Goal: Information Seeking & Learning: Compare options

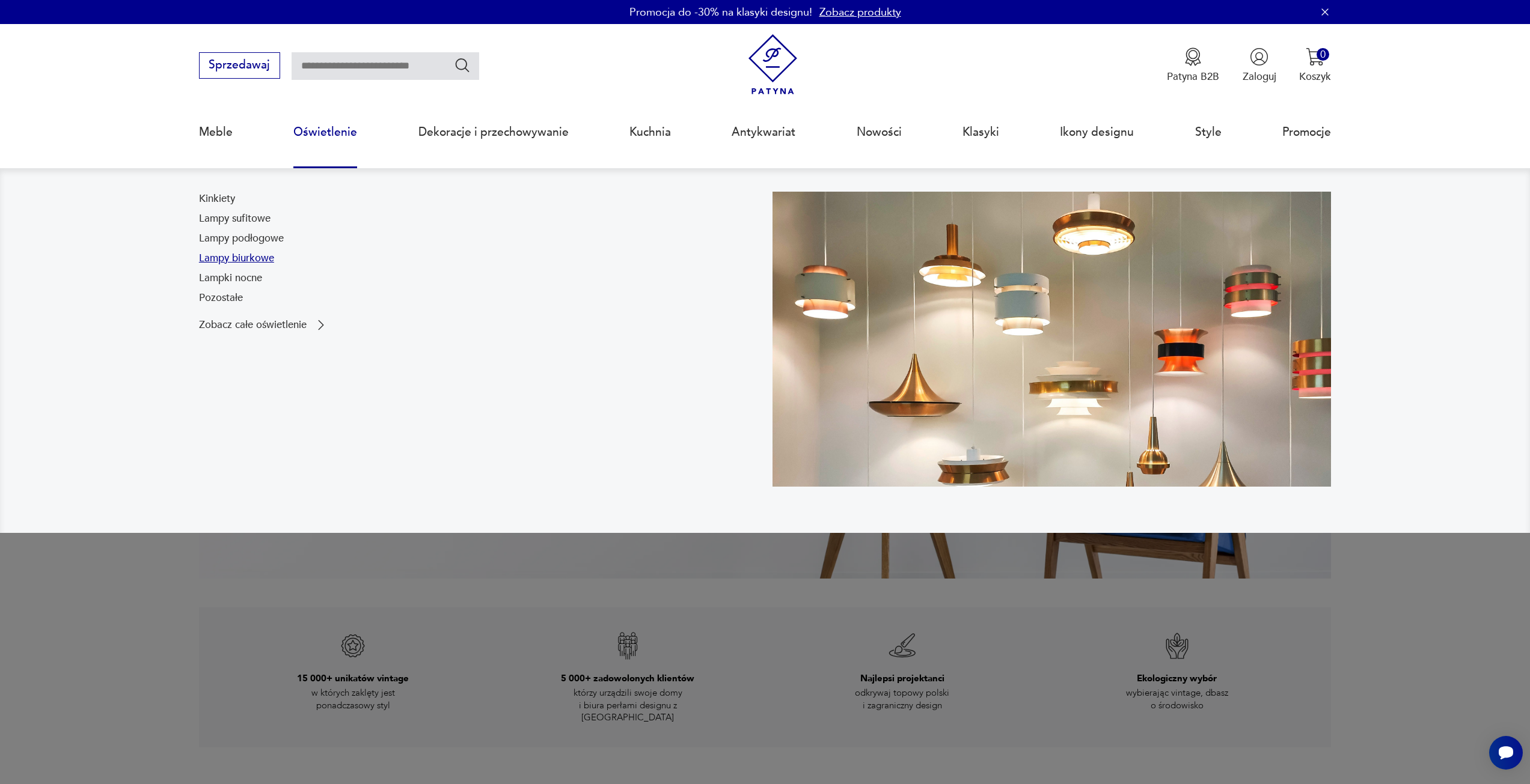
click at [262, 259] on link "Lampy biurkowe" at bounding box center [237, 258] width 75 height 15
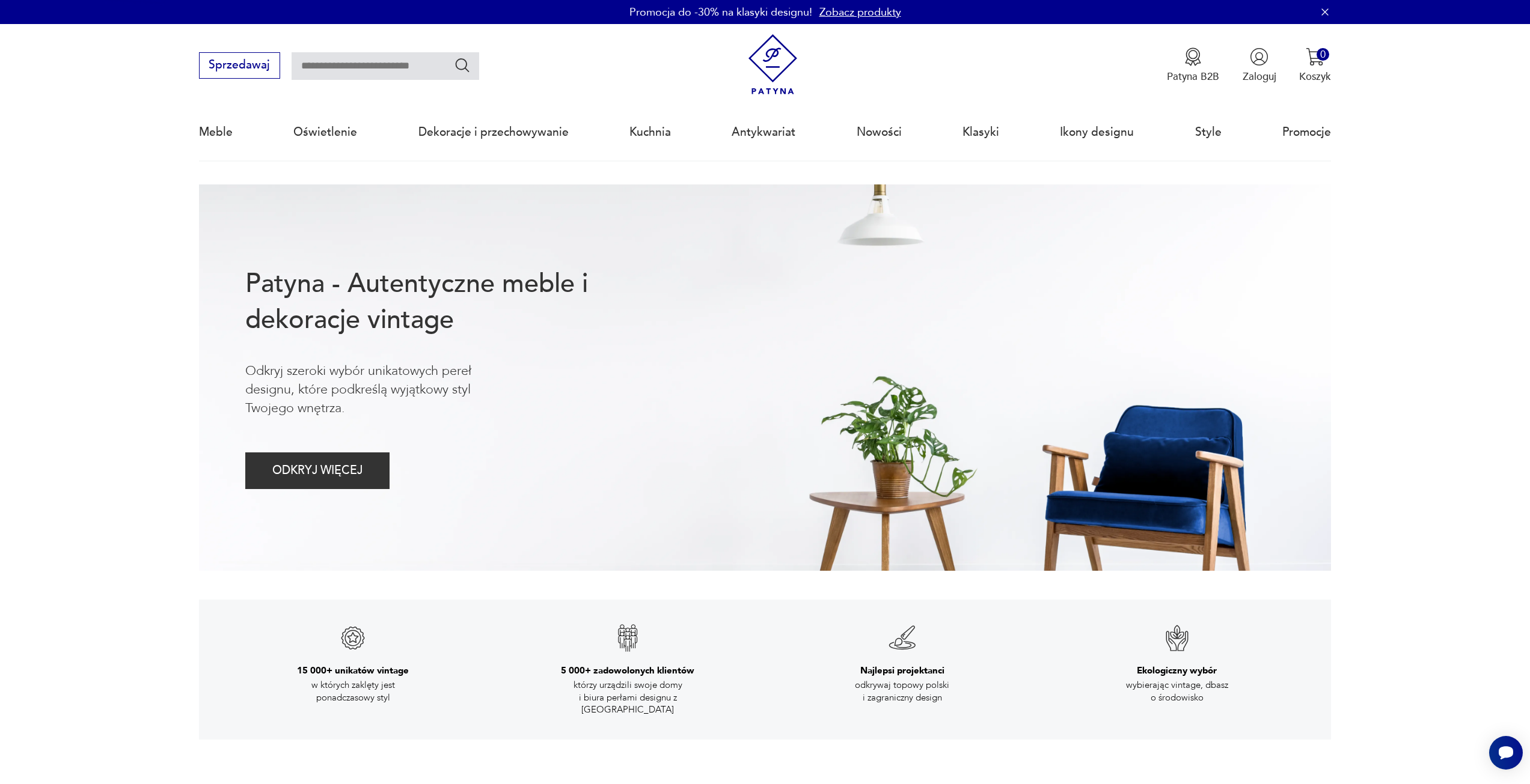
scroll to position [60, 0]
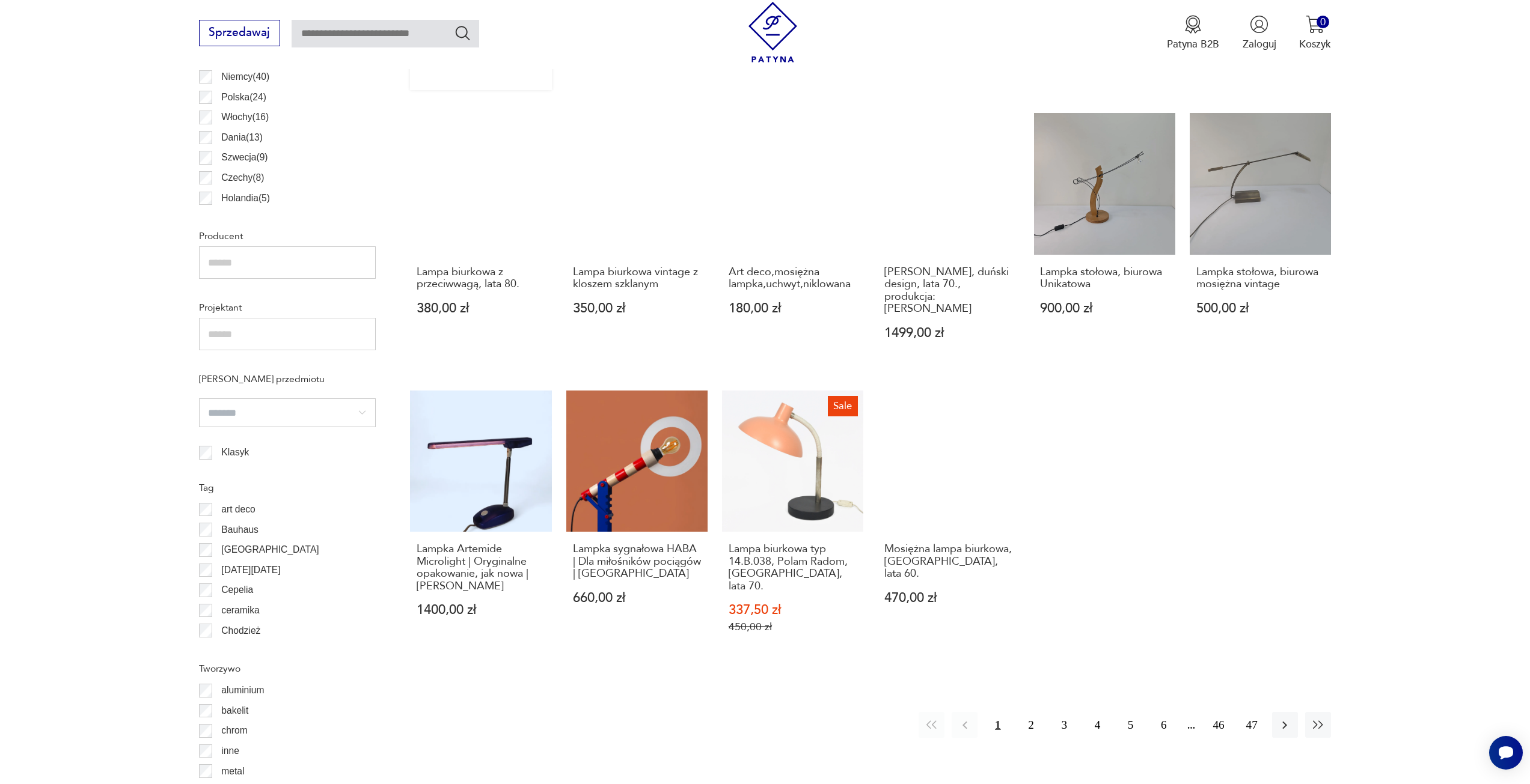
scroll to position [760, 0]
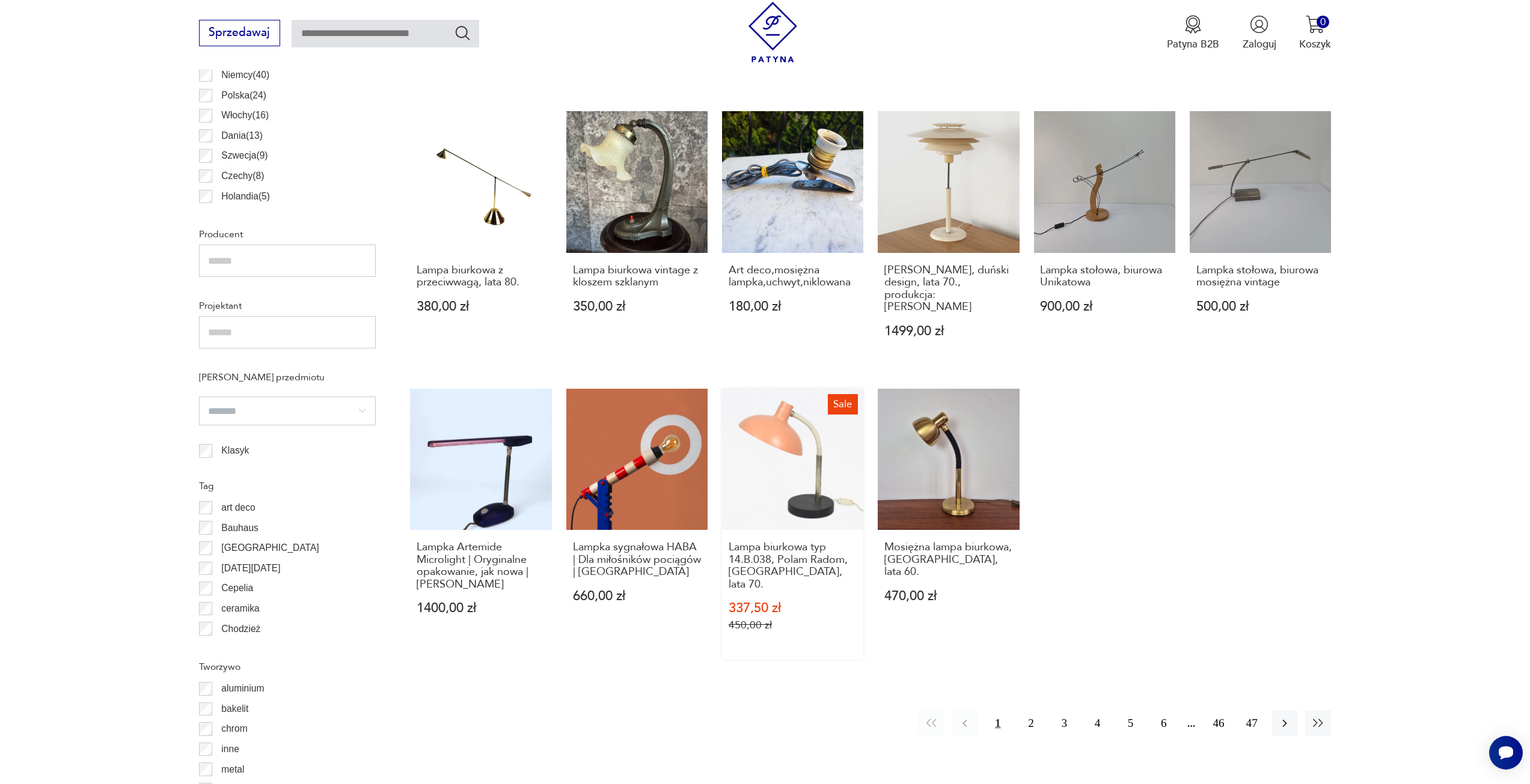
click at [765, 402] on link "Sale Lampa biurkowa typ 14.B.038, Polam Radom, [GEOGRAPHIC_DATA], lata 70. 337,…" at bounding box center [792, 524] width 141 height 271
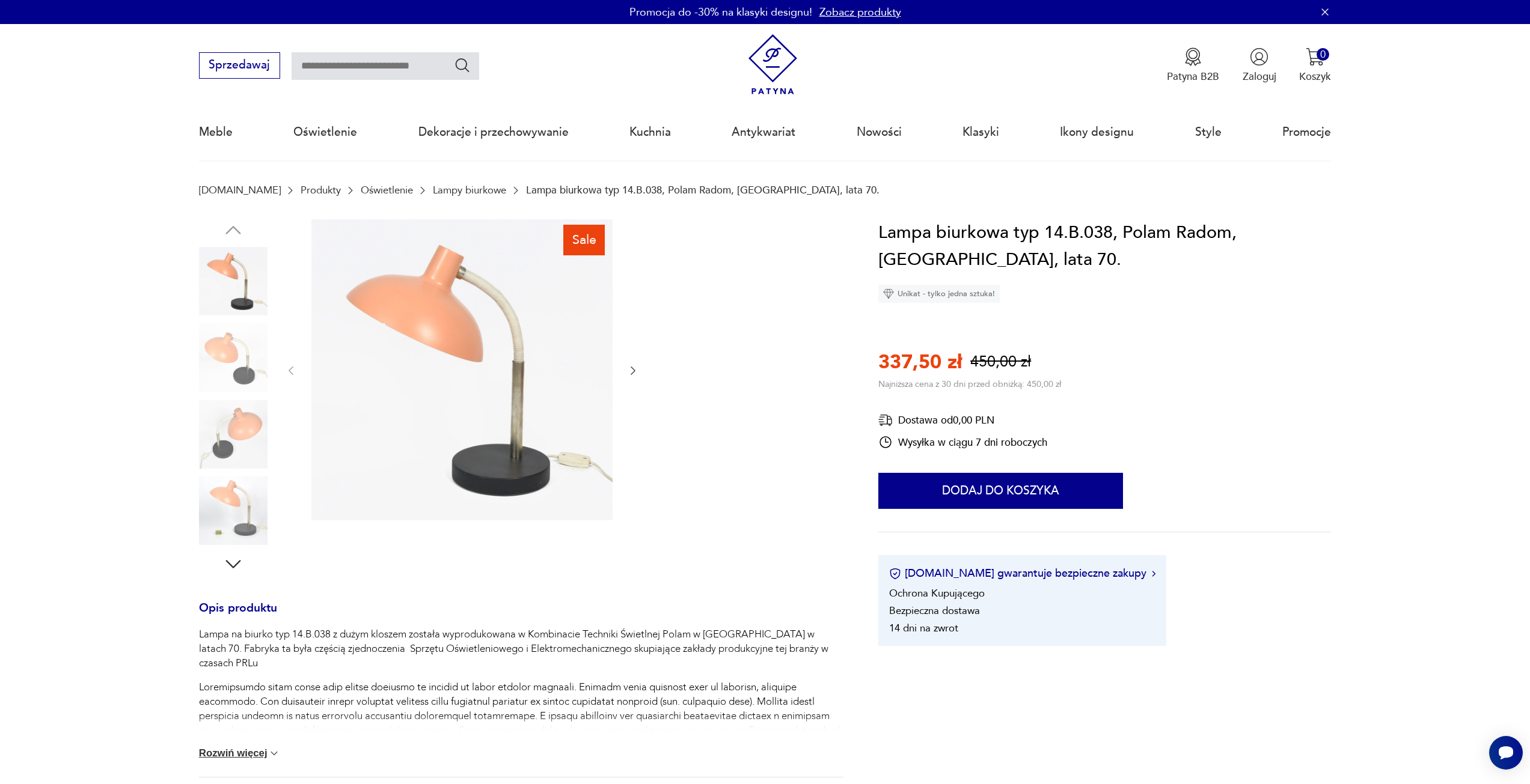
click at [636, 373] on icon "button" at bounding box center [633, 370] width 12 height 12
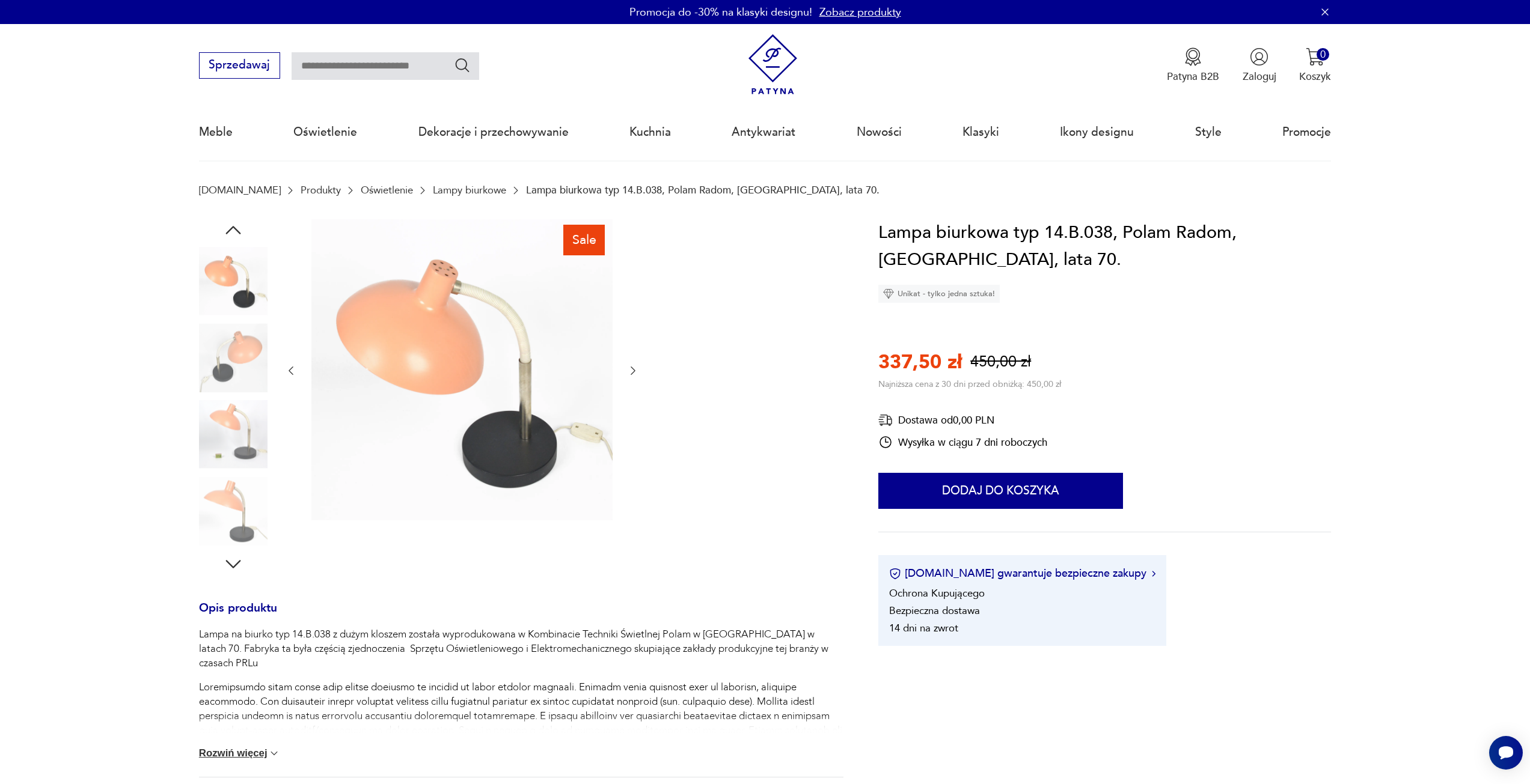
click at [636, 373] on icon "button" at bounding box center [633, 370] width 12 height 12
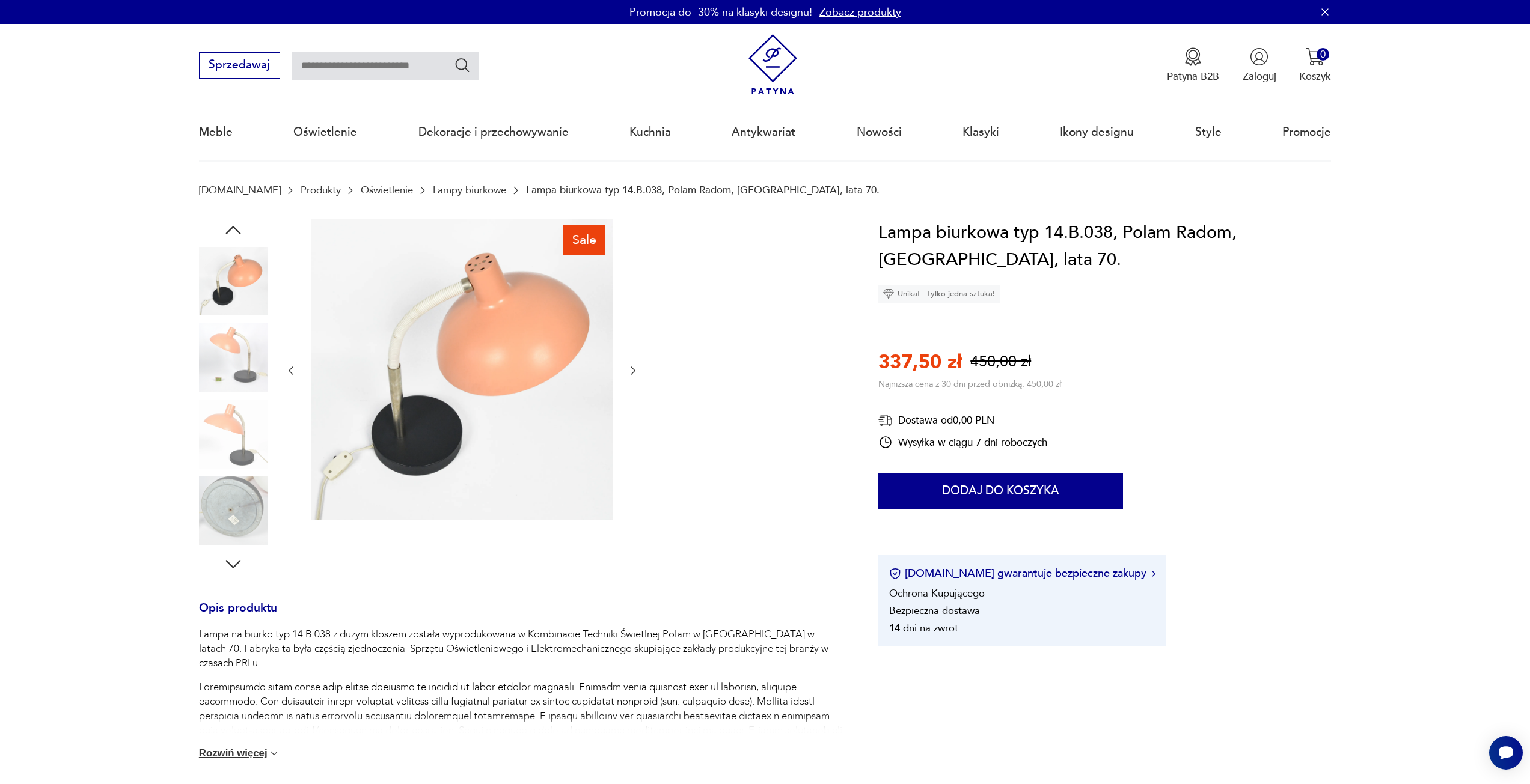
click at [636, 373] on icon "button" at bounding box center [633, 370] width 12 height 12
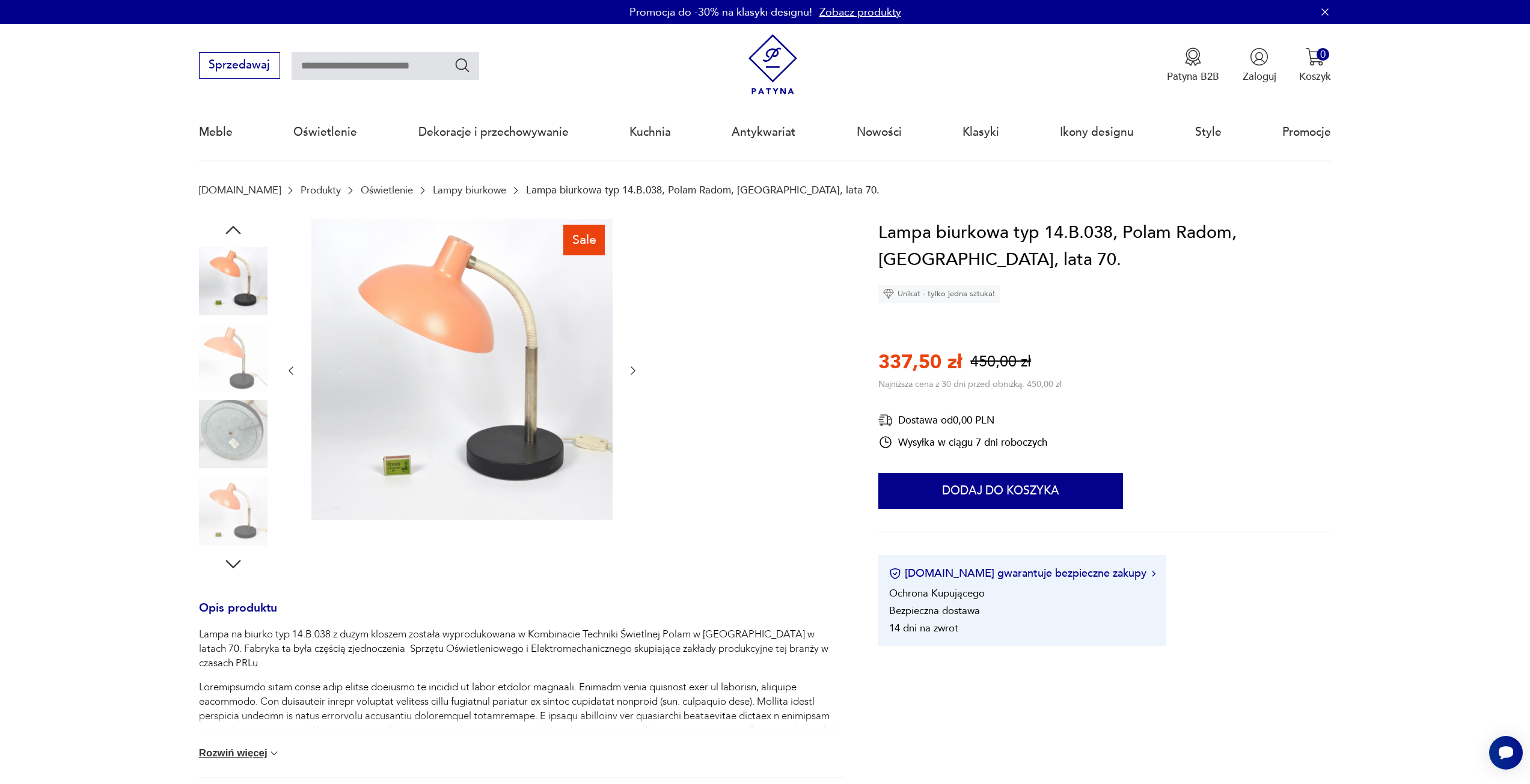
click at [636, 373] on icon "button" at bounding box center [633, 370] width 12 height 12
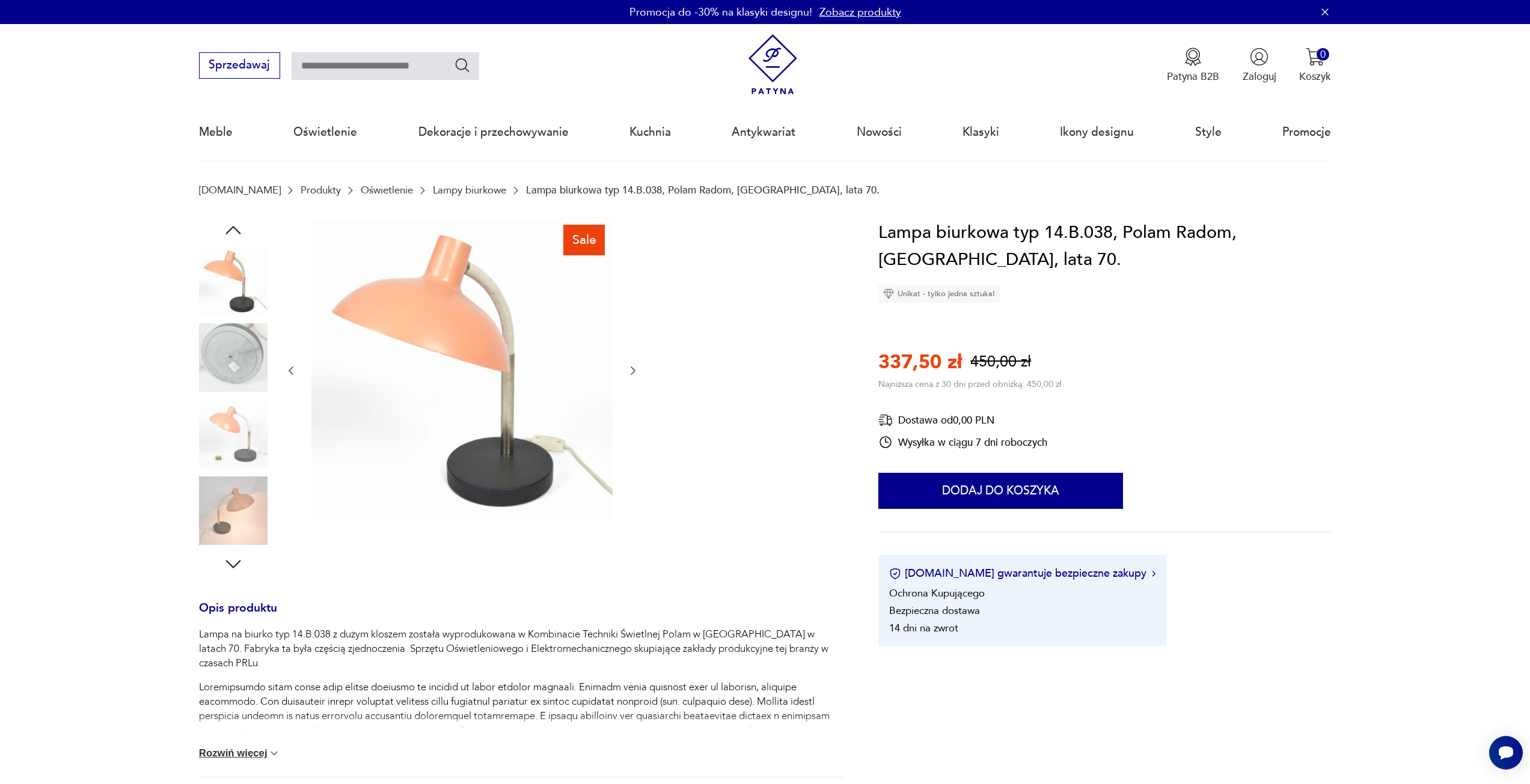
click at [636, 373] on icon "button" at bounding box center [633, 370] width 12 height 12
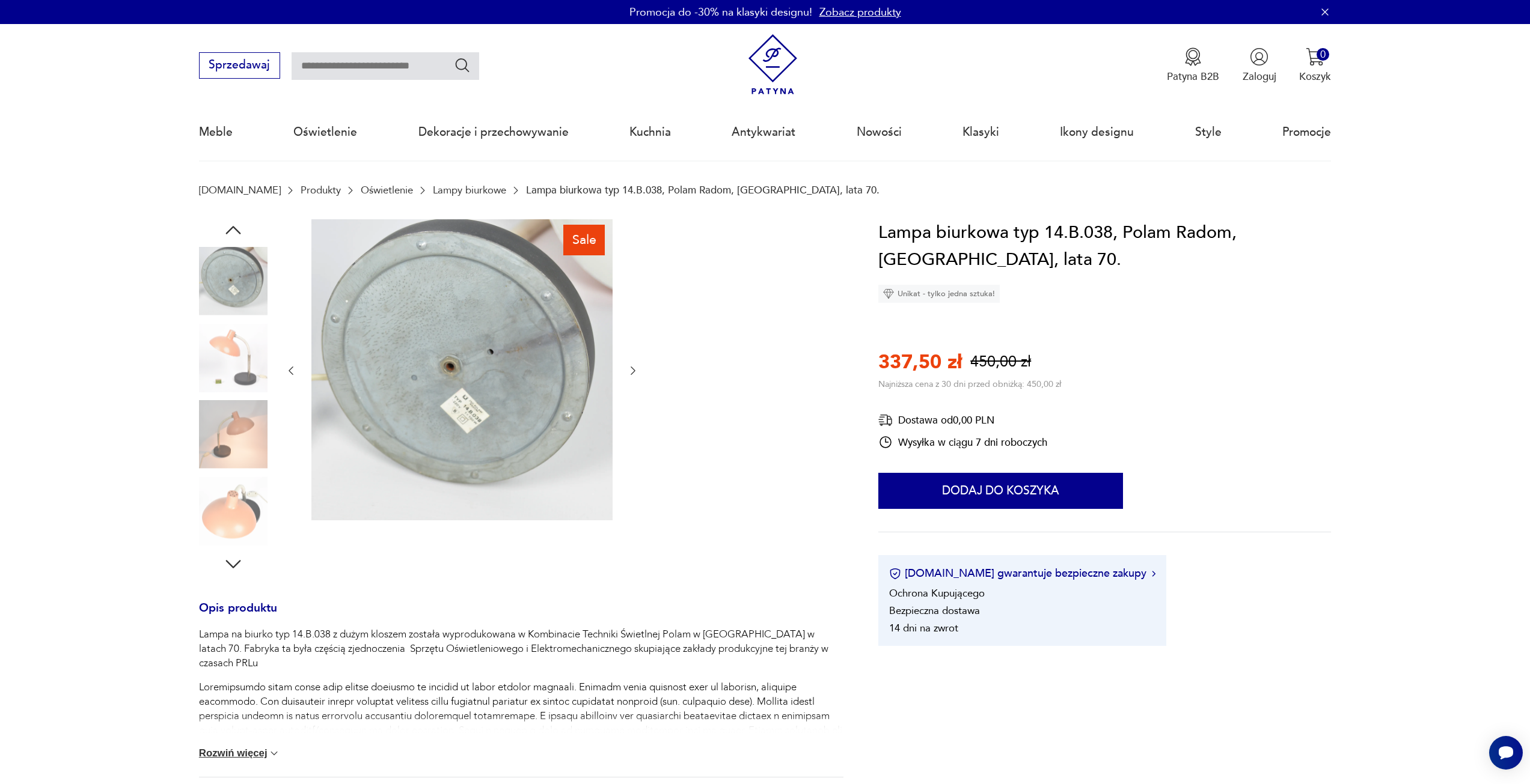
click at [636, 373] on icon "button" at bounding box center [633, 370] width 12 height 12
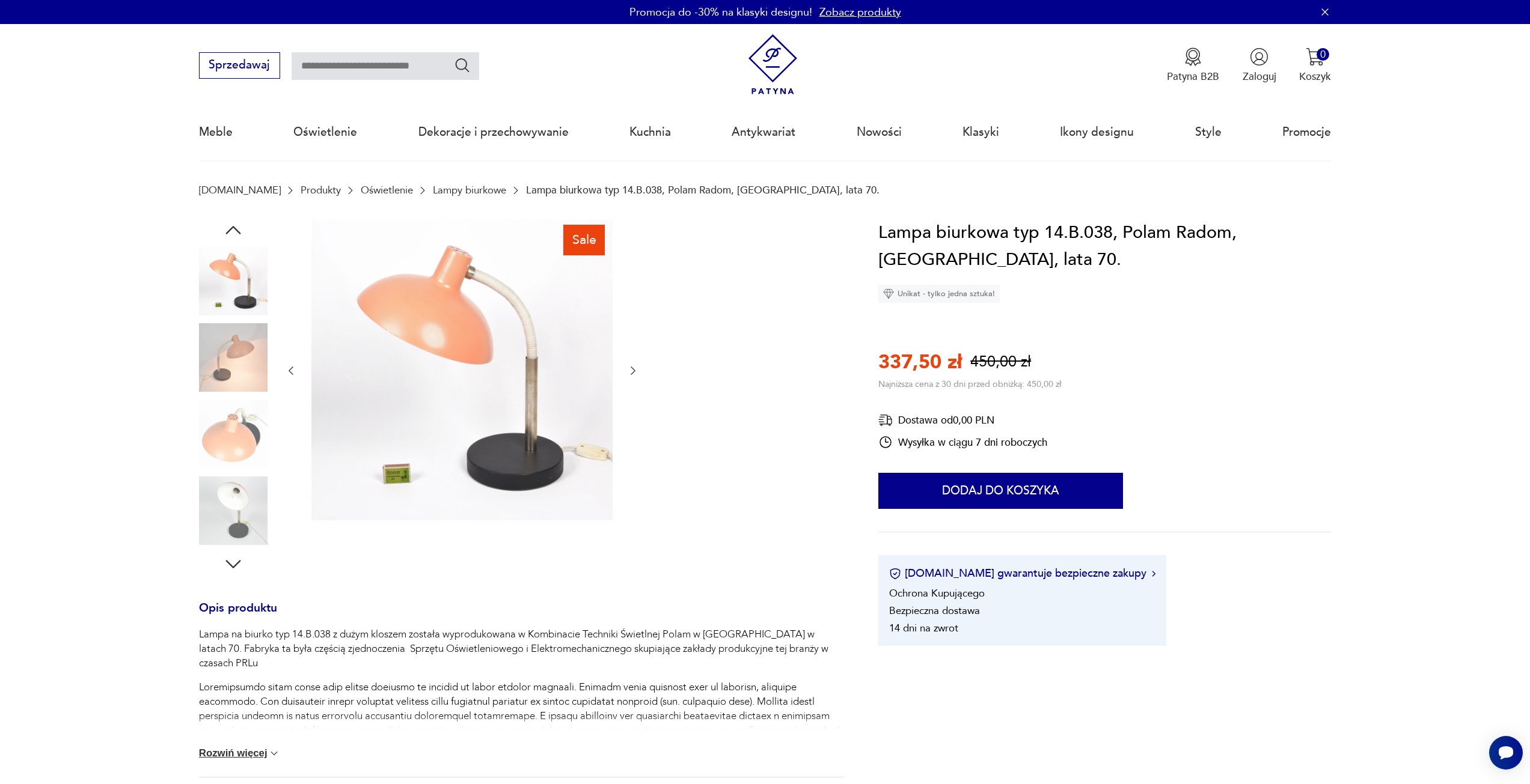
click at [636, 373] on icon "button" at bounding box center [633, 370] width 12 height 12
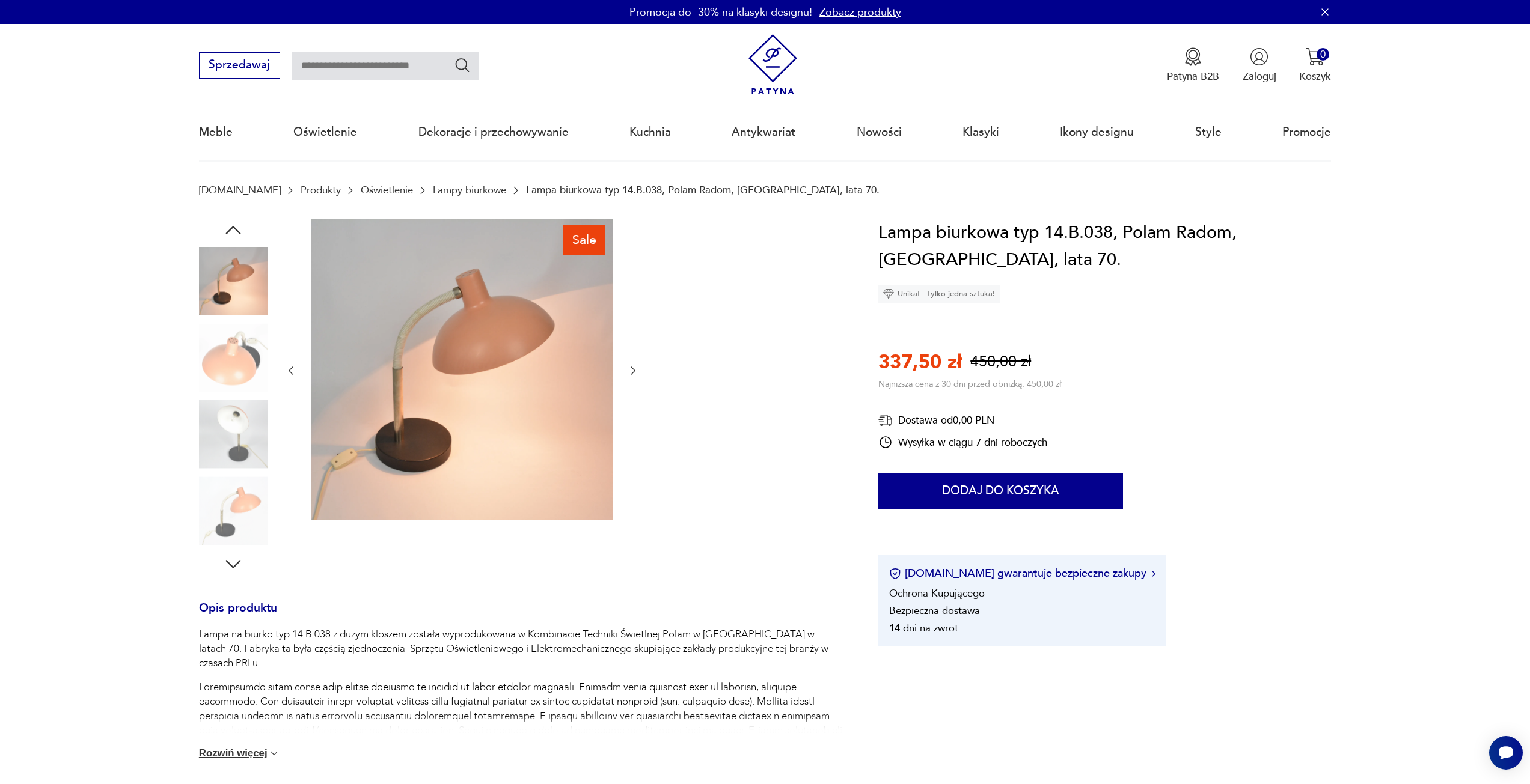
click at [636, 373] on icon "button" at bounding box center [633, 370] width 12 height 12
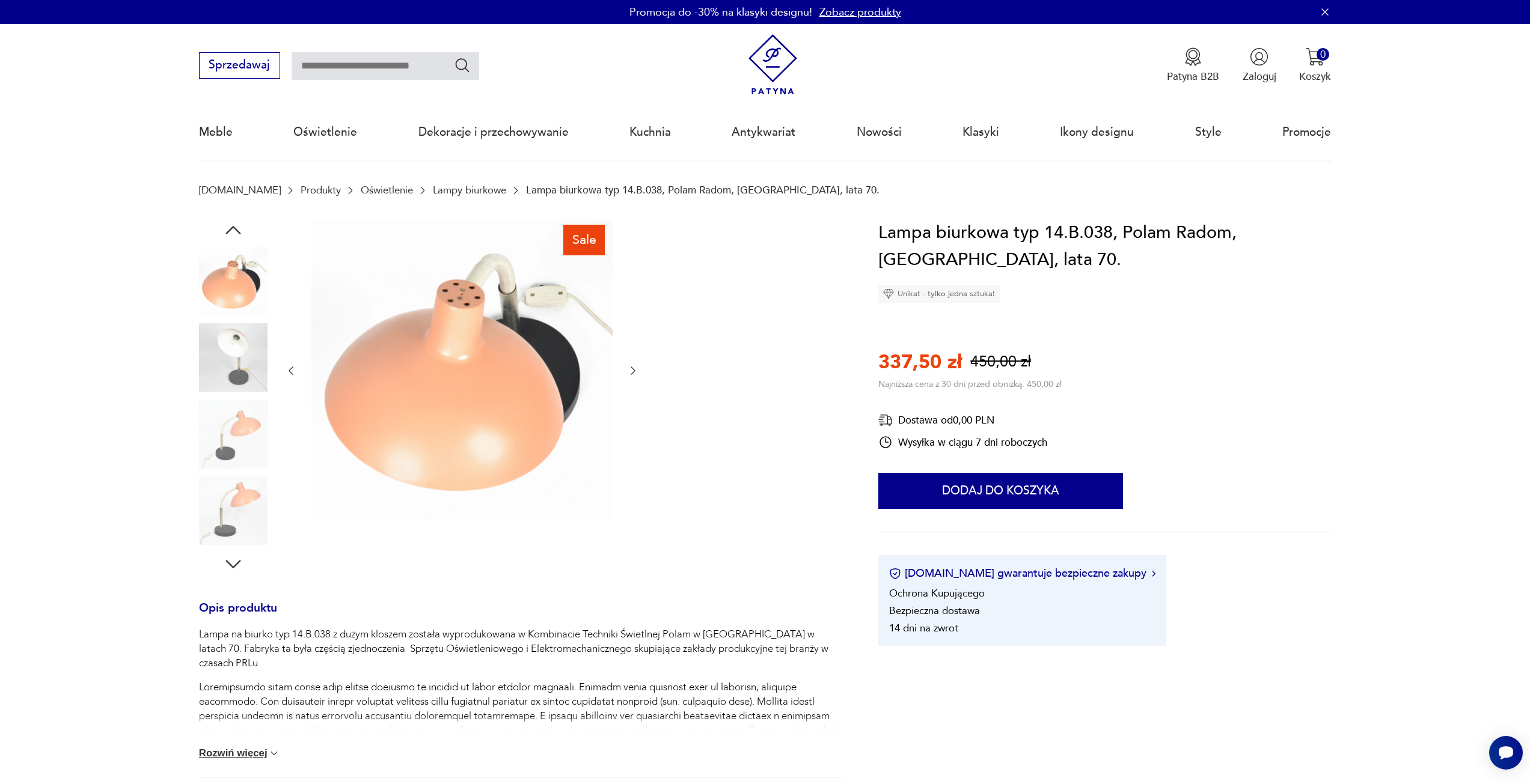
click at [636, 373] on icon "button" at bounding box center [633, 370] width 12 height 12
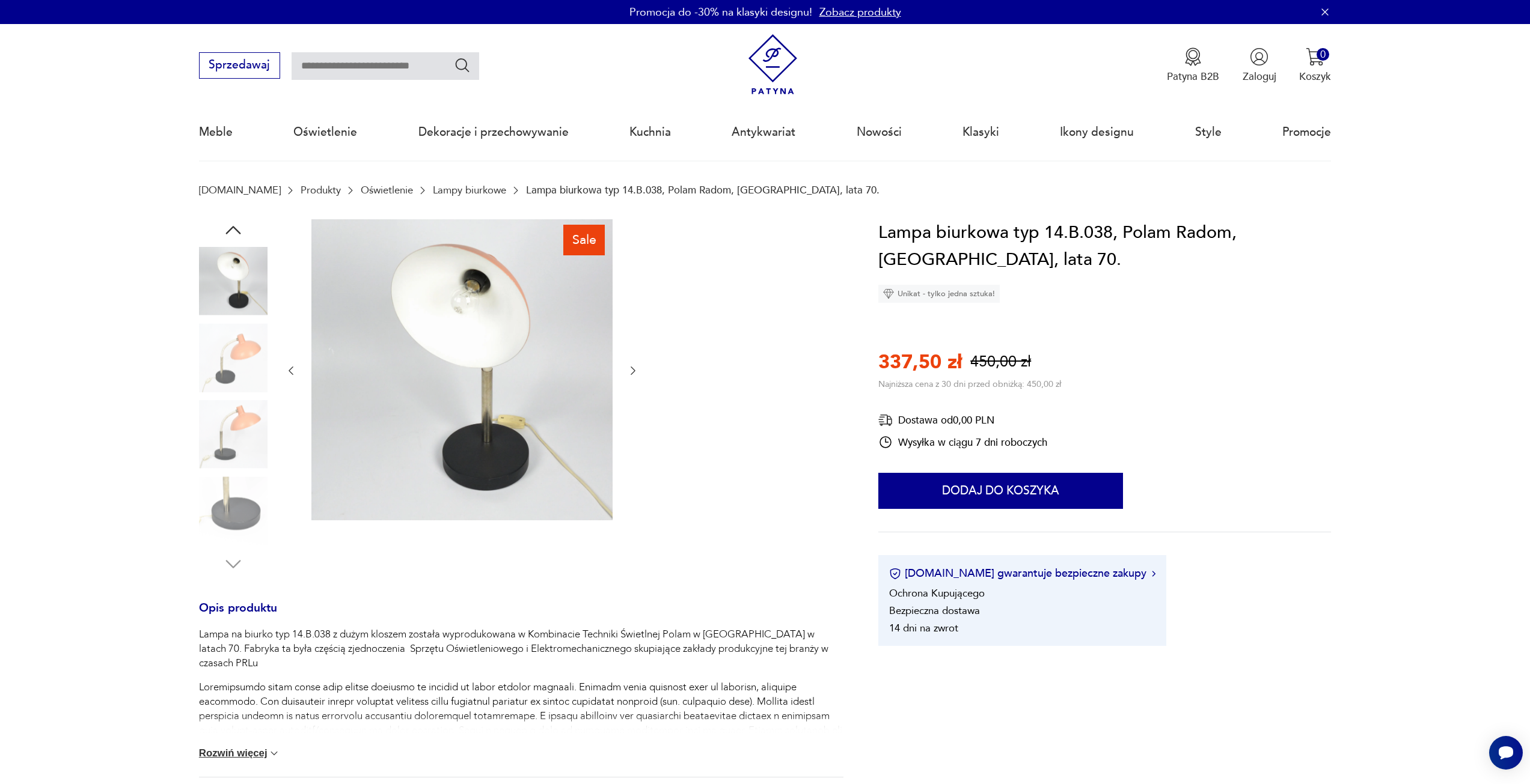
click at [636, 373] on icon "button" at bounding box center [633, 370] width 12 height 12
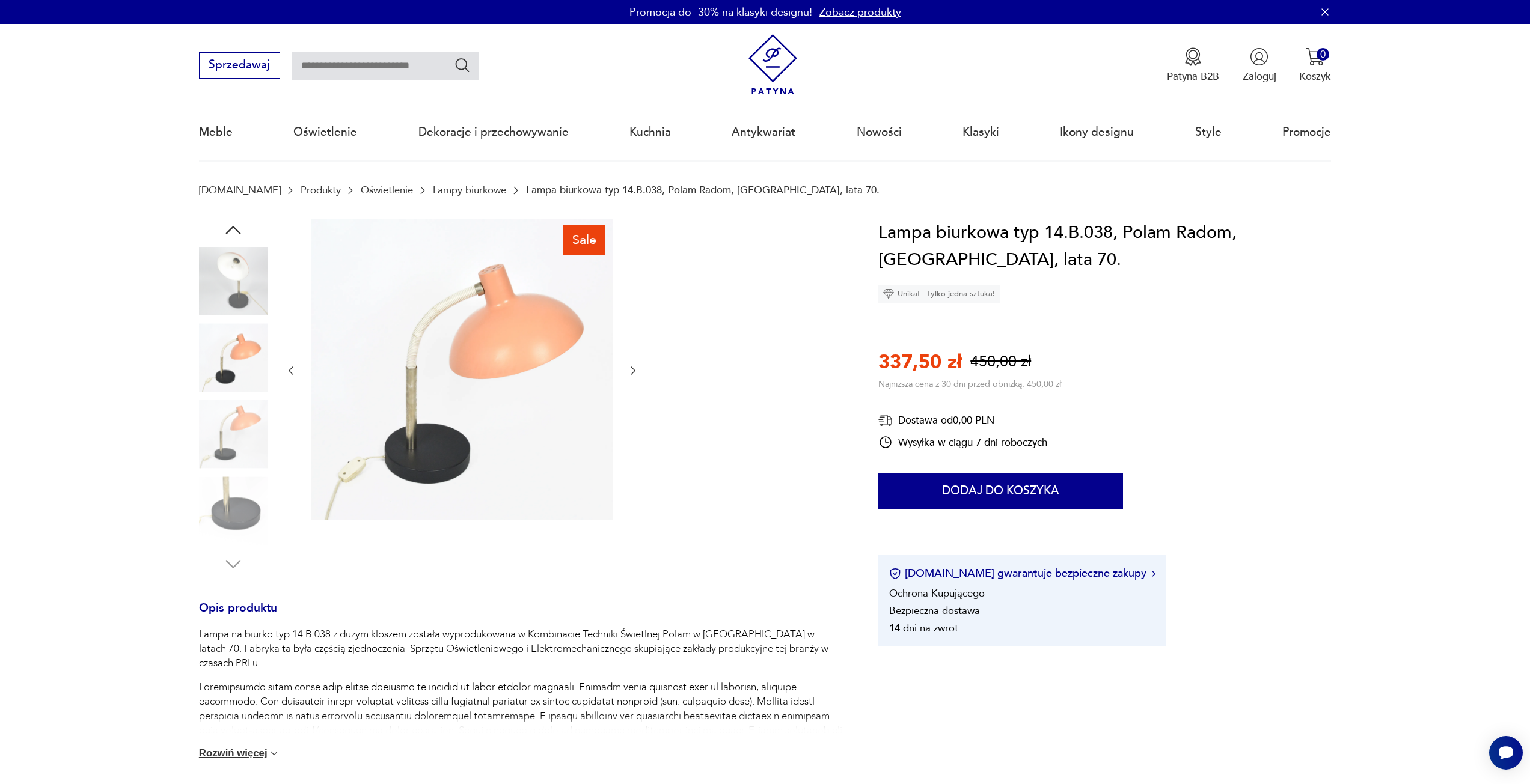
click at [636, 373] on icon "button" at bounding box center [633, 370] width 12 height 12
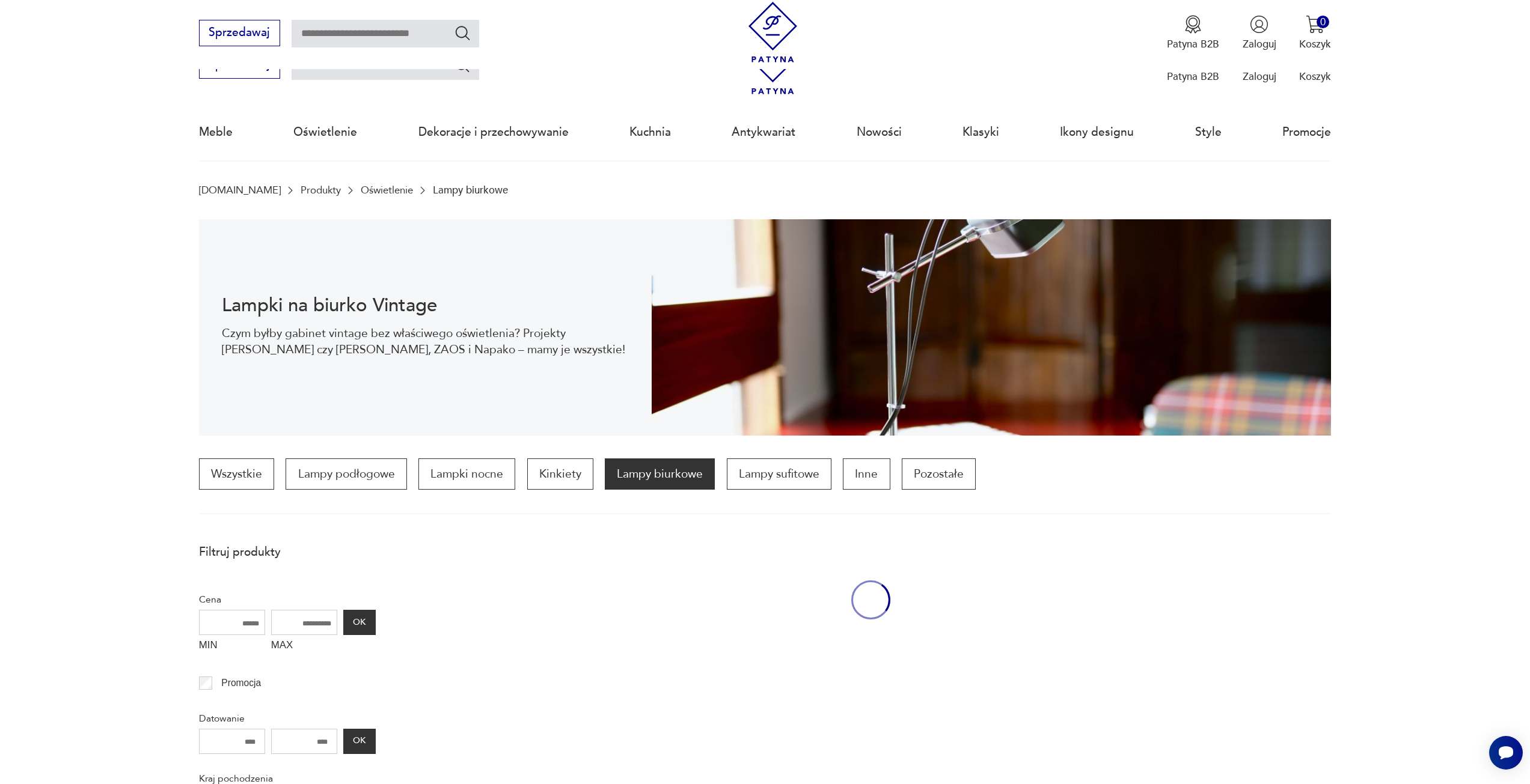
scroll to position [760, 0]
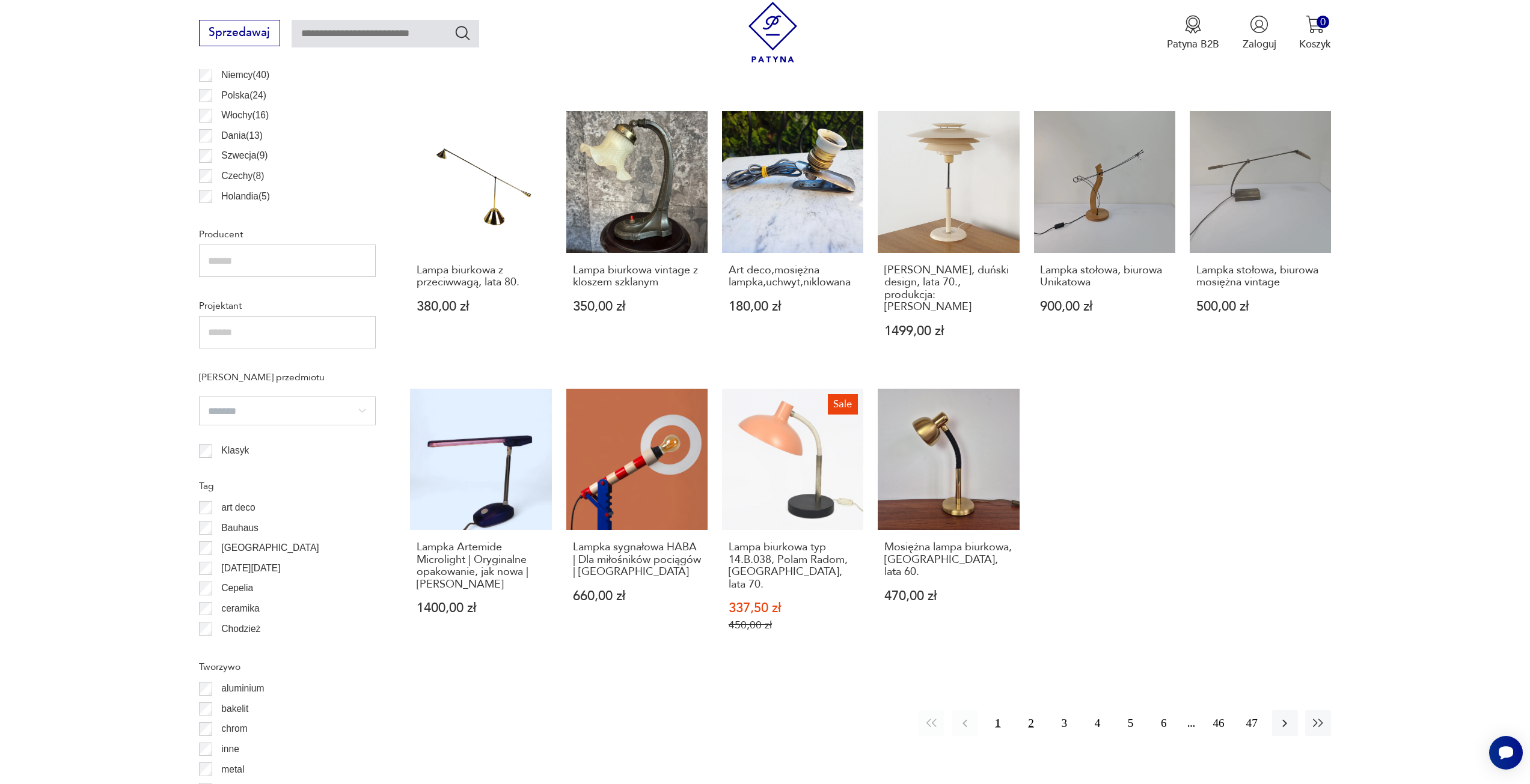
click at [1036, 710] on button "2" at bounding box center [1030, 723] width 26 height 26
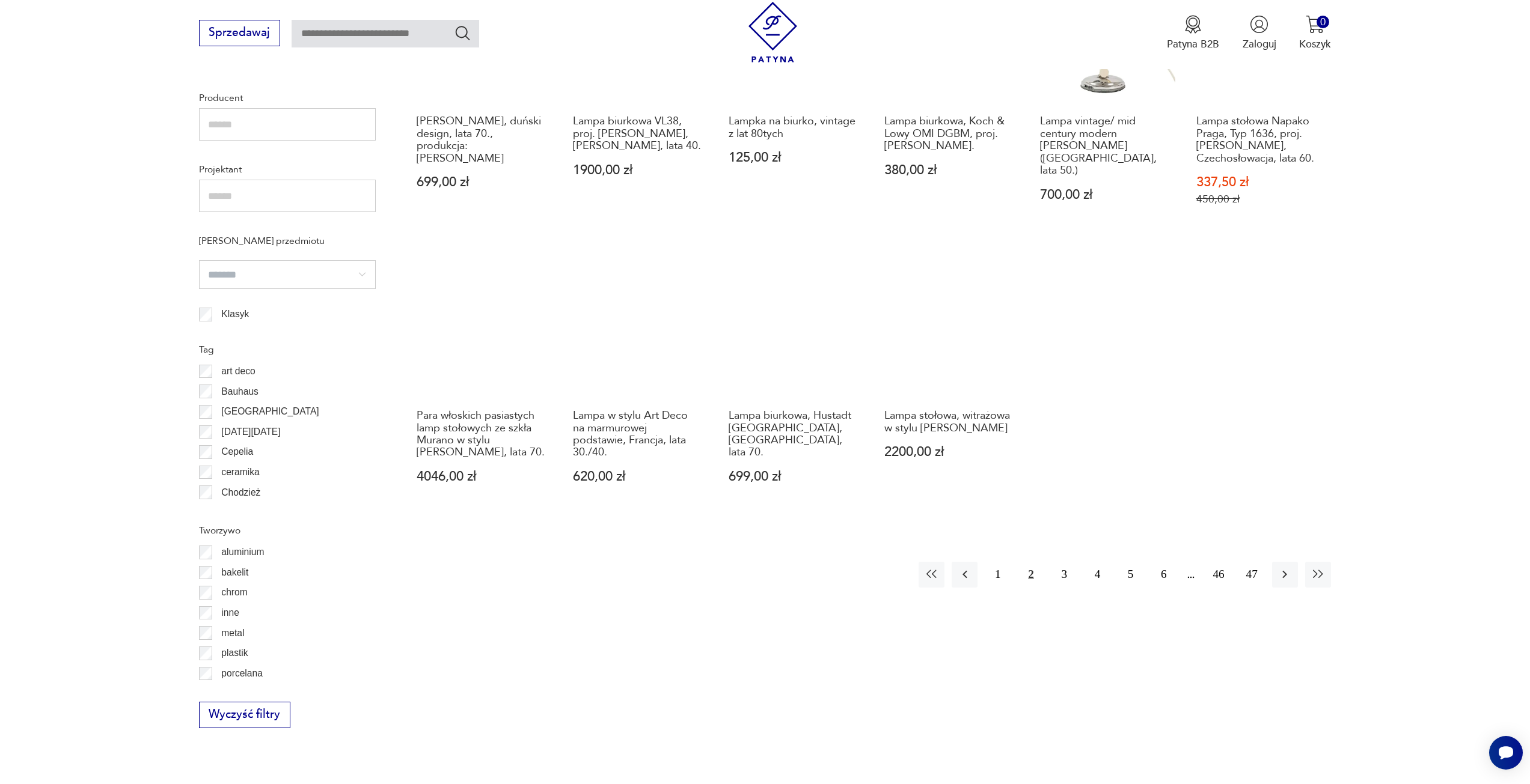
scroll to position [898, 0]
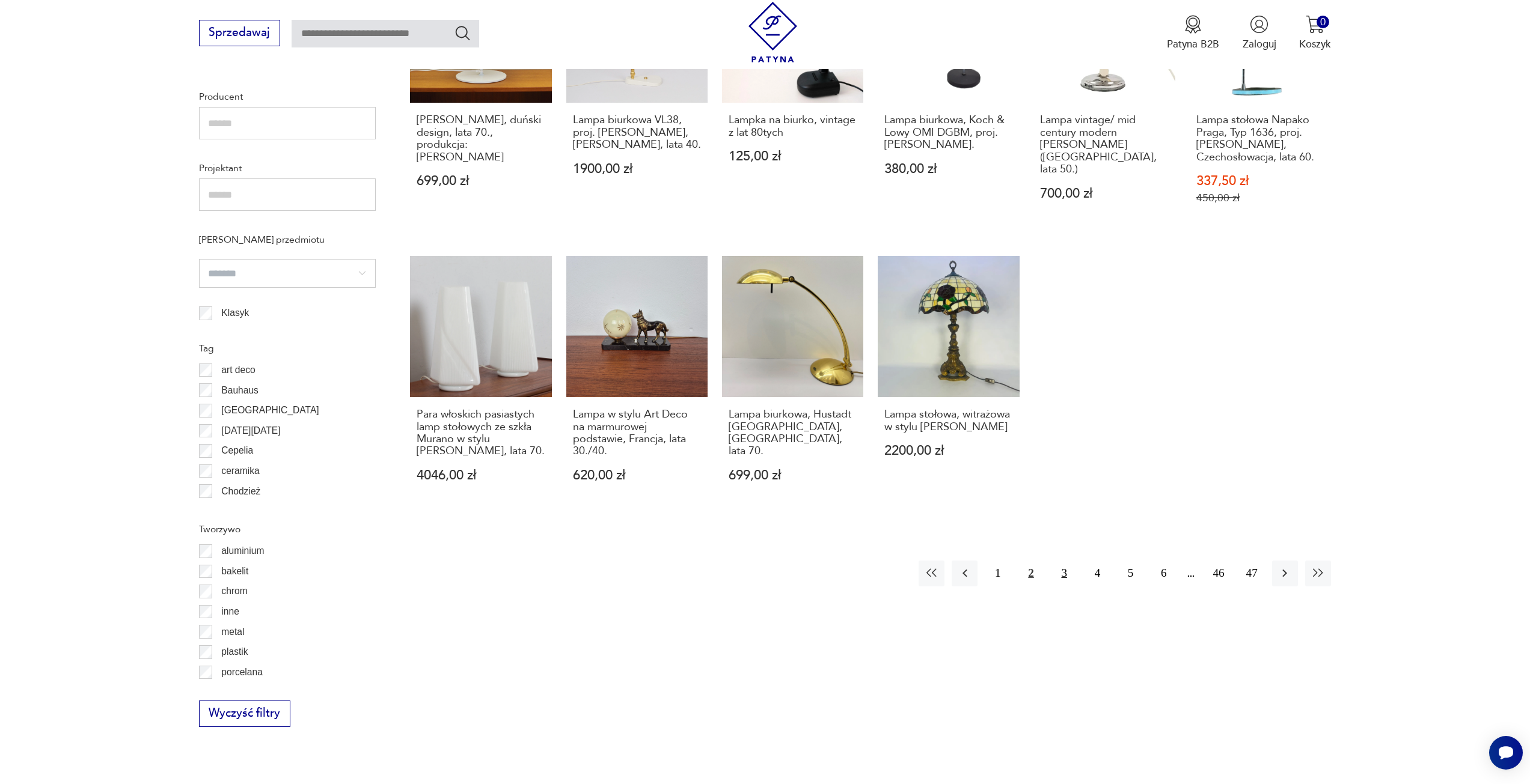
click at [1063, 566] on button "3" at bounding box center [1064, 573] width 26 height 26
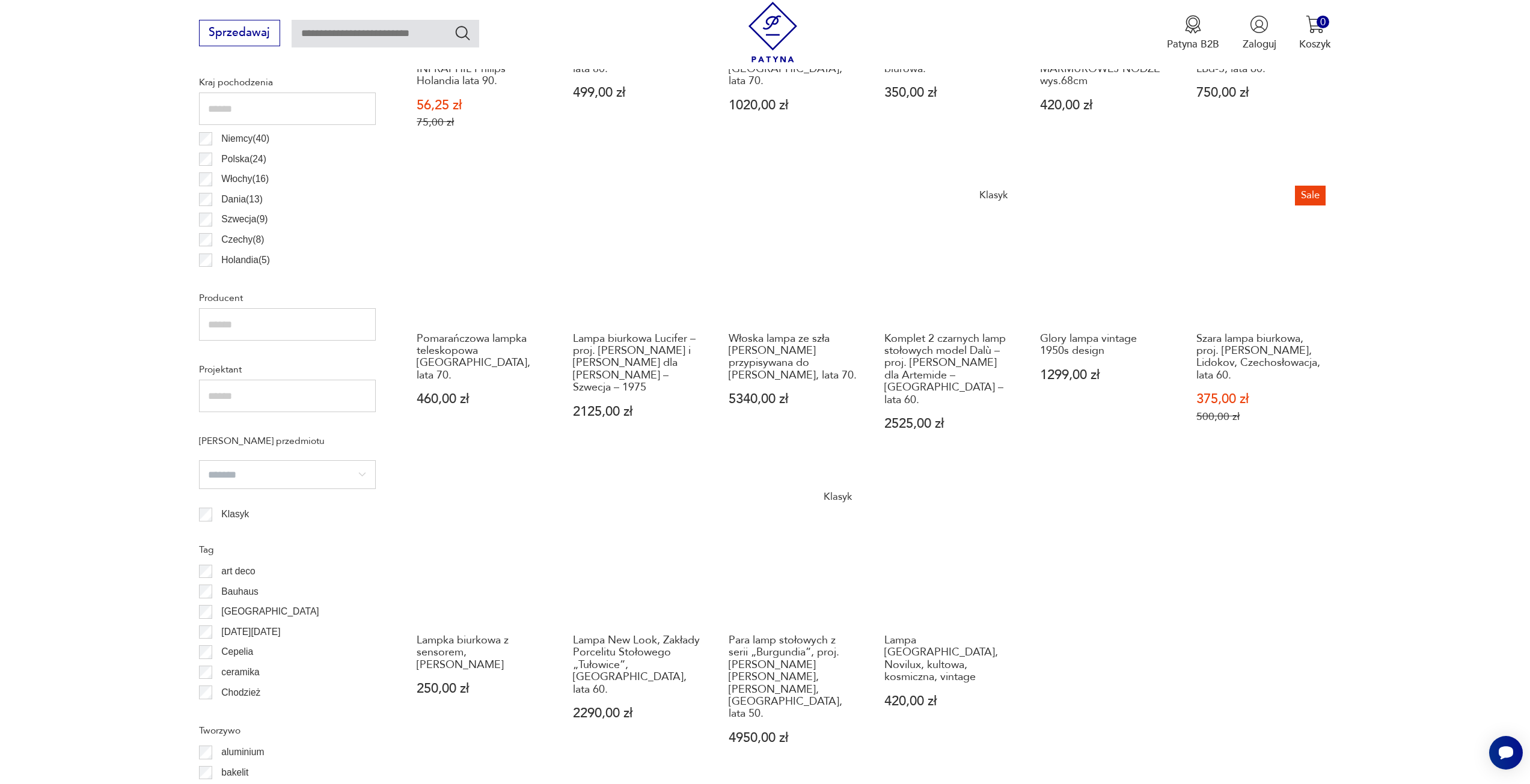
scroll to position [718, 0]
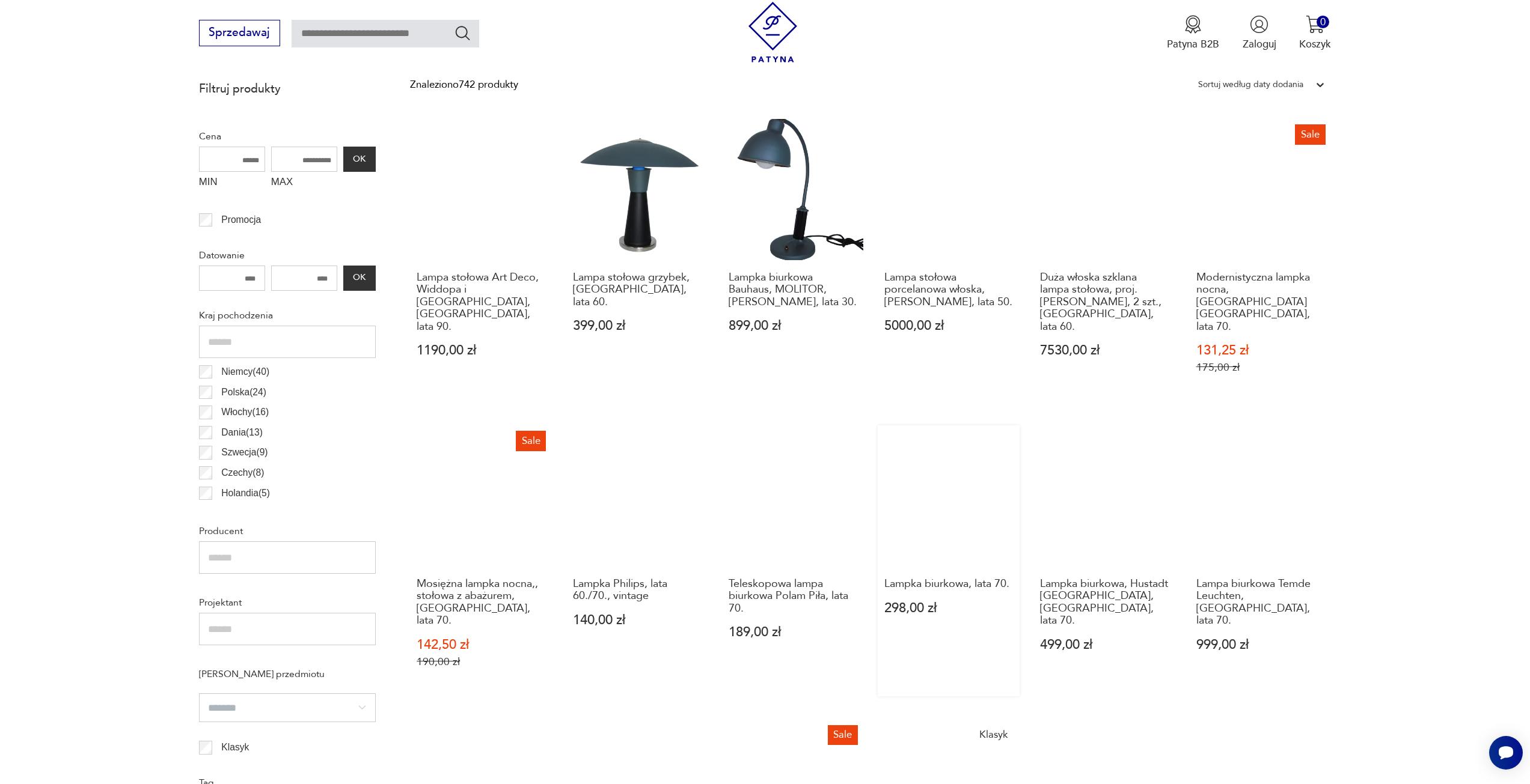
scroll to position [718, 0]
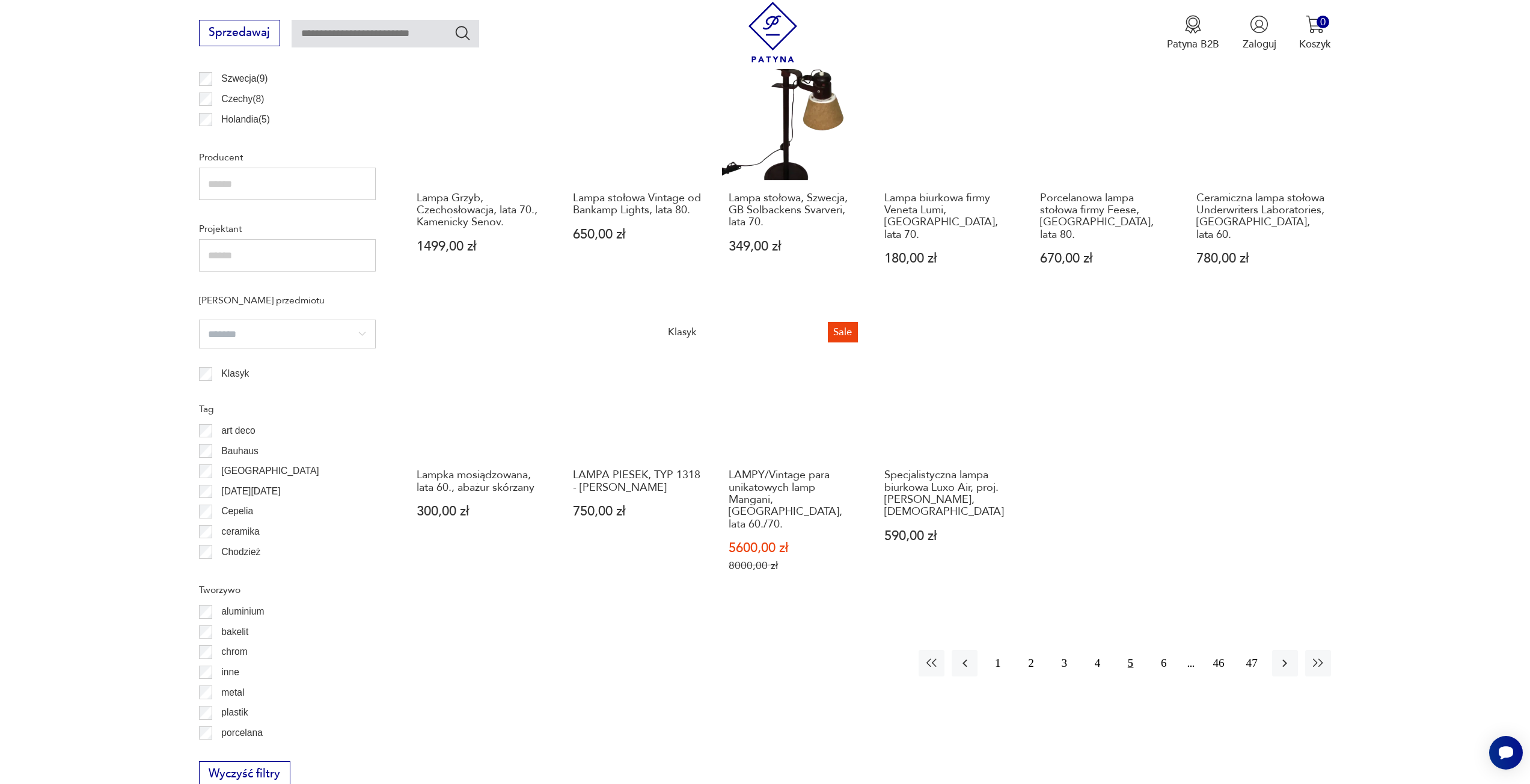
scroll to position [838, 0]
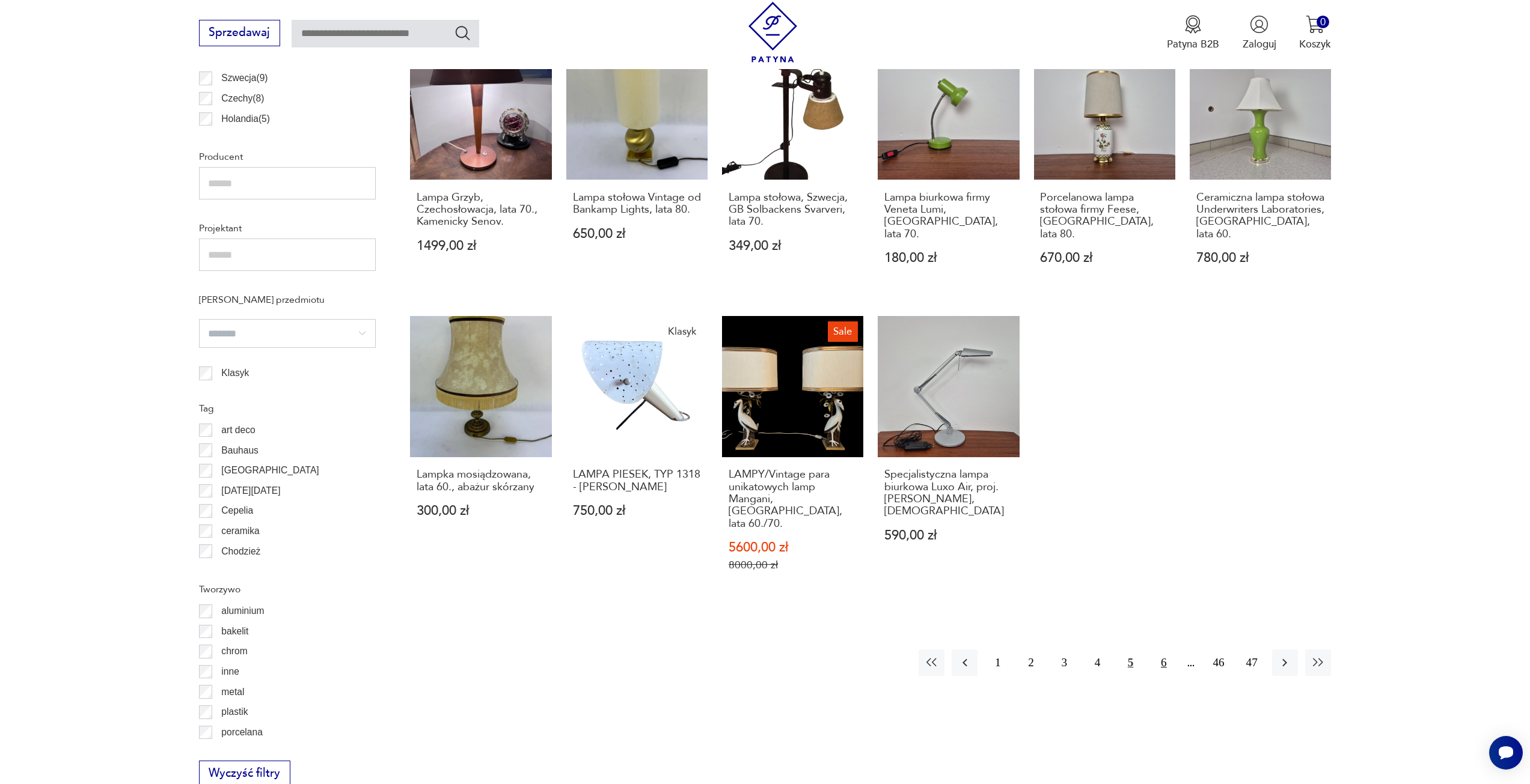
click at [1159, 652] on button "6" at bounding box center [1163, 662] width 26 height 26
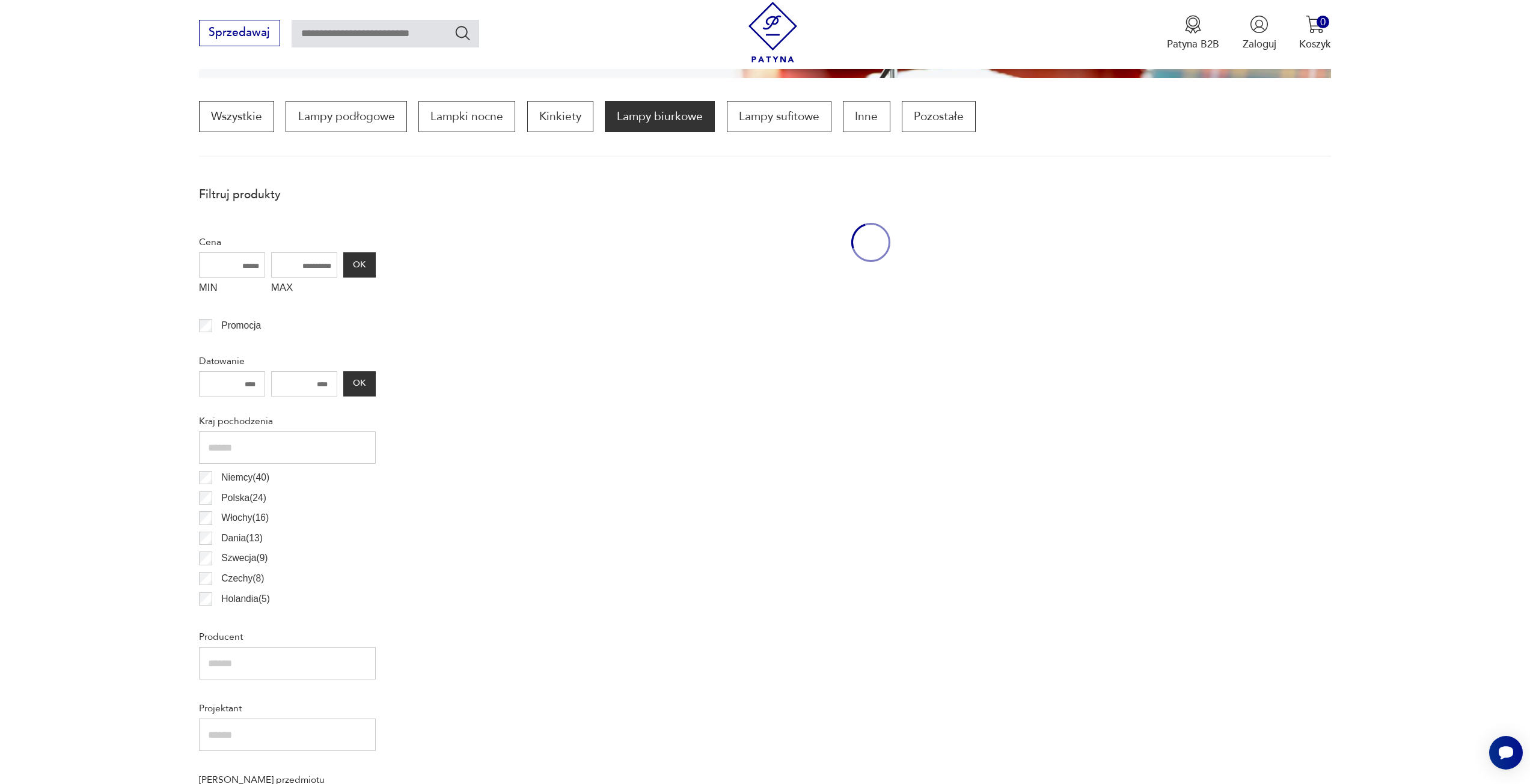
scroll to position [357, 0]
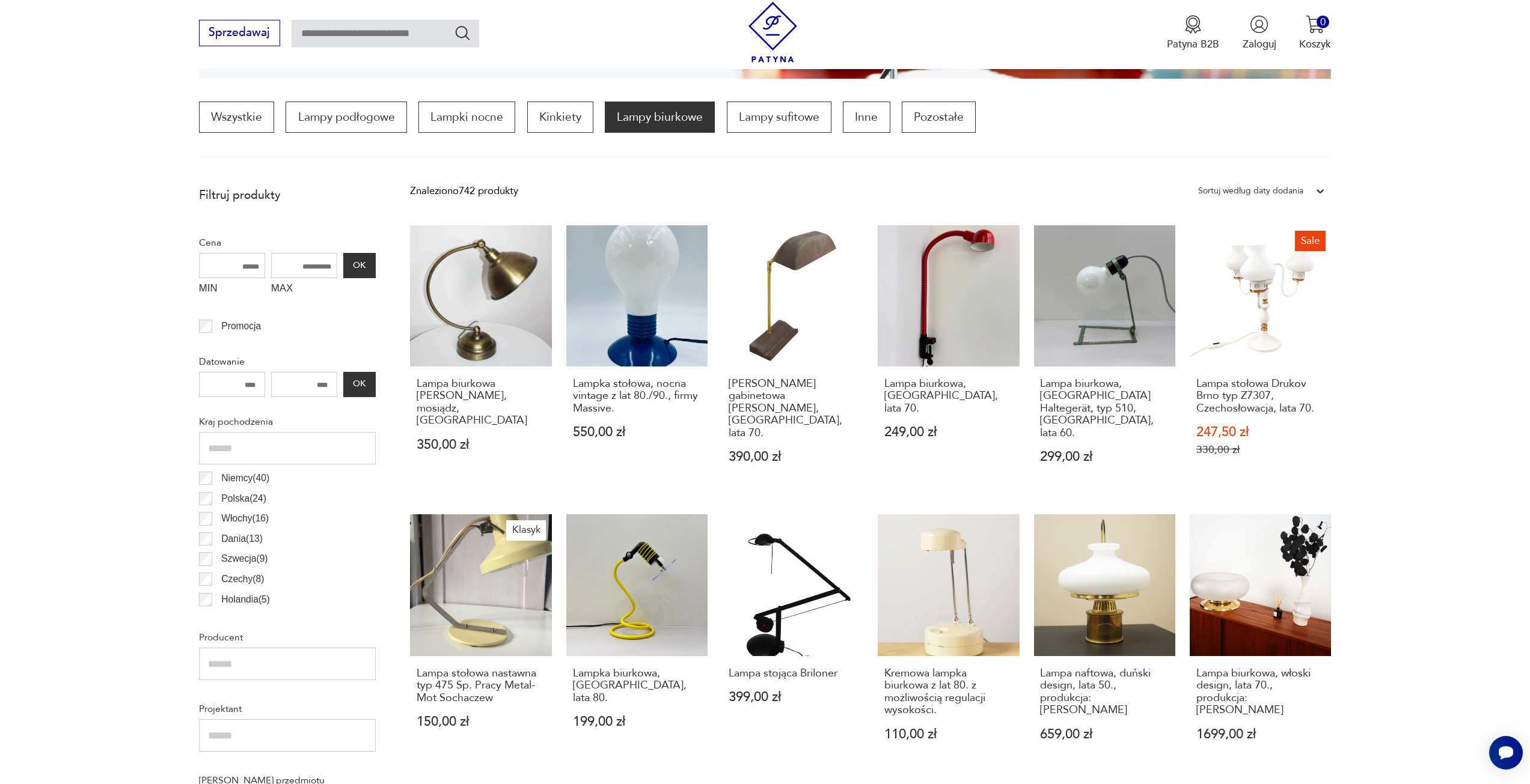
drag, startPoint x: 1381, startPoint y: 637, endPoint x: 1448, endPoint y: 522, distance: 133.1
click at [1448, 522] on section "Filtruj produkty Cena MIN MAX OK Promocja Datowanie OK Kraj pochodzenia Niemcy …" at bounding box center [765, 758] width 1530 height 1157
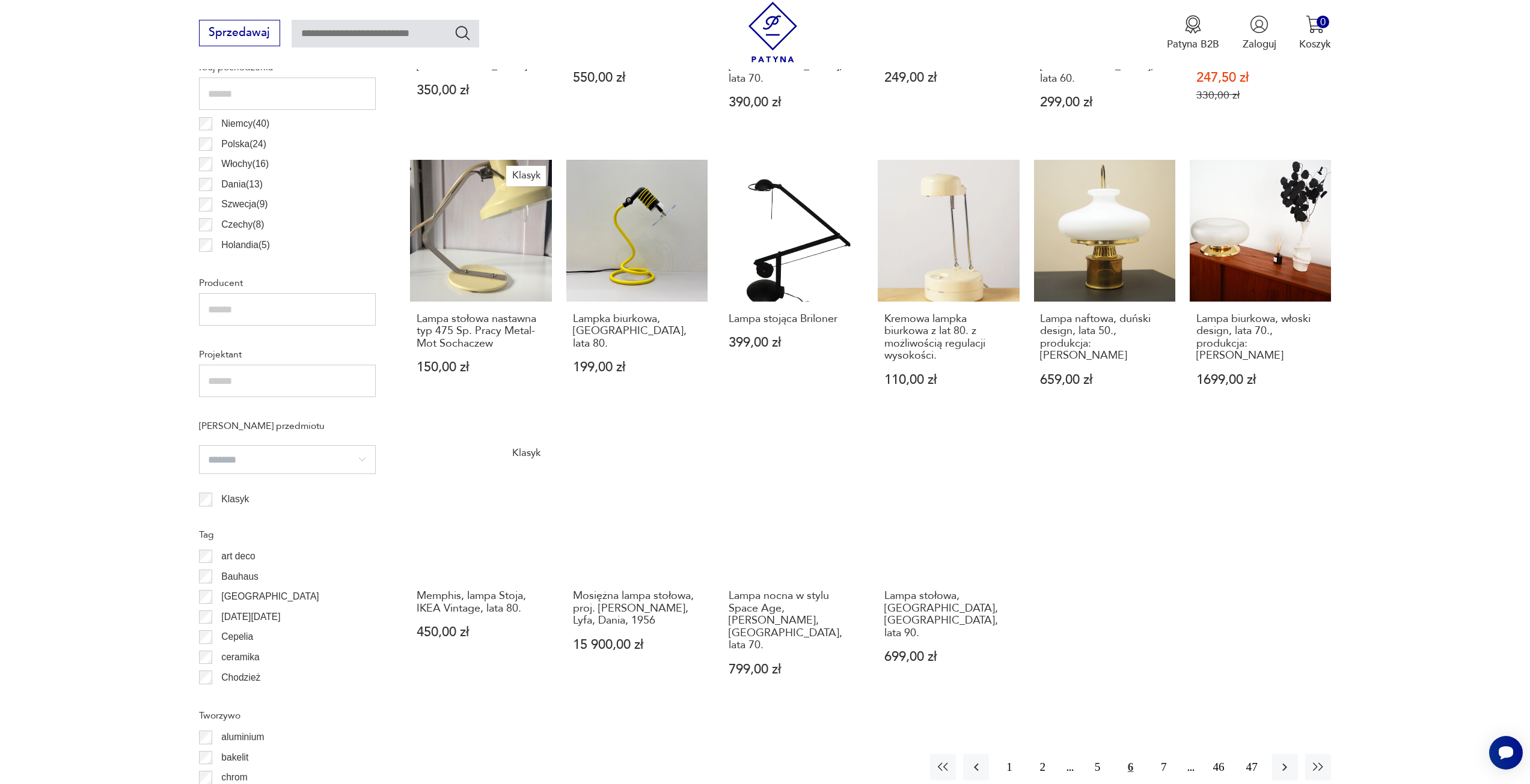
scroll to position [718, 0]
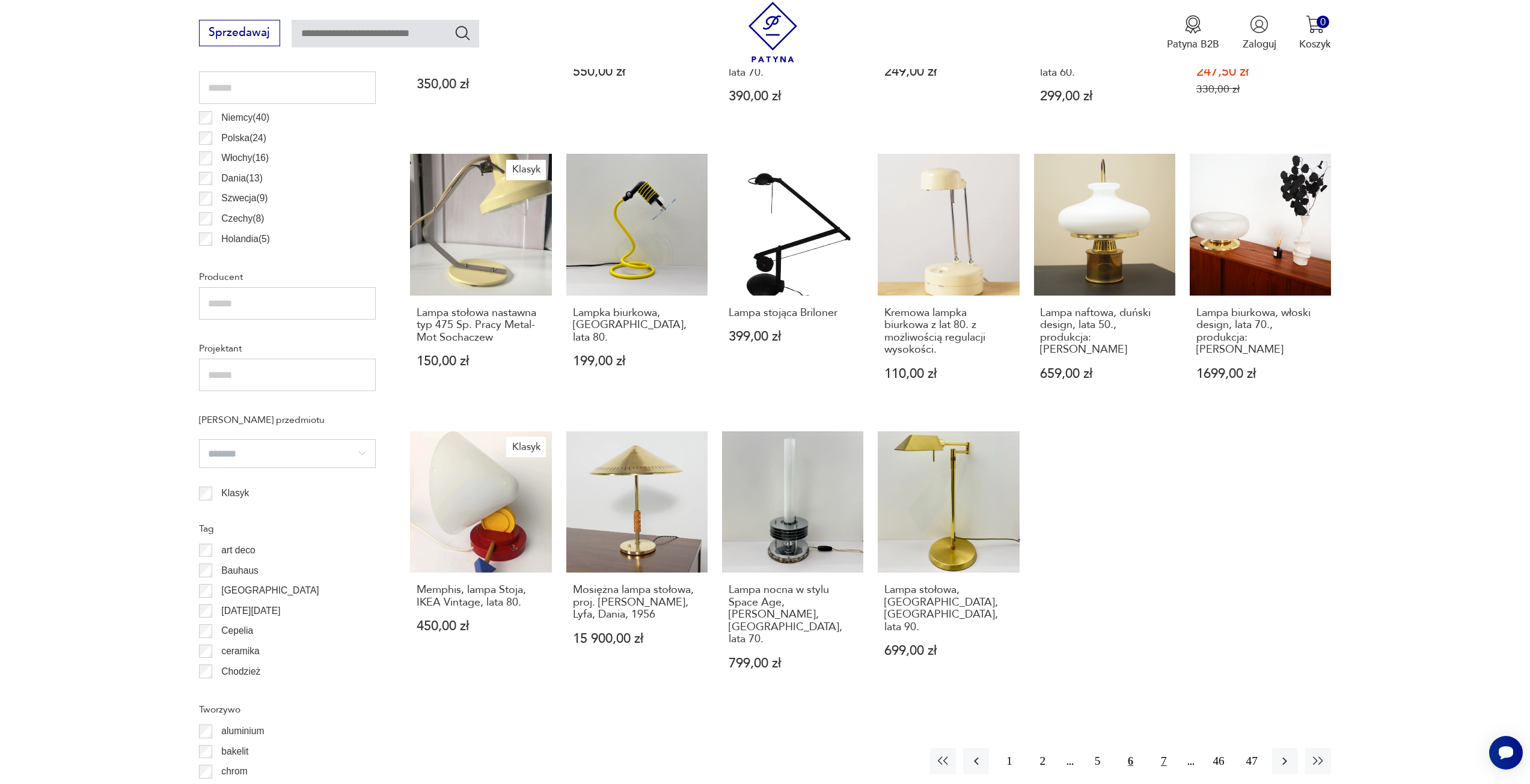
click at [1158, 748] on button "7" at bounding box center [1163, 761] width 26 height 26
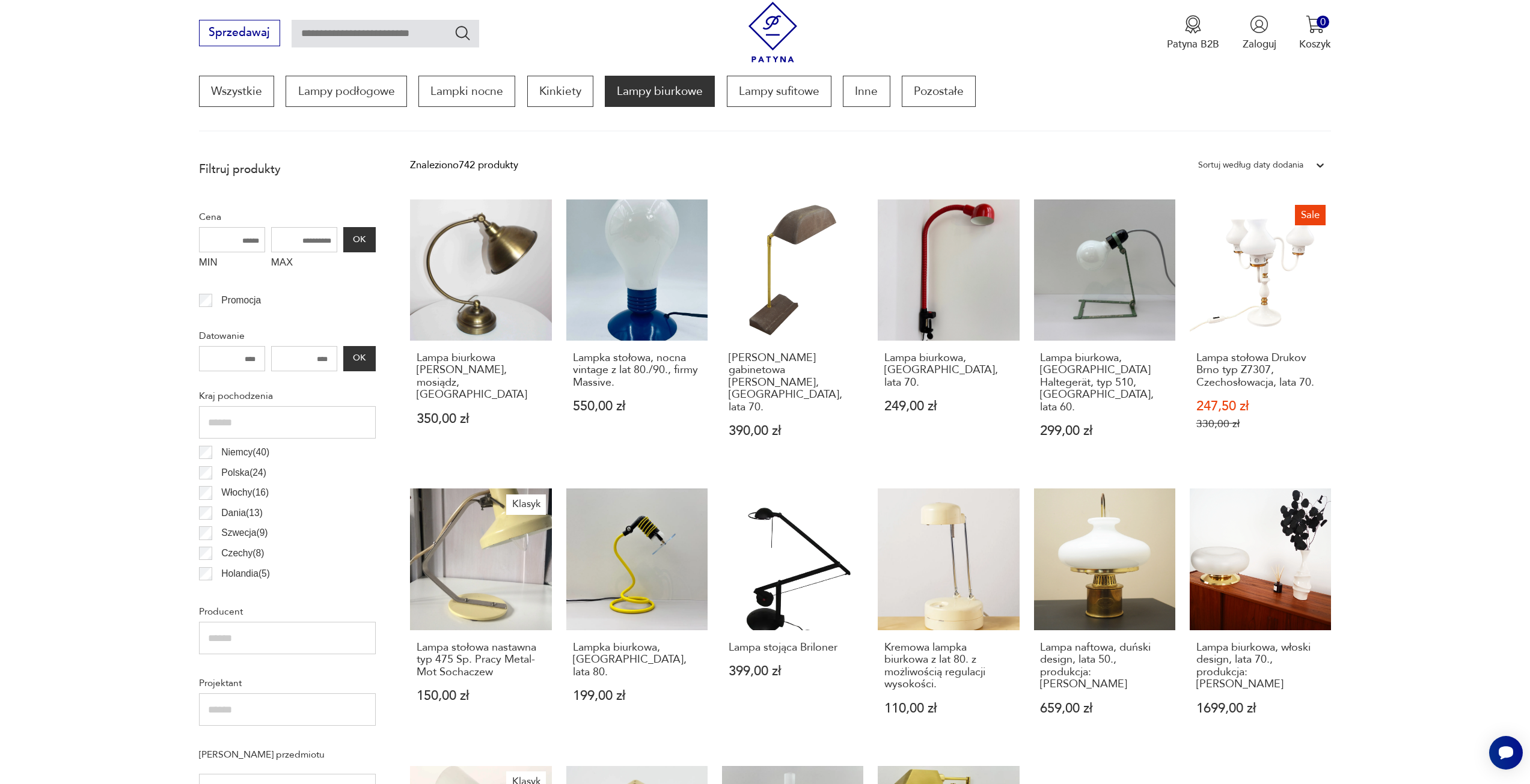
scroll to position [357, 0]
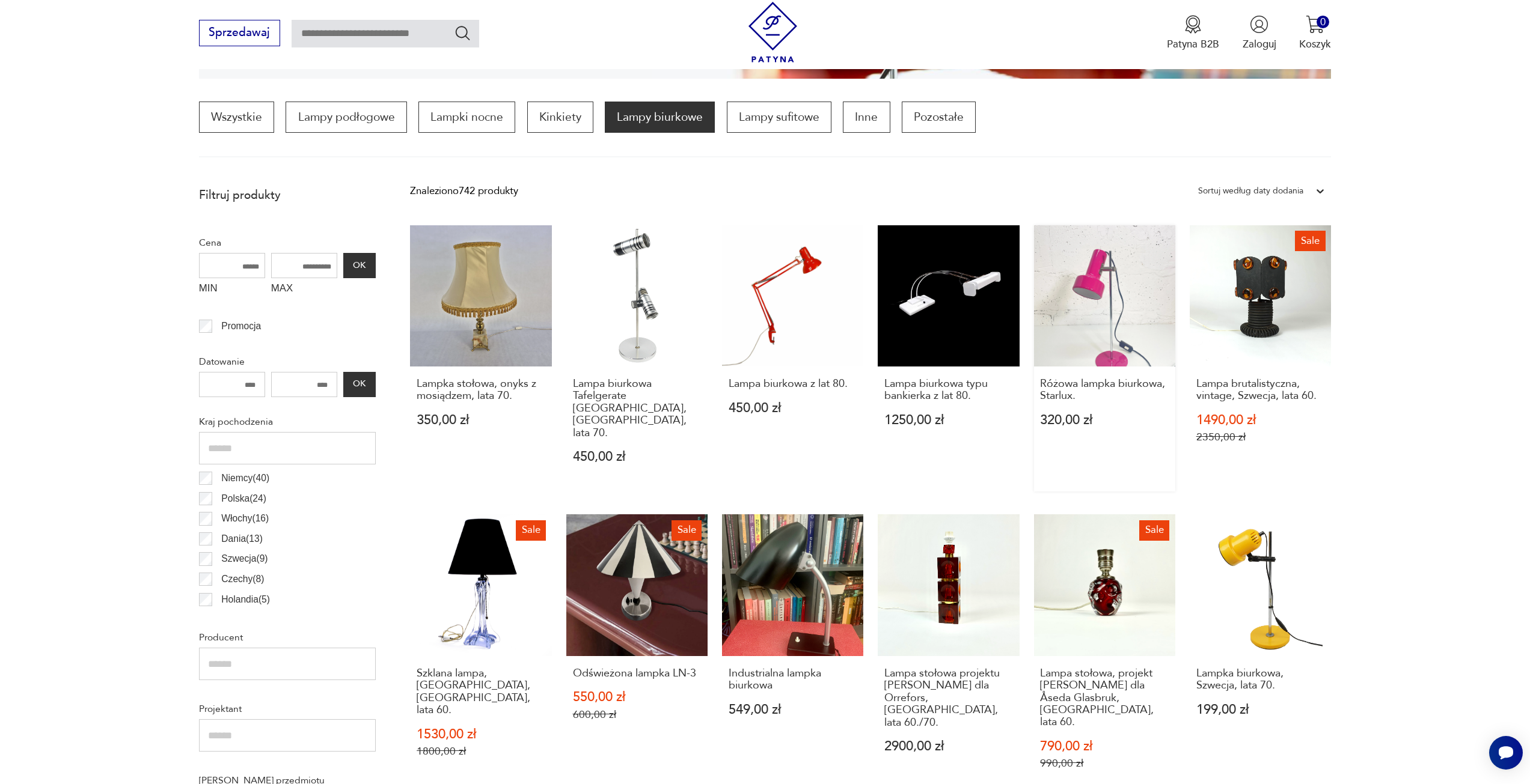
click at [1119, 297] on link "Różowa lampka biurkowa, Starlux. 320,00 zł" at bounding box center [1105, 358] width 141 height 266
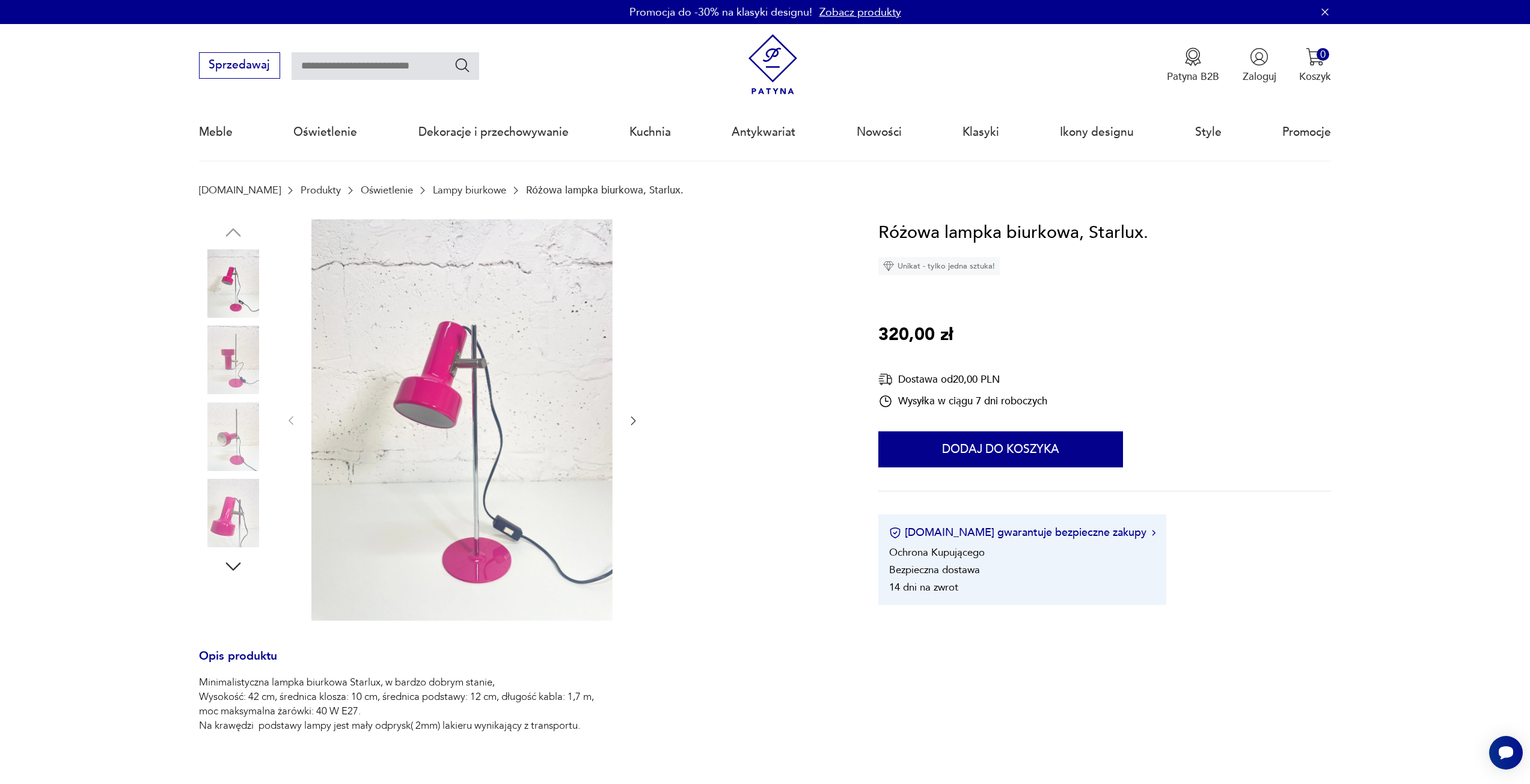
click at [637, 421] on icon "button" at bounding box center [633, 420] width 12 height 12
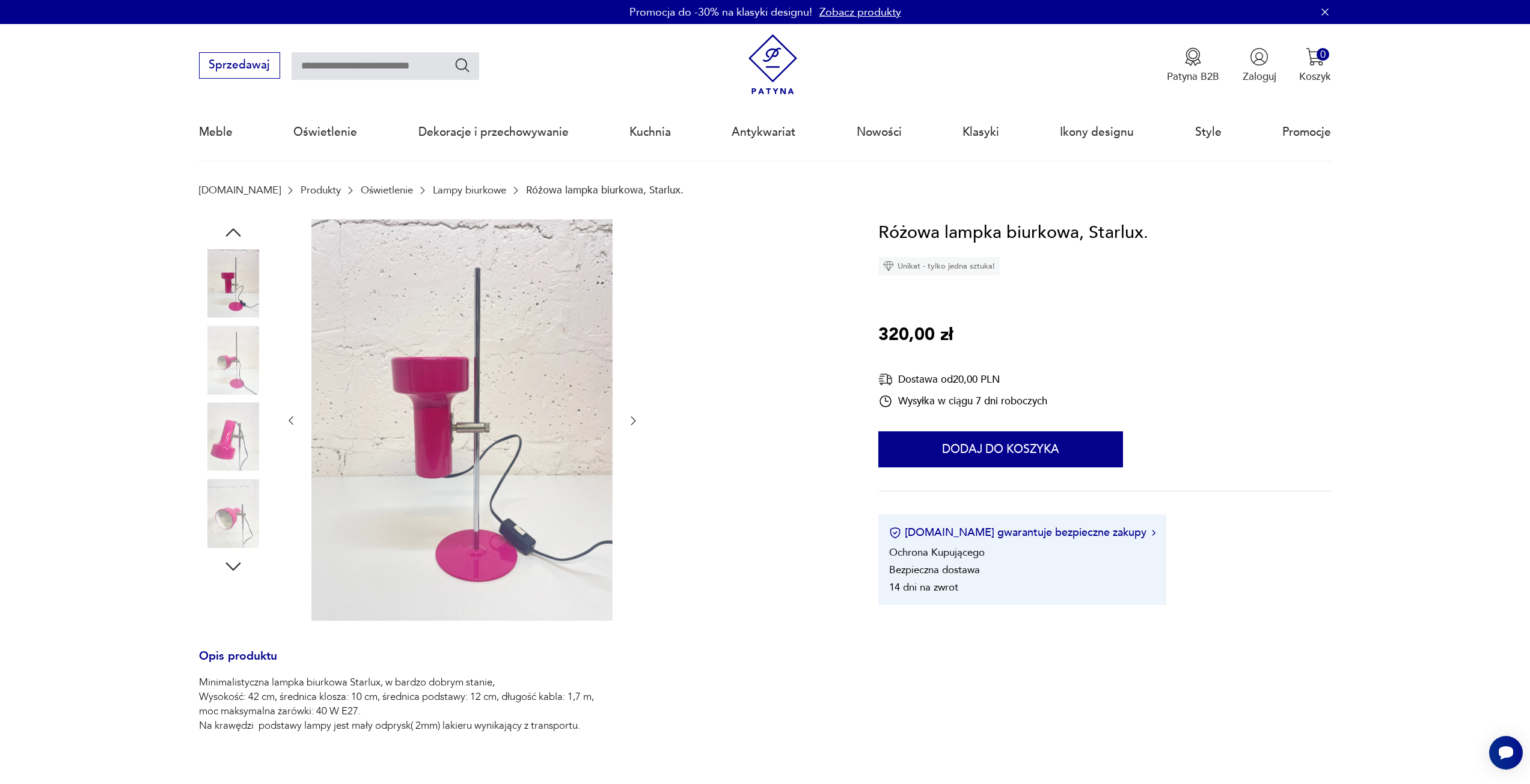
click at [637, 421] on icon "button" at bounding box center [633, 420] width 12 height 12
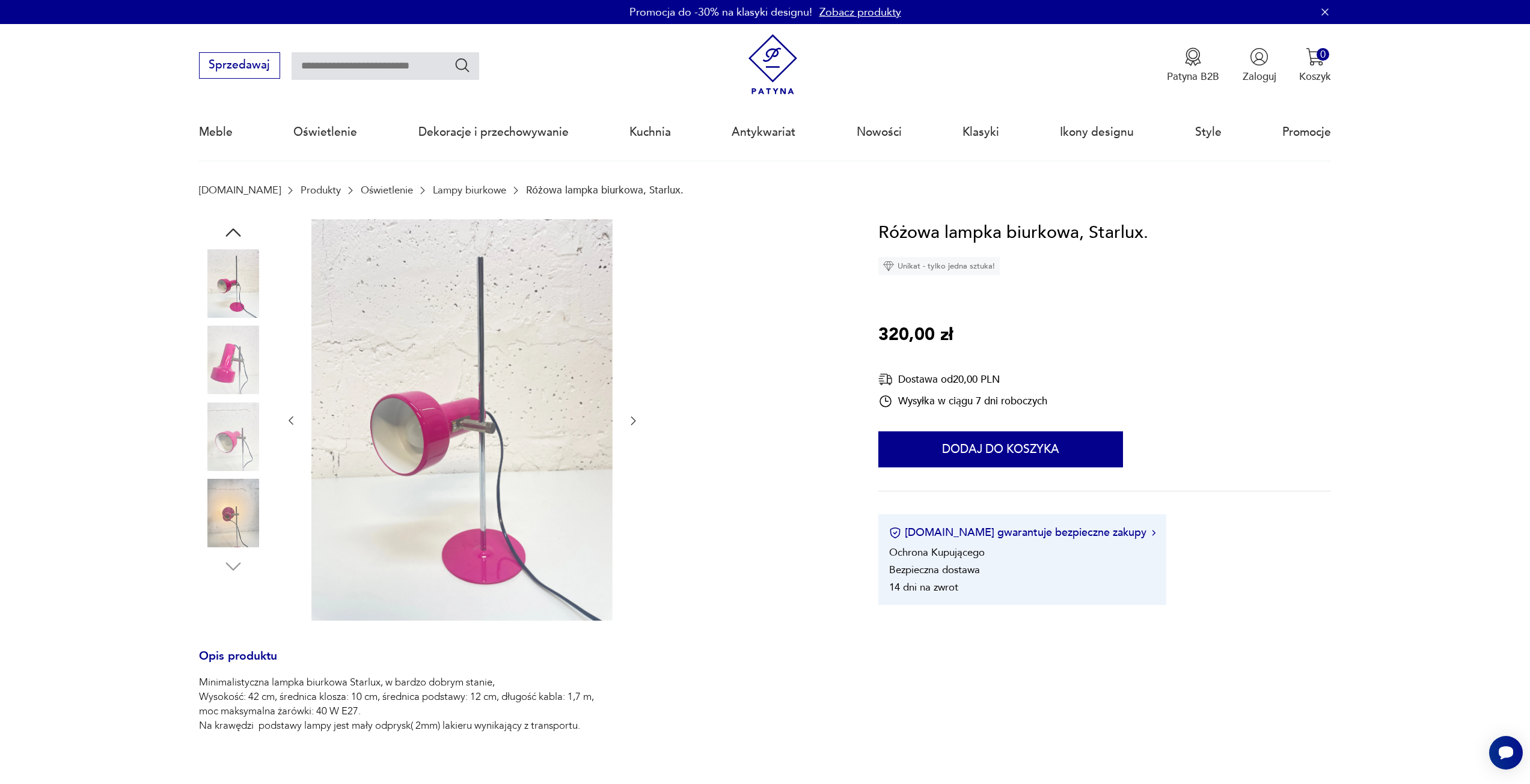
click at [637, 421] on icon "button" at bounding box center [633, 420] width 12 height 12
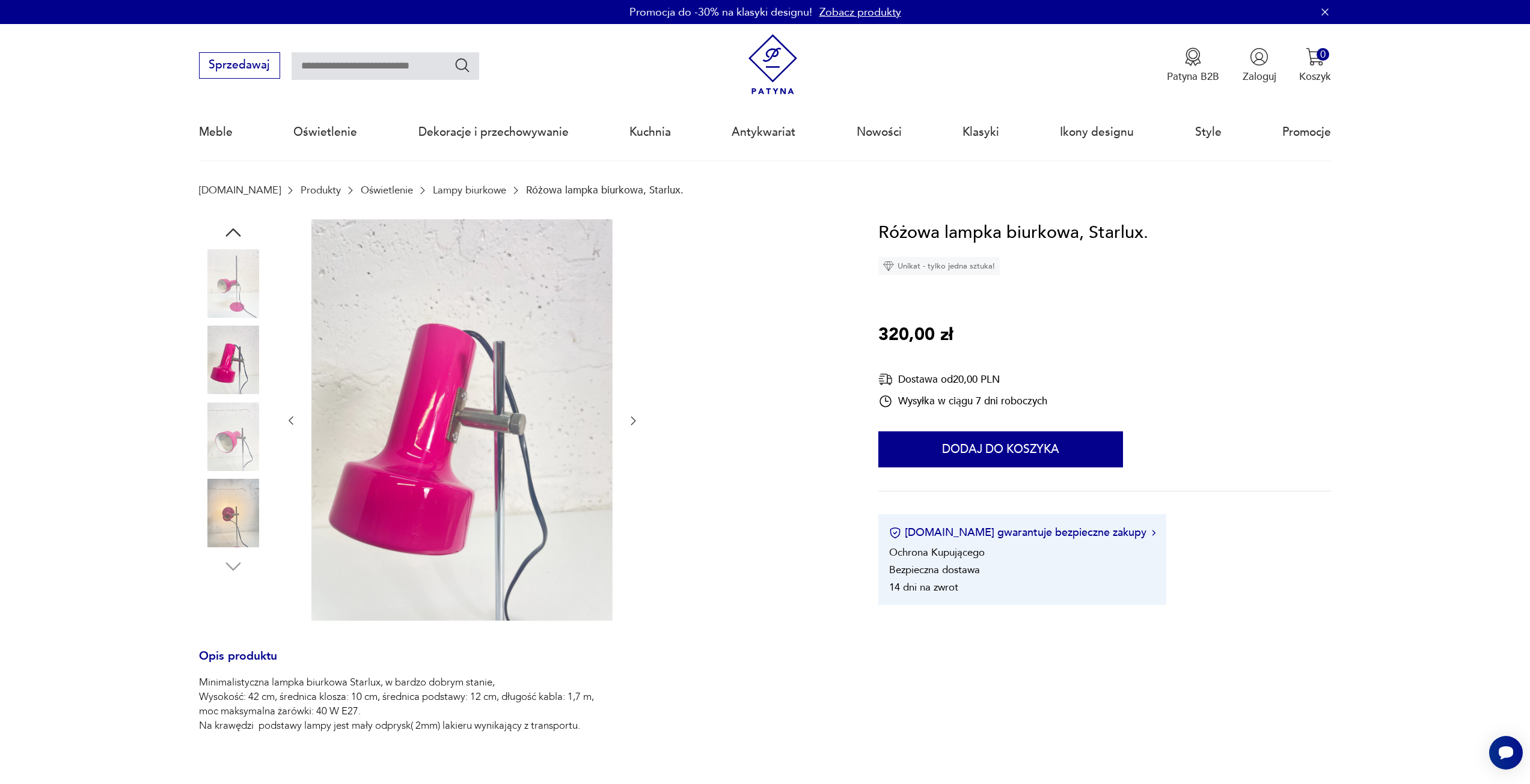
click at [637, 421] on icon "button" at bounding box center [633, 420] width 12 height 12
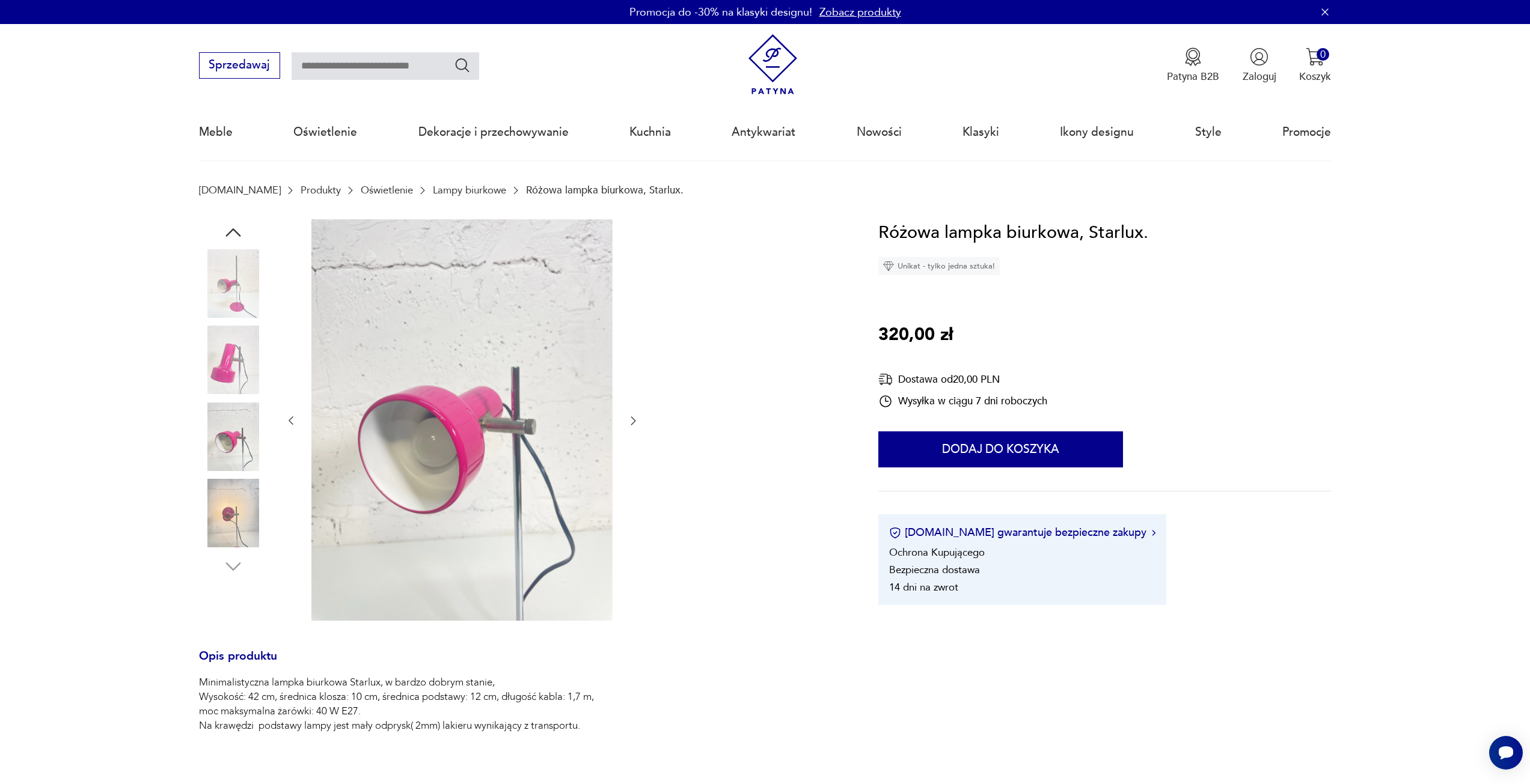
click at [637, 421] on icon "button" at bounding box center [633, 420] width 12 height 12
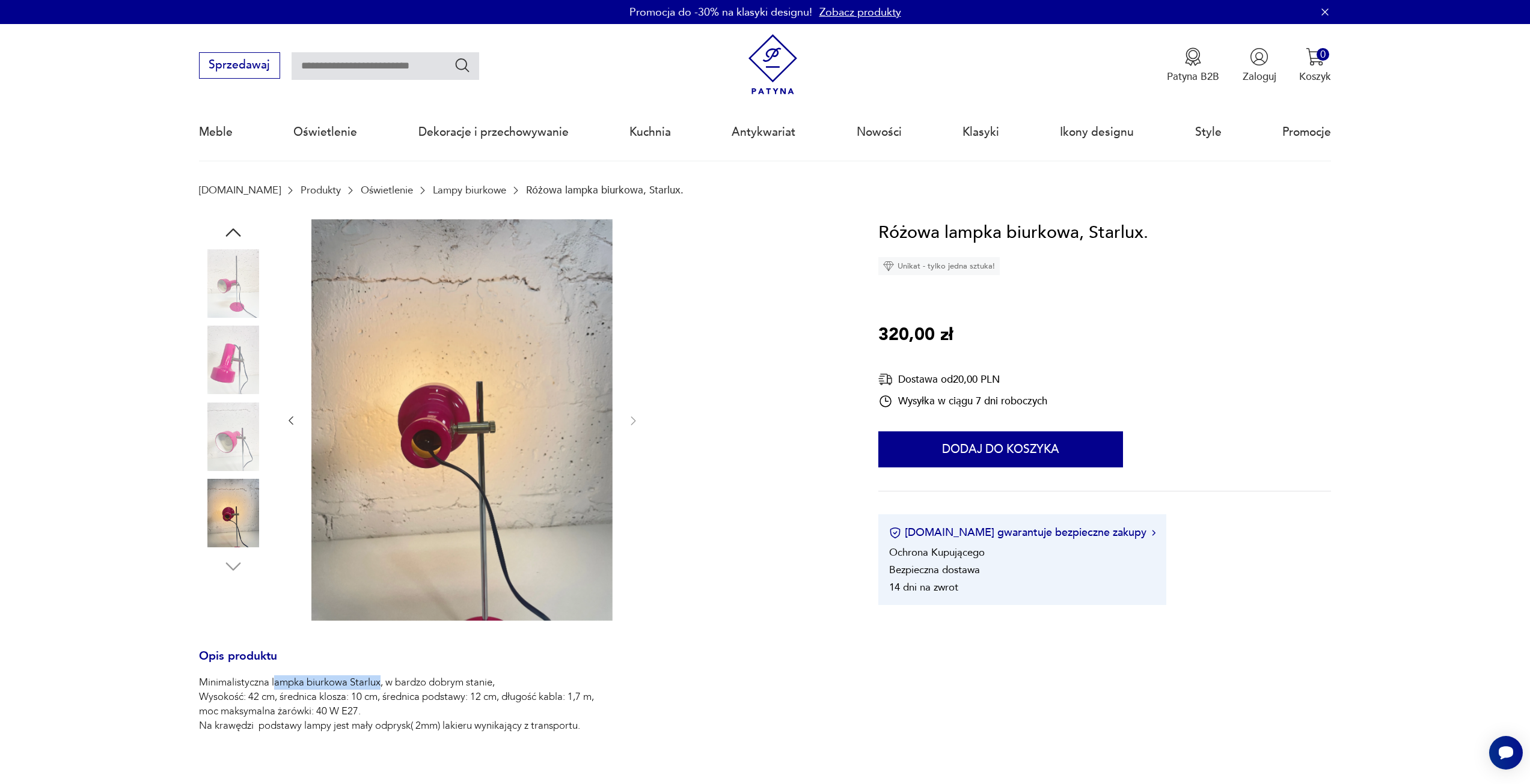
drag, startPoint x: 381, startPoint y: 683, endPoint x: 275, endPoint y: 688, distance: 106.1
click at [275, 688] on p "Minimalistyczna lampka biurkowa Starlux, w bardzo dobrym stanie, Wysokość: 42 c…" at bounding box center [397, 704] width 395 height 57
drag, startPoint x: 270, startPoint y: 683, endPoint x: 379, endPoint y: 682, distance: 109.0
click at [379, 682] on p "Minimalistyczna lampka biurkowa Starlux, w bardzo dobrym stanie, Wysokość: 42 c…" at bounding box center [397, 704] width 395 height 57
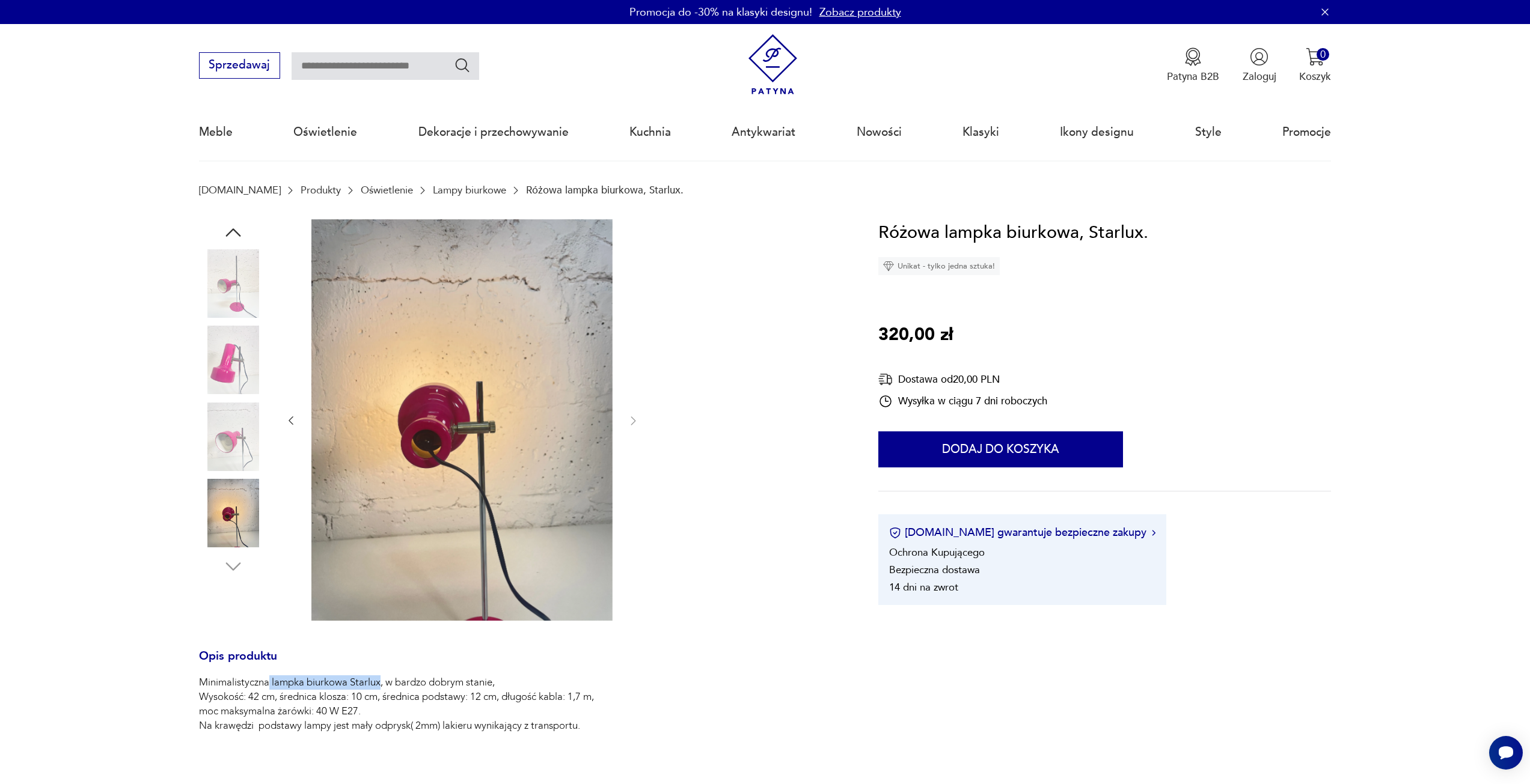
click at [231, 281] on img at bounding box center [233, 283] width 68 height 68
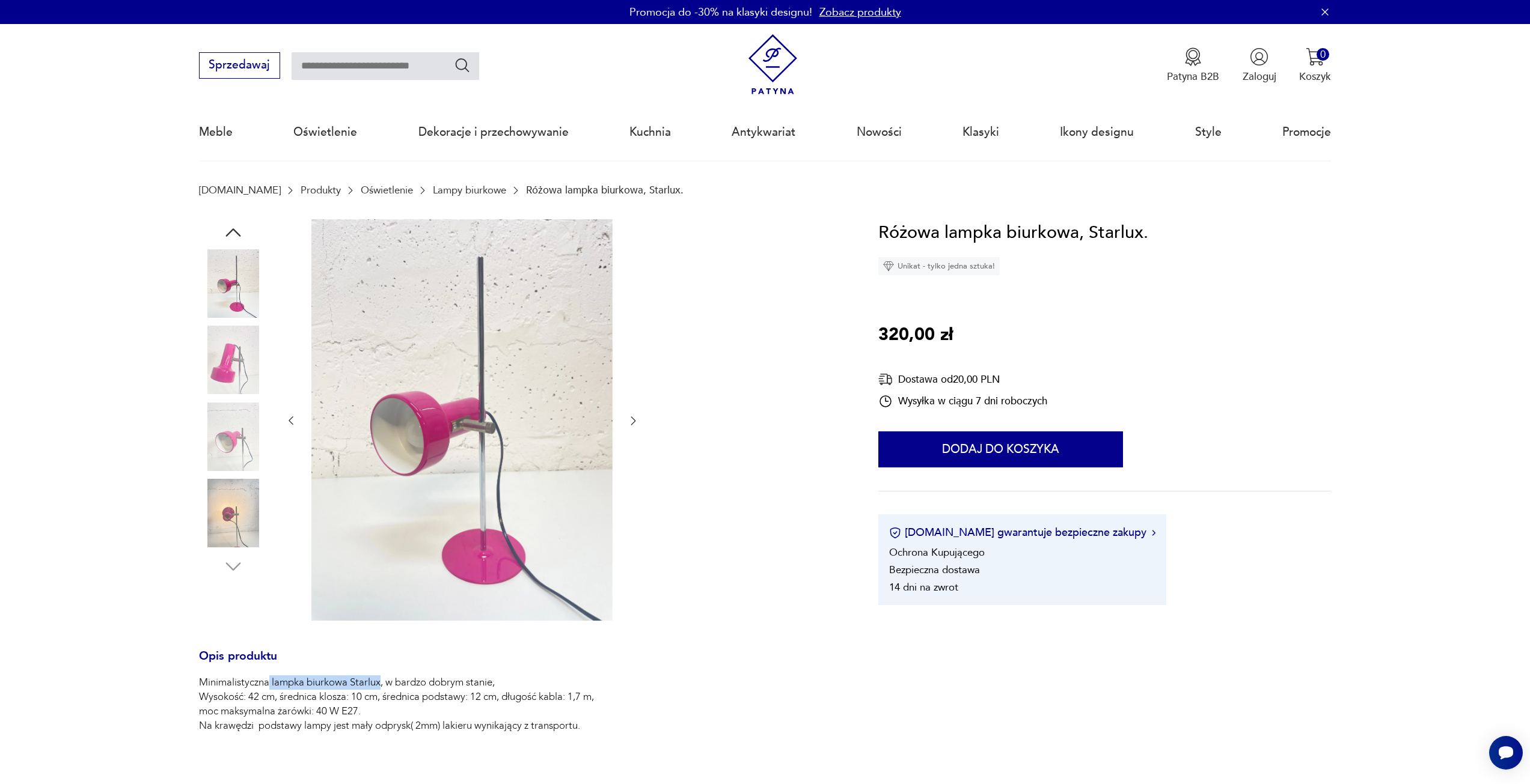
click at [628, 422] on icon "button" at bounding box center [633, 420] width 12 height 12
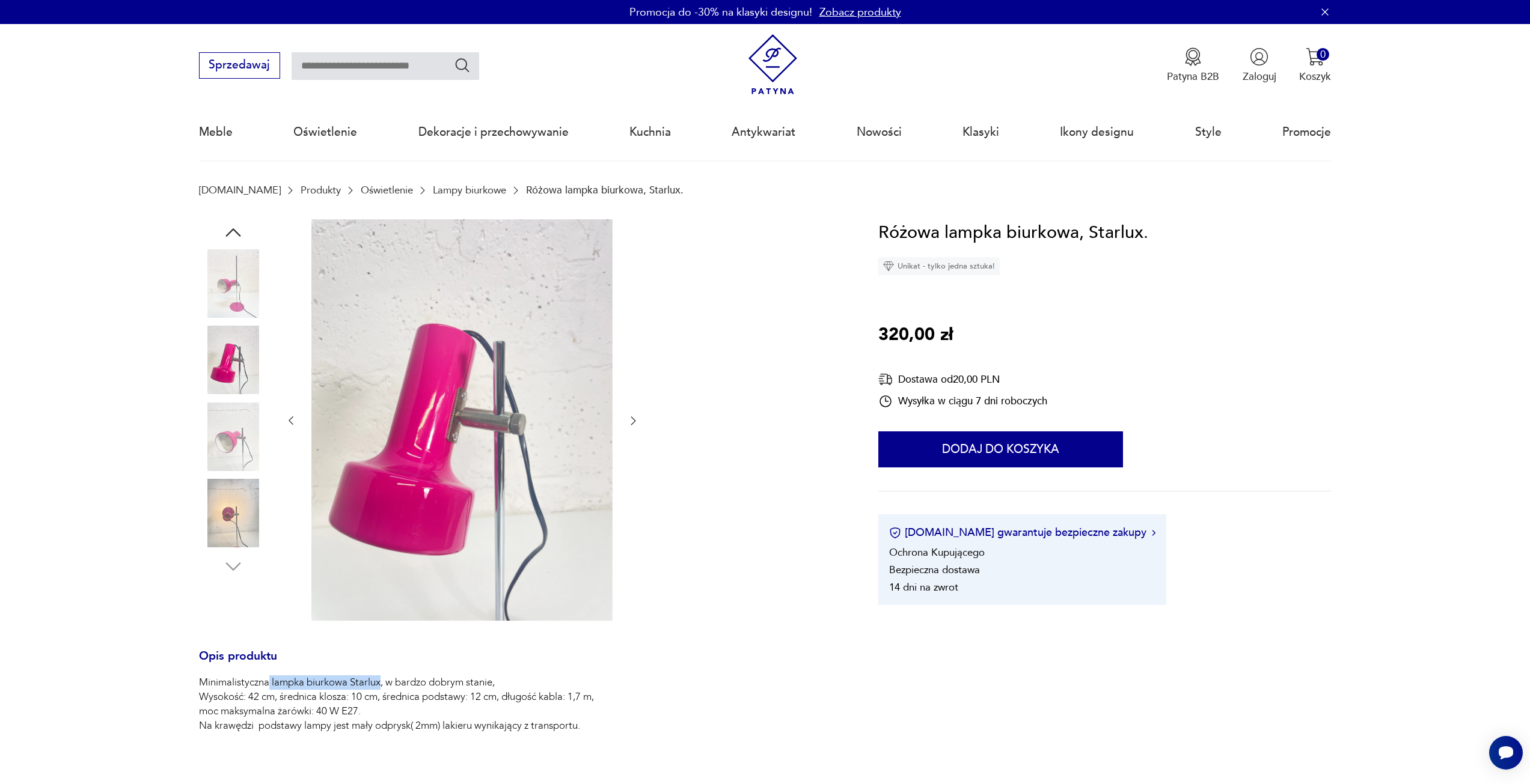
click at [628, 422] on icon "button" at bounding box center [633, 420] width 12 height 12
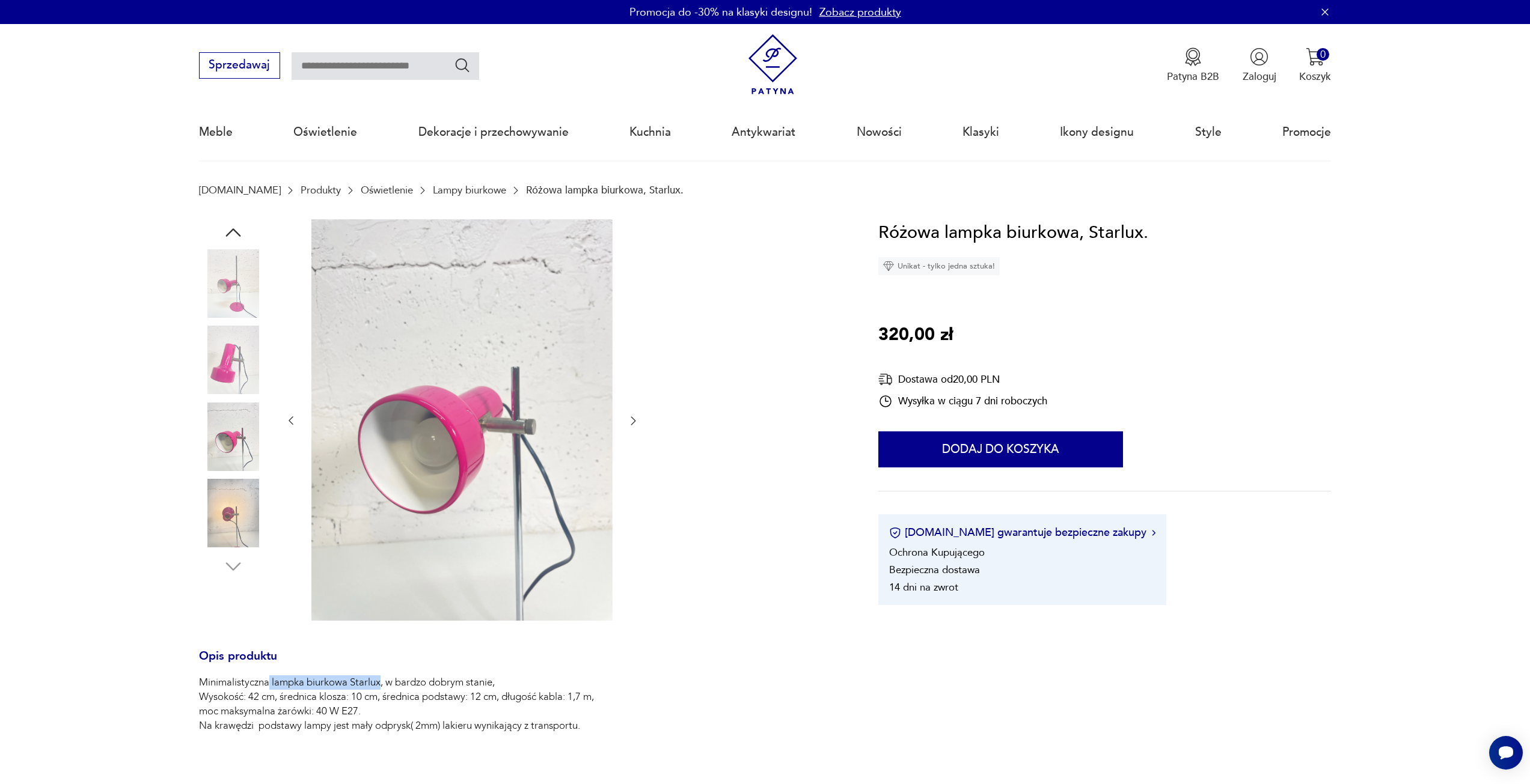
click at [628, 422] on icon "button" at bounding box center [633, 420] width 12 height 12
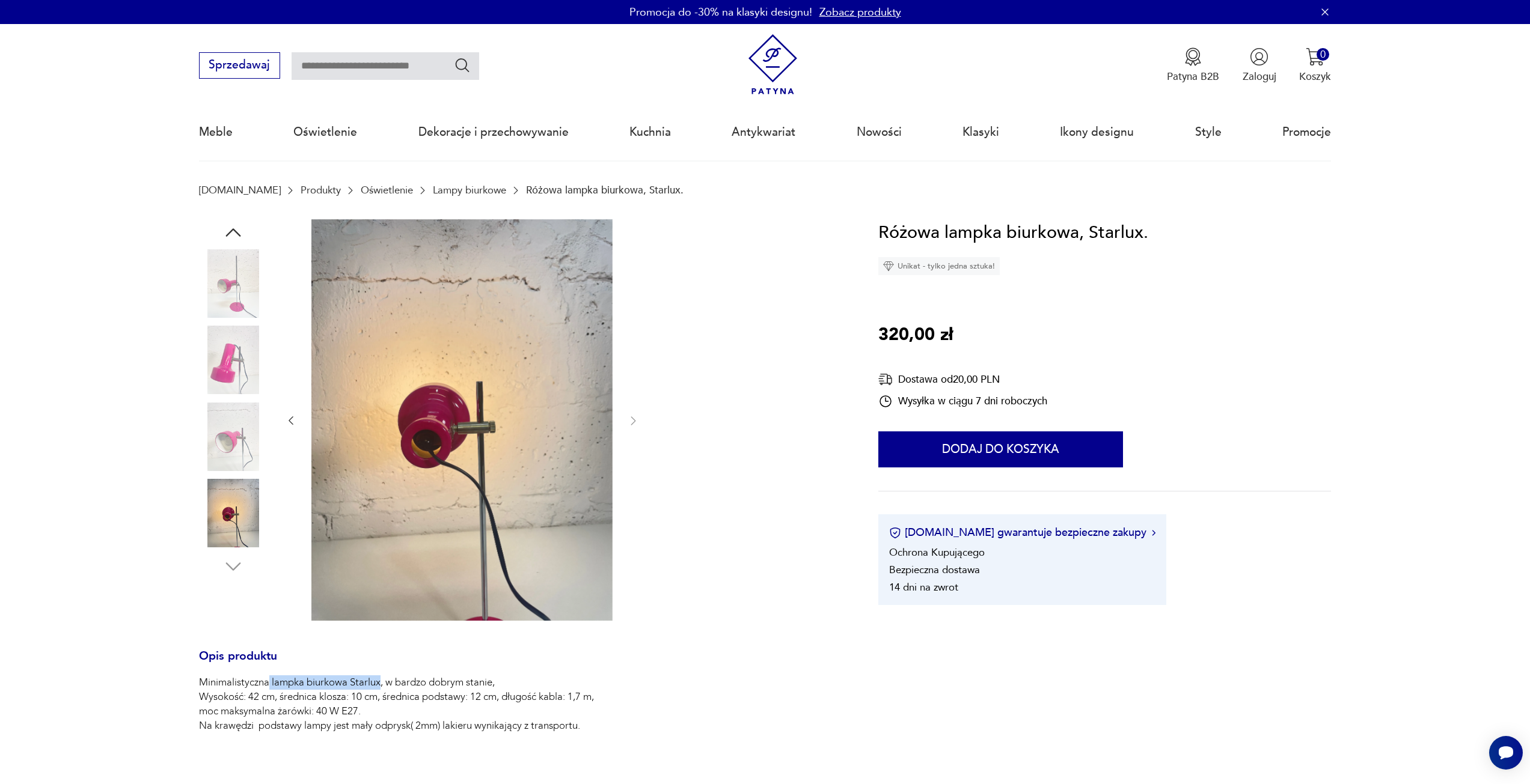
click at [229, 301] on img at bounding box center [233, 283] width 68 height 68
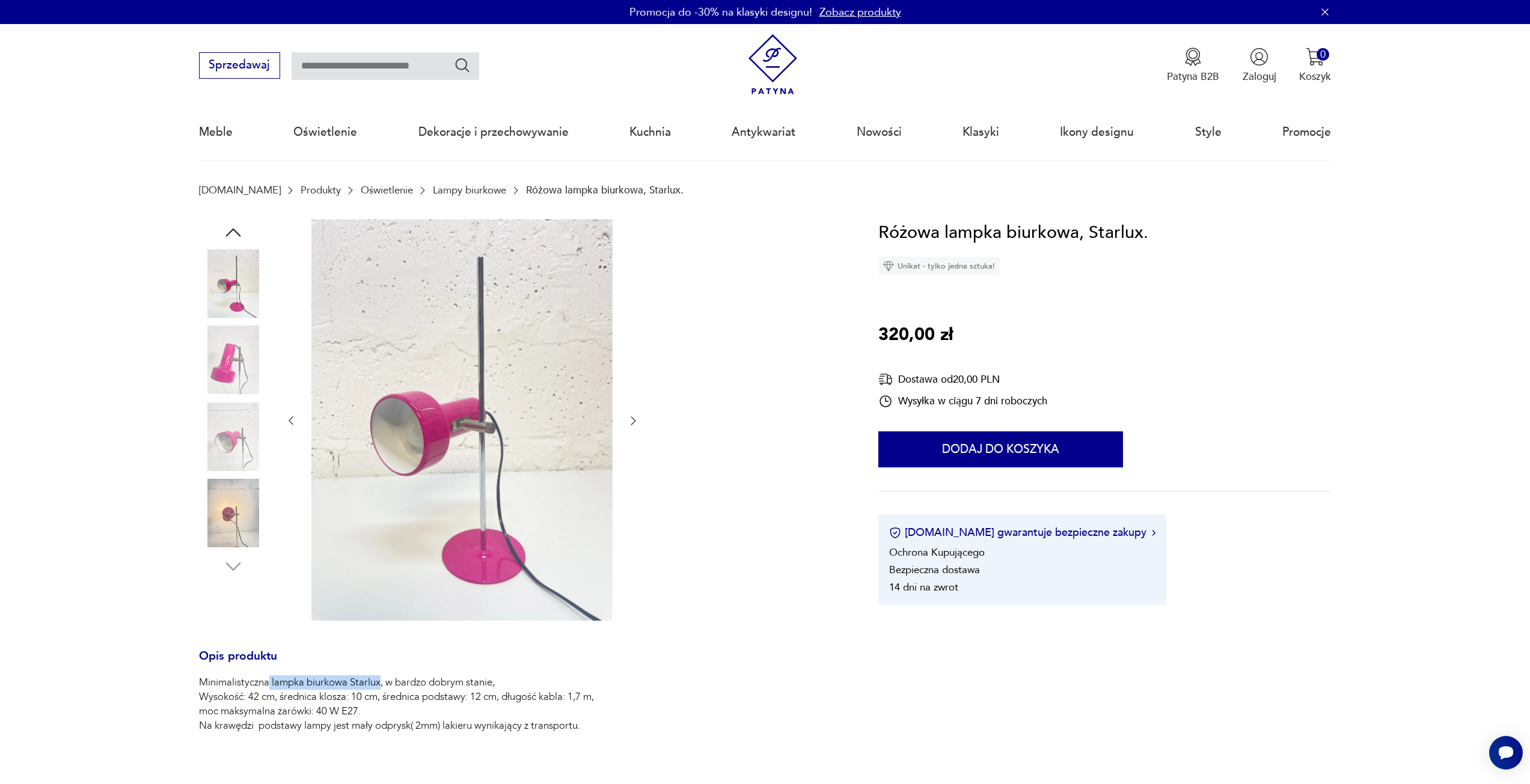
click at [501, 547] on img at bounding box center [463, 420] width 302 height 402
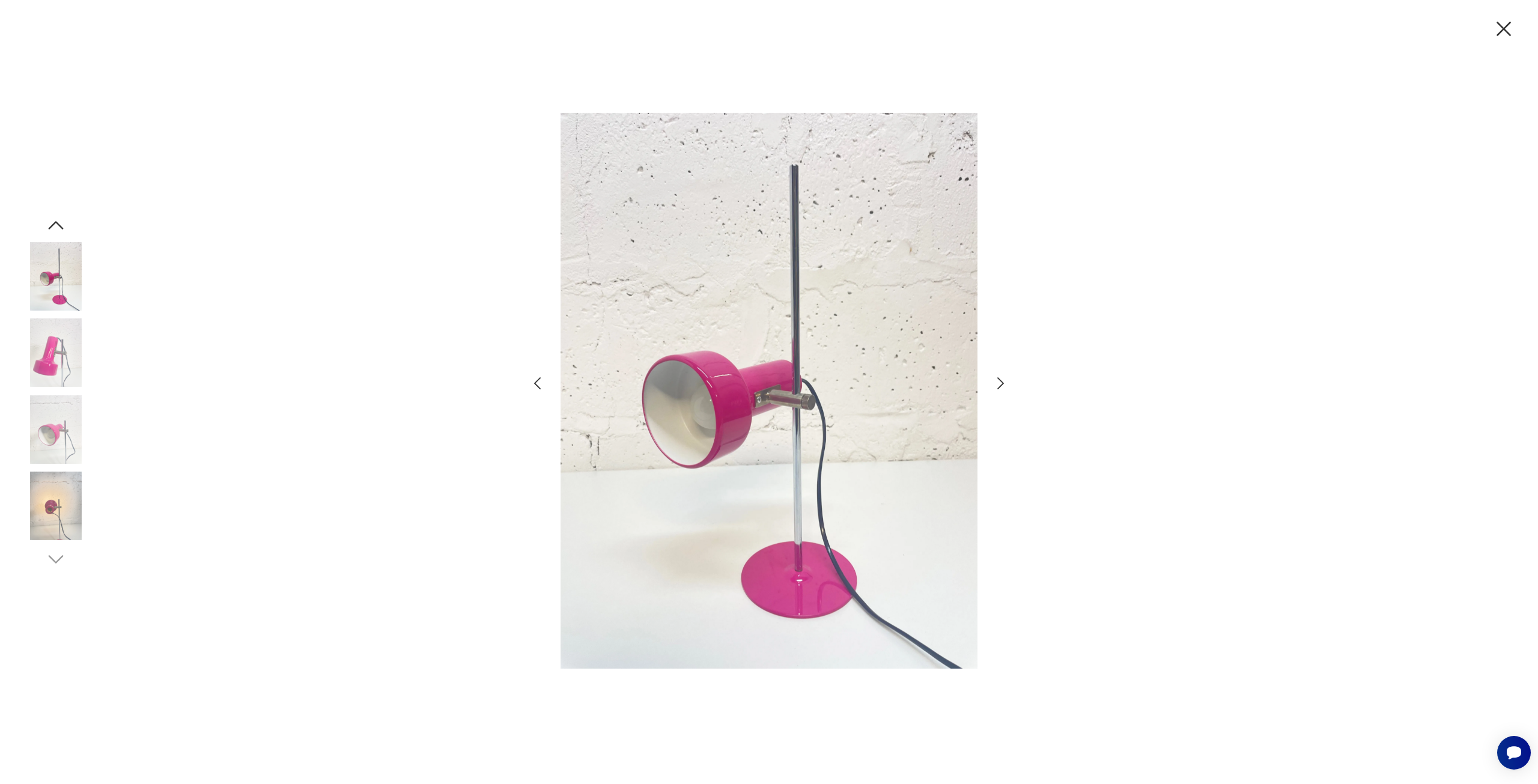
click at [813, 579] on img at bounding box center [769, 391] width 417 height 601
click at [999, 388] on icon "button" at bounding box center [1000, 383] width 6 height 12
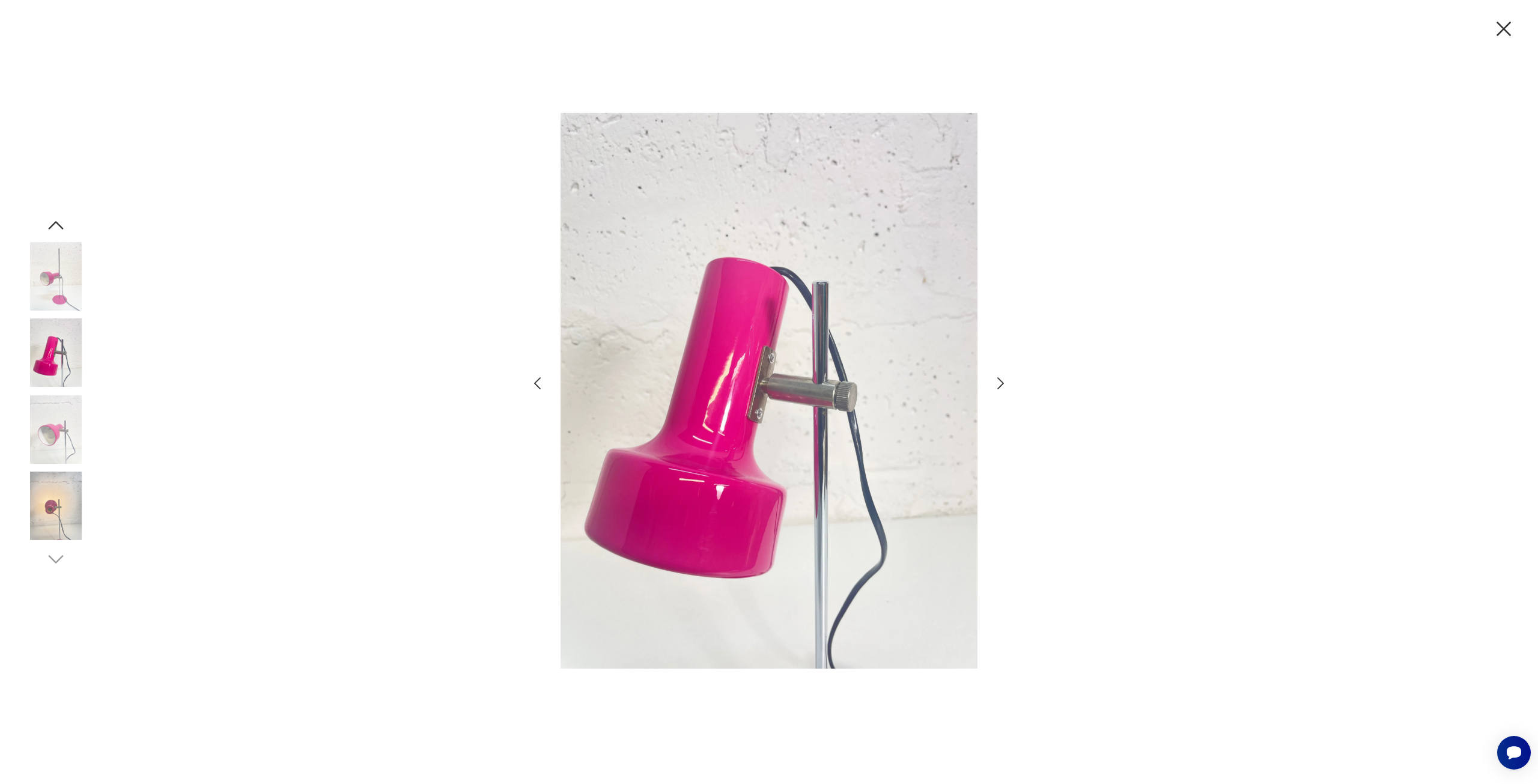
click at [999, 388] on icon "button" at bounding box center [1000, 383] width 6 height 12
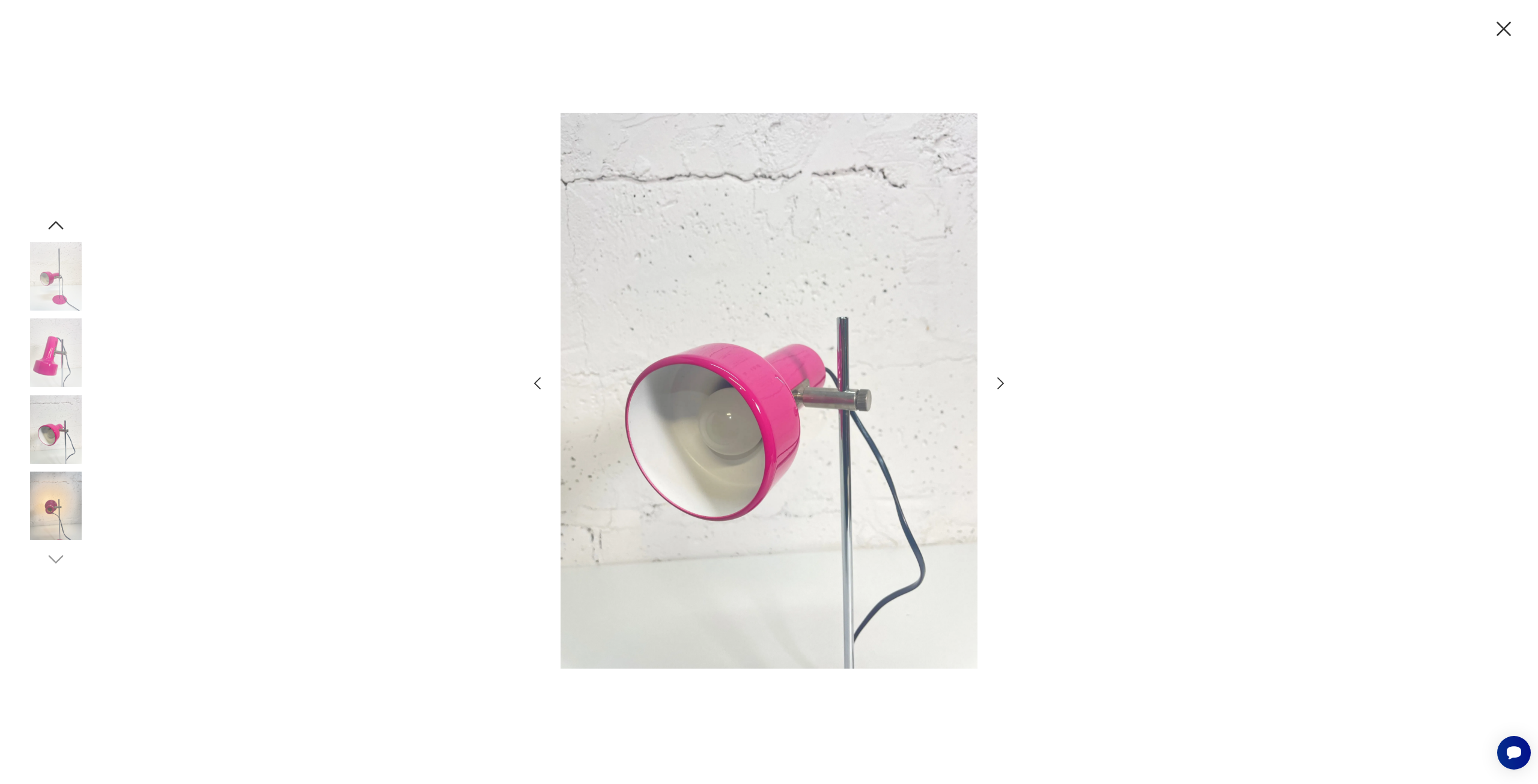
click at [999, 388] on icon "button" at bounding box center [1000, 383] width 6 height 12
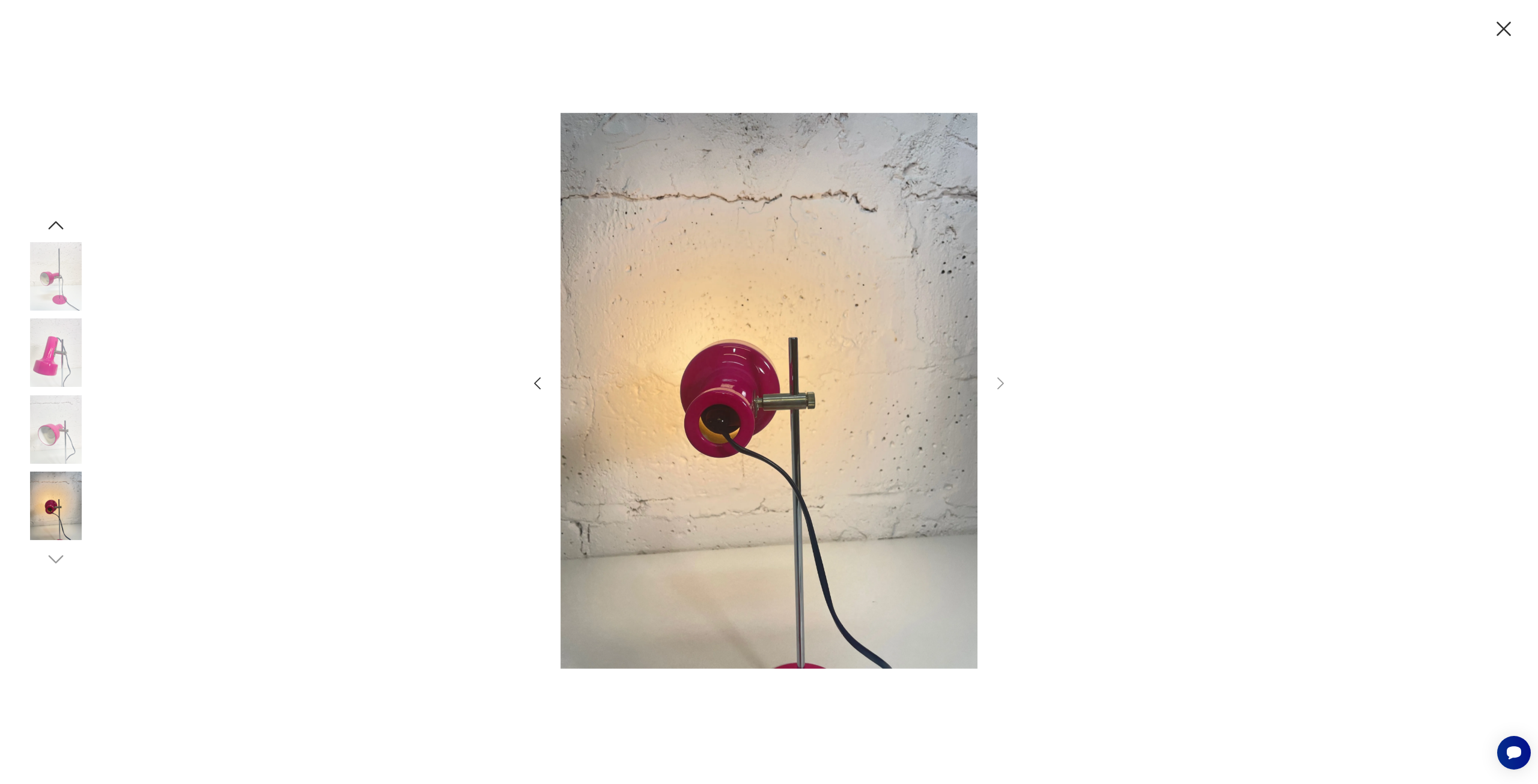
click at [1510, 21] on icon "button" at bounding box center [1504, 29] width 26 height 26
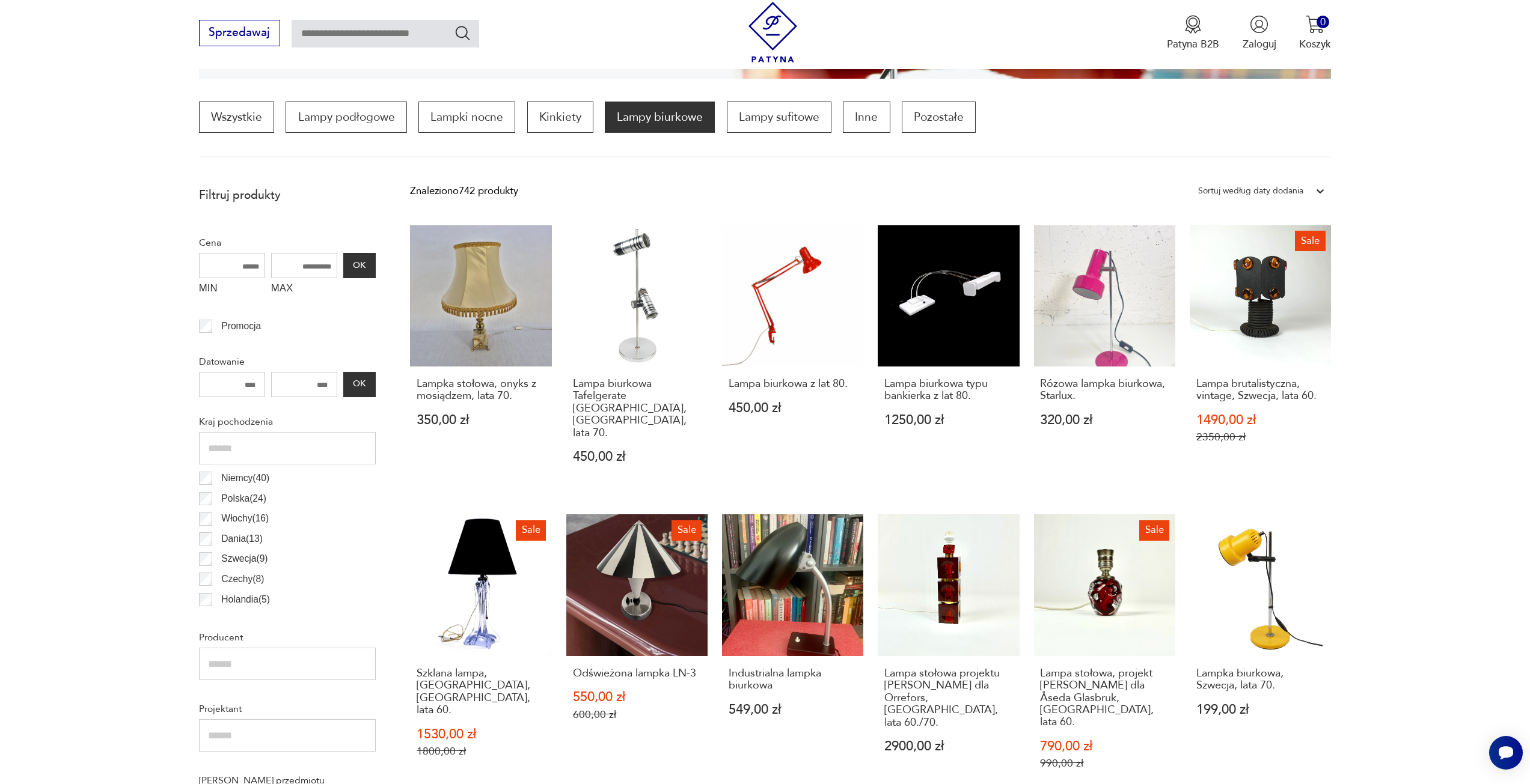
scroll to position [417, 0]
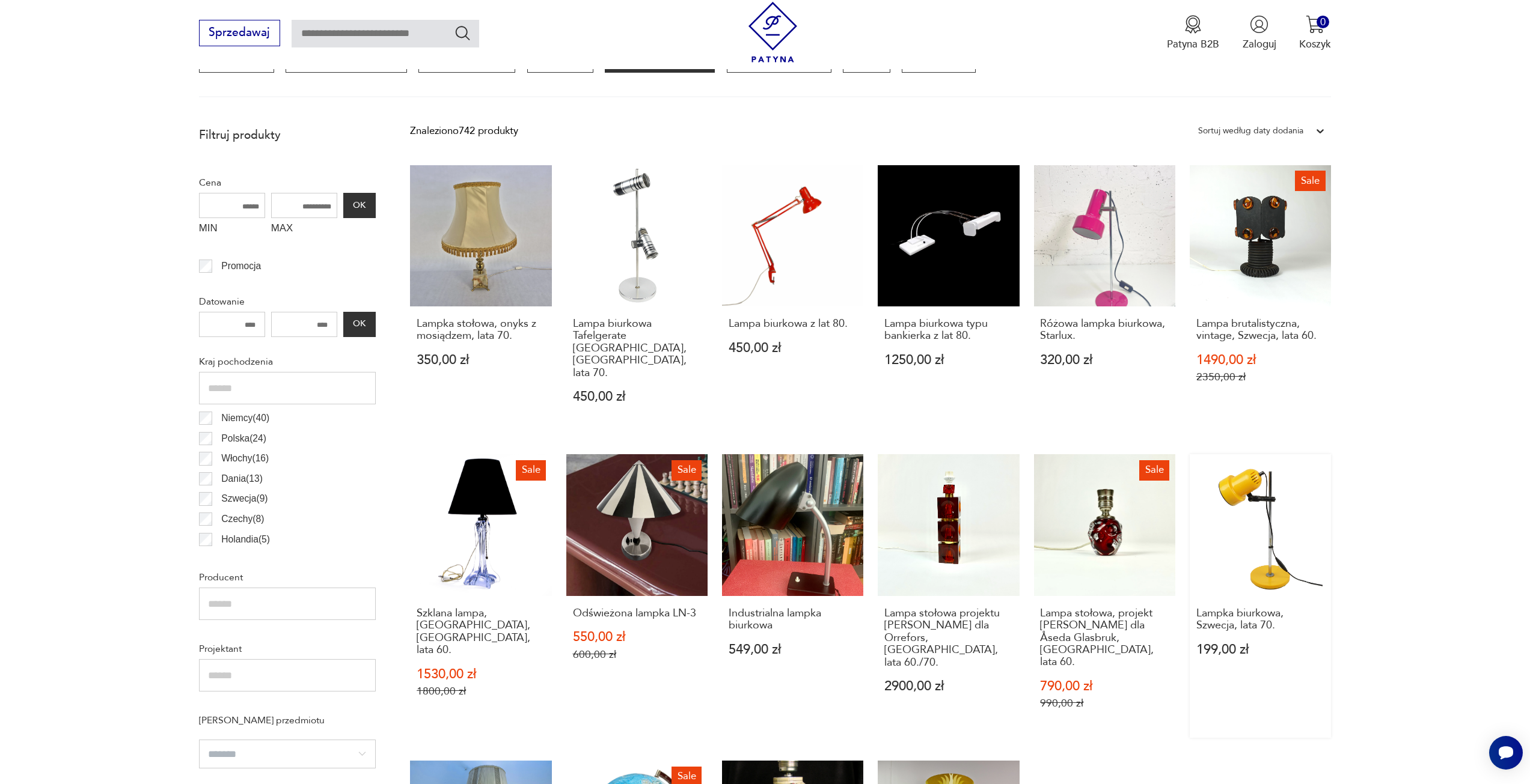
click at [1263, 511] on link "Lampka biurkowa, Szwecja, lata 70. 199,00 zł" at bounding box center [1260, 596] width 141 height 283
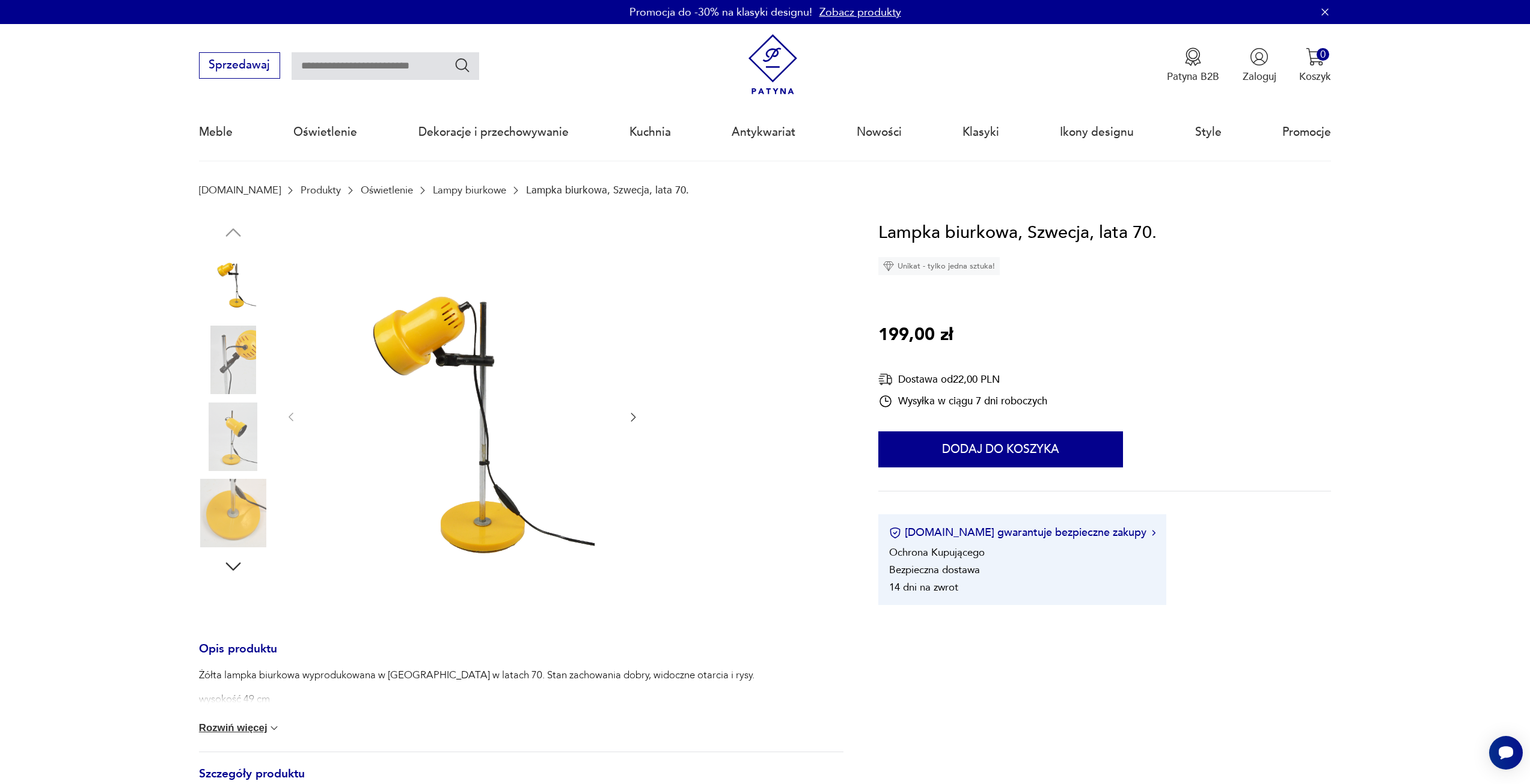
click at [632, 415] on icon "button" at bounding box center [633, 417] width 12 height 12
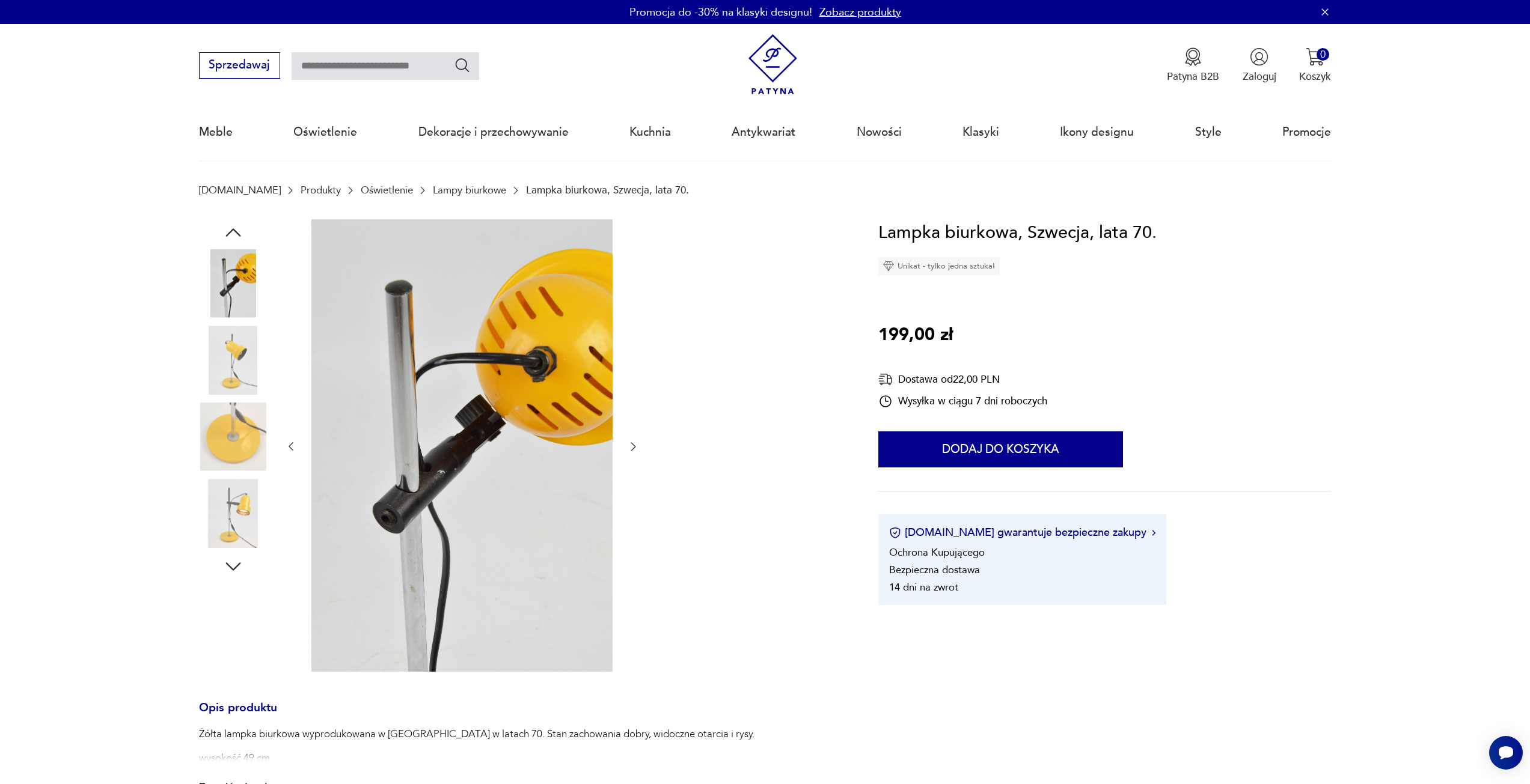
click at [630, 447] on icon "button" at bounding box center [633, 446] width 12 height 12
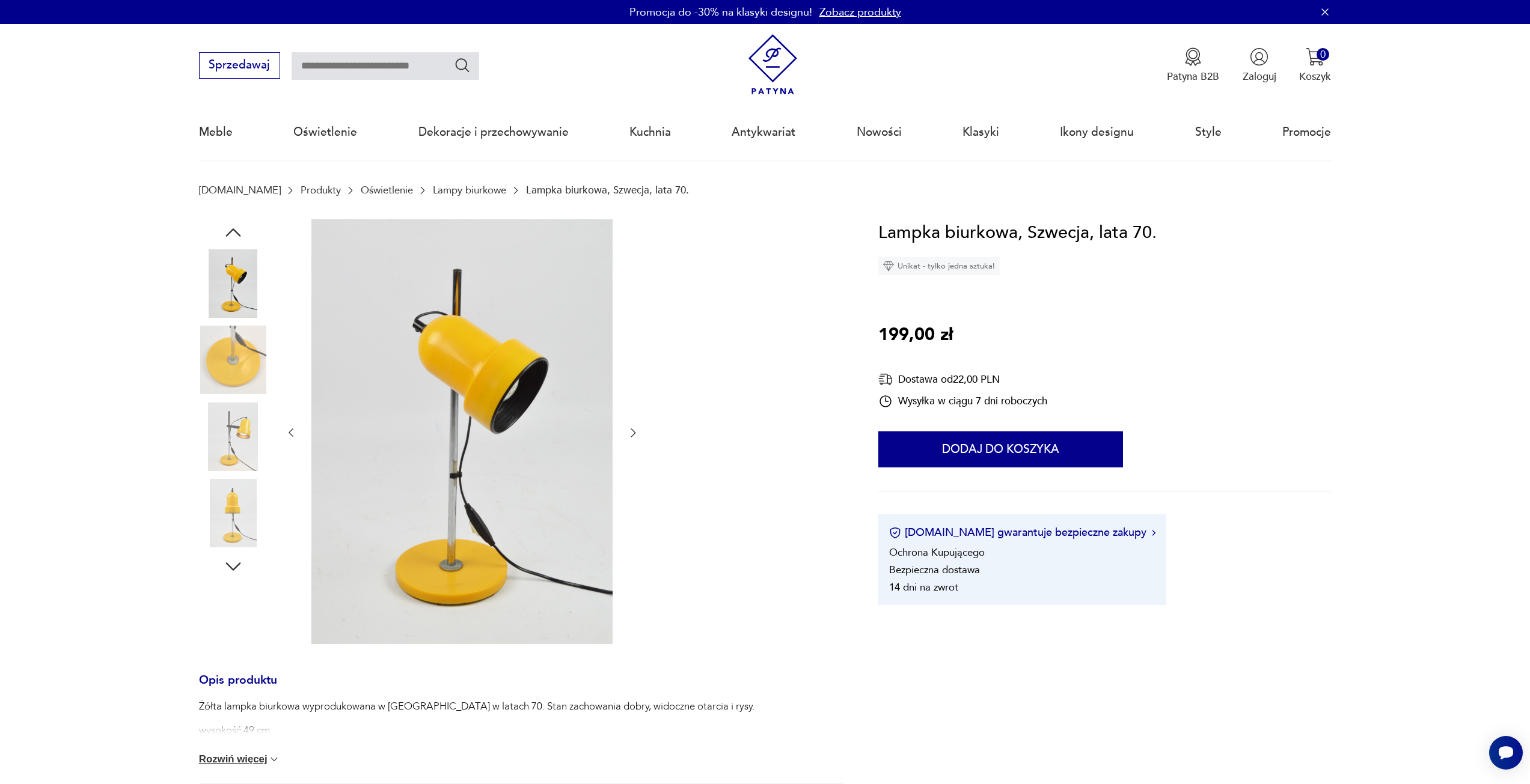
click at [630, 428] on icon "button" at bounding box center [633, 432] width 12 height 12
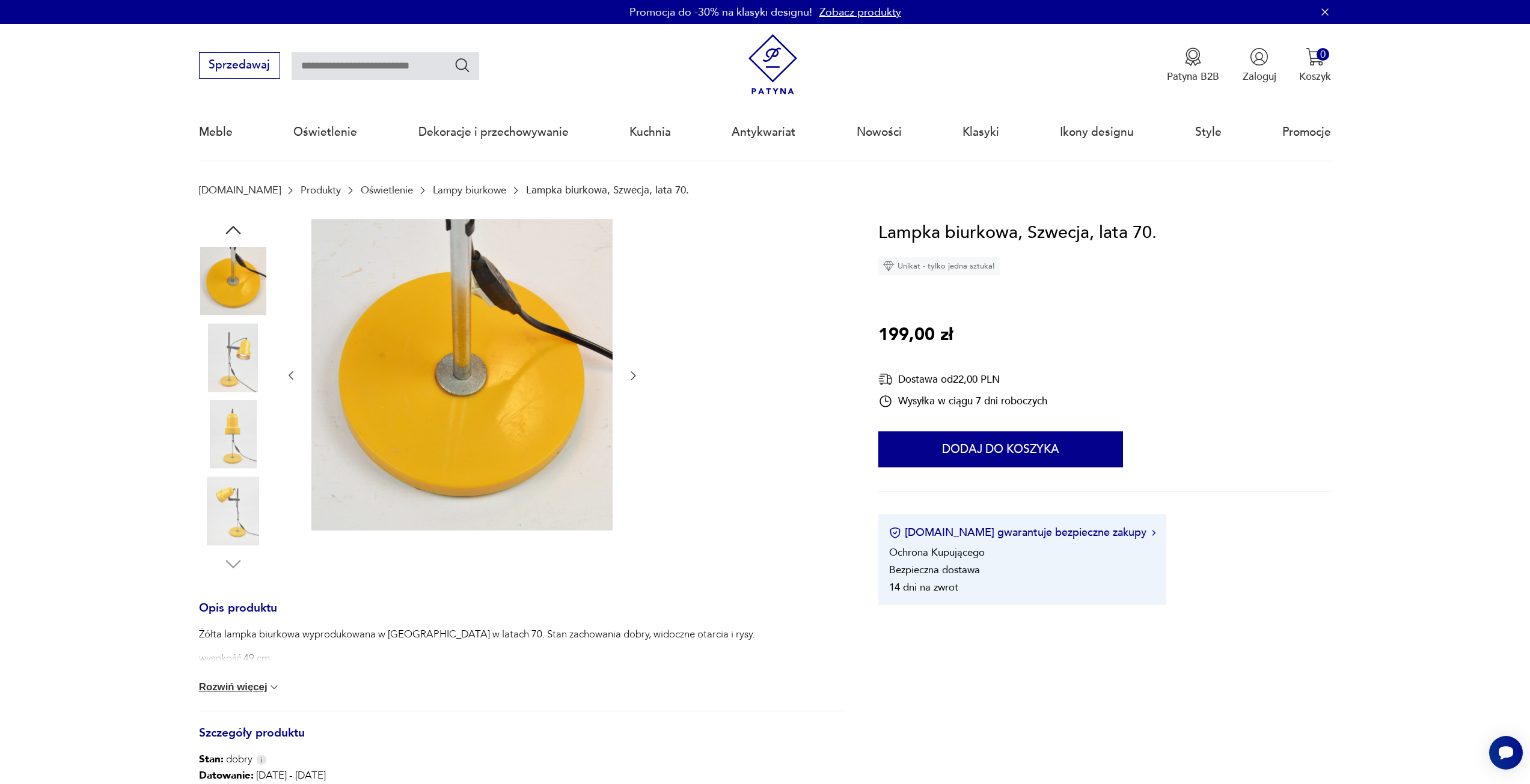
click at [637, 379] on icon "button" at bounding box center [633, 375] width 12 height 12
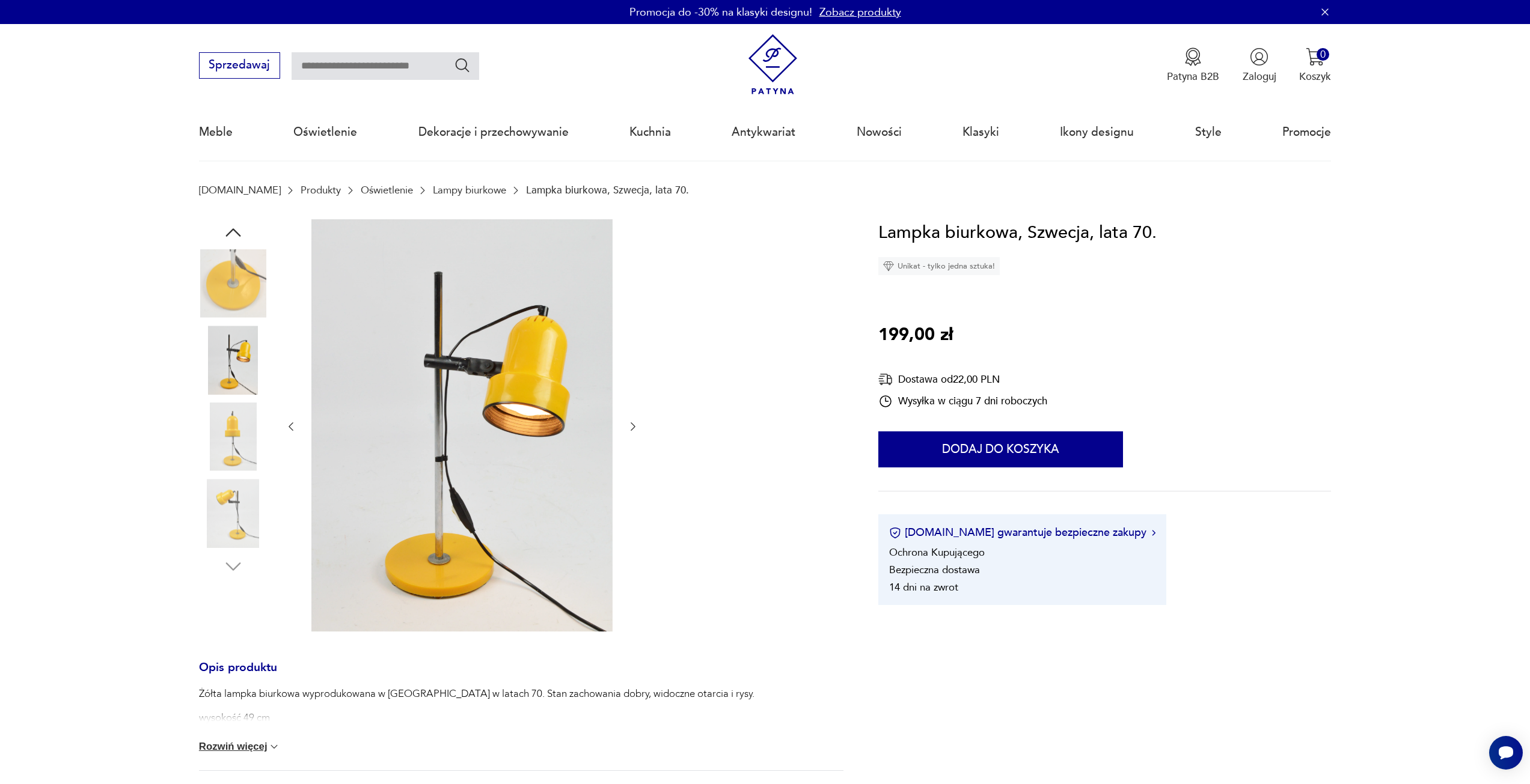
click at [624, 424] on div at bounding box center [462, 427] width 355 height 415
click at [630, 425] on icon "button" at bounding box center [633, 426] width 12 height 12
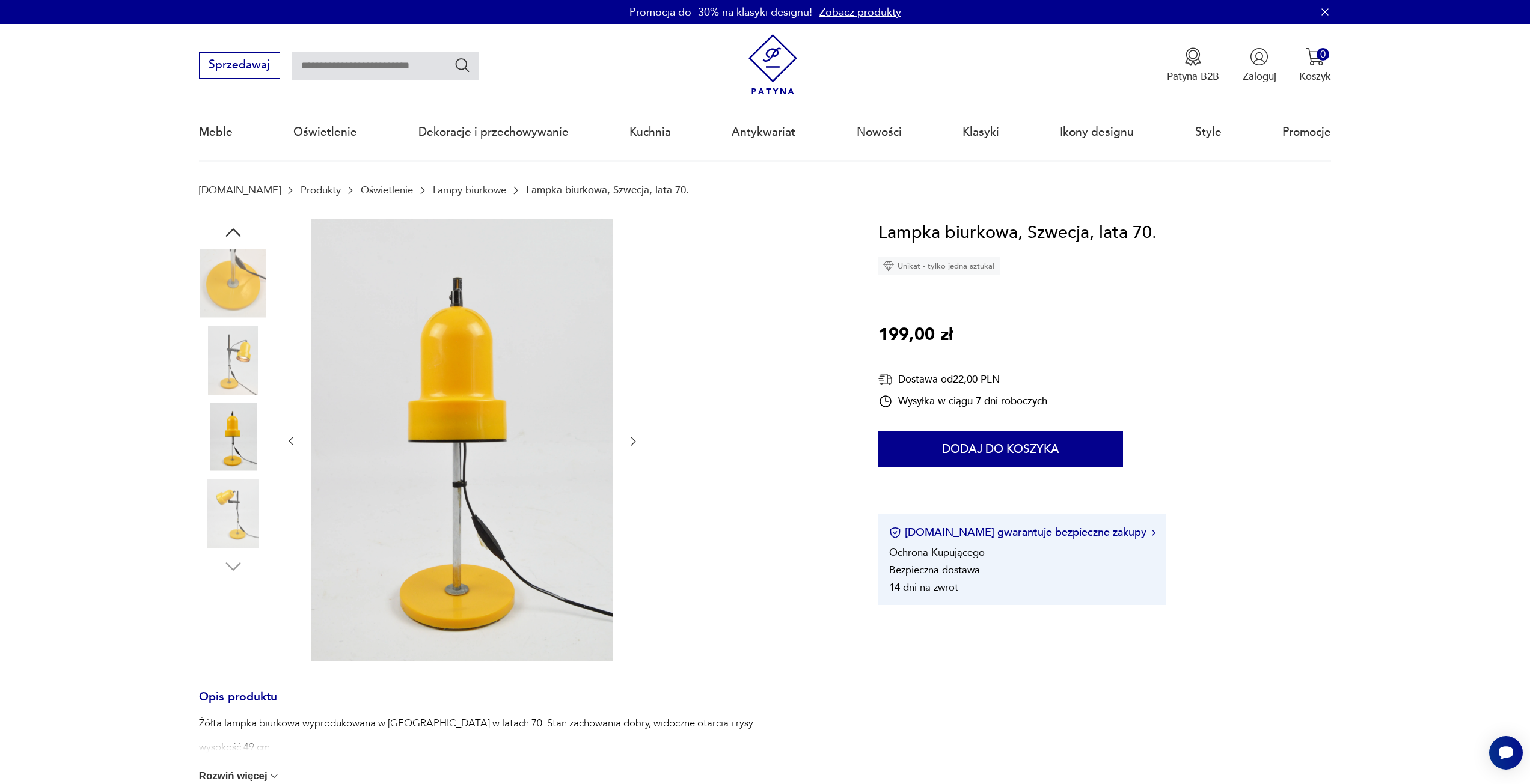
click at [630, 425] on div at bounding box center [462, 442] width 355 height 444
click at [634, 448] on button "button" at bounding box center [633, 441] width 12 height 15
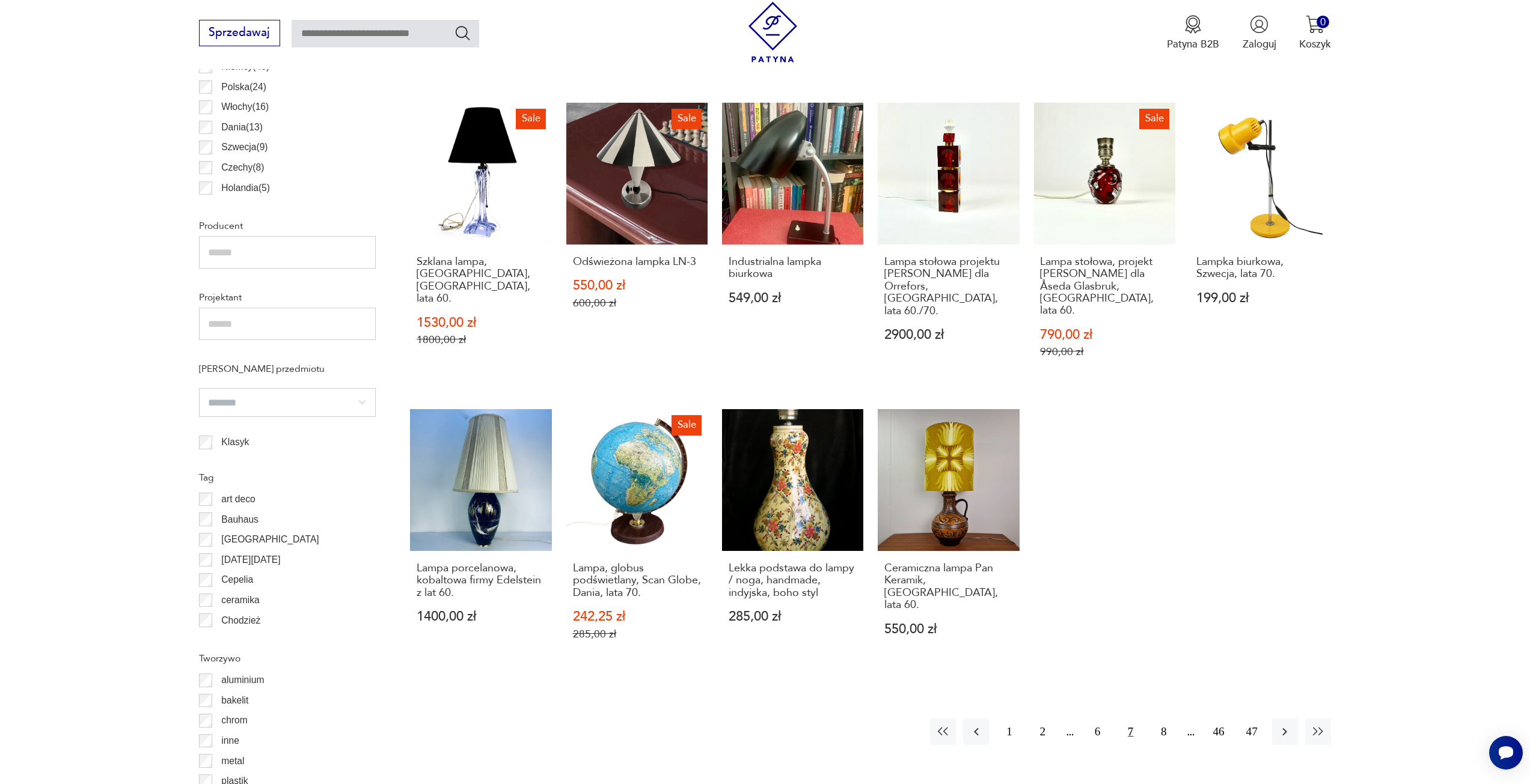
scroll to position [778, 0]
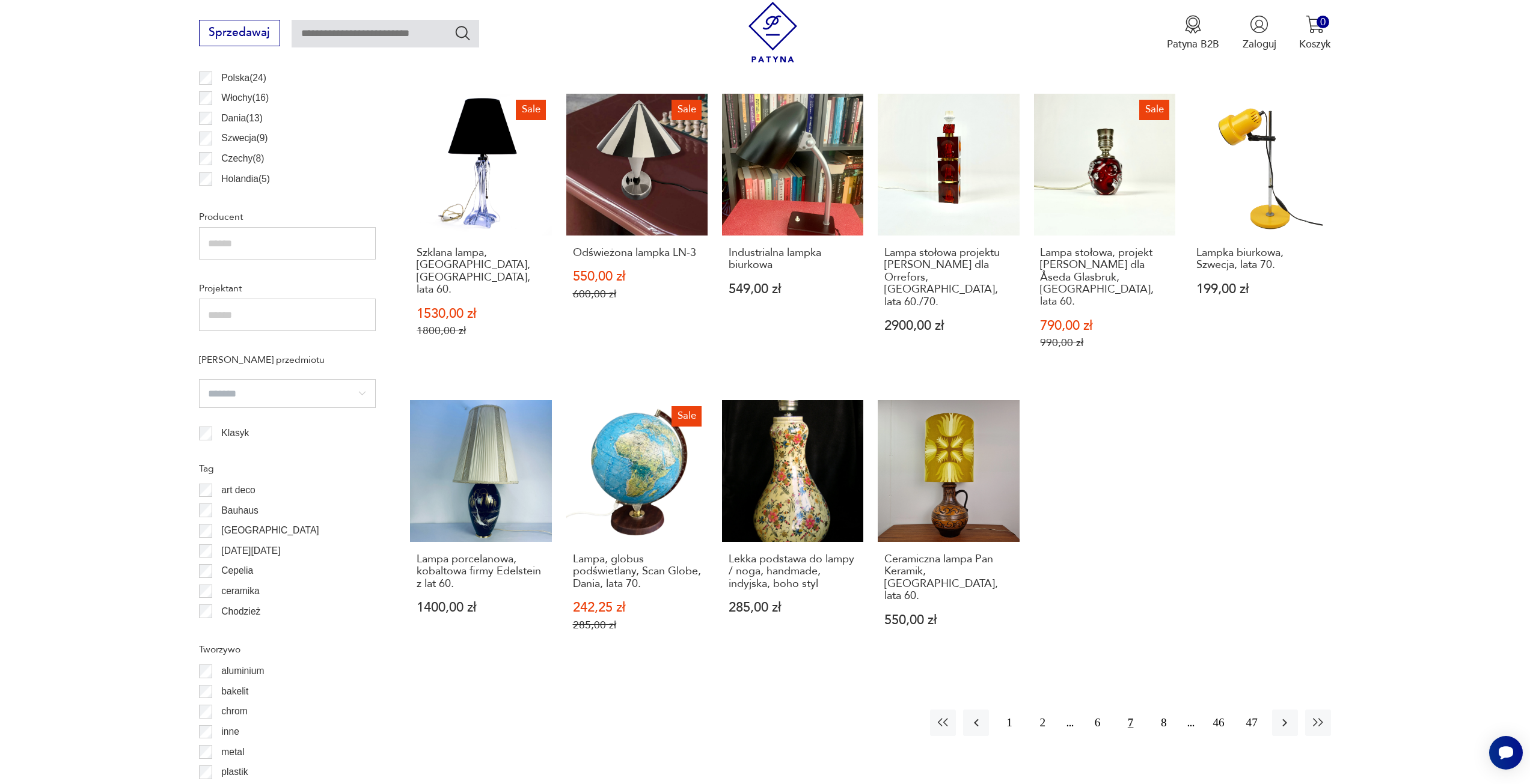
click at [1129, 710] on button "7" at bounding box center [1131, 723] width 26 height 26
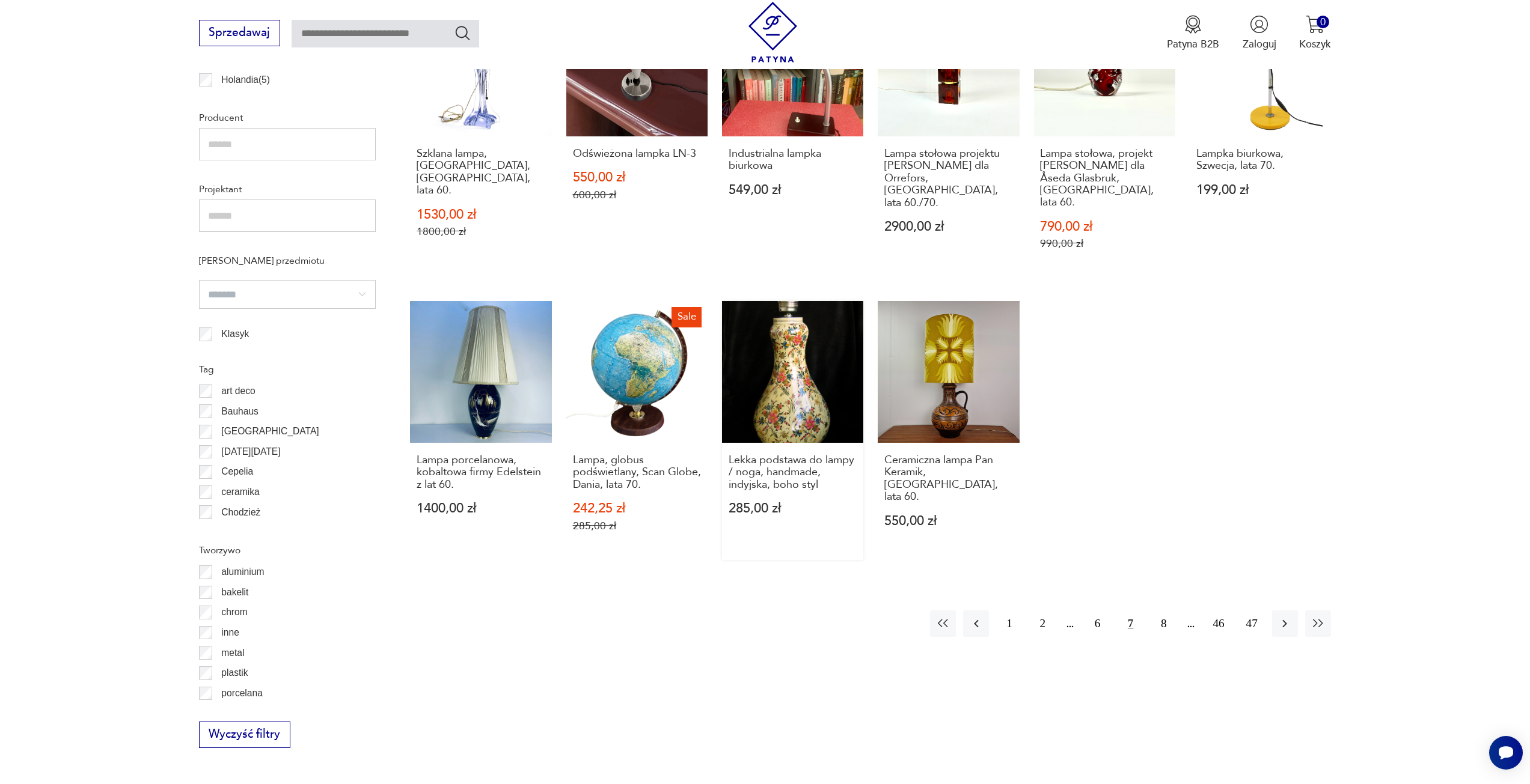
scroll to position [898, 0]
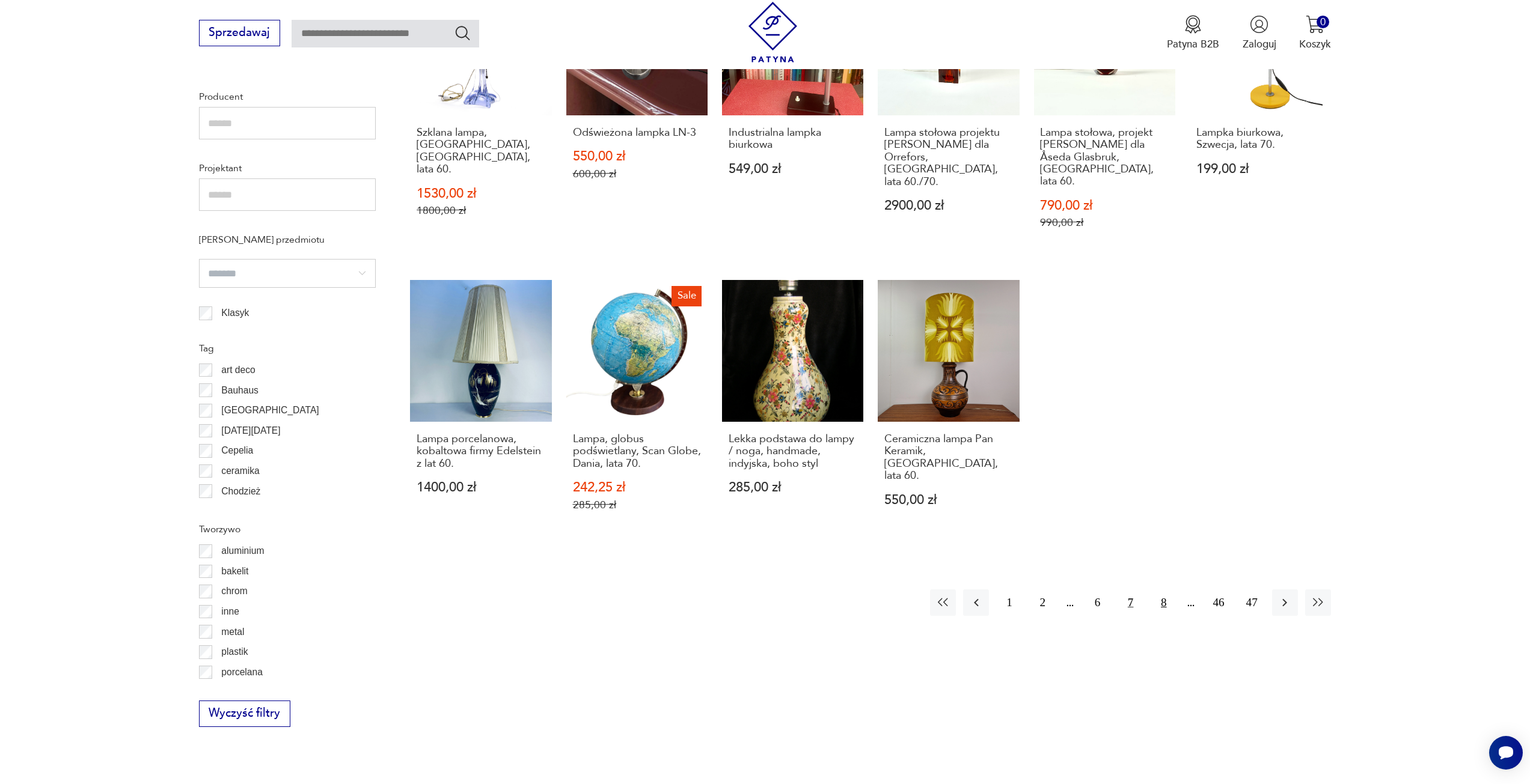
click at [1164, 589] on button "8" at bounding box center [1163, 602] width 26 height 26
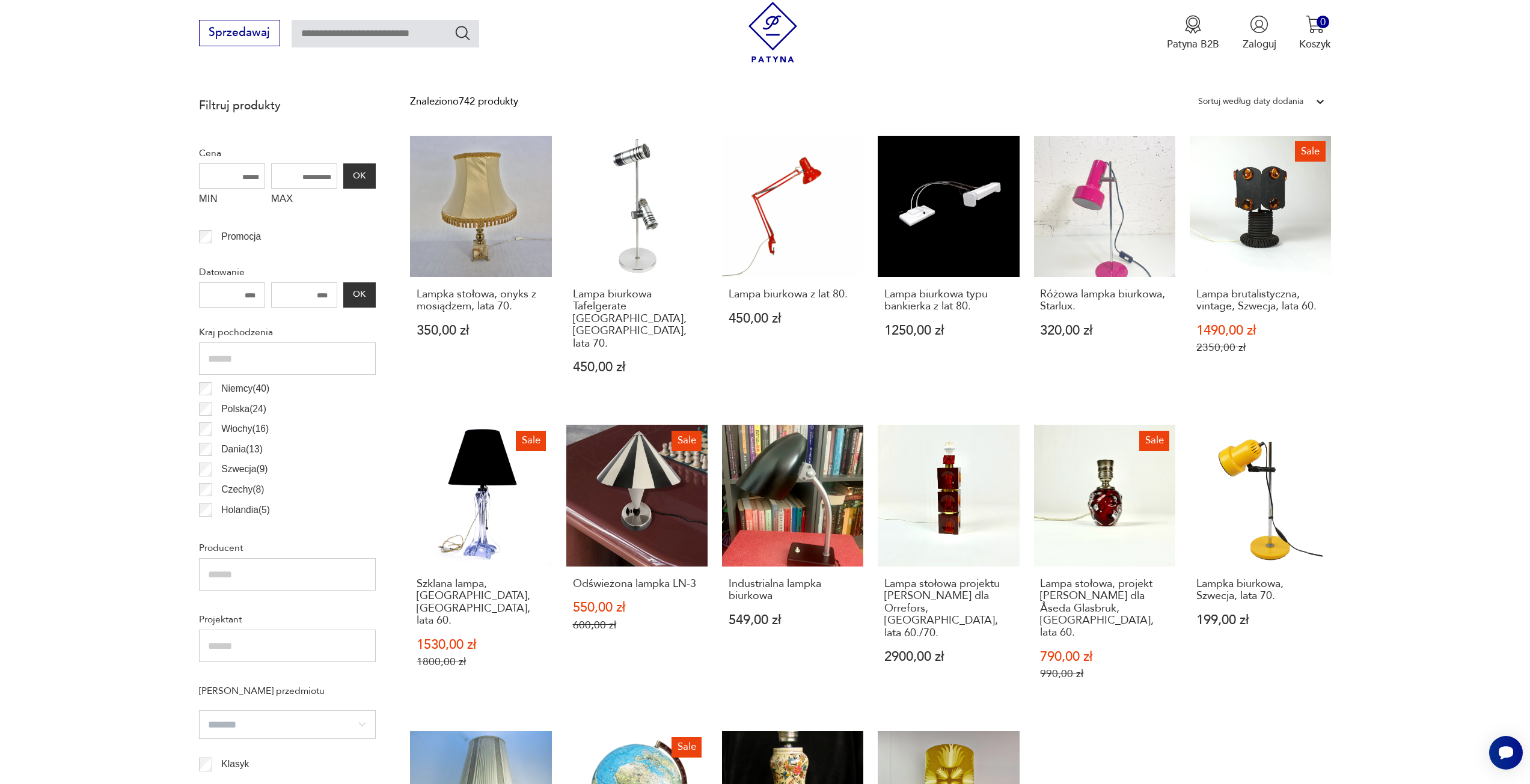
scroll to position [357, 0]
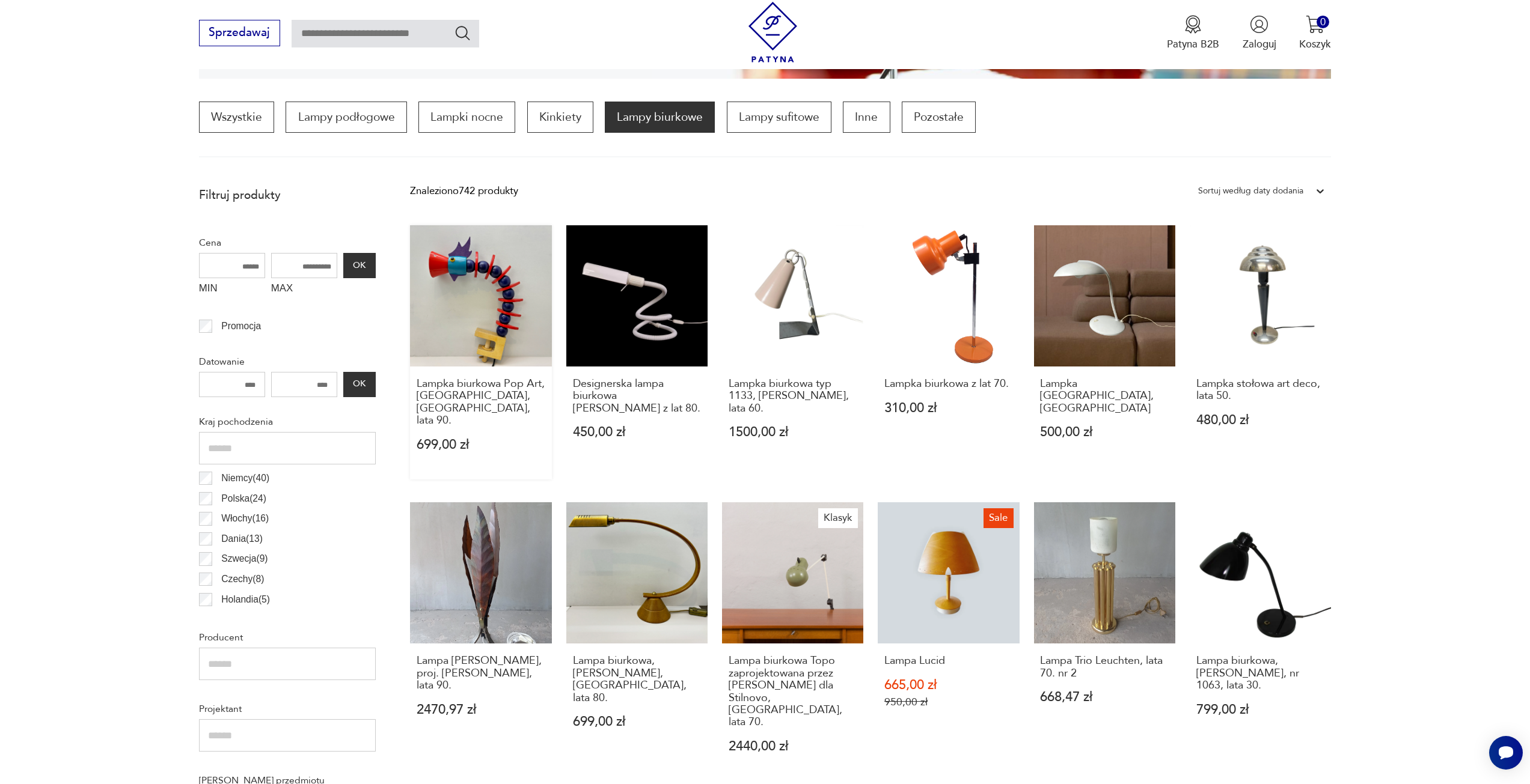
click at [500, 312] on link "Lampka biurkowa Pop Art, Haba, Niemcy, lata 90. 699,00 zł" at bounding box center [480, 352] width 141 height 254
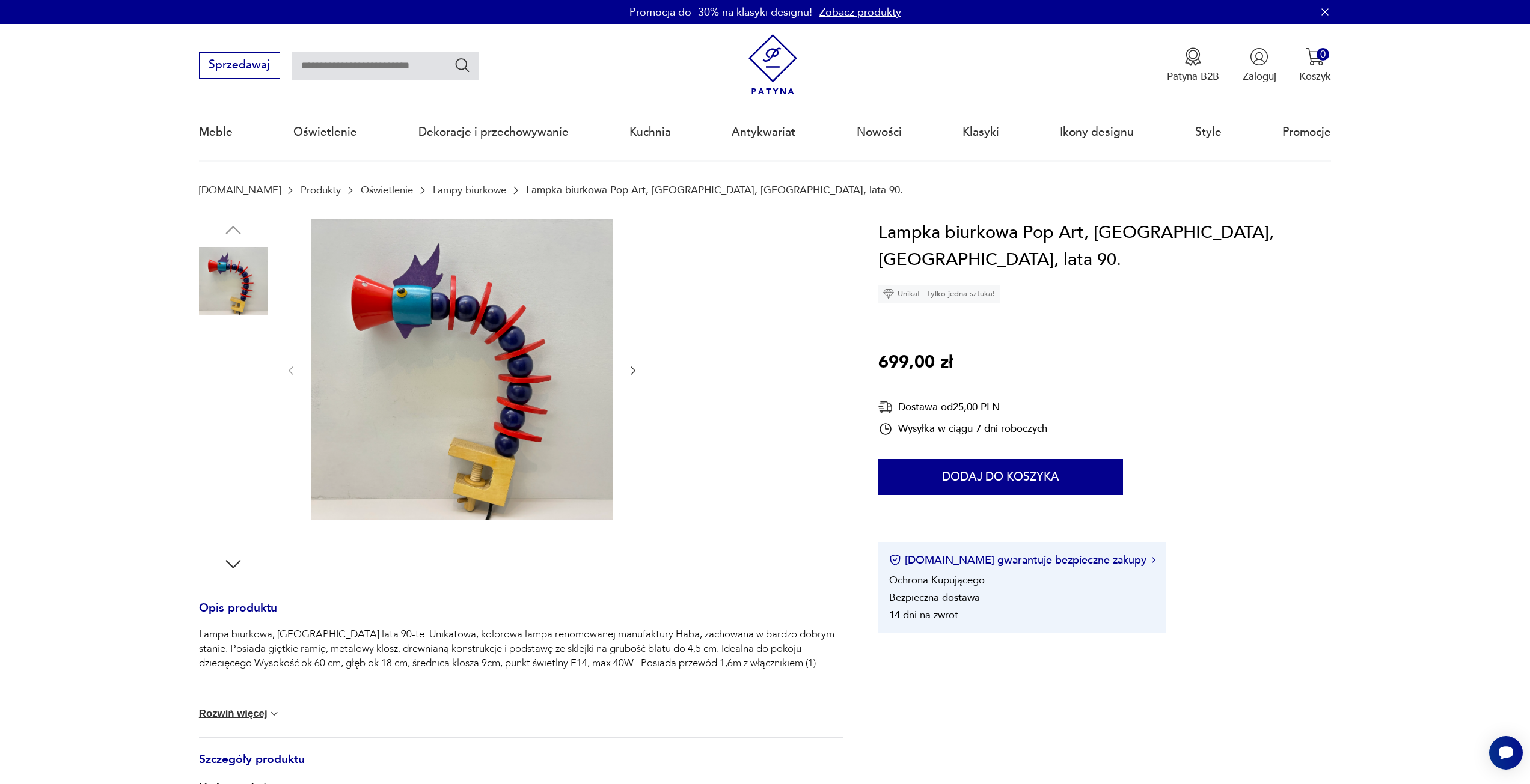
click at [230, 353] on img at bounding box center [233, 357] width 68 height 68
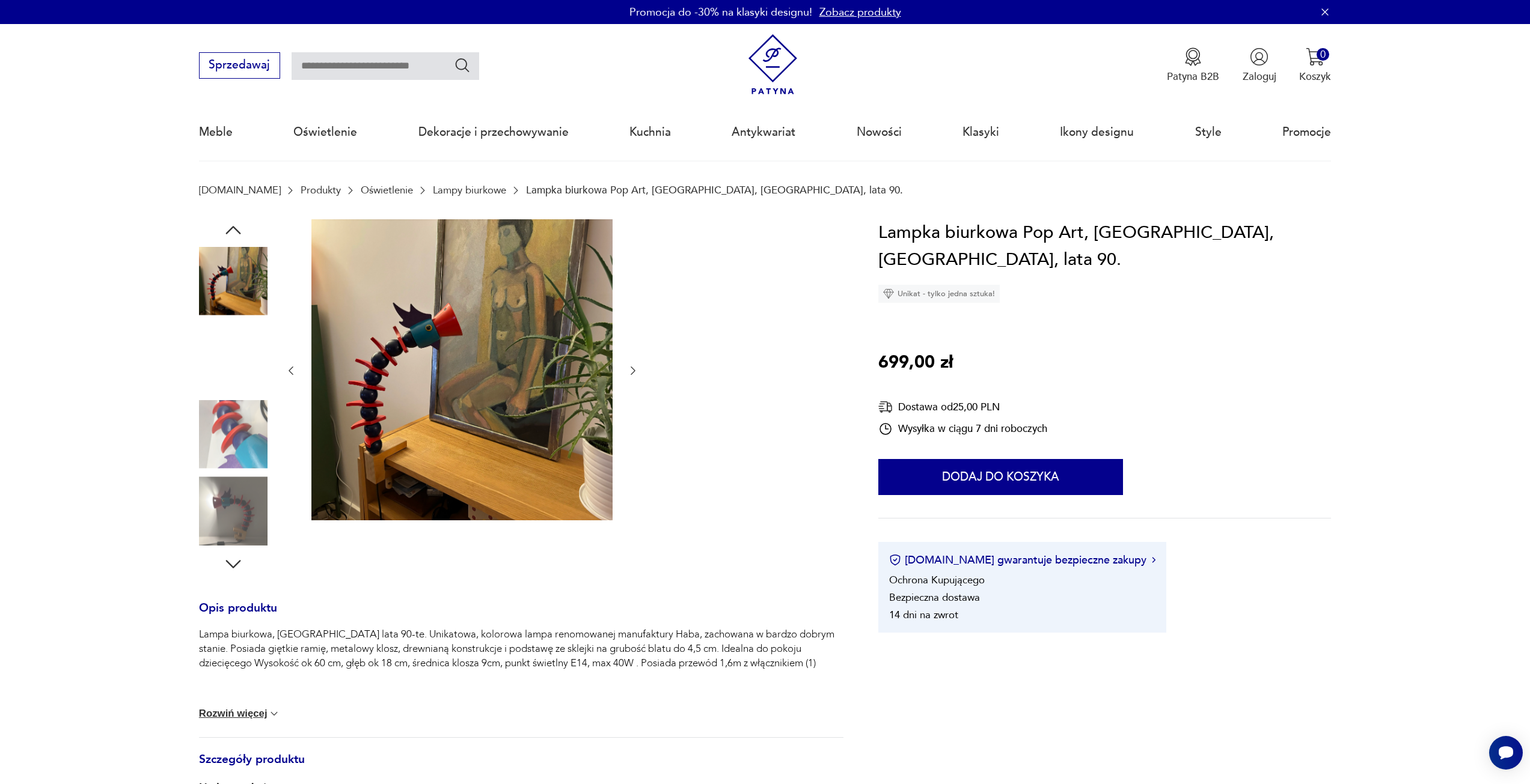
click at [240, 403] on img at bounding box center [233, 434] width 68 height 68
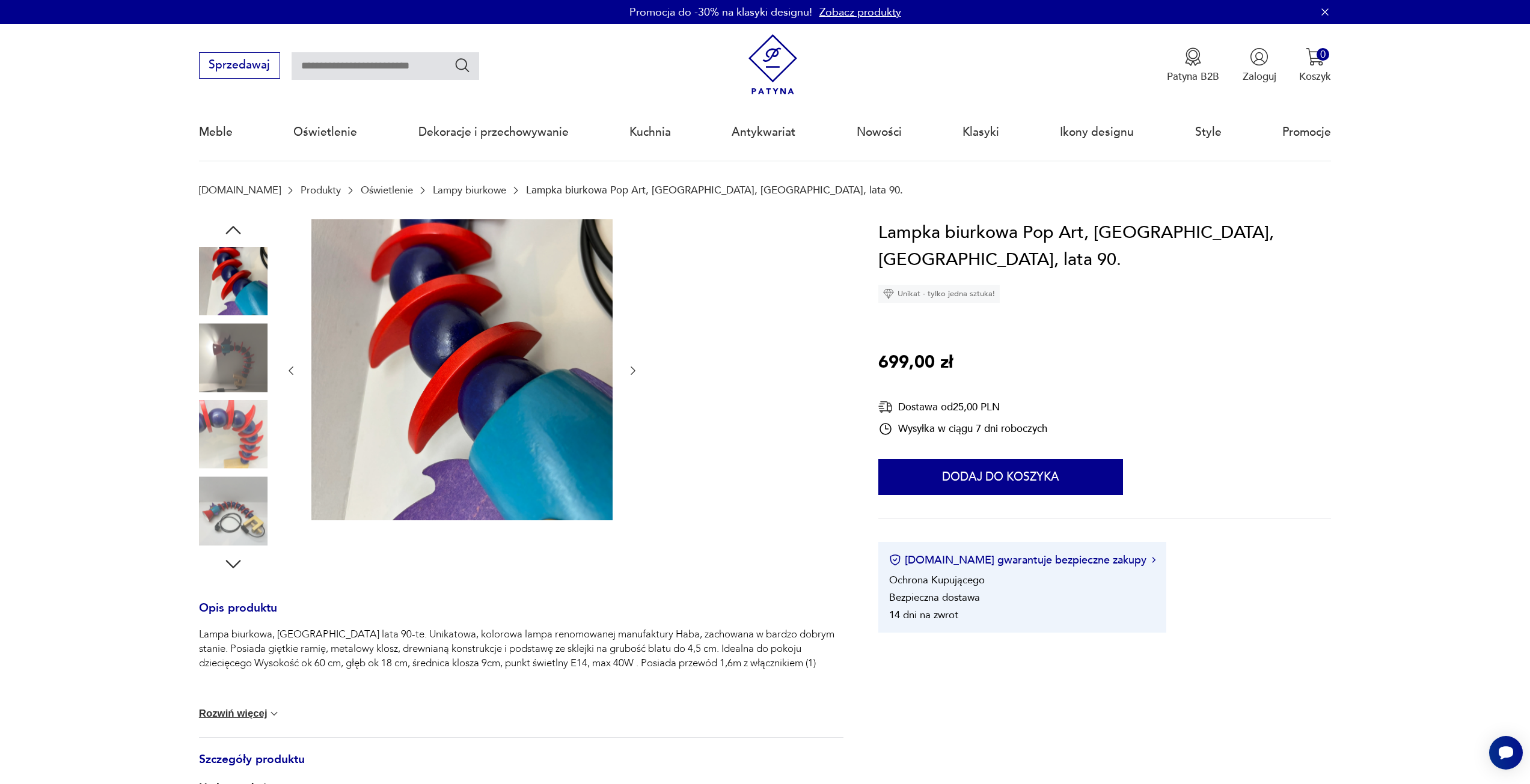
click at [235, 424] on img at bounding box center [233, 434] width 68 height 68
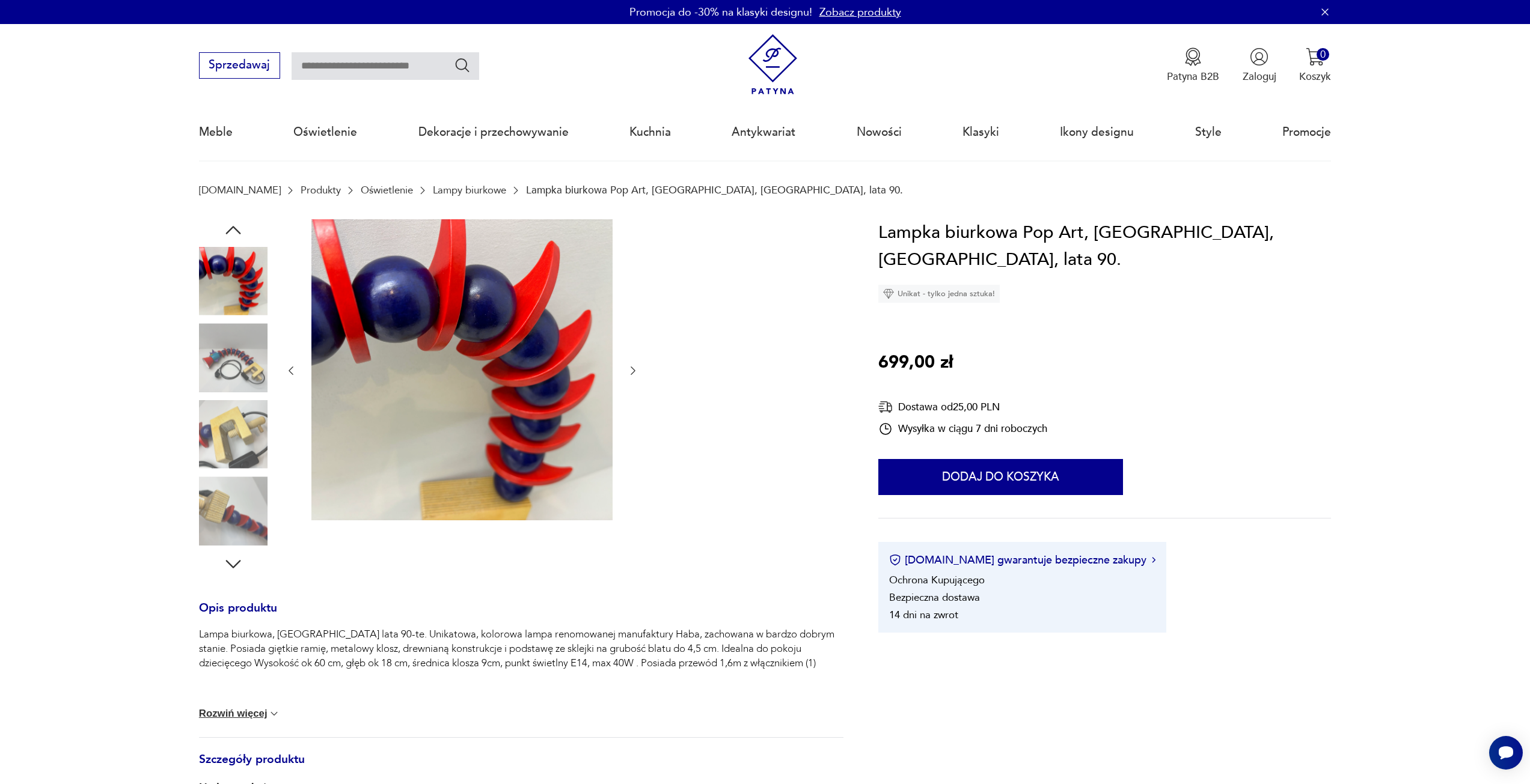
click at [240, 434] on img at bounding box center [233, 434] width 68 height 68
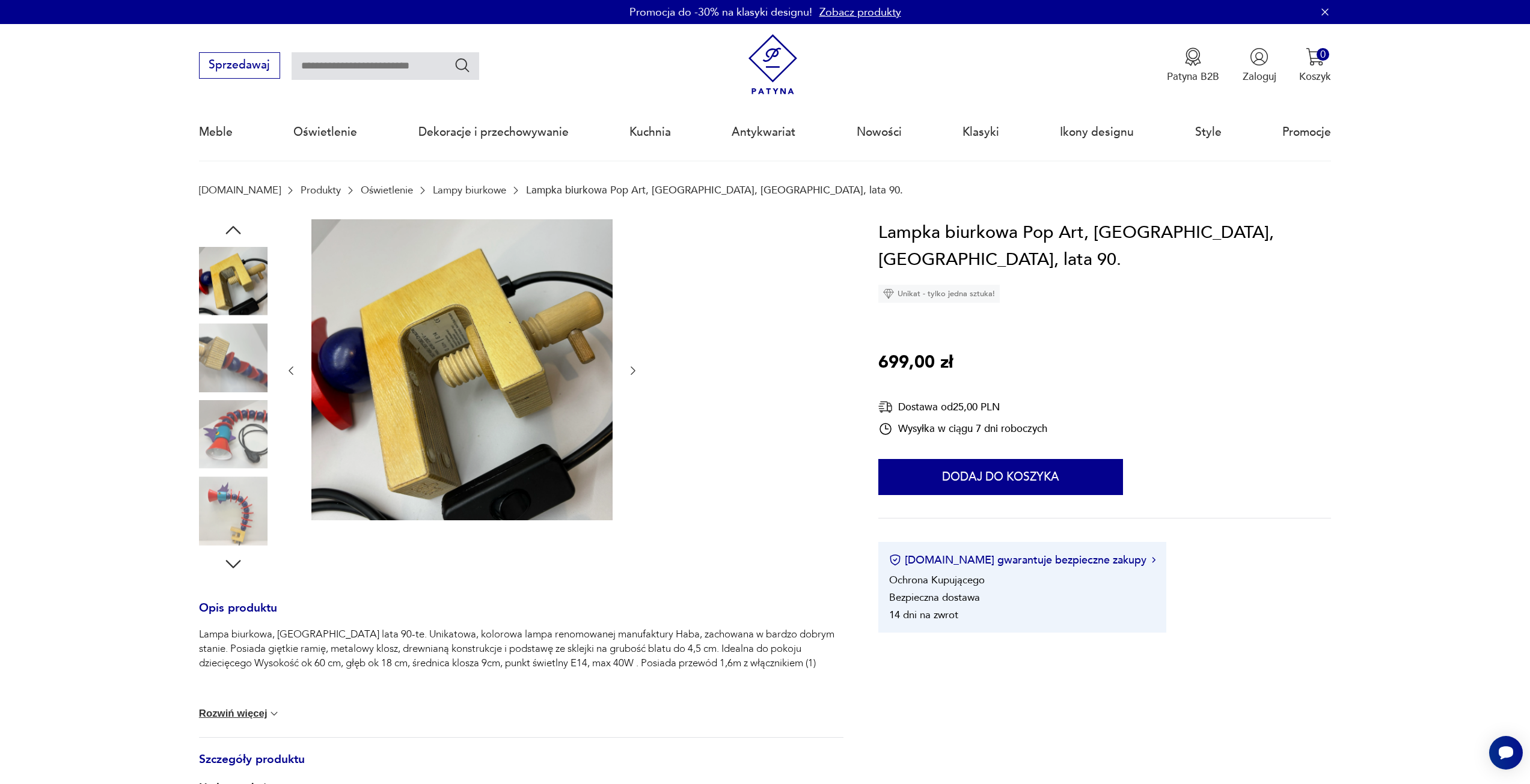
click at [240, 434] on img at bounding box center [233, 434] width 68 height 68
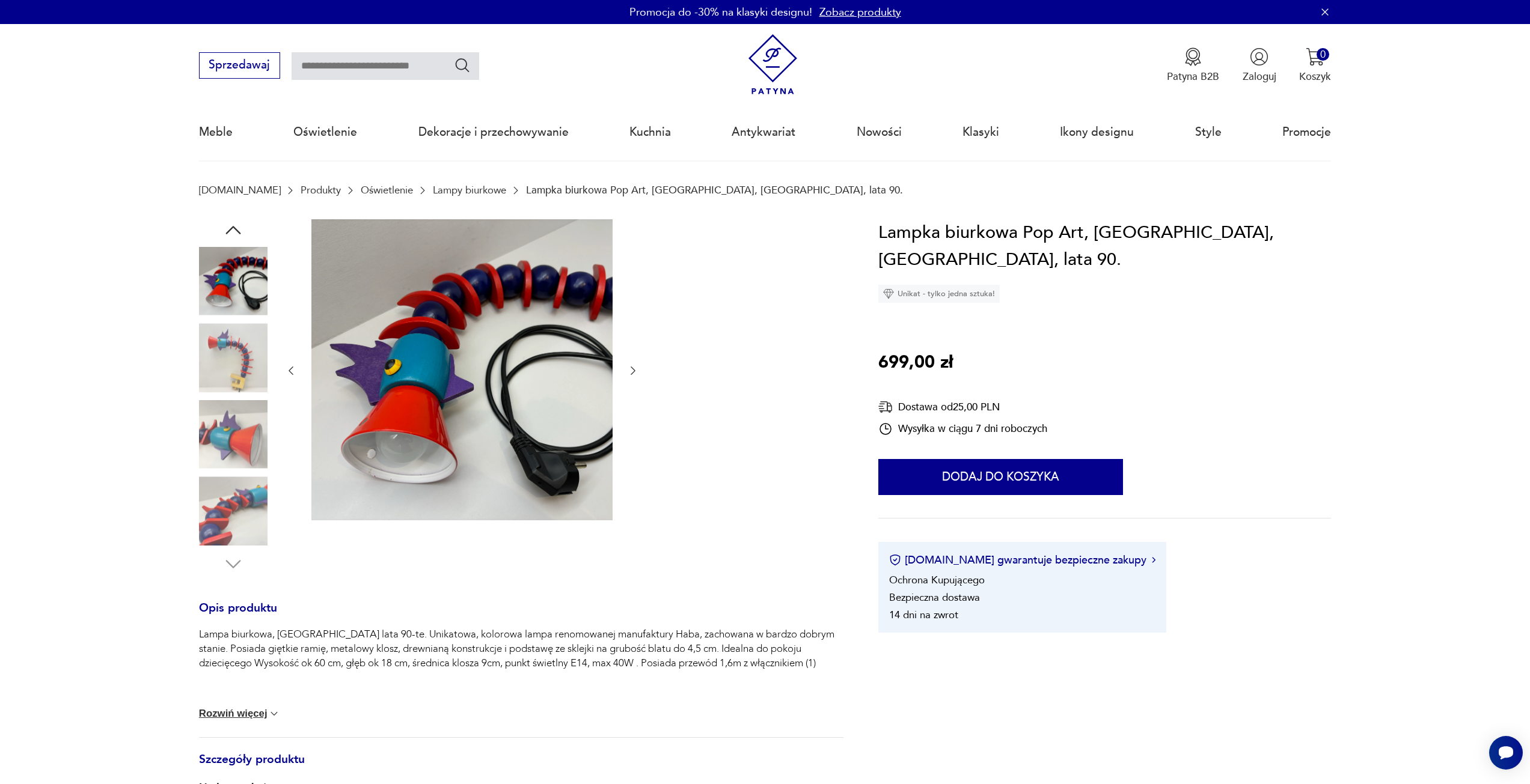
click at [240, 434] on img at bounding box center [233, 434] width 68 height 68
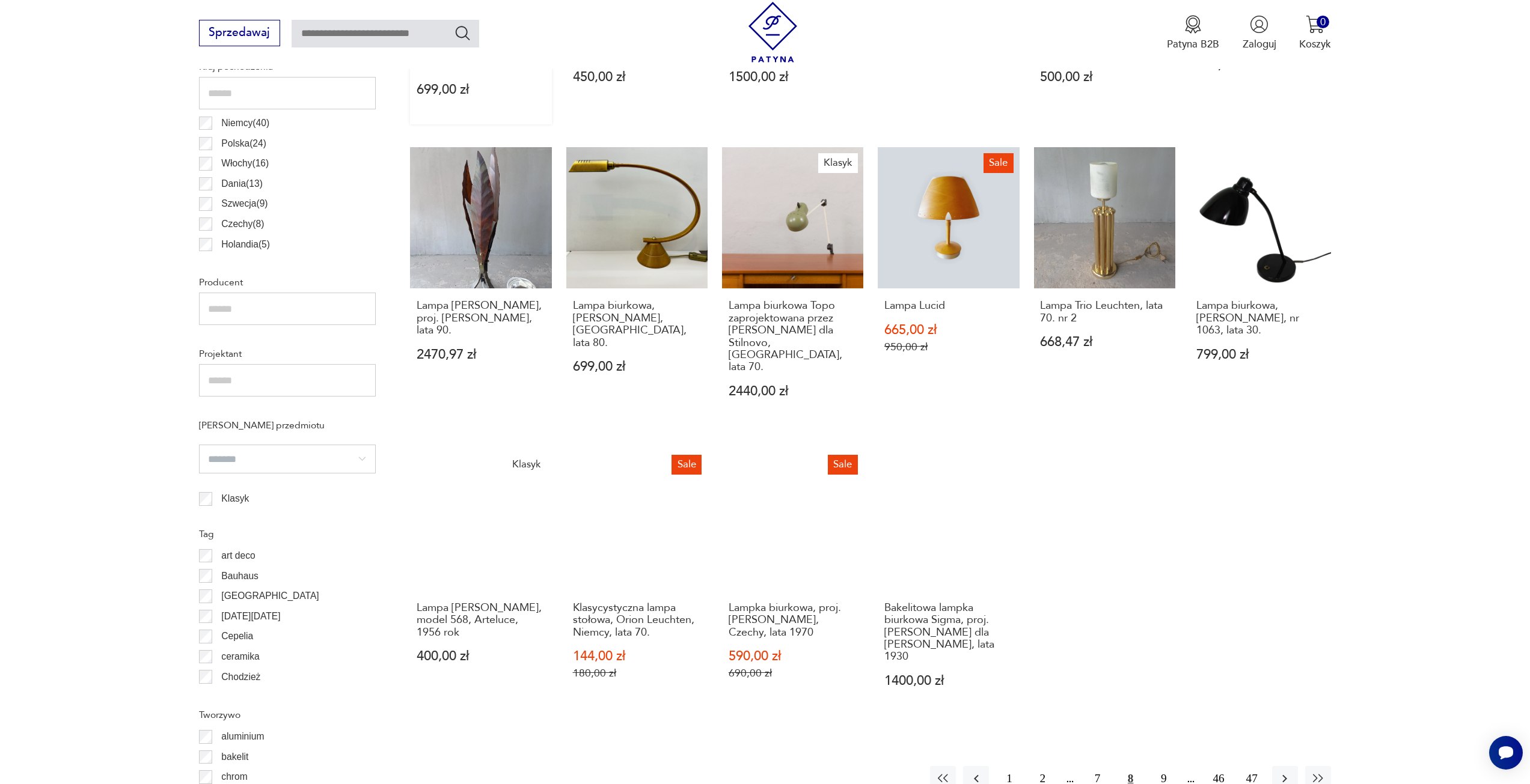
scroll to position [778, 0]
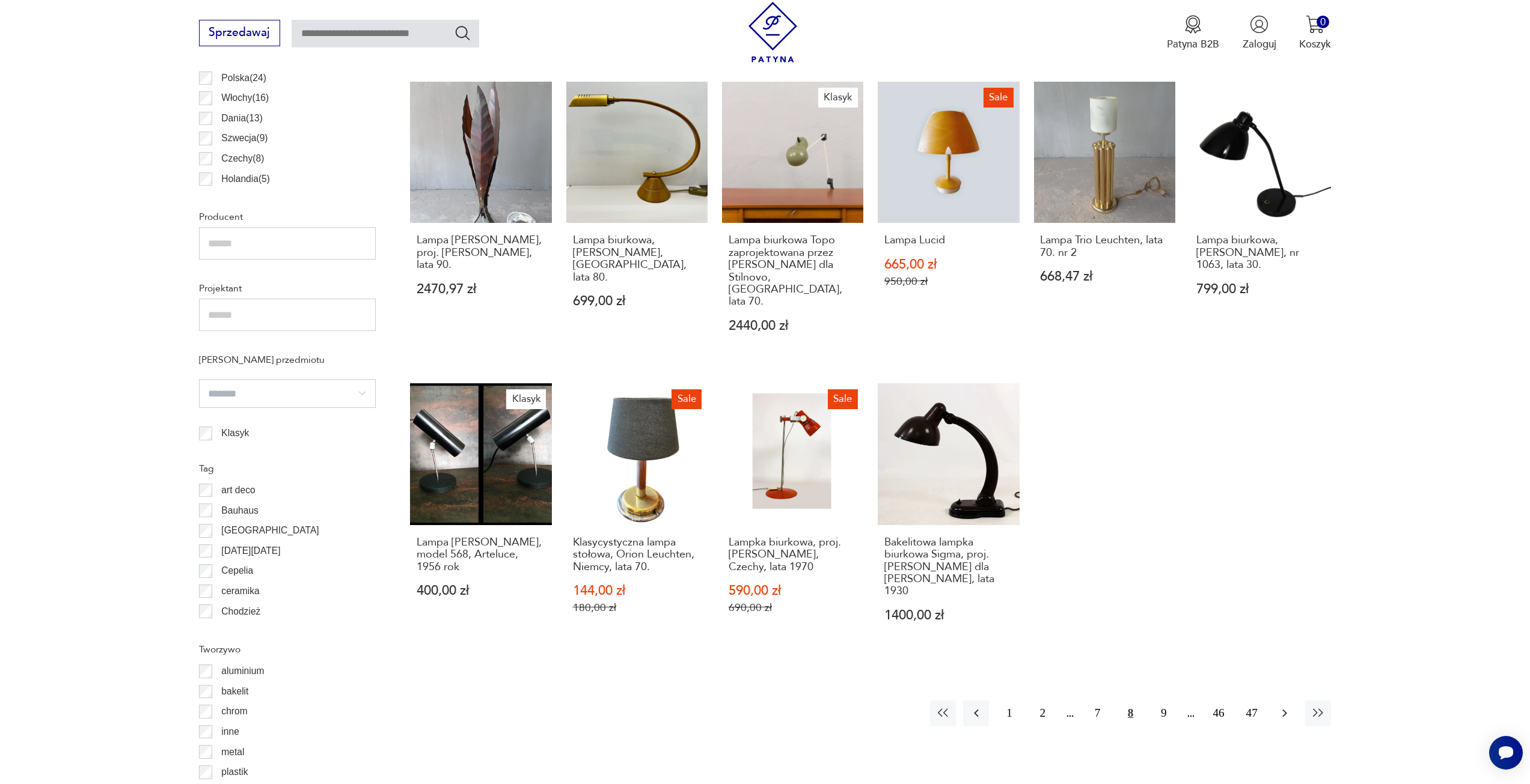
click at [1290, 706] on icon "button" at bounding box center [1285, 713] width 15 height 15
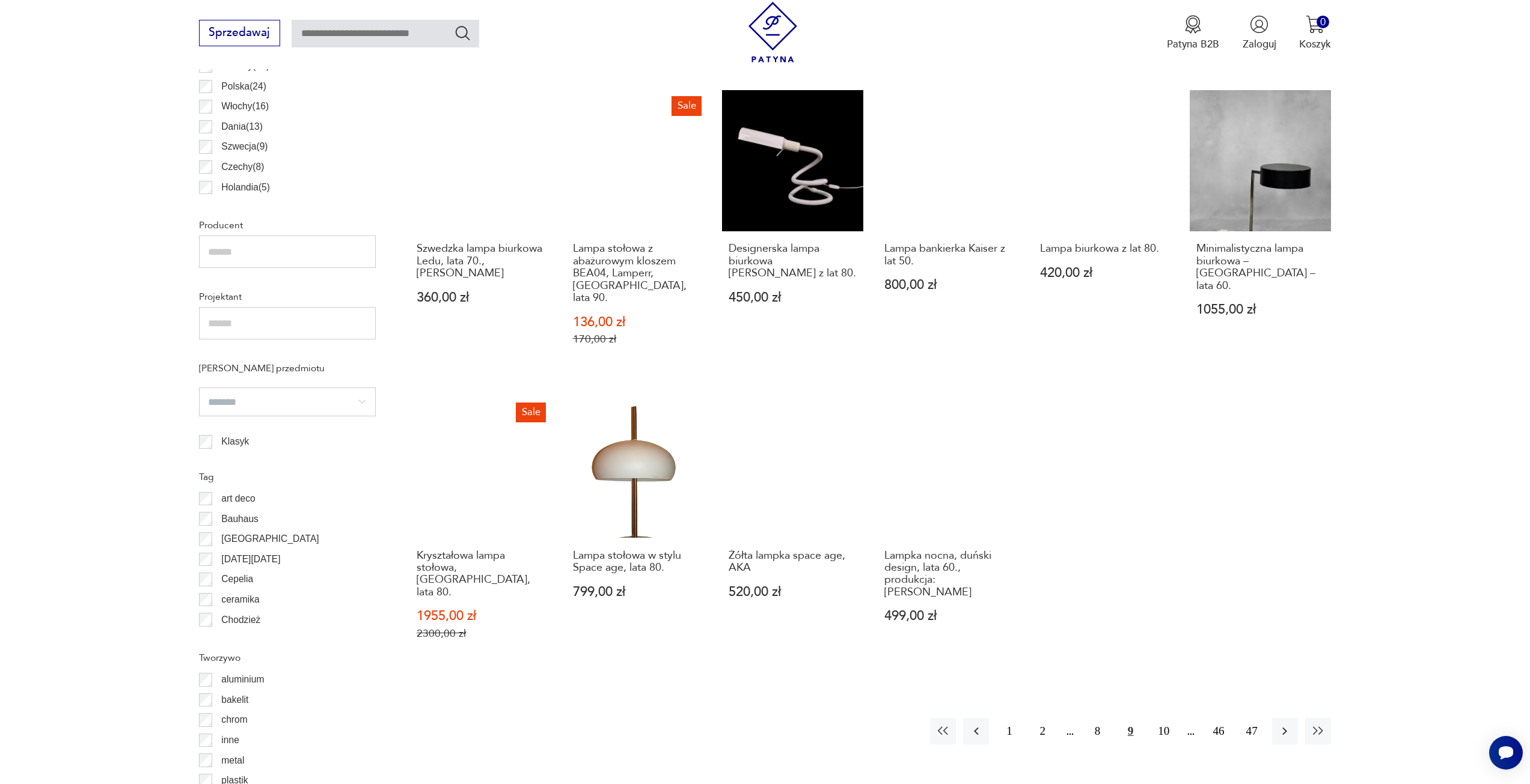
scroll to position [778, 0]
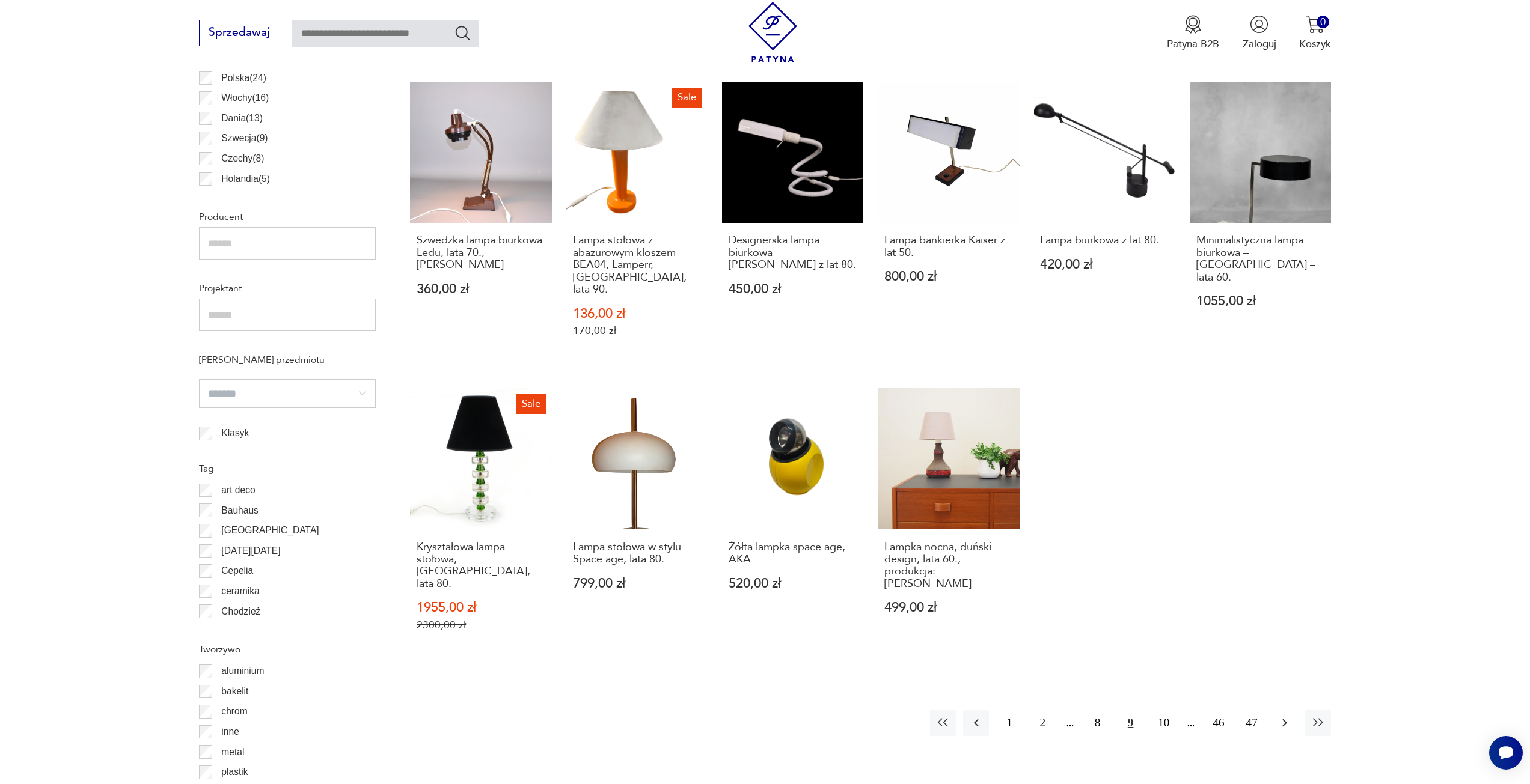
click at [1287, 716] on icon "button" at bounding box center [1285, 723] width 15 height 15
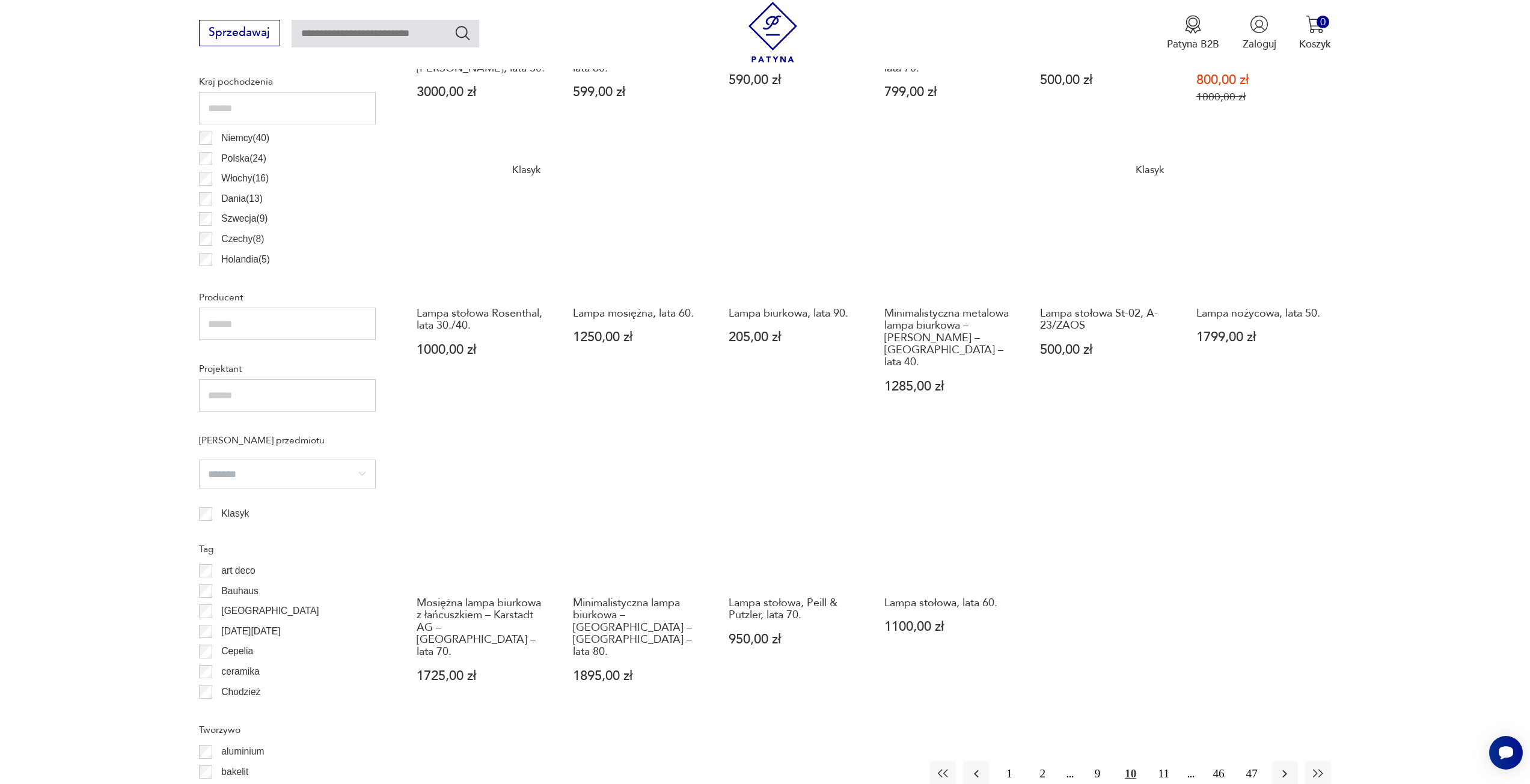
scroll to position [778, 0]
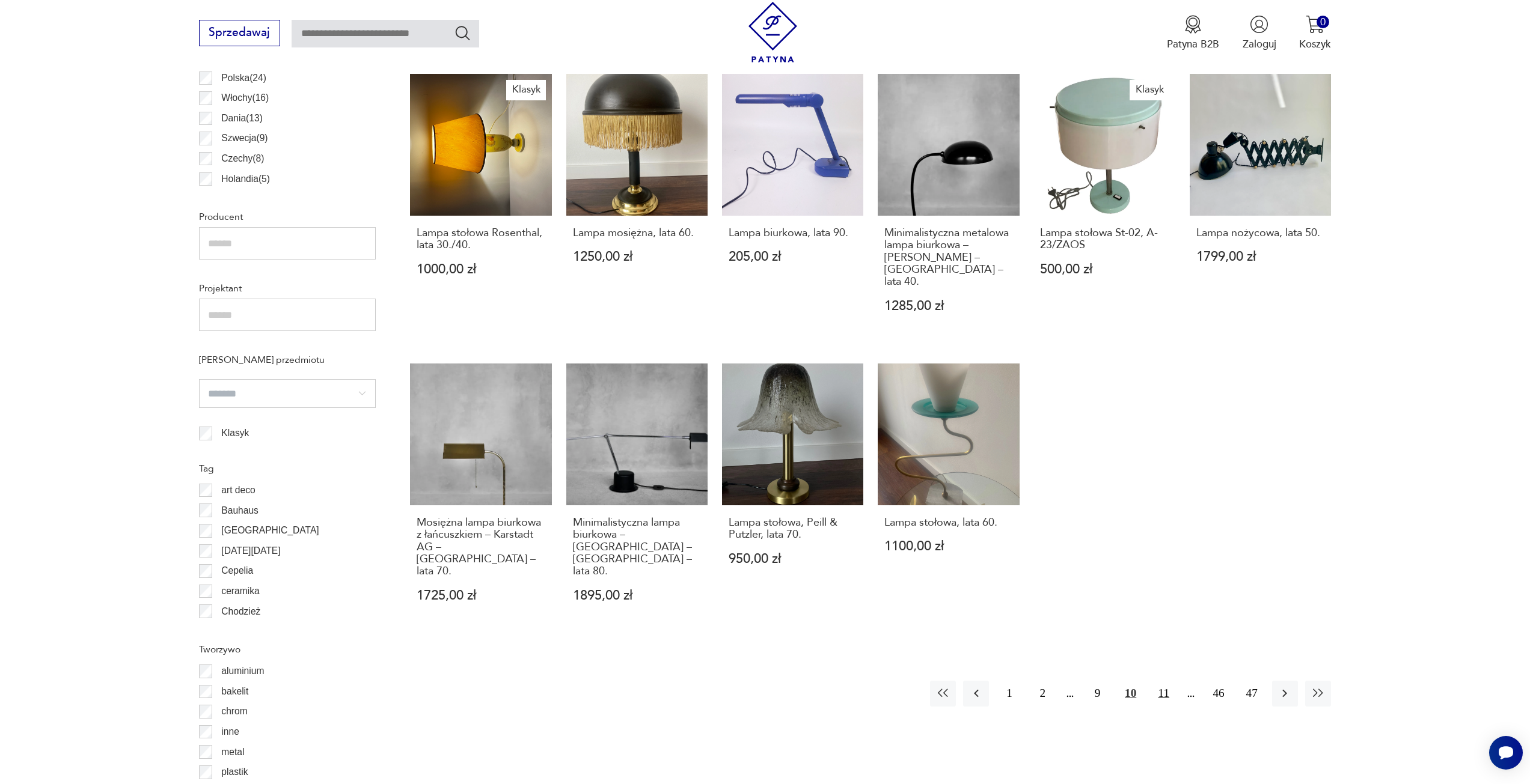
click at [1165, 681] on button "11" at bounding box center [1163, 693] width 26 height 26
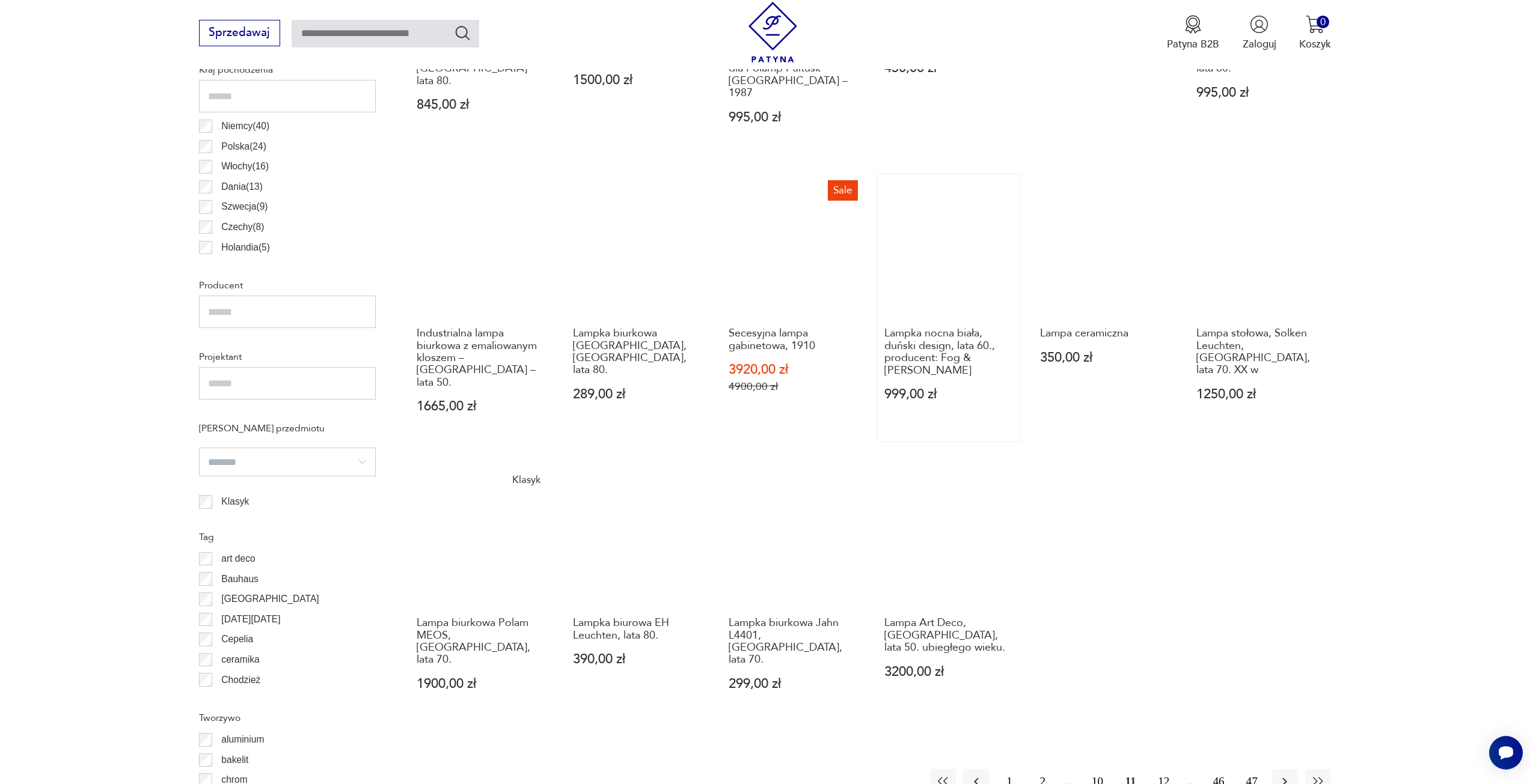
scroll to position [718, 0]
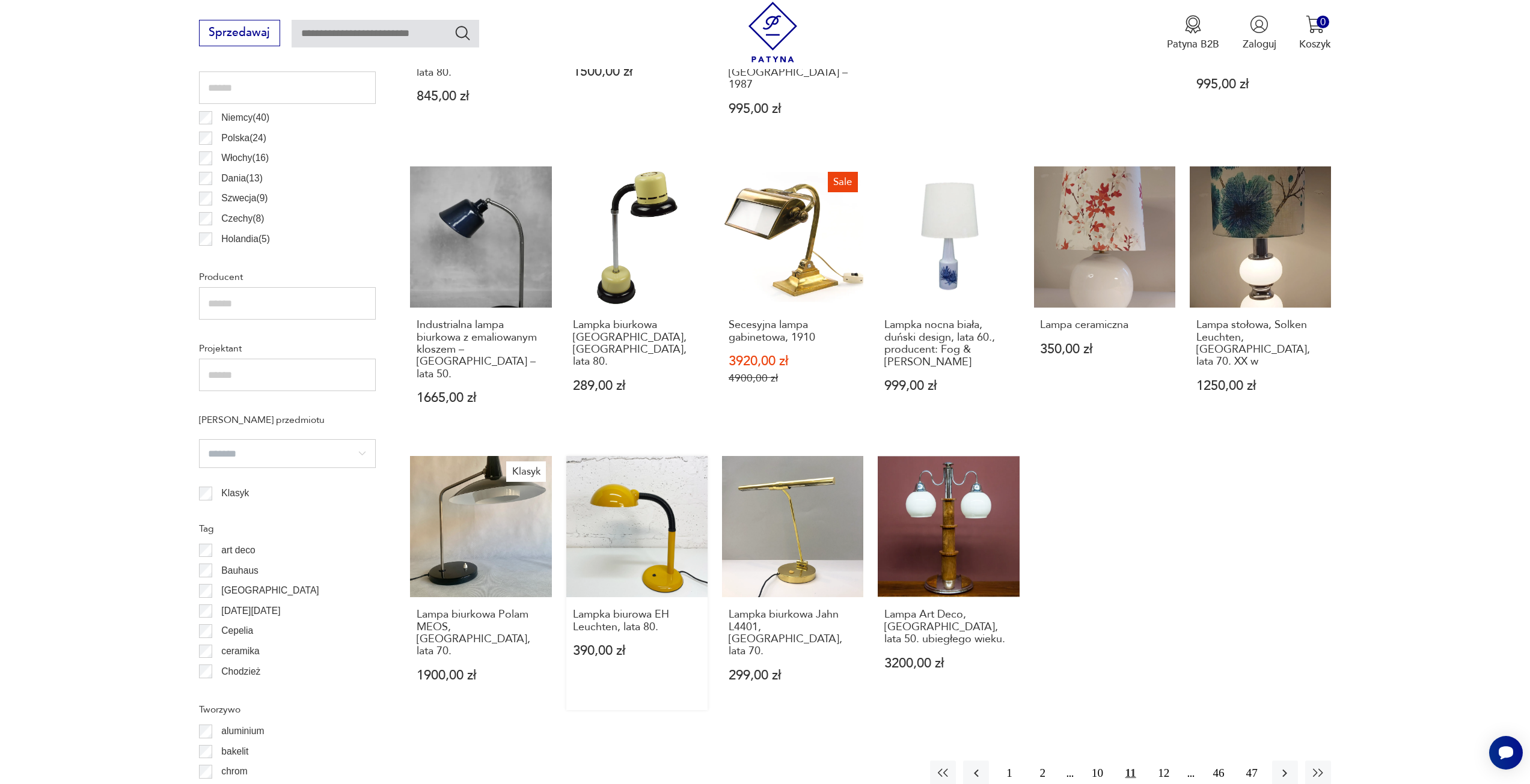
click at [612, 476] on link "Lampka biurowa EH Leuchten, lata 80. 390,00 zł" at bounding box center [637, 583] width 141 height 254
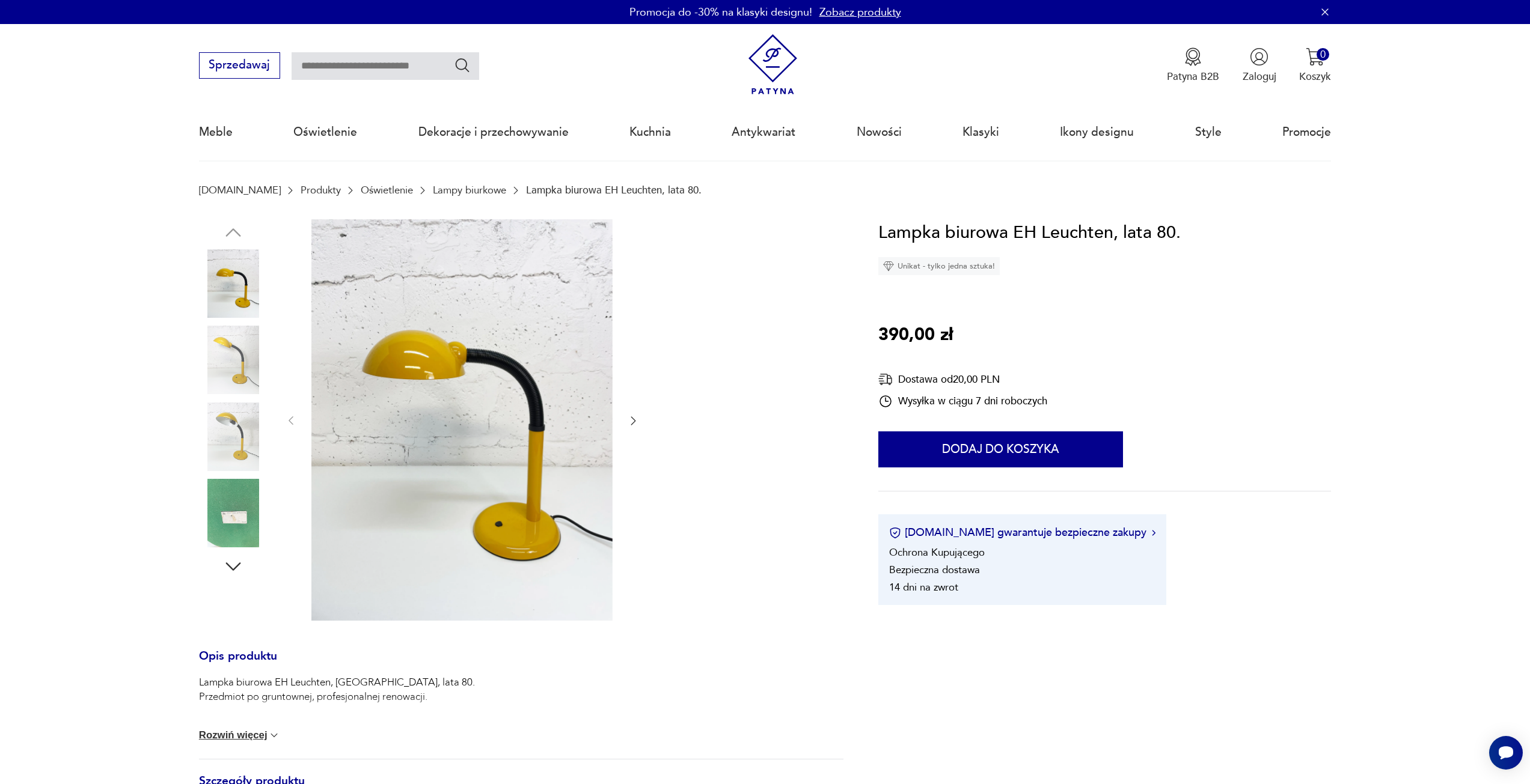
click at [631, 418] on icon "button" at bounding box center [633, 420] width 12 height 12
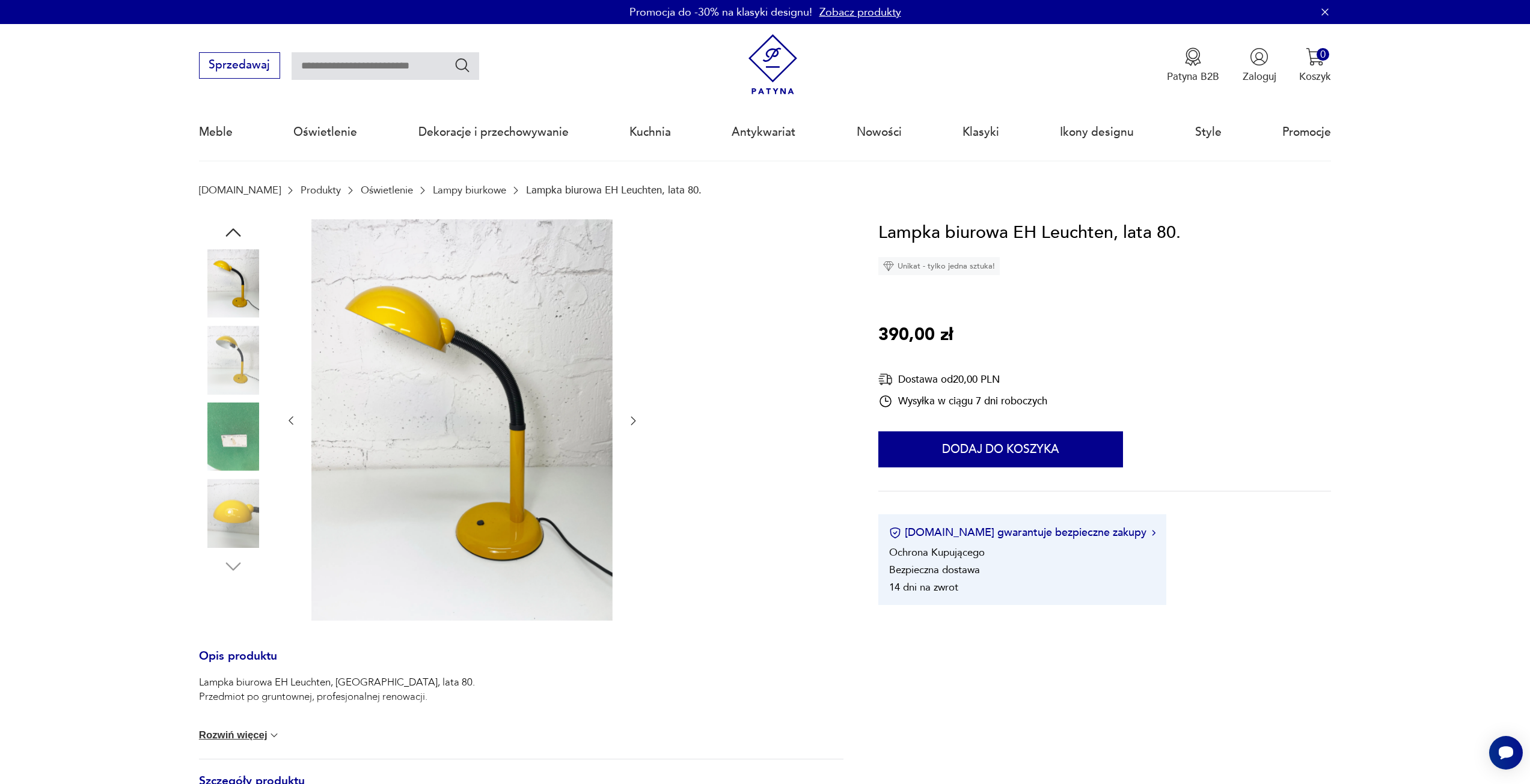
click at [632, 418] on icon "button" at bounding box center [634, 421] width 5 height 8
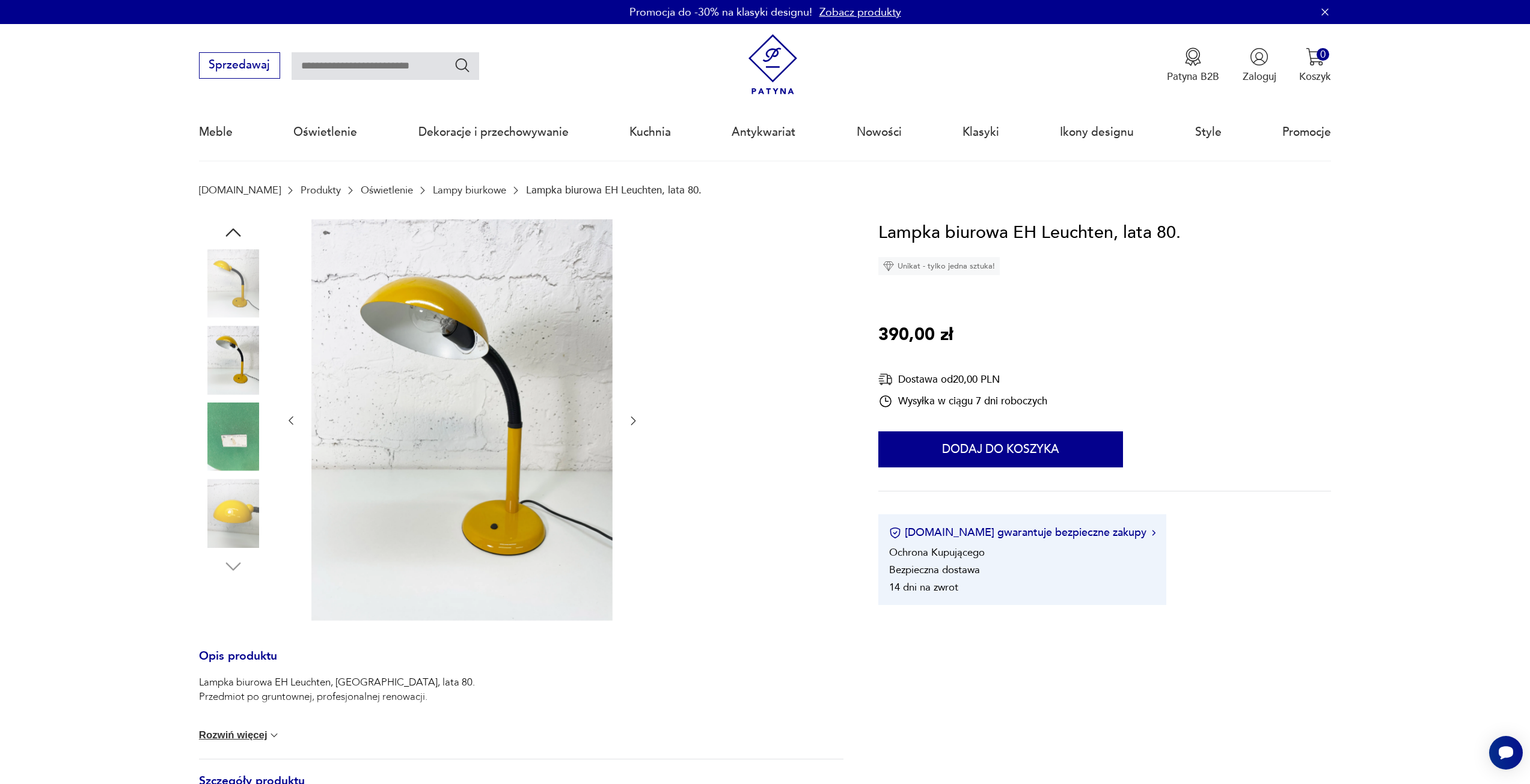
click at [632, 418] on icon "button" at bounding box center [634, 421] width 5 height 8
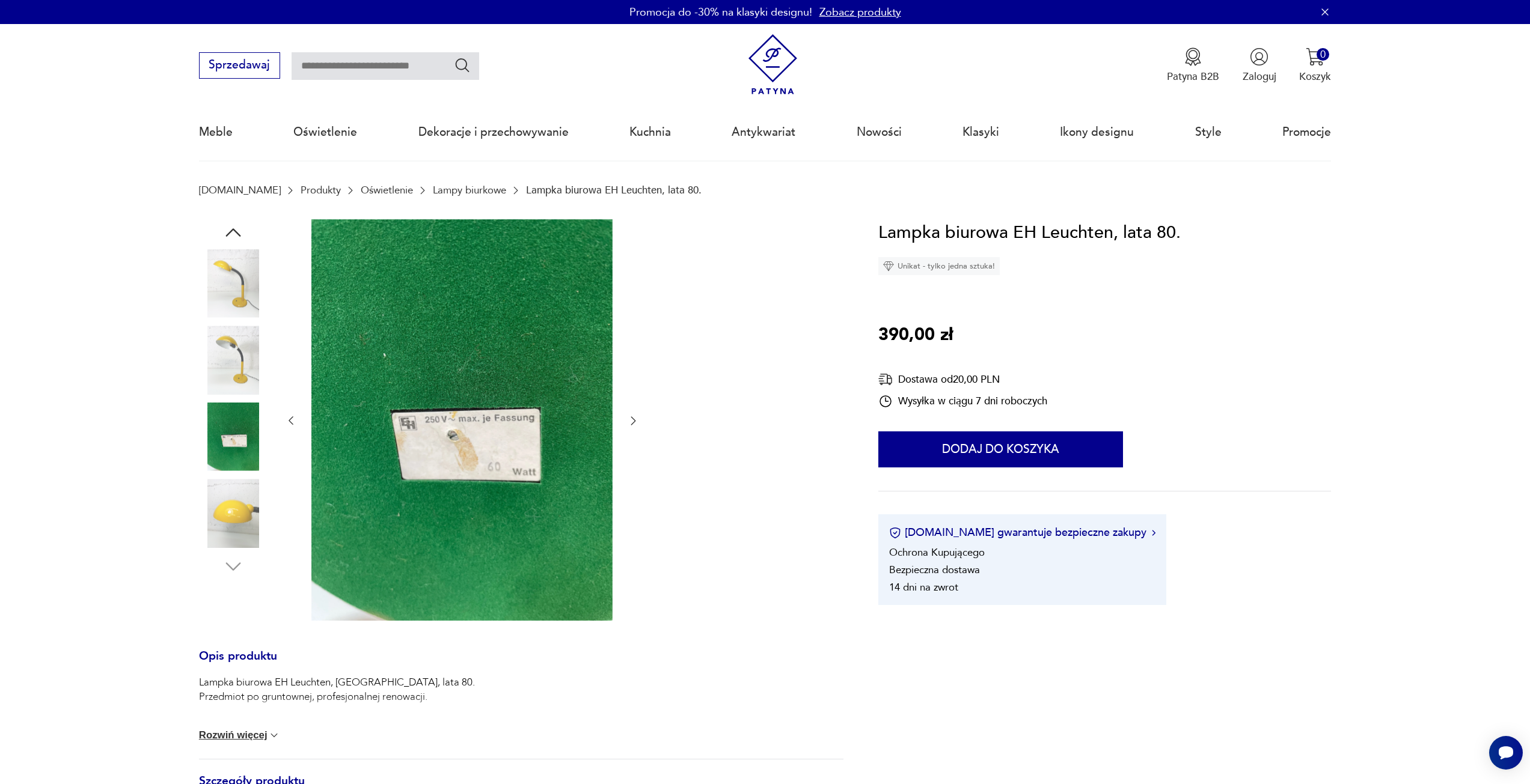
click at [632, 418] on icon "button" at bounding box center [634, 421] width 5 height 8
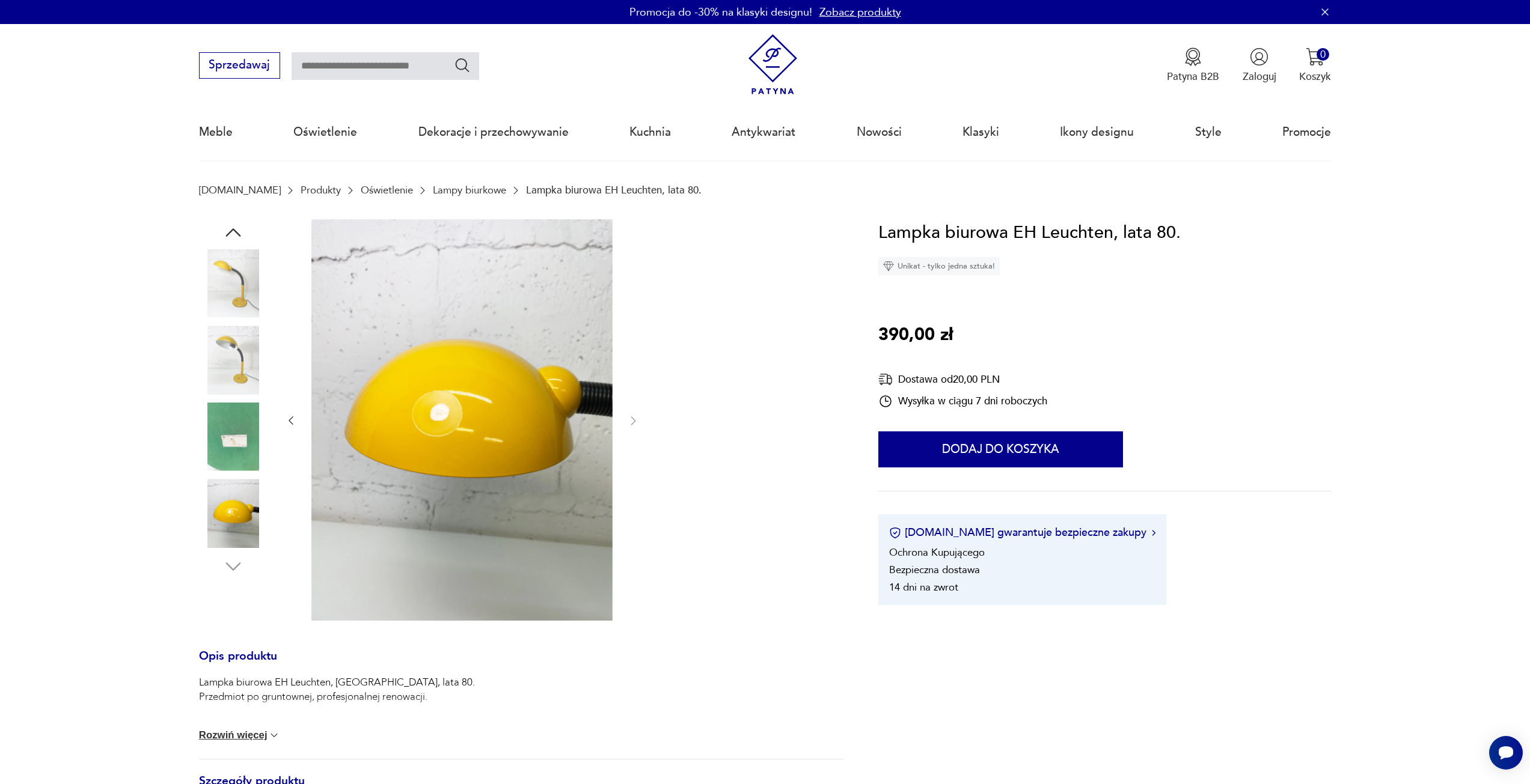
click at [249, 729] on div "Lampka biurowa EH Leuchten, Niemcy, lata 80. Przedmiot po gruntownej, profesjon…" at bounding box center [521, 717] width 645 height 84
click at [251, 738] on button "Rozwiń więcej" at bounding box center [240, 735] width 82 height 12
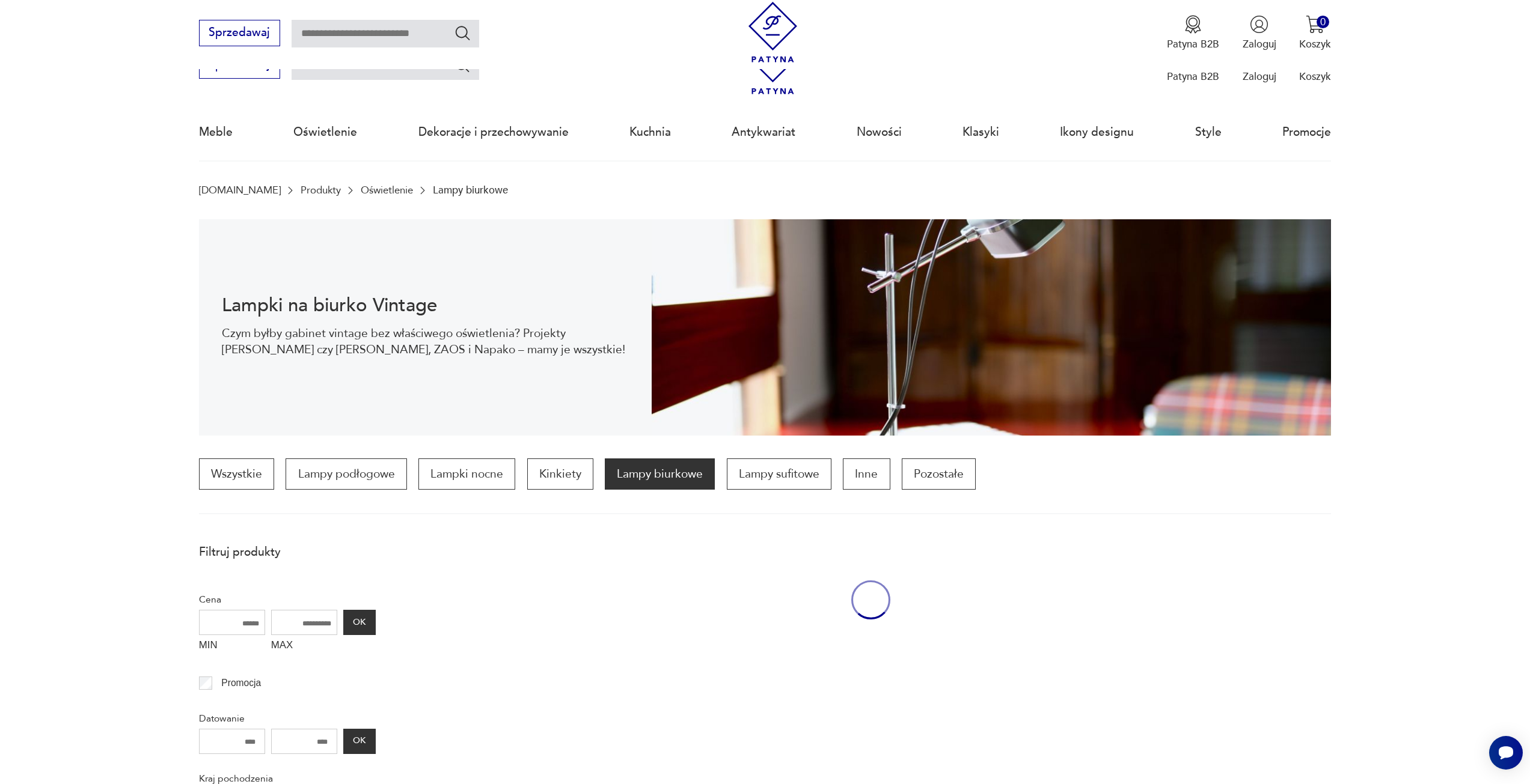
scroll to position [716, 0]
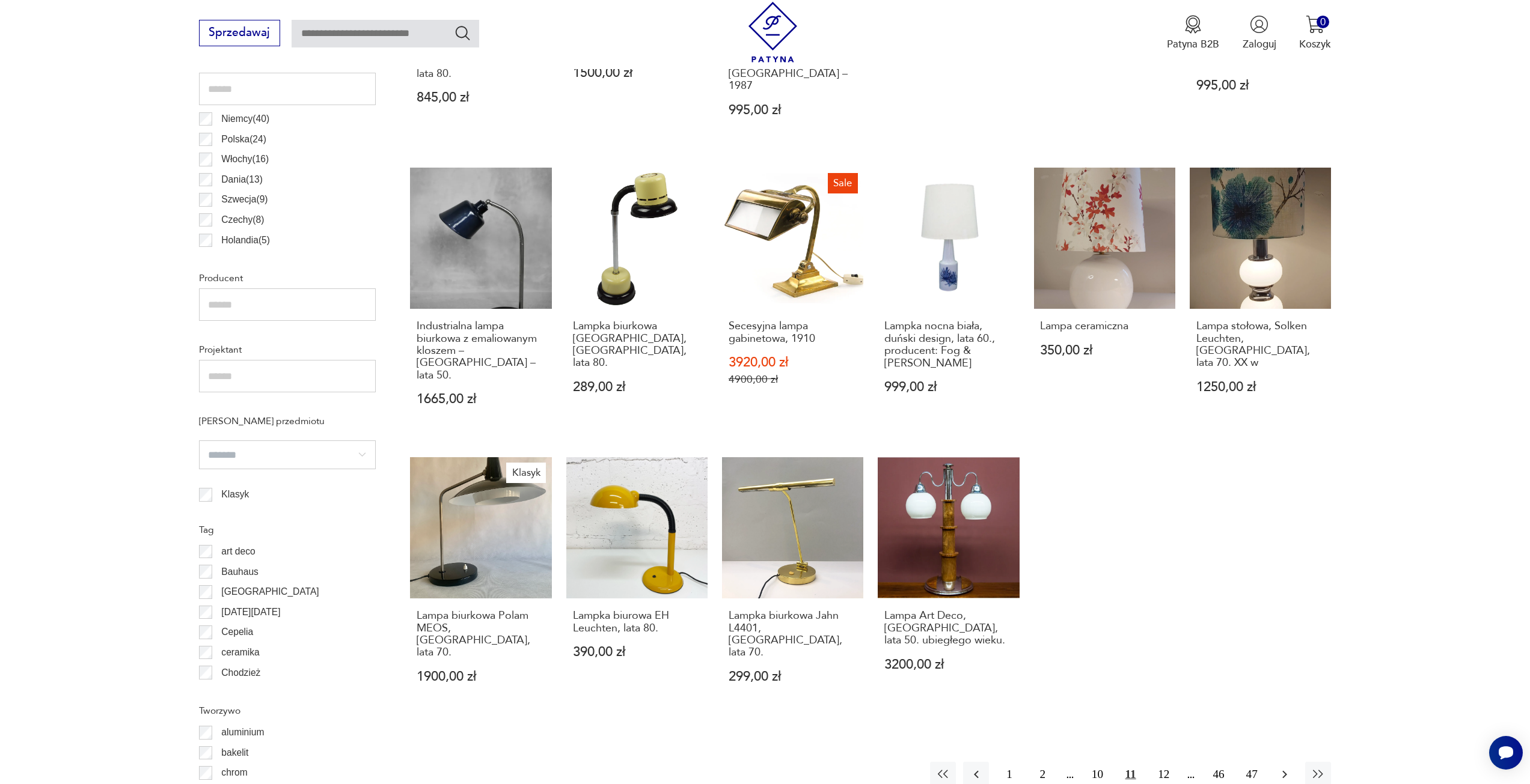
click at [1288, 767] on icon "button" at bounding box center [1285, 774] width 15 height 15
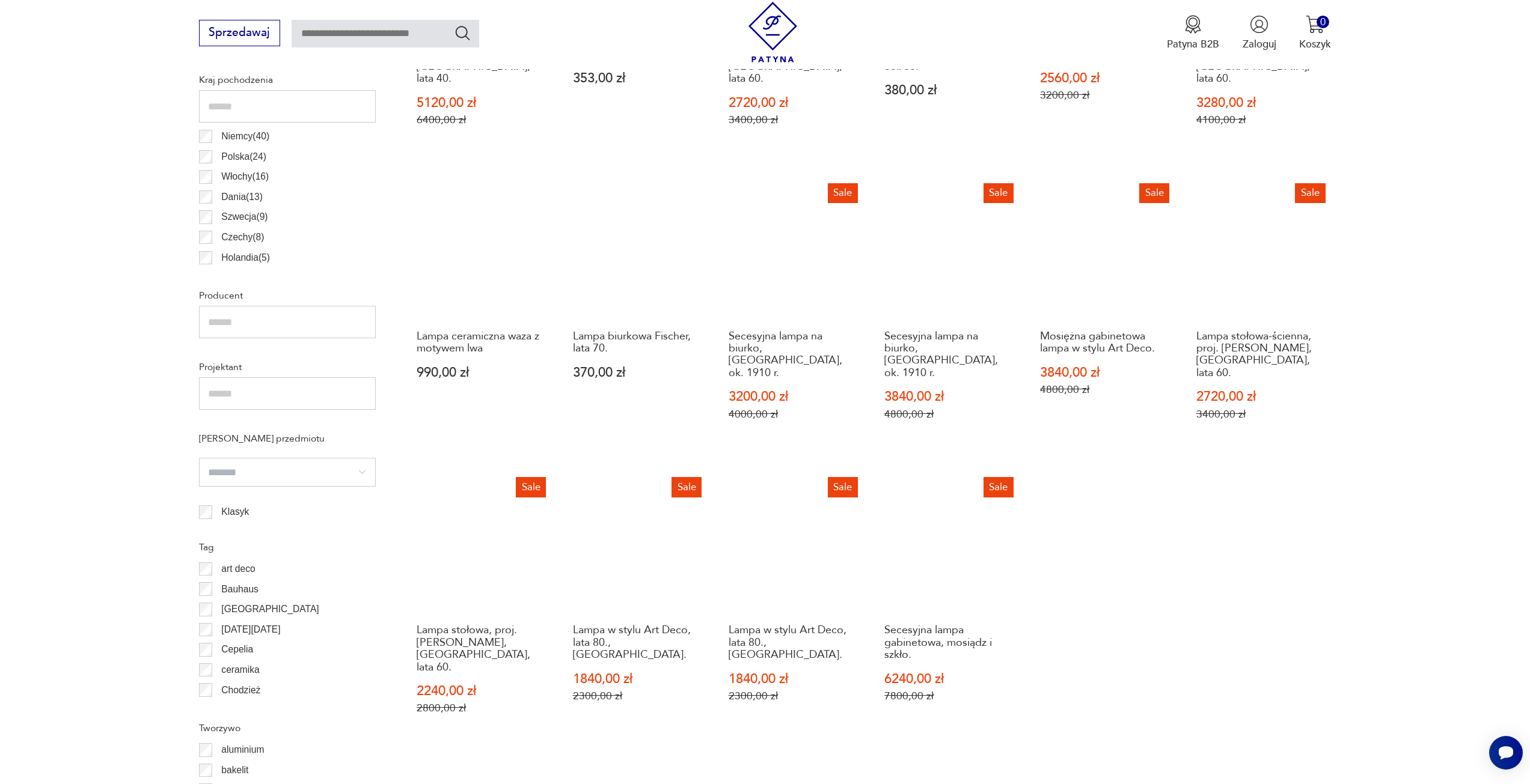
scroll to position [718, 0]
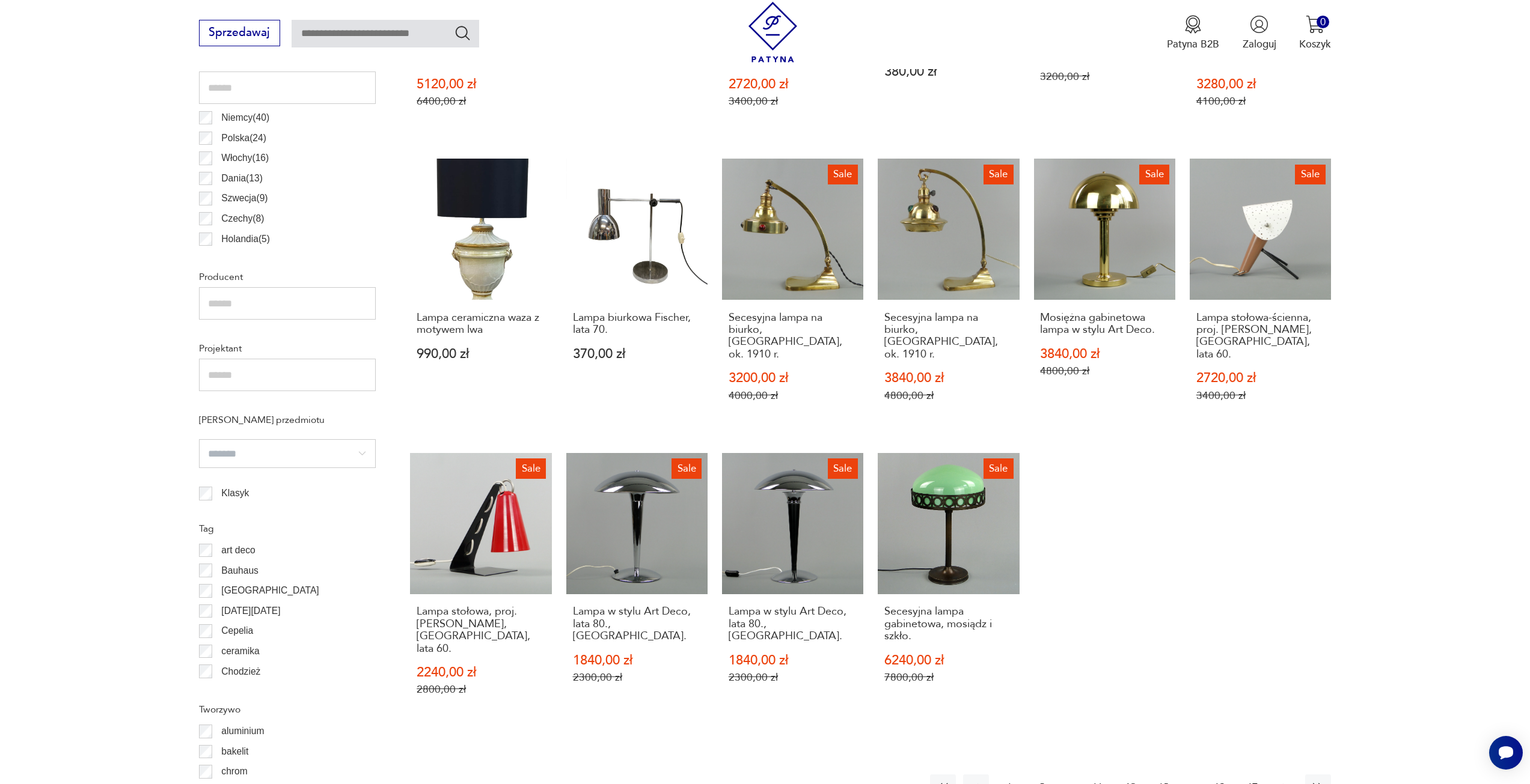
click at [1287, 781] on icon "button" at bounding box center [1285, 788] width 15 height 15
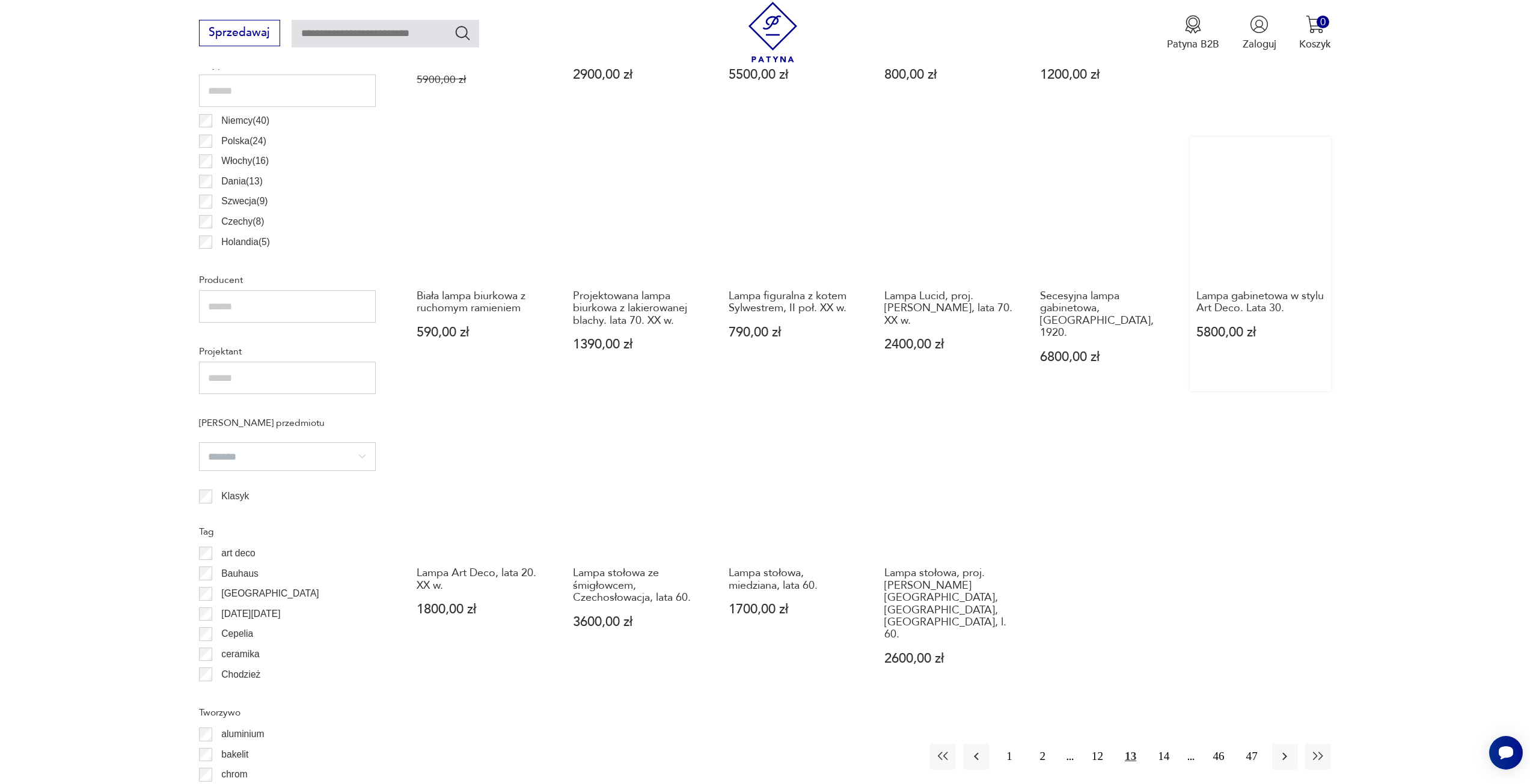
scroll to position [718, 0]
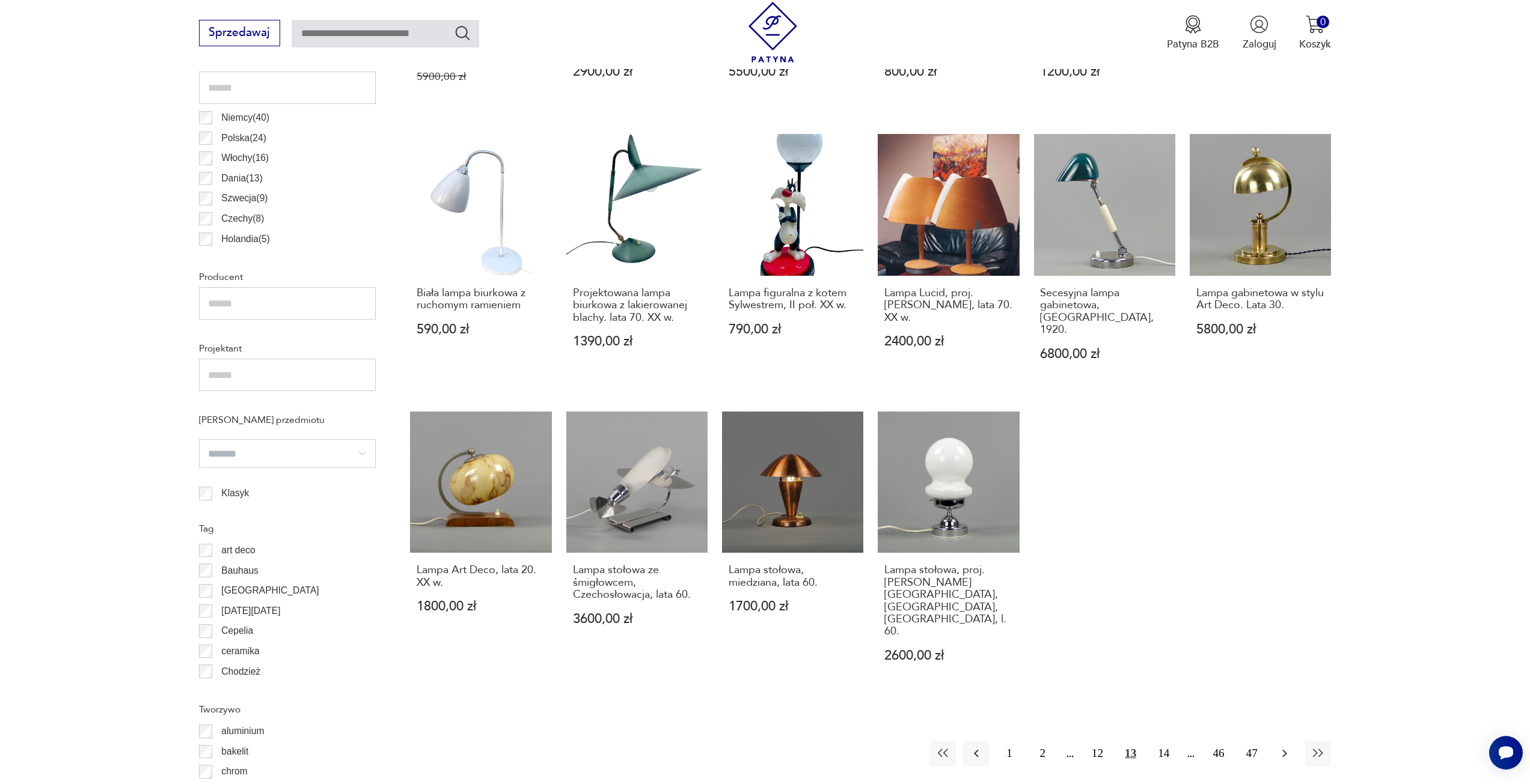
click at [1287, 741] on button "button" at bounding box center [1285, 753] width 26 height 26
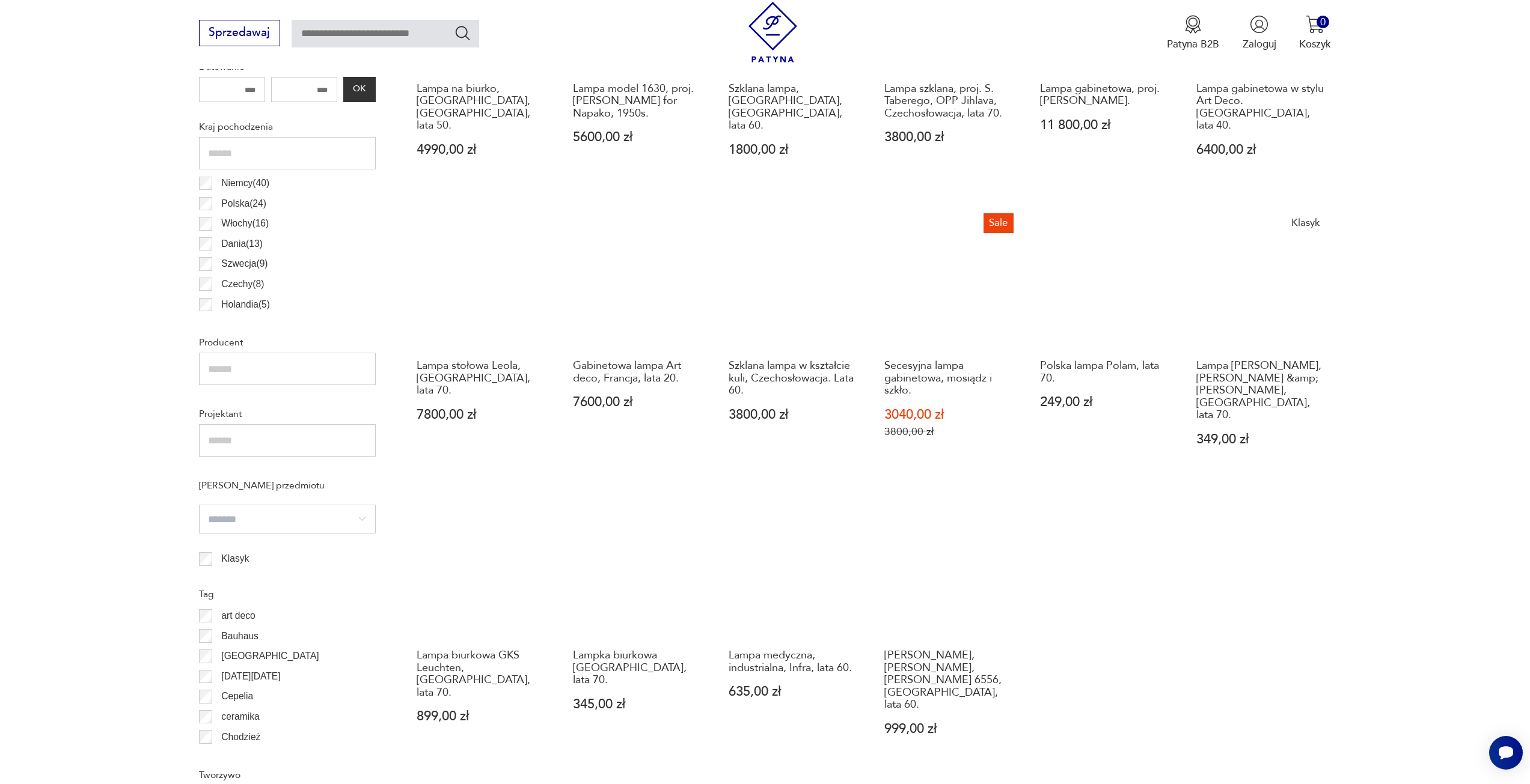
scroll to position [718, 0]
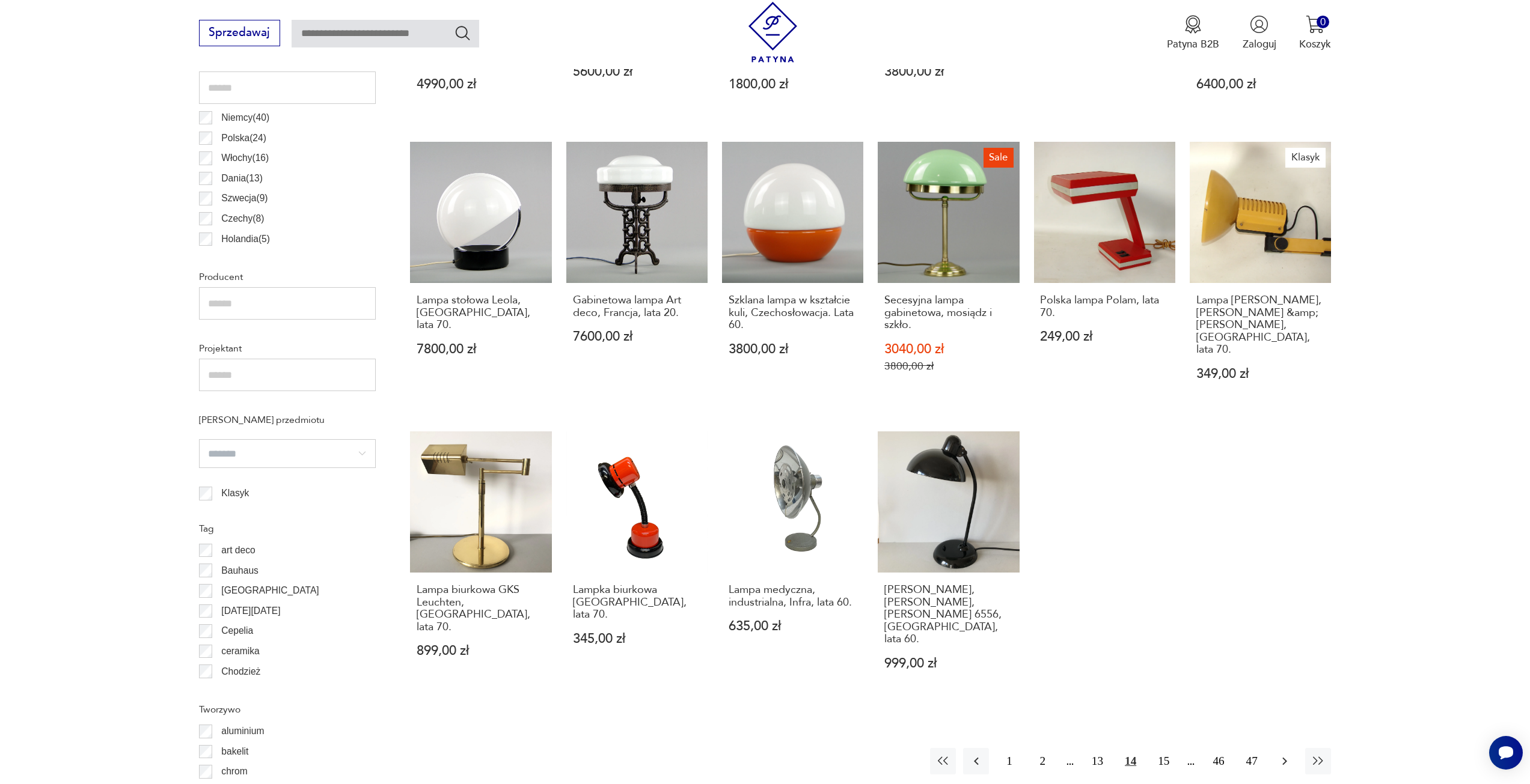
click at [1281, 754] on icon "button" at bounding box center [1285, 761] width 15 height 15
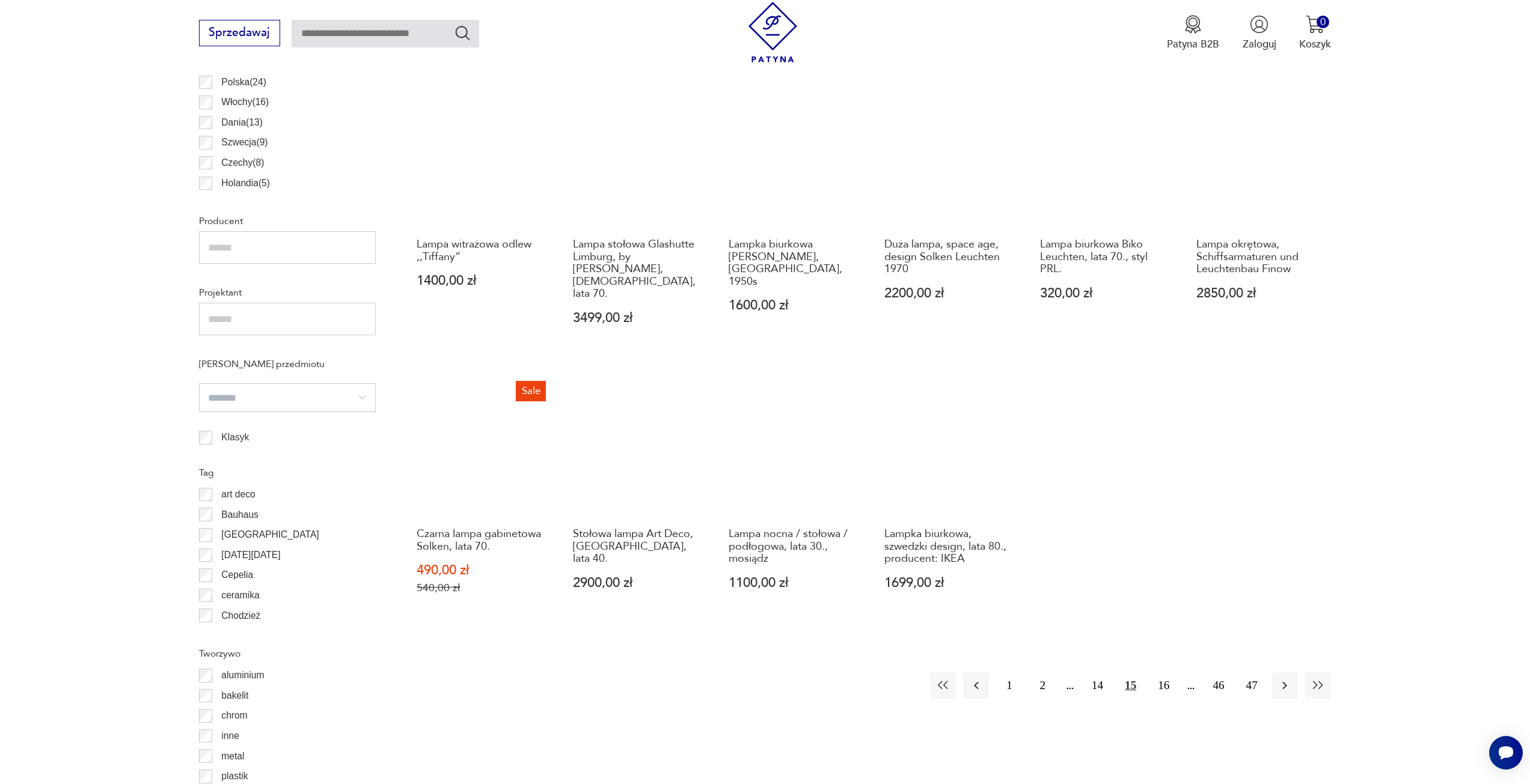
scroll to position [778, 0]
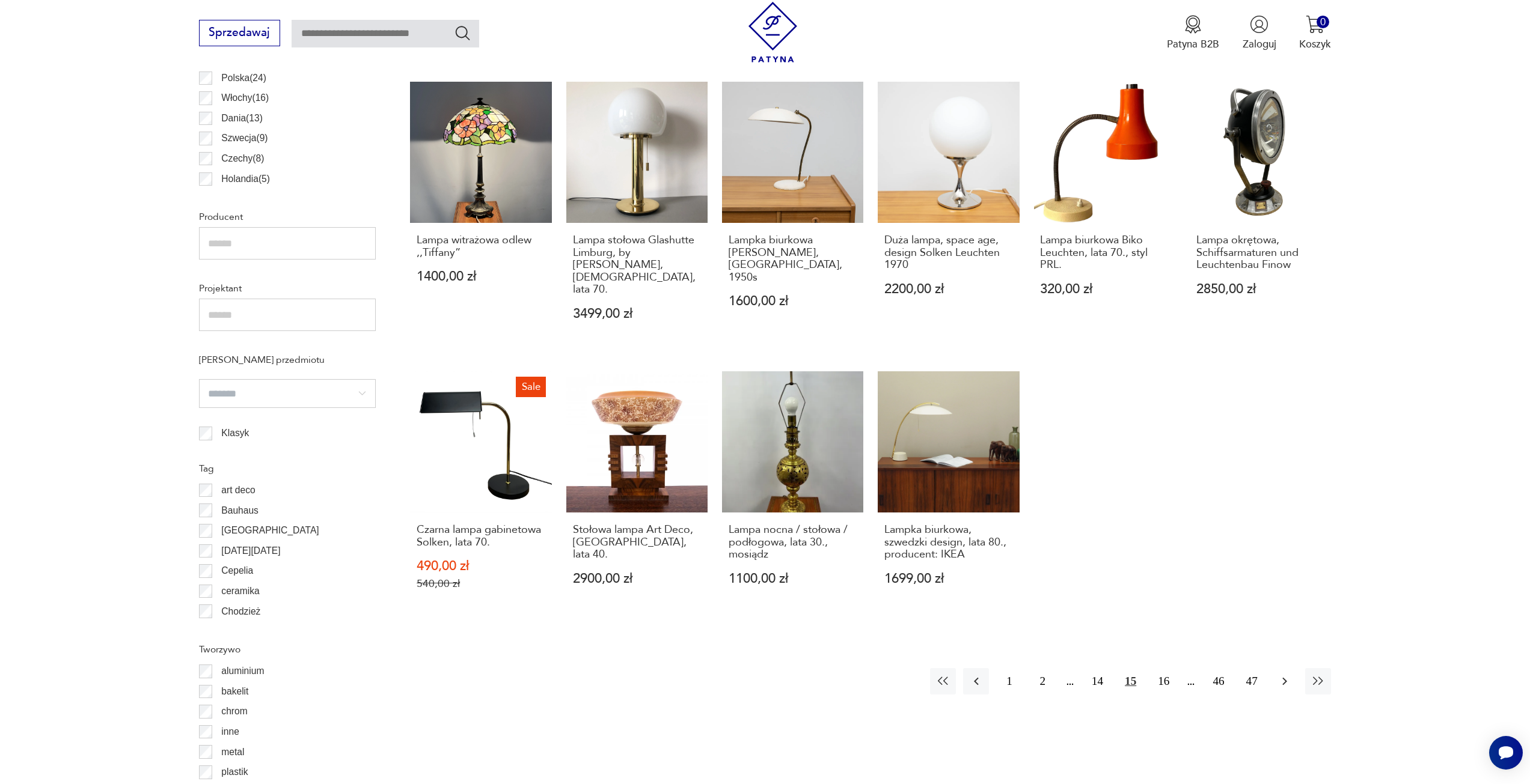
click at [1291, 674] on icon "button" at bounding box center [1285, 681] width 15 height 15
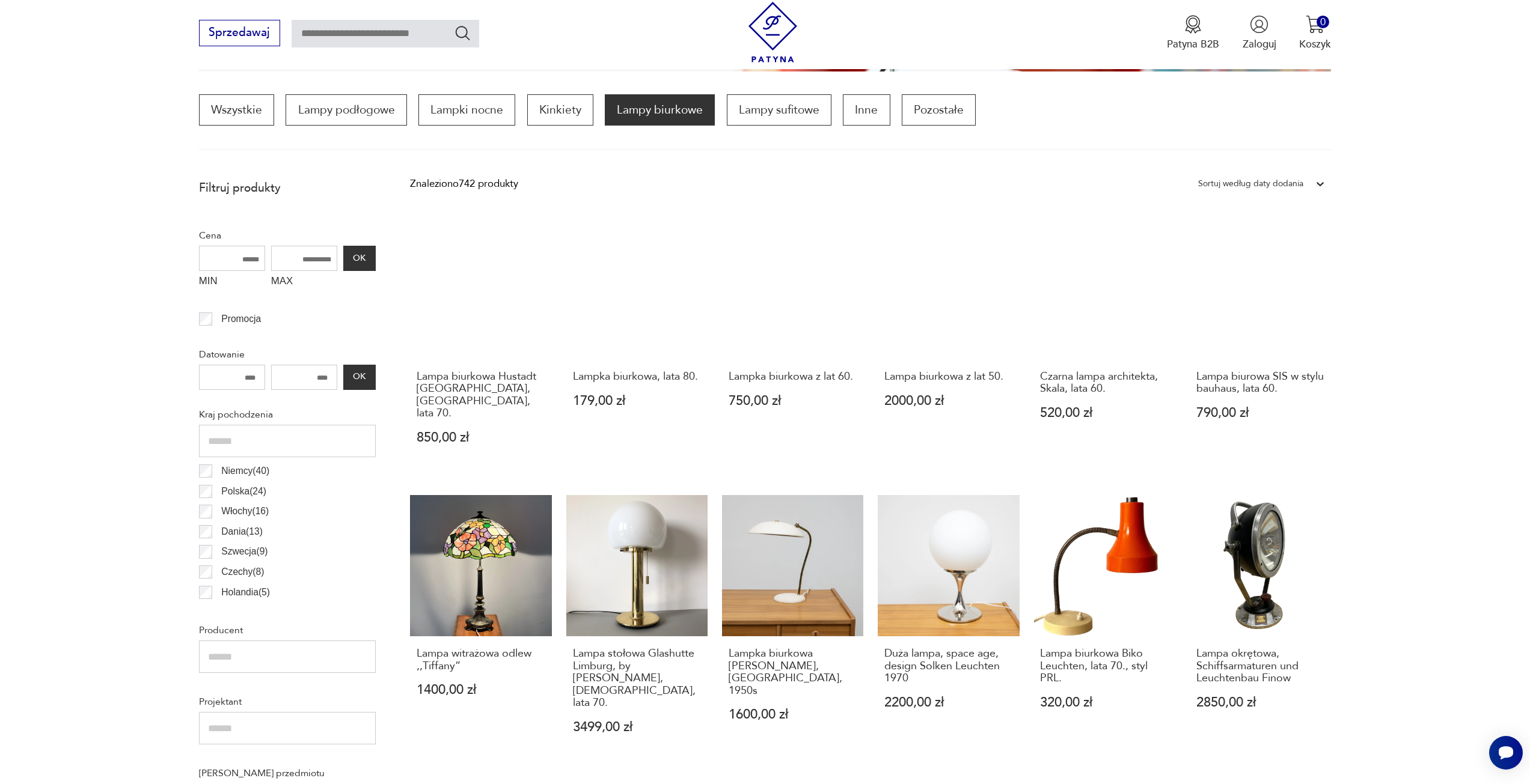
scroll to position [357, 0]
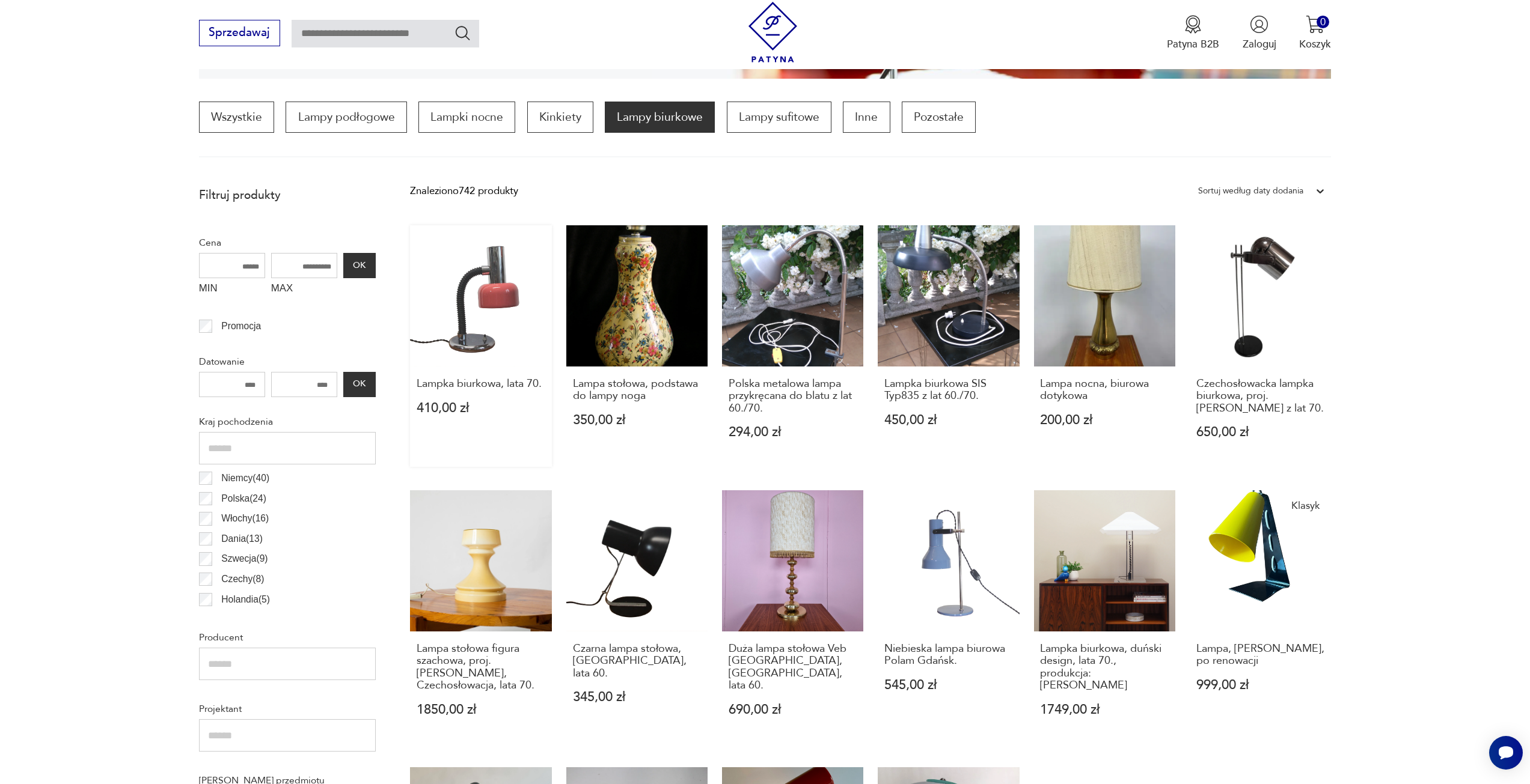
click at [500, 296] on link "Lampka biurkowa, lata 70. 410,00 zł" at bounding box center [480, 346] width 141 height 242
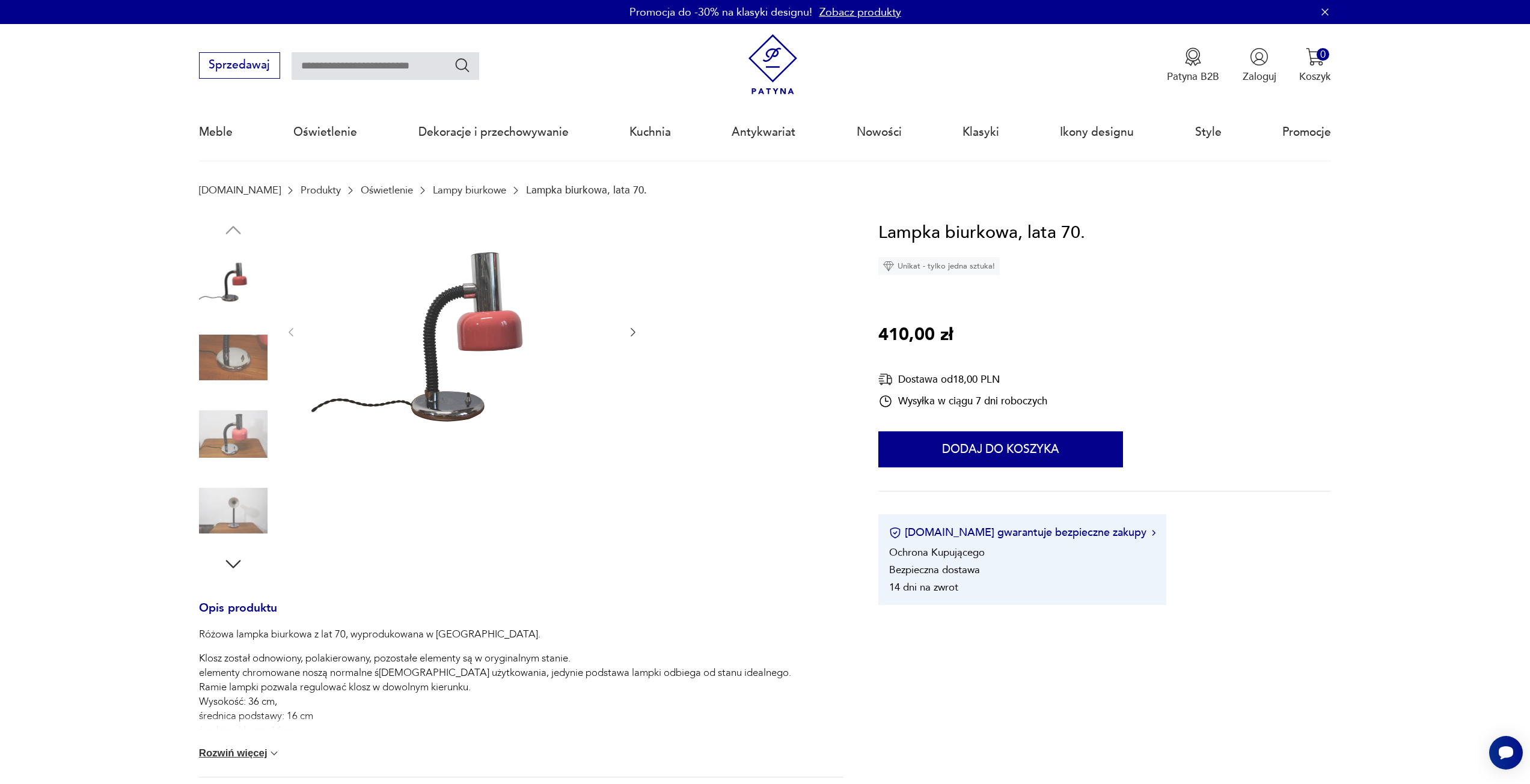
click at [631, 332] on icon "button" at bounding box center [633, 332] width 12 height 12
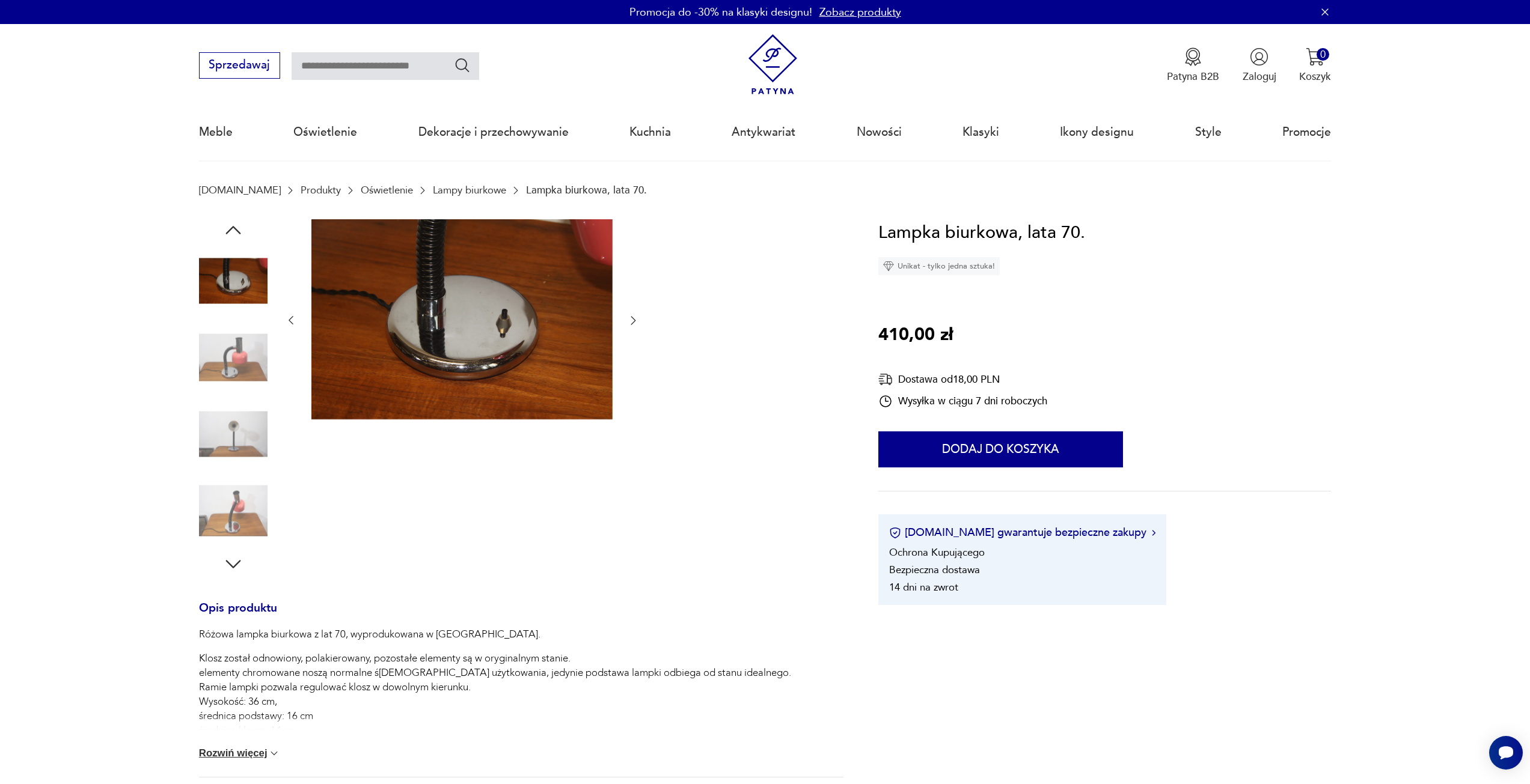
click at [636, 321] on icon "button" at bounding box center [633, 320] width 12 height 12
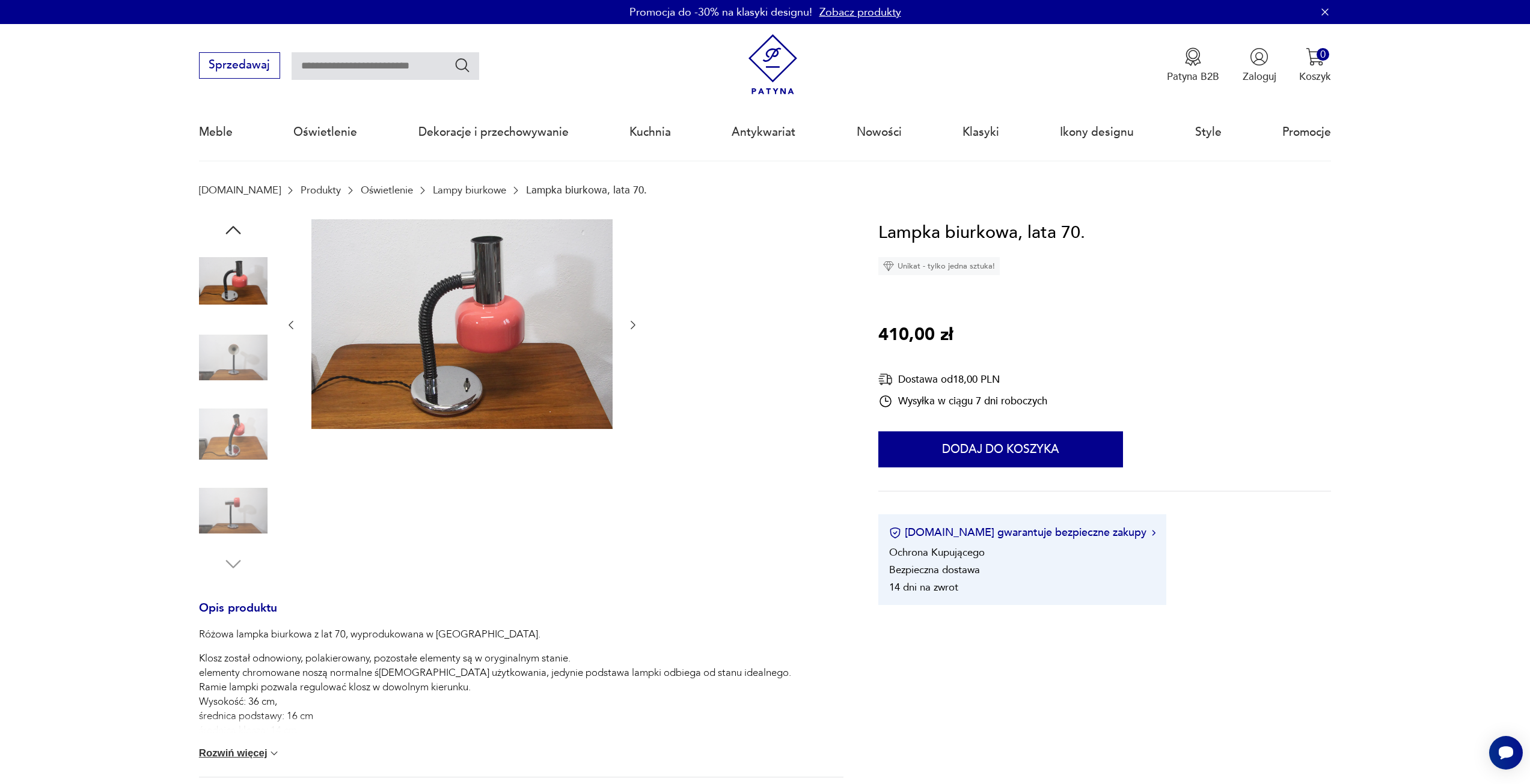
click at [496, 329] on img at bounding box center [463, 324] width 302 height 209
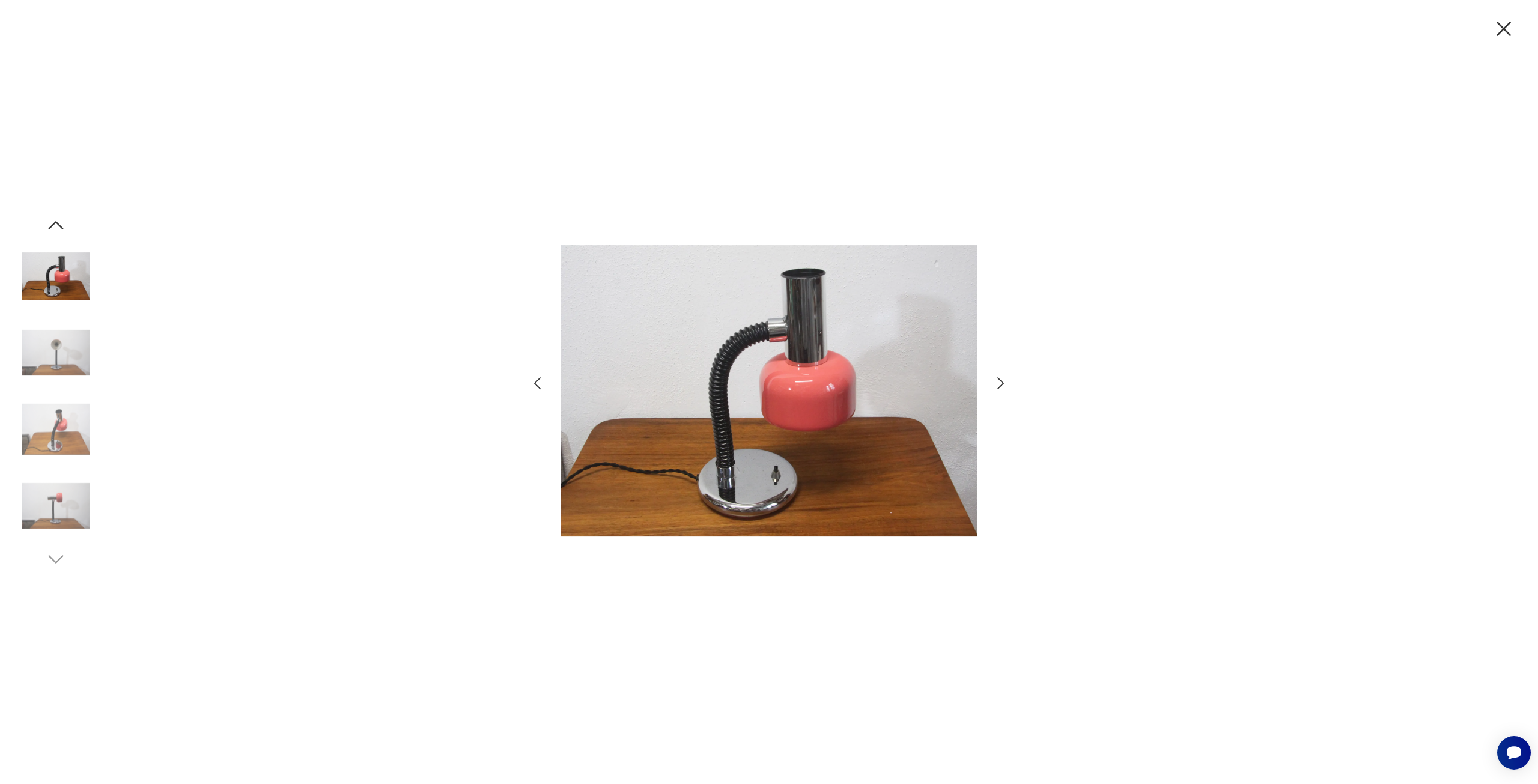
click at [722, 406] on img at bounding box center [769, 391] width 417 height 601
click at [1000, 382] on icon "button" at bounding box center [1000, 383] width 17 height 17
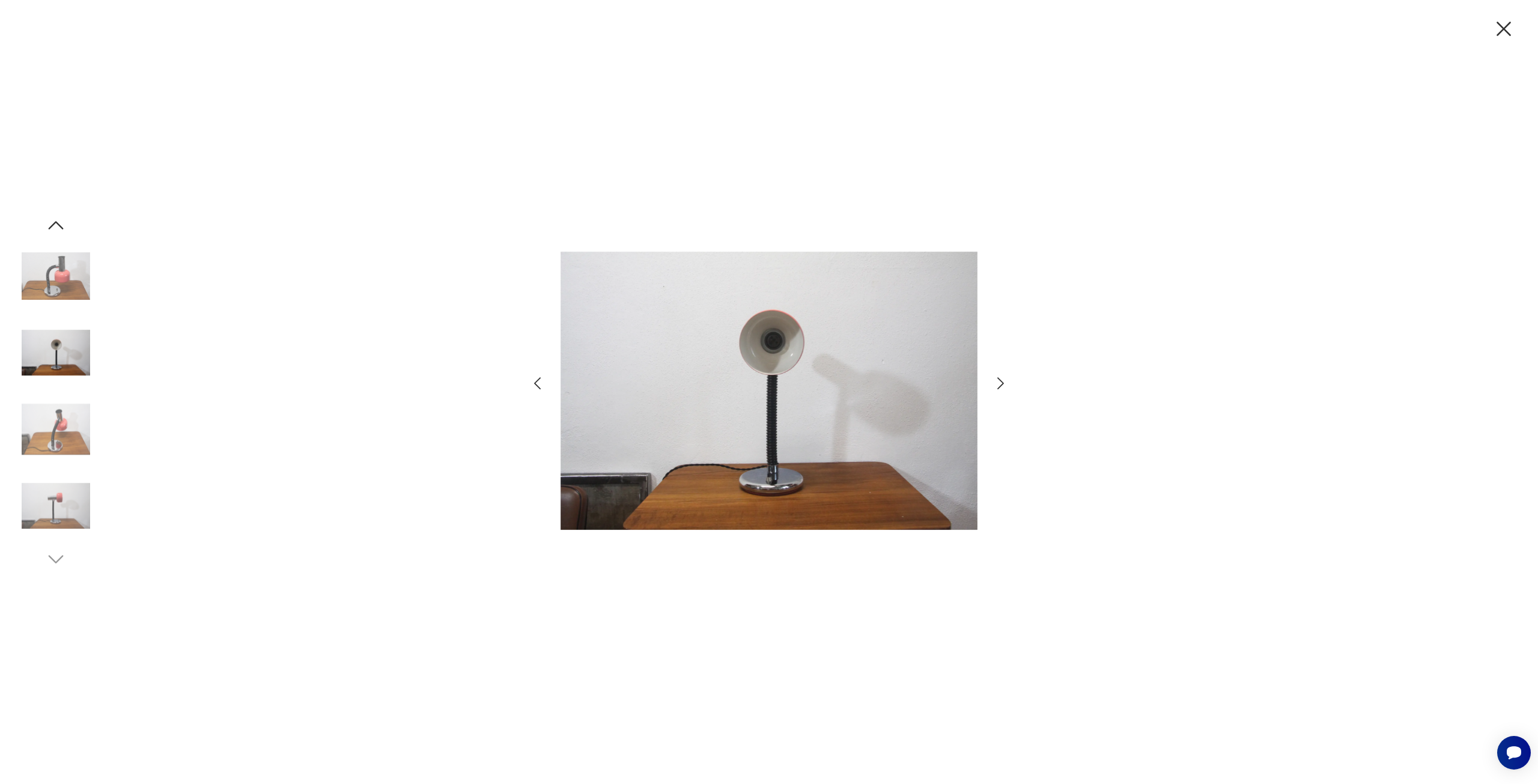
click at [1000, 382] on icon "button" at bounding box center [1000, 383] width 17 height 17
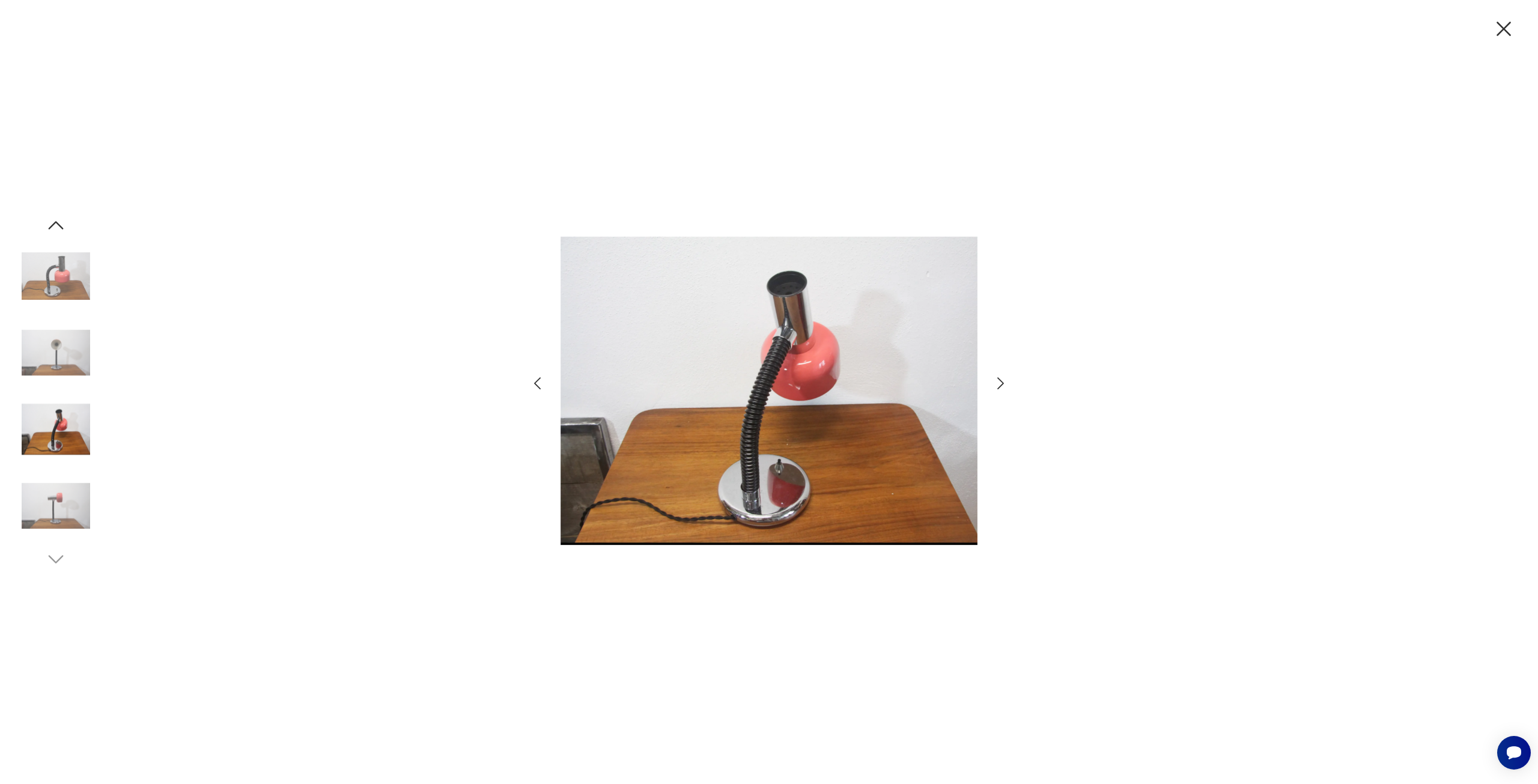
click at [1000, 382] on icon "button" at bounding box center [1000, 383] width 17 height 17
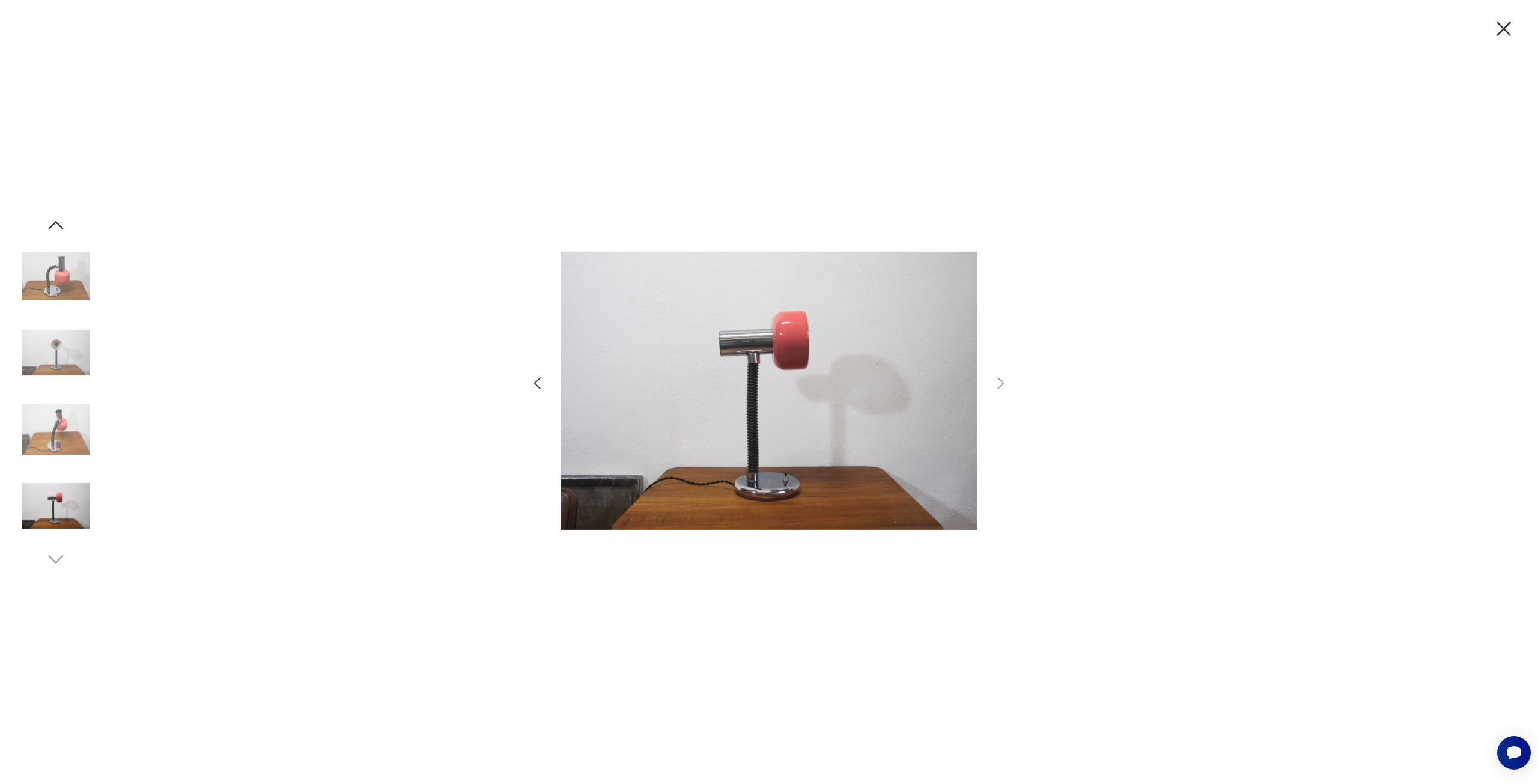
drag, startPoint x: 1497, startPoint y: 23, endPoint x: 1507, endPoint y: 26, distance: 10.4
click at [1504, 24] on icon "button" at bounding box center [1504, 29] width 26 height 26
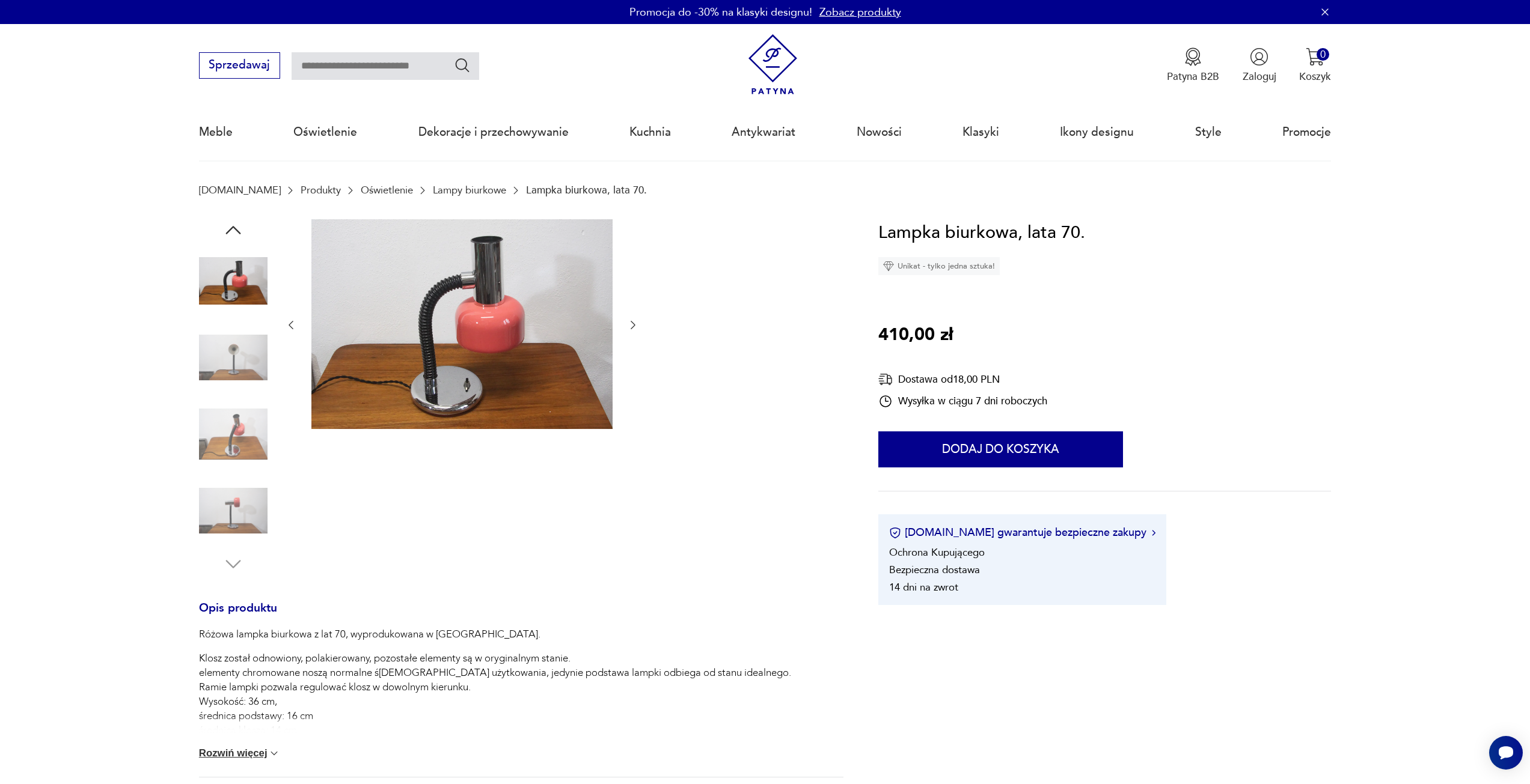
click at [266, 755] on button "Rozwiń więcej" at bounding box center [240, 753] width 82 height 12
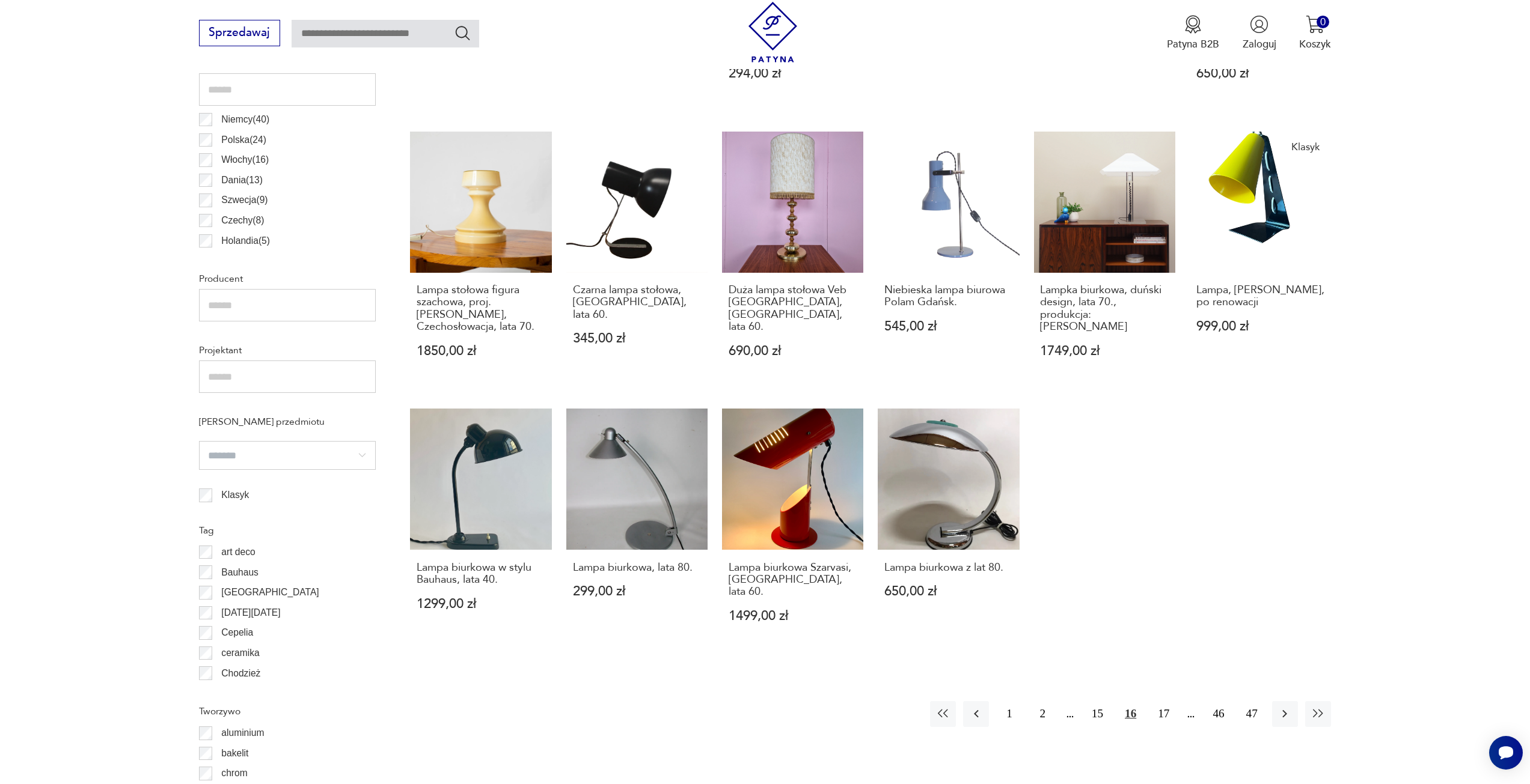
scroll to position [718, 0]
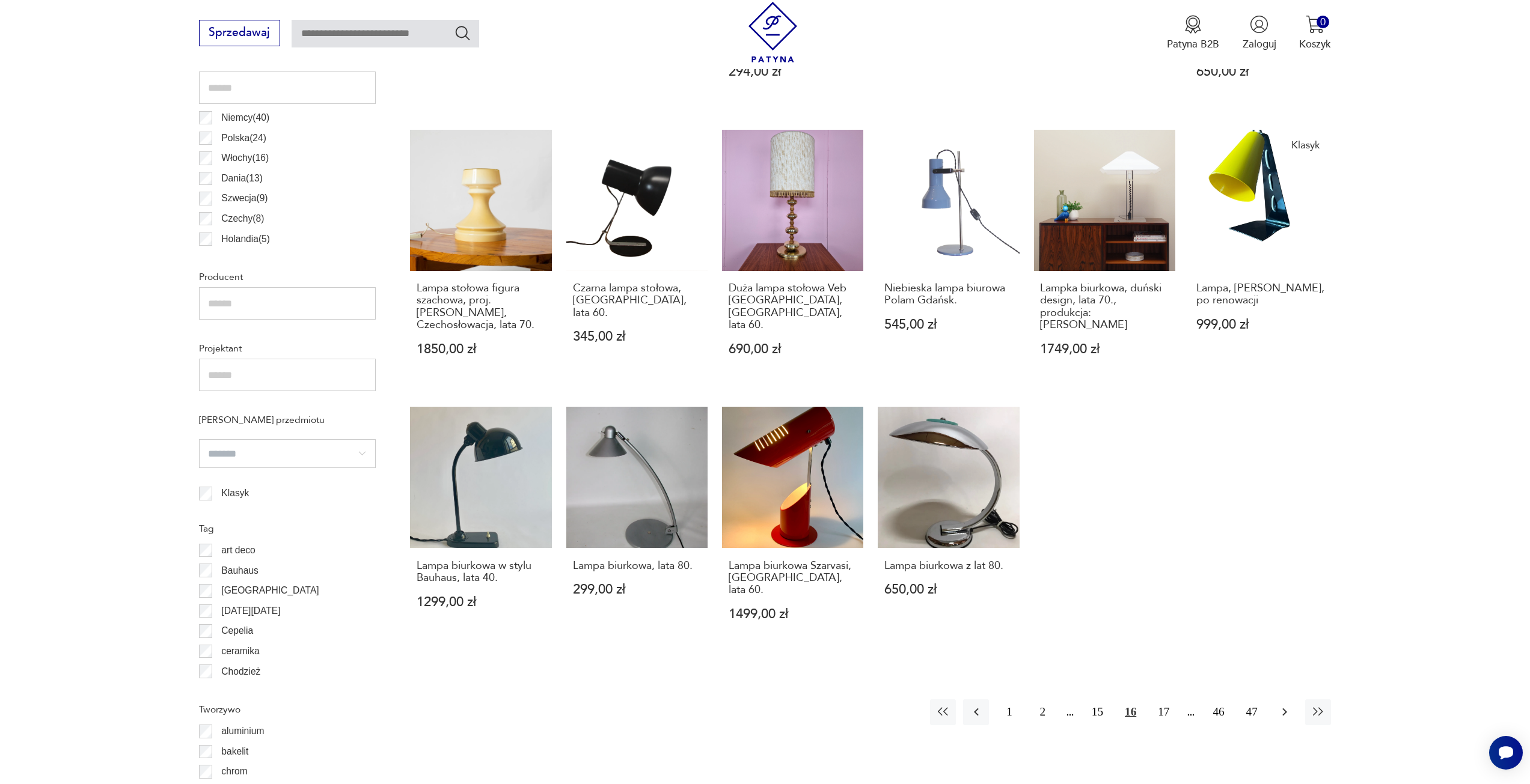
click at [1287, 705] on icon "button" at bounding box center [1285, 712] width 15 height 15
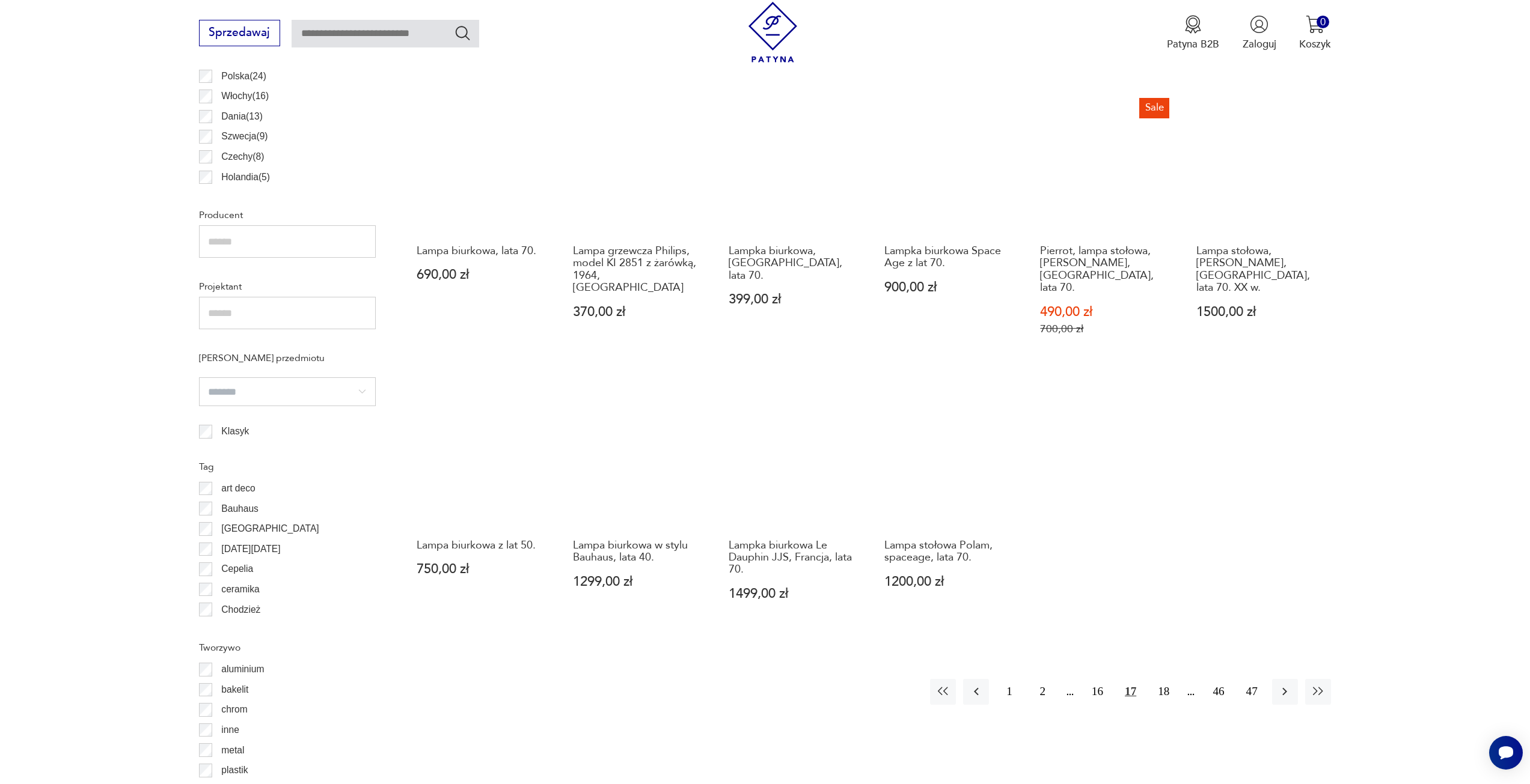
scroll to position [898, 0]
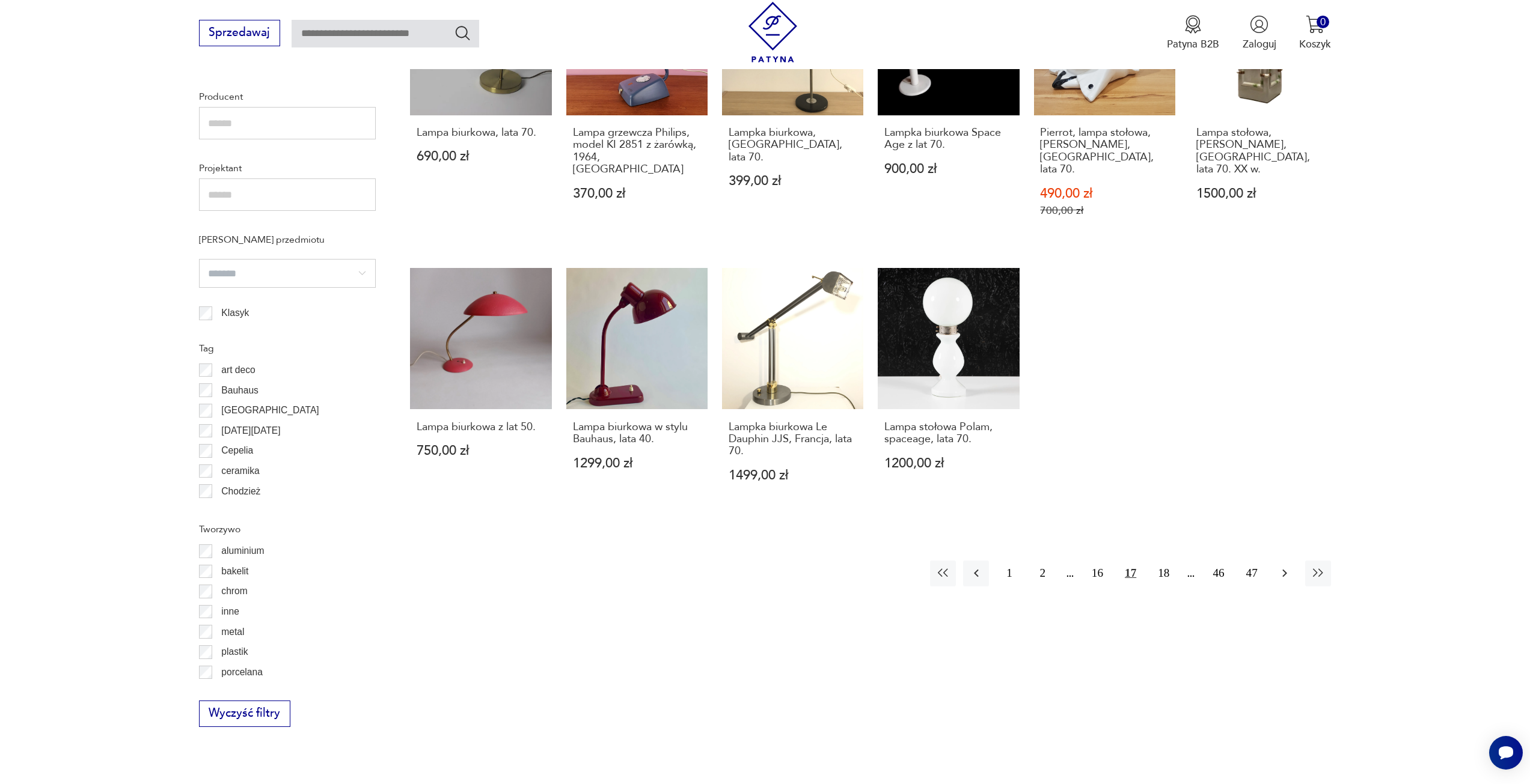
click at [1283, 566] on icon "button" at bounding box center [1285, 573] width 15 height 15
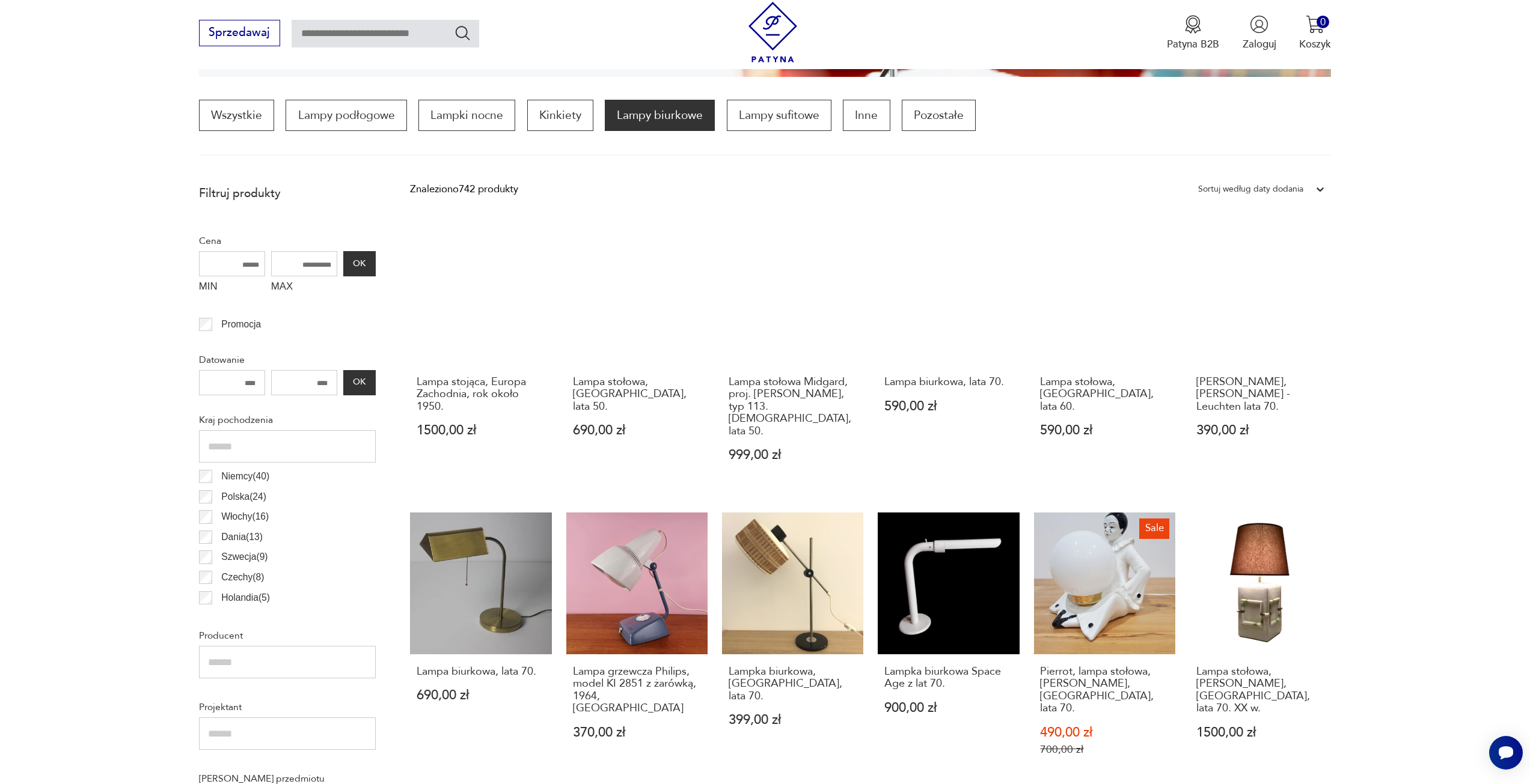
scroll to position [357, 0]
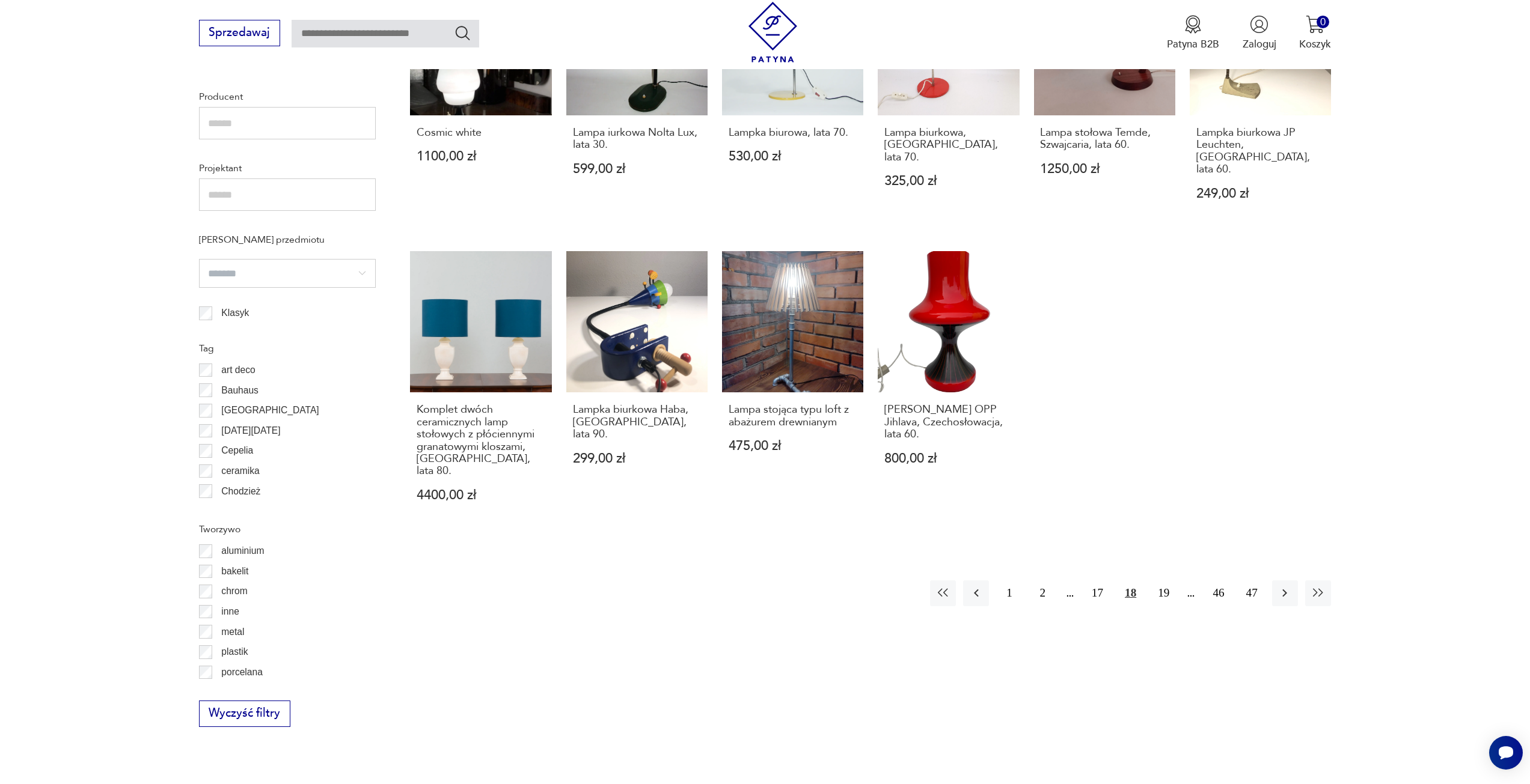
click at [1283, 586] on icon "button" at bounding box center [1285, 593] width 15 height 15
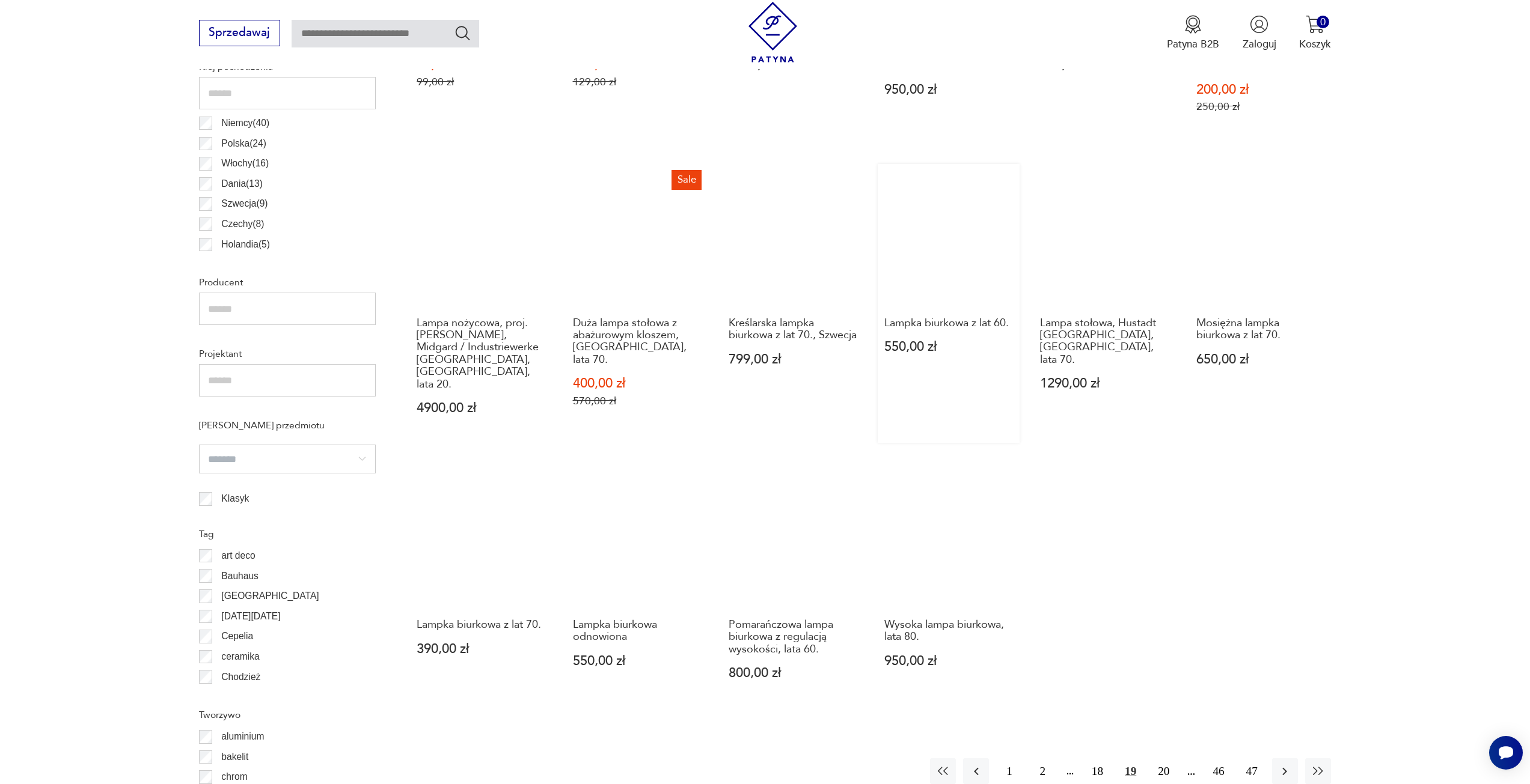
scroll to position [718, 0]
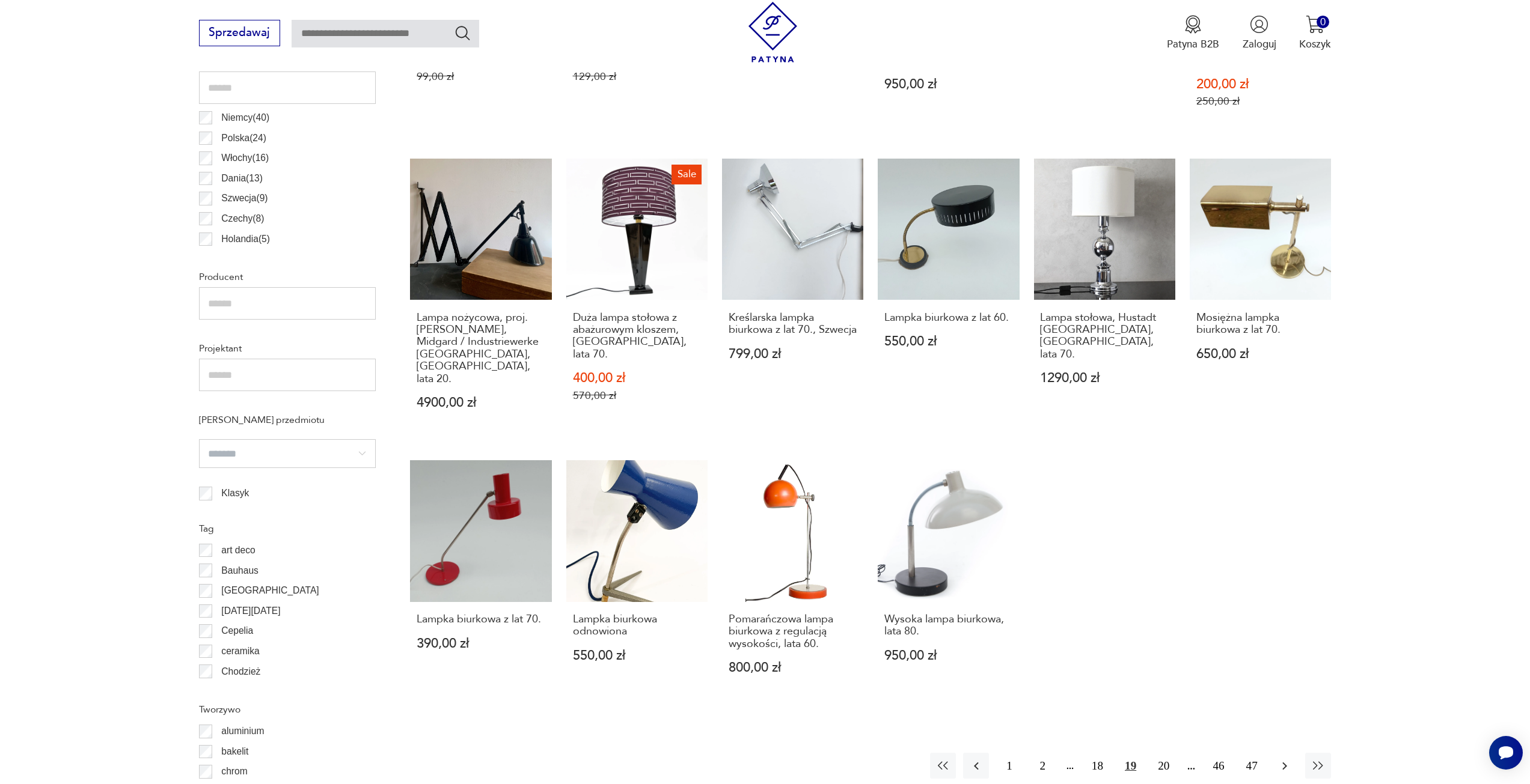
click at [1289, 759] on icon "button" at bounding box center [1285, 766] width 15 height 15
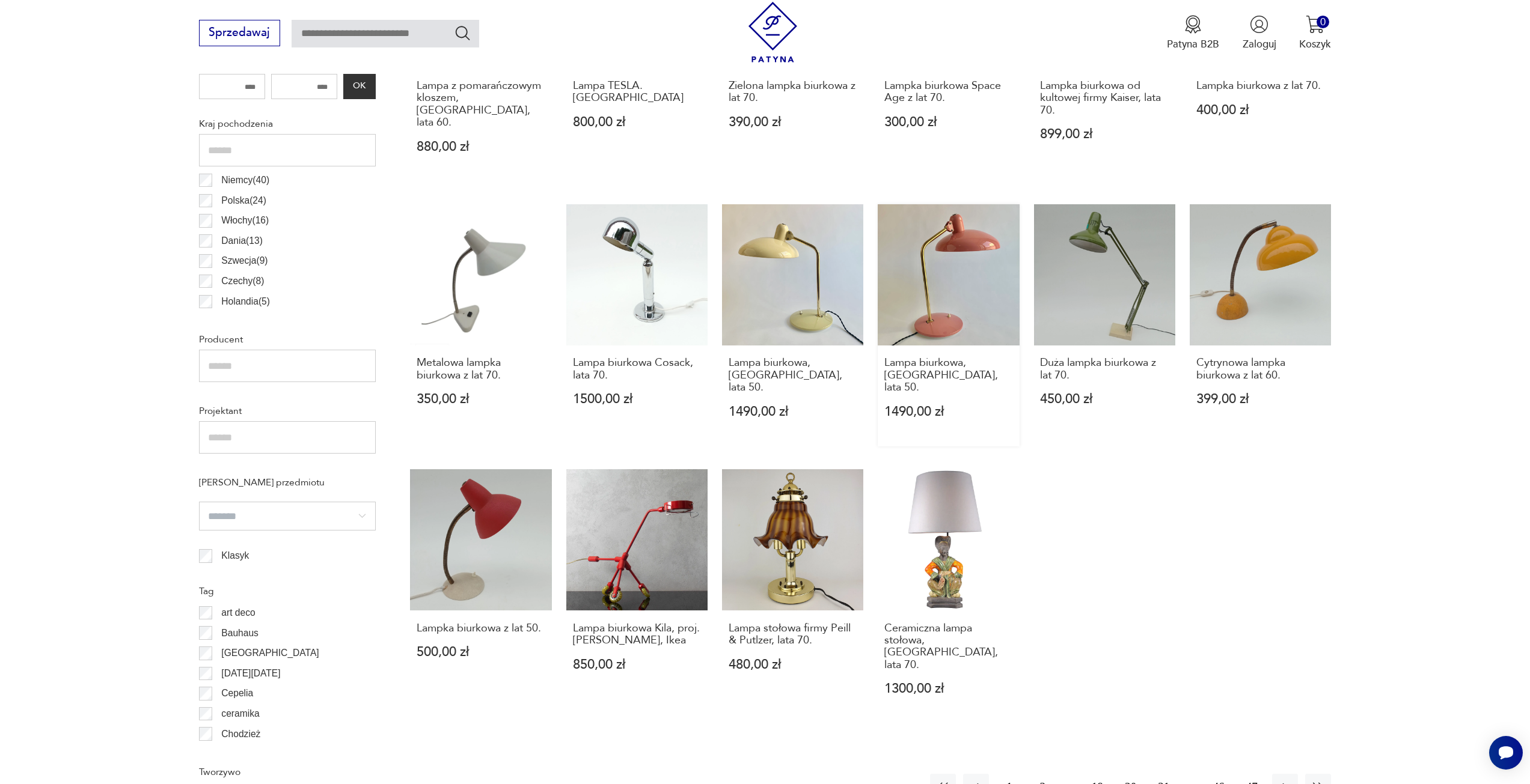
scroll to position [838, 0]
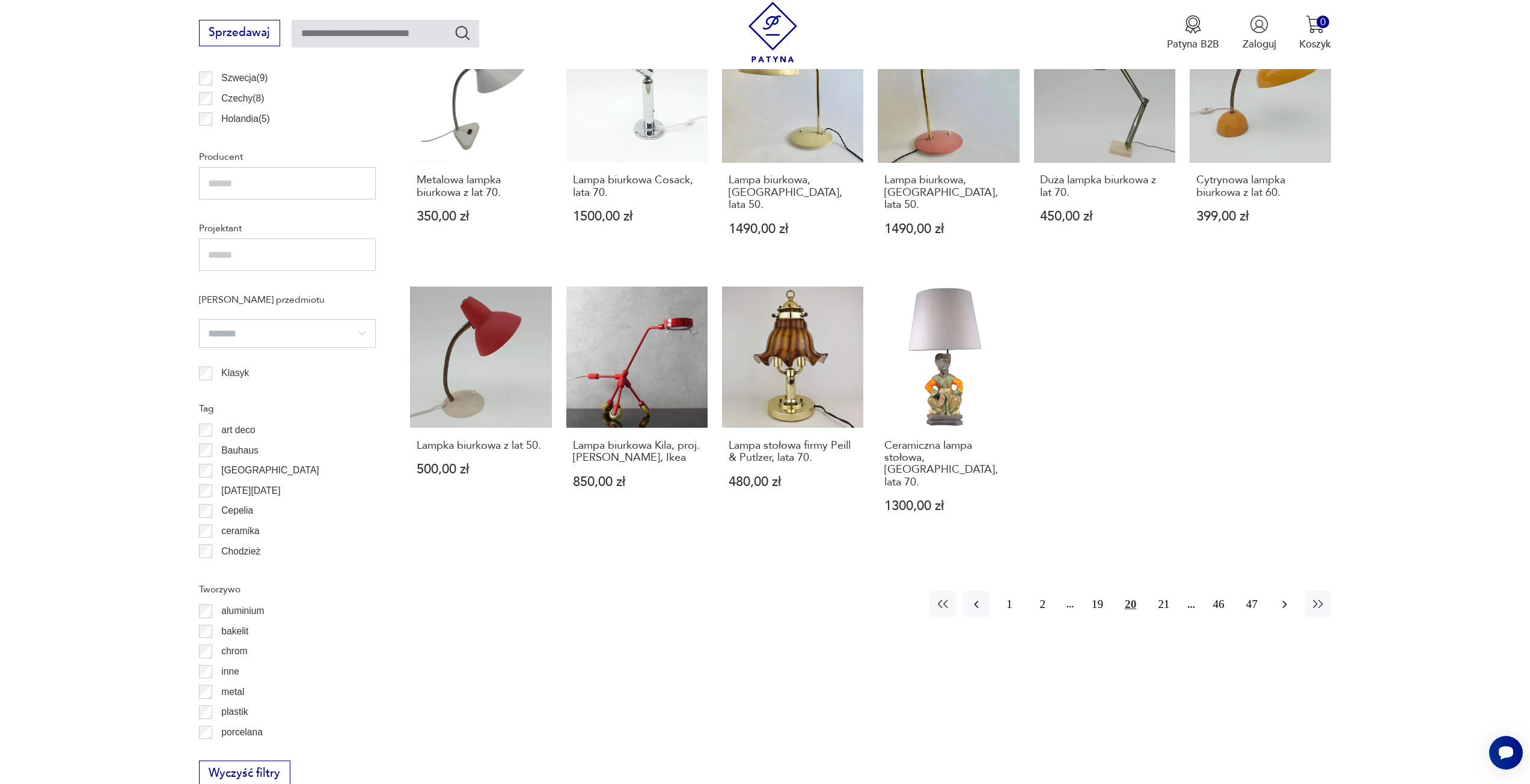
click at [1278, 598] on icon "button" at bounding box center [1285, 605] width 15 height 15
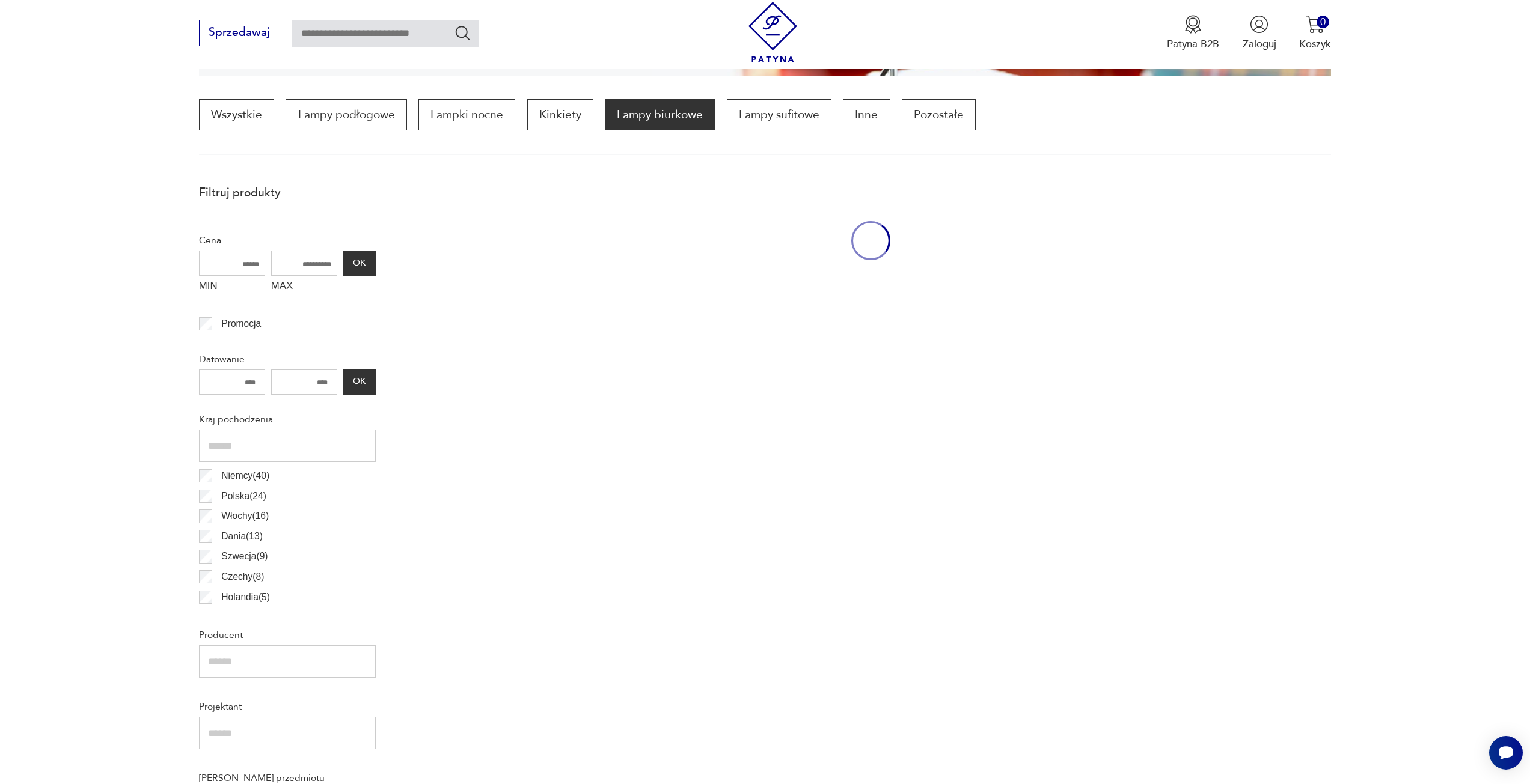
scroll to position [357, 0]
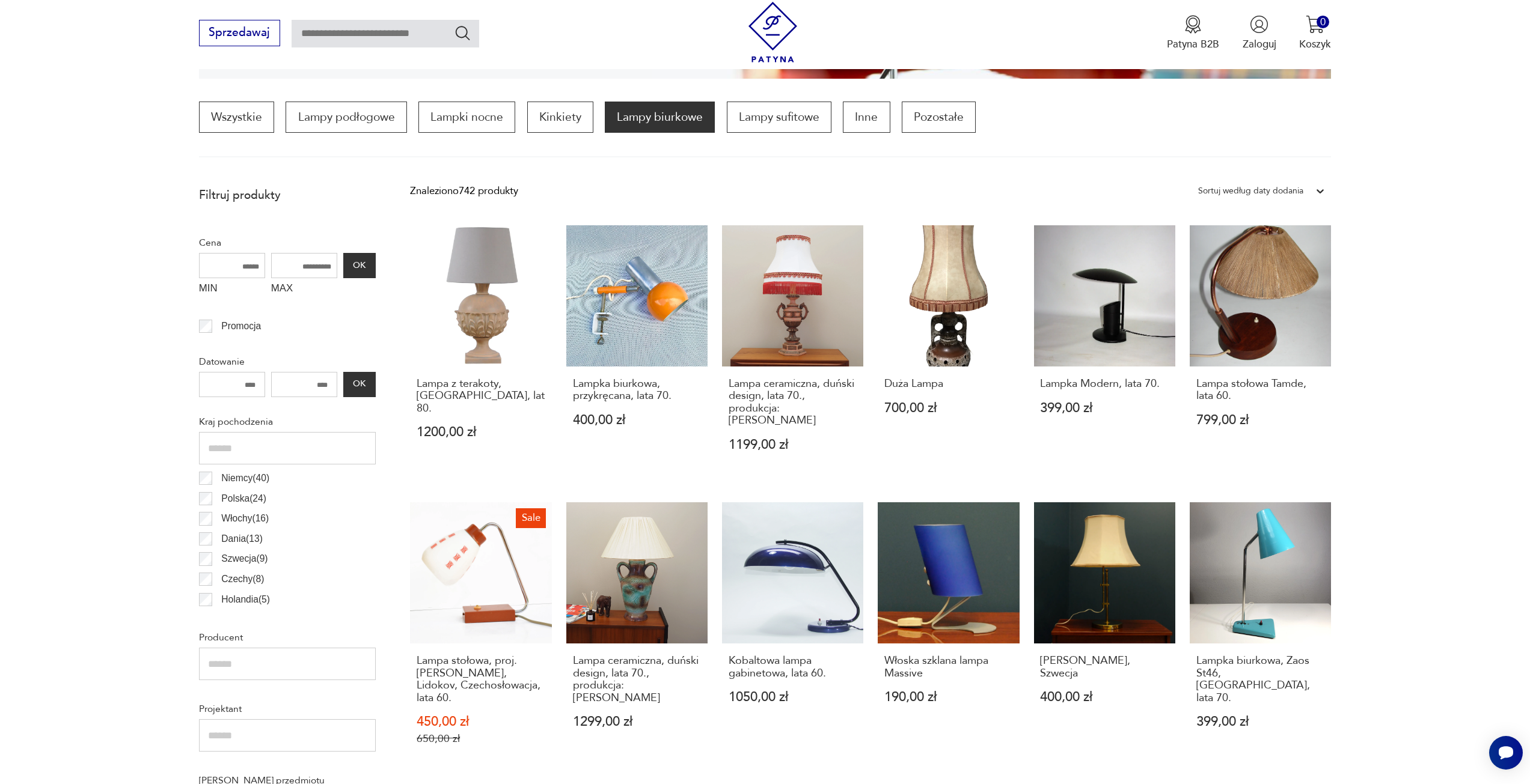
drag, startPoint x: 1269, startPoint y: 545, endPoint x: 1281, endPoint y: 550, distance: 13.0
click at [1281, 550] on link "Lampka biurkowa, Zaos St46, Polska, lata 70. 399,00 zł" at bounding box center [1260, 638] width 141 height 271
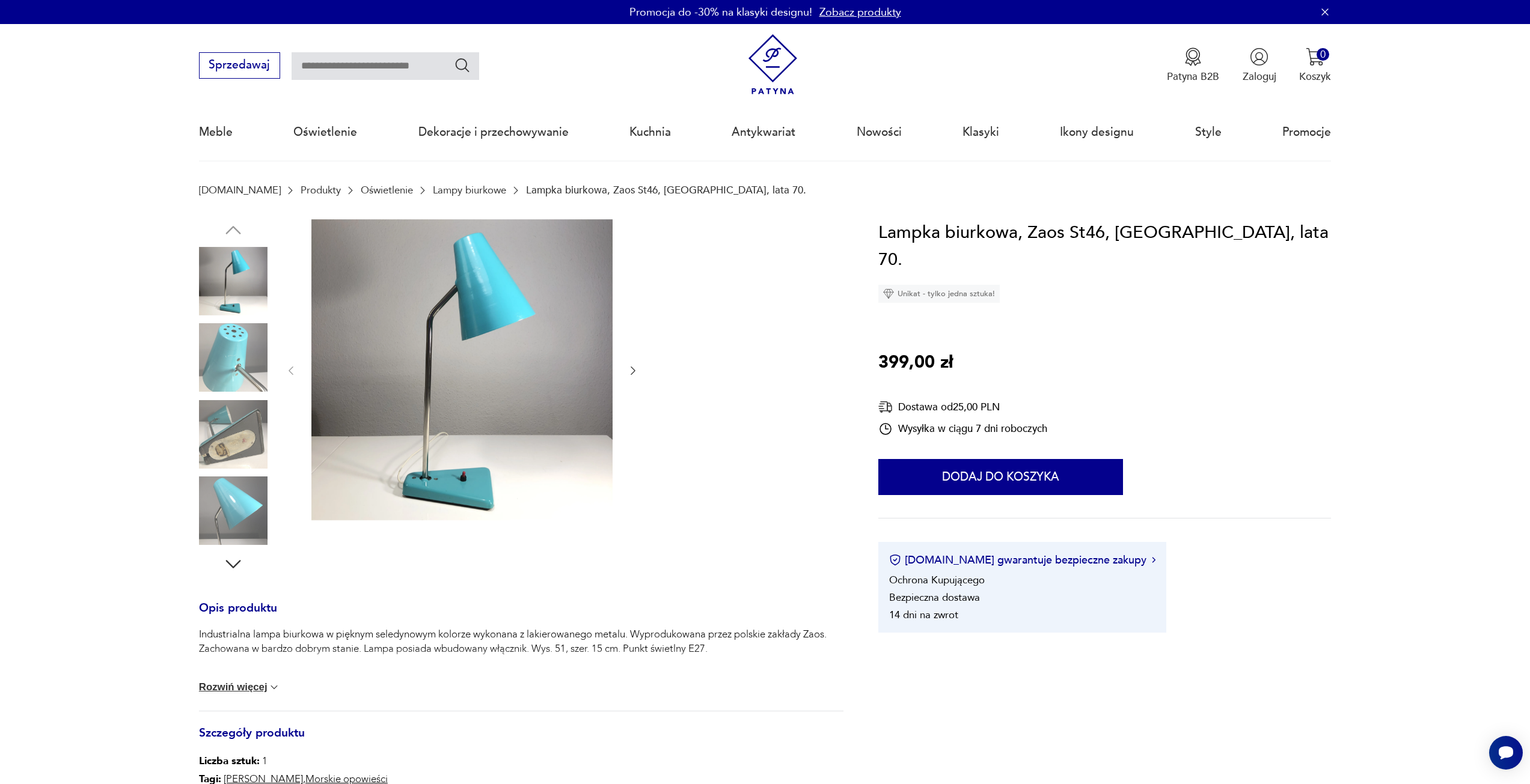
click at [638, 372] on icon "button" at bounding box center [633, 370] width 12 height 12
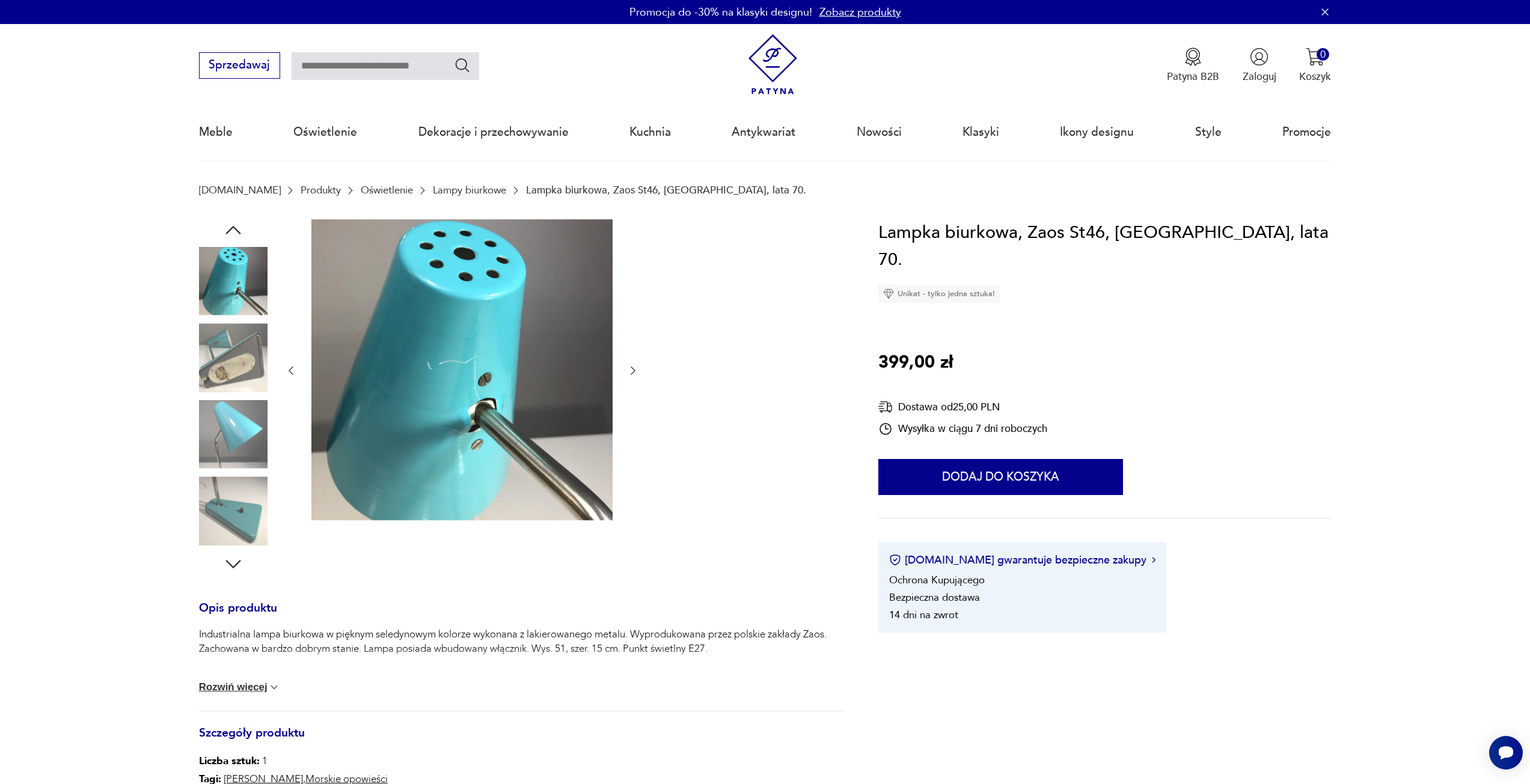
click at [638, 372] on icon "button" at bounding box center [633, 370] width 12 height 12
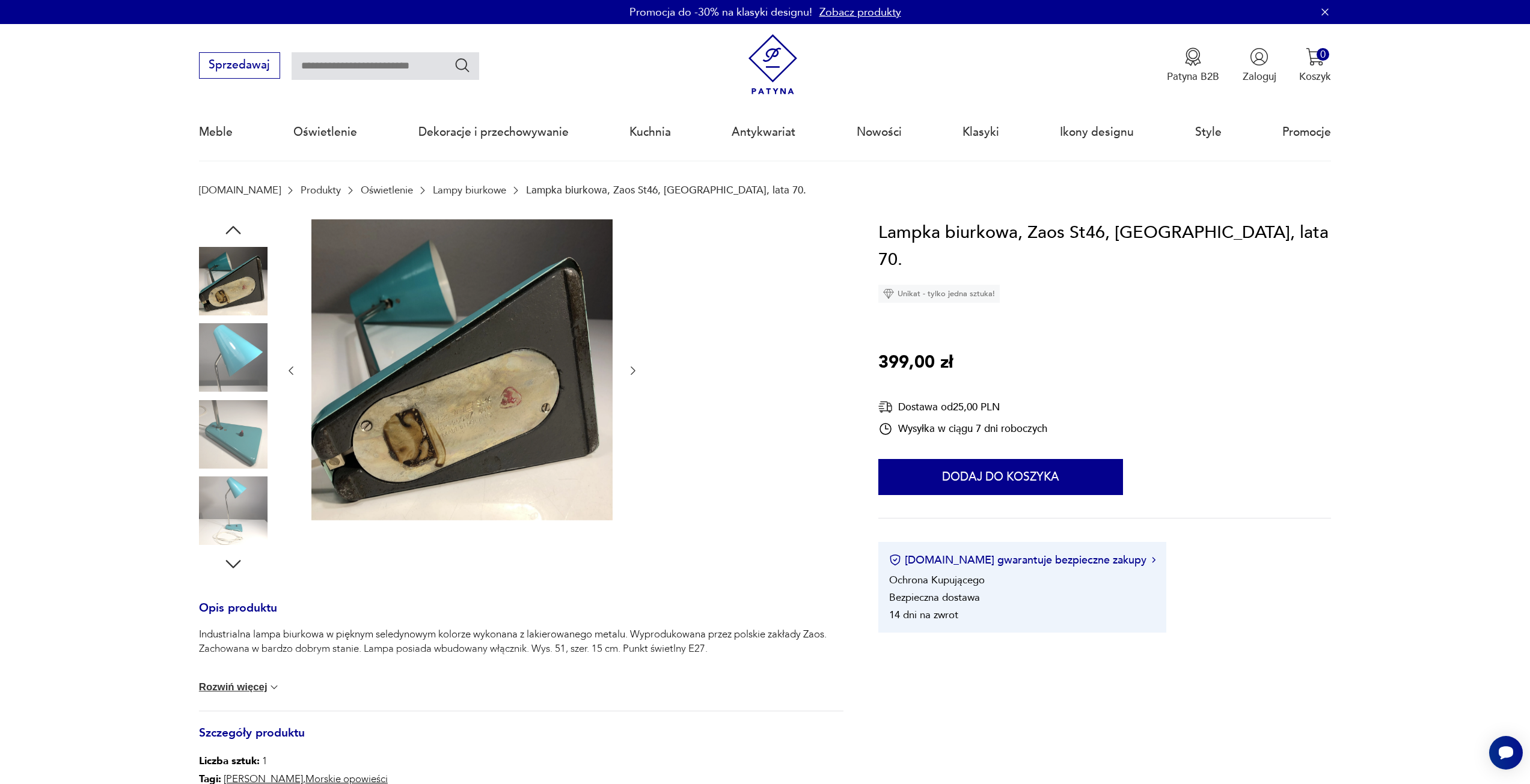
click at [638, 372] on icon "button" at bounding box center [633, 370] width 12 height 12
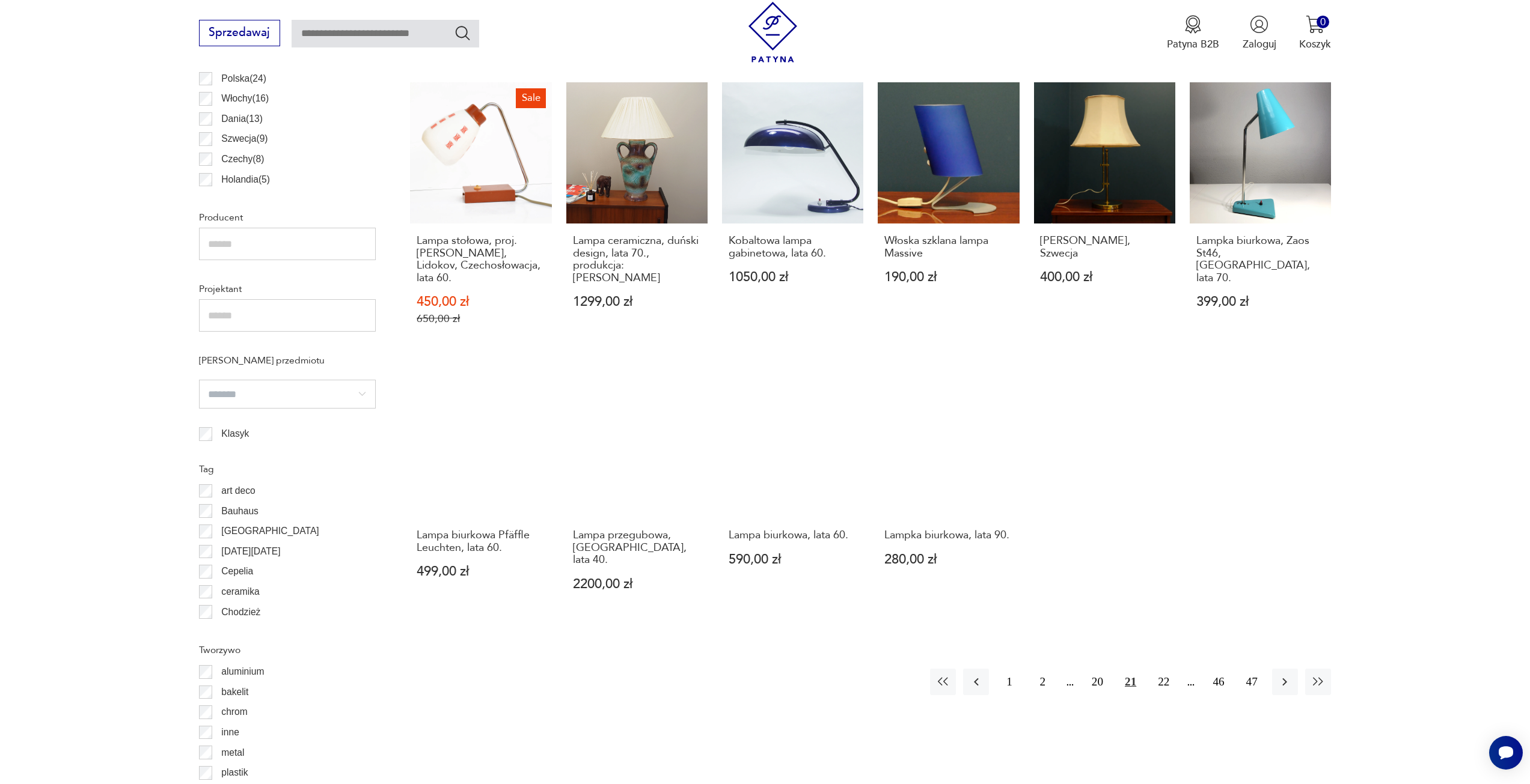
scroll to position [838, 0]
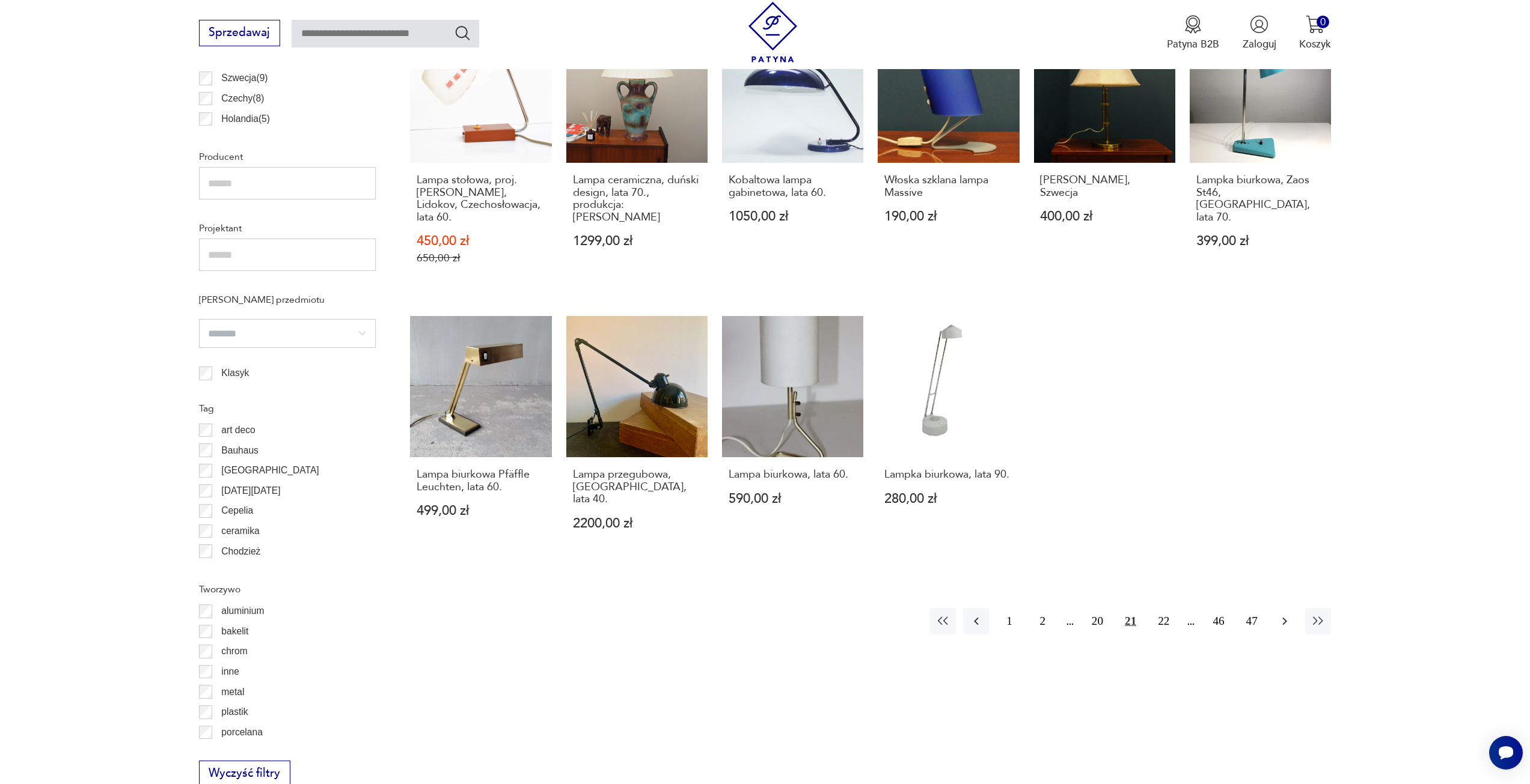
click at [1287, 608] on button "button" at bounding box center [1285, 621] width 26 height 26
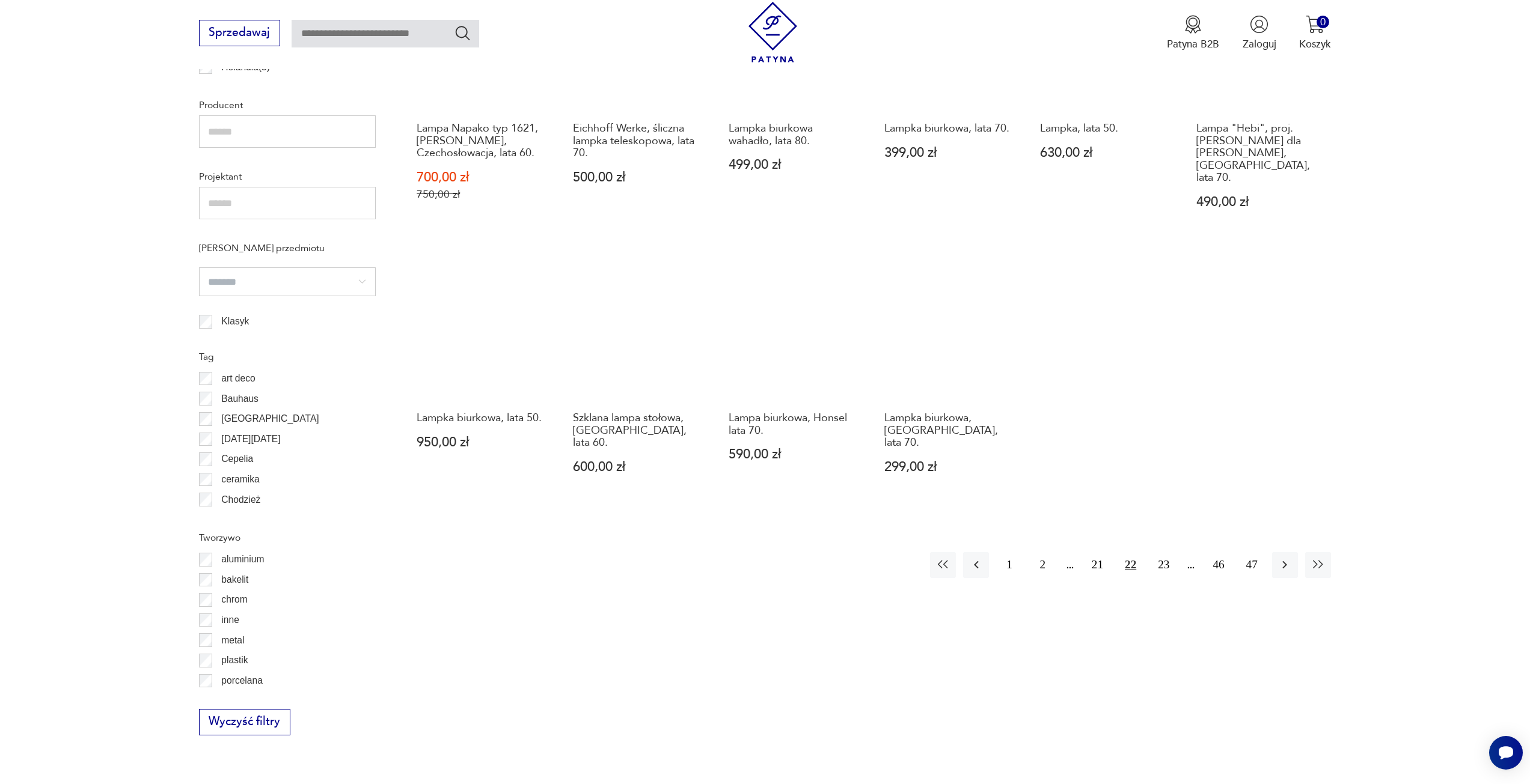
scroll to position [898, 0]
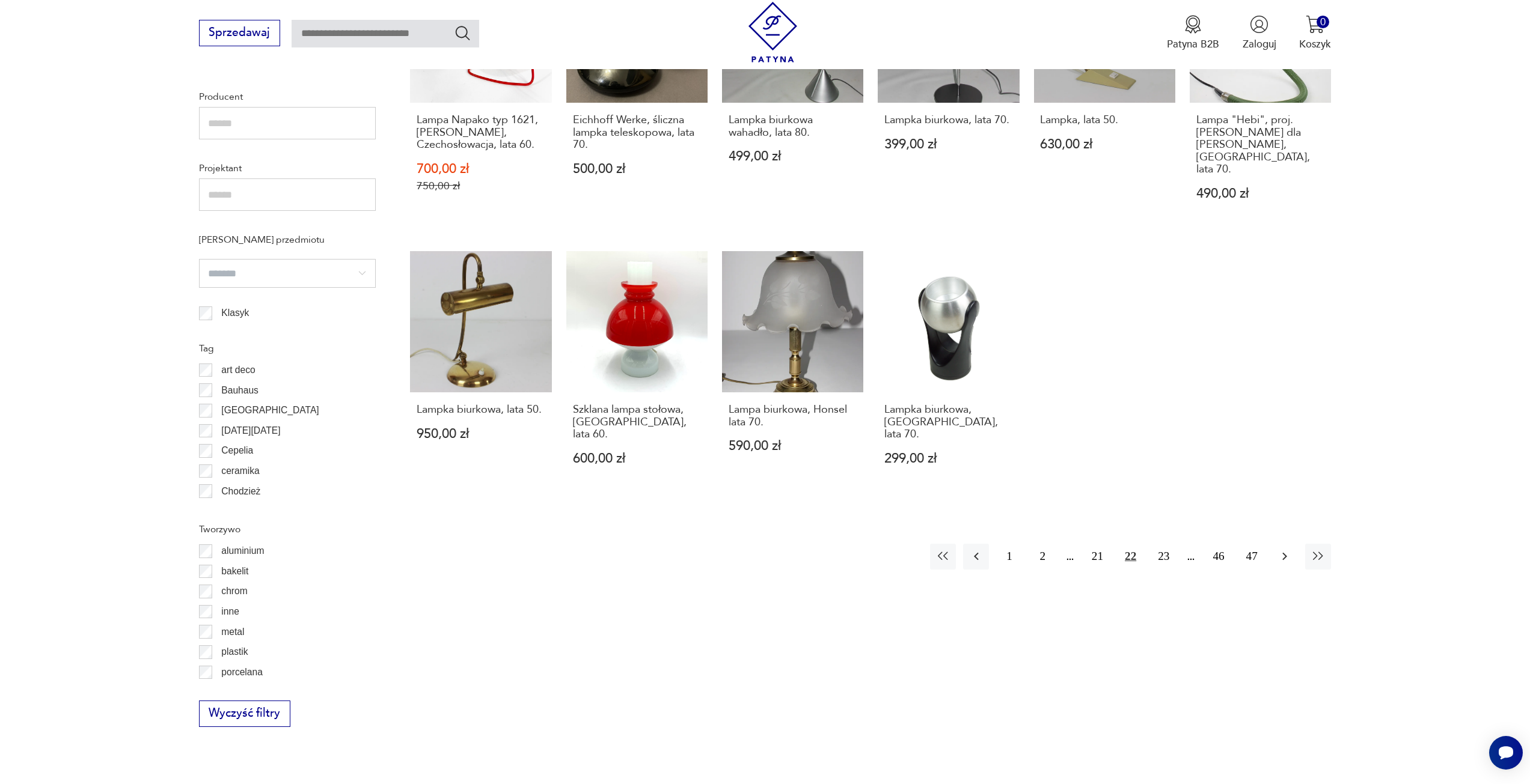
click at [1290, 549] on icon "button" at bounding box center [1285, 556] width 15 height 15
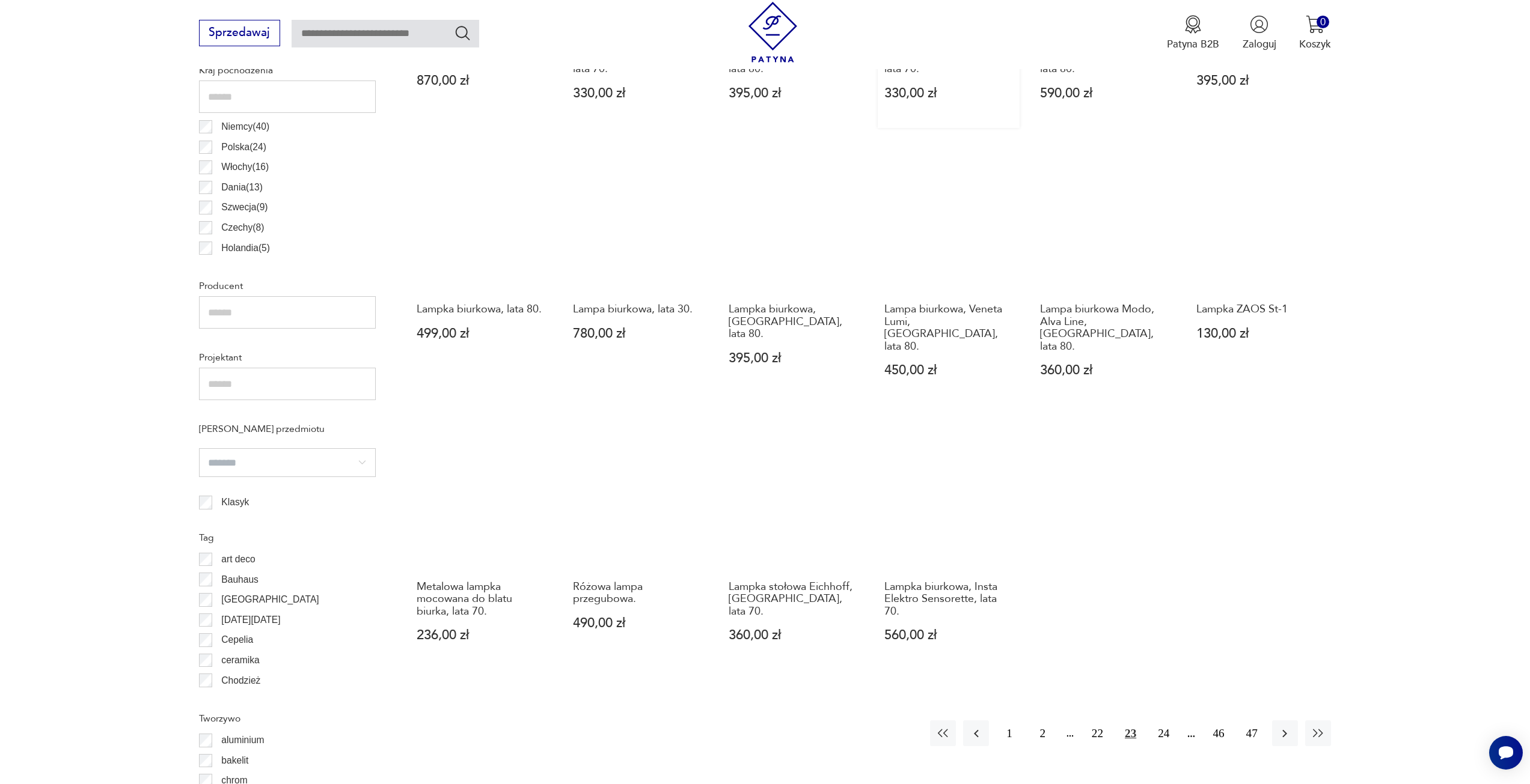
scroll to position [778, 0]
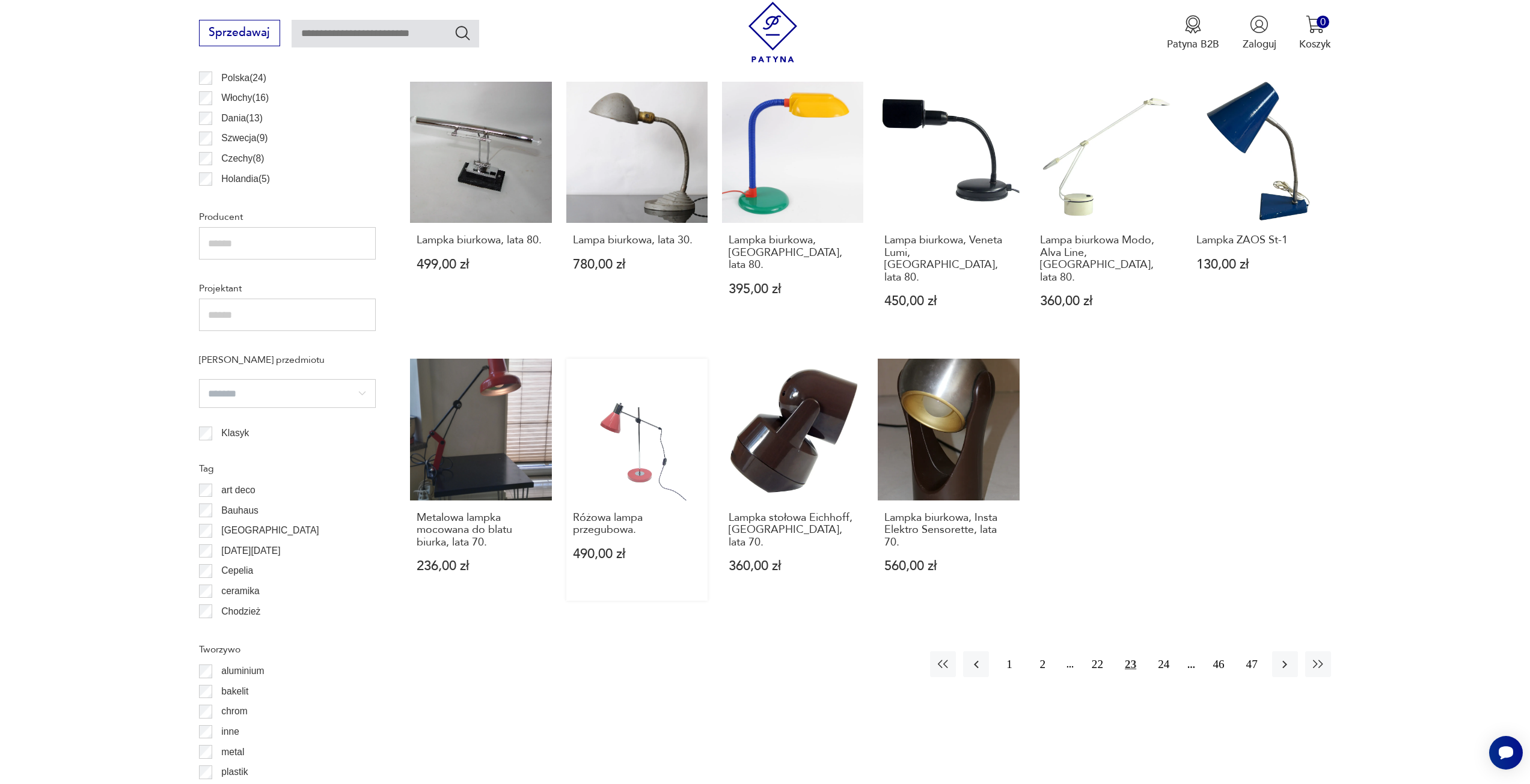
click at [627, 398] on link "Różowa lampa przegubowa. 490,00 zł" at bounding box center [637, 479] width 141 height 242
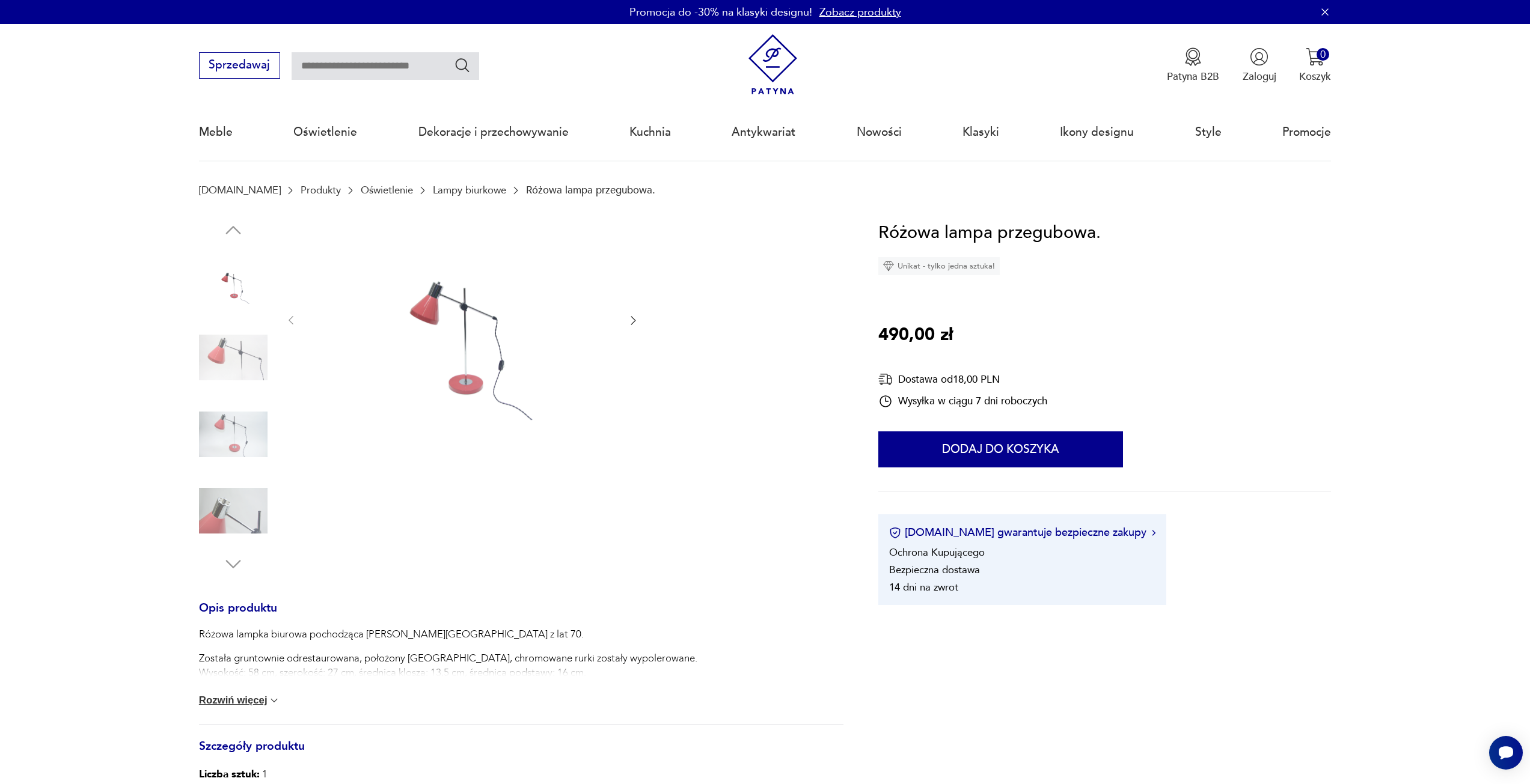
click at [632, 320] on icon "button" at bounding box center [633, 320] width 12 height 12
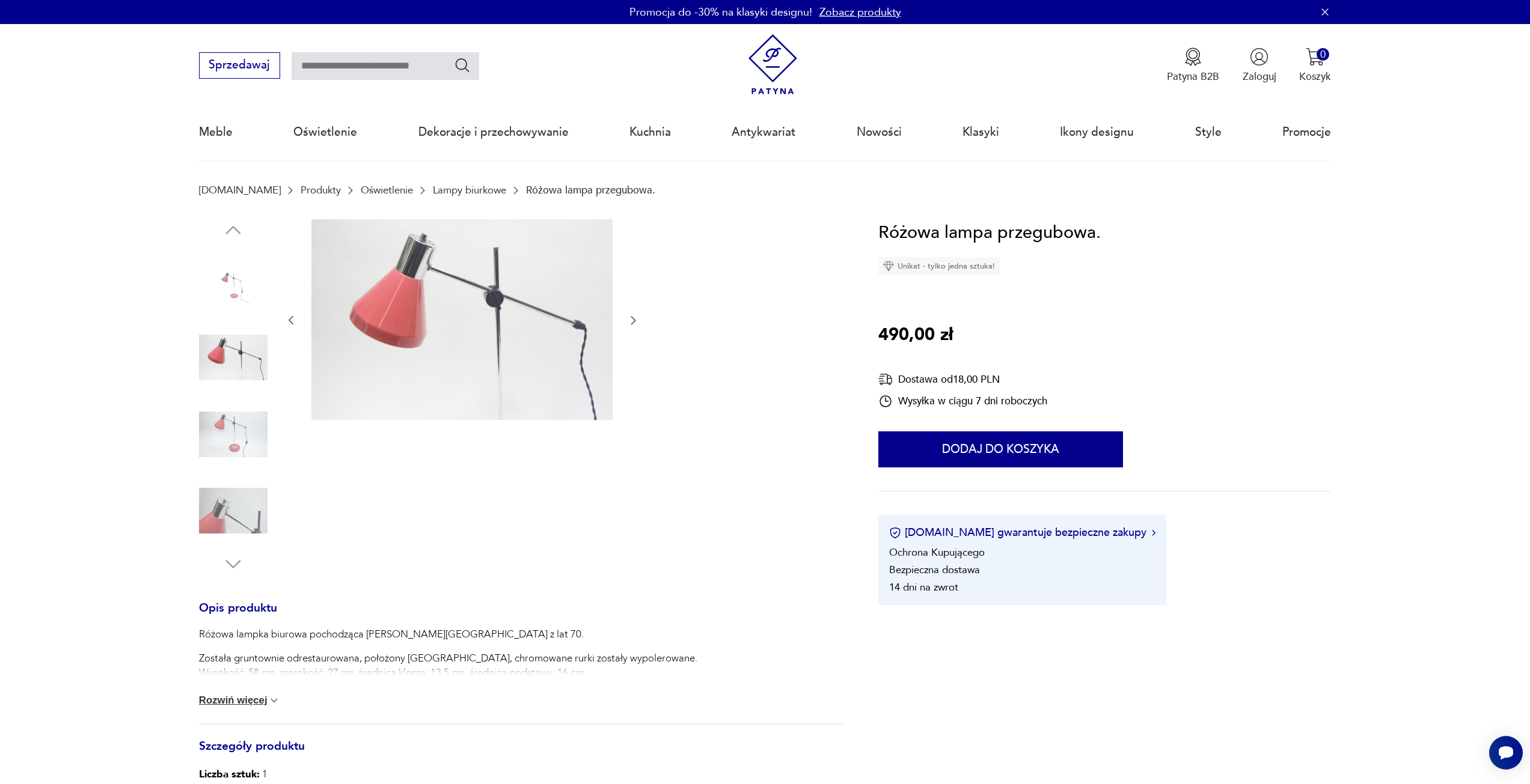
click at [632, 320] on icon "button" at bounding box center [633, 320] width 12 height 12
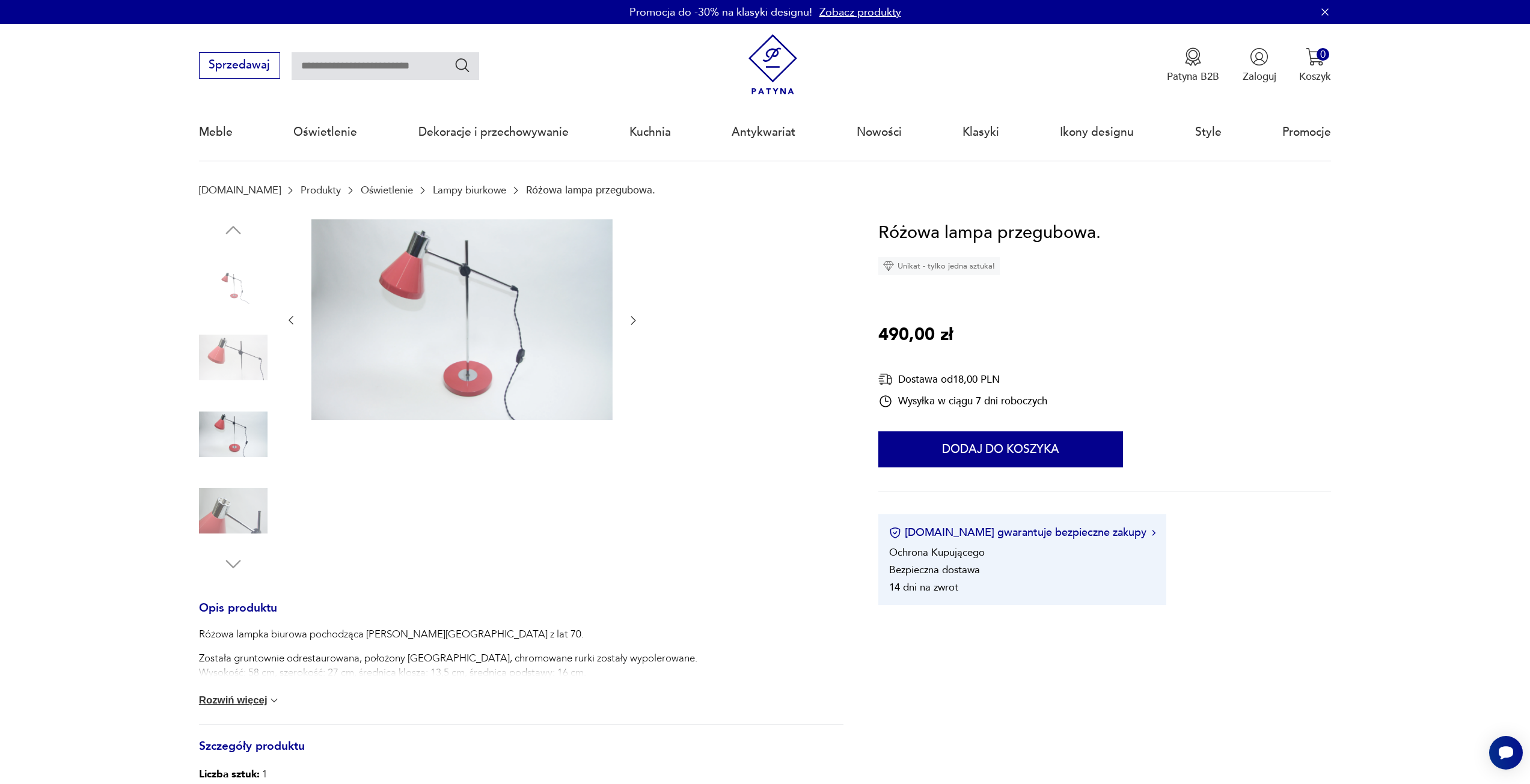
click at [632, 320] on icon "button" at bounding box center [633, 320] width 12 height 12
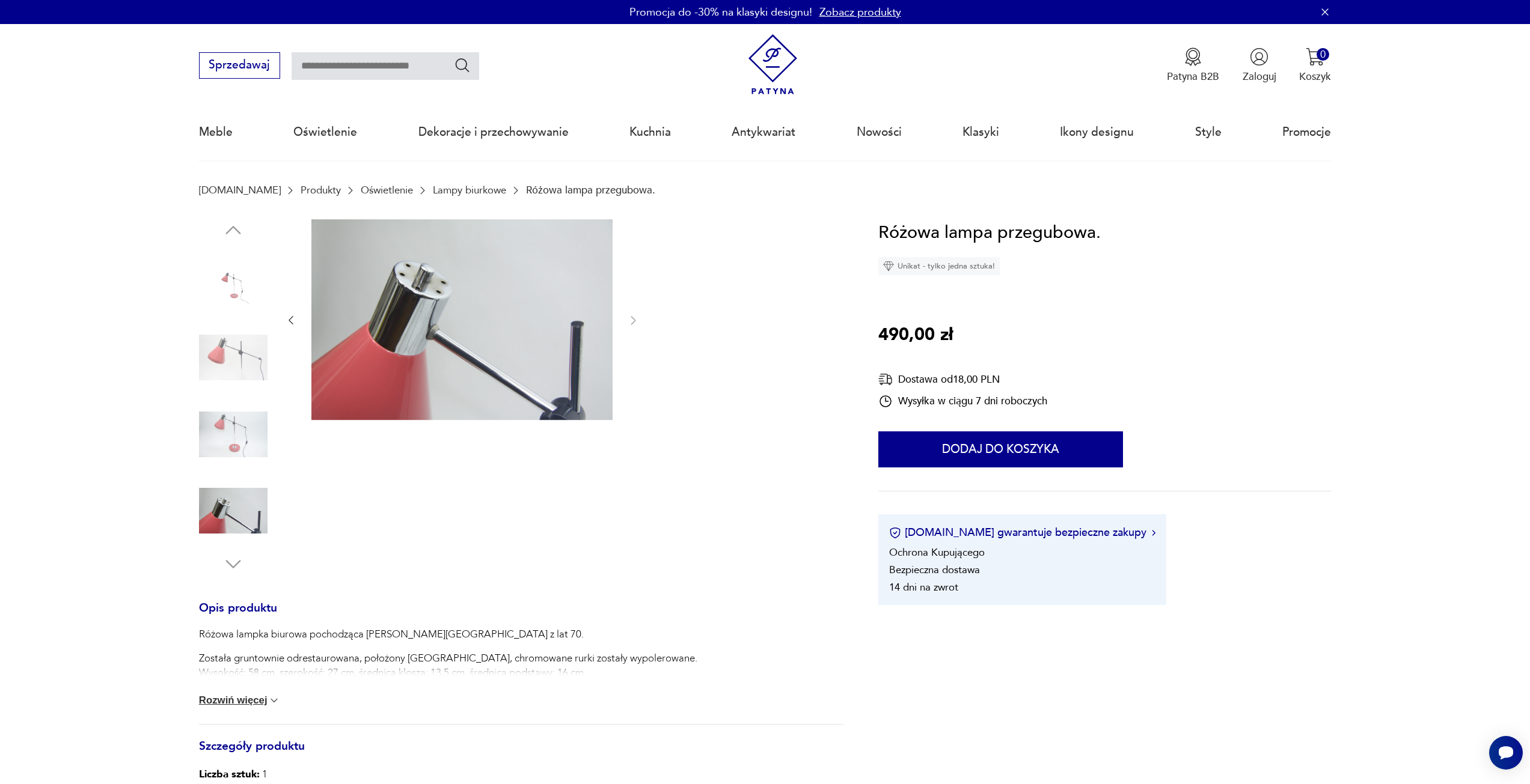
click at [264, 699] on button "Rozwiń więcej" at bounding box center [240, 700] width 82 height 12
click at [240, 285] on img at bounding box center [233, 281] width 68 height 68
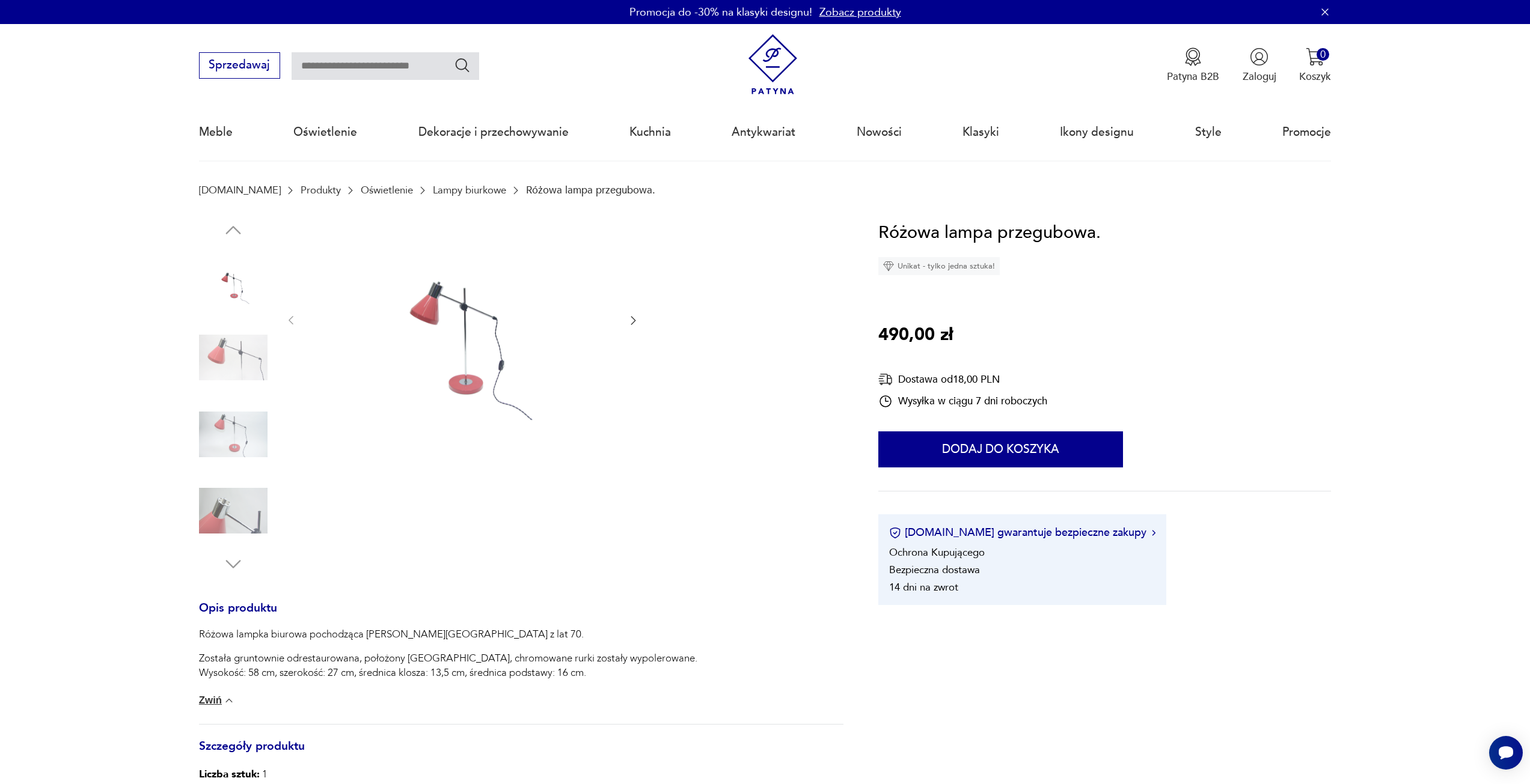
click at [328, 66] on input "text" at bounding box center [385, 66] width 188 height 27
type input "******"
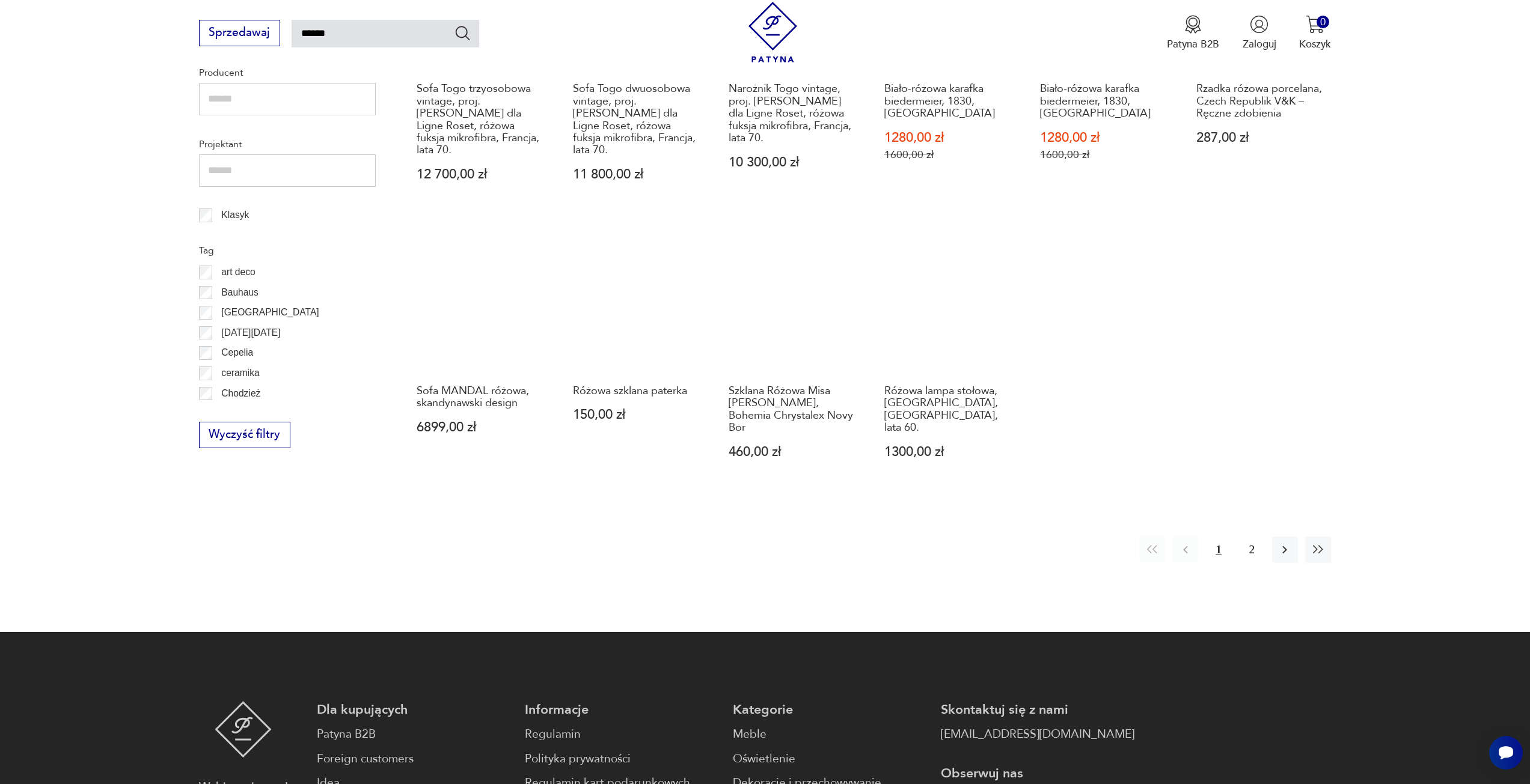
scroll to position [610, 0]
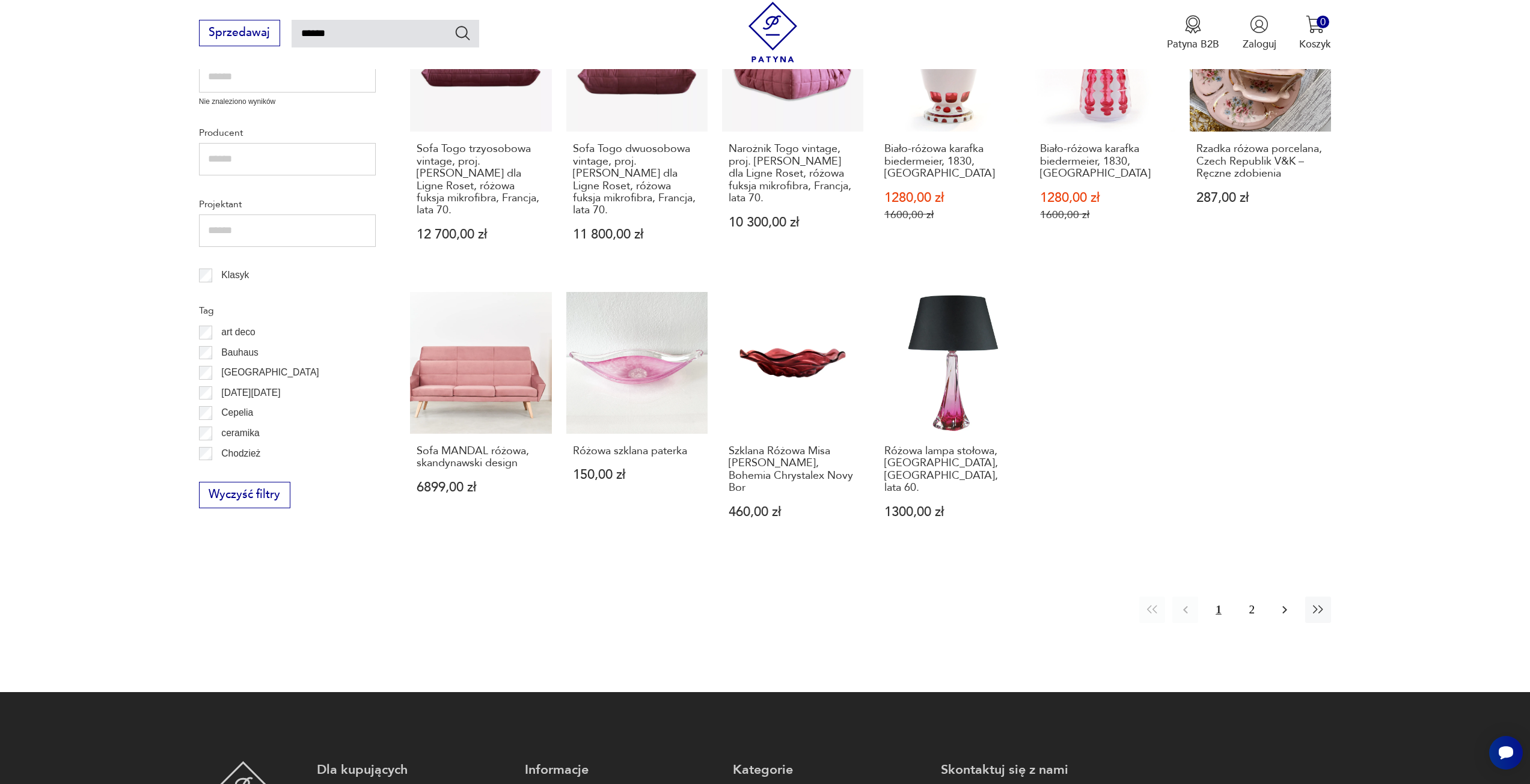
click at [1283, 607] on icon "button" at bounding box center [1285, 610] width 5 height 8
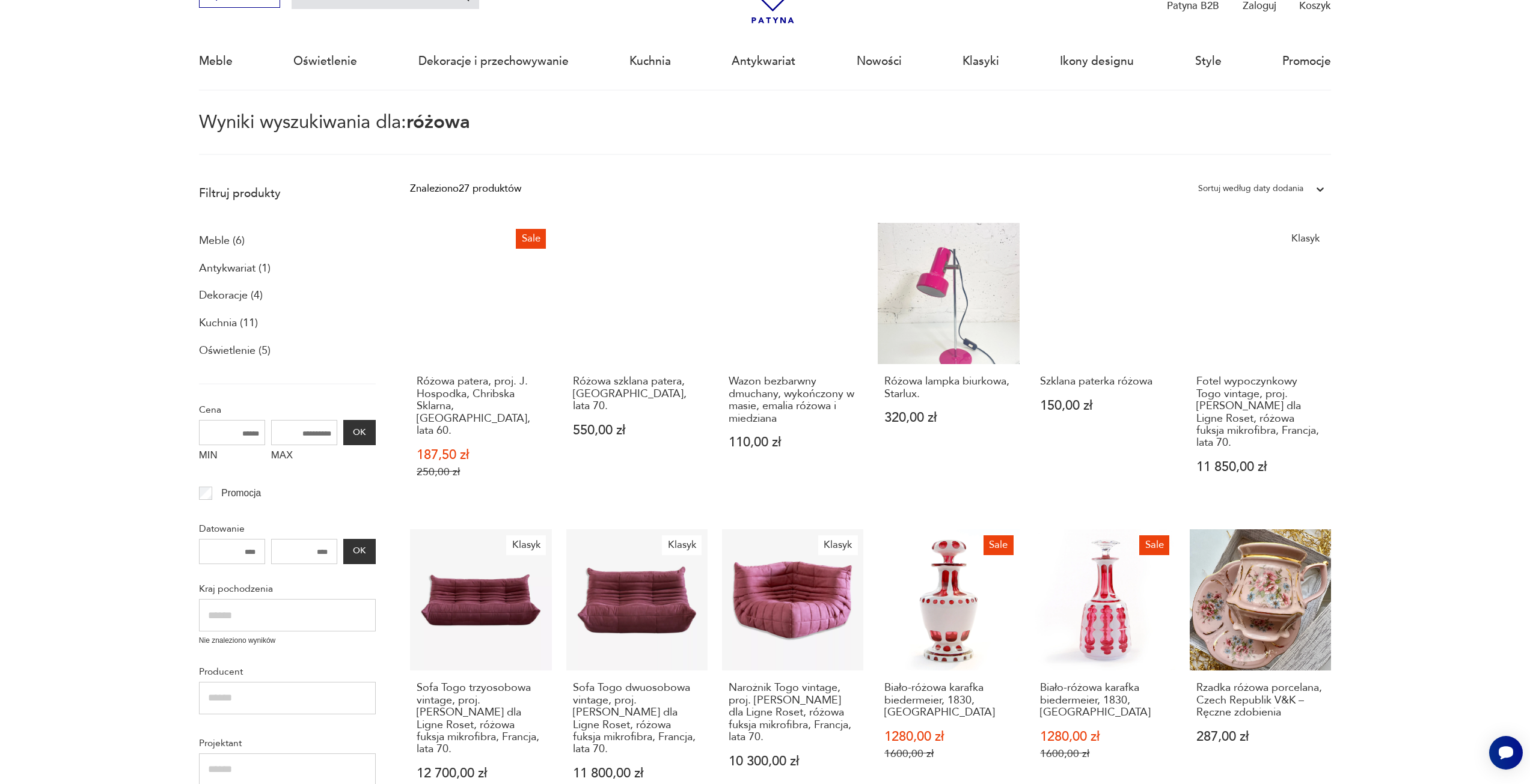
scroll to position [69, 0]
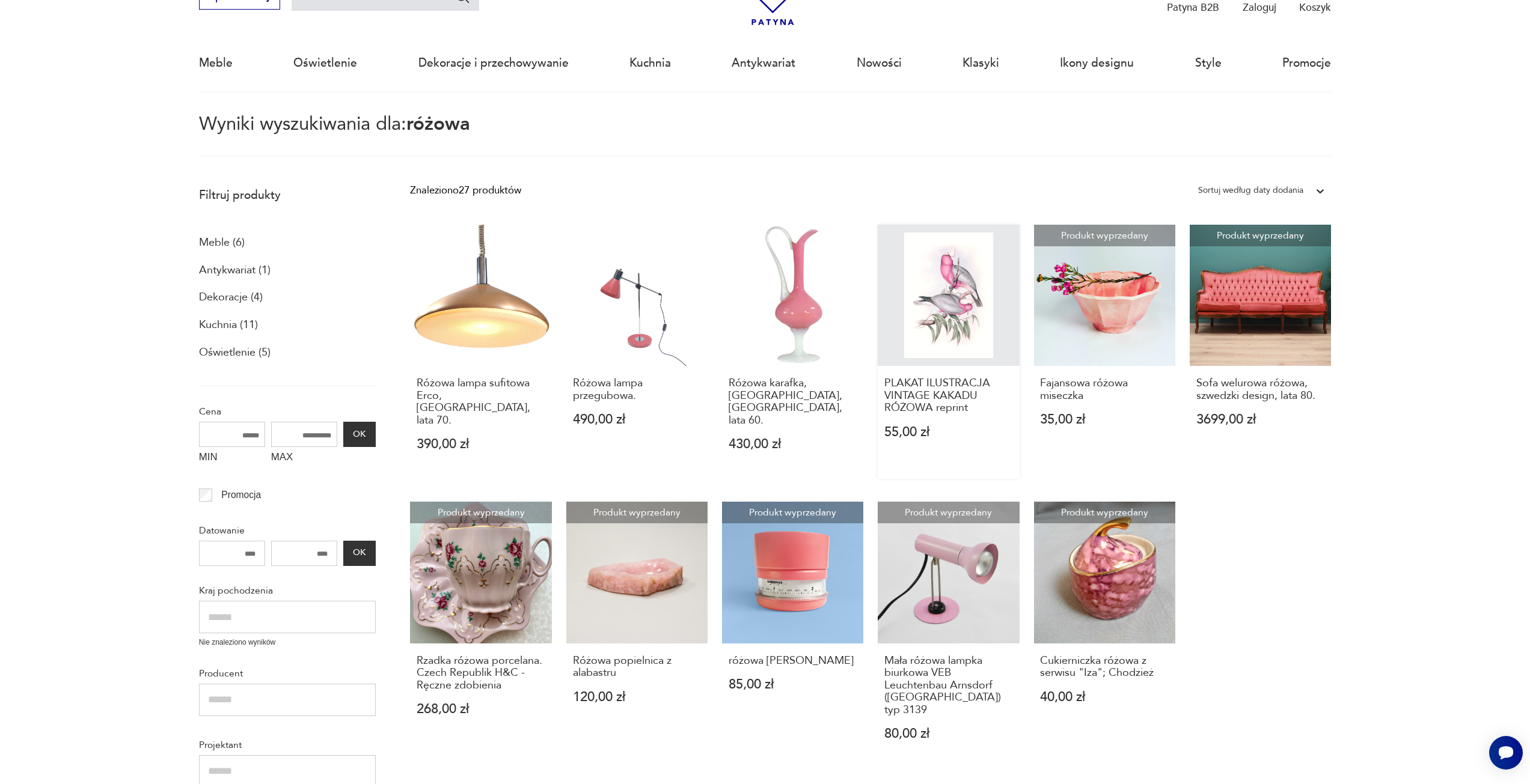
click at [924, 290] on link "PLAKAT ILUSTRACJA VINTAGE KAKADU RÓŻOWA reprint 55,00 zł" at bounding box center [948, 352] width 141 height 254
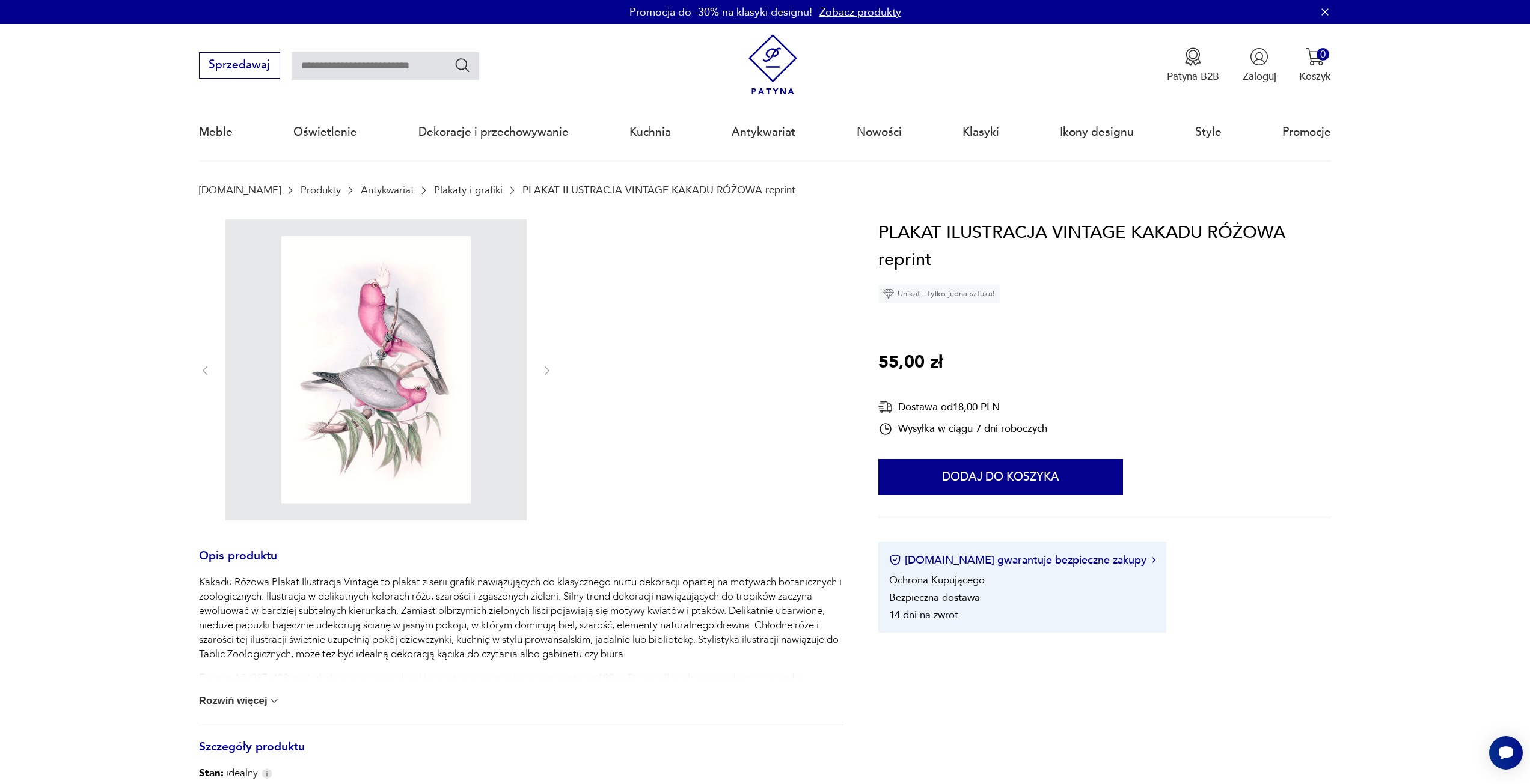
click at [414, 370] on img at bounding box center [376, 370] width 302 height 301
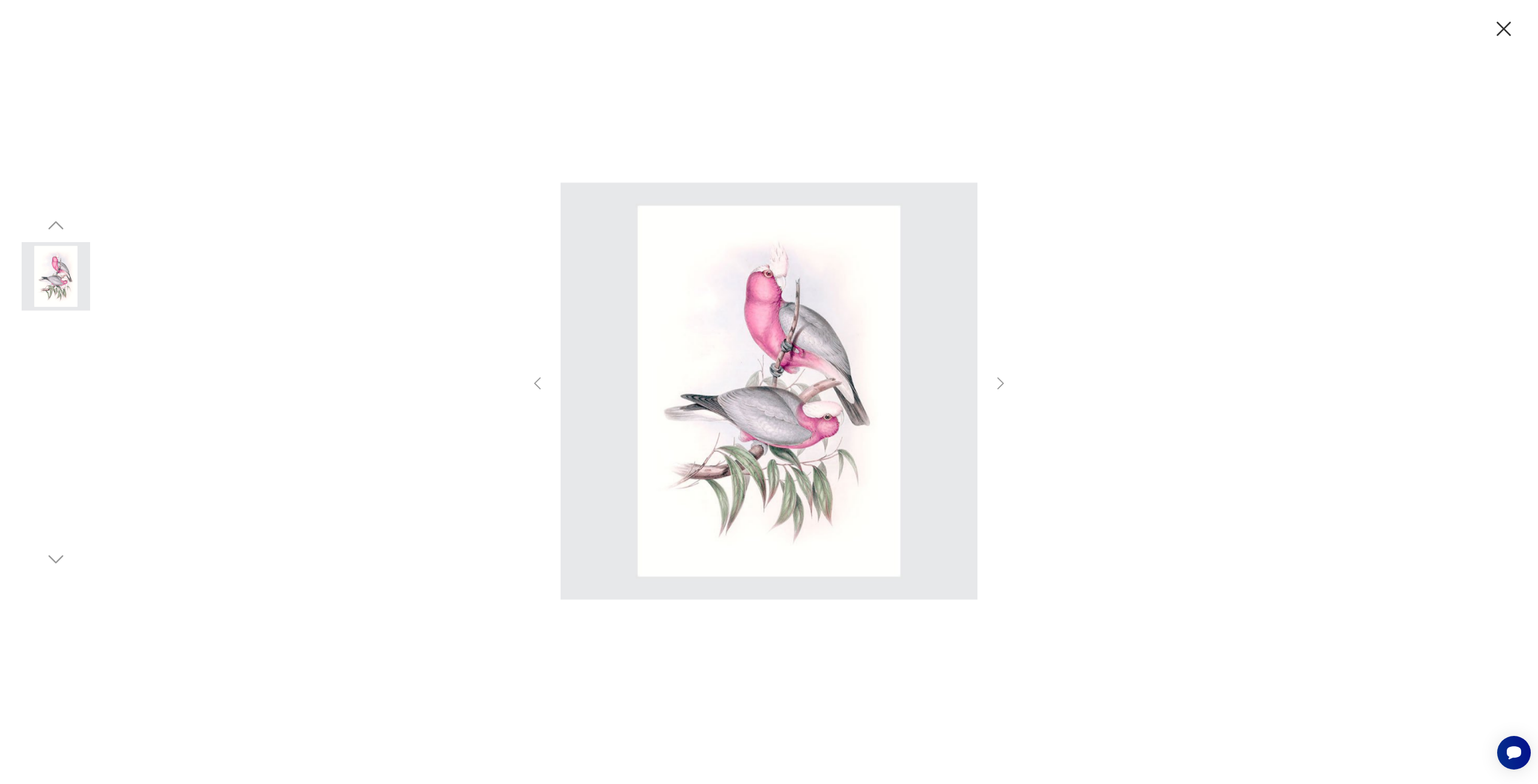
click at [1508, 24] on icon "button" at bounding box center [1504, 29] width 15 height 15
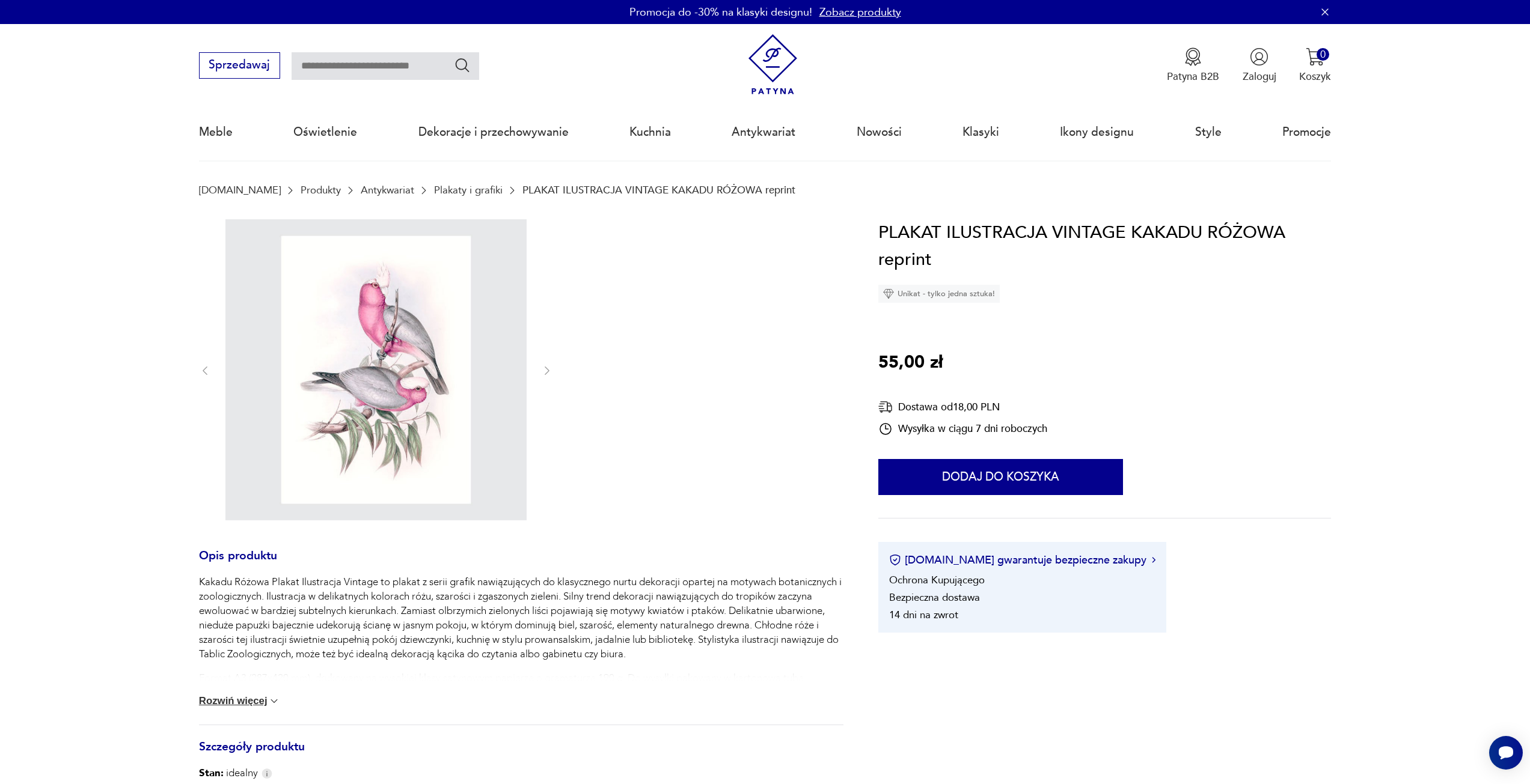
type input "******"
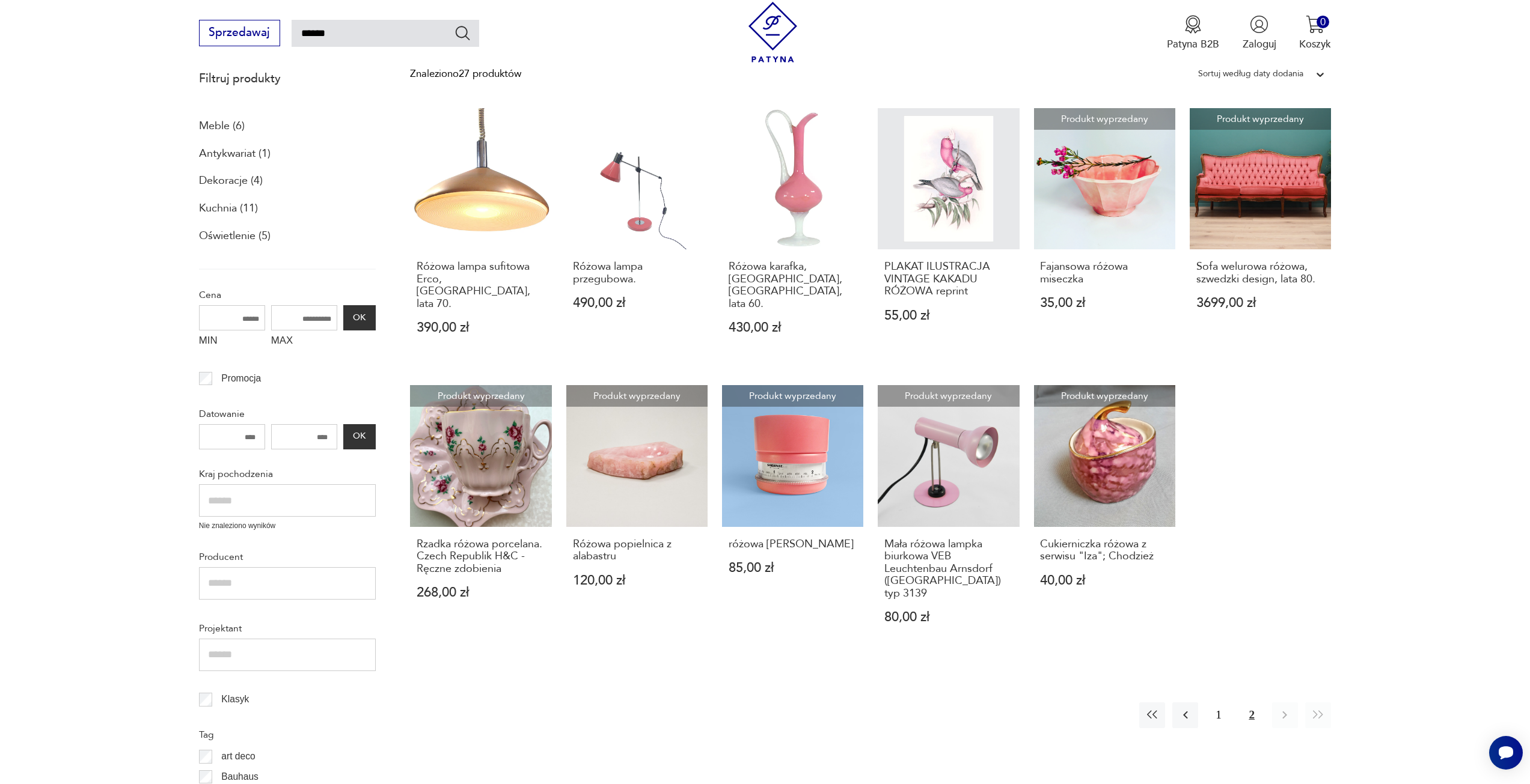
scroll to position [490, 0]
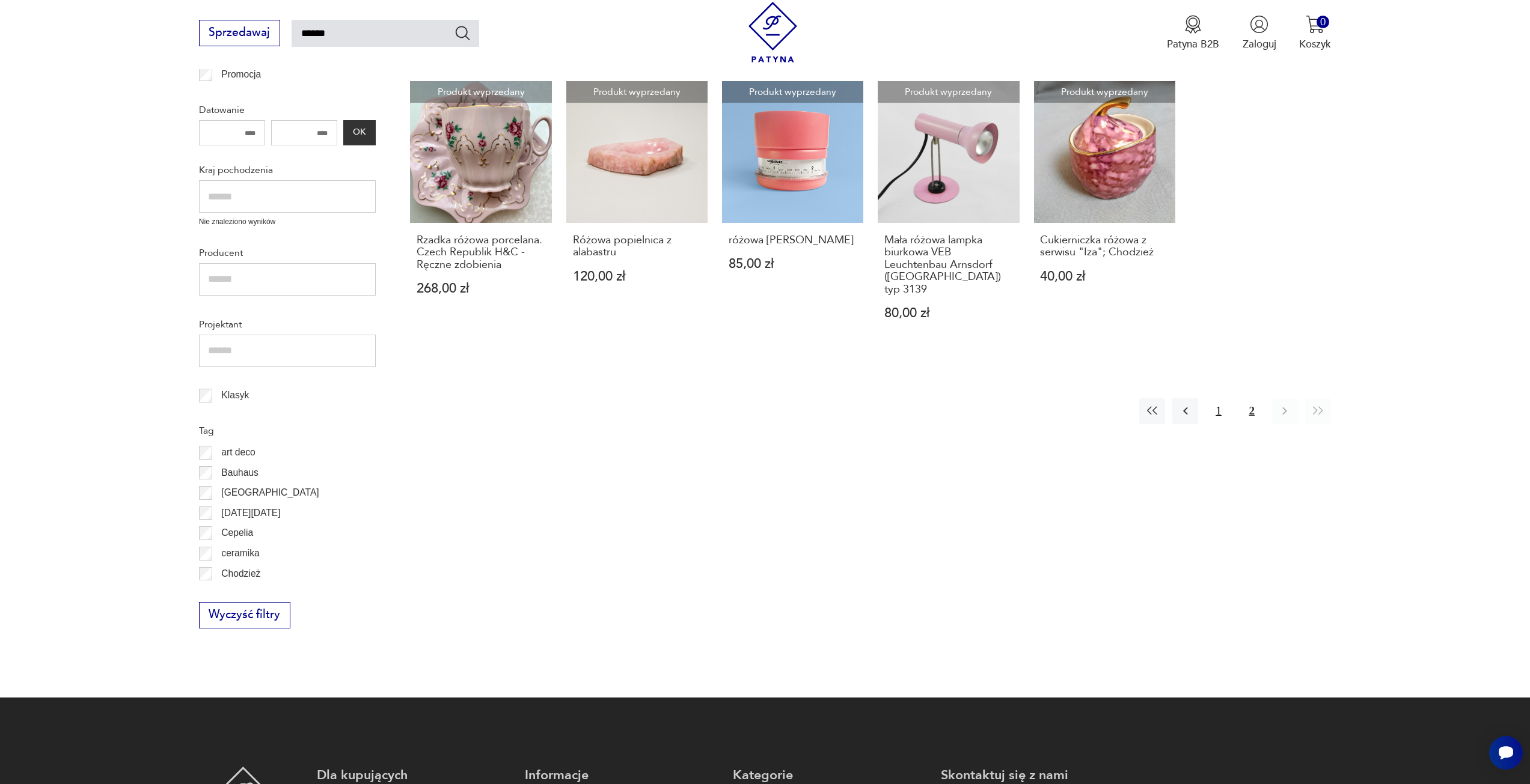
click at [1223, 398] on button "1" at bounding box center [1218, 411] width 26 height 26
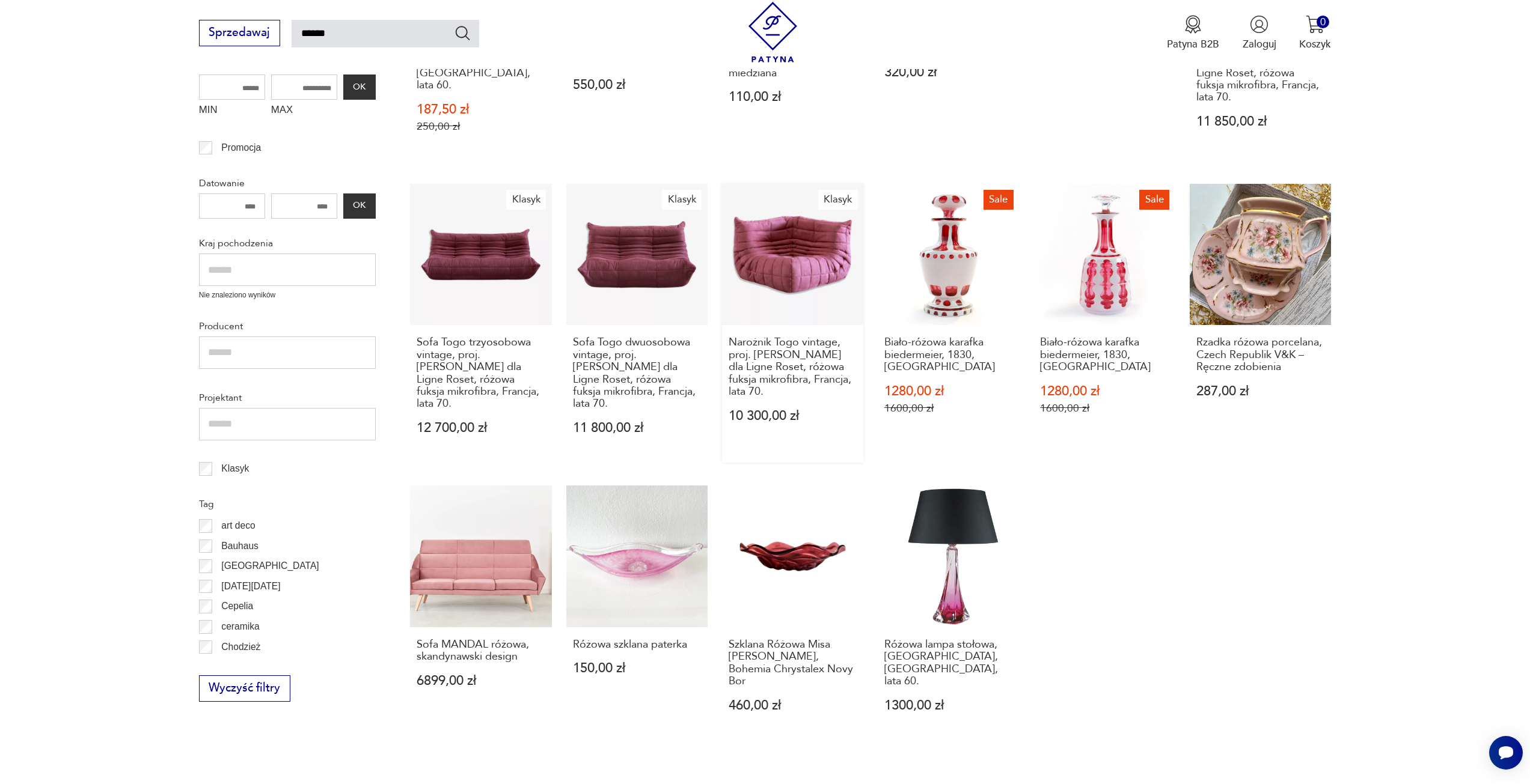
scroll to position [490, 0]
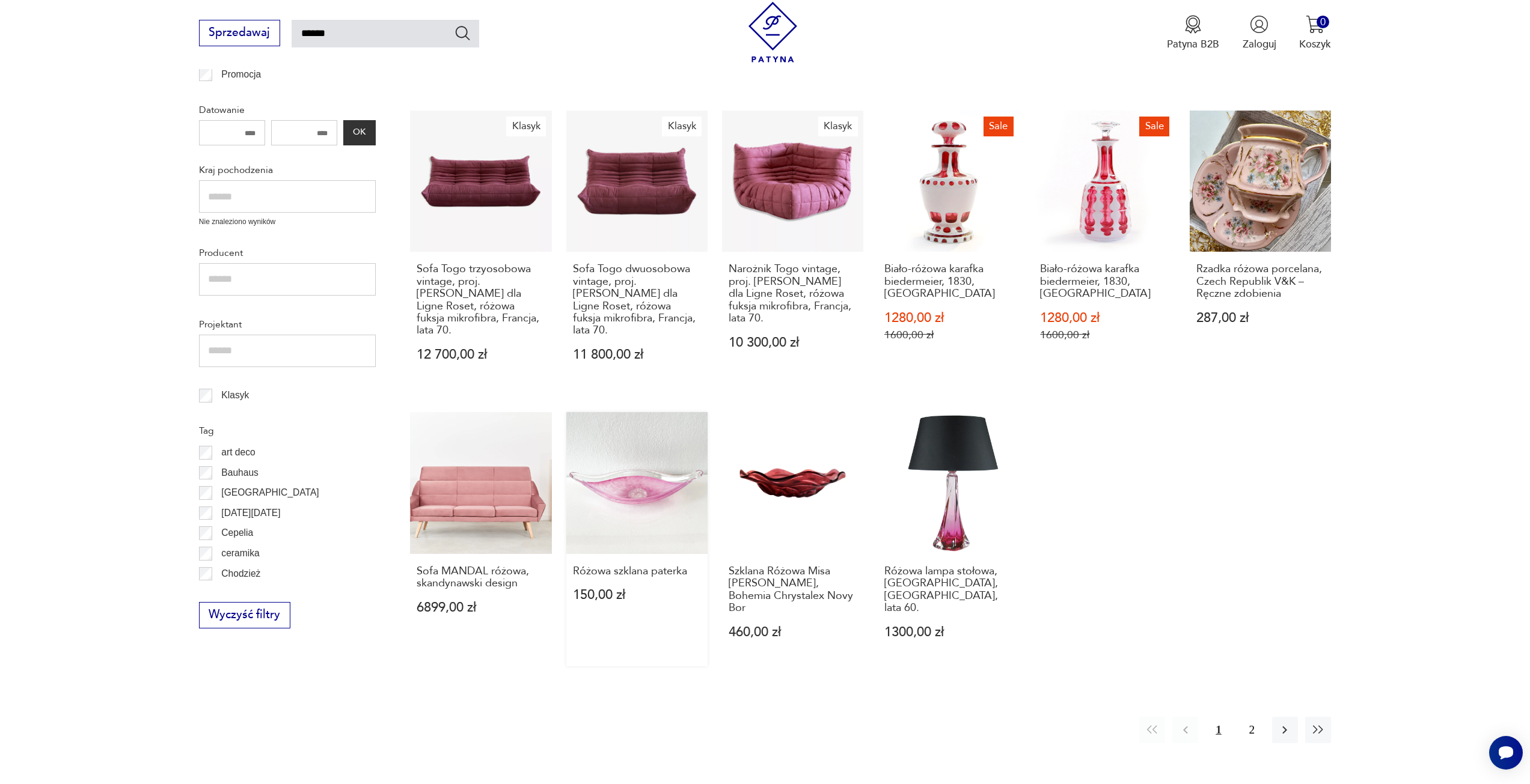
click at [634, 478] on link "Różowa szklana paterka 150,00 zł" at bounding box center [637, 539] width 141 height 254
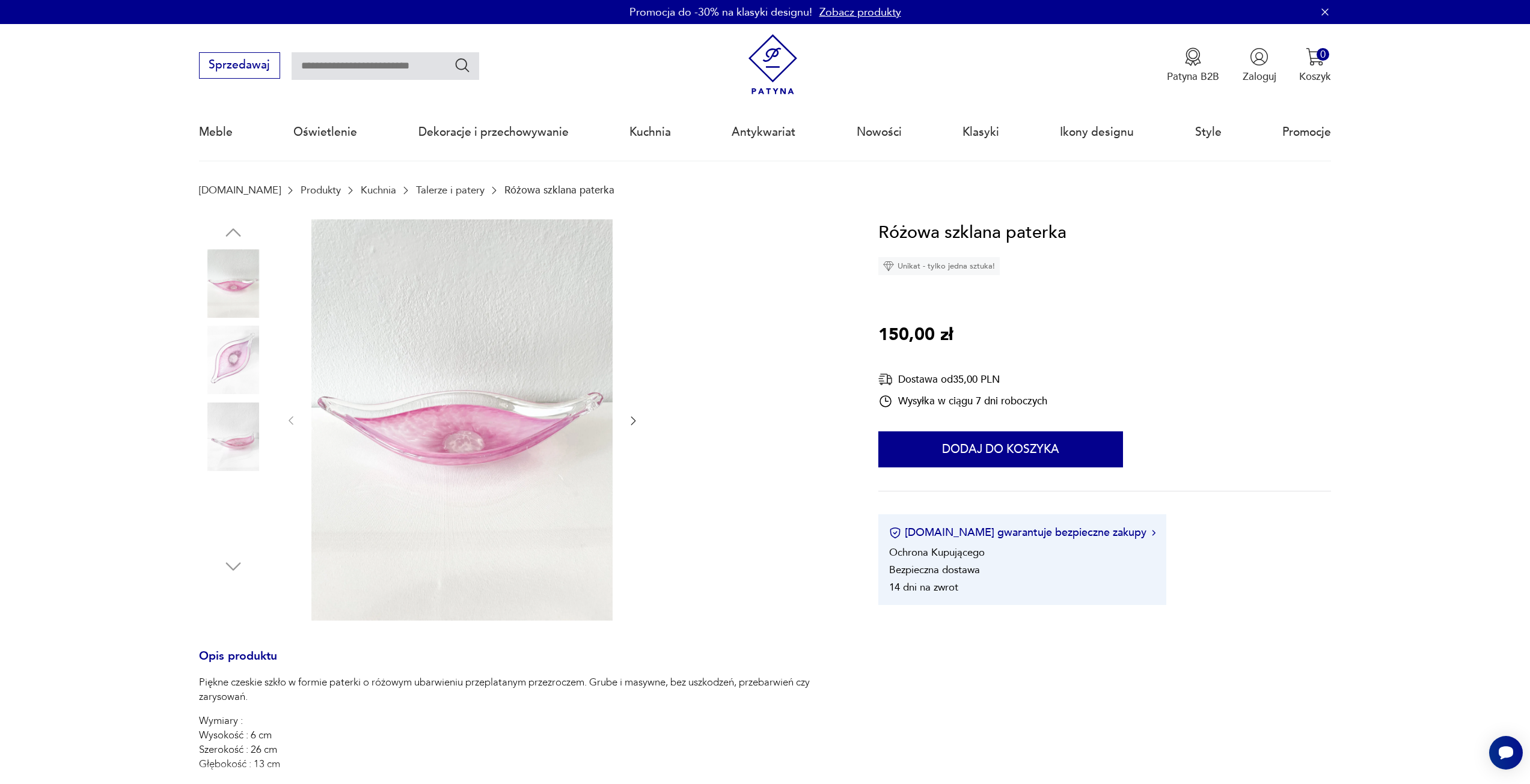
click at [632, 424] on icon "button" at bounding box center [633, 420] width 12 height 12
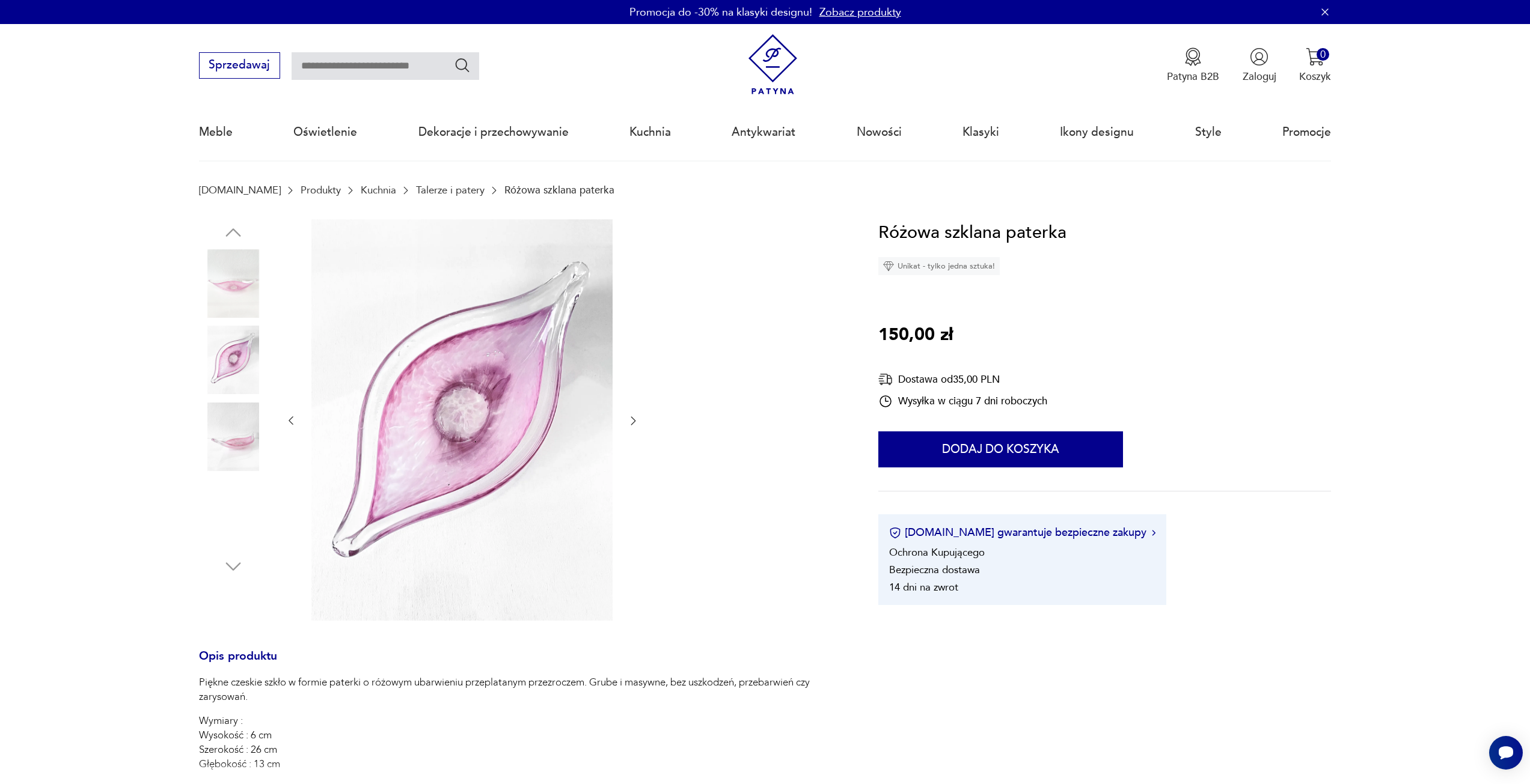
click at [632, 424] on icon "button" at bounding box center [633, 420] width 12 height 12
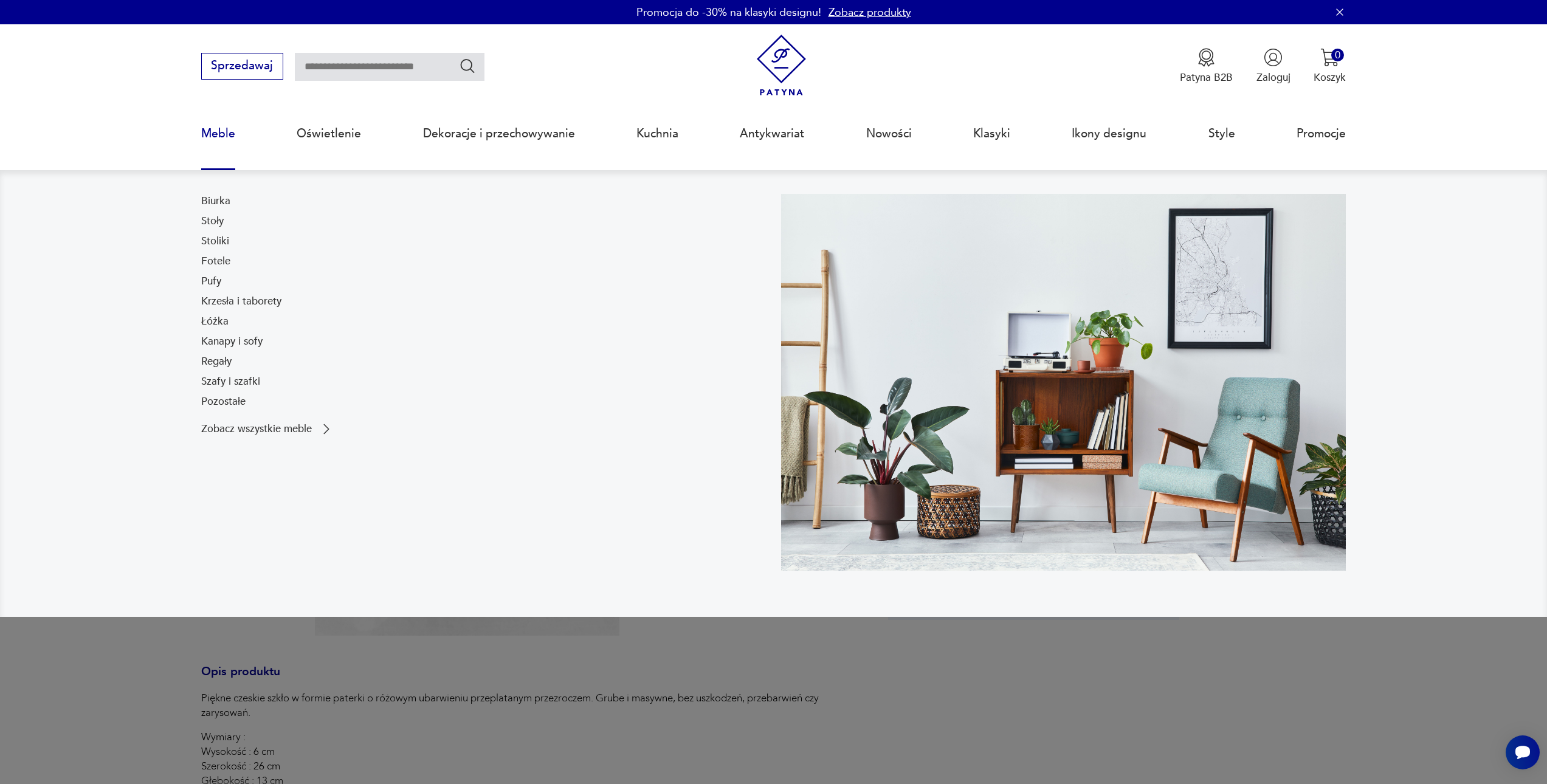
click at [221, 136] on link "Meble" at bounding box center [218, 134] width 34 height 56
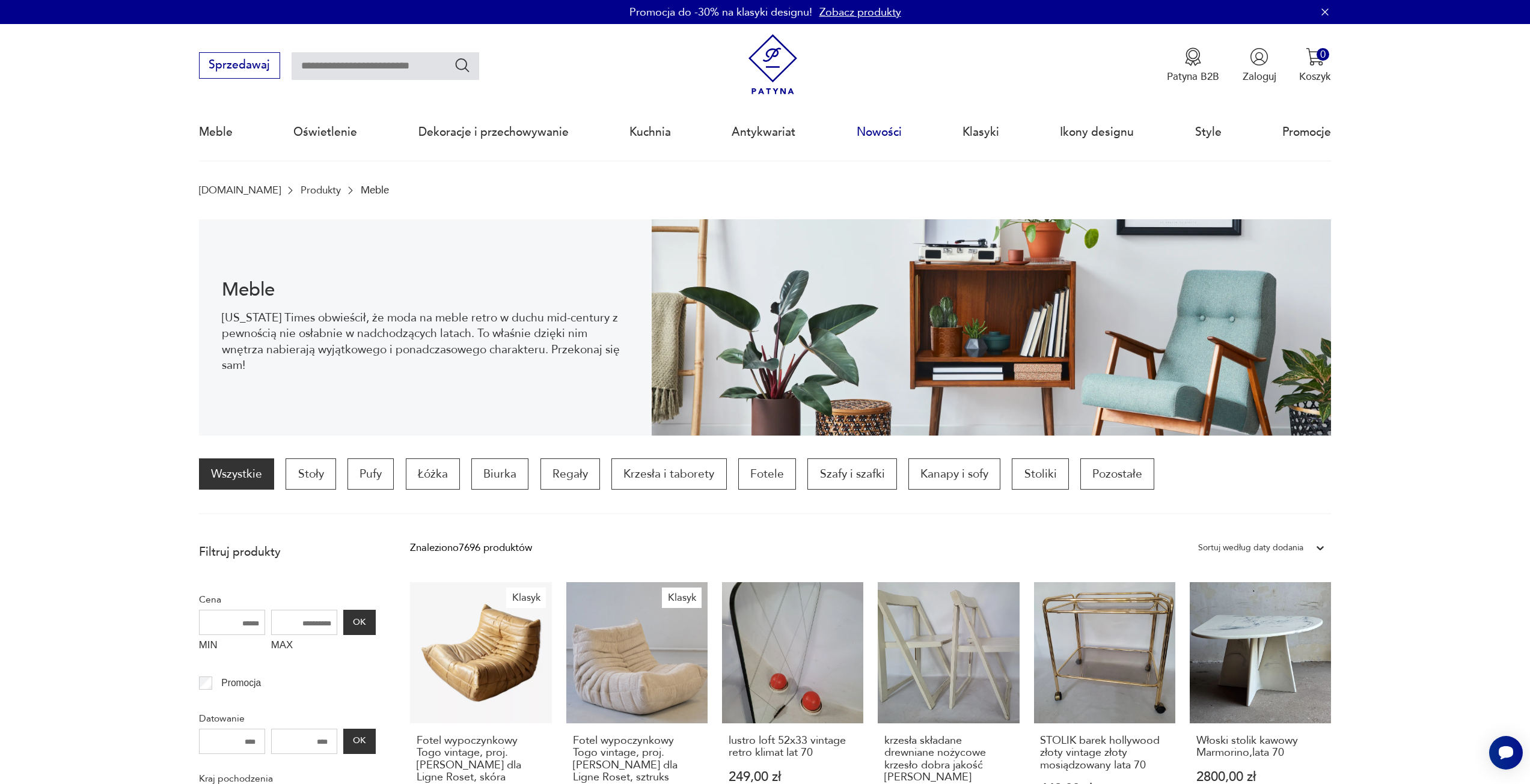
click at [885, 131] on link "Nowości" at bounding box center [879, 132] width 45 height 56
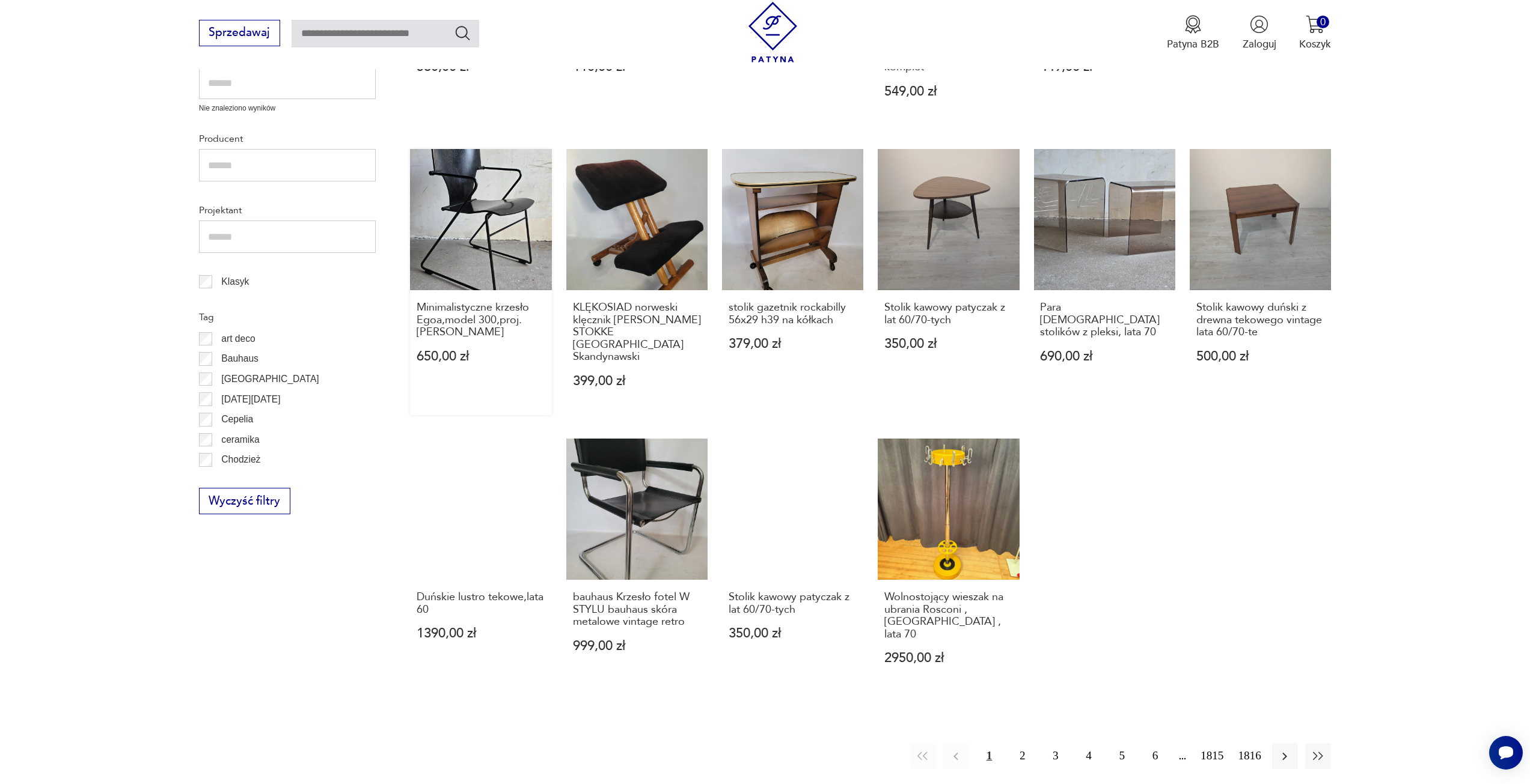
scroll to position [582, 0]
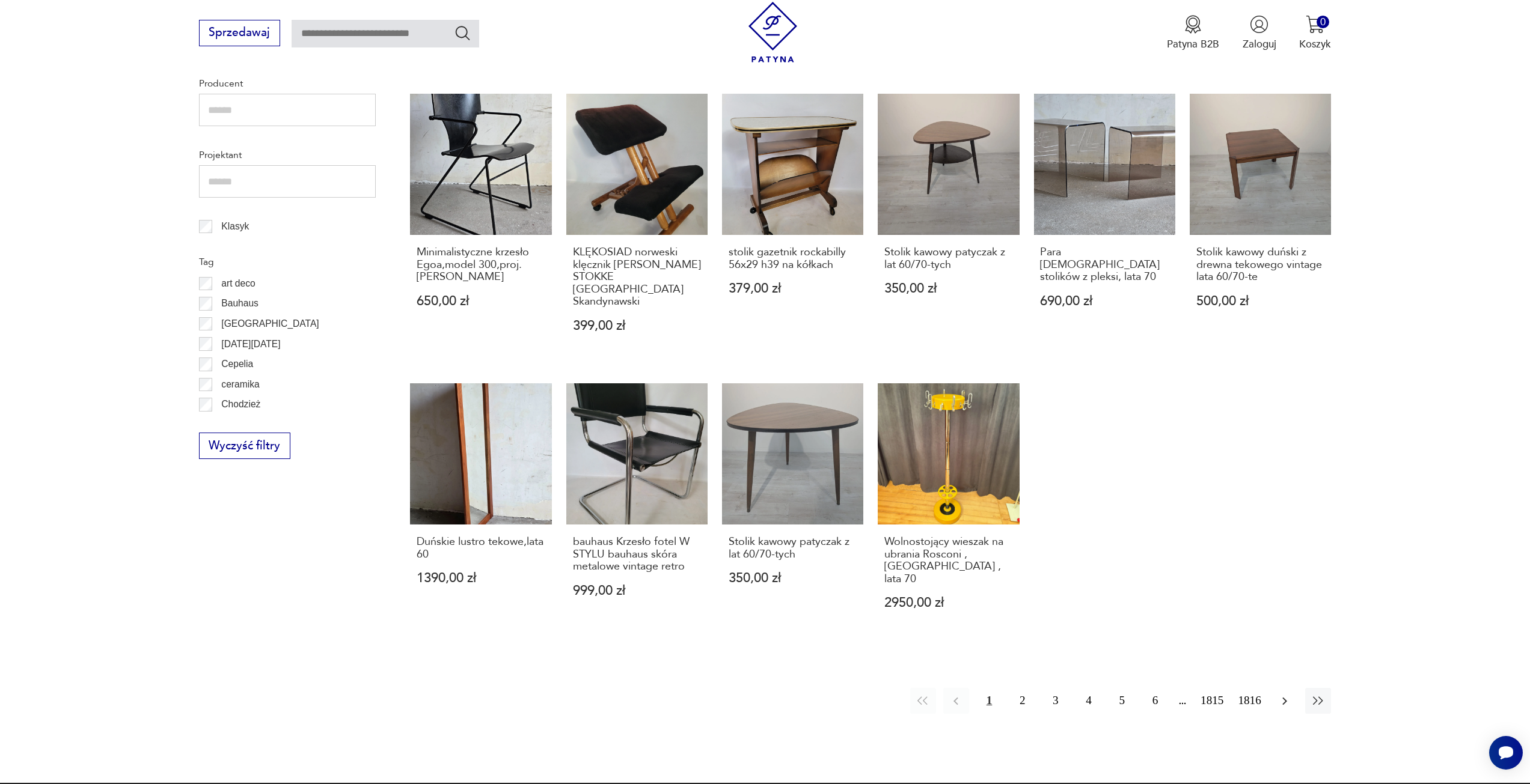
click at [1286, 697] on icon "button" at bounding box center [1285, 701] width 5 height 8
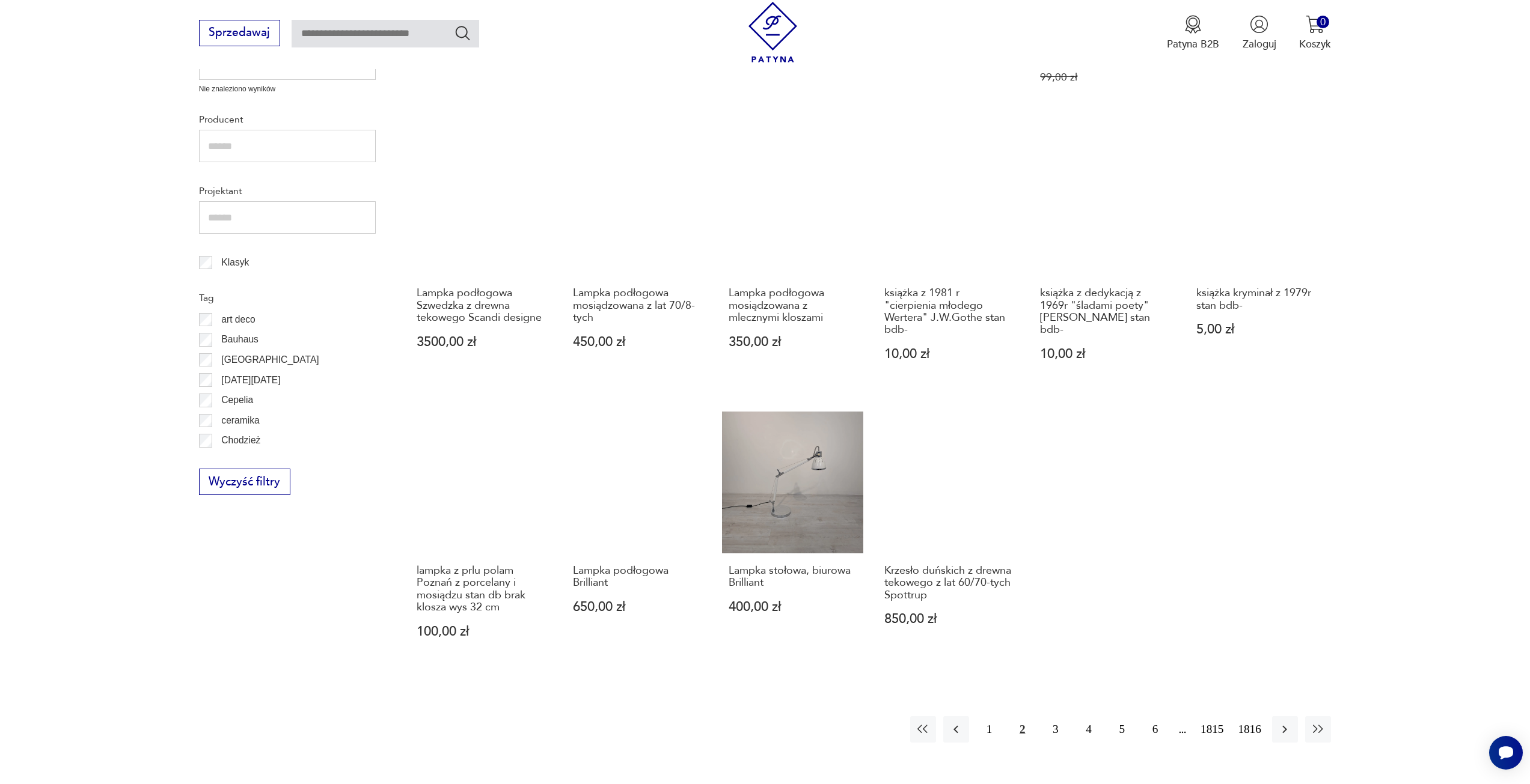
scroll to position [582, 0]
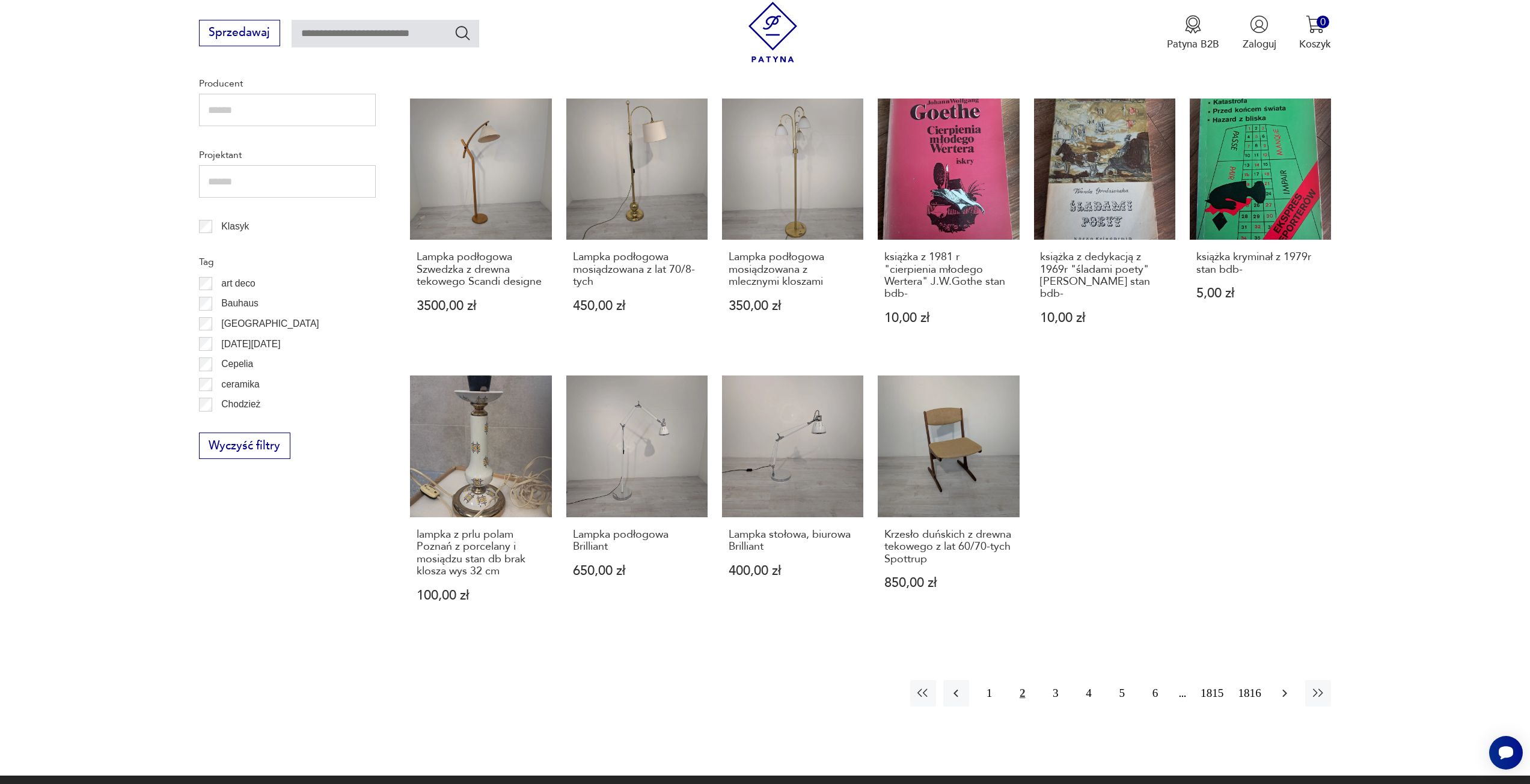
click at [1290, 686] on icon "button" at bounding box center [1285, 693] width 15 height 15
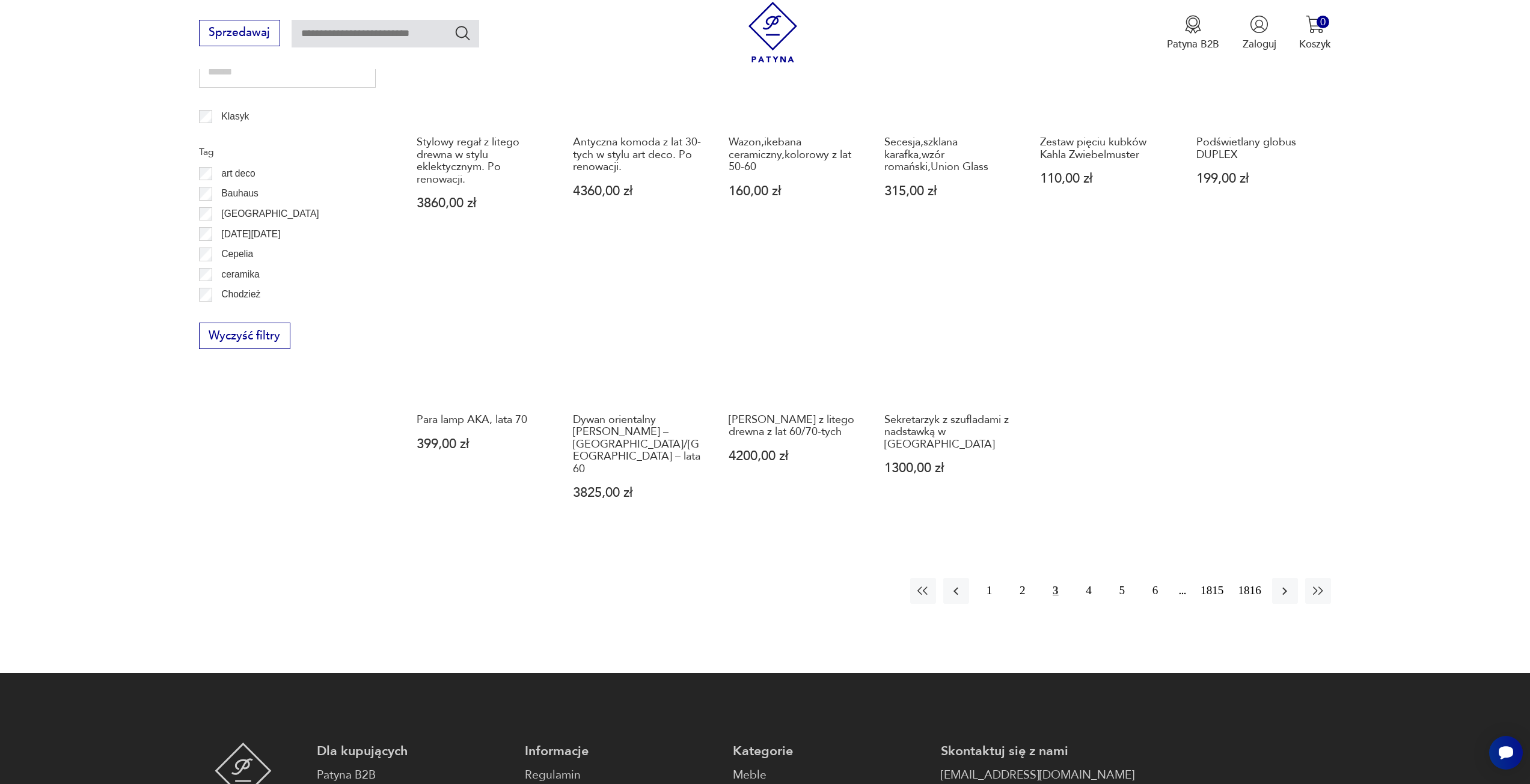
scroll to position [762, 0]
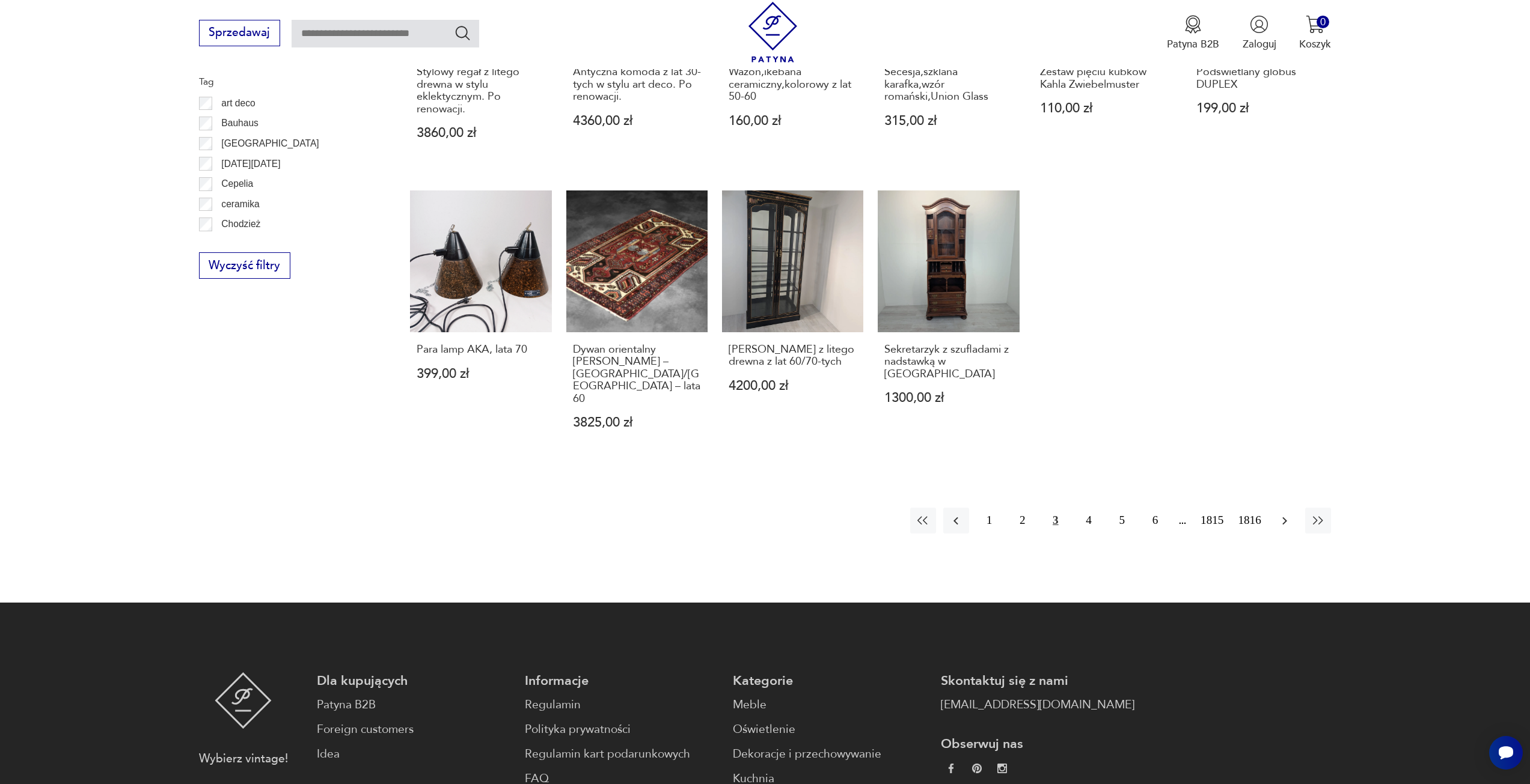
click at [1285, 508] on button "button" at bounding box center [1285, 520] width 26 height 26
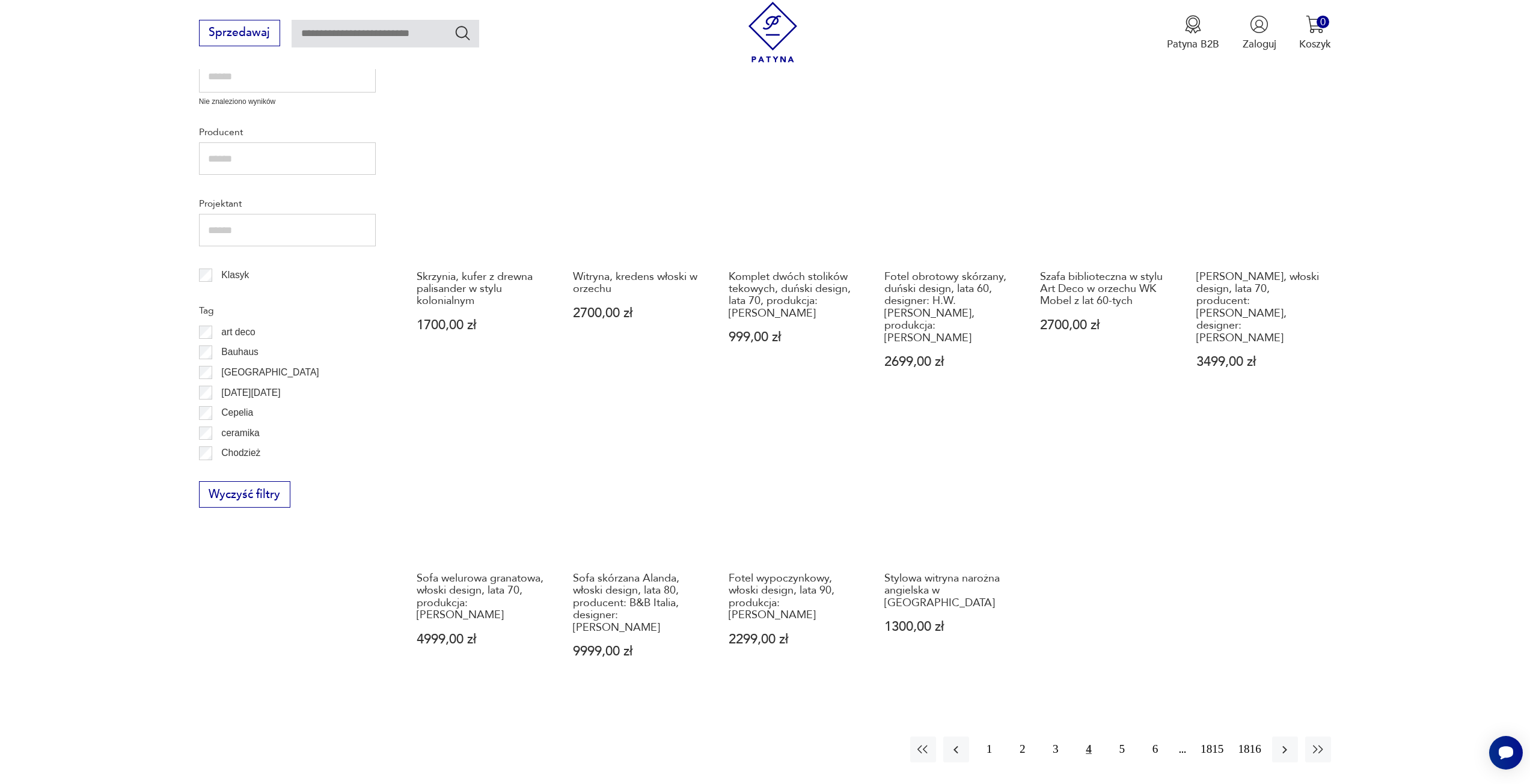
scroll to position [582, 0]
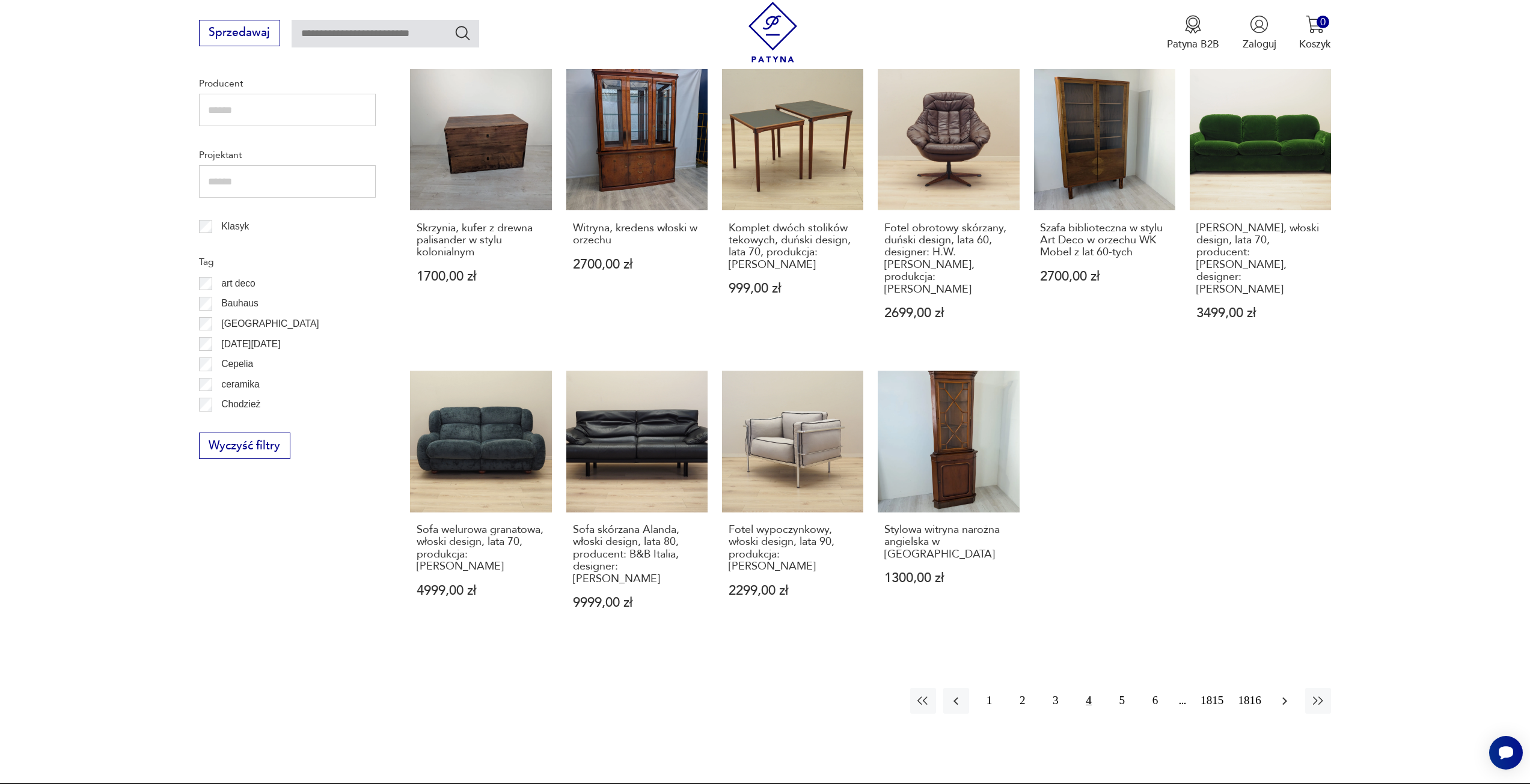
click at [1285, 694] on icon "button" at bounding box center [1285, 701] width 15 height 15
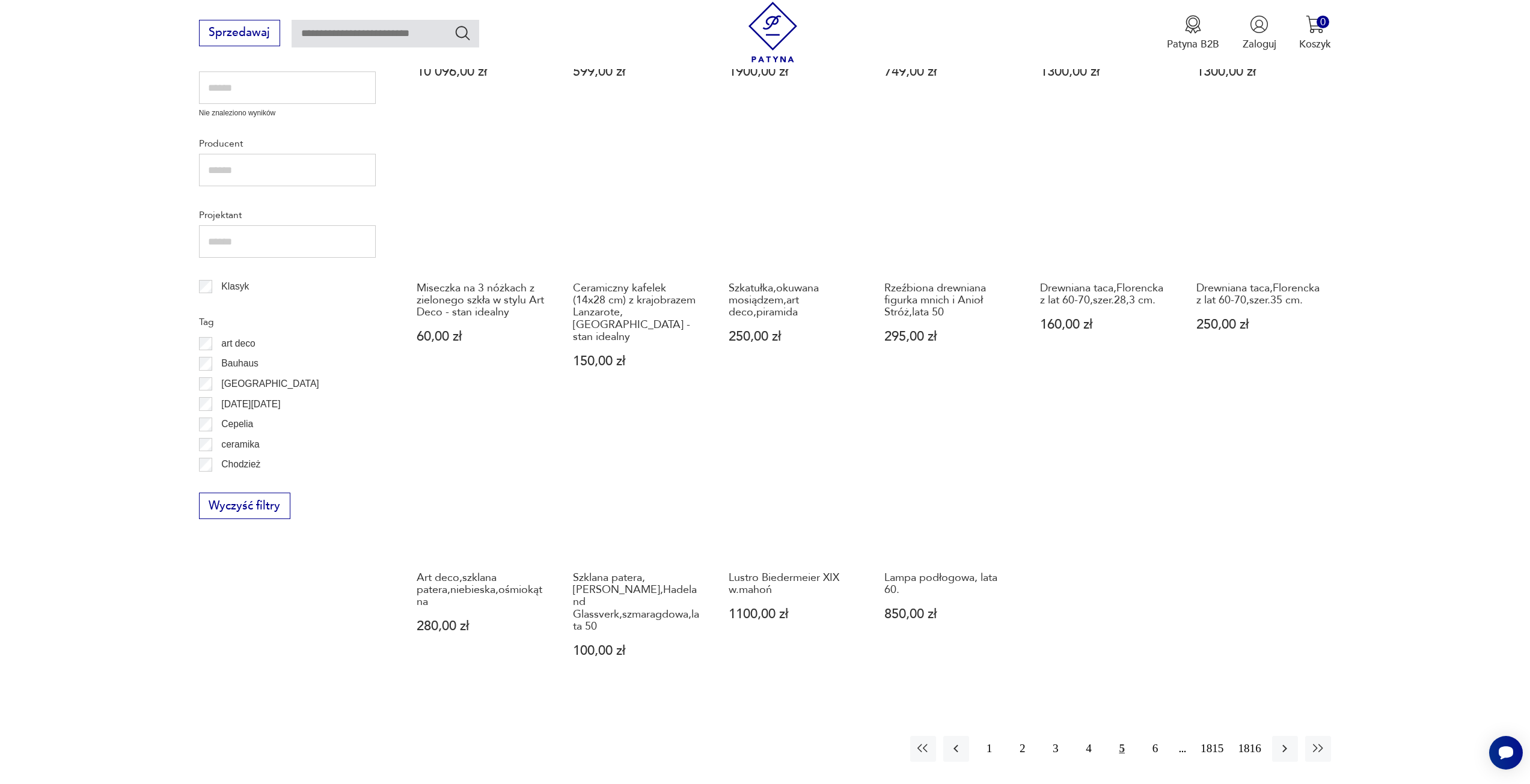
scroll to position [582, 0]
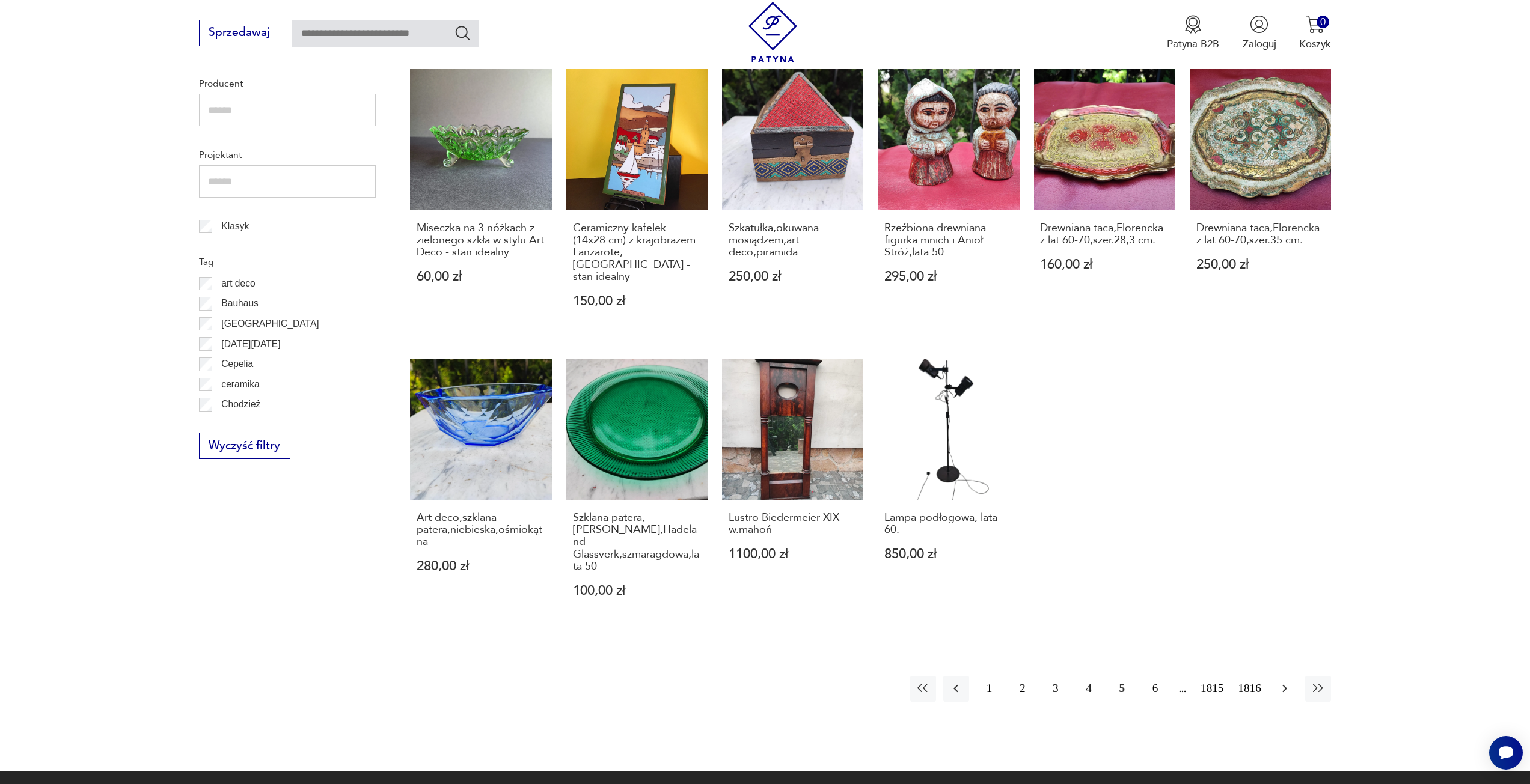
click at [1280, 681] on icon "button" at bounding box center [1285, 688] width 15 height 15
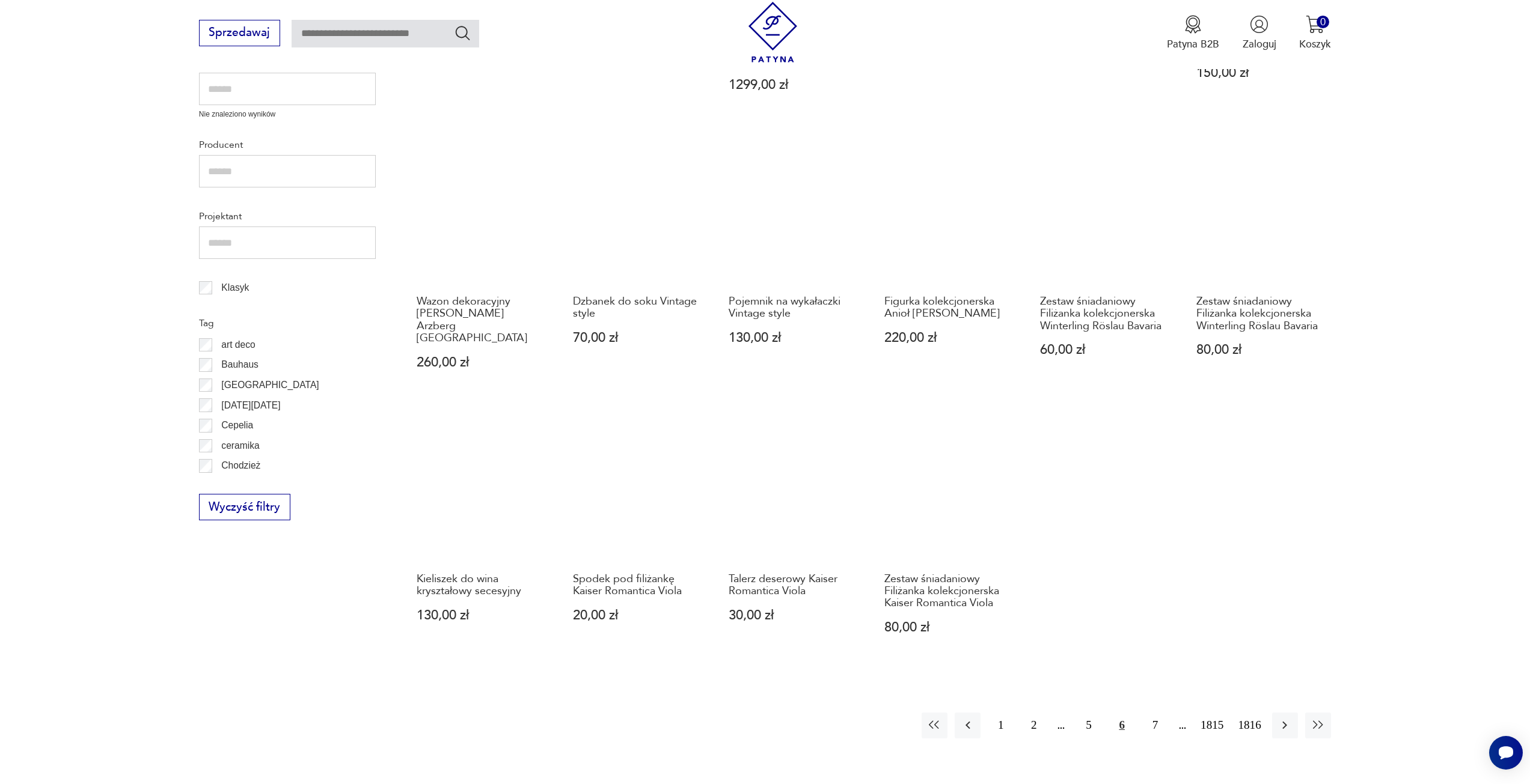
scroll to position [522, 0]
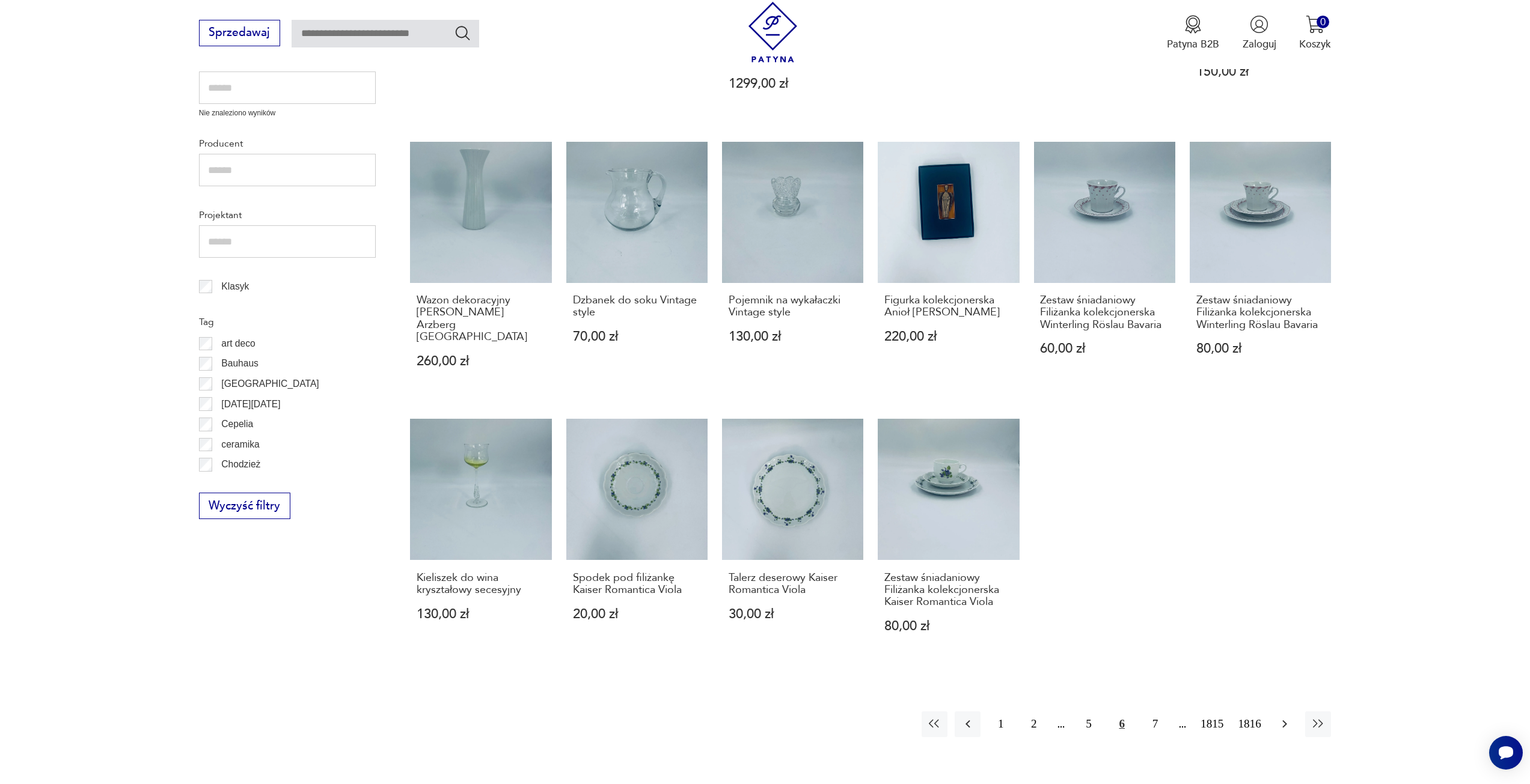
click at [1283, 717] on icon "button" at bounding box center [1285, 724] width 15 height 15
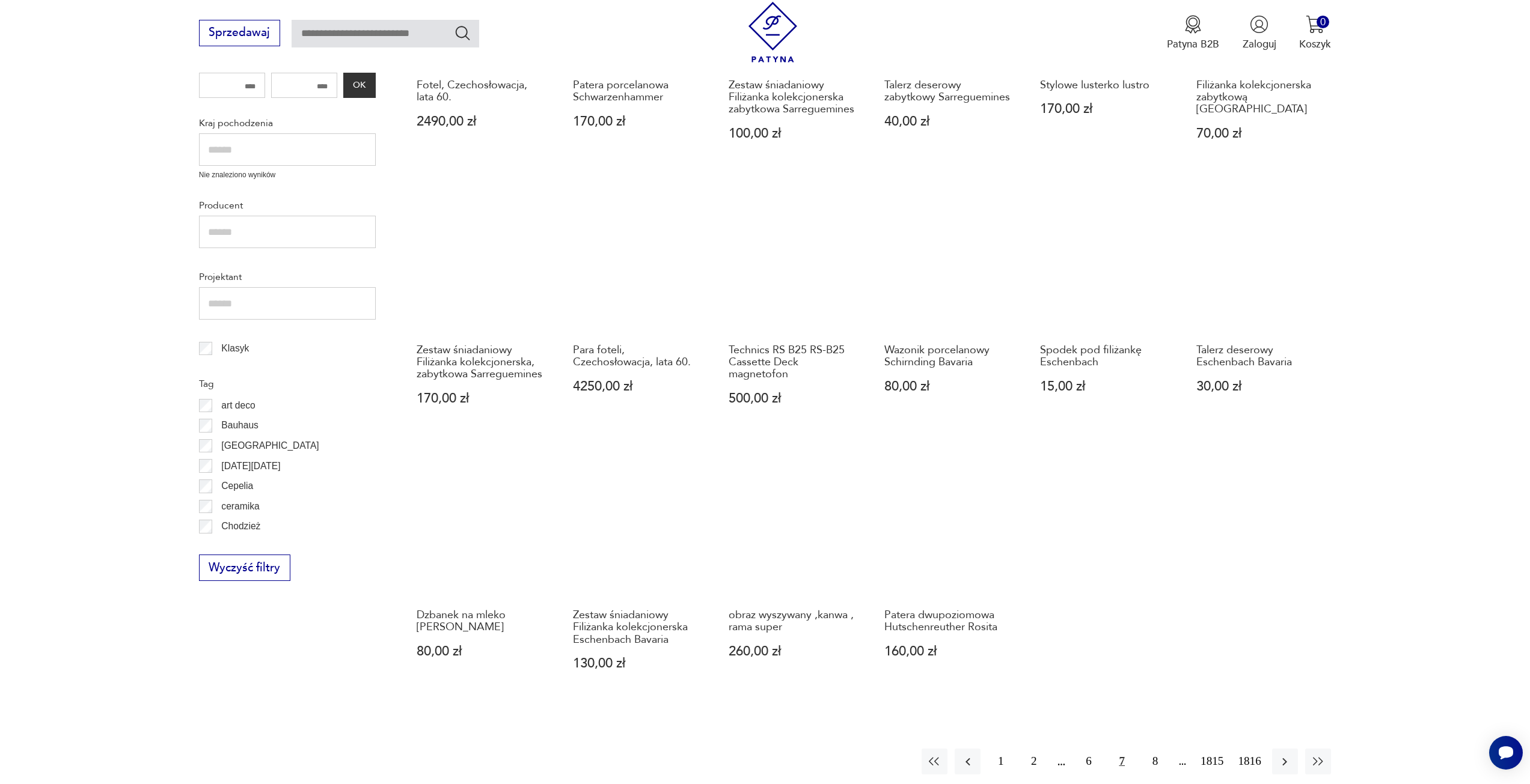
scroll to position [462, 0]
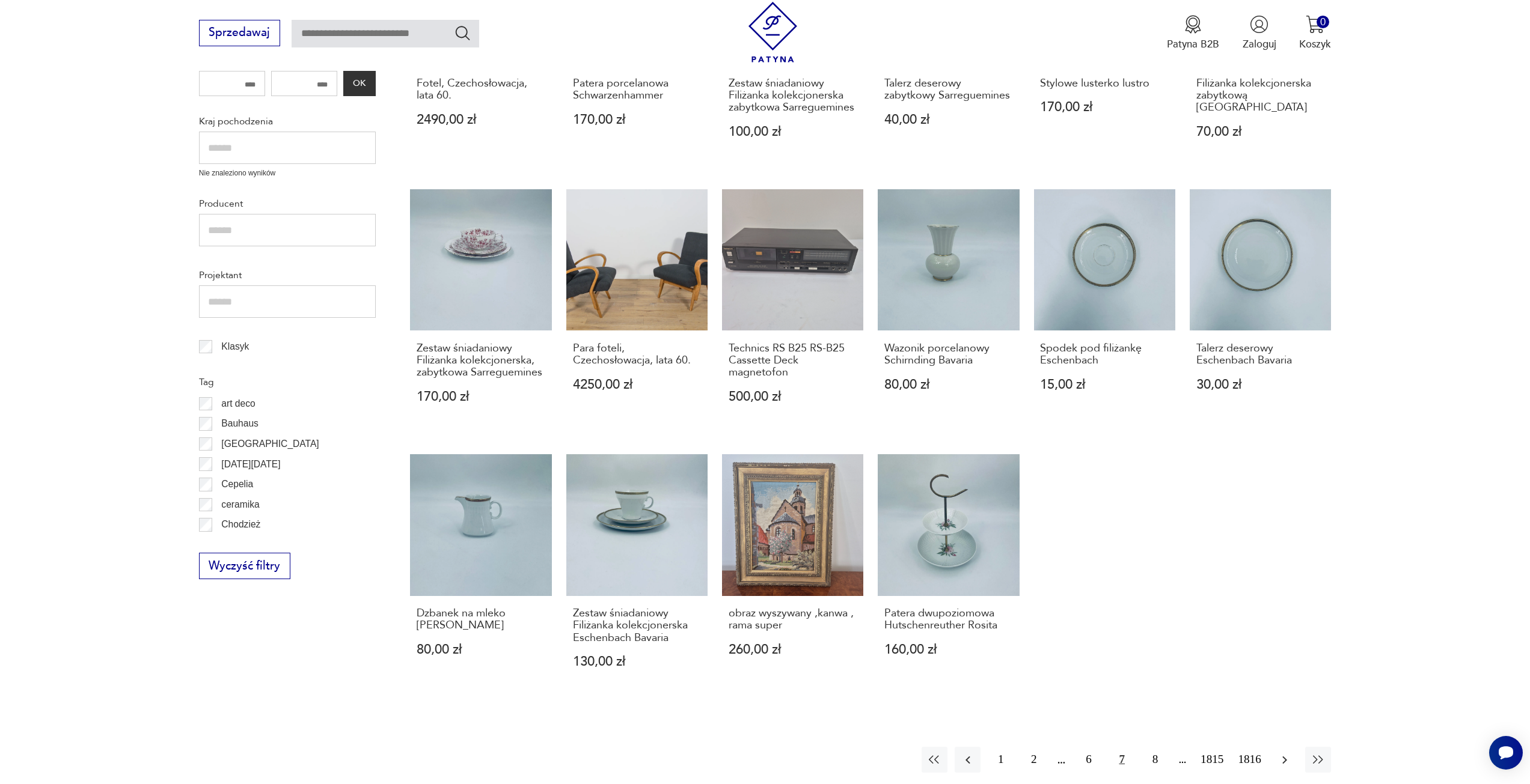
click at [1285, 753] on icon "button" at bounding box center [1285, 760] width 15 height 15
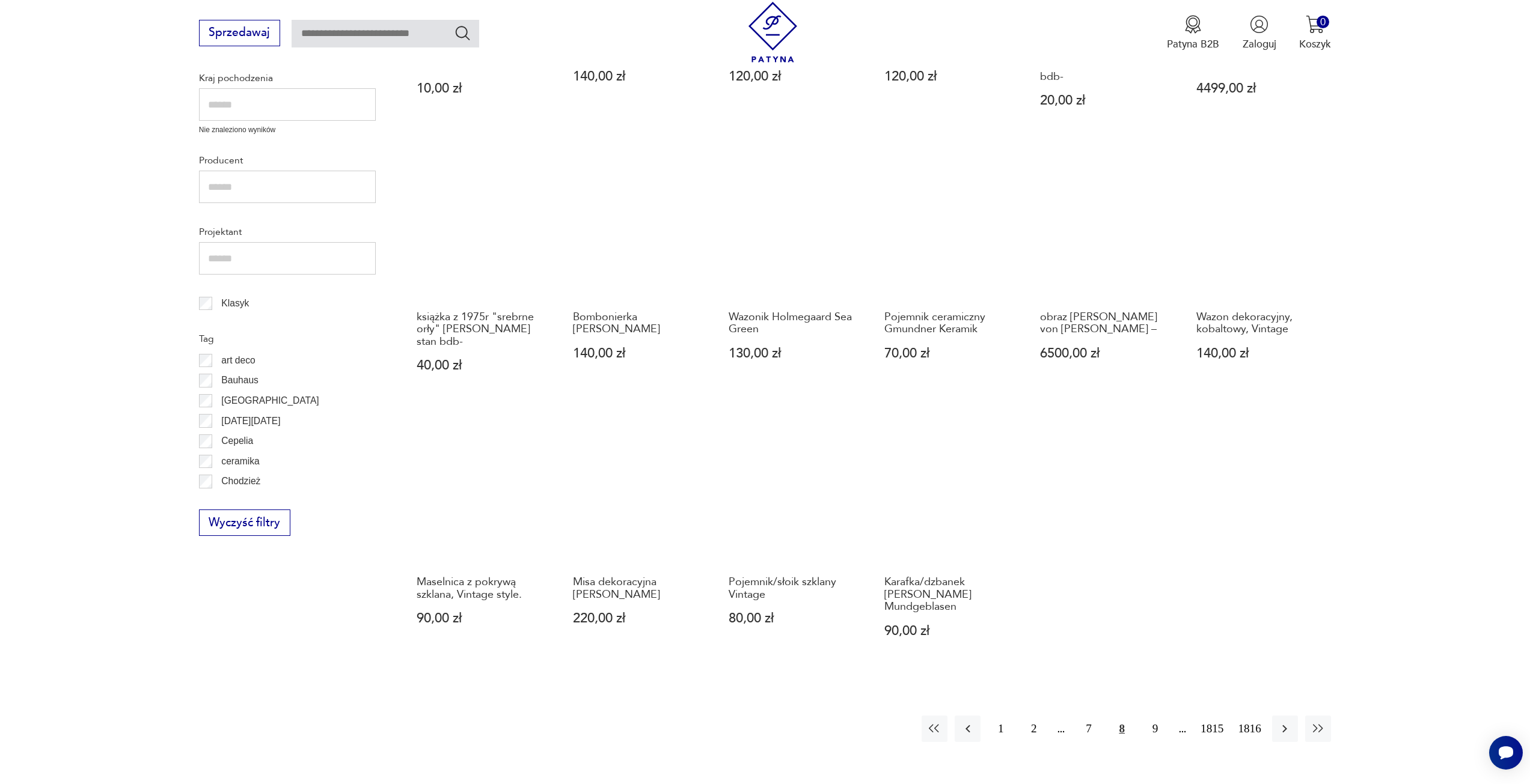
scroll to position [522, 0]
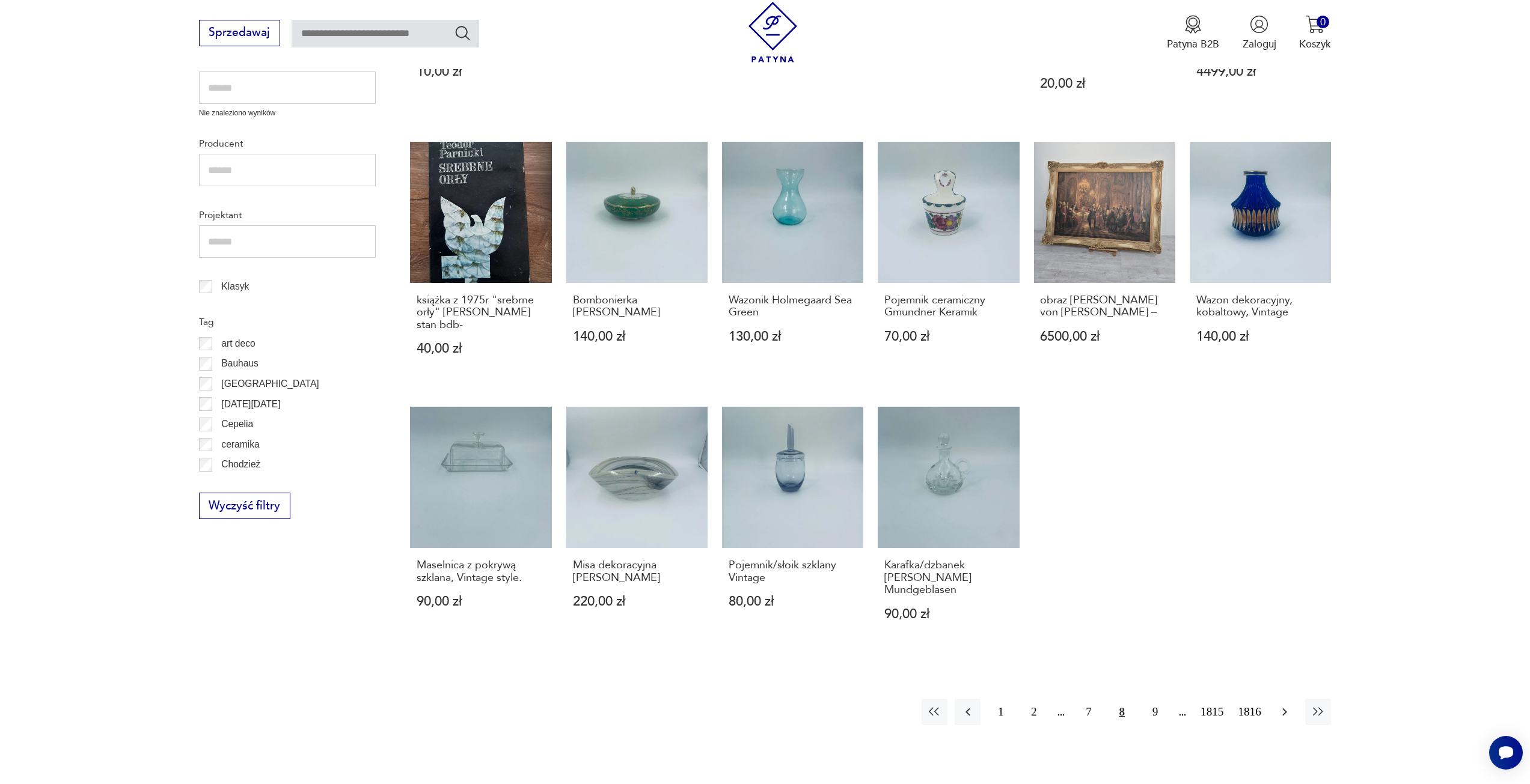
click at [1287, 705] on icon "button" at bounding box center [1285, 712] width 15 height 15
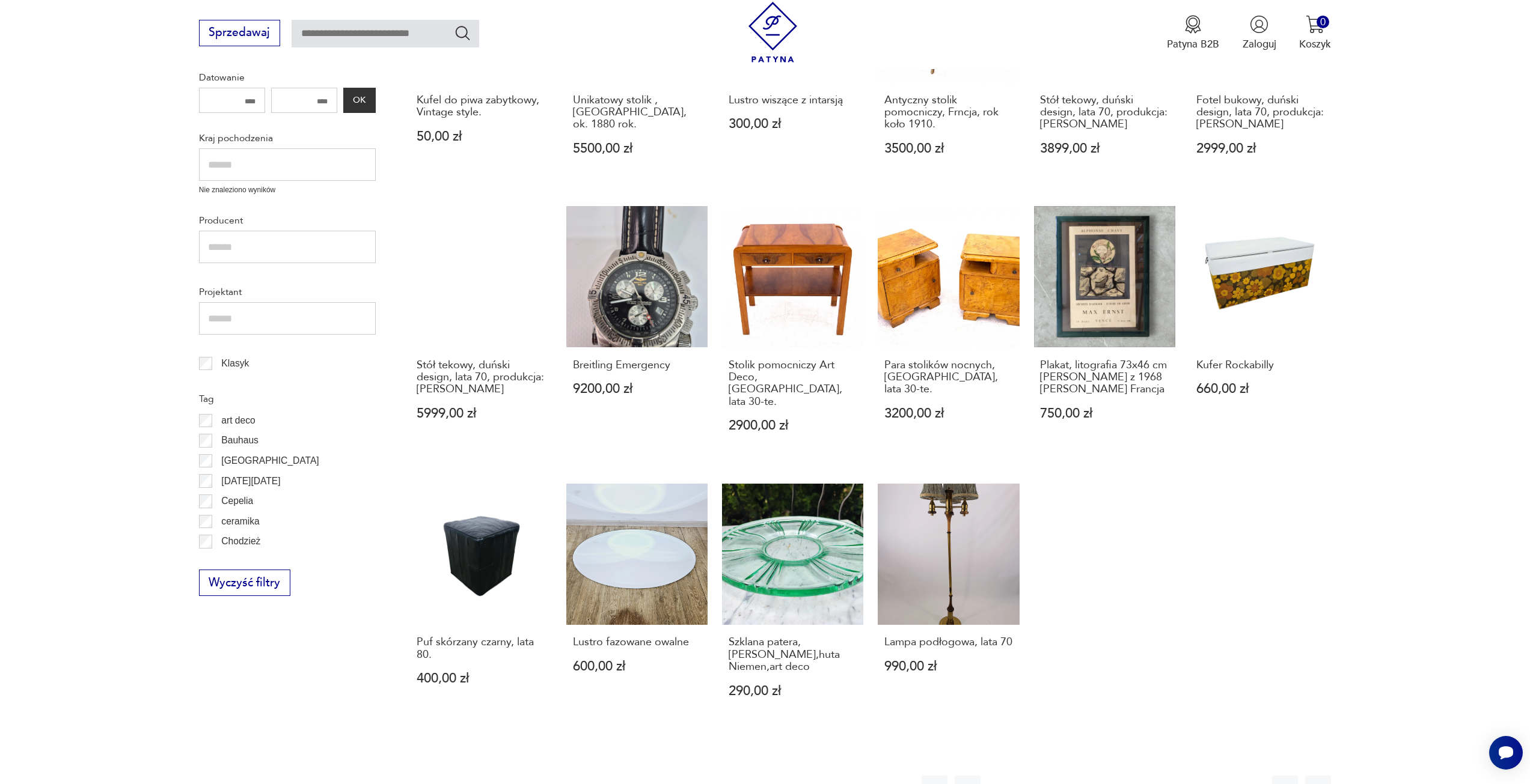
scroll to position [462, 0]
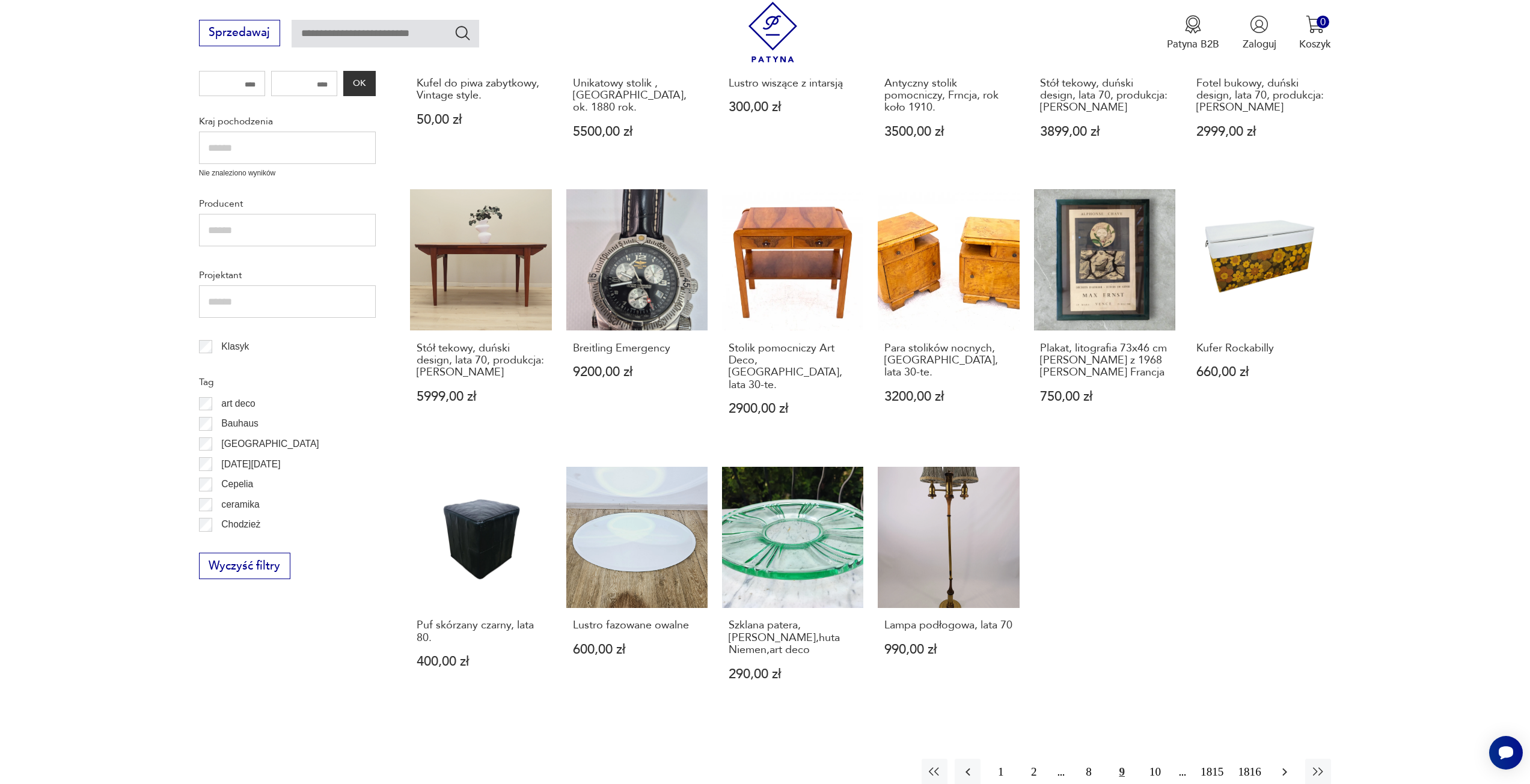
click at [1282, 765] on icon "button" at bounding box center [1285, 772] width 15 height 15
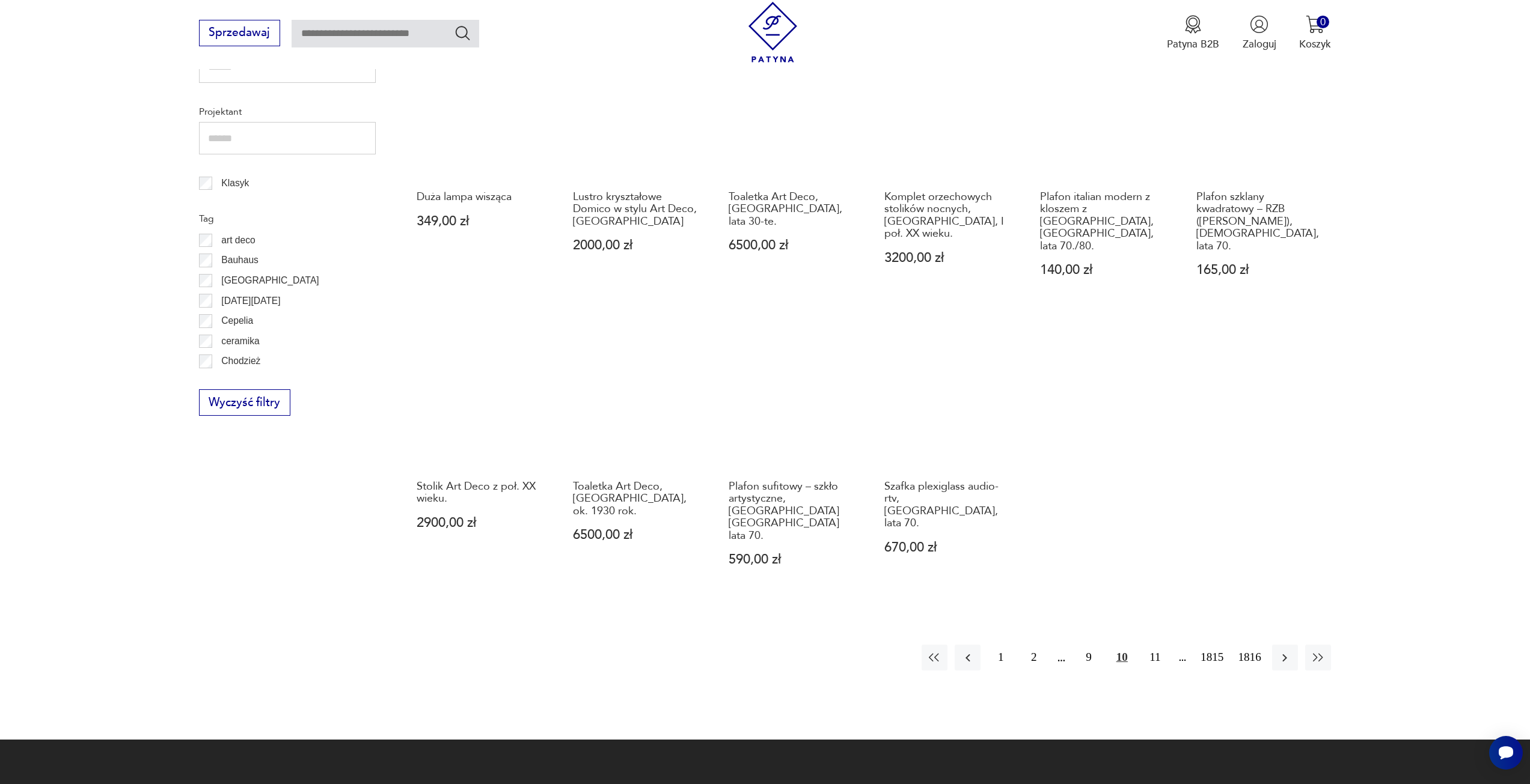
scroll to position [642, 0]
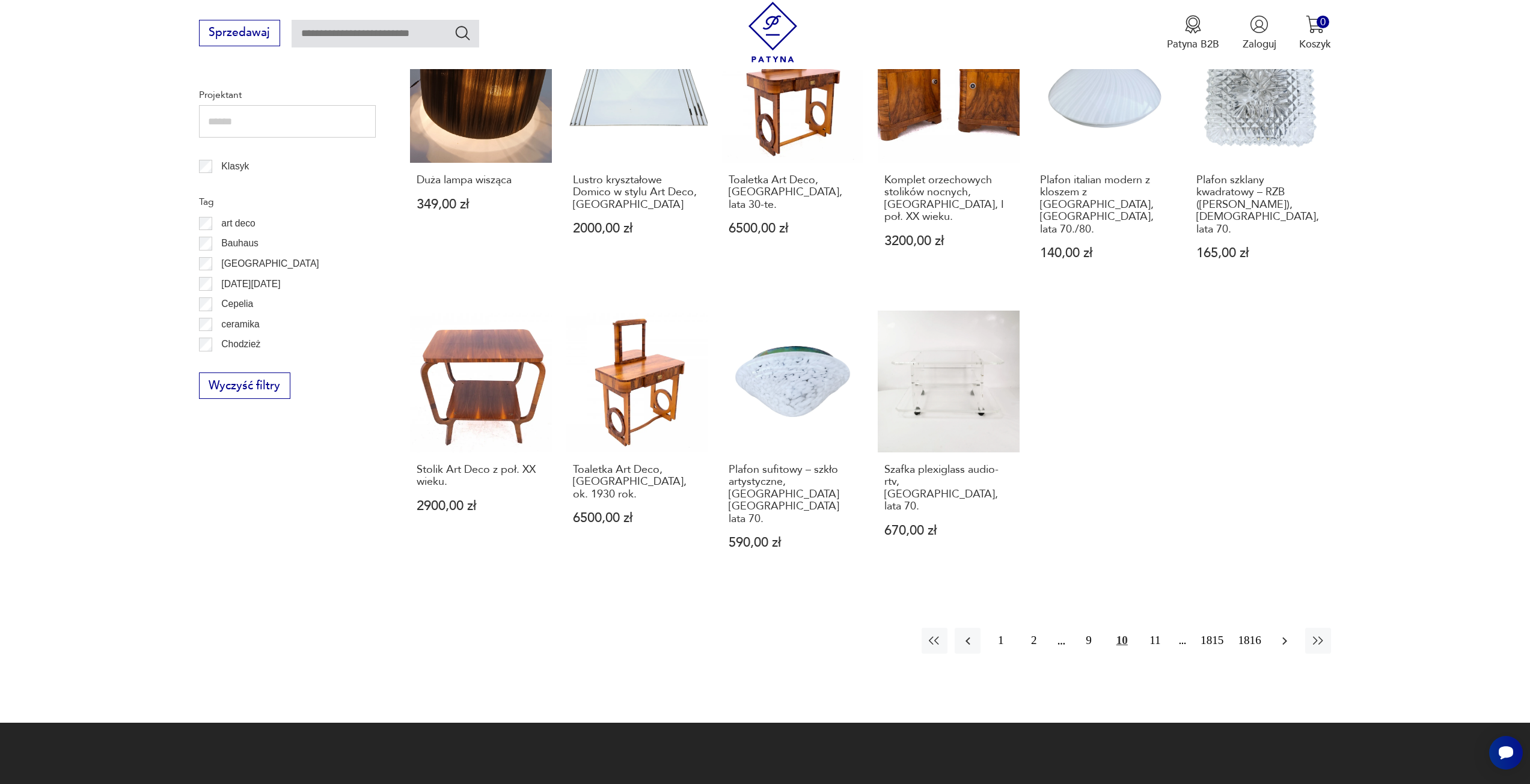
click at [1274, 628] on button "button" at bounding box center [1285, 641] width 26 height 26
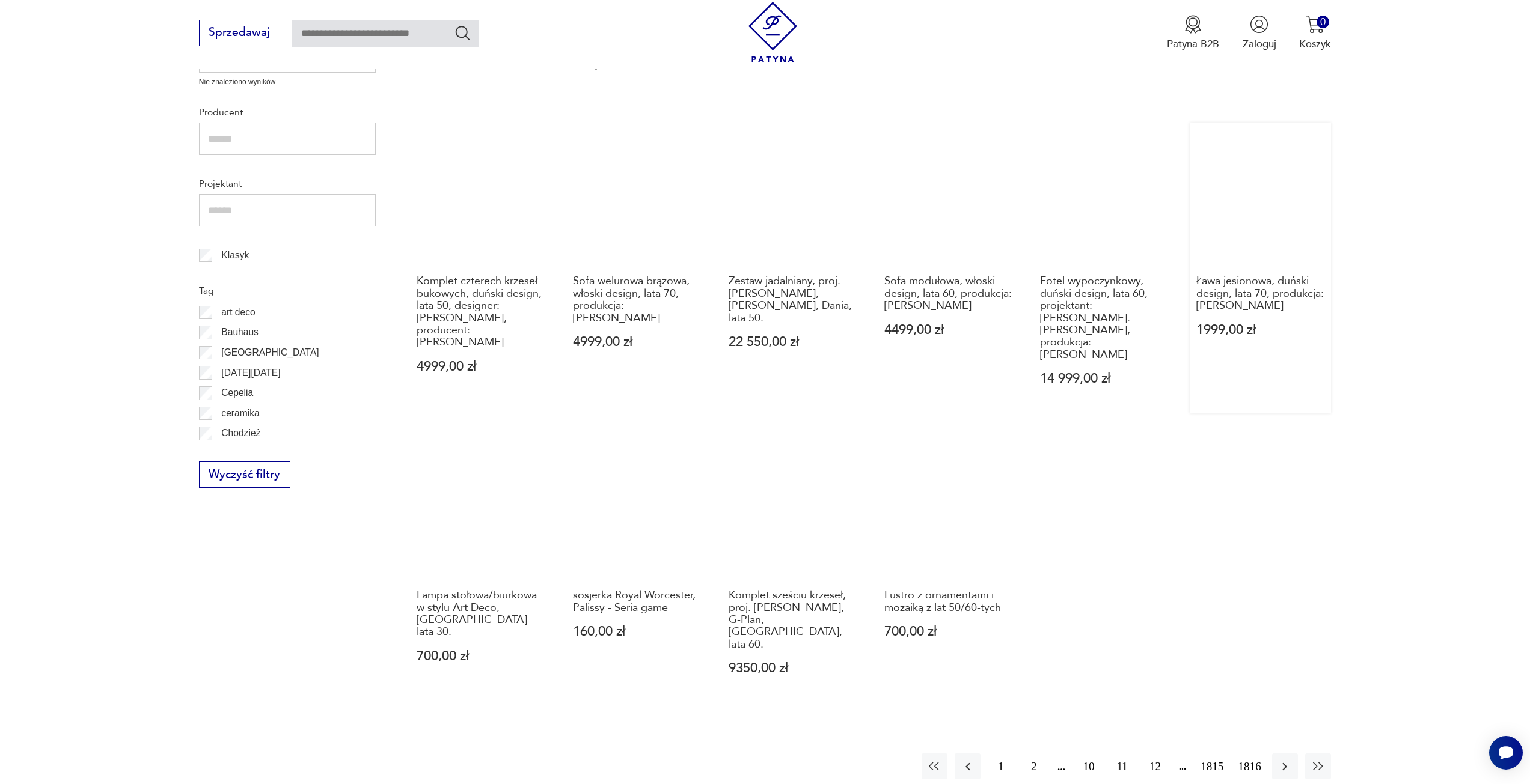
scroll to position [582, 0]
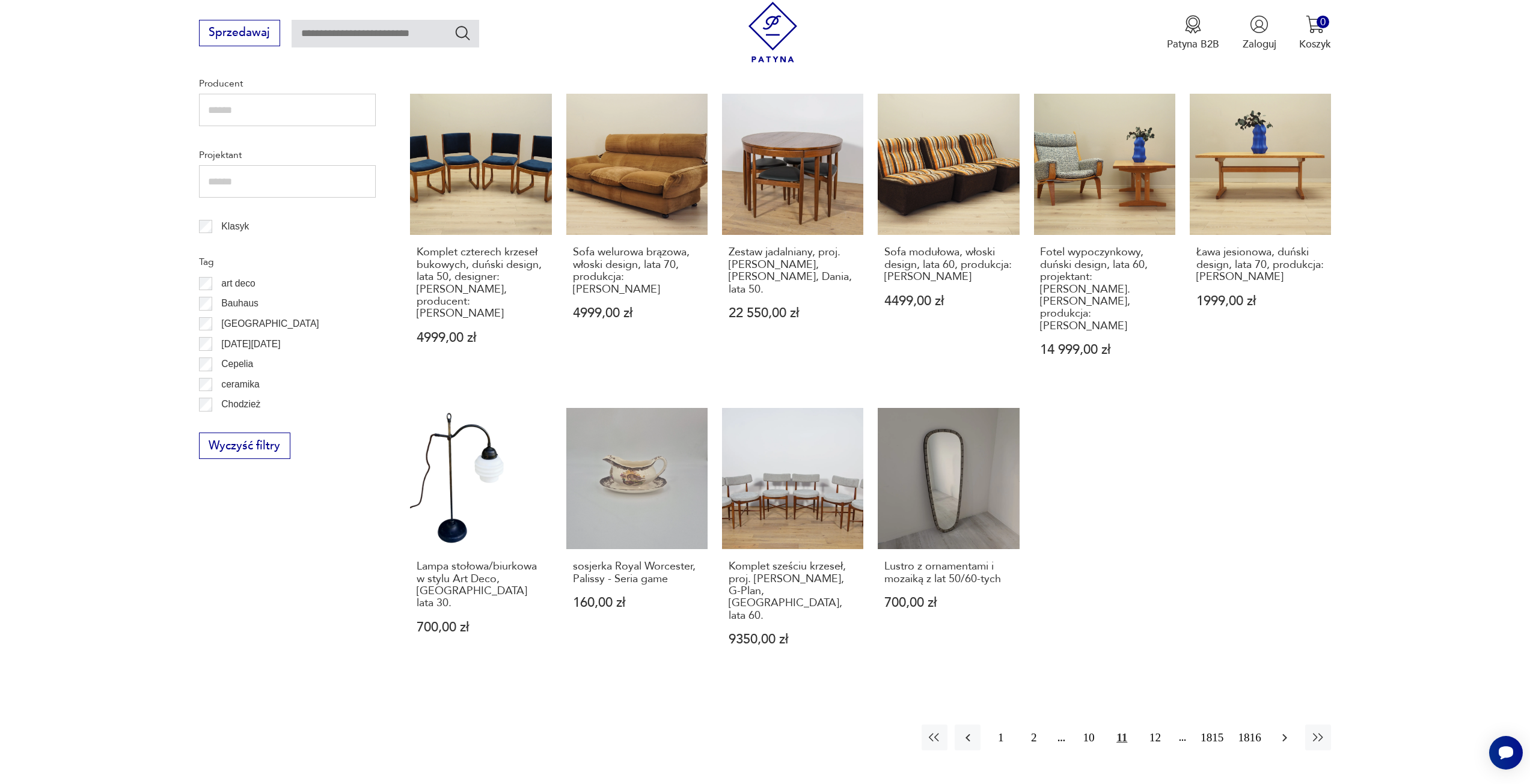
click at [1281, 730] on icon "button" at bounding box center [1285, 737] width 15 height 15
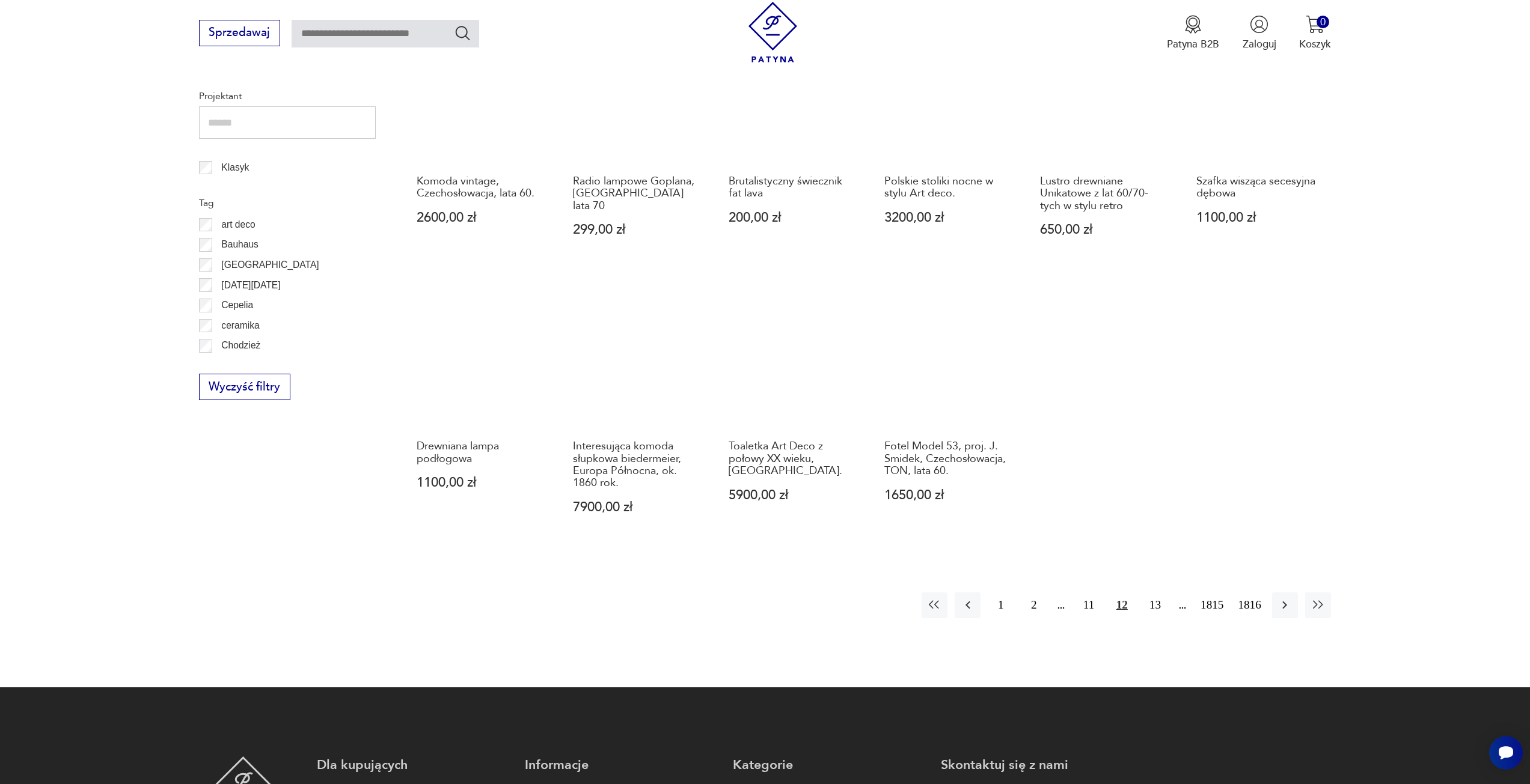
scroll to position [642, 0]
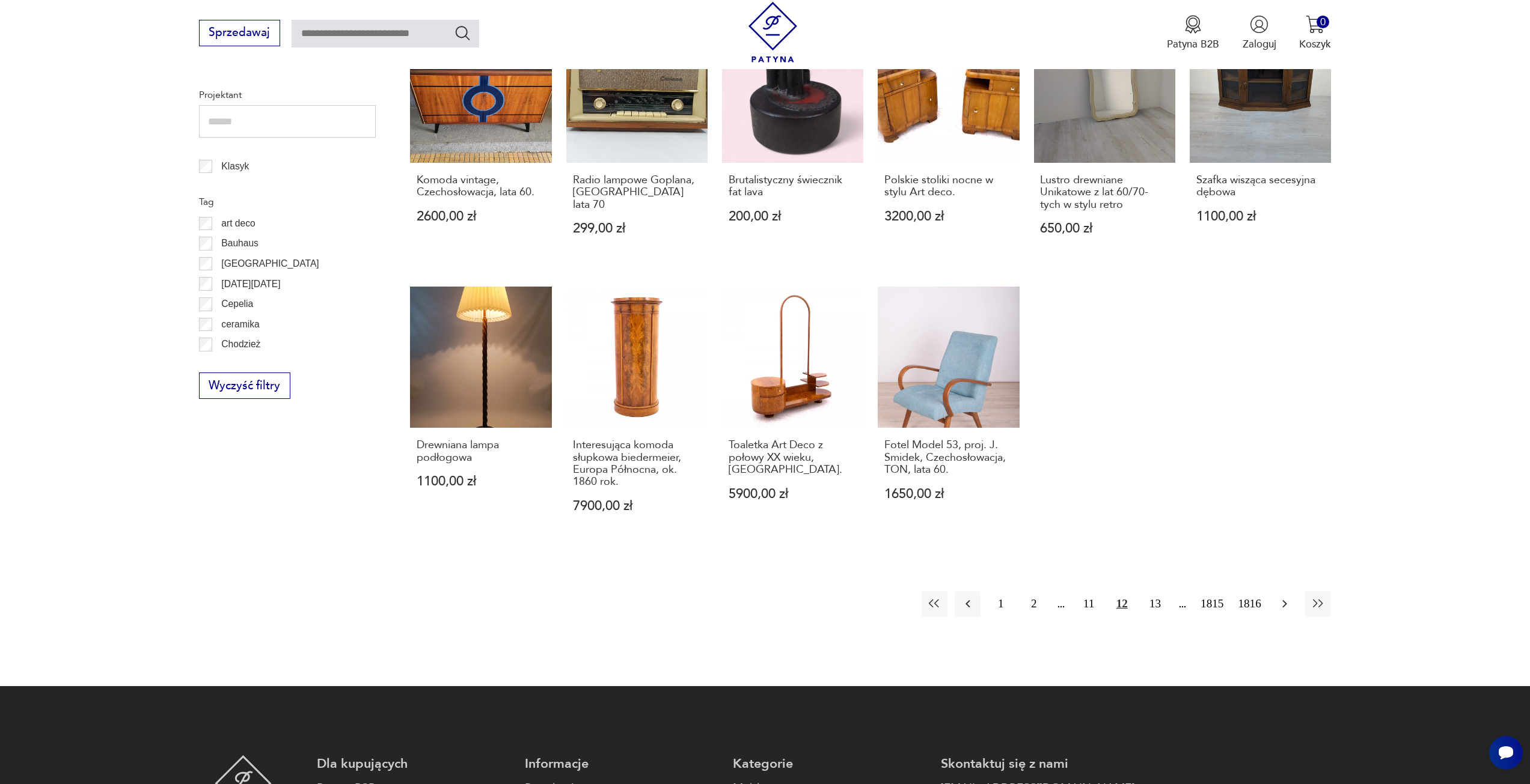
click at [1289, 607] on icon "button" at bounding box center [1285, 604] width 15 height 15
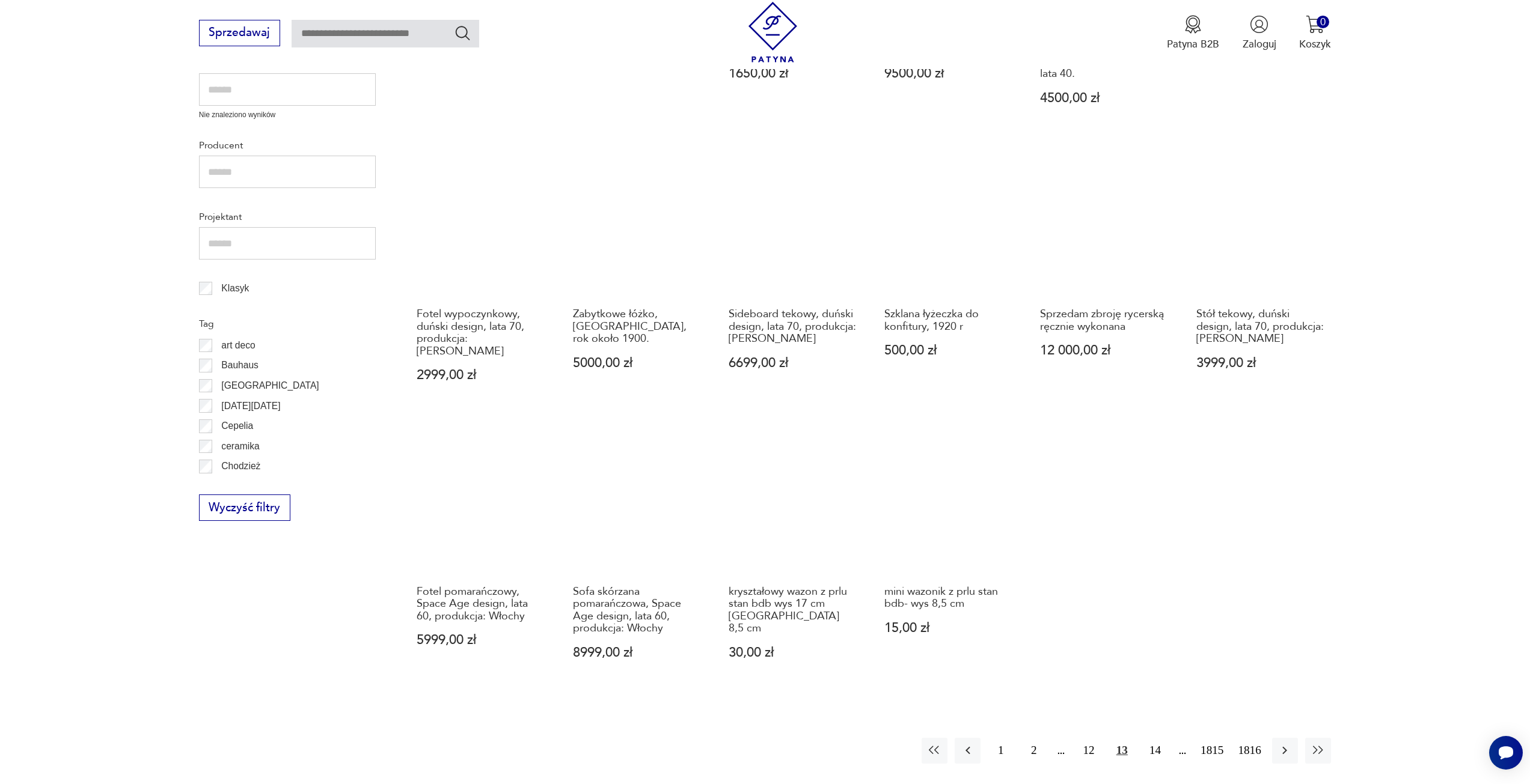
scroll to position [522, 0]
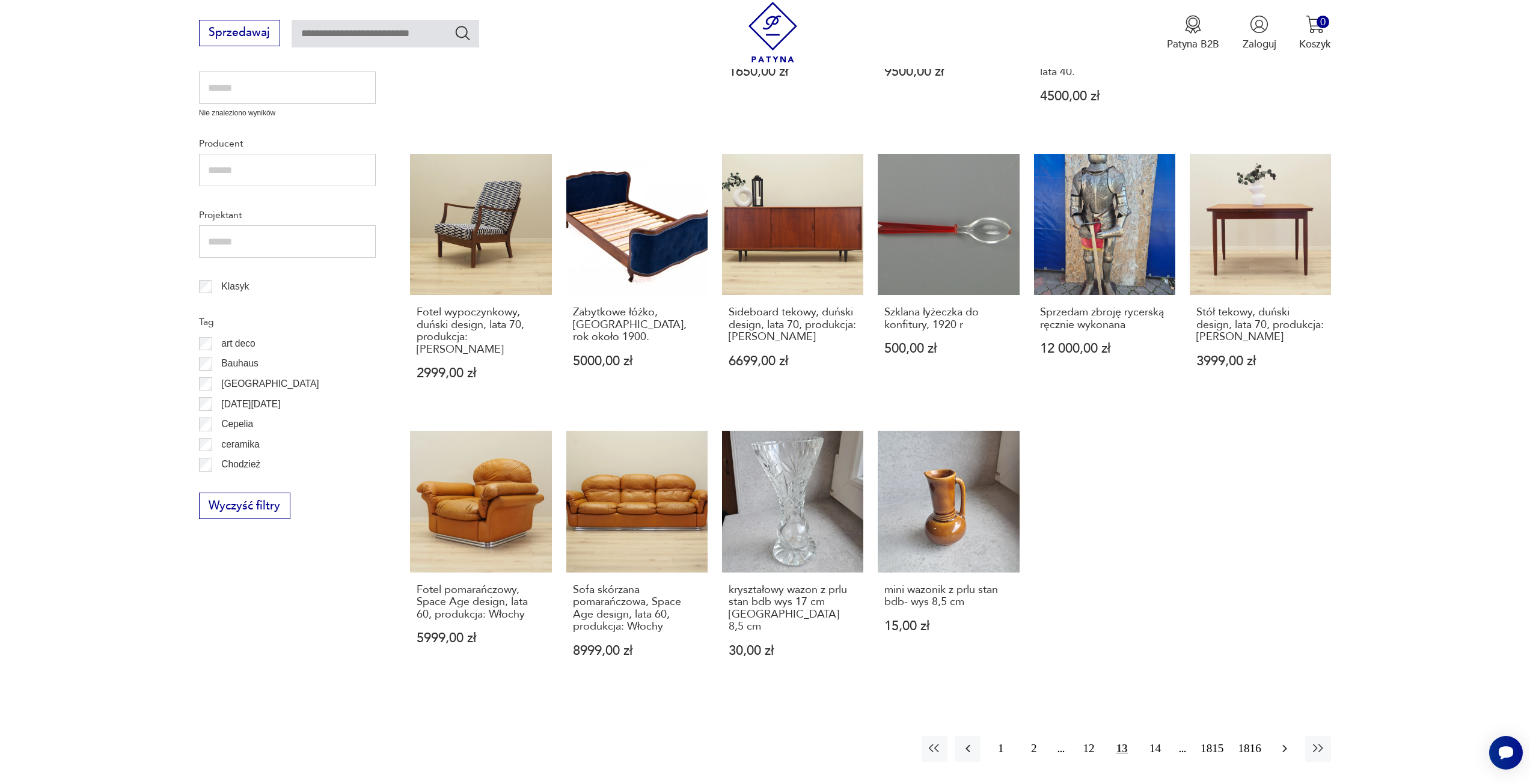
click at [1282, 741] on icon "button" at bounding box center [1285, 748] width 15 height 15
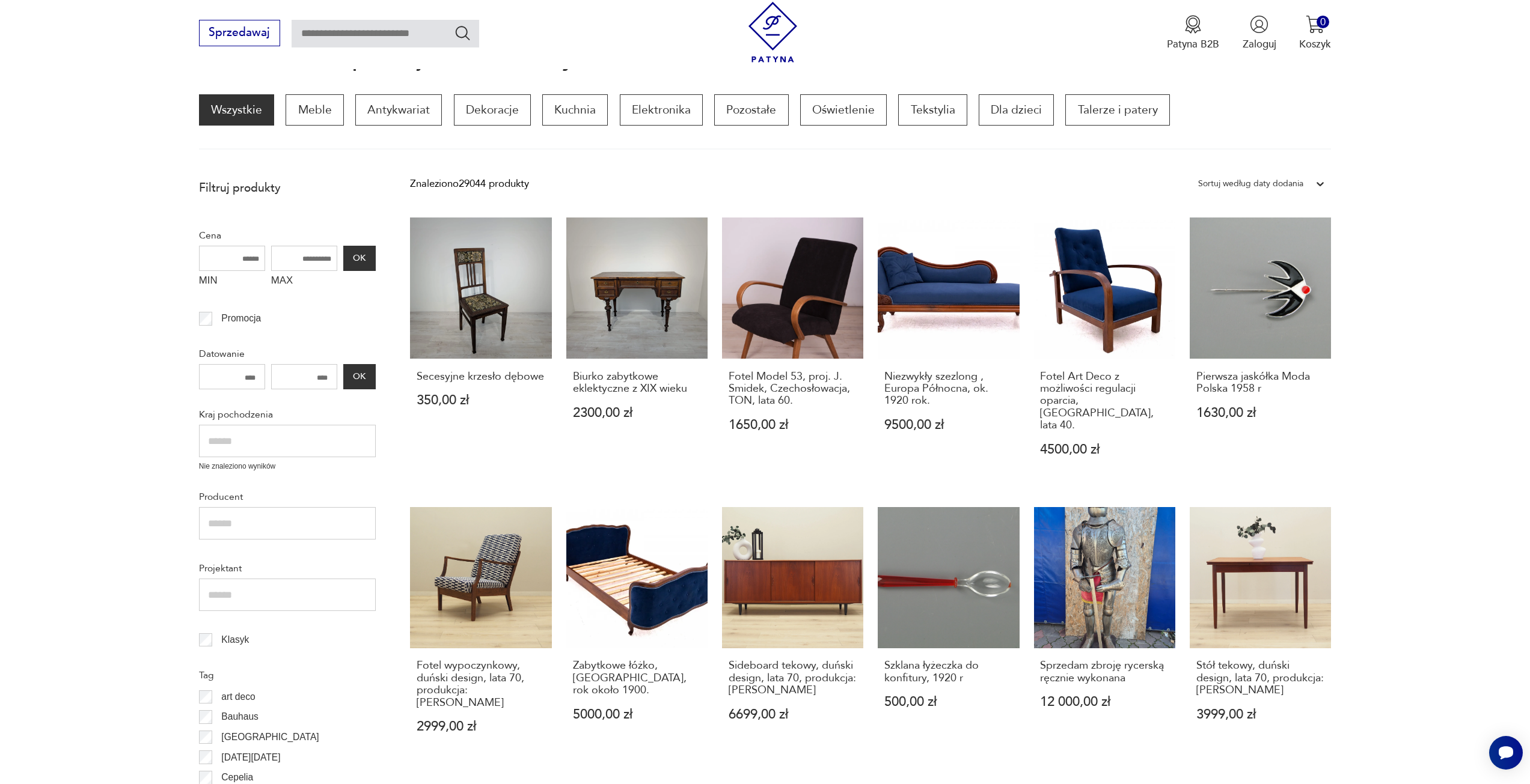
scroll to position [161, 0]
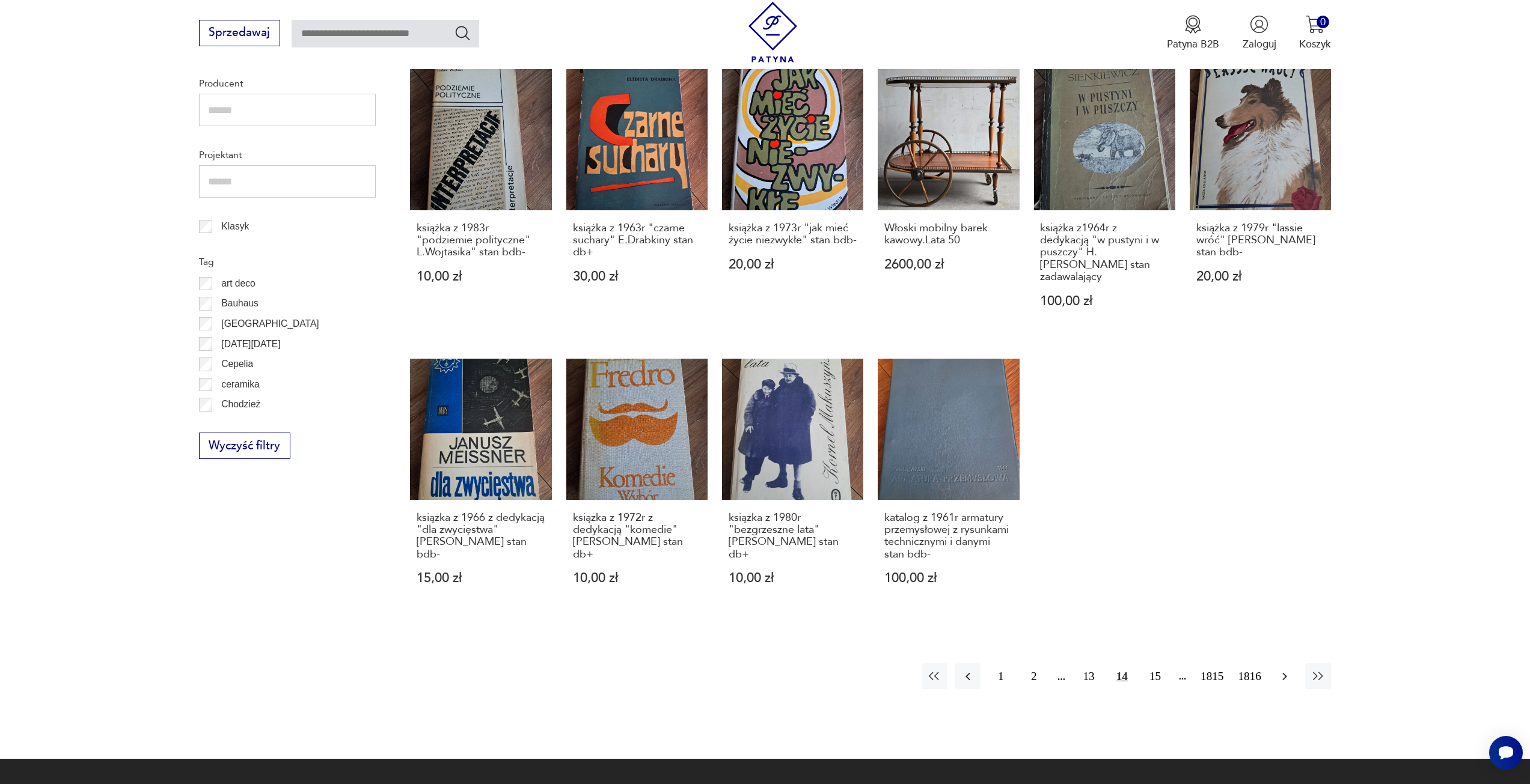
click at [1274, 663] on button "button" at bounding box center [1285, 676] width 26 height 26
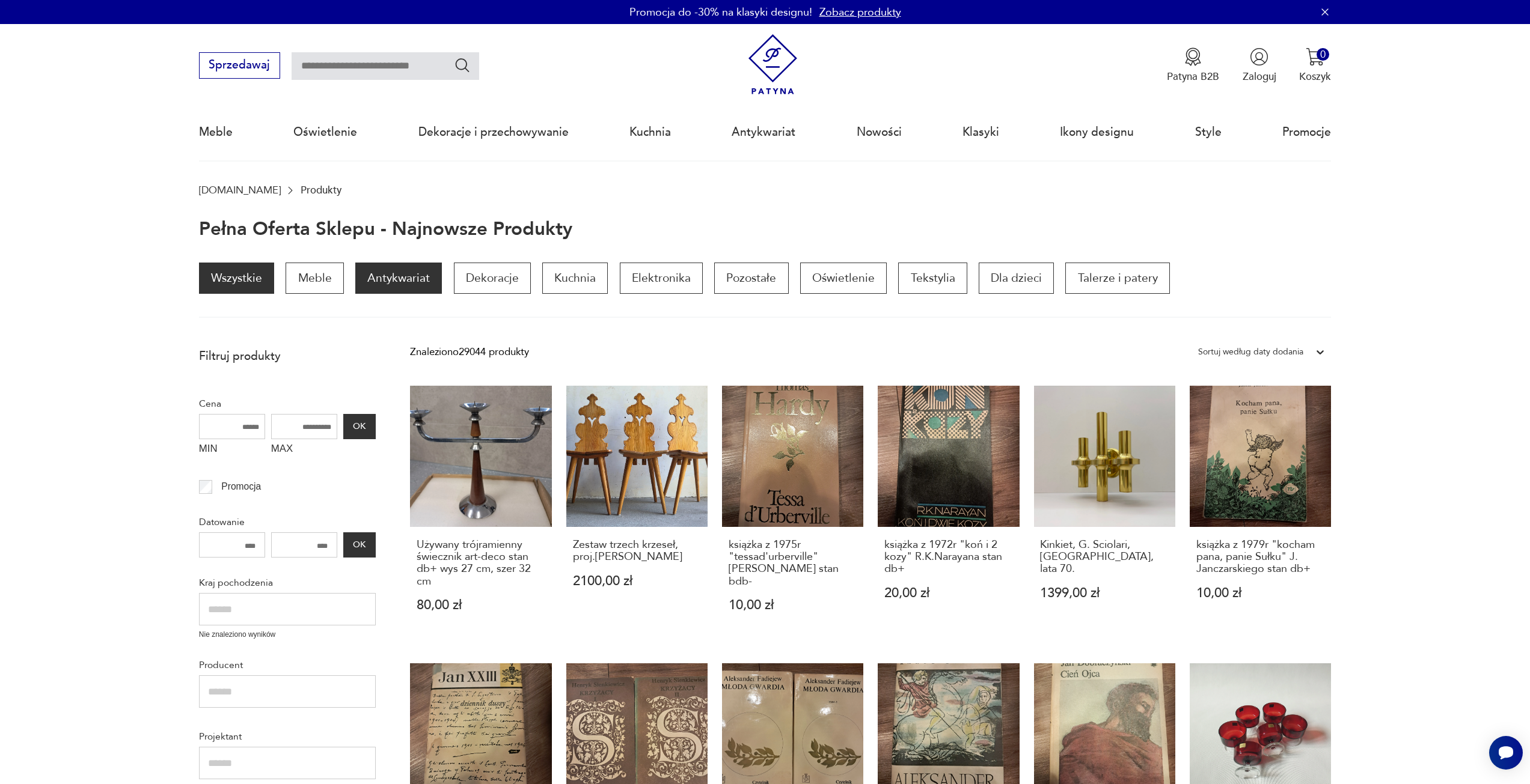
click at [398, 286] on p "Antykwariat" at bounding box center [399, 278] width 87 height 31
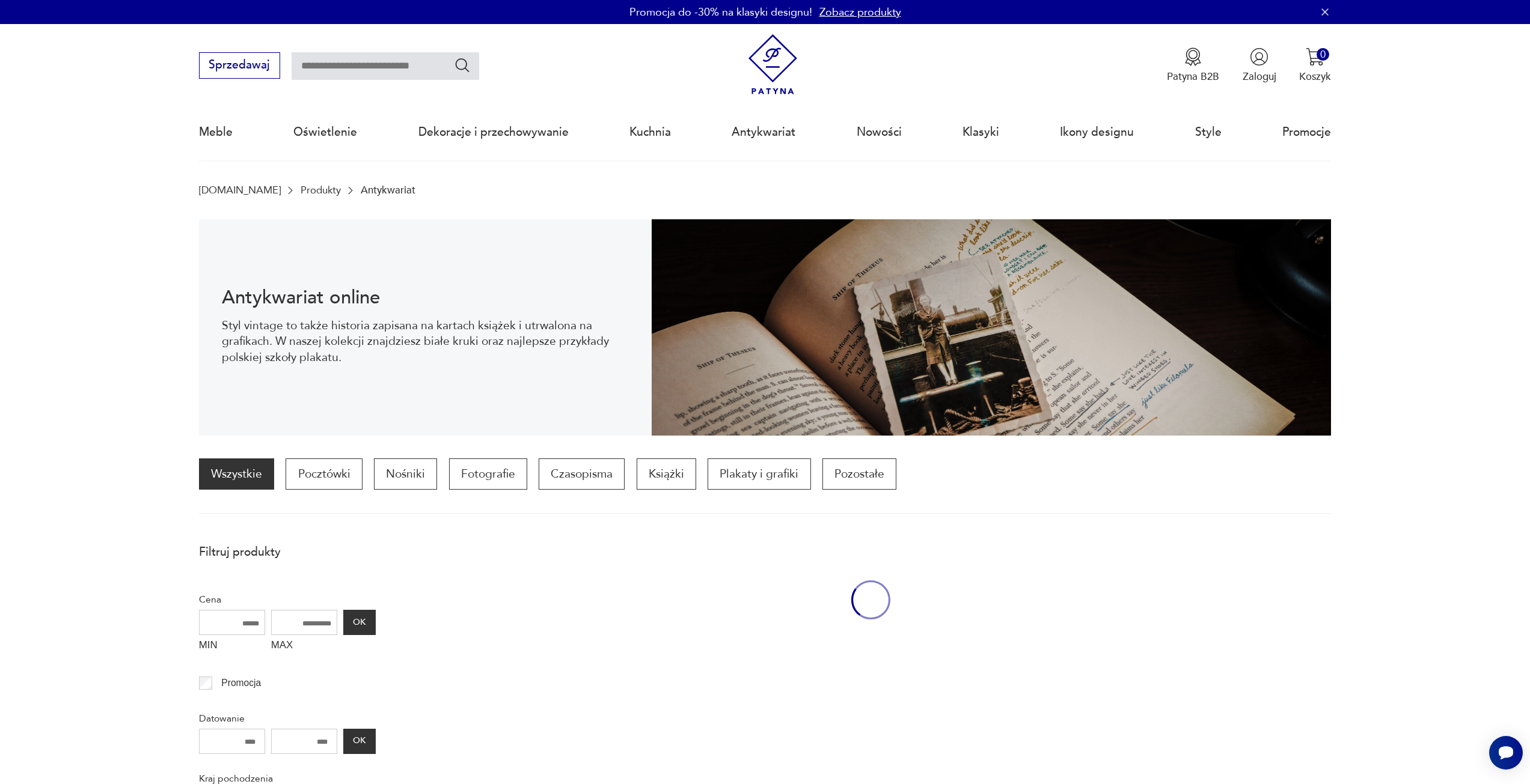
scroll to position [117, 0]
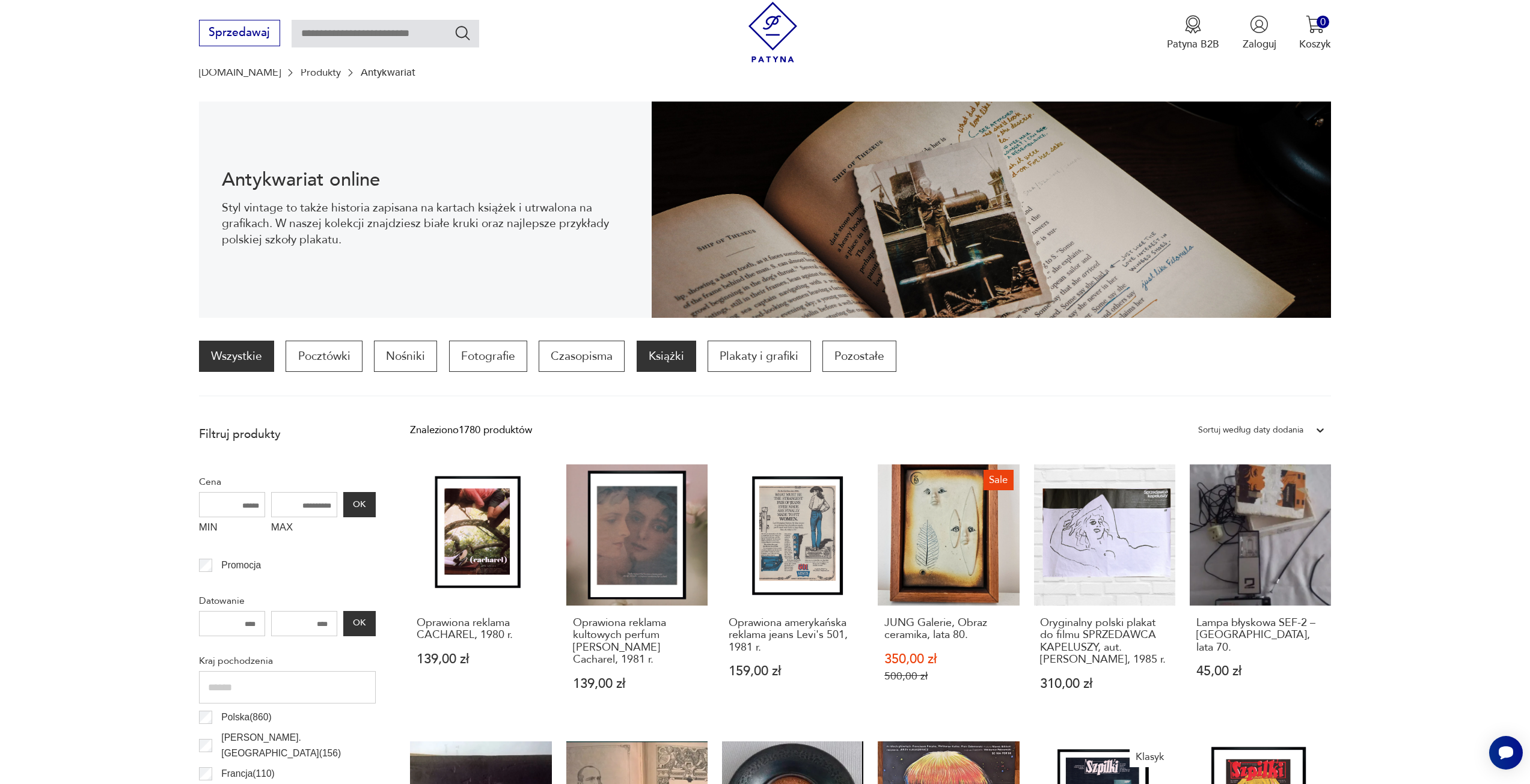
click at [669, 350] on p "Książki" at bounding box center [666, 356] width 59 height 31
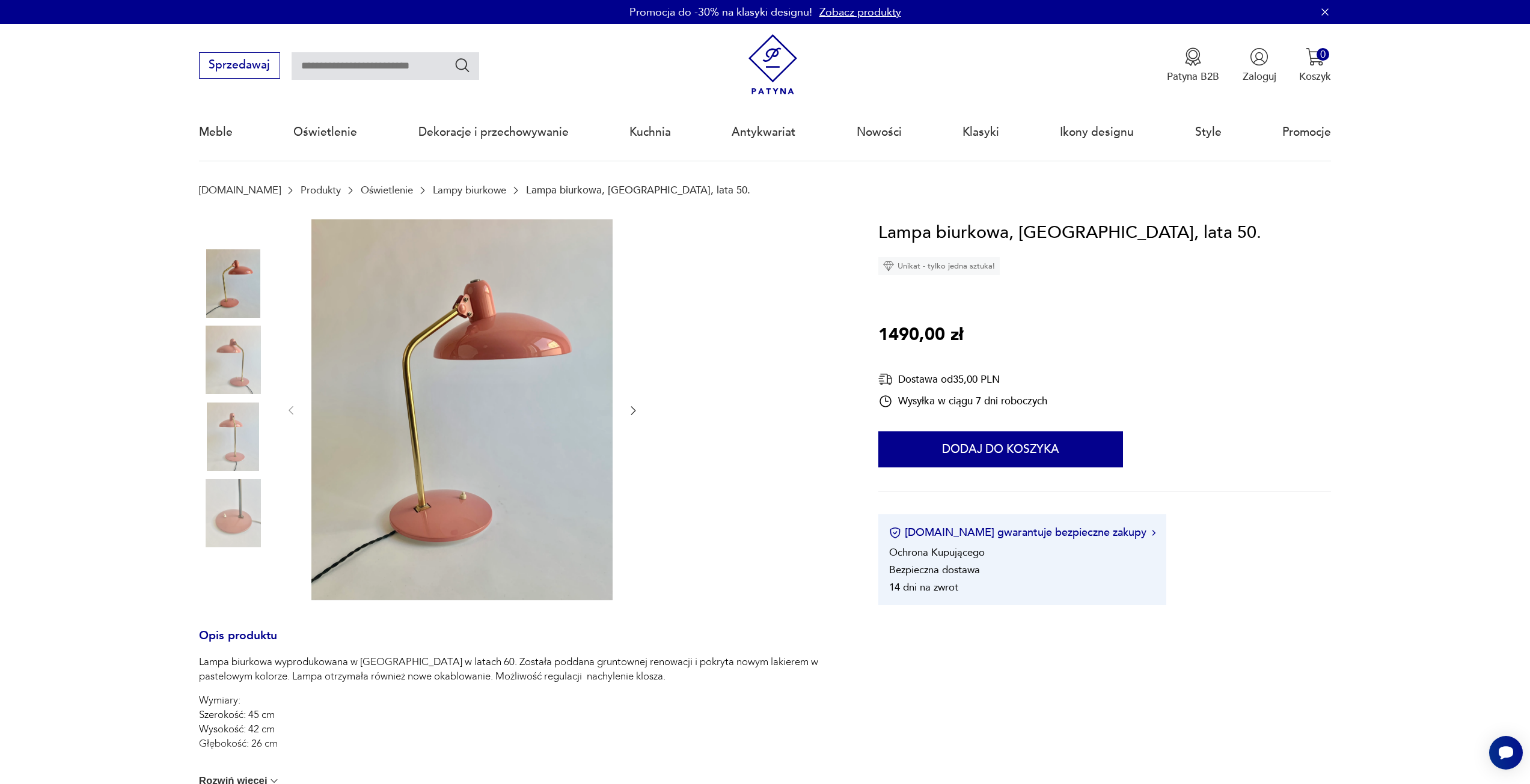
click at [632, 414] on icon "button" at bounding box center [634, 411] width 5 height 8
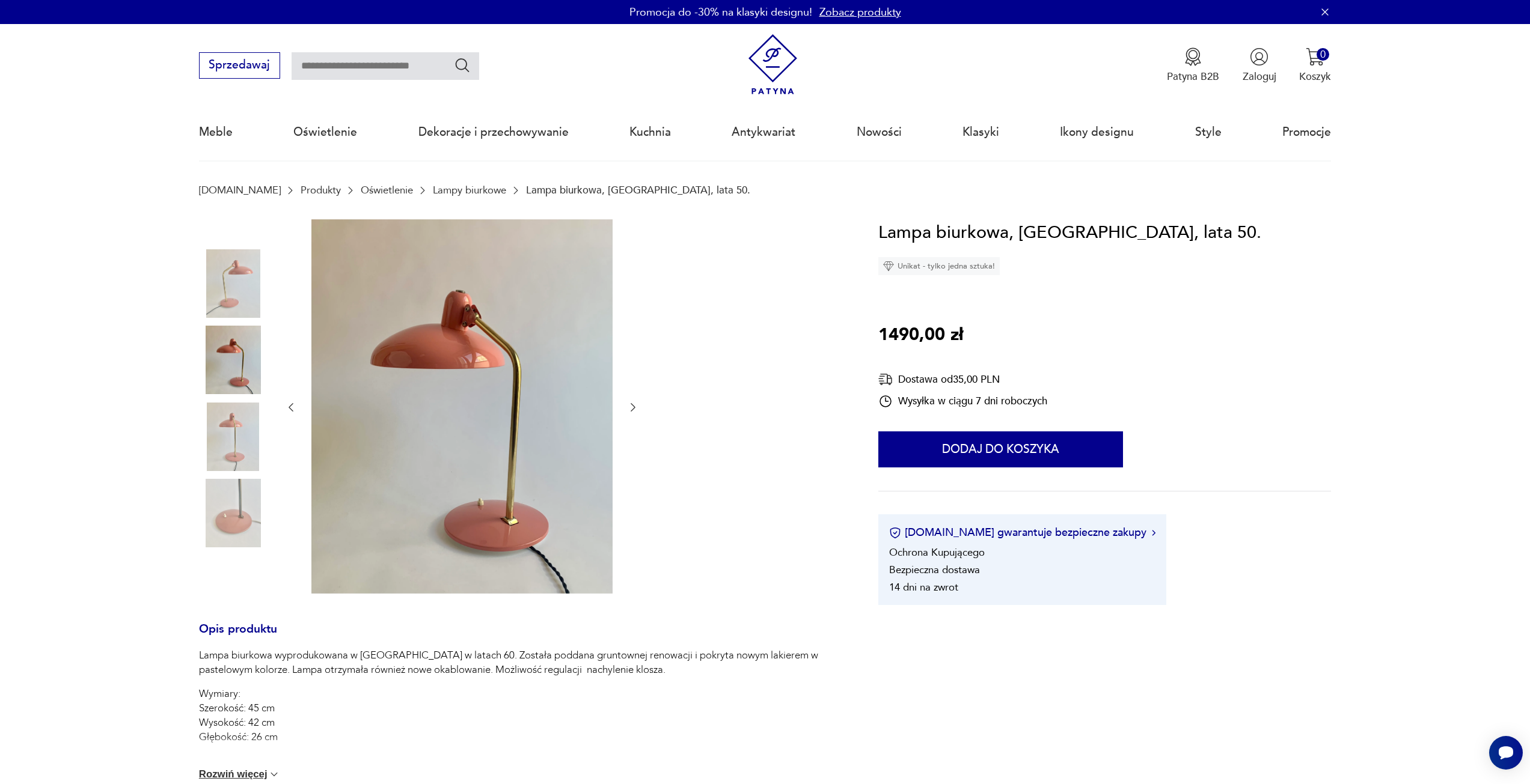
click at [632, 414] on icon "button" at bounding box center [633, 407] width 12 height 12
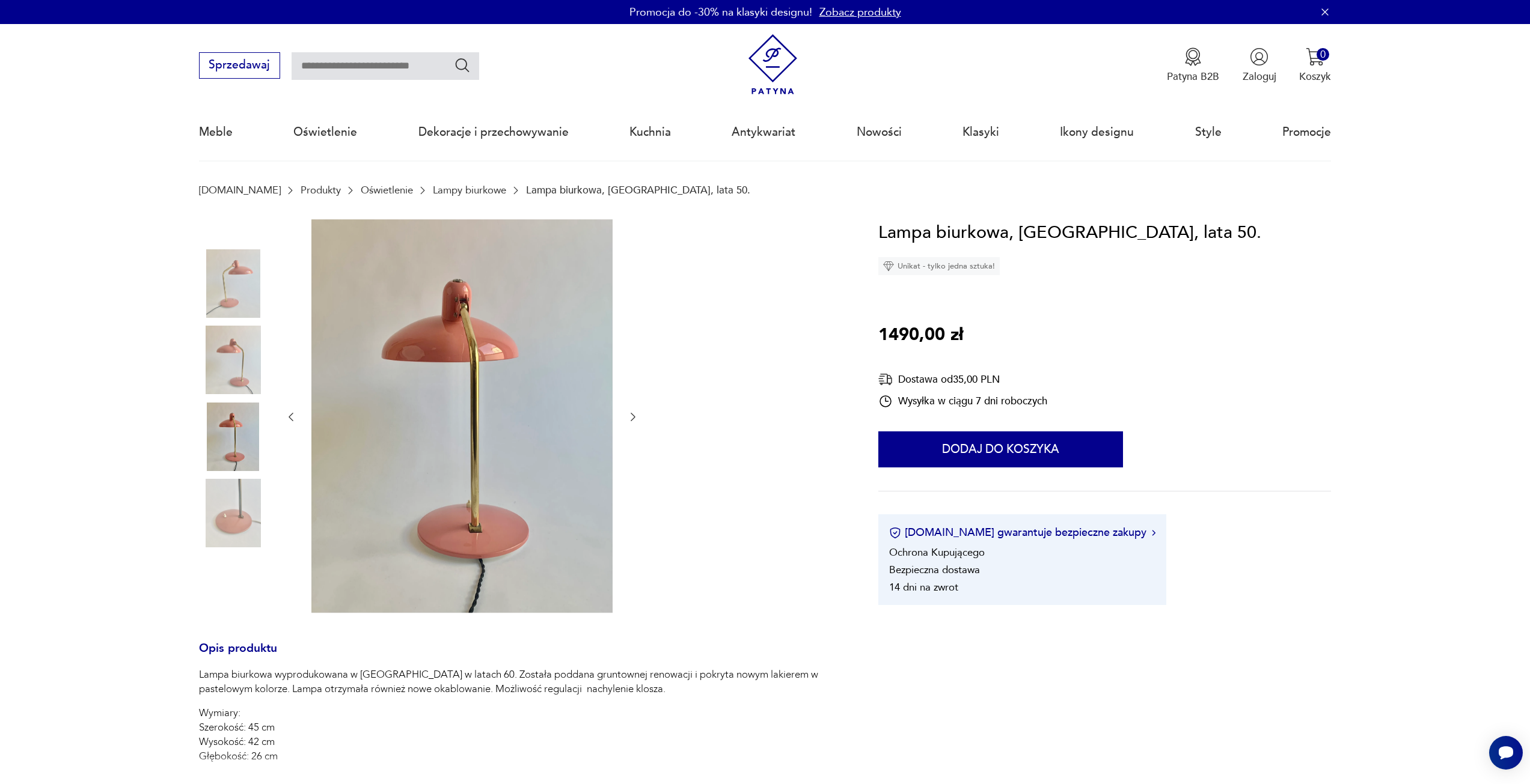
click at [632, 414] on icon "button" at bounding box center [633, 417] width 12 height 12
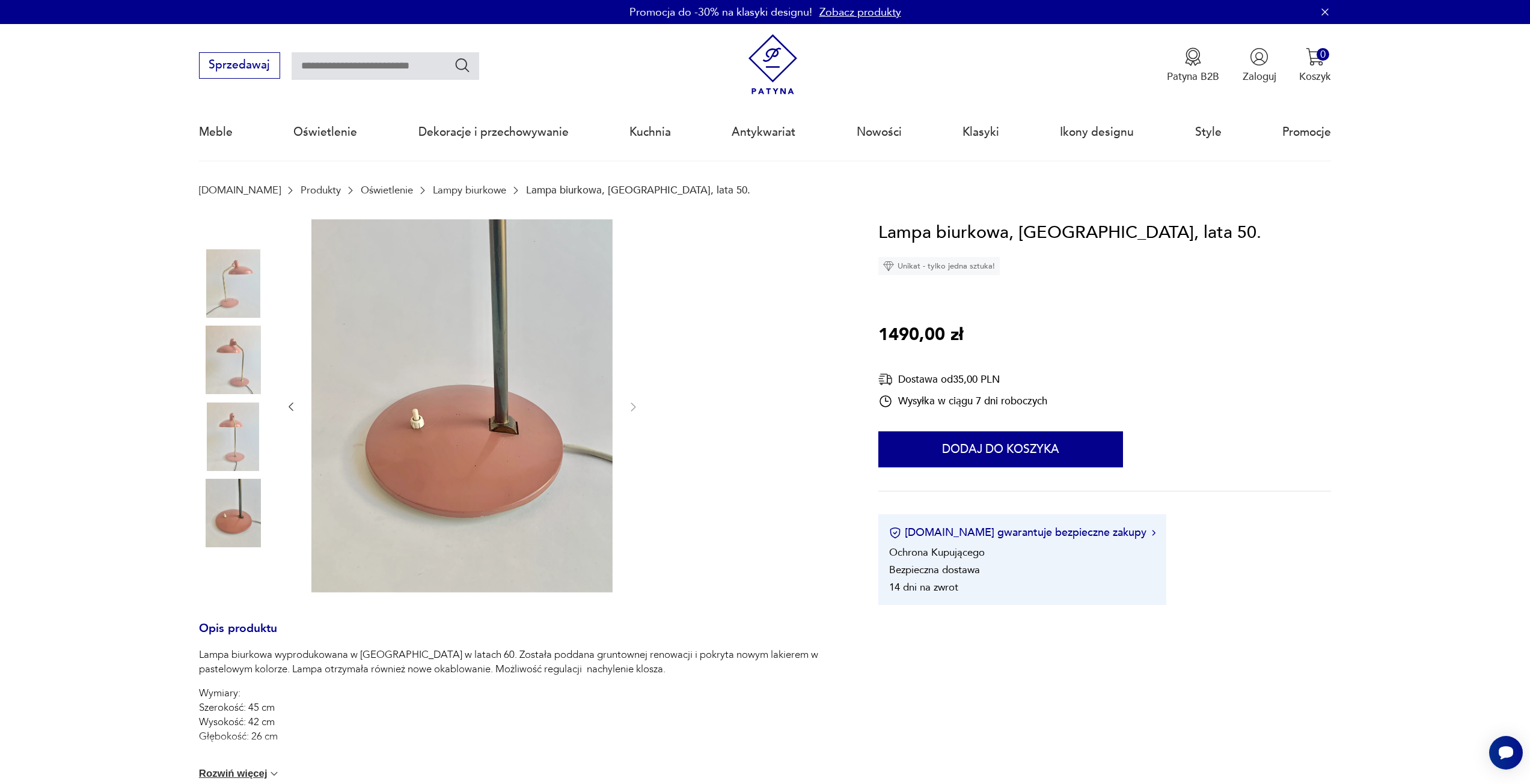
click at [503, 424] on img at bounding box center [463, 406] width 302 height 373
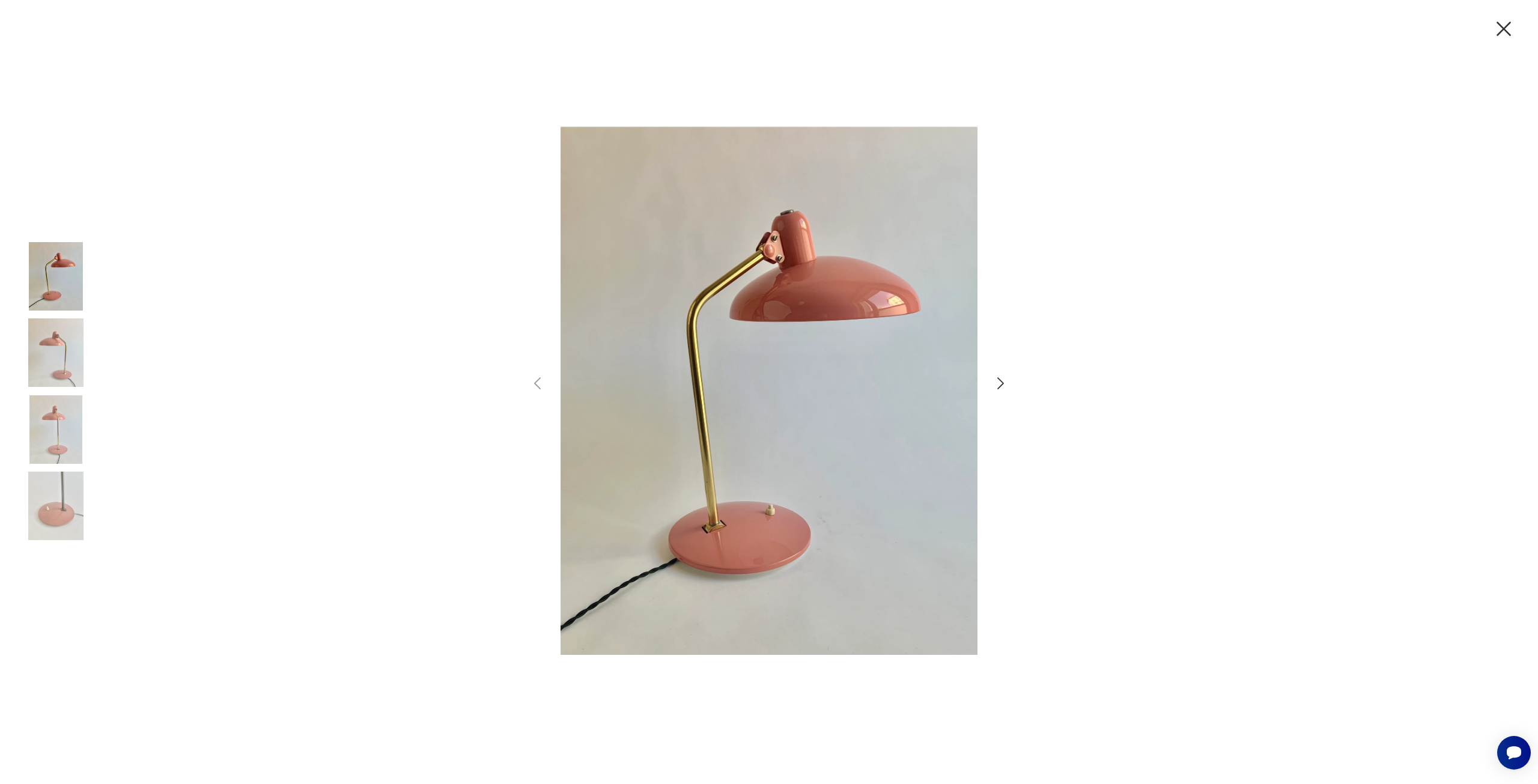
click at [755, 494] on img at bounding box center [769, 391] width 417 height 601
click at [1503, 34] on icon "button" at bounding box center [1504, 29] width 26 height 26
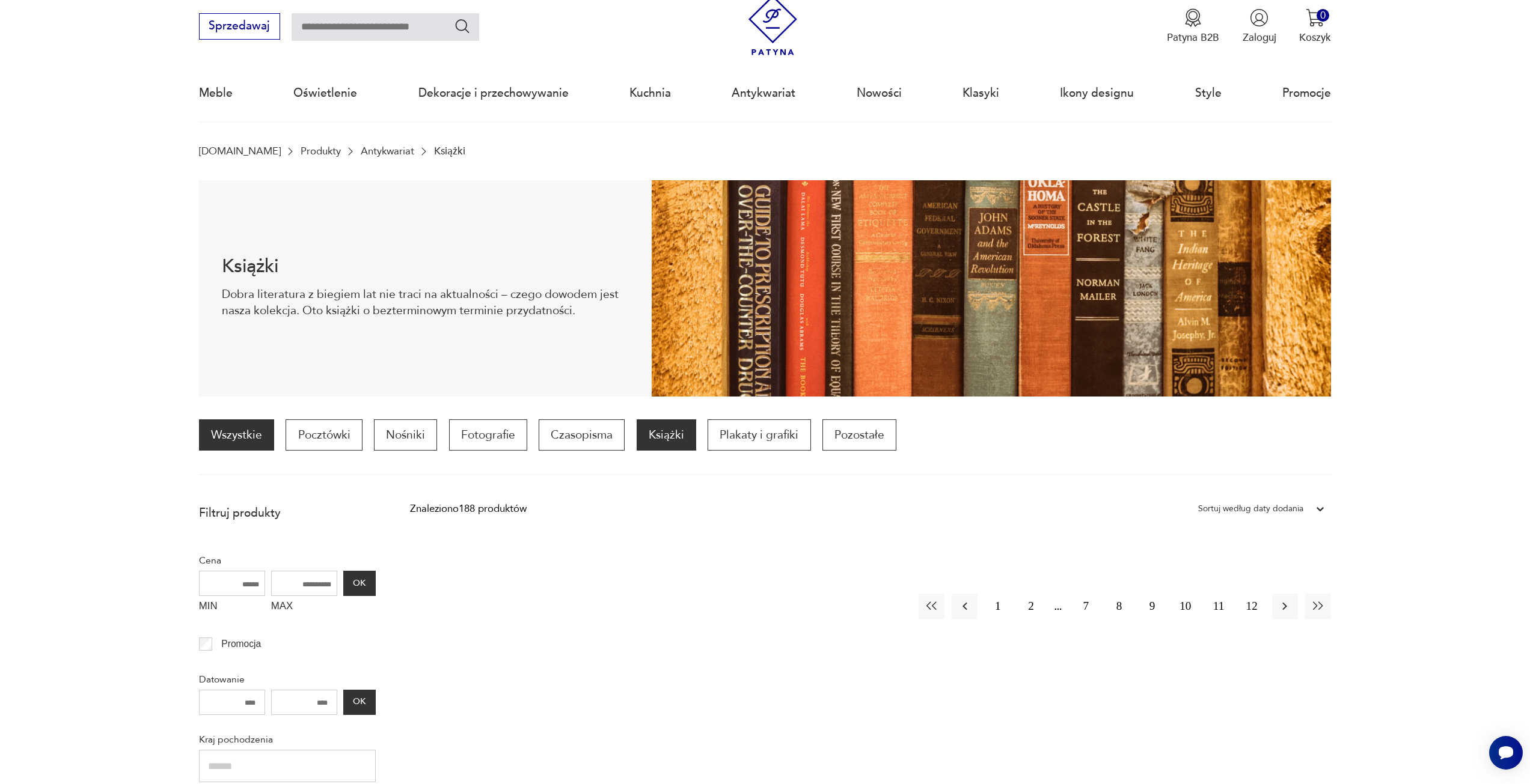
scroll to position [99, 0]
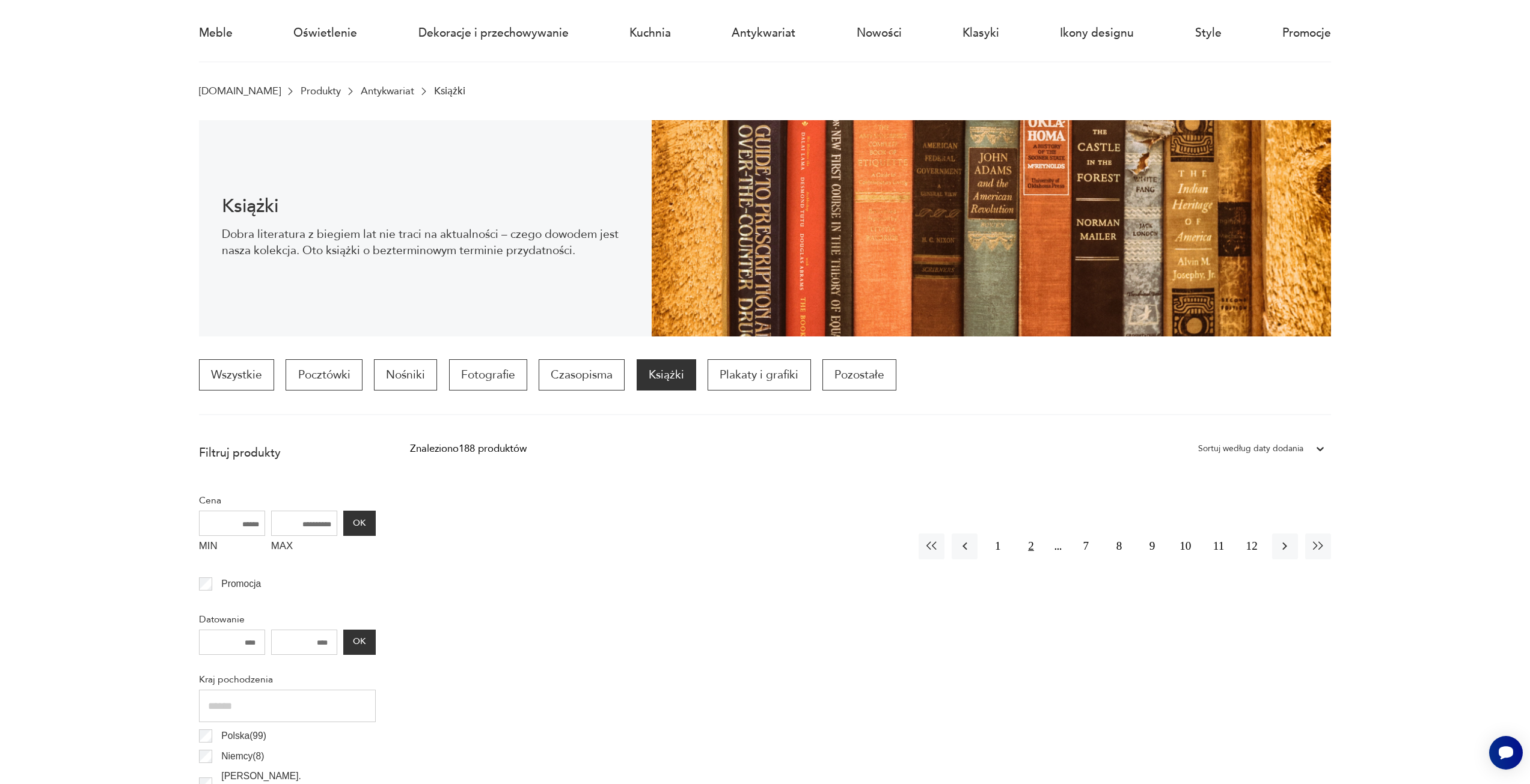
click at [1037, 550] on button "2" at bounding box center [1030, 547] width 26 height 26
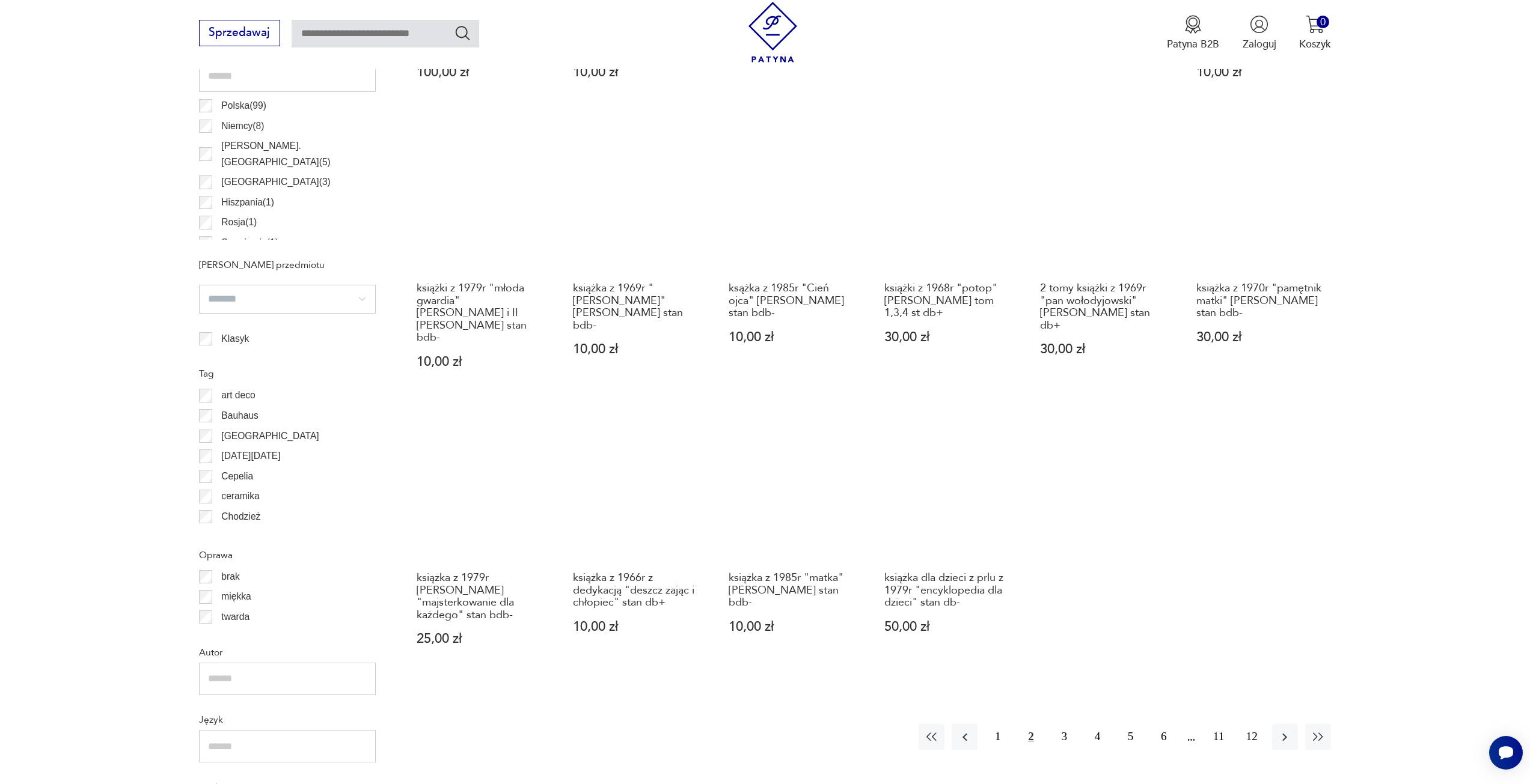
scroll to position [718, 0]
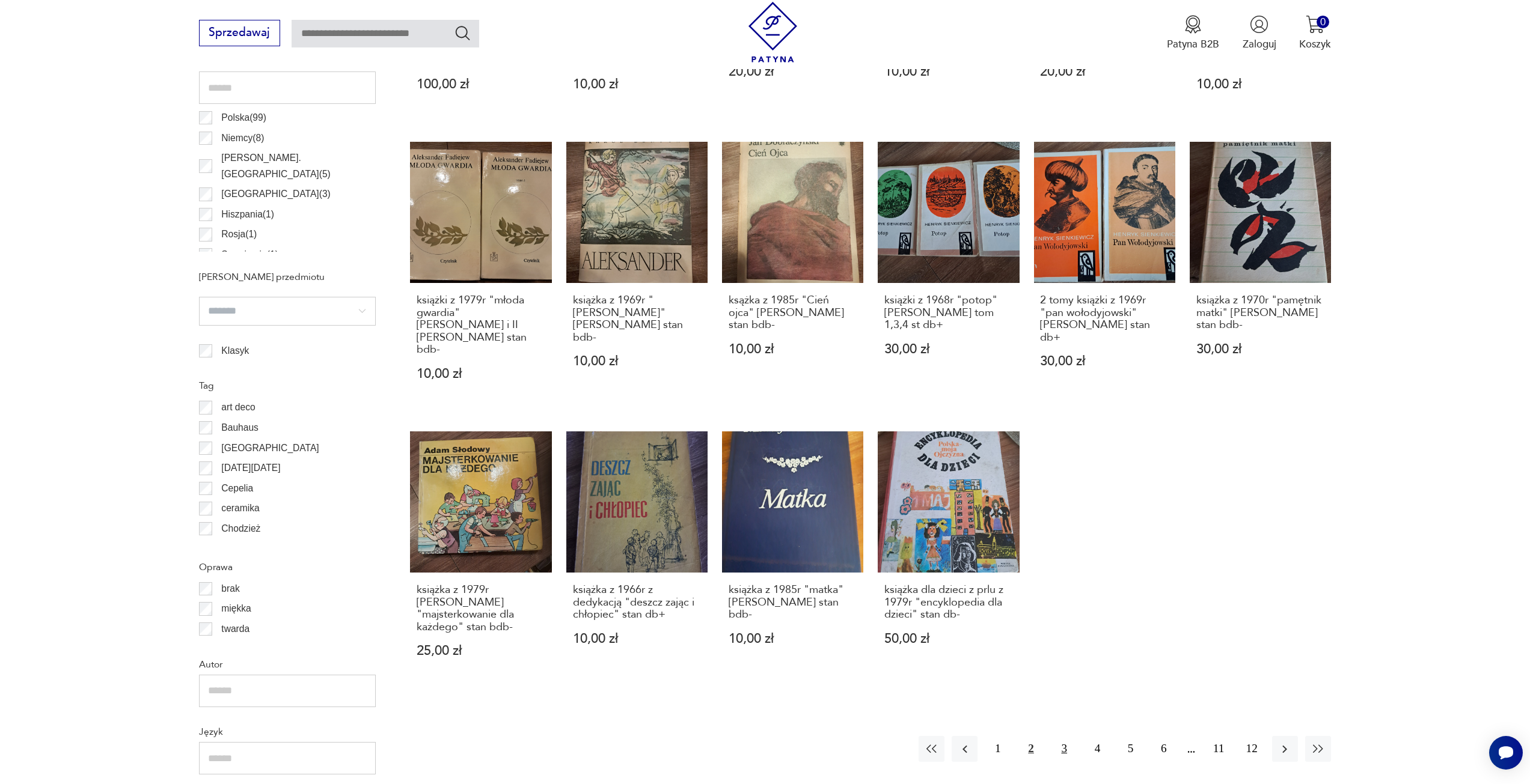
click at [1073, 742] on button "3" at bounding box center [1064, 749] width 26 height 26
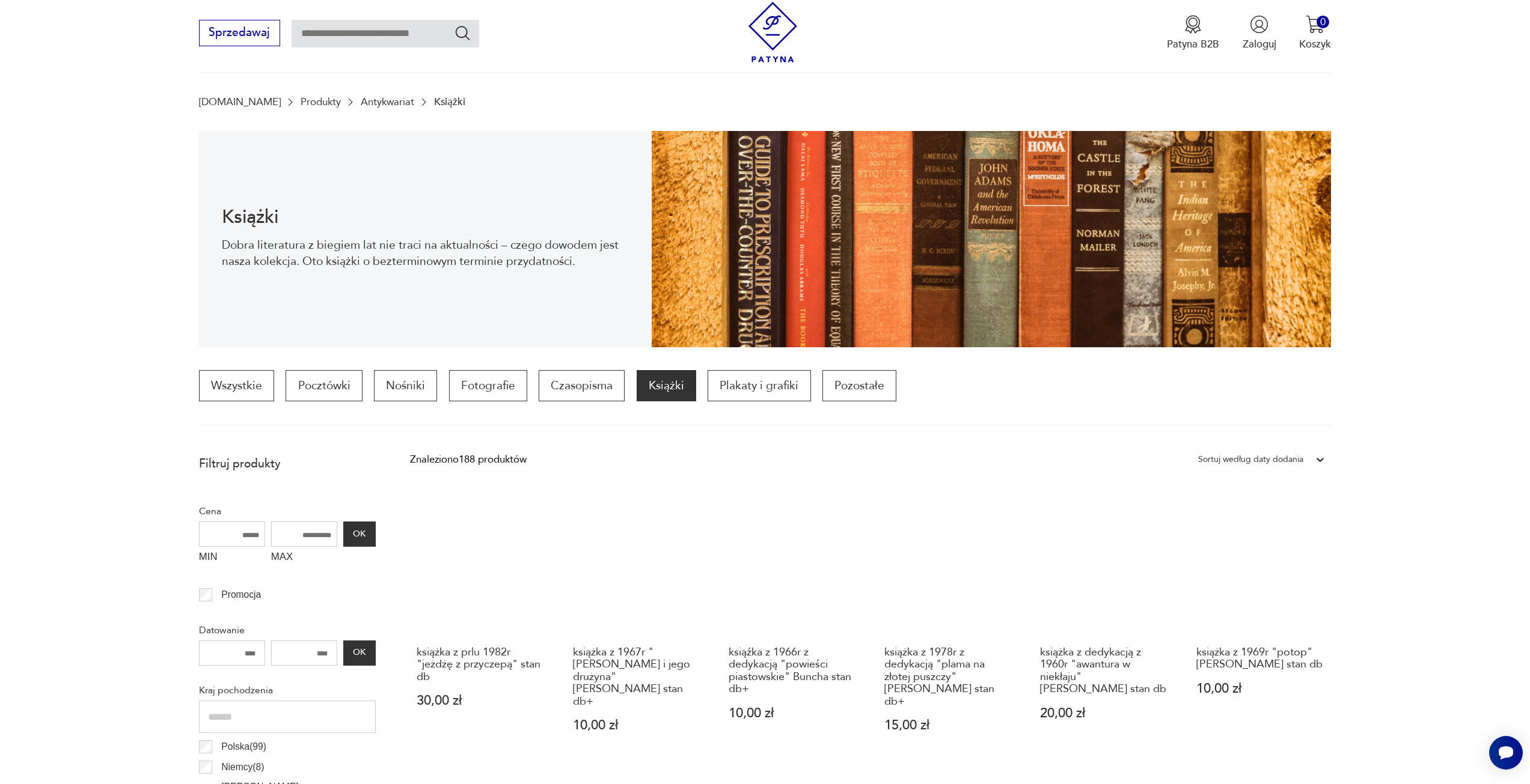
scroll to position [56, 0]
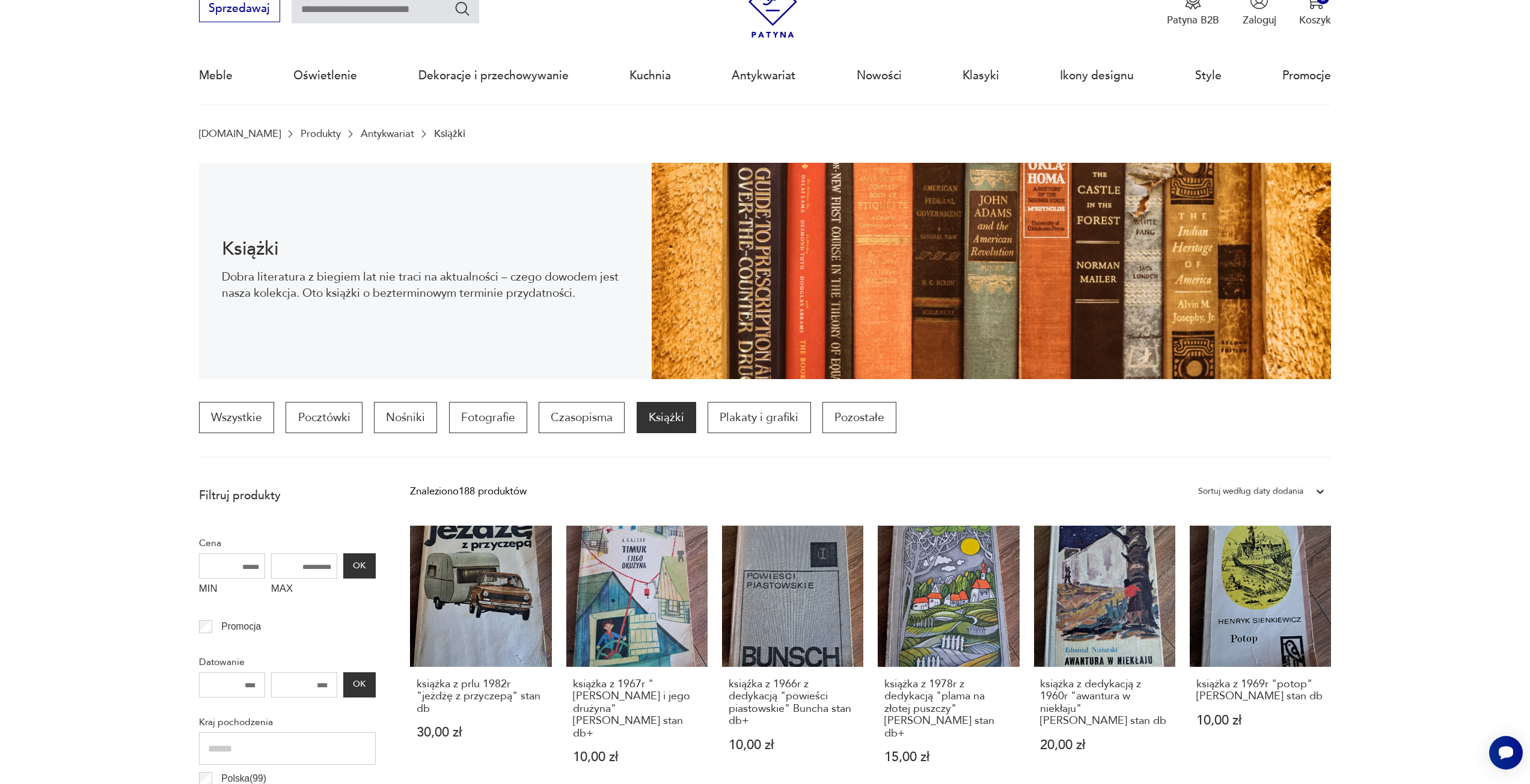
click at [403, 13] on input "text" at bounding box center [385, 9] width 188 height 27
type input "*****"
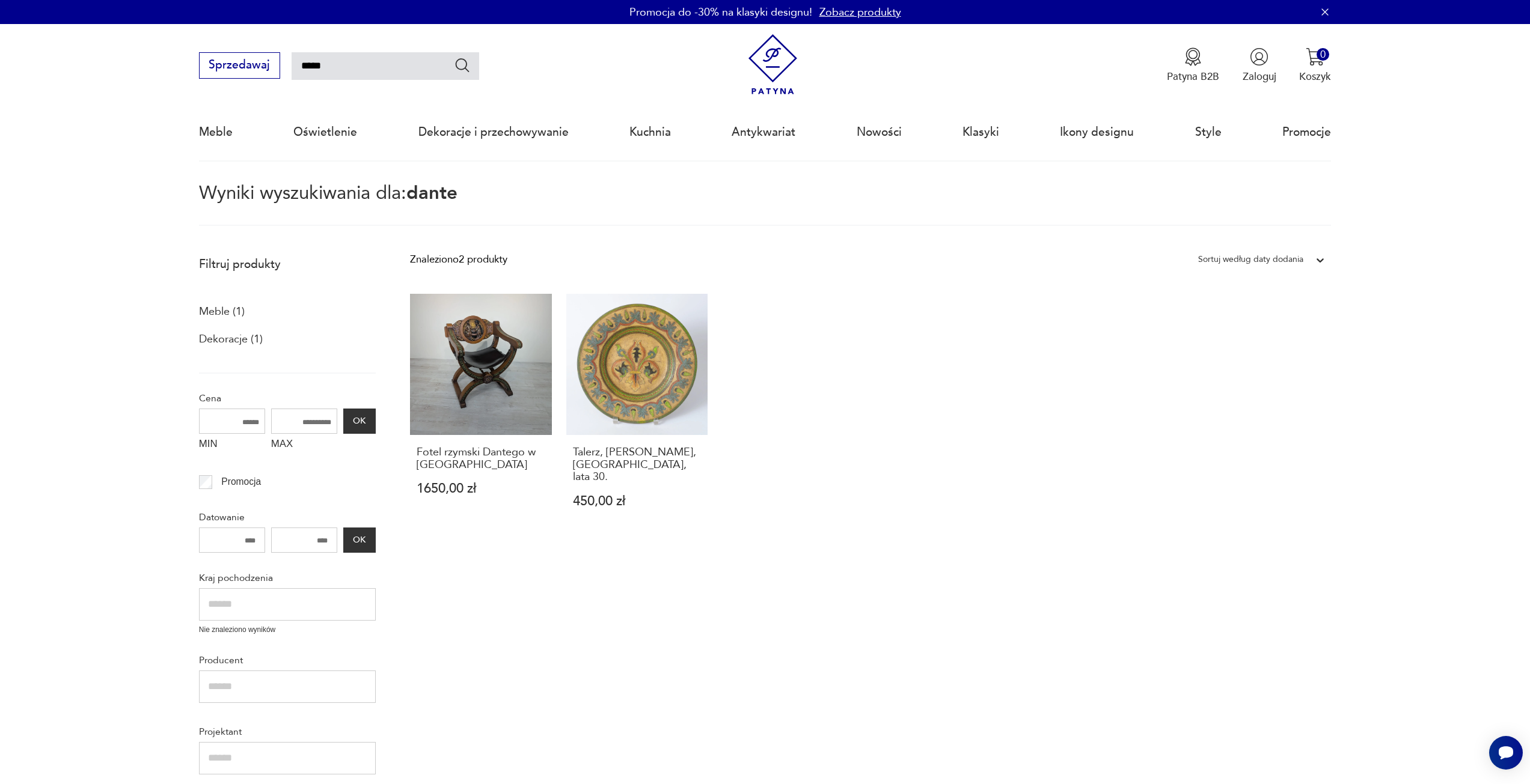
drag, startPoint x: 346, startPoint y: 57, endPoint x: 285, endPoint y: 64, distance: 61.4
click at [285, 64] on div "Sprzedawaj *****" at bounding box center [339, 65] width 280 height 26
type input "***"
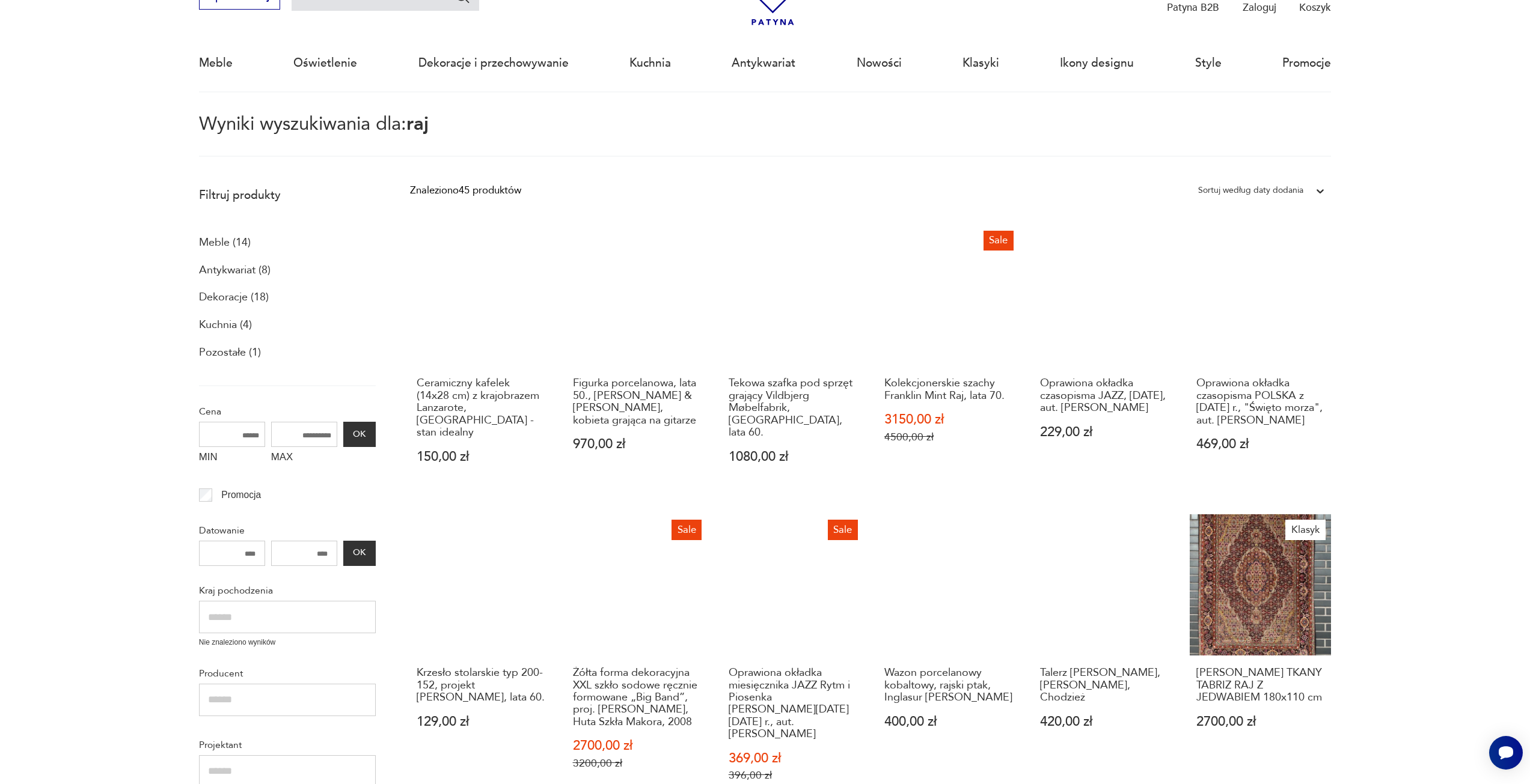
scroll to position [129, 0]
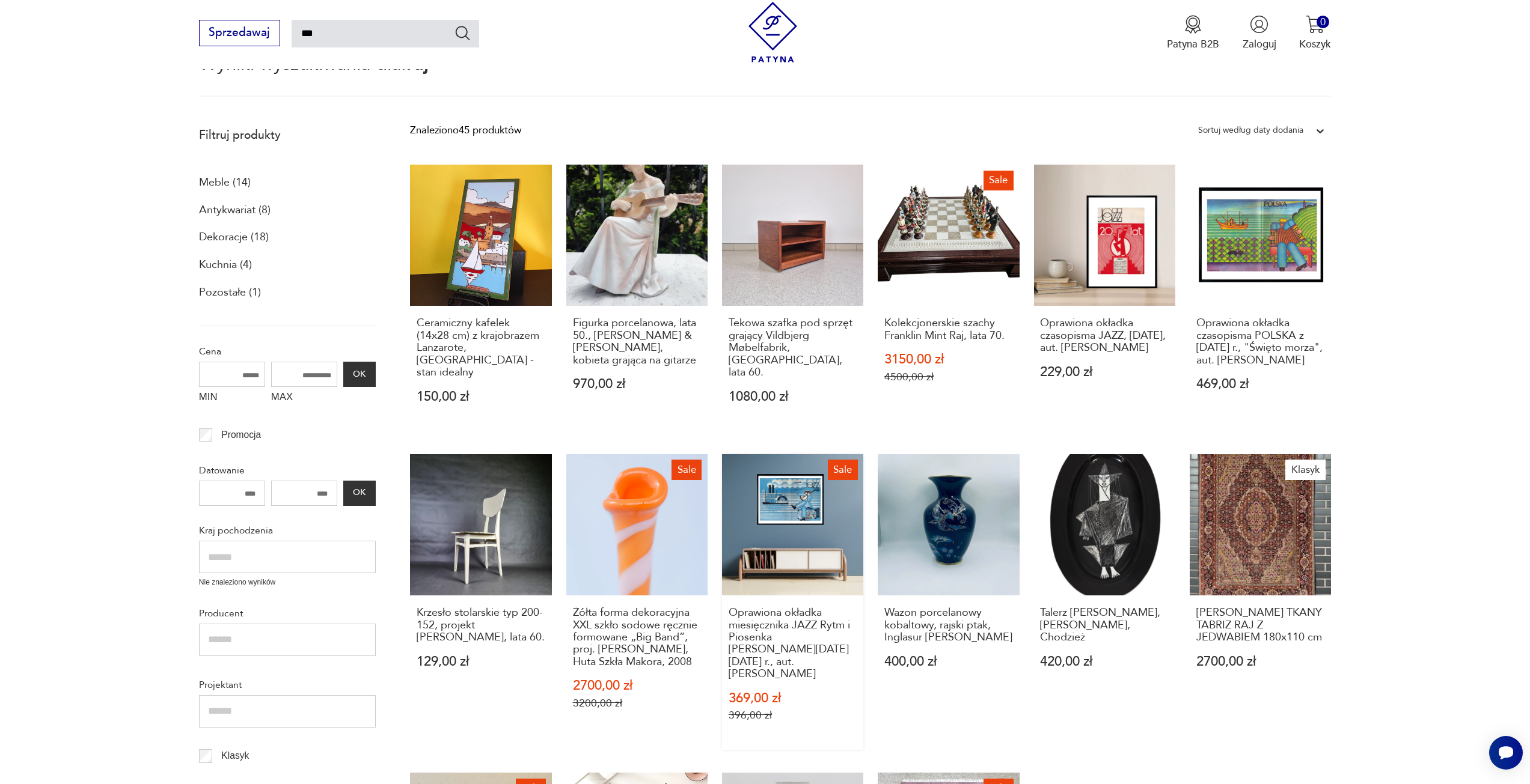
click at [802, 479] on link "Sale Oprawiona okładka miesięcznika JAZZ Rytm i Piosenka z lipiec-sierpień 1977…" at bounding box center [792, 602] width 141 height 296
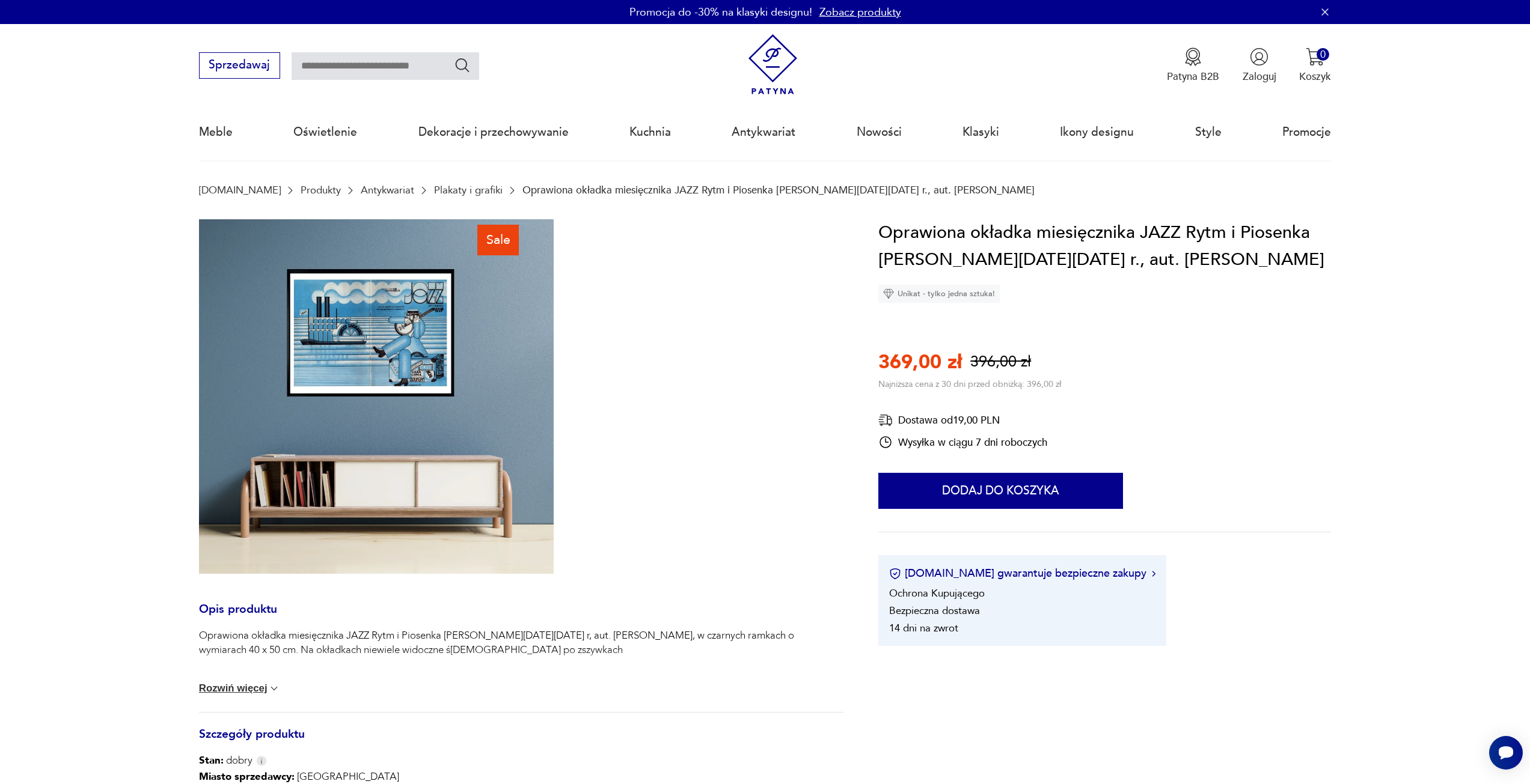
click at [420, 376] on img at bounding box center [376, 396] width 355 height 354
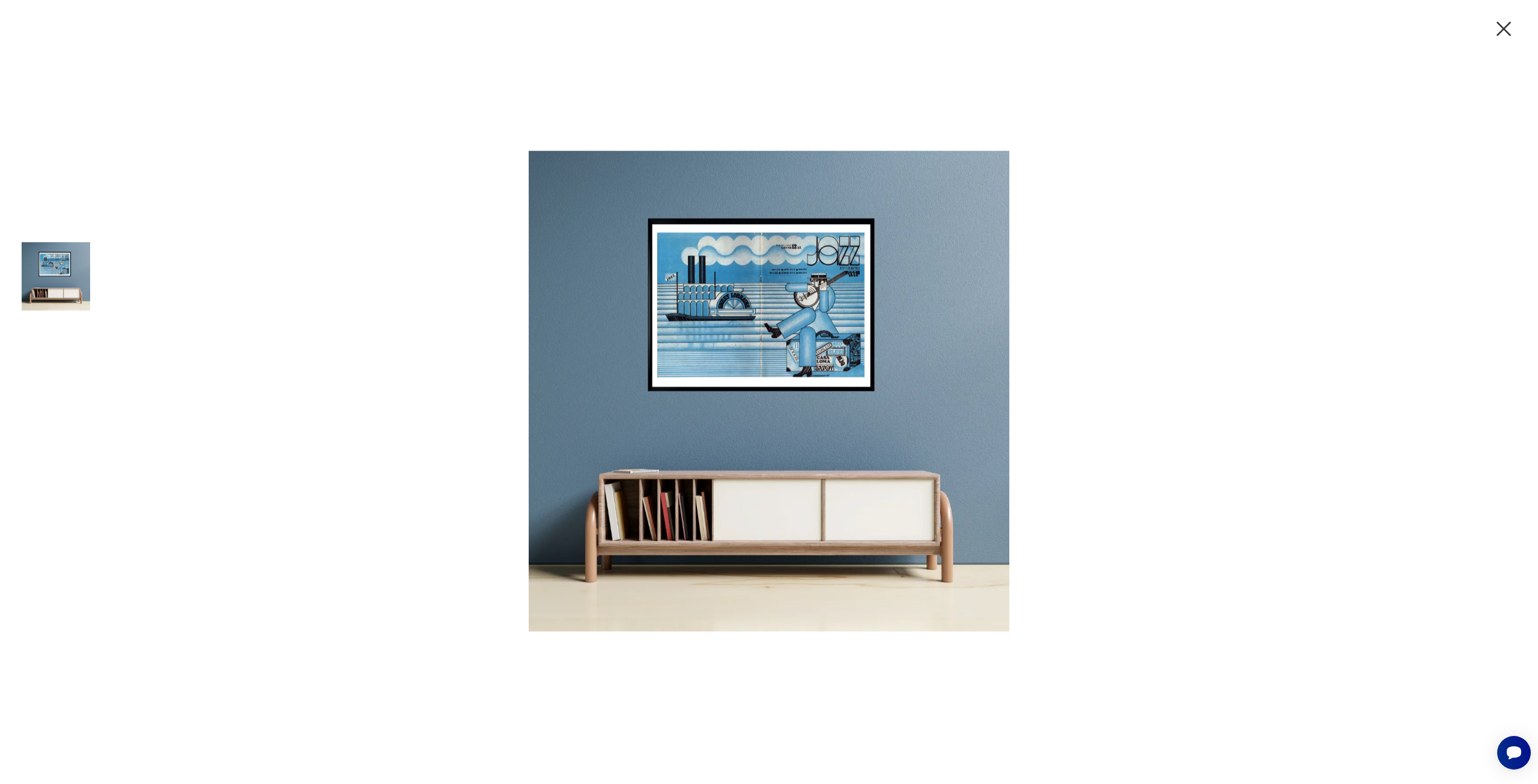
click at [786, 320] on img at bounding box center [769, 391] width 481 height 601
click at [1510, 32] on icon "button" at bounding box center [1504, 29] width 26 height 26
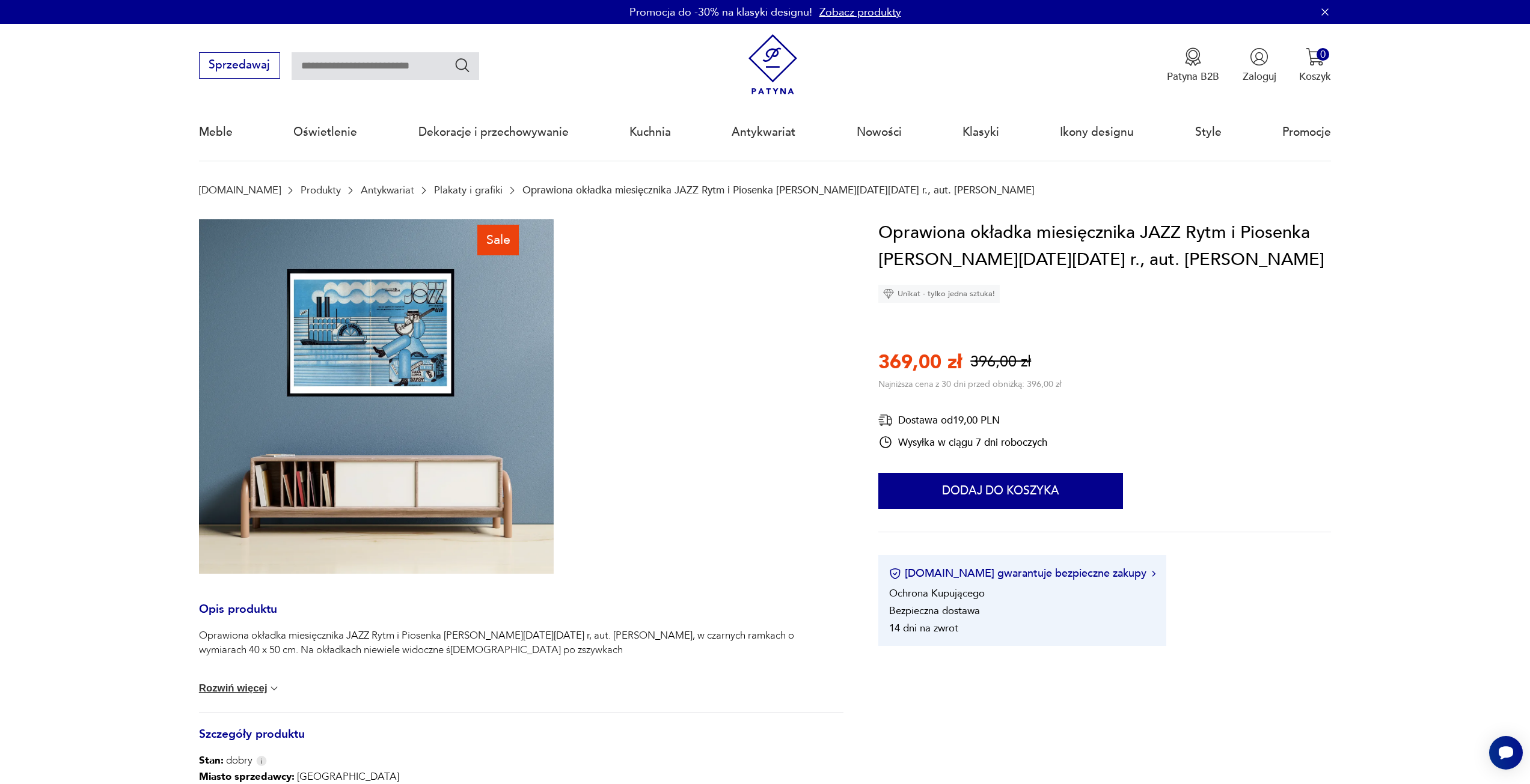
type input "***"
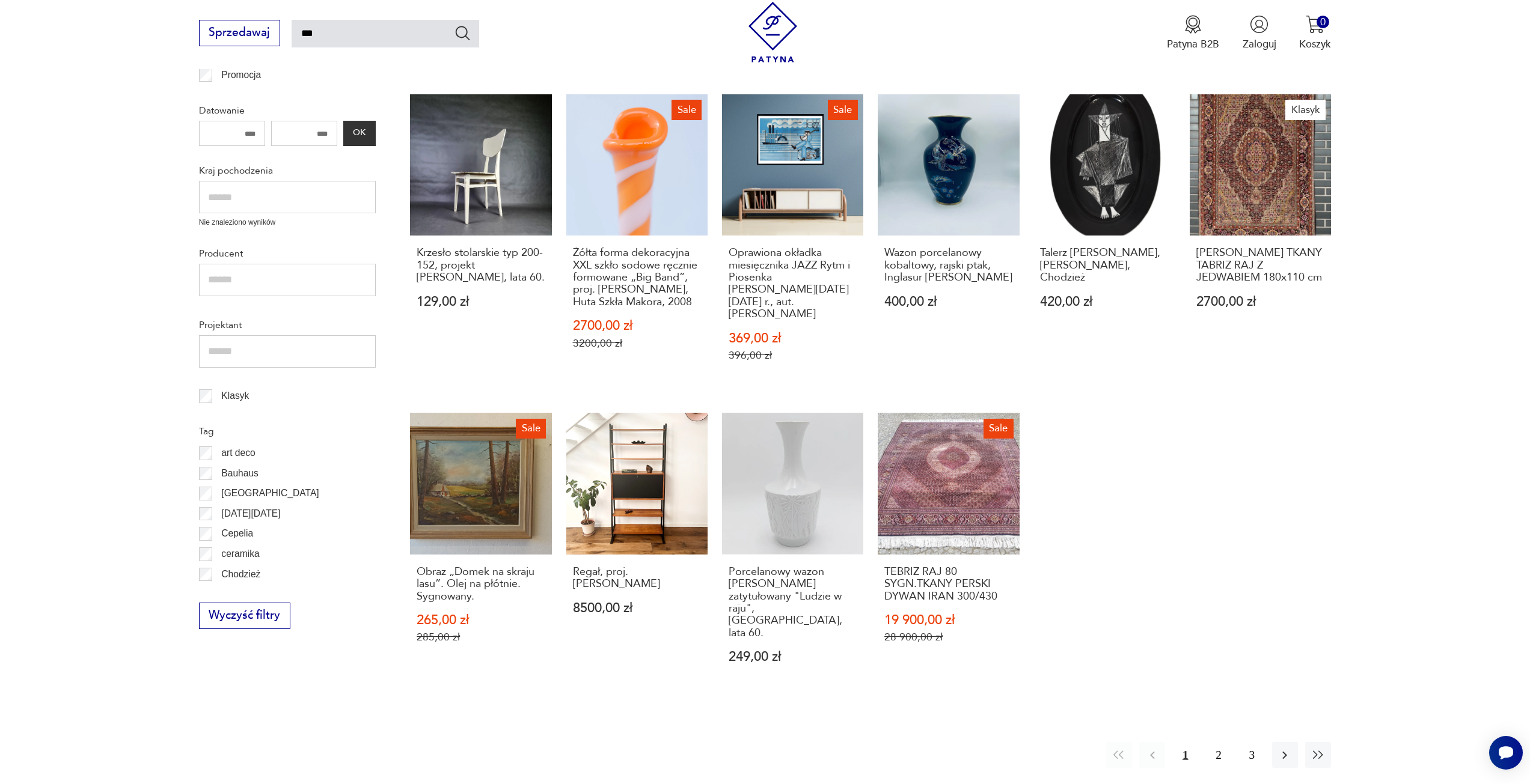
scroll to position [490, 0]
click at [1217, 741] on button "2" at bounding box center [1218, 754] width 26 height 26
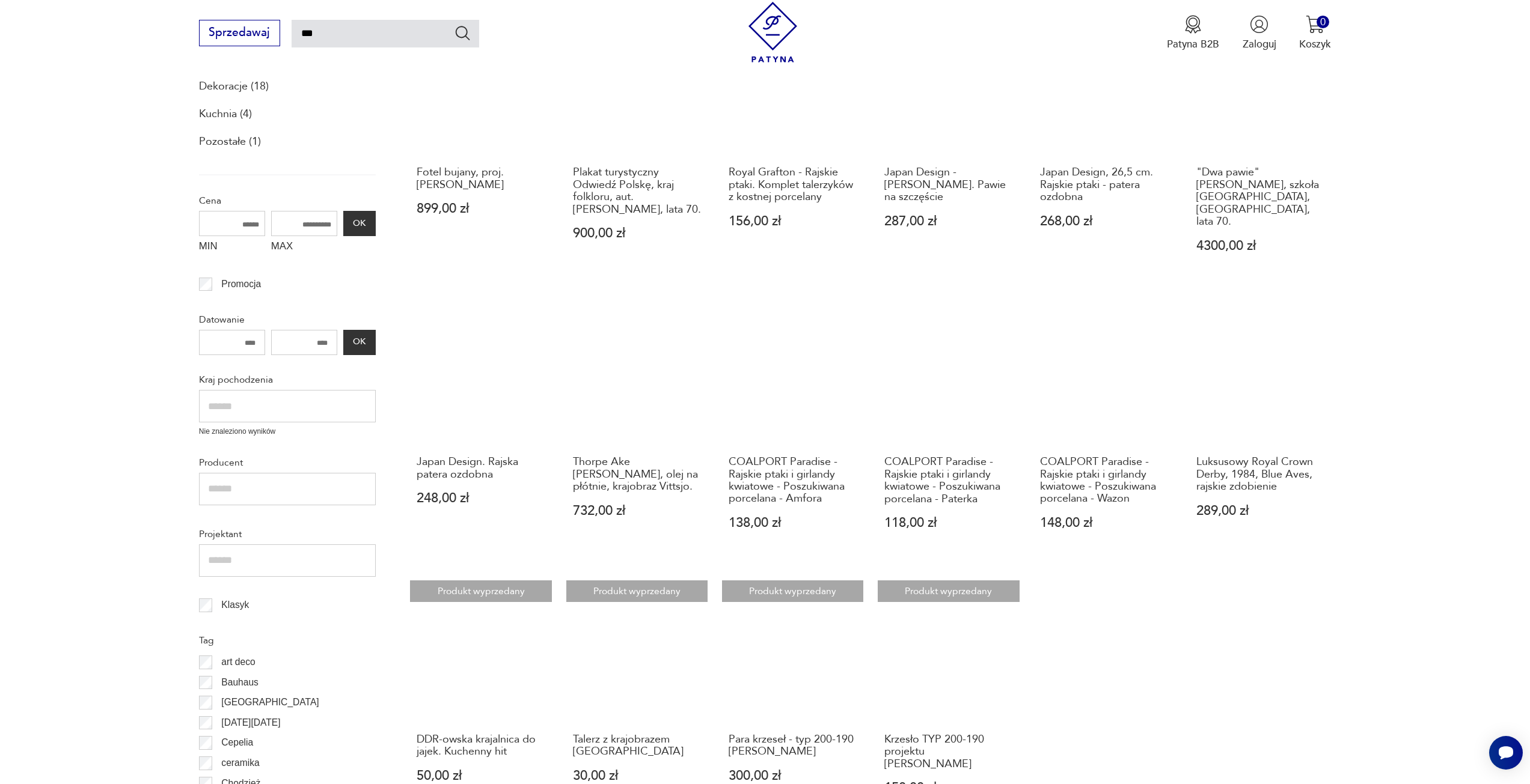
scroll to position [310, 0]
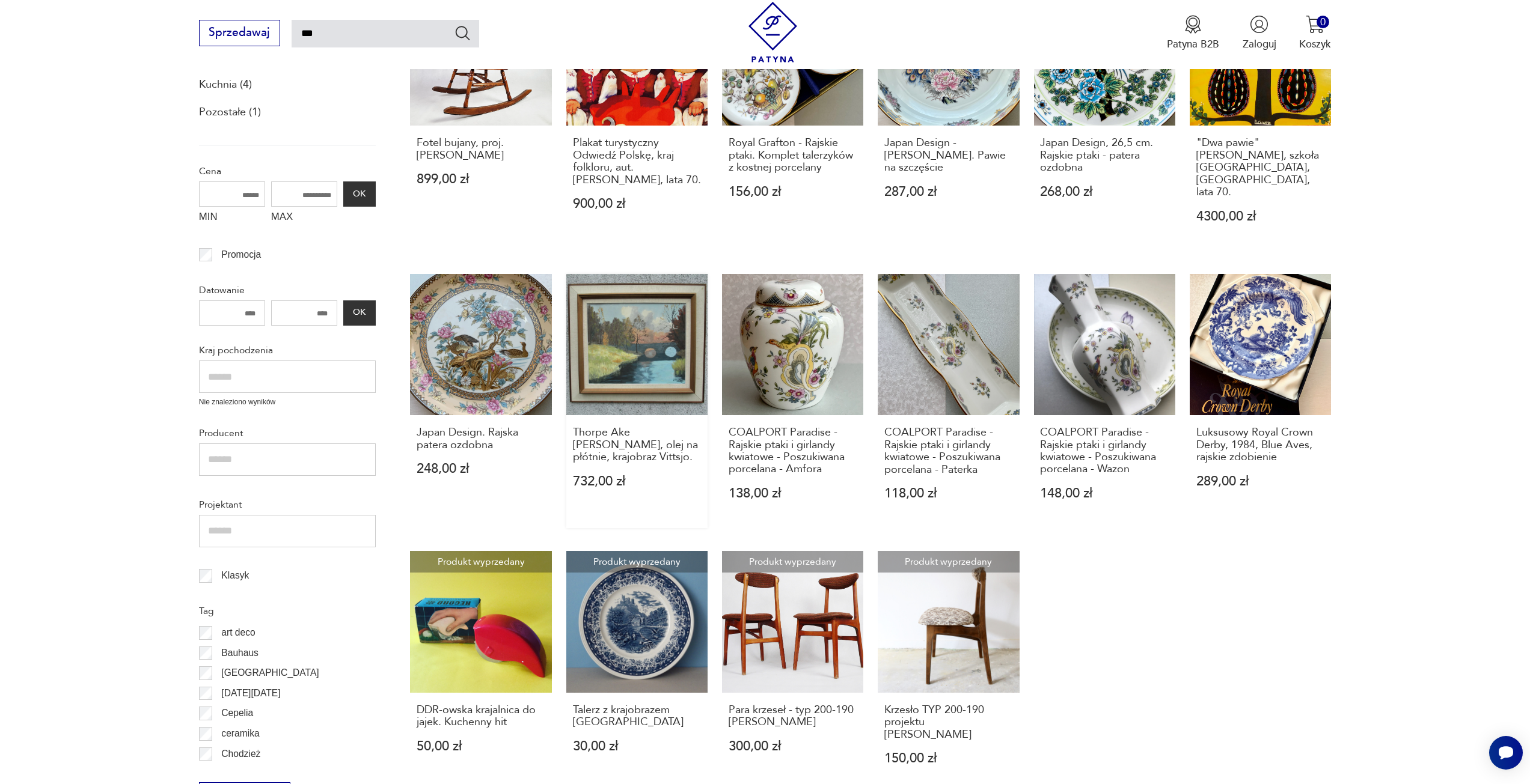
click at [625, 320] on link "Thorpe Ake Ivar, olej na płótnie, krajobraz Vittsjo. 732,00 zł" at bounding box center [637, 401] width 141 height 254
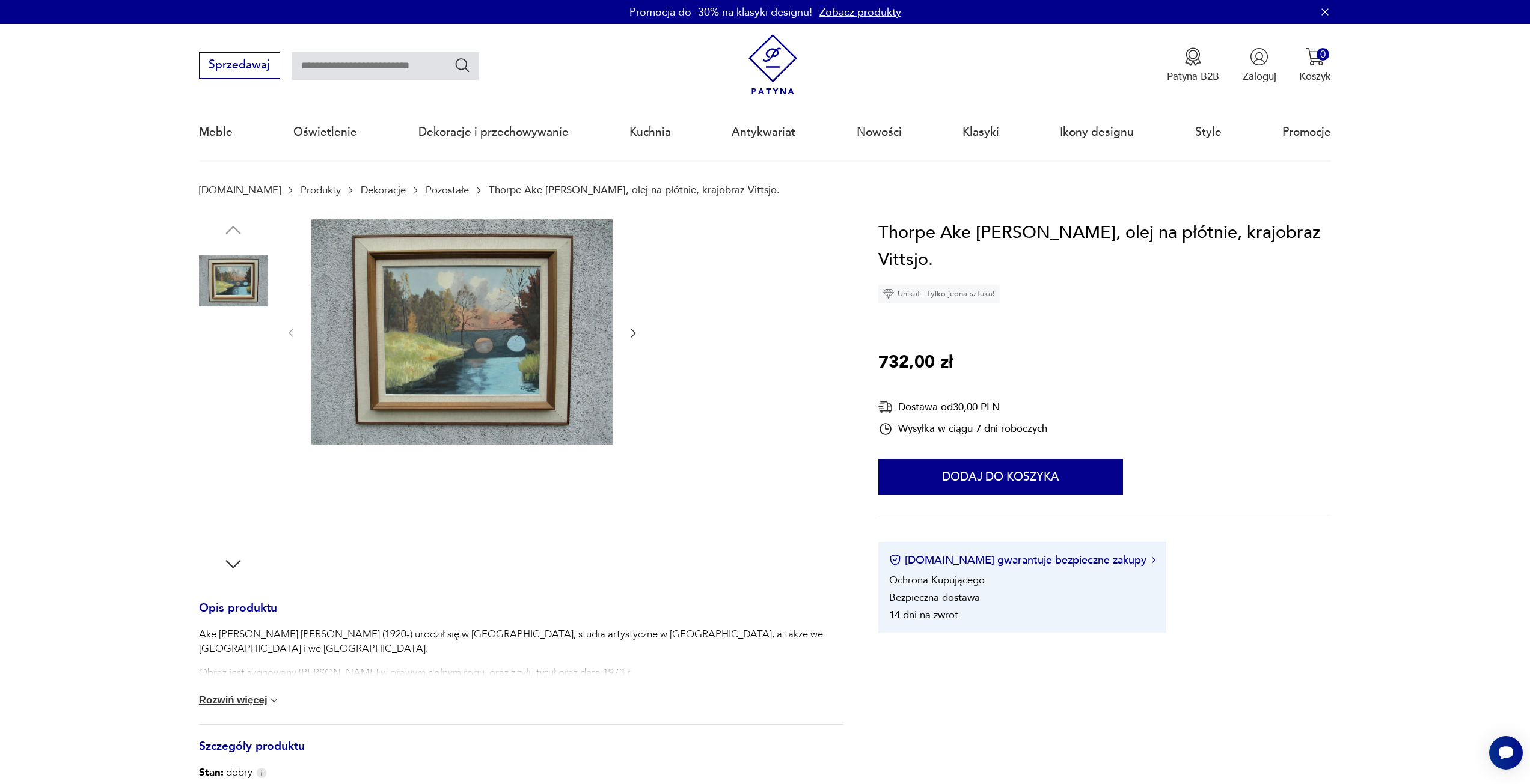
click at [507, 326] on img at bounding box center [463, 333] width 302 height 226
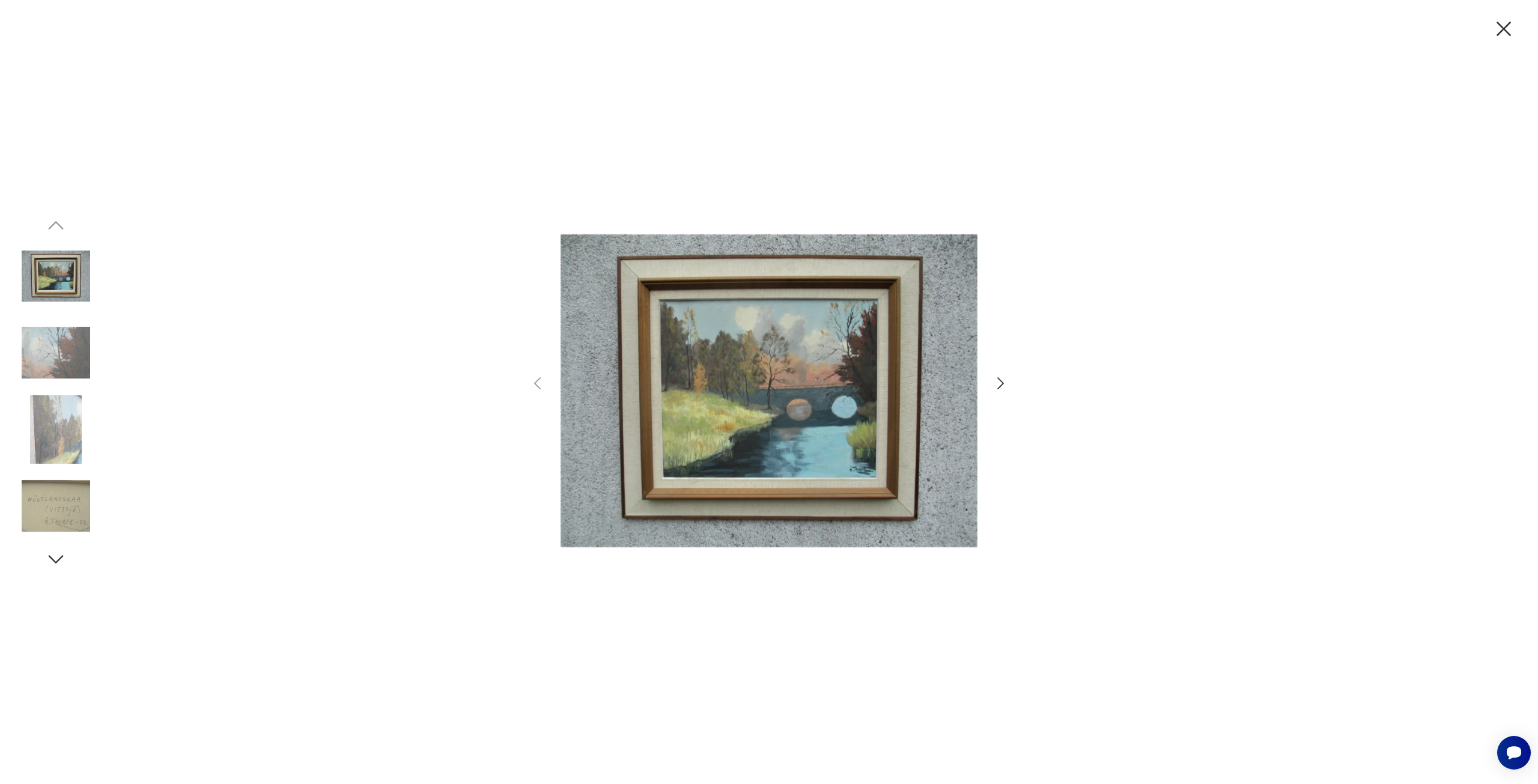
click at [1005, 386] on icon "button" at bounding box center [1000, 383] width 17 height 17
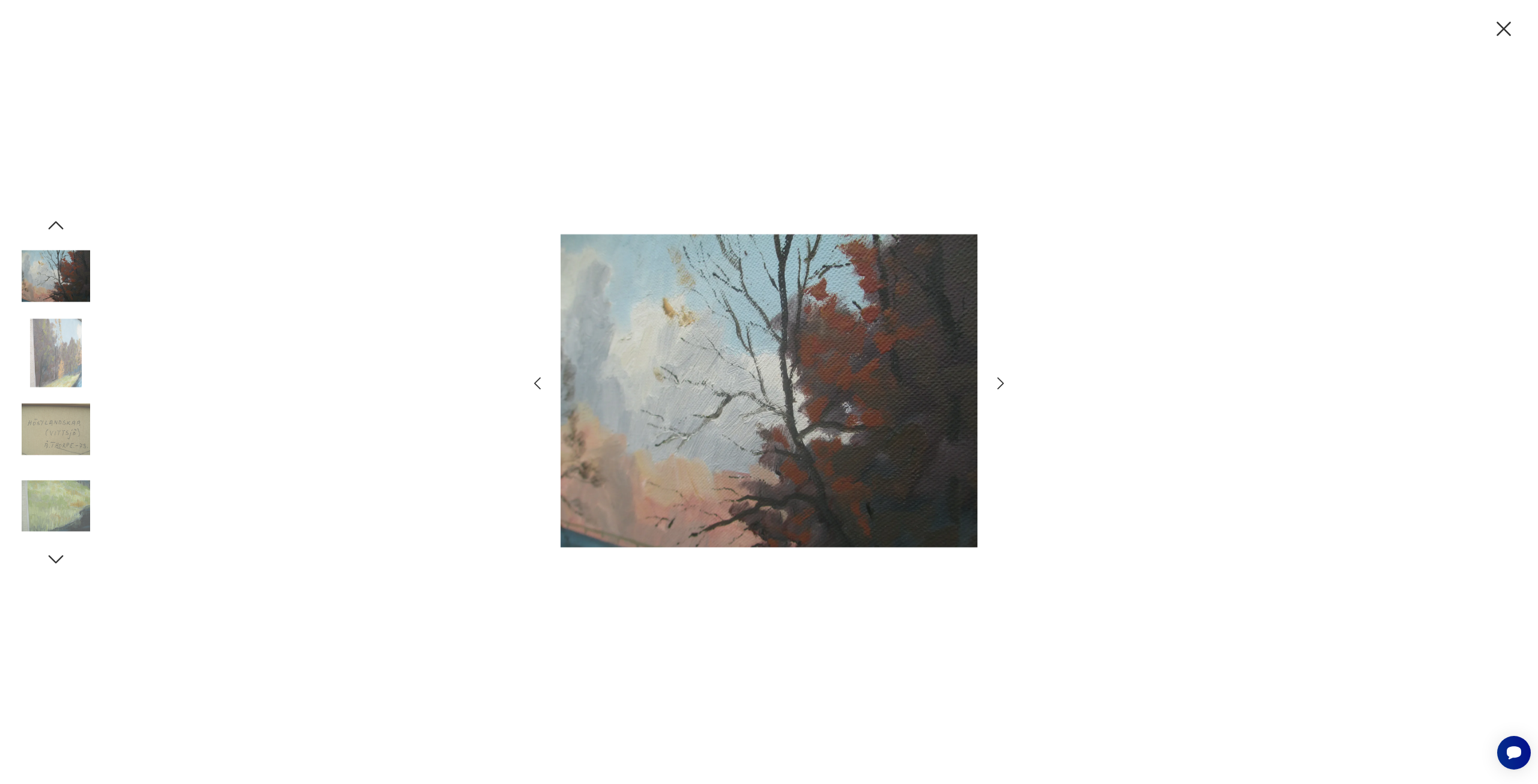
click at [1005, 386] on icon "button" at bounding box center [1000, 383] width 17 height 17
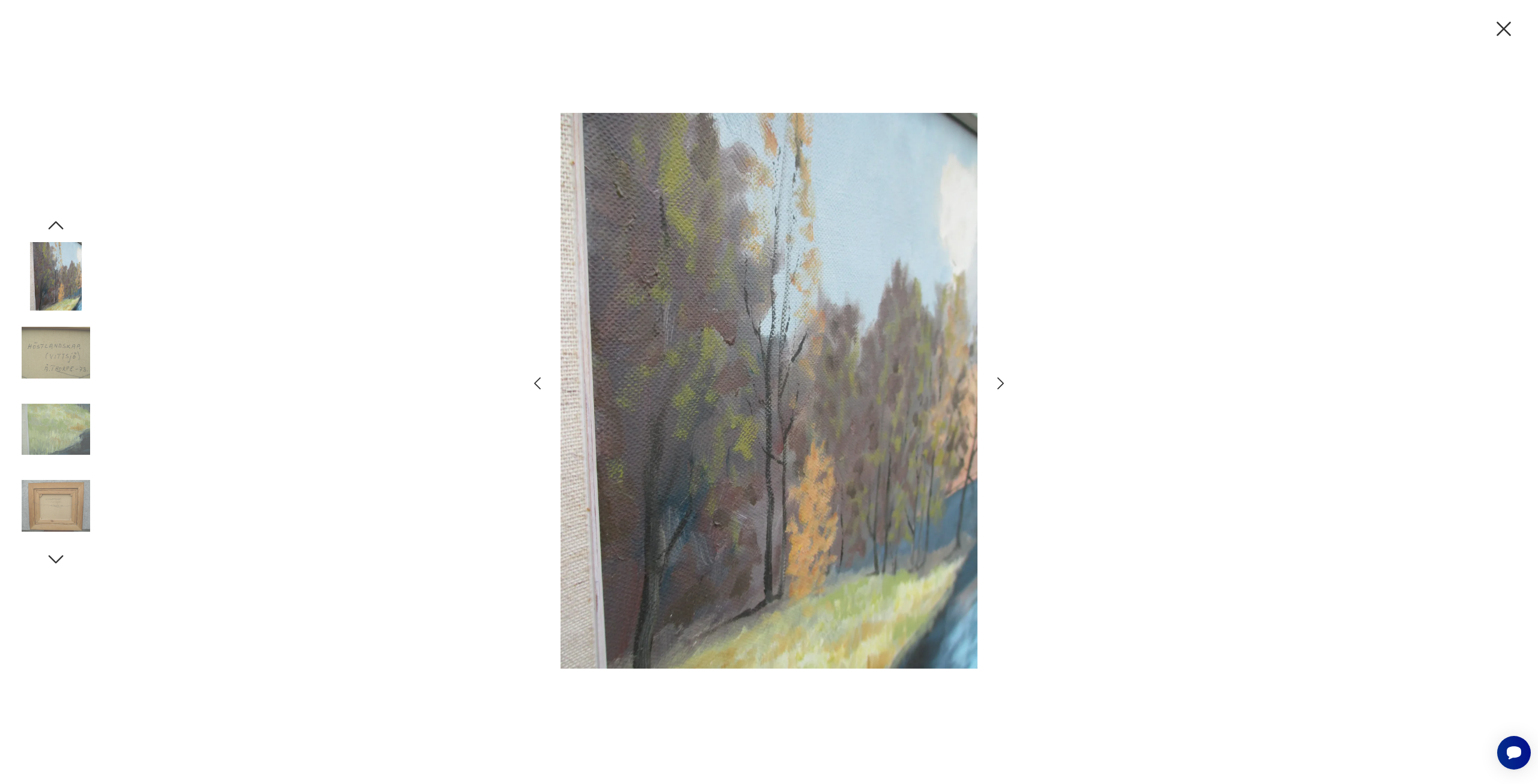
click at [1005, 386] on icon "button" at bounding box center [1000, 383] width 17 height 17
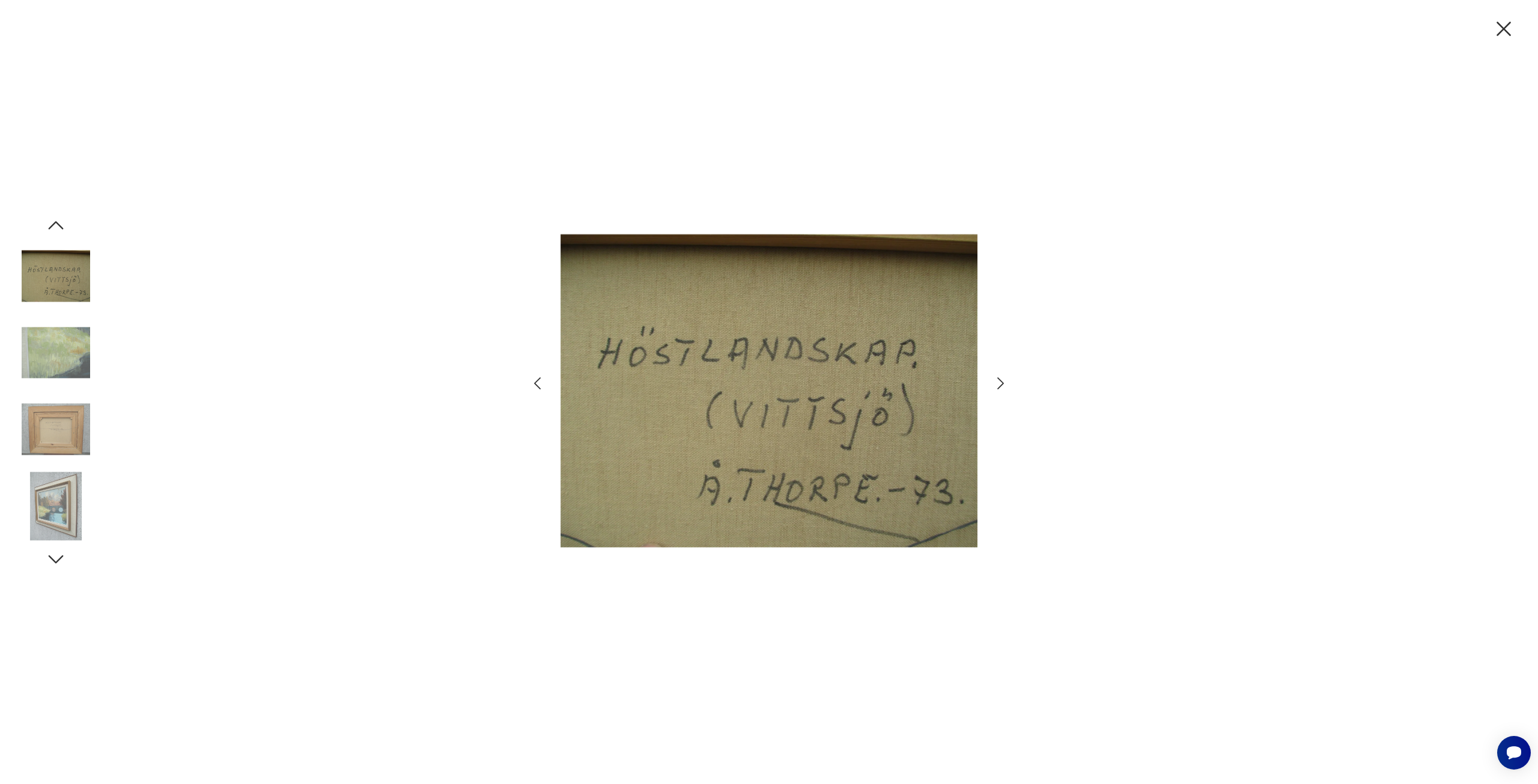
click at [1005, 386] on icon "button" at bounding box center [1000, 383] width 17 height 17
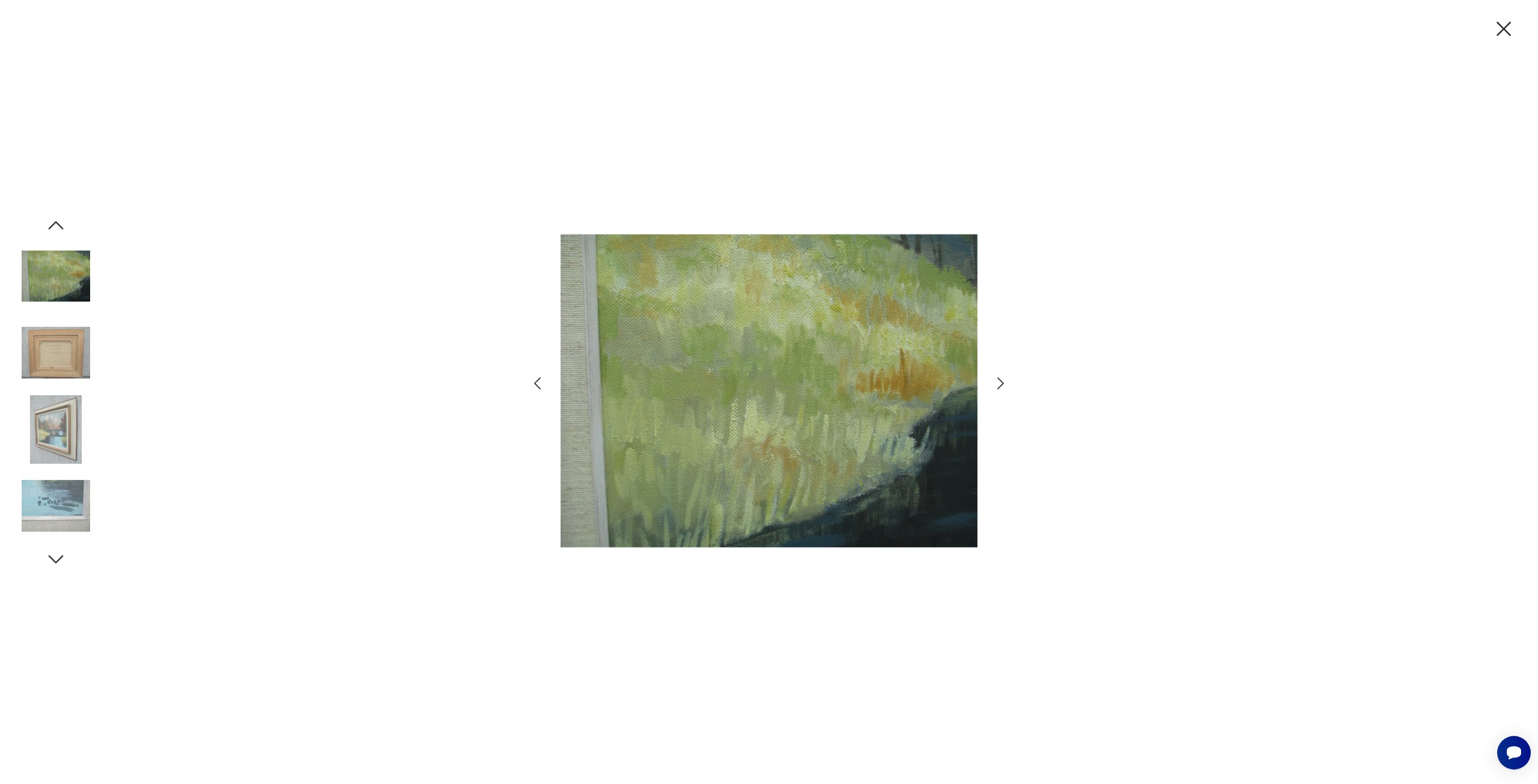
click at [1005, 386] on icon "button" at bounding box center [1000, 383] width 17 height 17
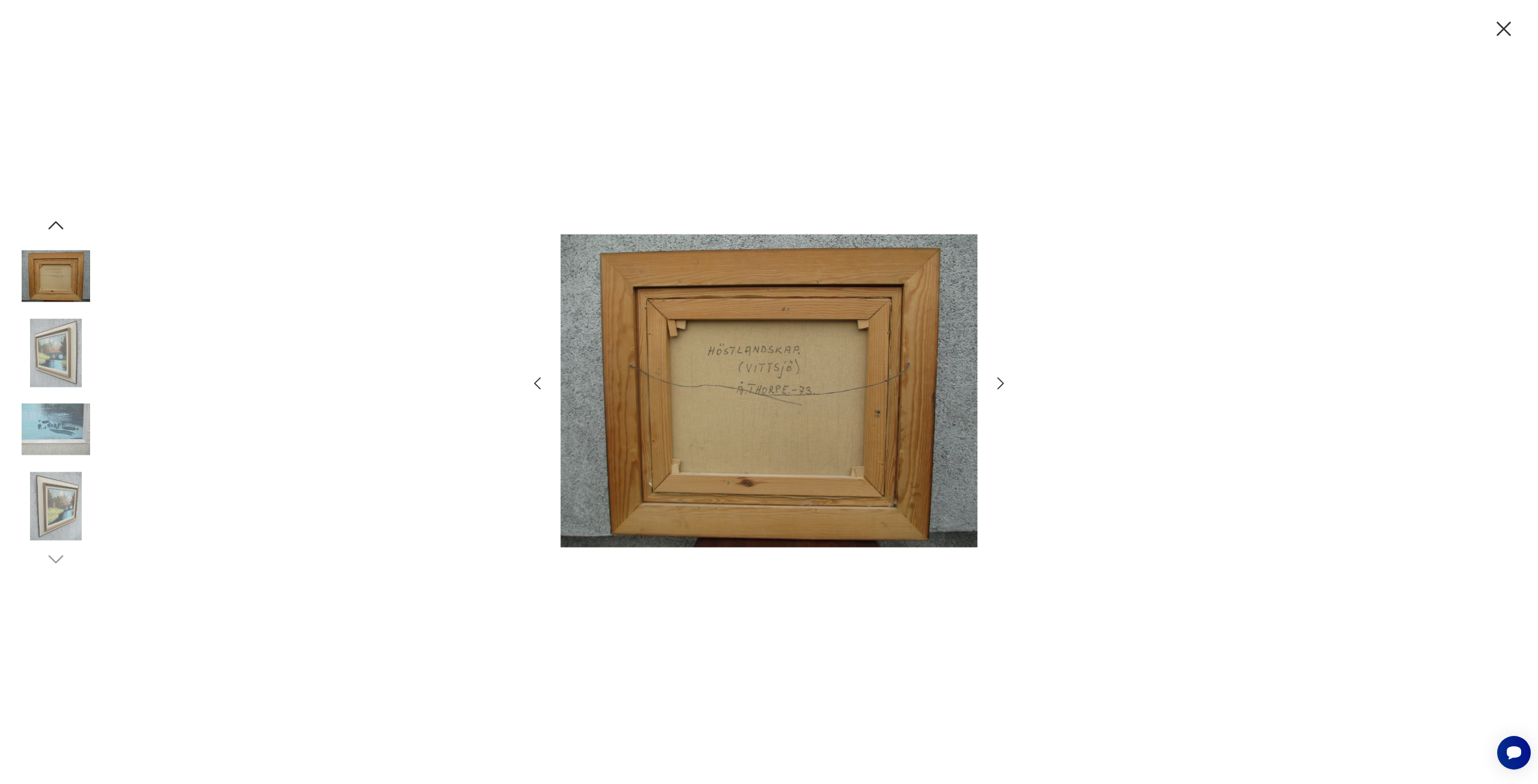
click at [1005, 386] on icon "button" at bounding box center [1000, 383] width 17 height 17
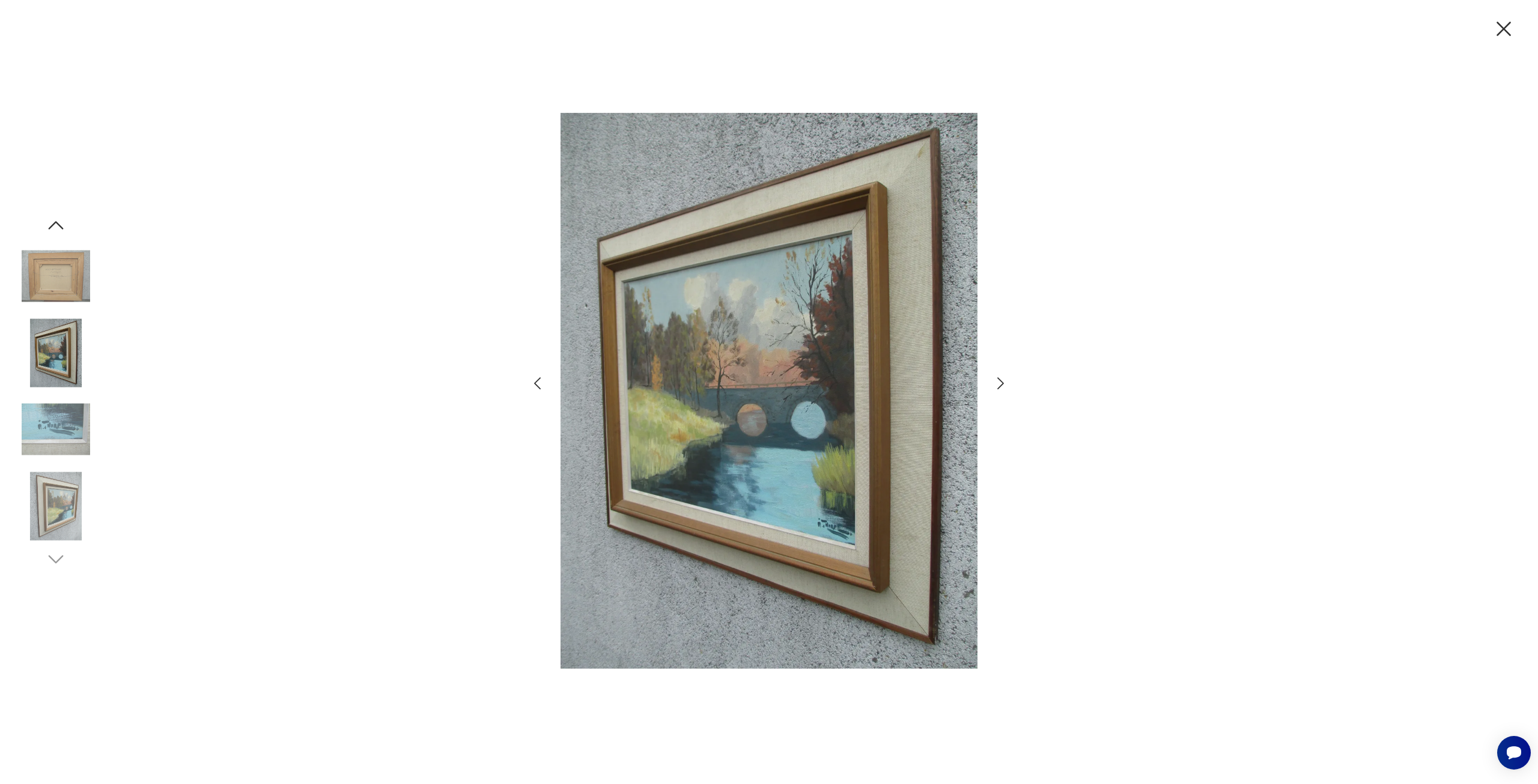
click at [1006, 385] on icon "button" at bounding box center [1000, 383] width 17 height 17
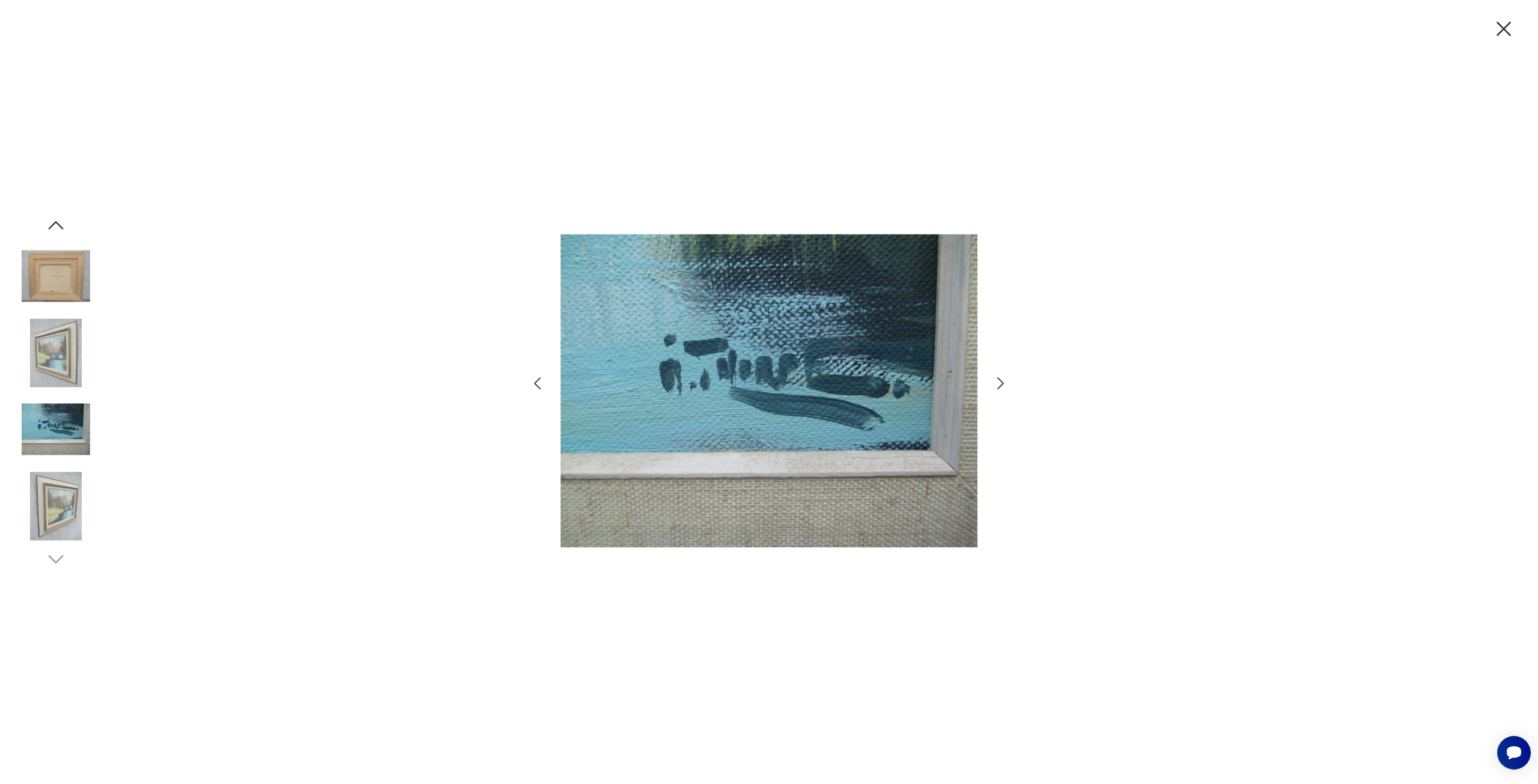
click at [1006, 385] on icon "button" at bounding box center [1000, 383] width 17 height 17
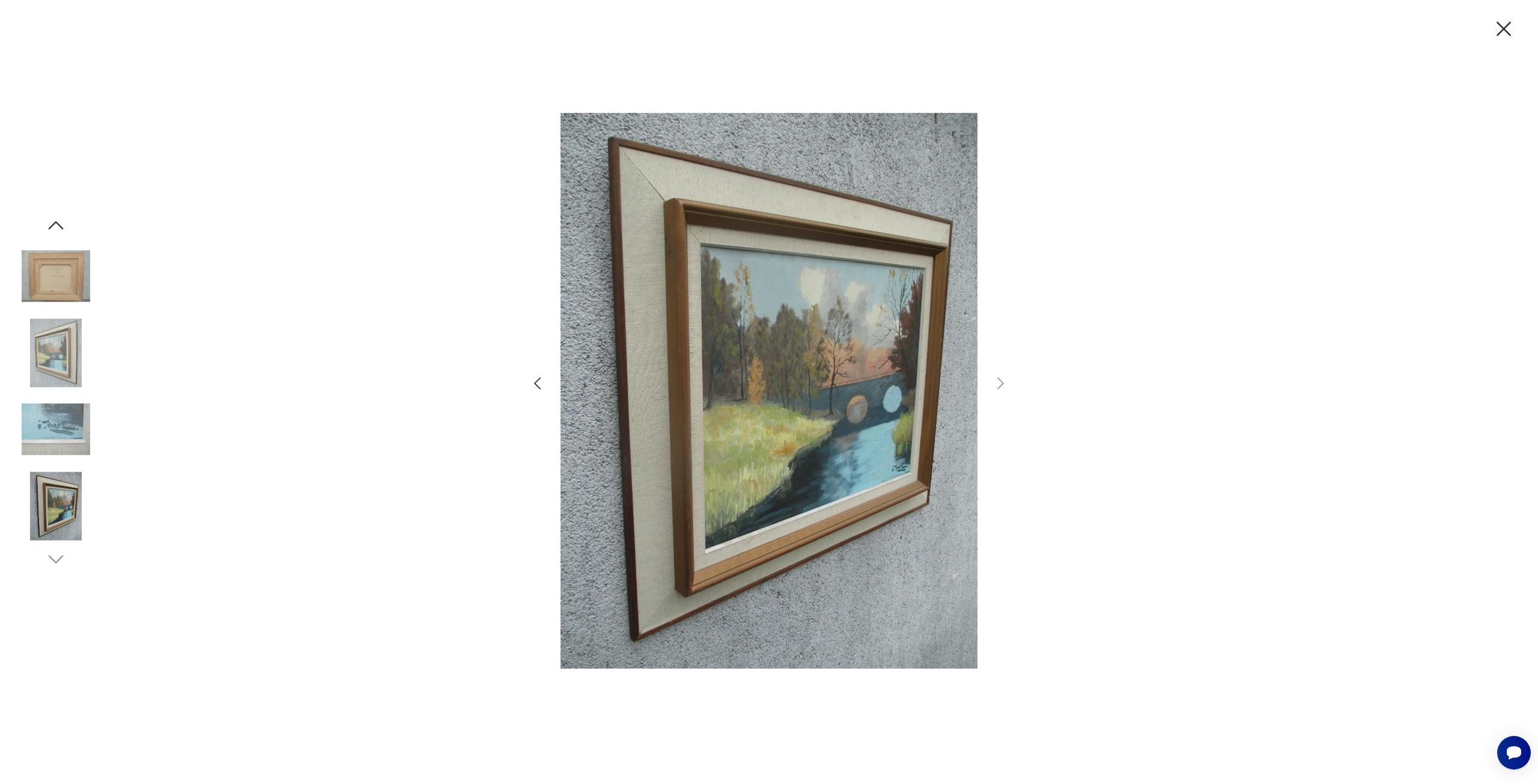
click at [1502, 23] on icon "button" at bounding box center [1504, 29] width 26 height 26
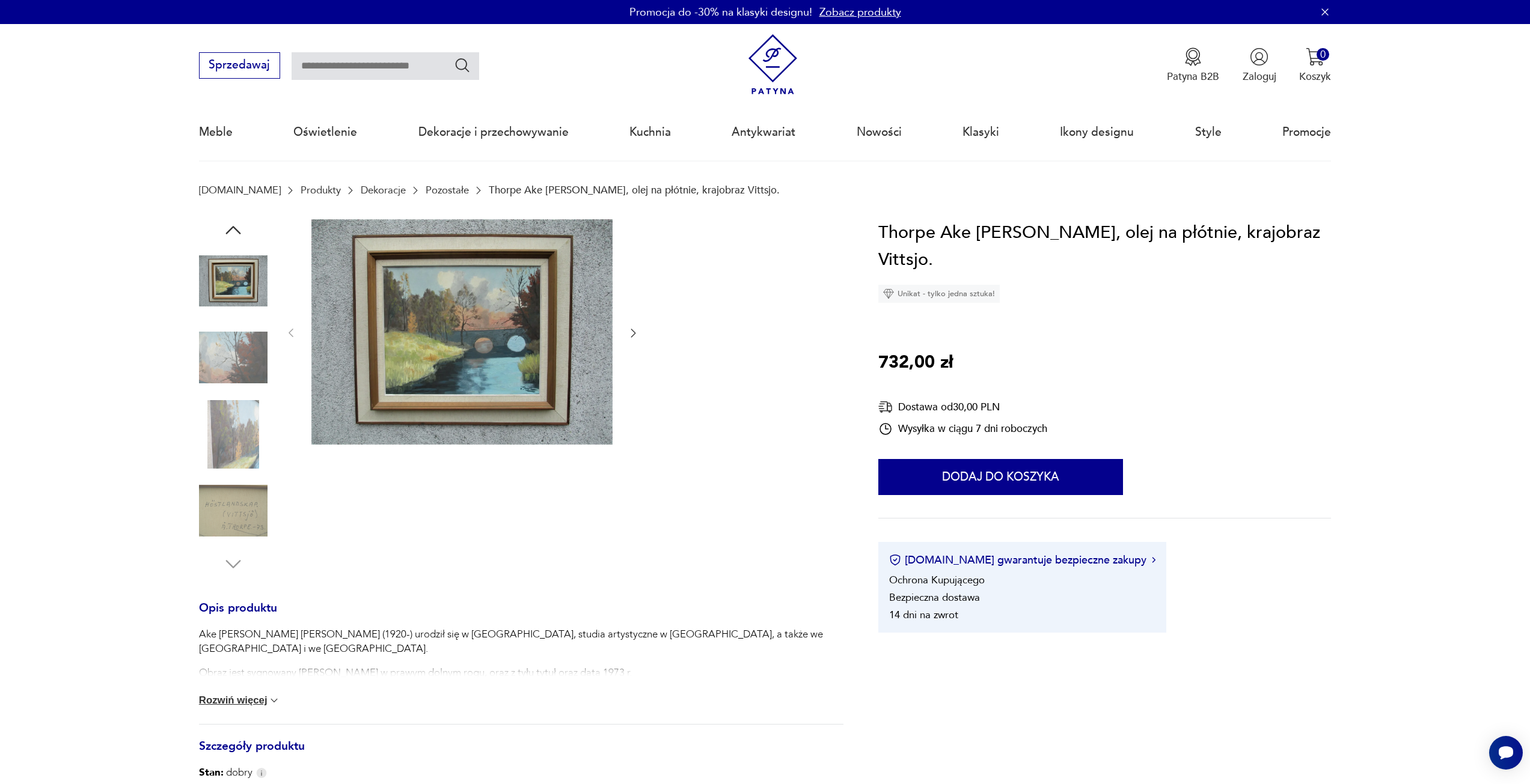
click at [425, 187] on link "Pozostałe" at bounding box center [447, 190] width 43 height 11
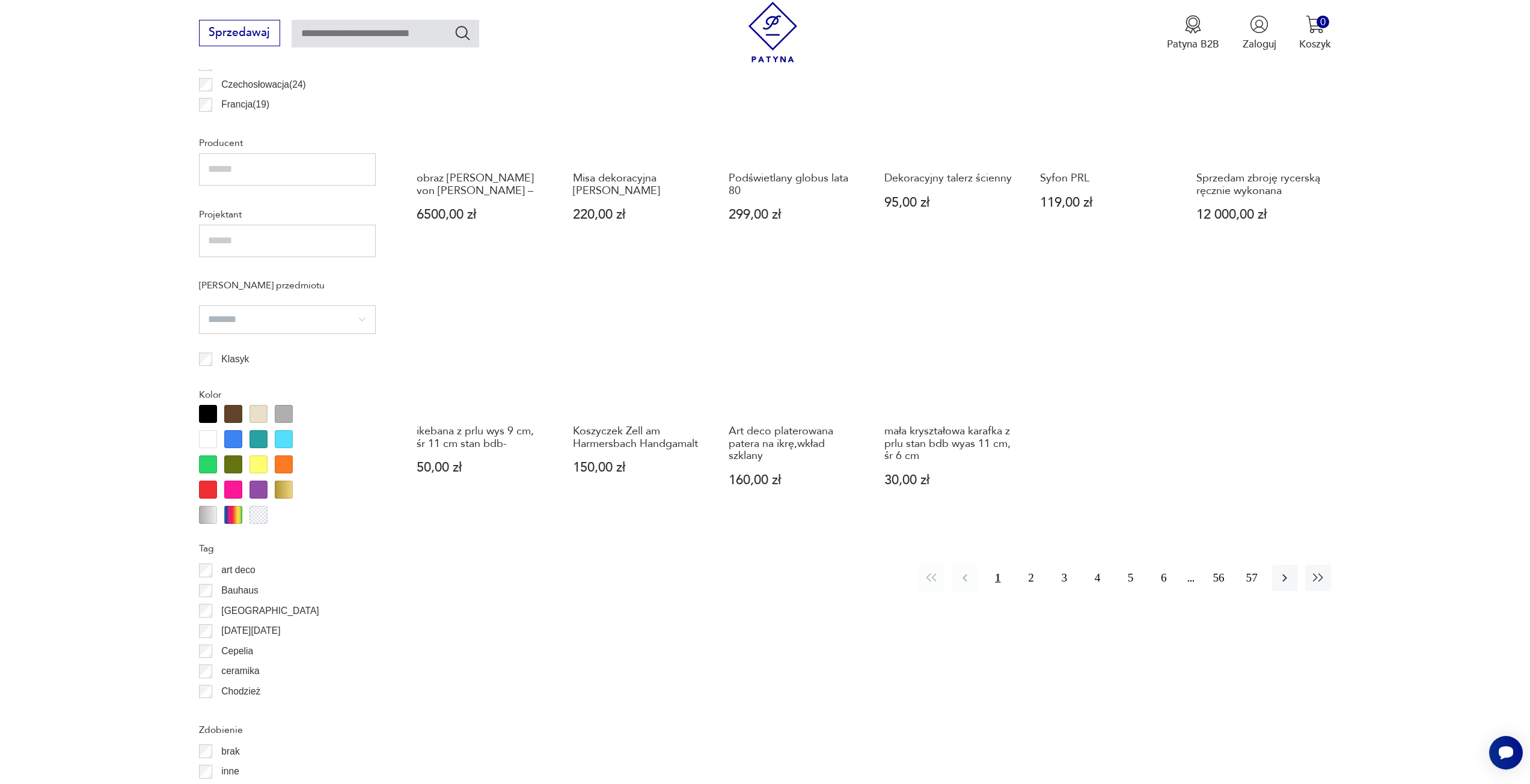
scroll to position [899, 0]
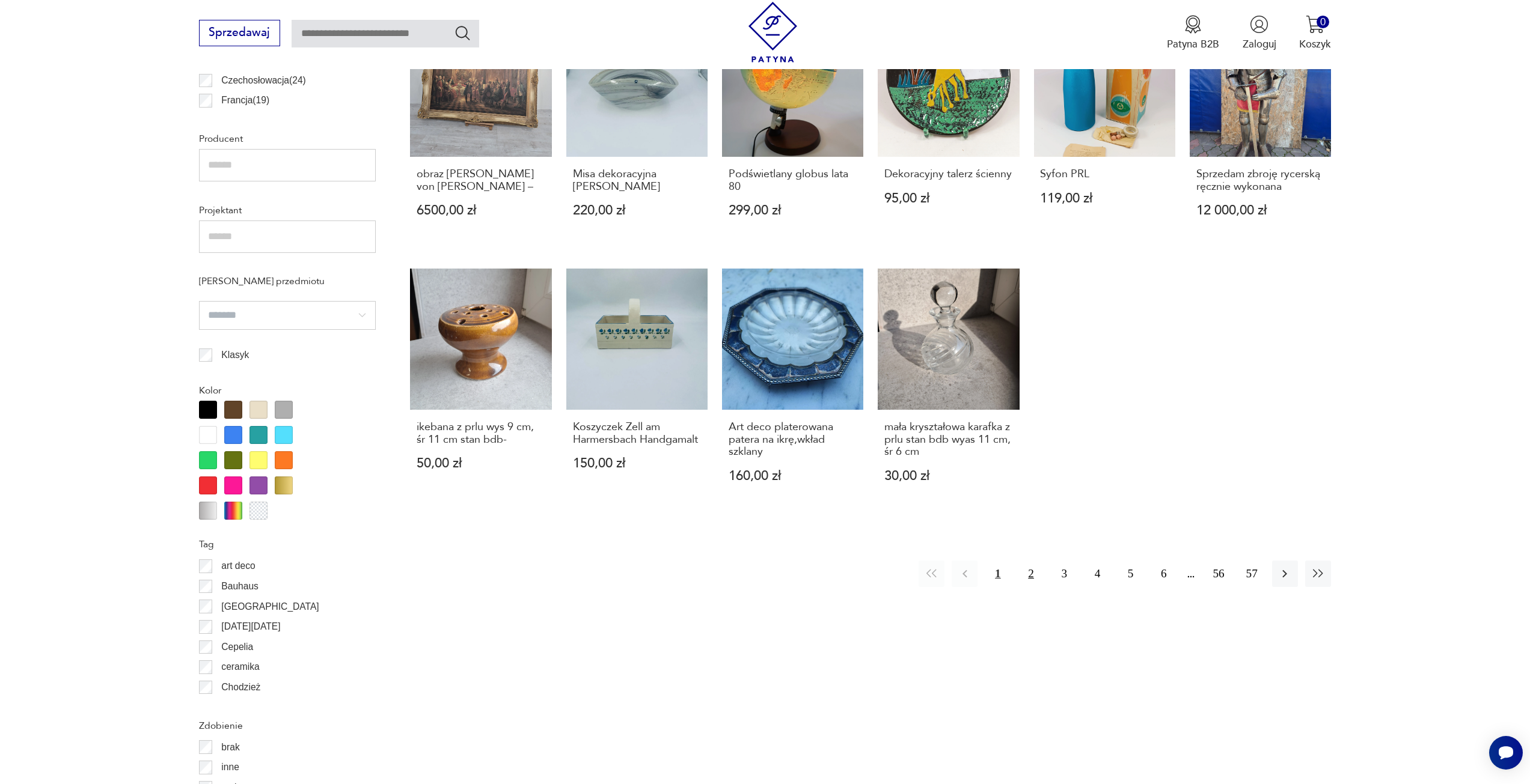
click at [1038, 561] on button "2" at bounding box center [1030, 573] width 26 height 26
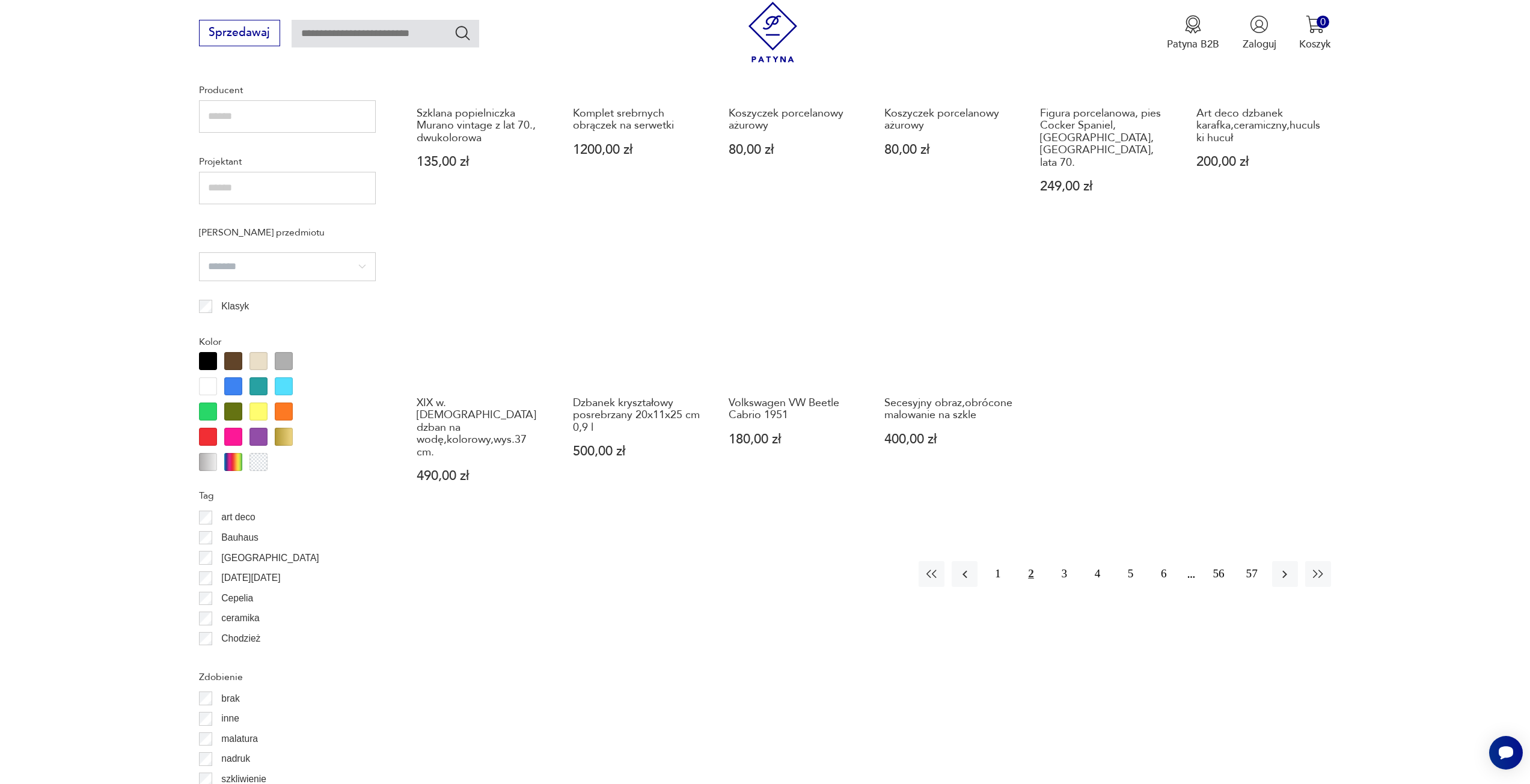
scroll to position [958, 0]
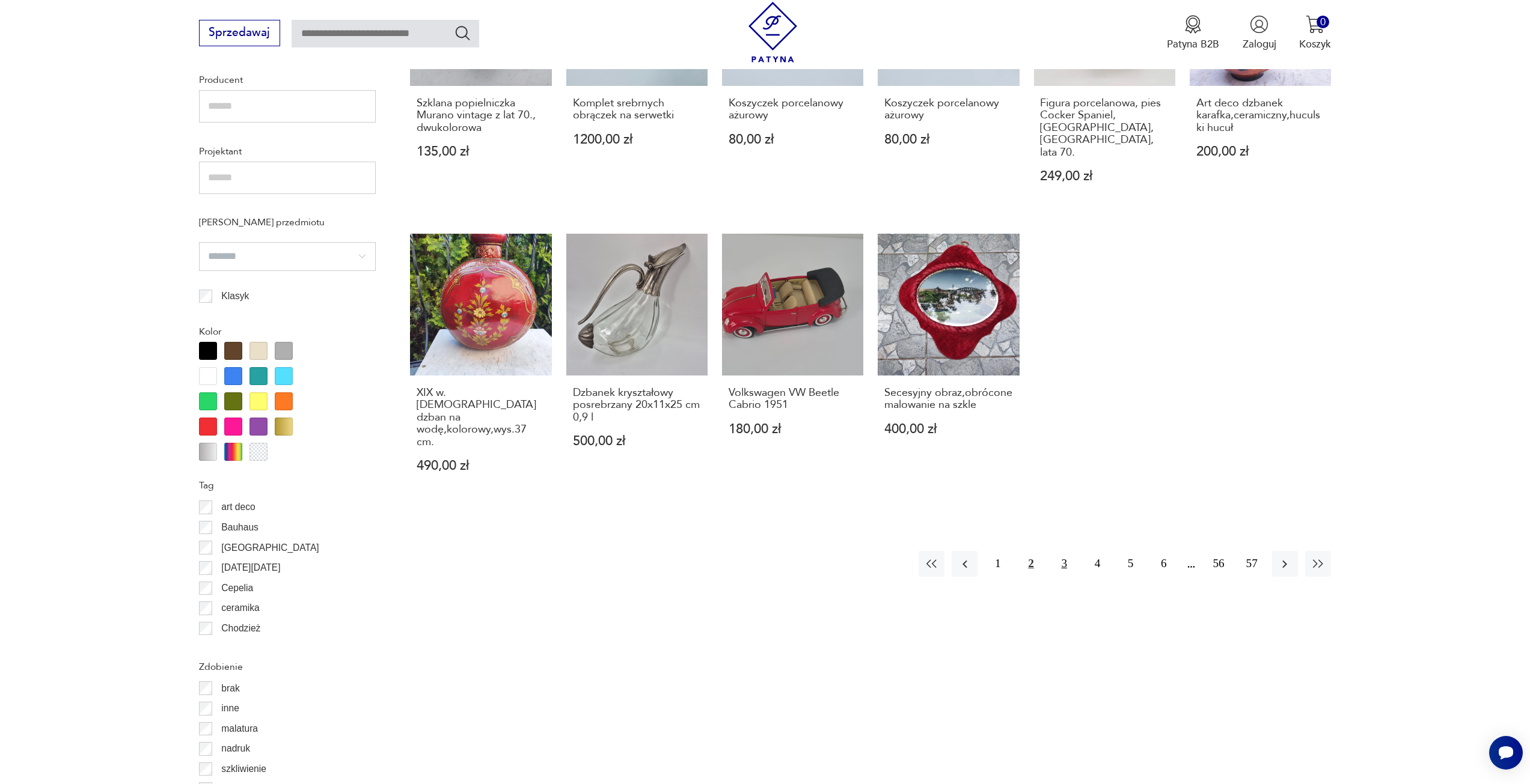
click at [1056, 551] on button "3" at bounding box center [1064, 564] width 26 height 26
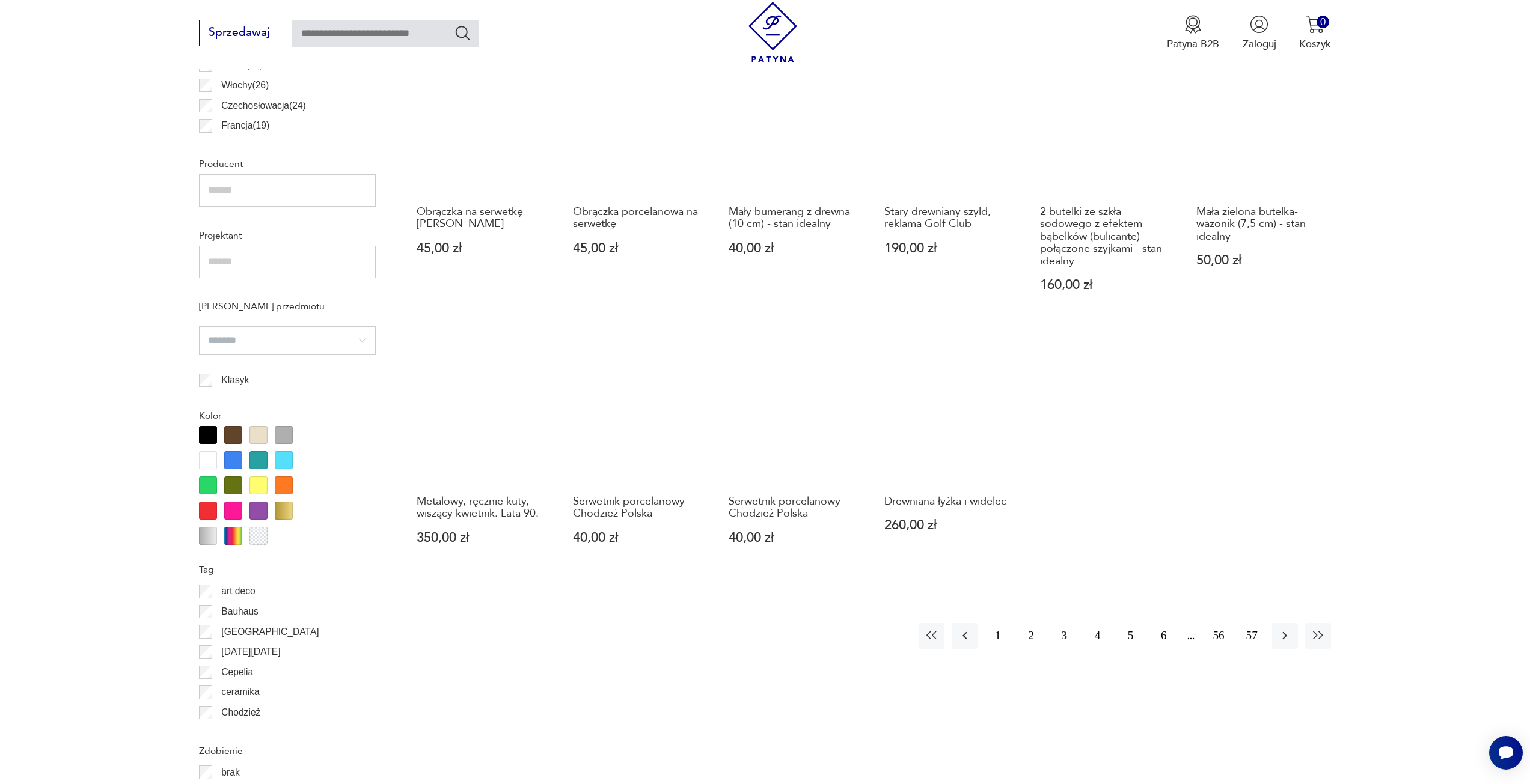
scroll to position [898, 0]
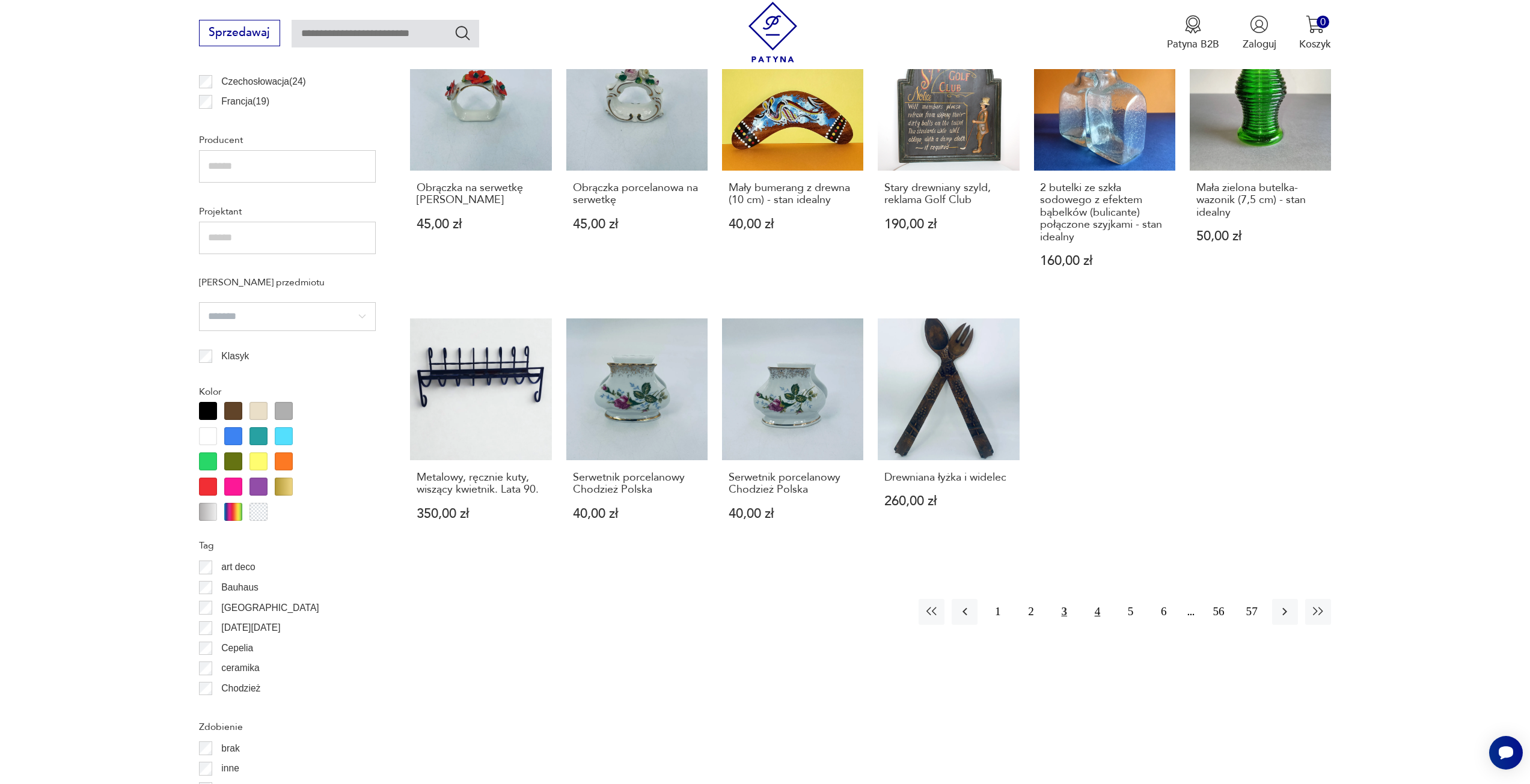
click at [1101, 599] on button "4" at bounding box center [1098, 612] width 26 height 26
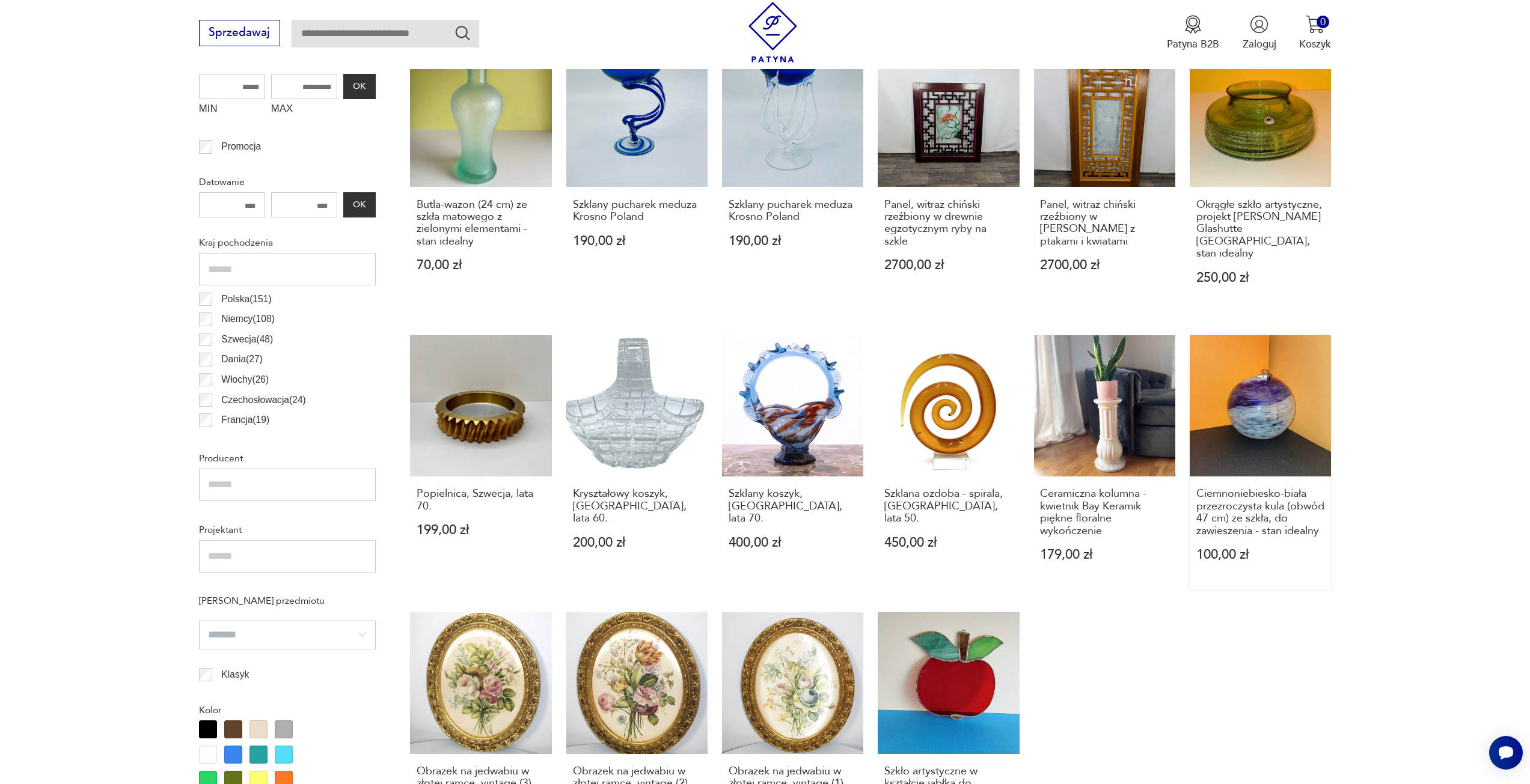
scroll to position [598, 0]
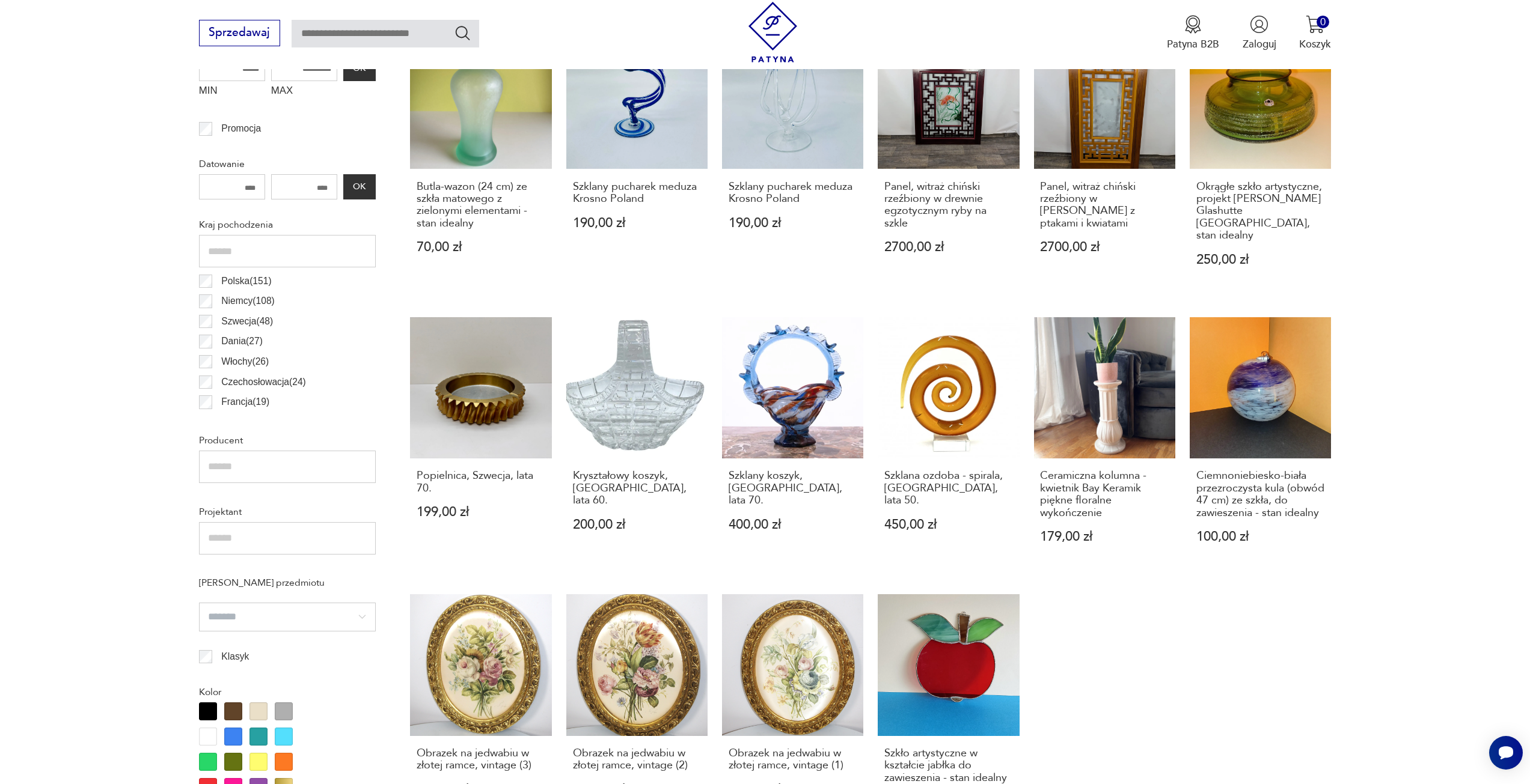
drag, startPoint x: 1328, startPoint y: 525, endPoint x: 1188, endPoint y: 569, distance: 146.8
click at [1188, 569] on div "Butla-wazon (24 cm) ze szkła matowego z zielonymi elementami - stan idealny 70,…" at bounding box center [871, 432] width 921 height 809
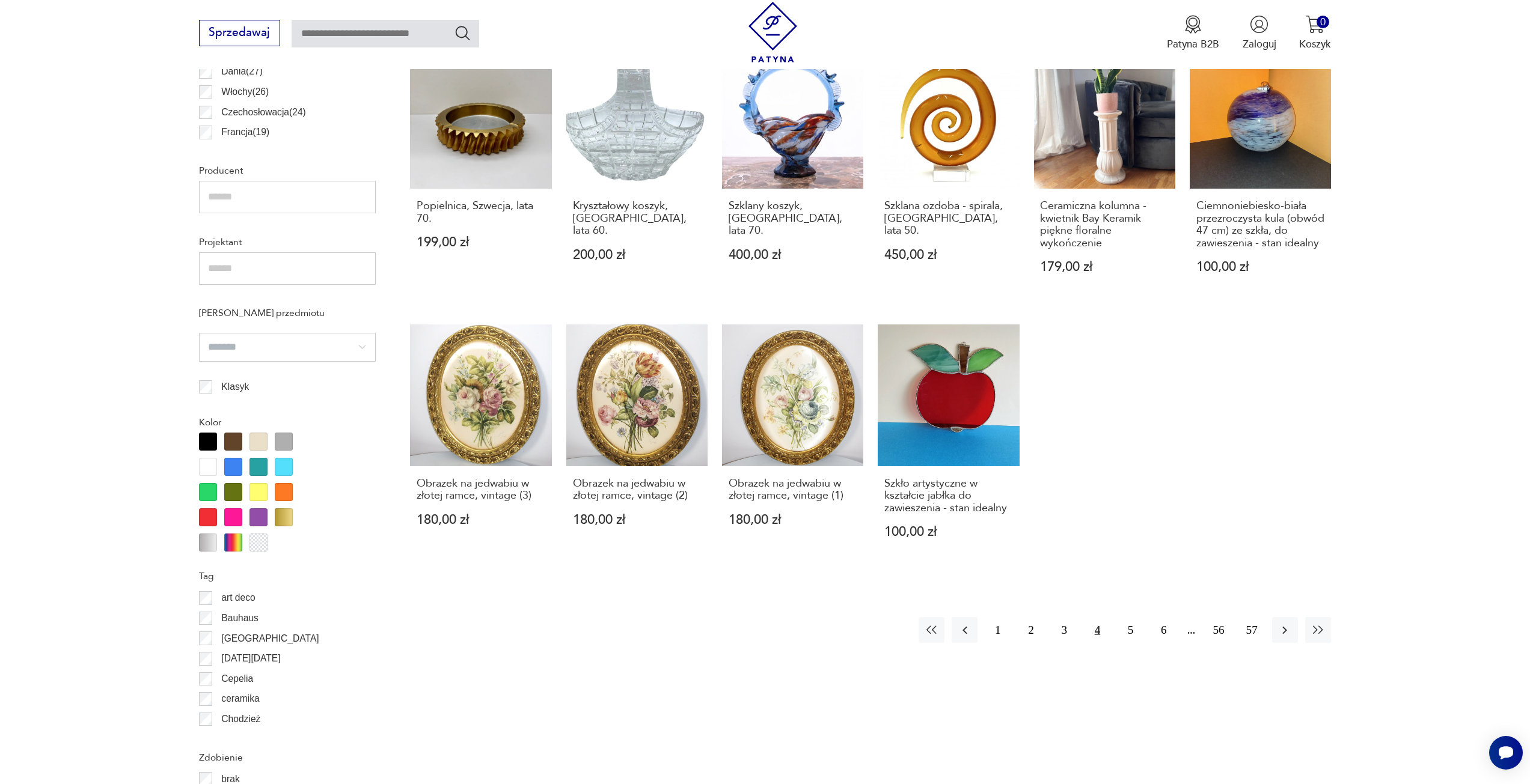
scroll to position [898, 0]
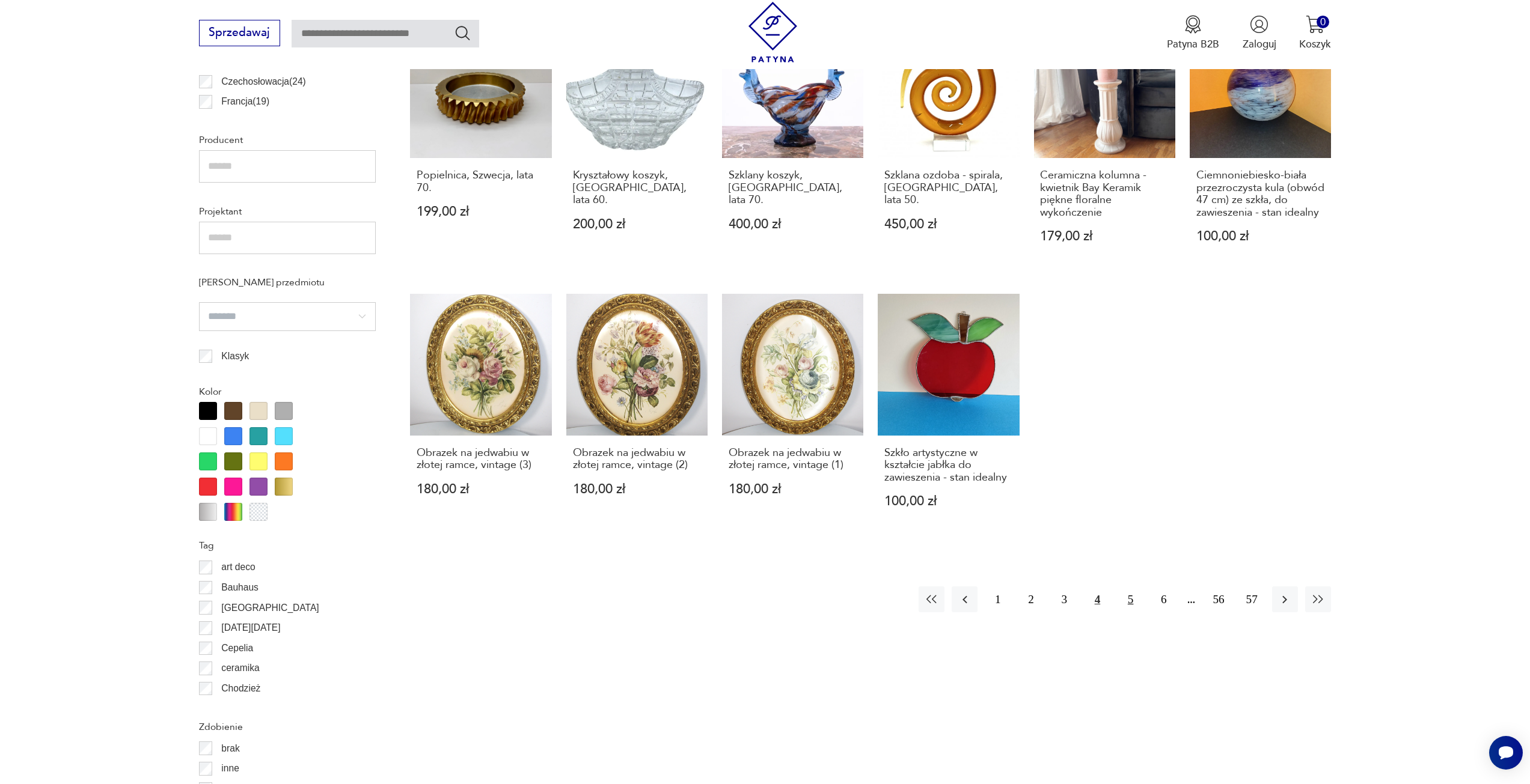
click at [1139, 587] on button "5" at bounding box center [1131, 599] width 26 height 26
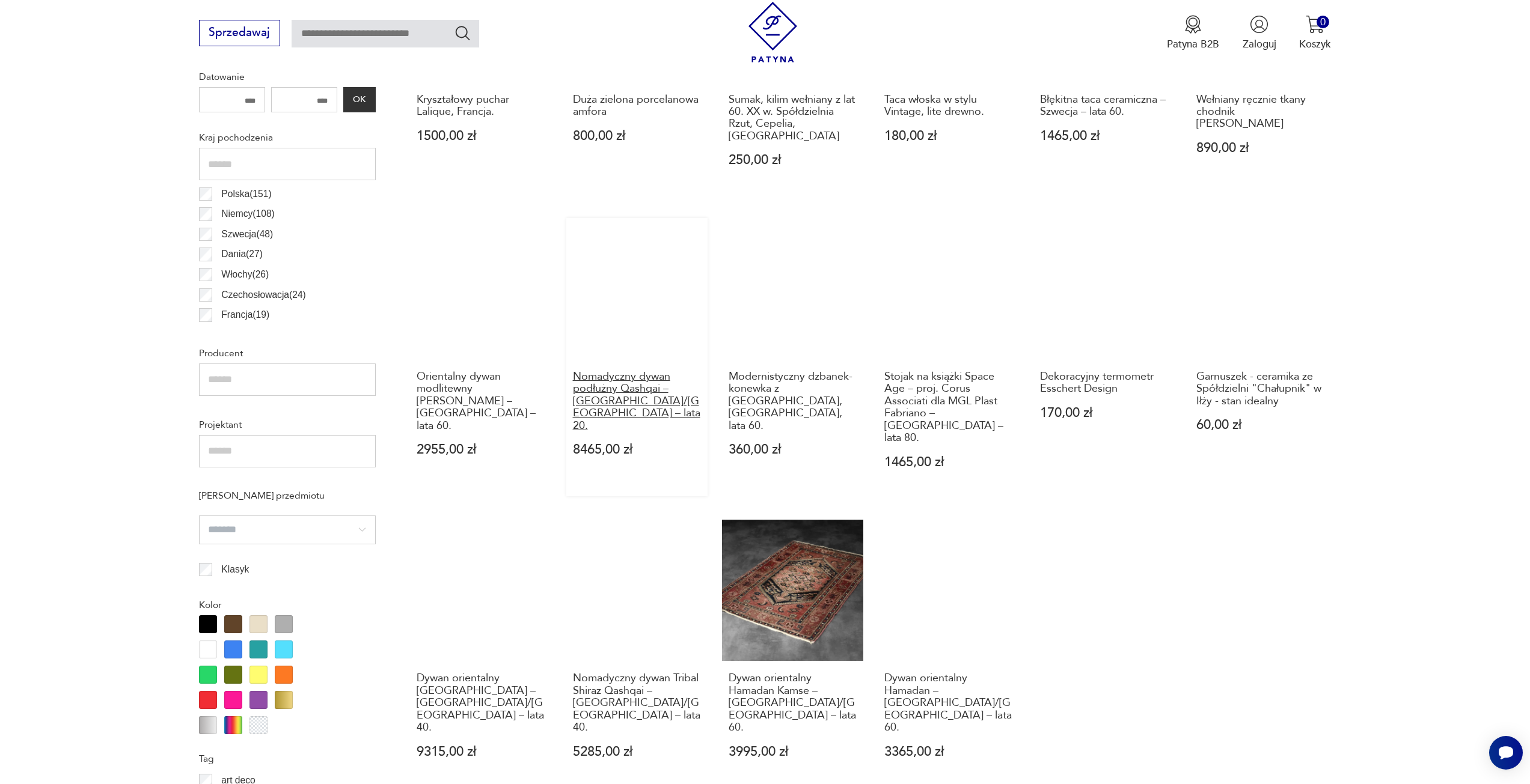
scroll to position [718, 0]
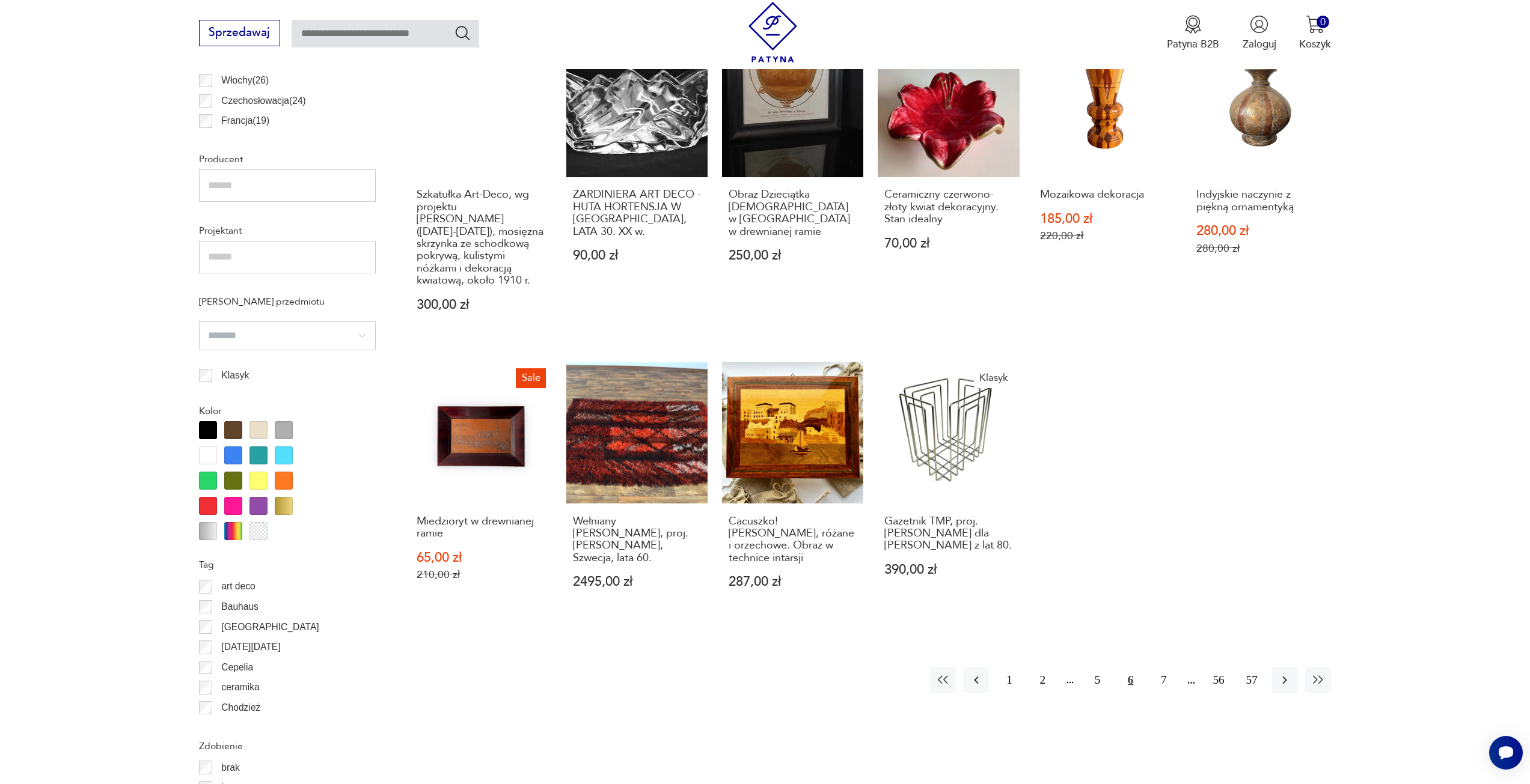
scroll to position [958, 0]
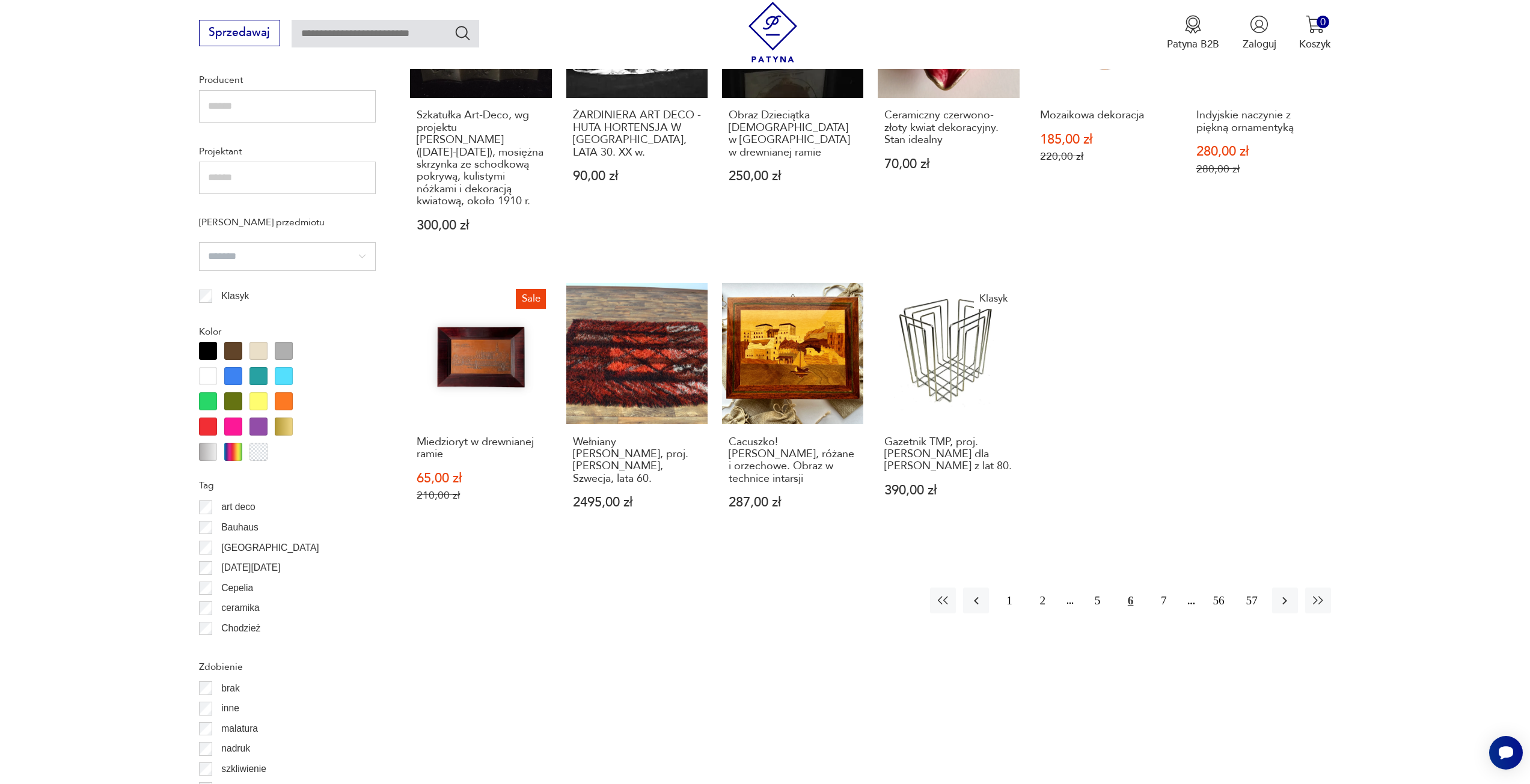
drag, startPoint x: 1160, startPoint y: 560, endPoint x: 1181, endPoint y: 566, distance: 21.8
click at [1161, 587] on button "7" at bounding box center [1163, 600] width 26 height 26
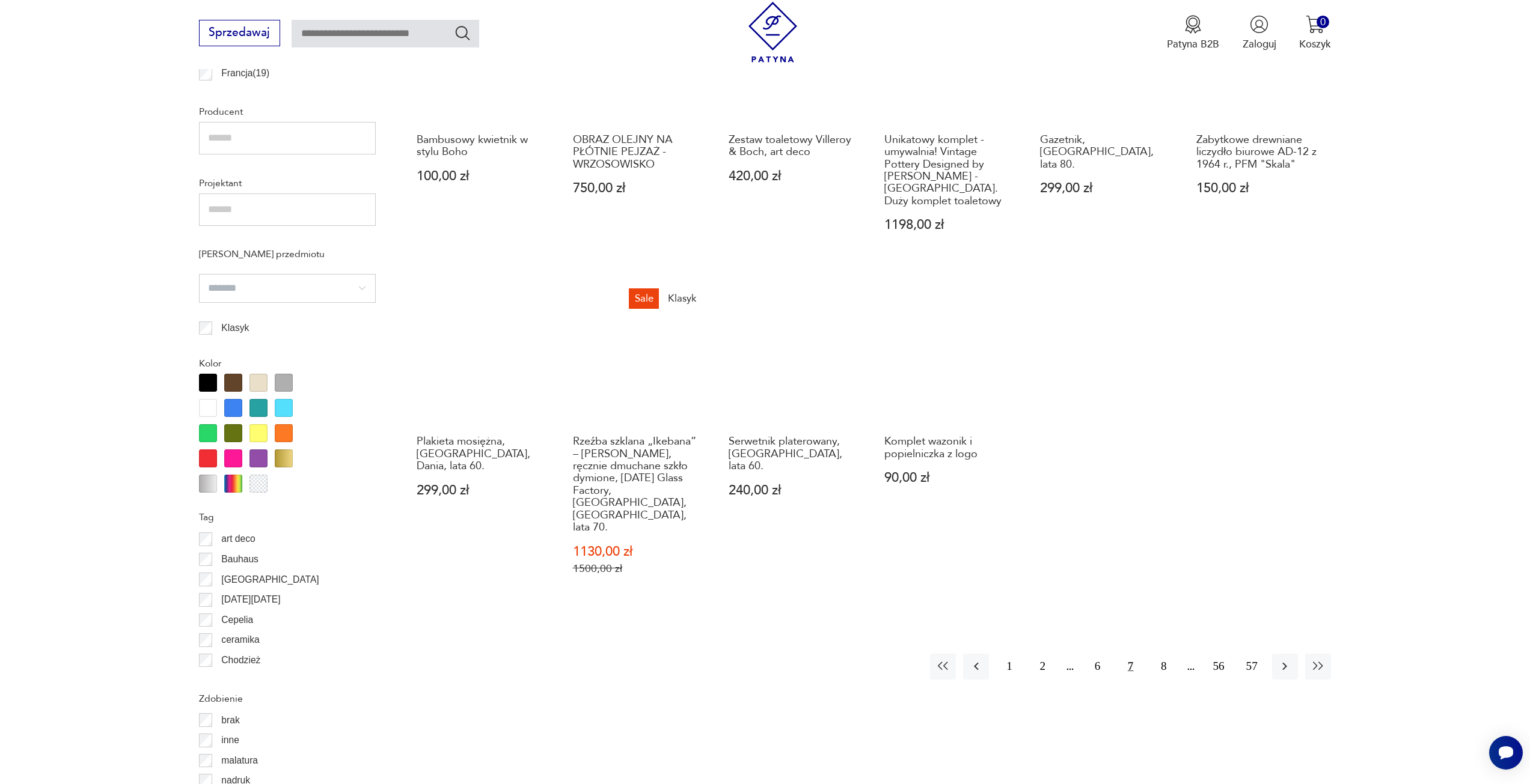
scroll to position [958, 0]
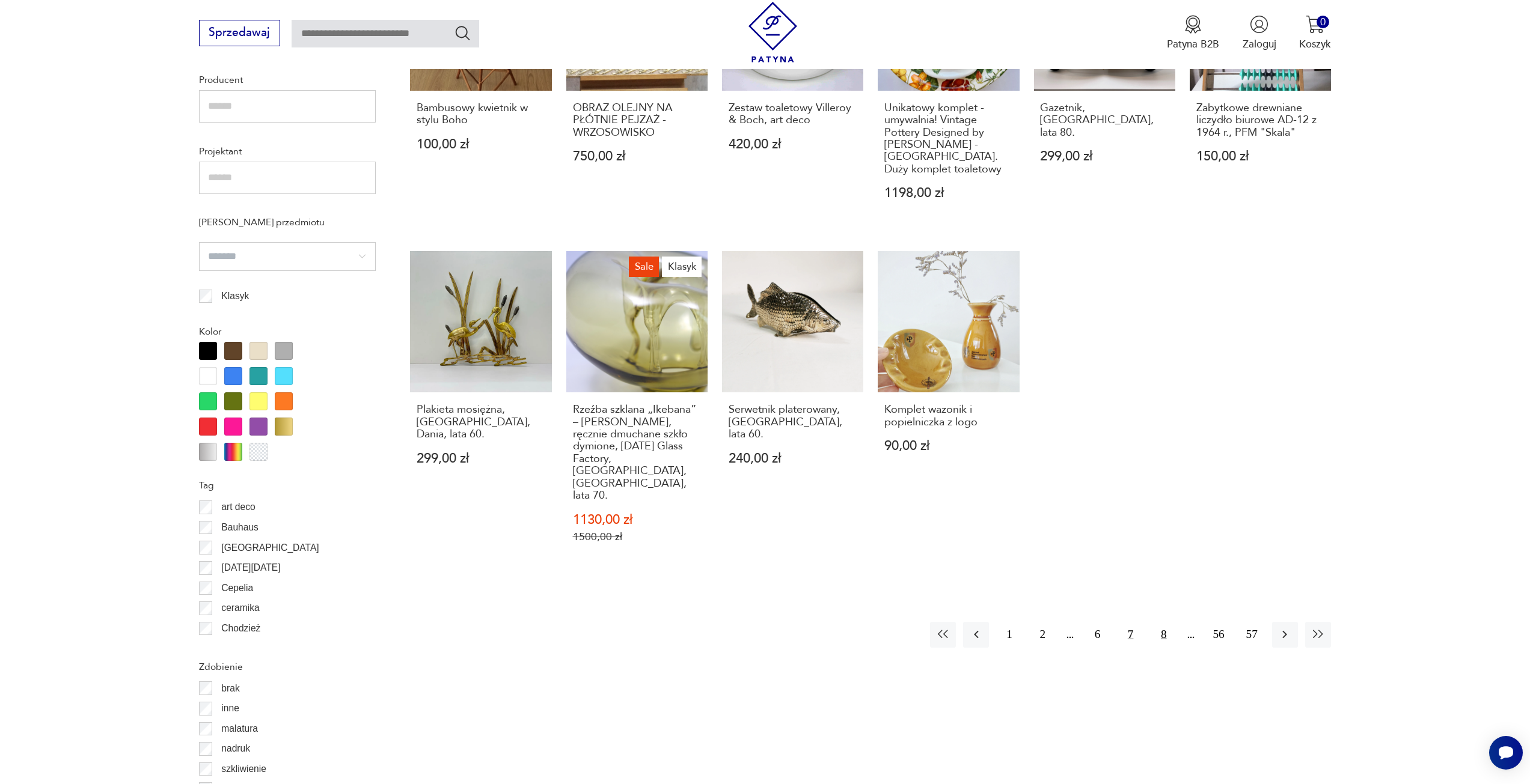
click at [1167, 622] on button "8" at bounding box center [1163, 635] width 26 height 26
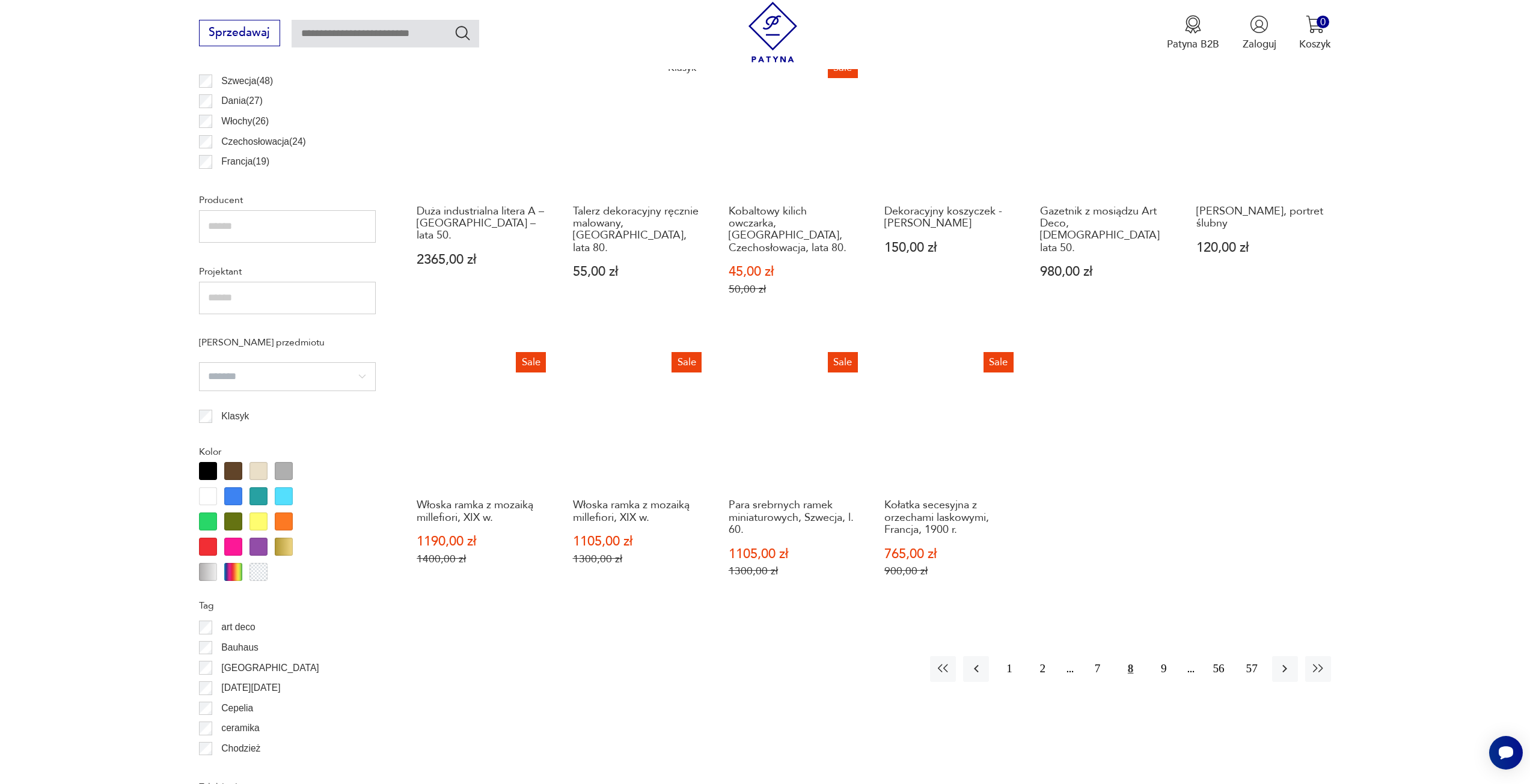
scroll to position [898, 0]
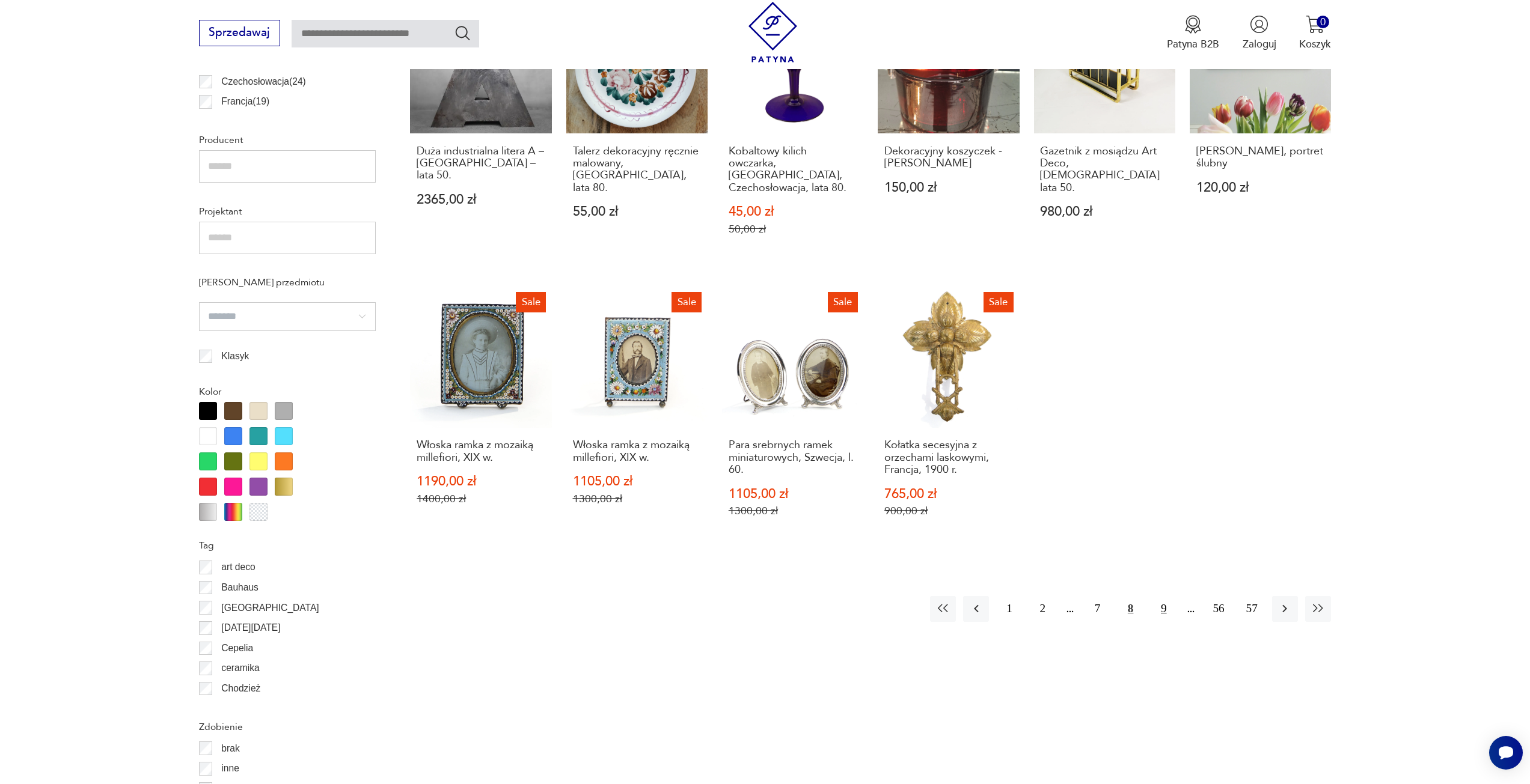
click at [1170, 596] on button "9" at bounding box center [1163, 609] width 26 height 26
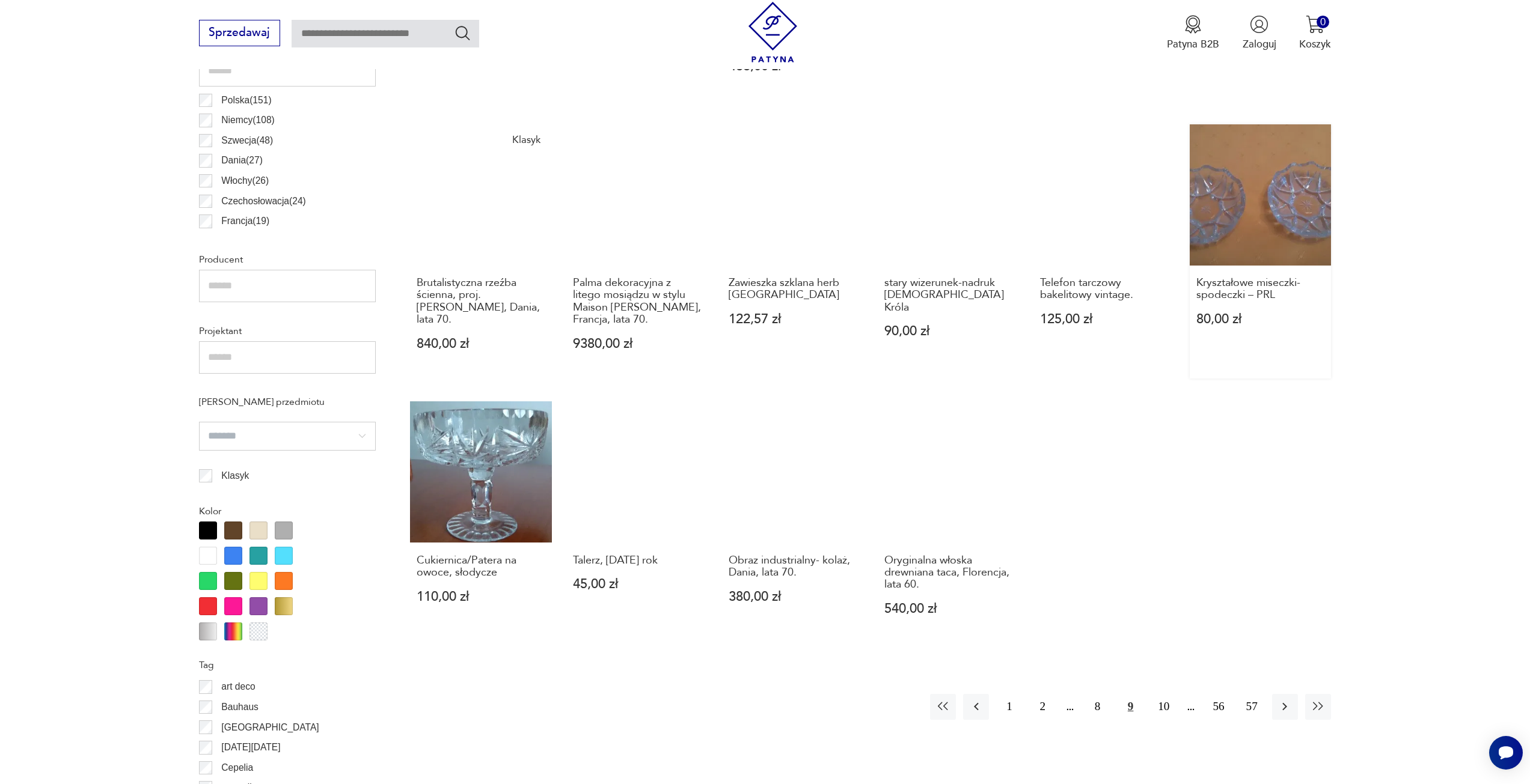
scroll to position [838, 0]
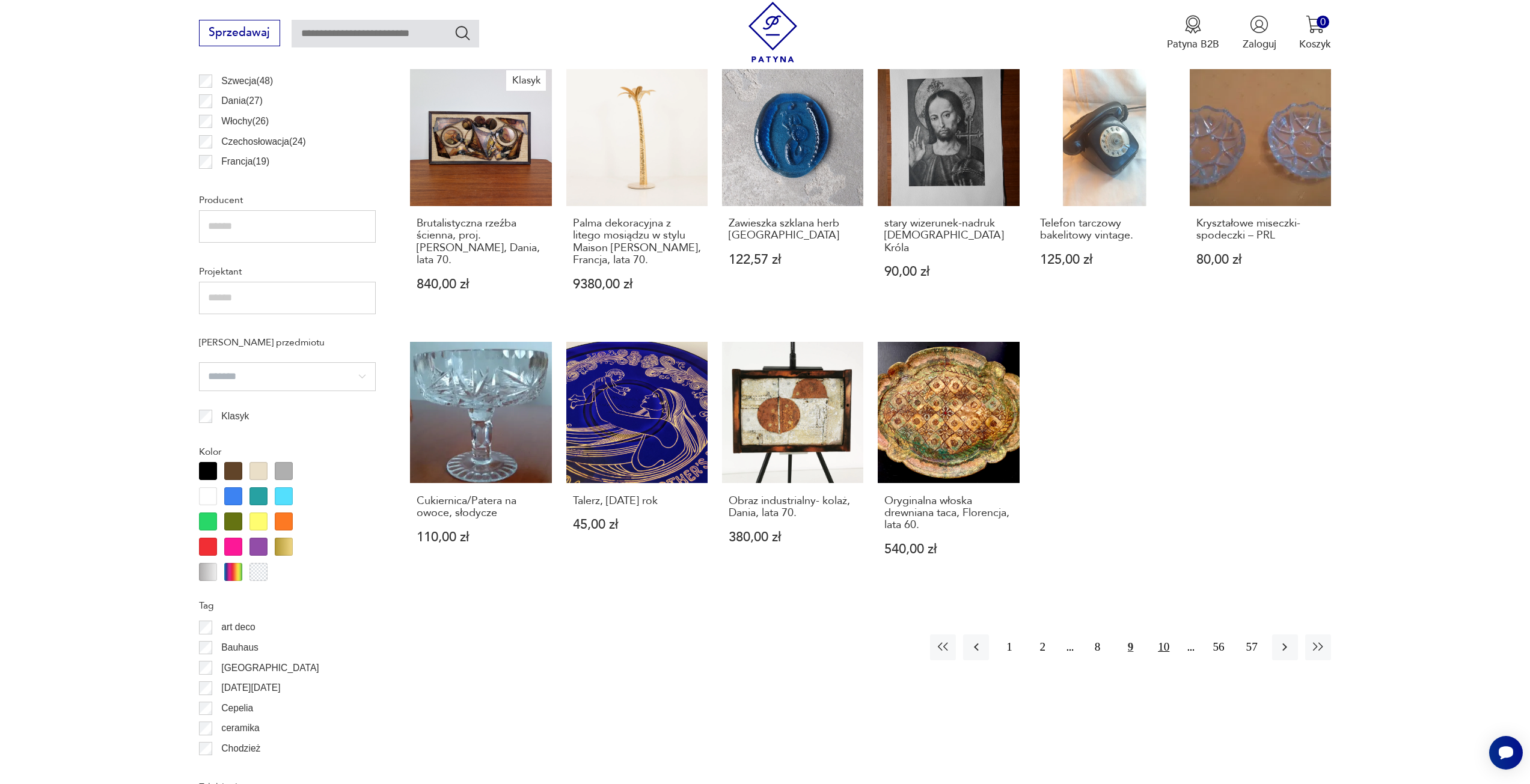
click at [1170, 635] on button "10" at bounding box center [1163, 647] width 26 height 26
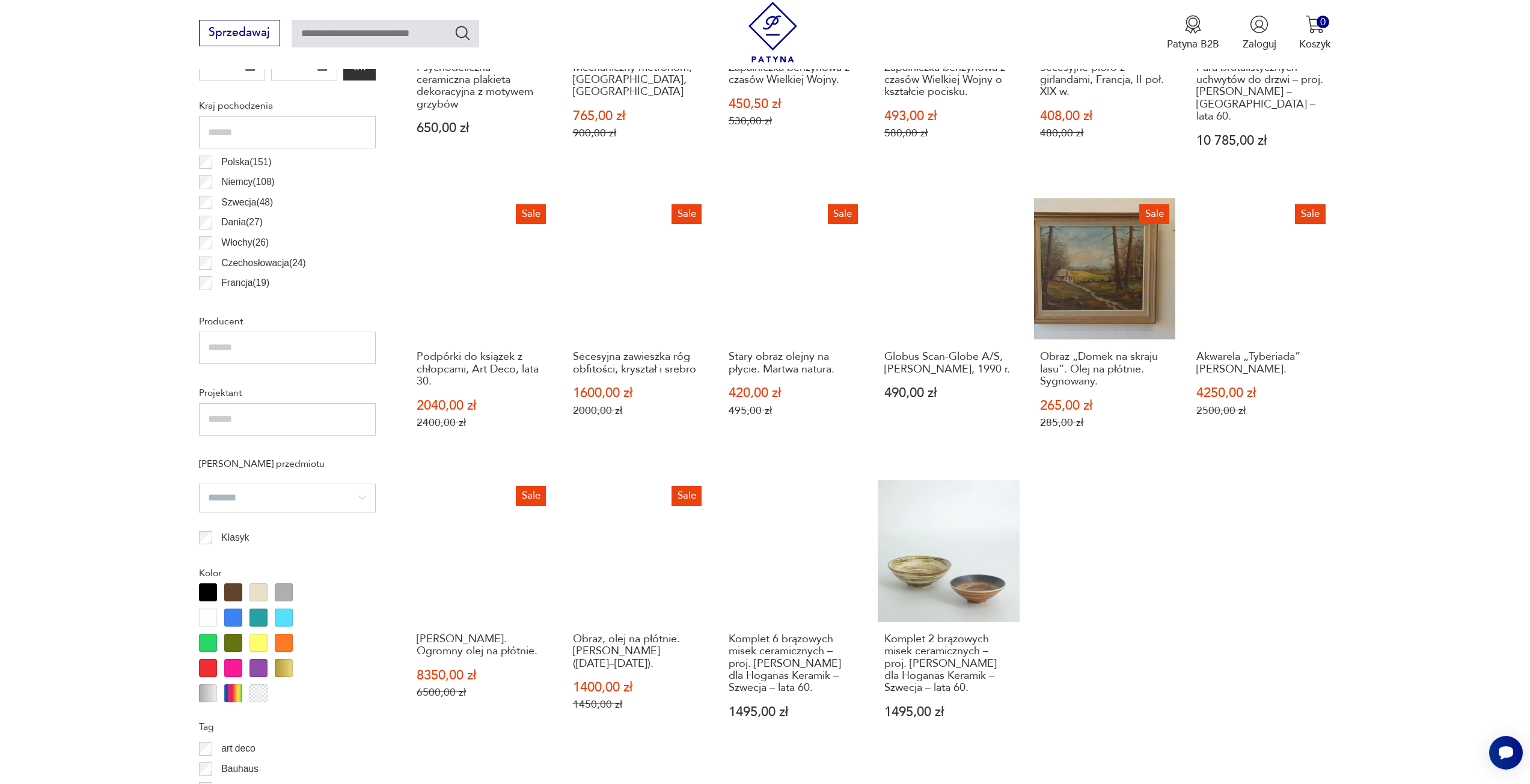
scroll to position [718, 0]
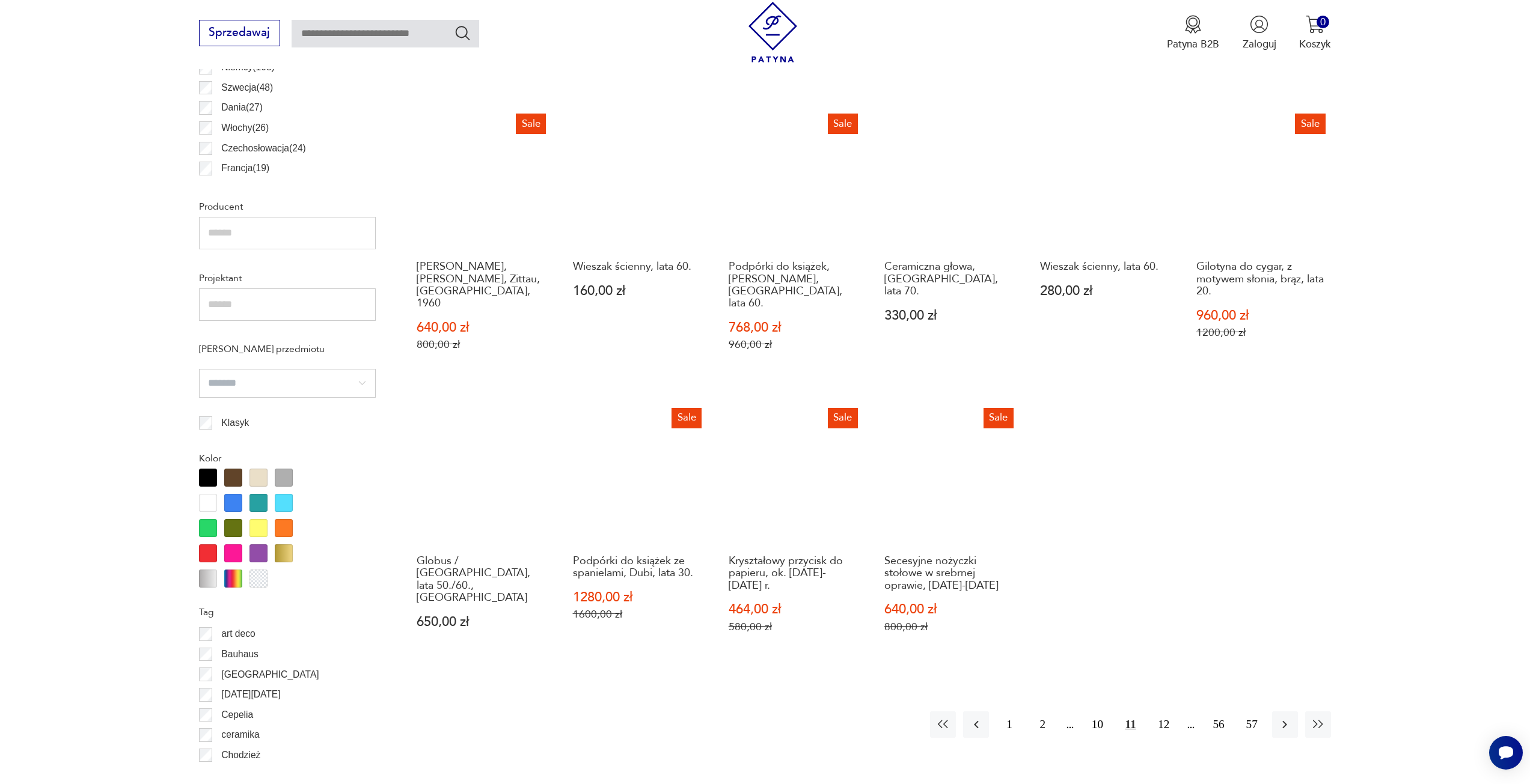
scroll to position [898, 0]
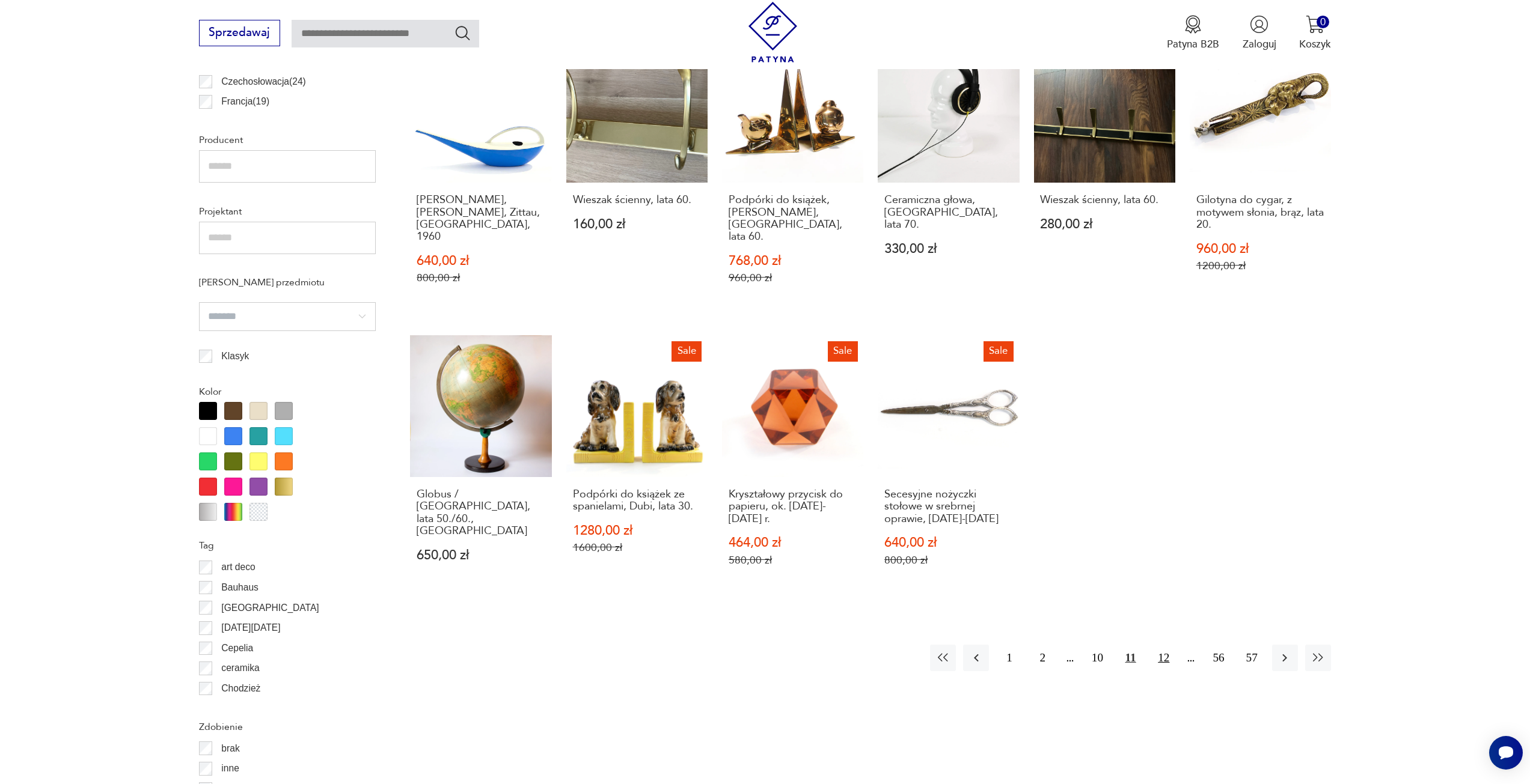
click at [1160, 645] on button "12" at bounding box center [1163, 658] width 26 height 26
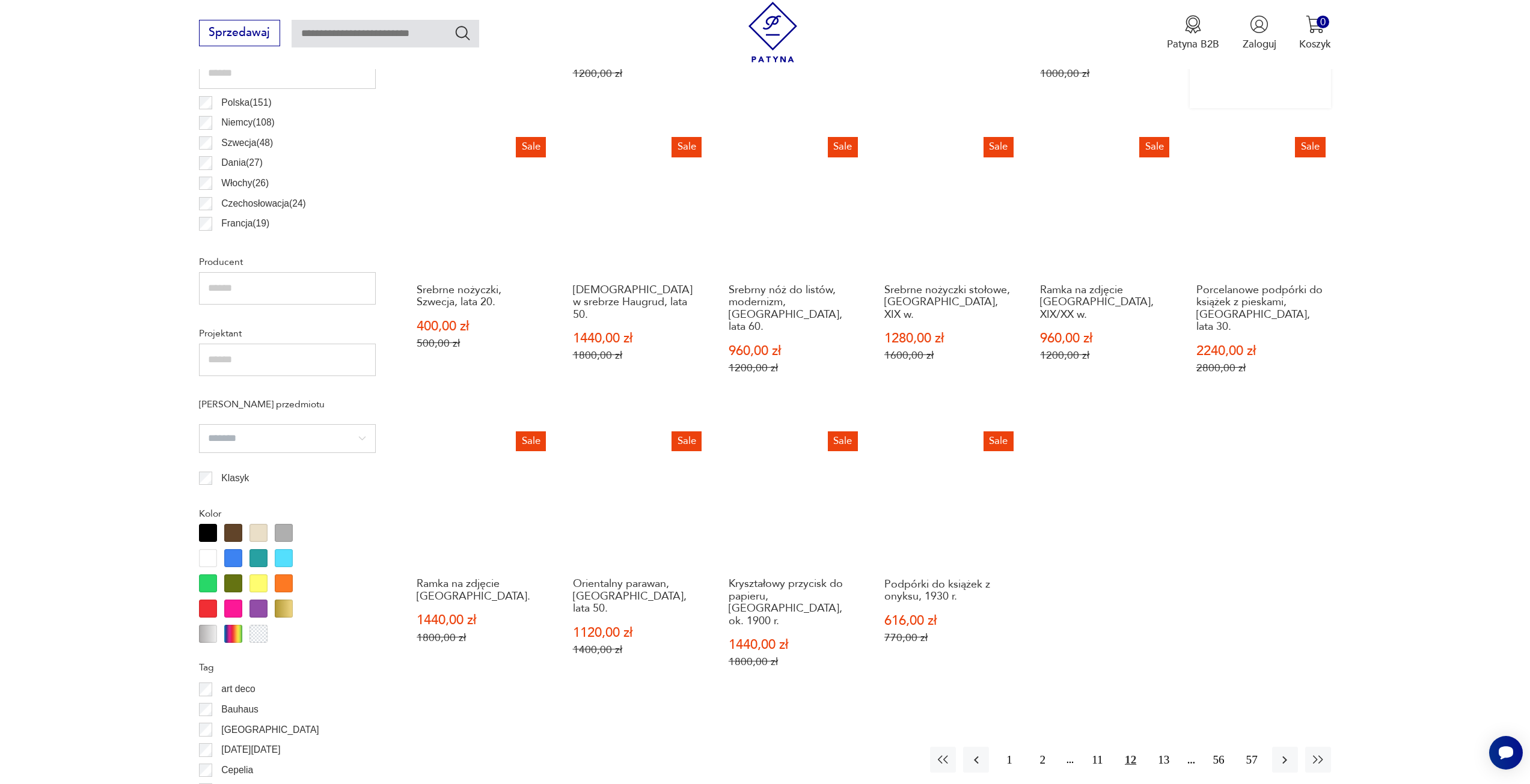
scroll to position [778, 0]
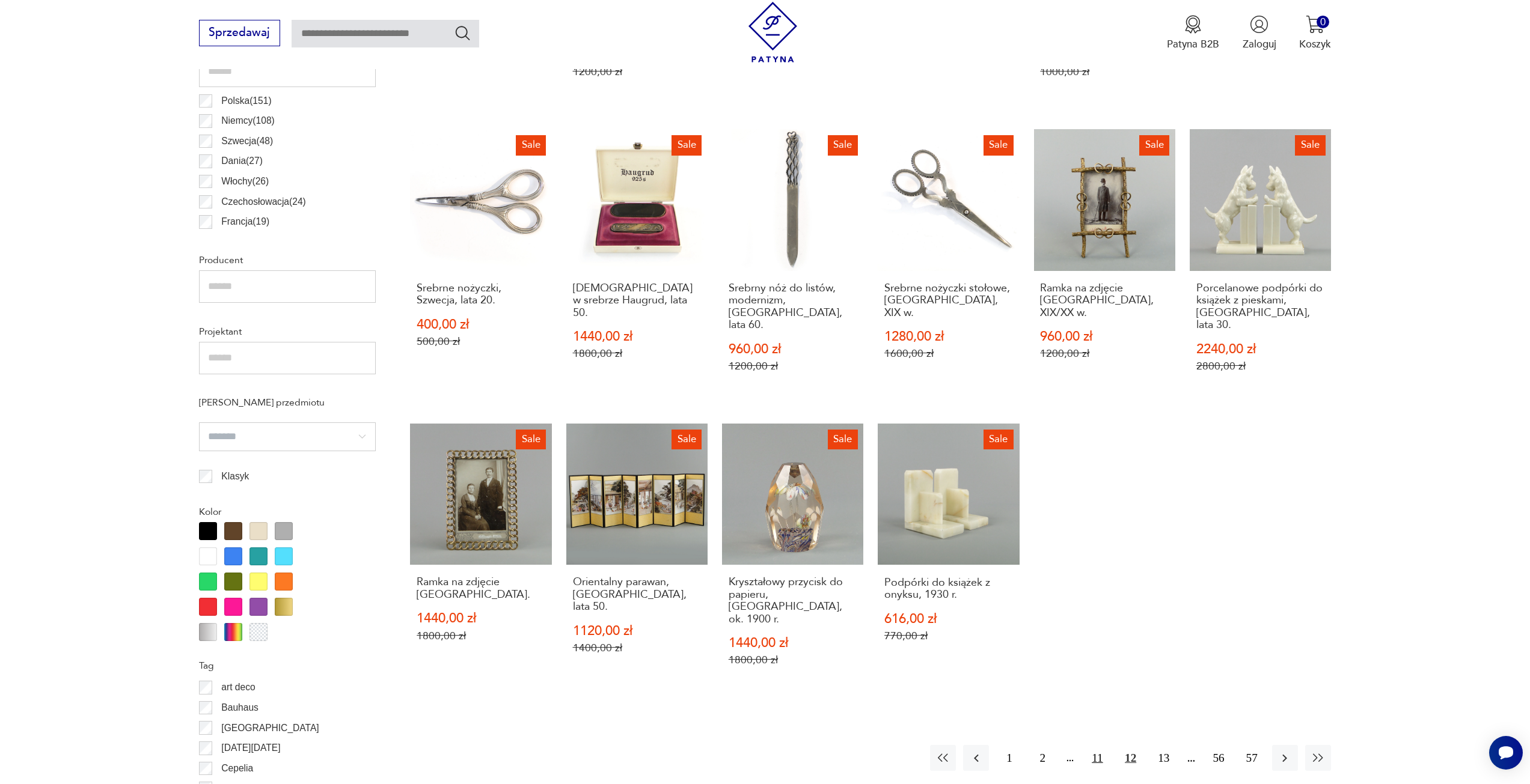
click at [1099, 745] on button "11" at bounding box center [1098, 758] width 26 height 26
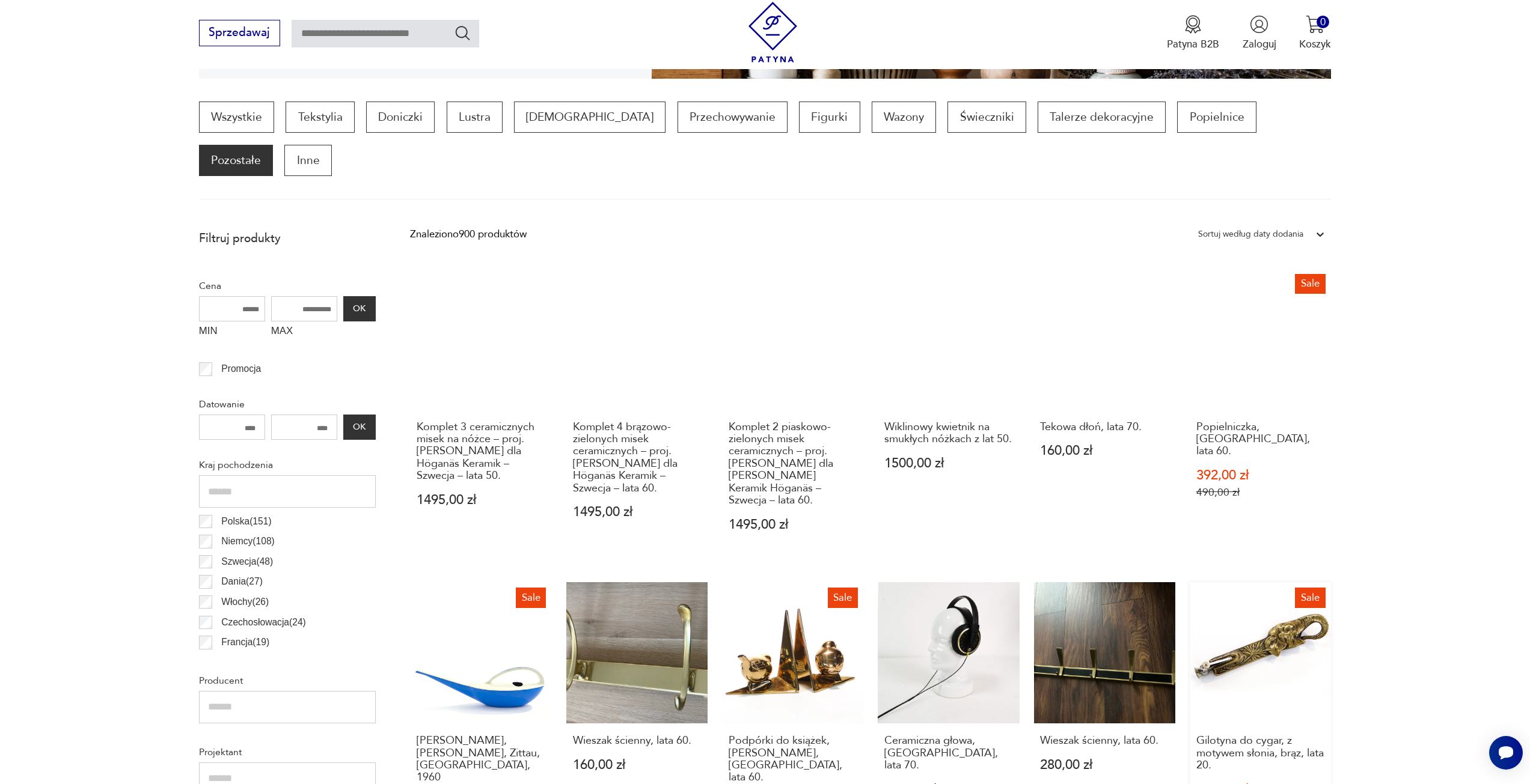
scroll to position [718, 0]
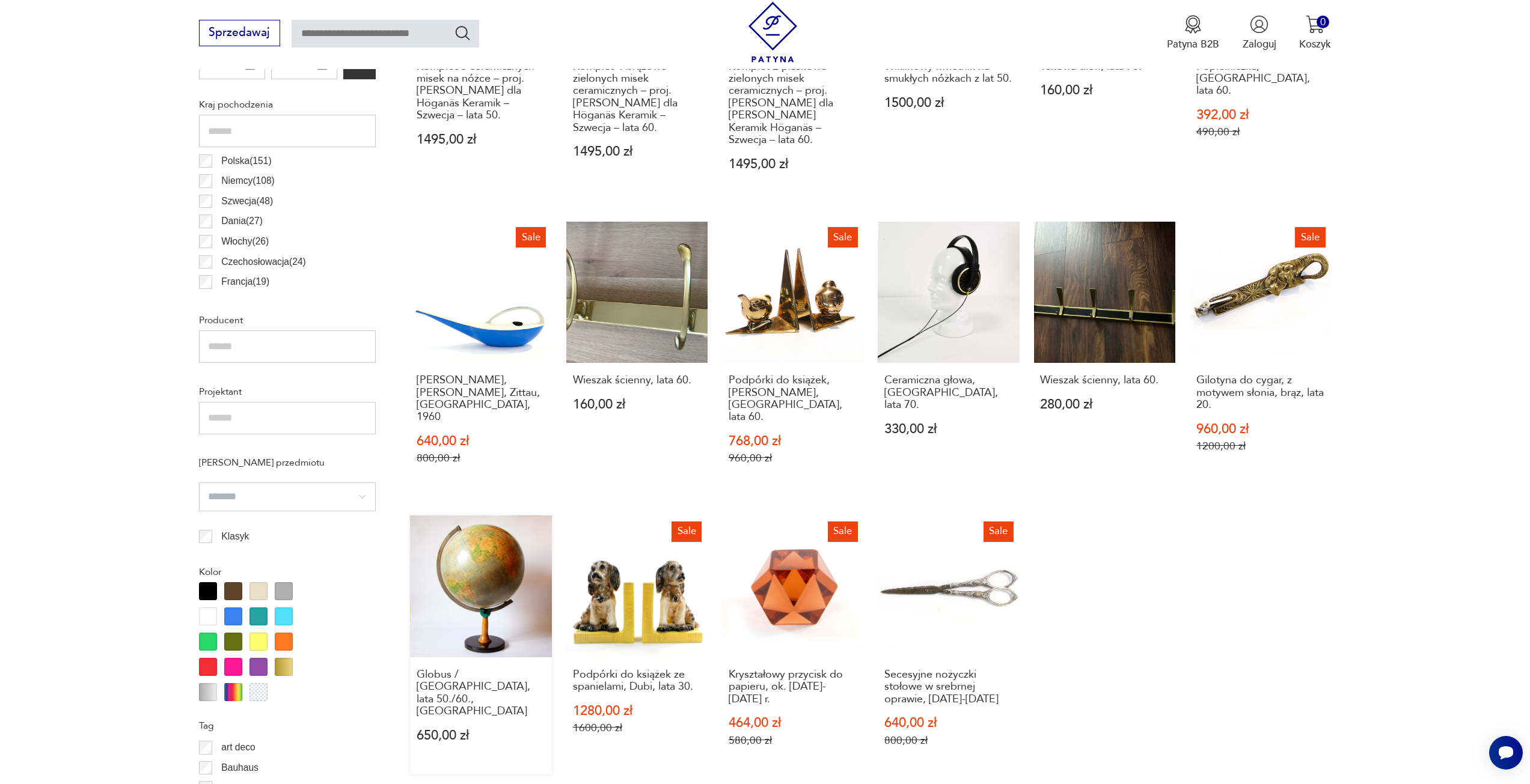
click at [501, 524] on link "Globus / Polska, lata 50./60., Warszawa 650,00 zł" at bounding box center [480, 645] width 141 height 259
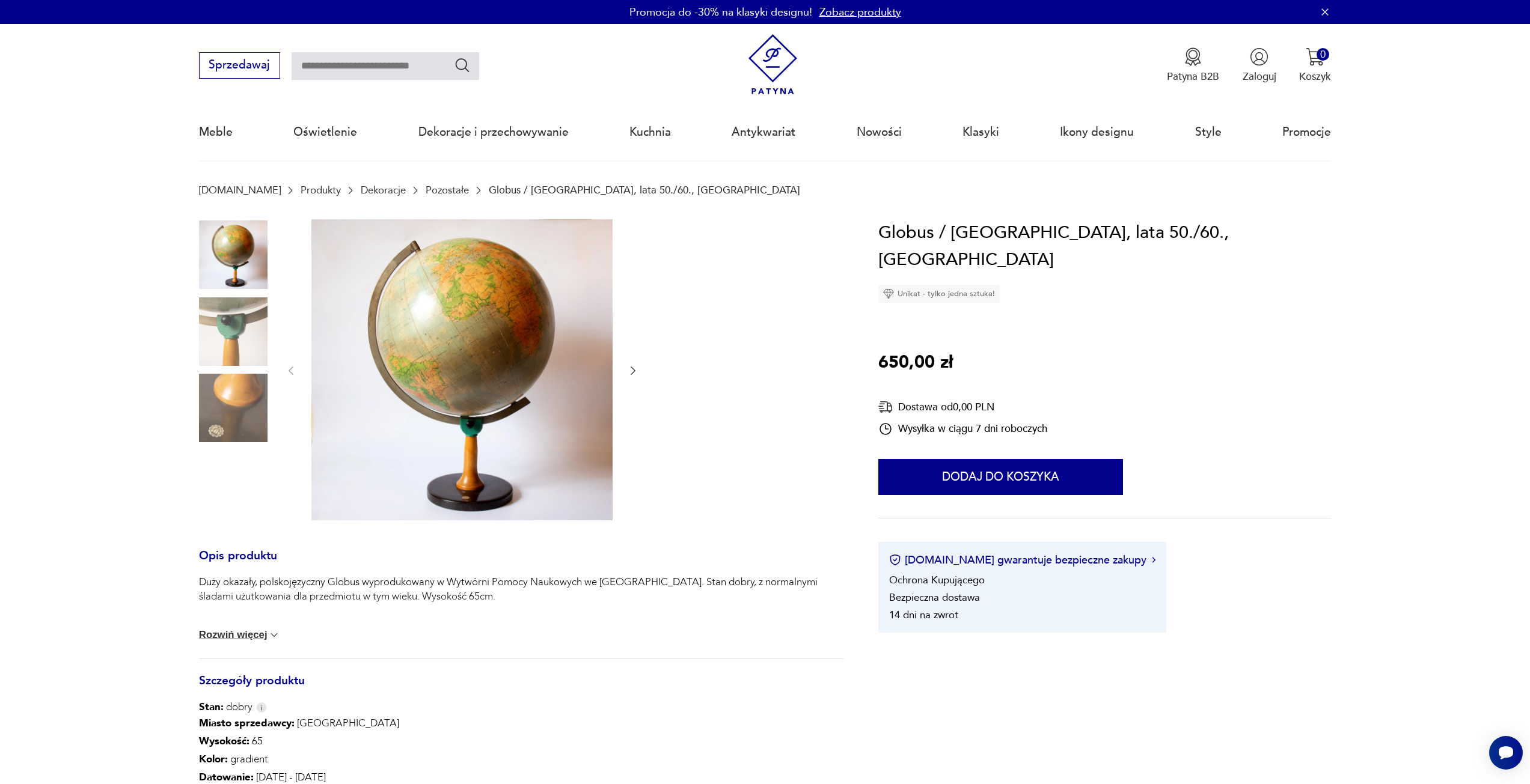
click at [638, 370] on icon "button" at bounding box center [633, 370] width 12 height 12
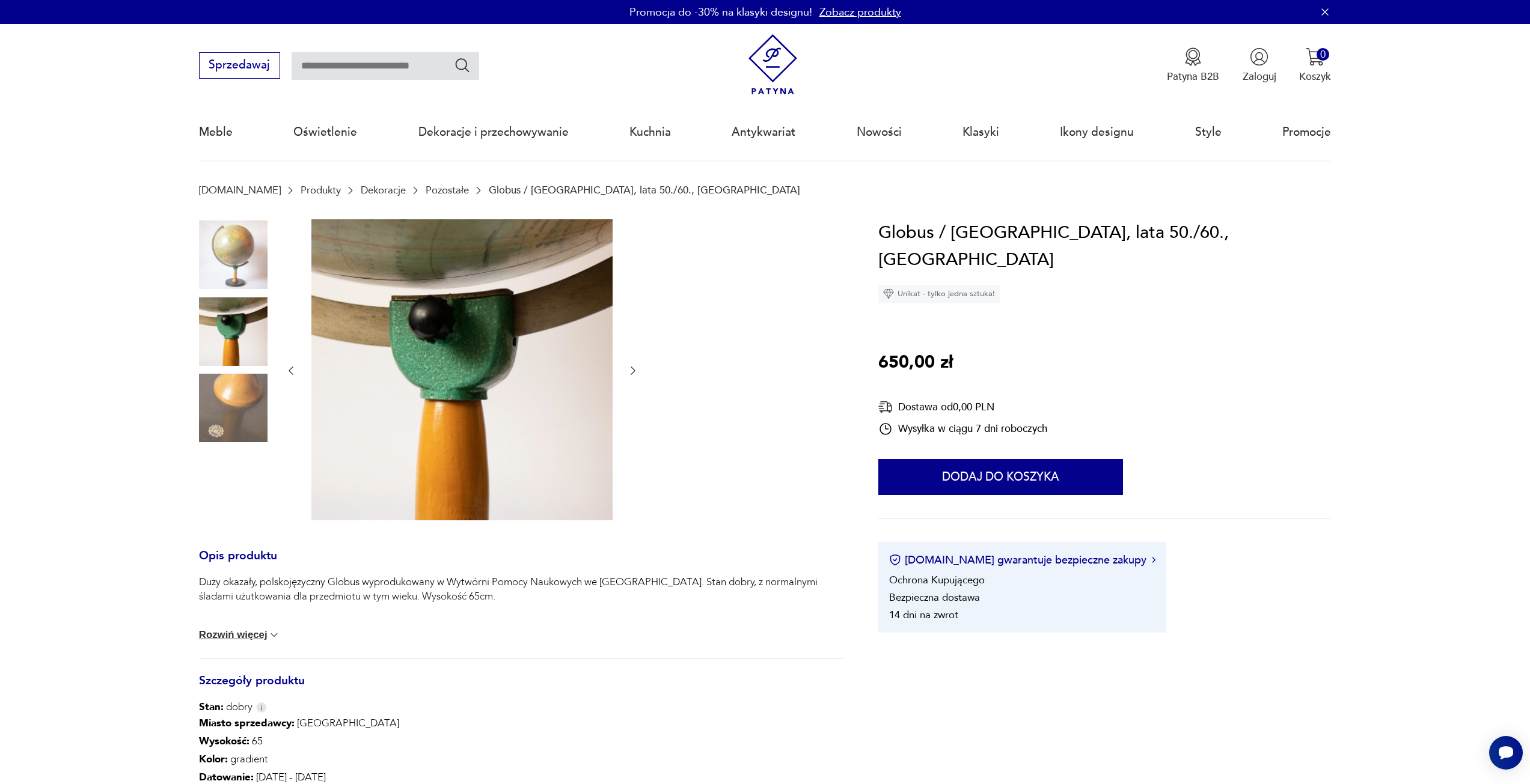
click at [638, 370] on icon "button" at bounding box center [633, 370] width 12 height 12
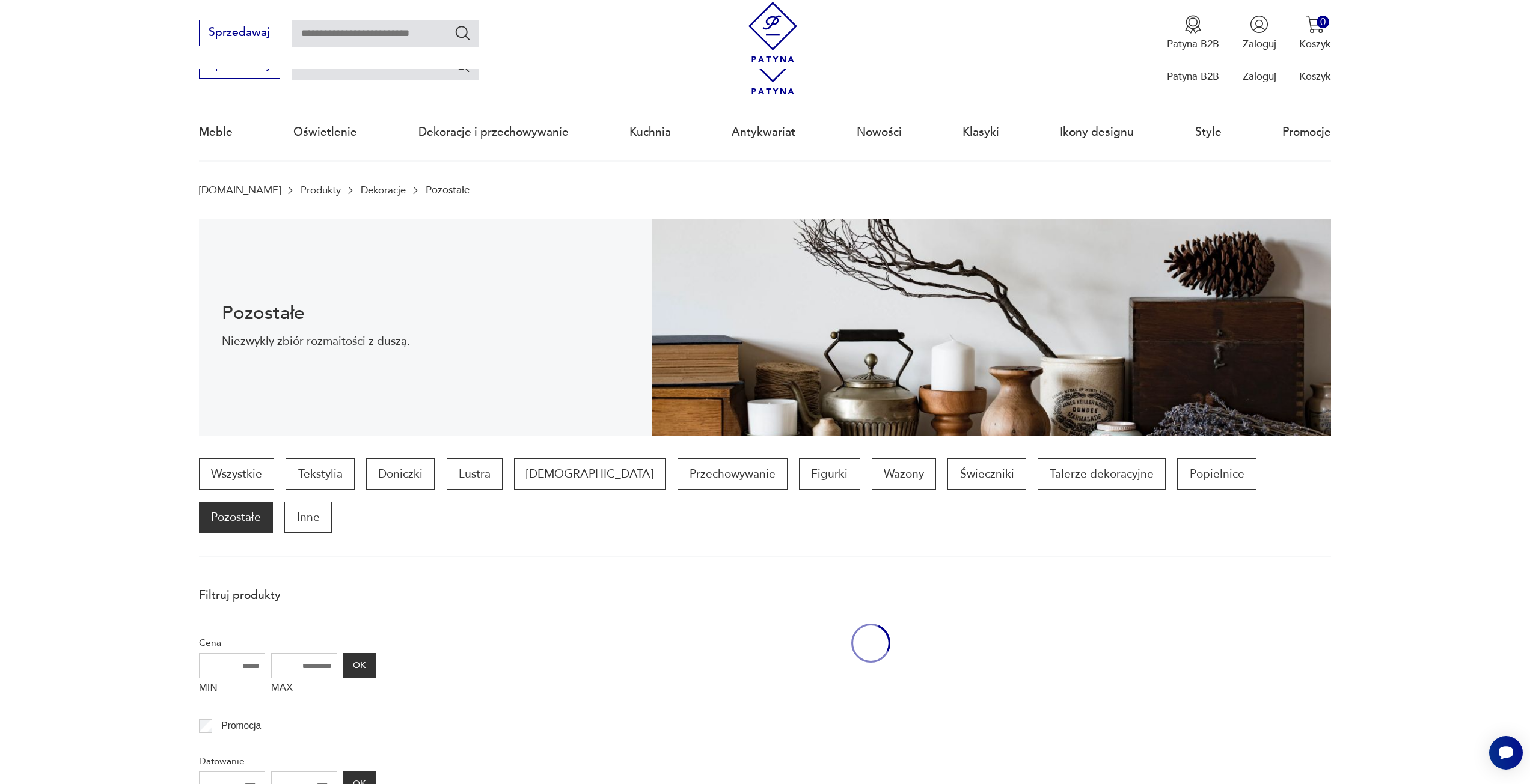
scroll to position [718, 0]
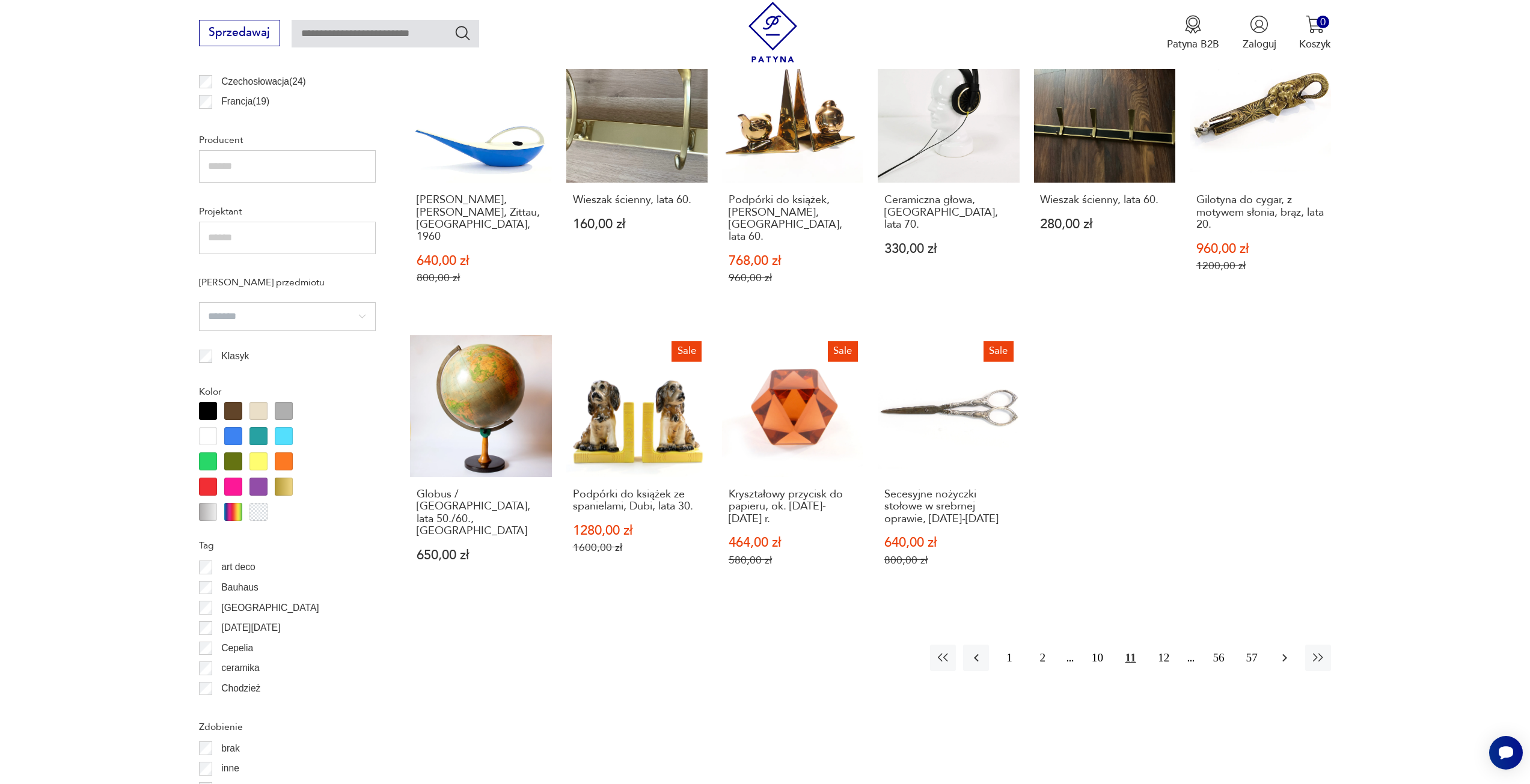
click at [1282, 651] on icon "button" at bounding box center [1285, 658] width 15 height 15
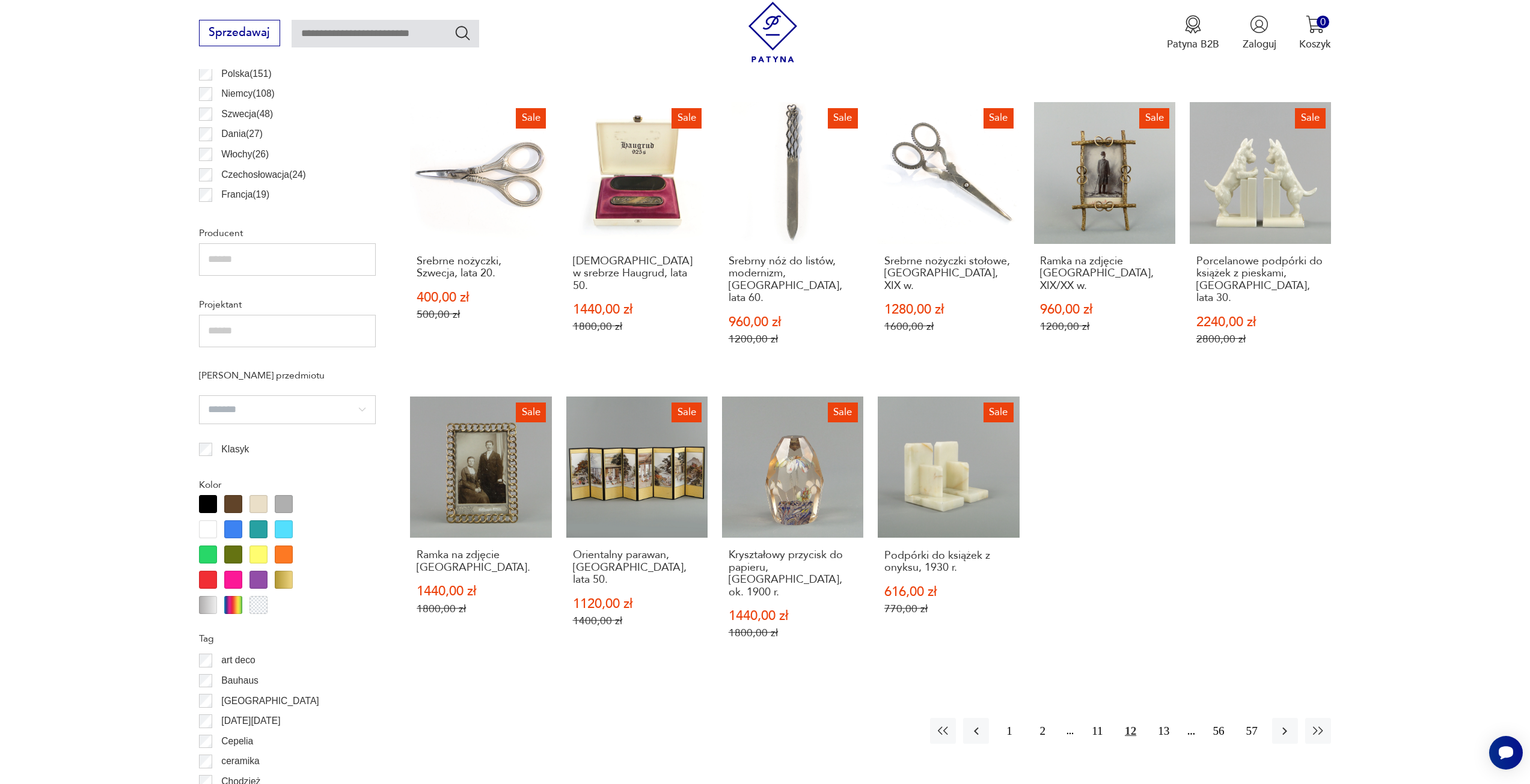
scroll to position [958, 0]
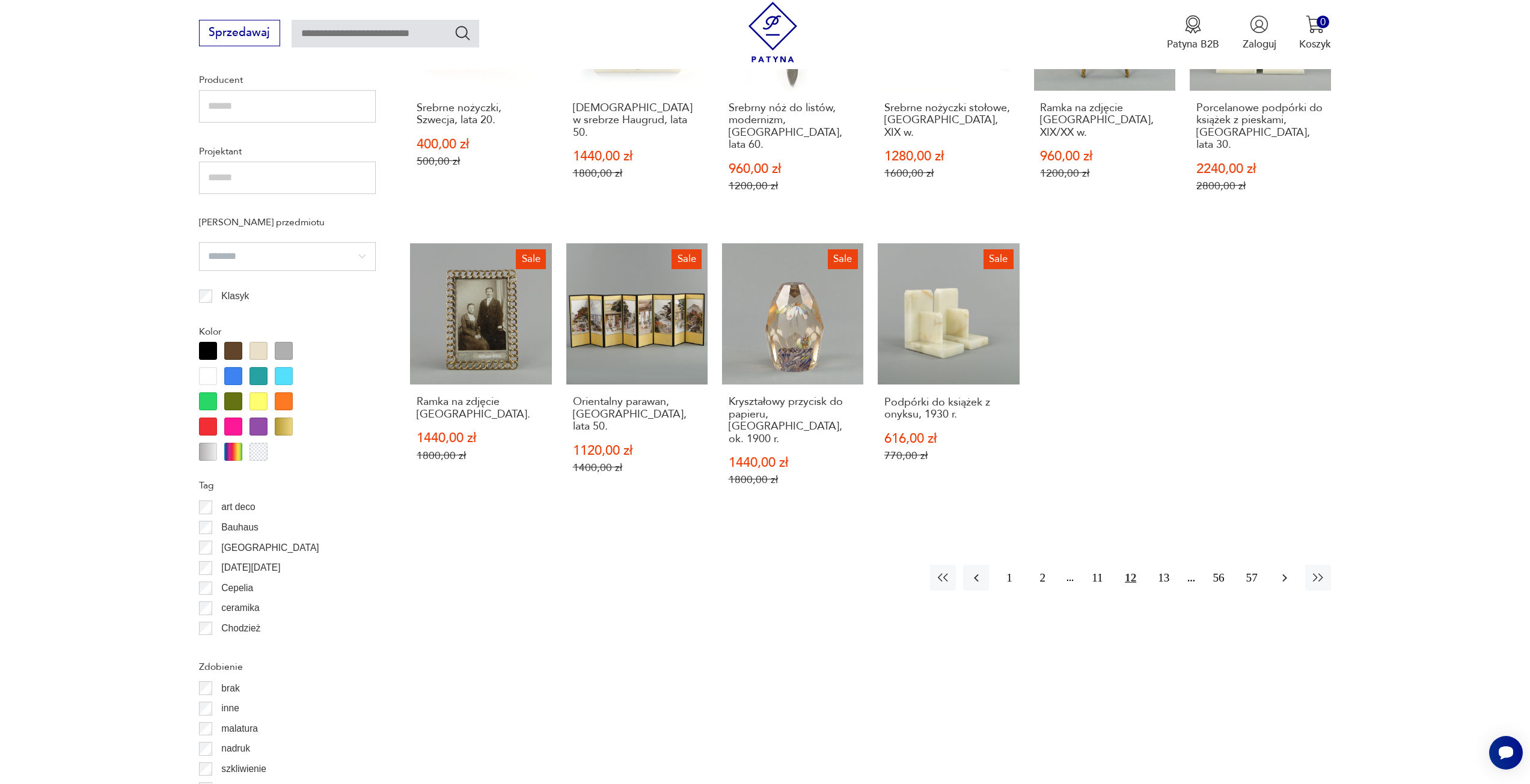
click at [1287, 571] on icon "button" at bounding box center [1285, 578] width 15 height 15
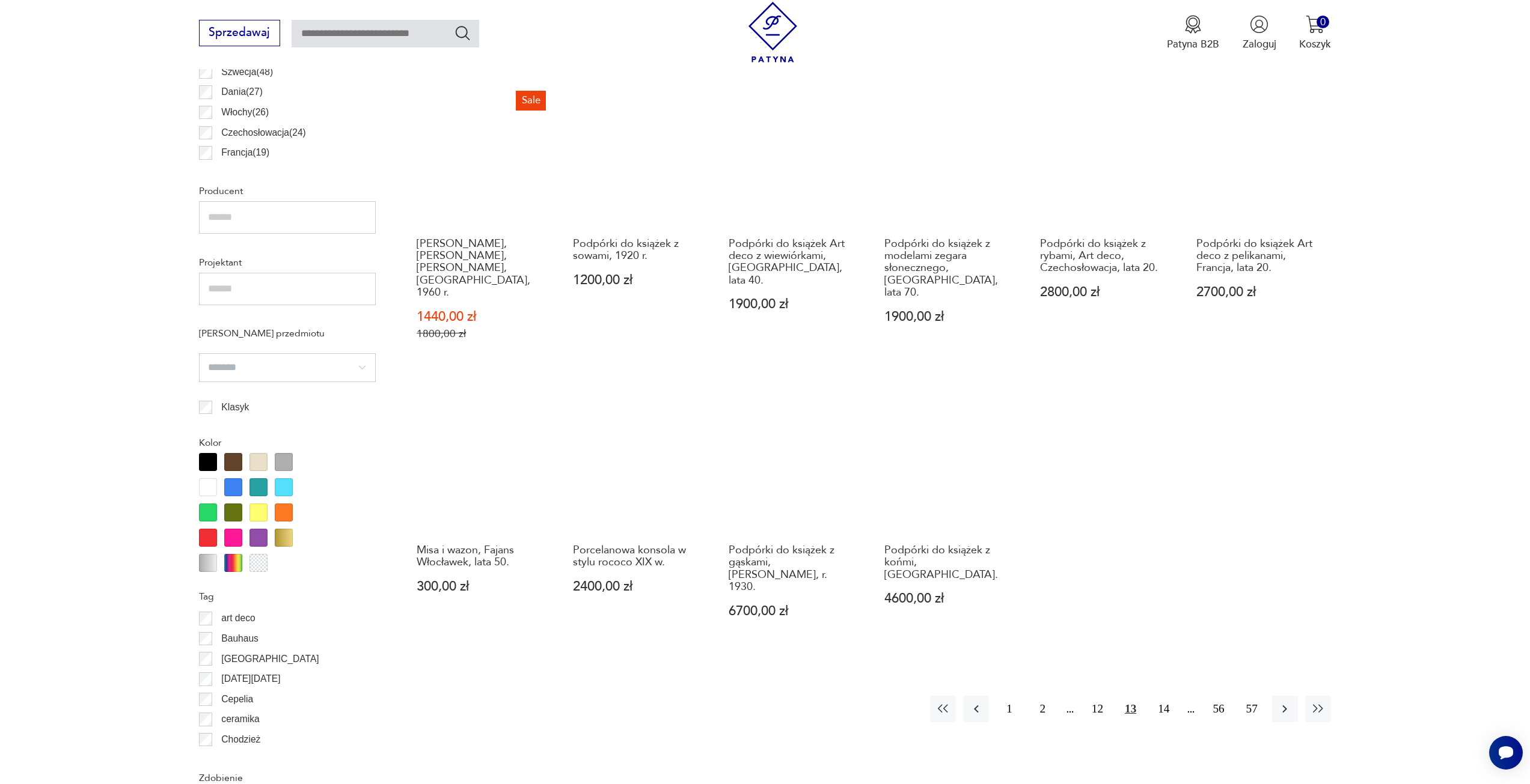
scroll to position [898, 0]
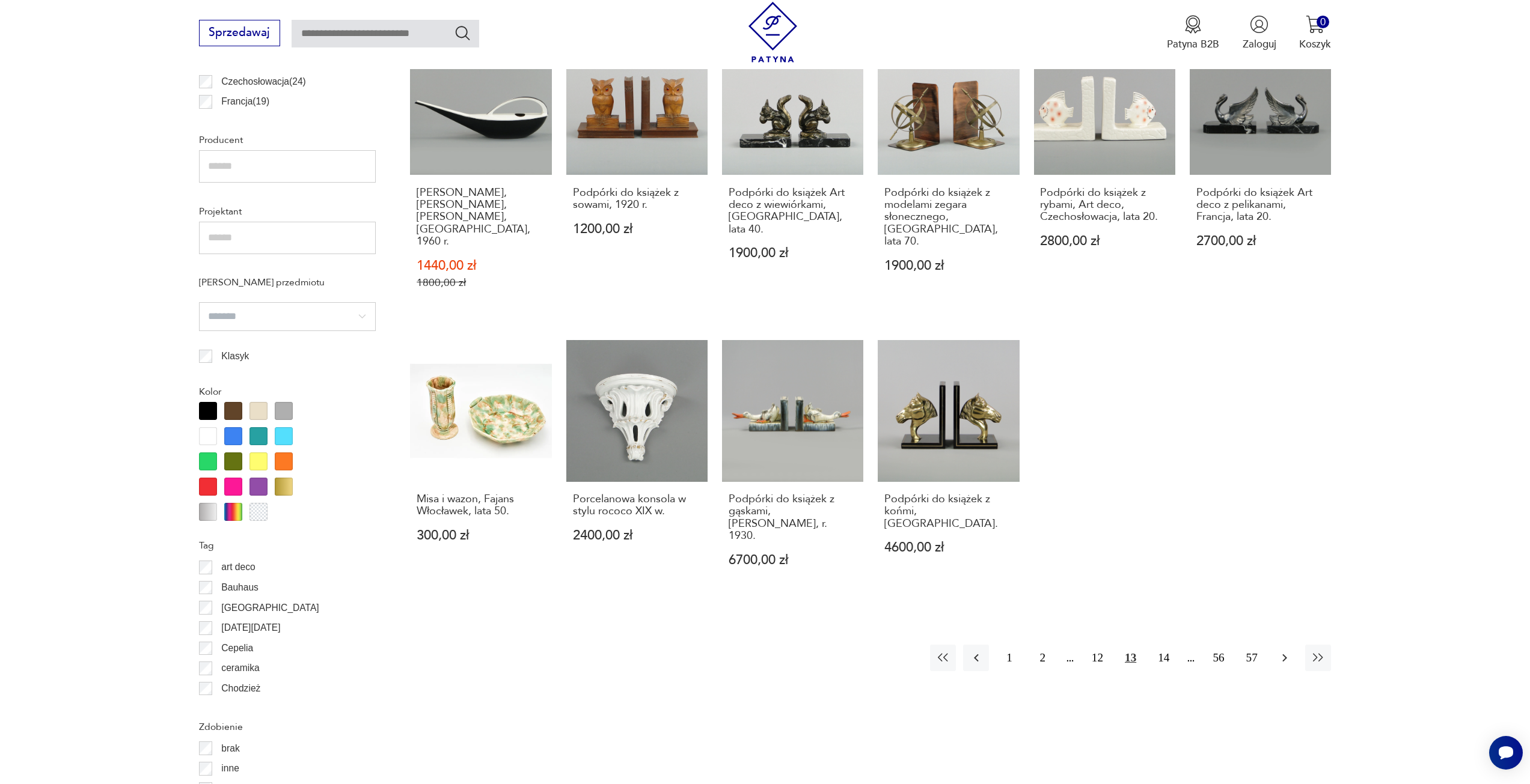
click at [1282, 651] on icon "button" at bounding box center [1285, 658] width 15 height 15
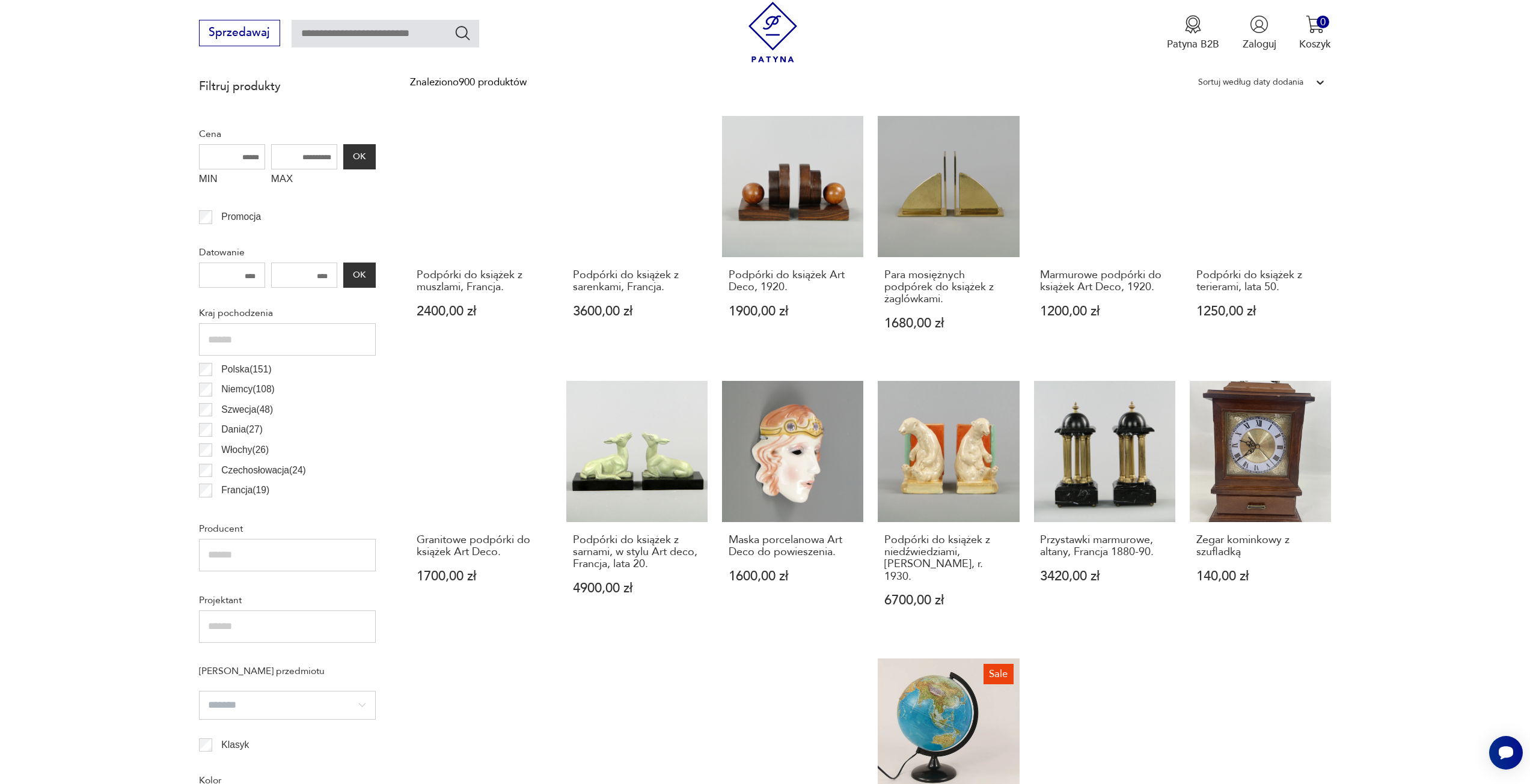
scroll to position [778, 0]
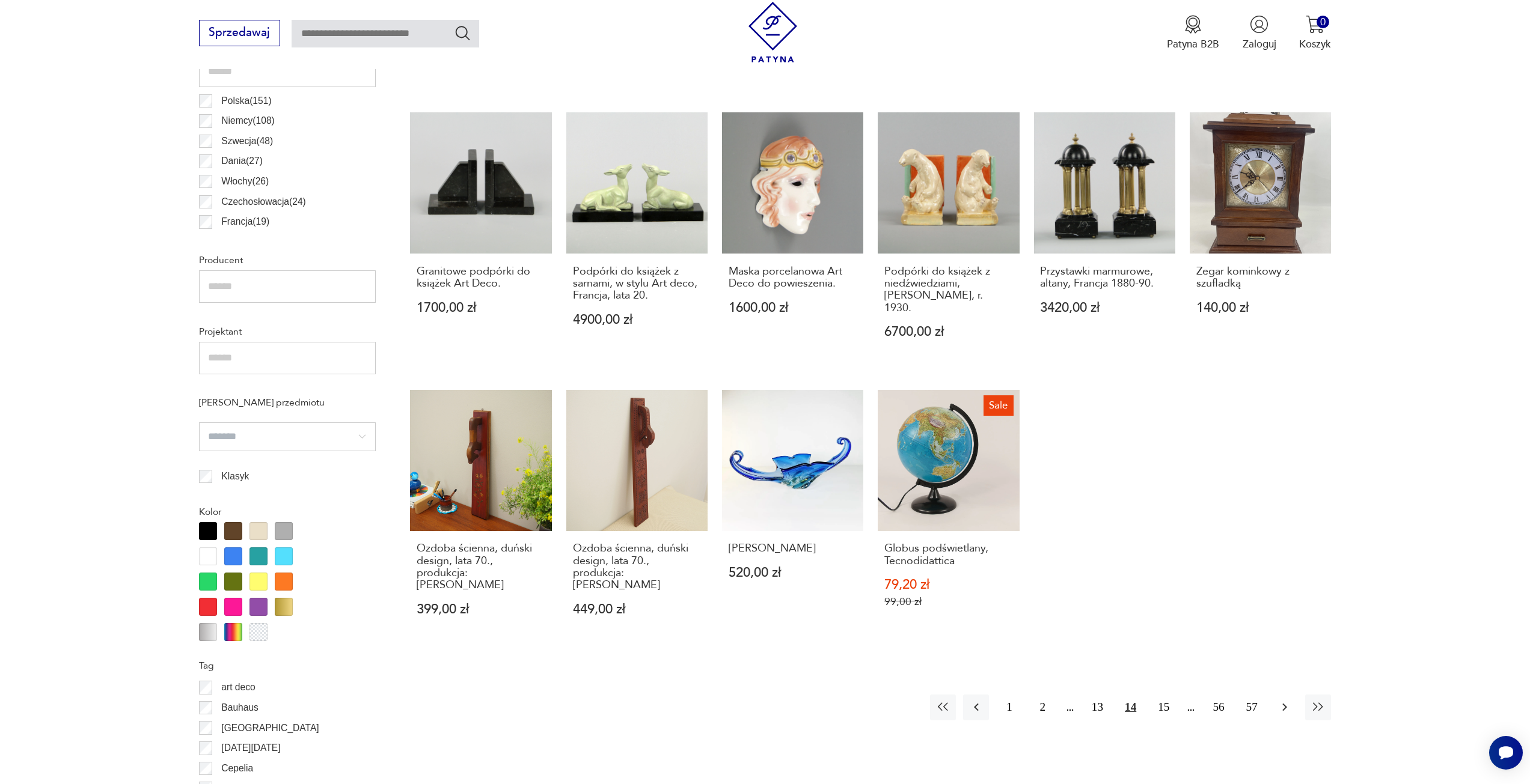
click at [1284, 695] on button "button" at bounding box center [1285, 707] width 26 height 26
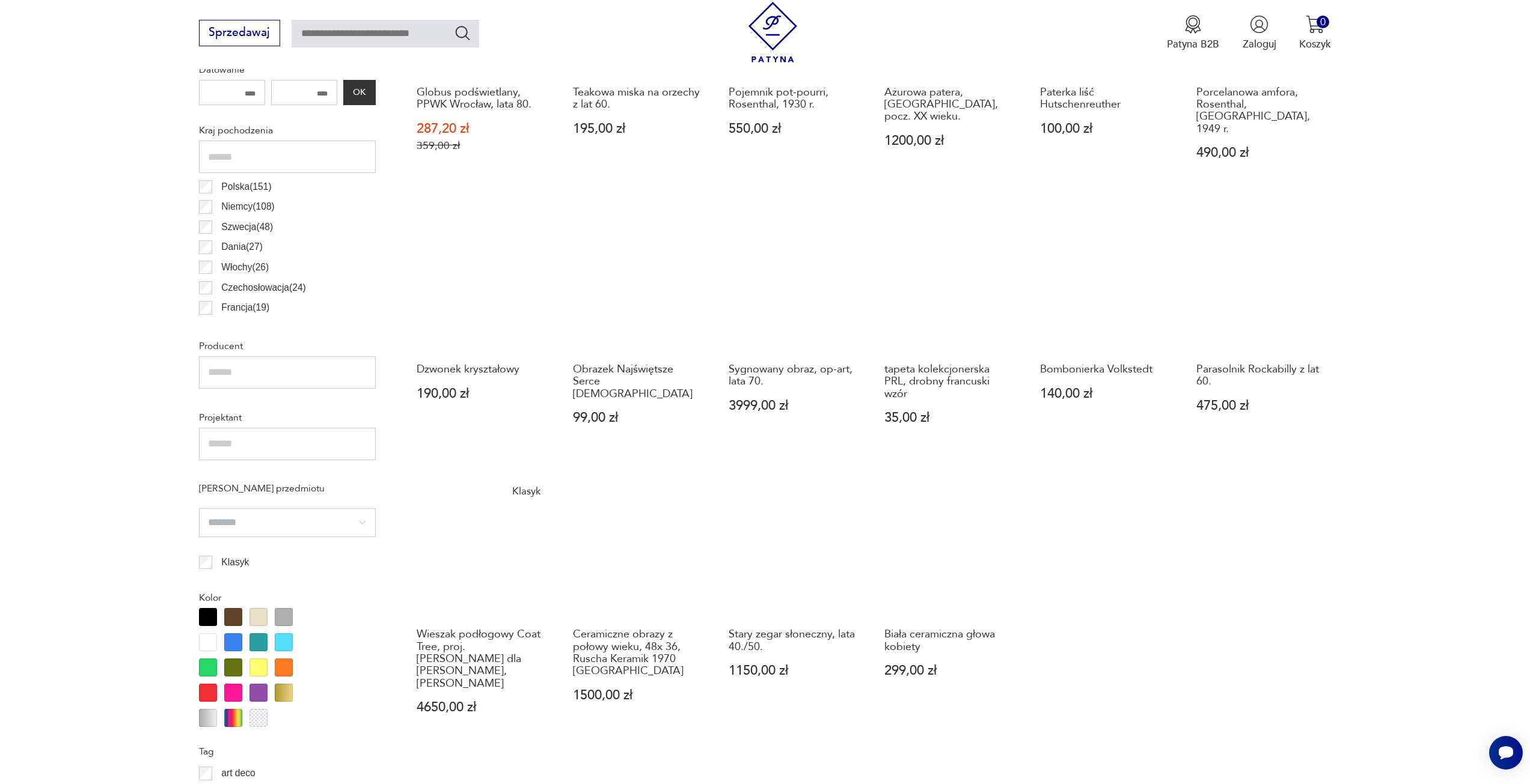
scroll to position [718, 0]
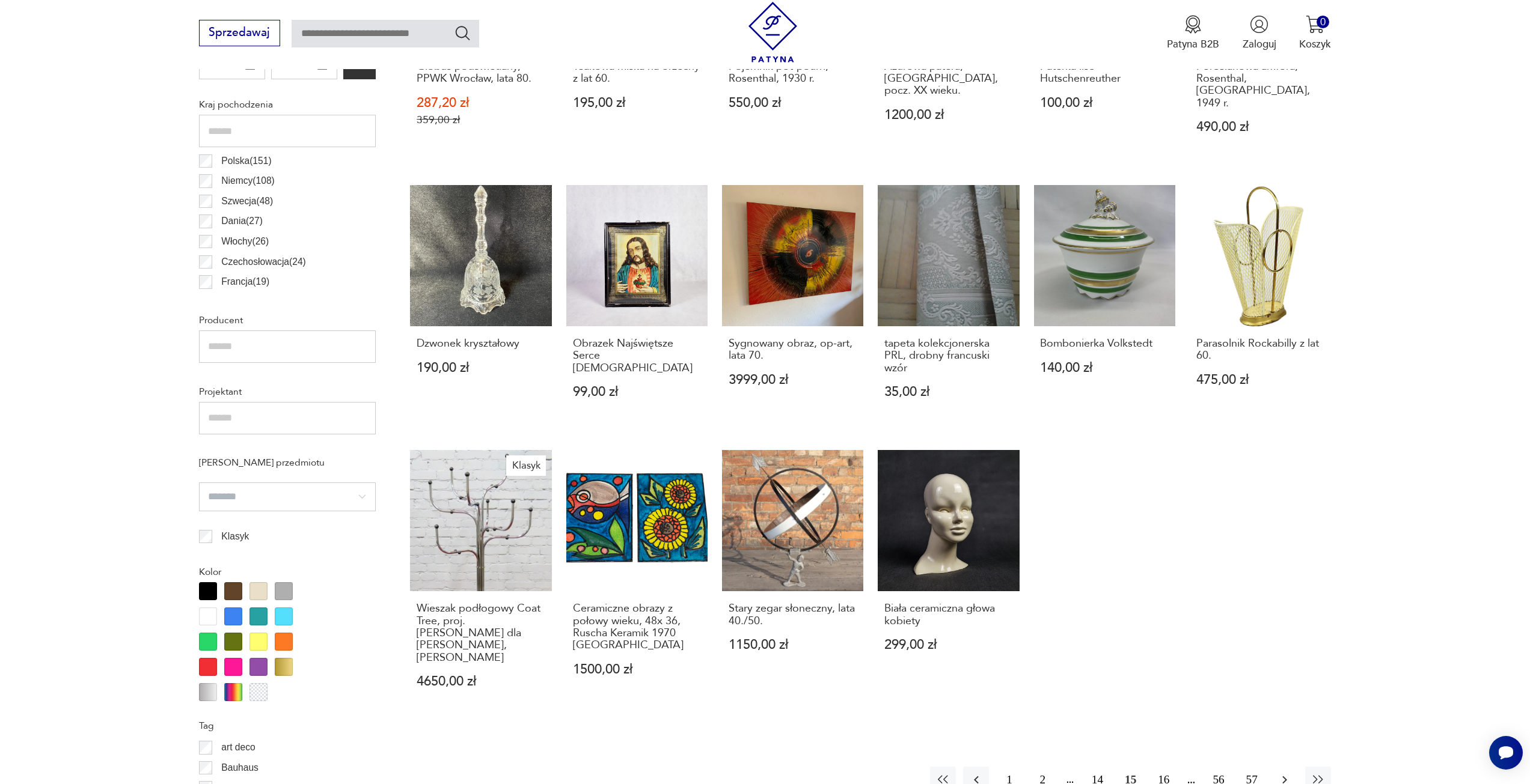
click at [1281, 767] on button "button" at bounding box center [1285, 780] width 26 height 26
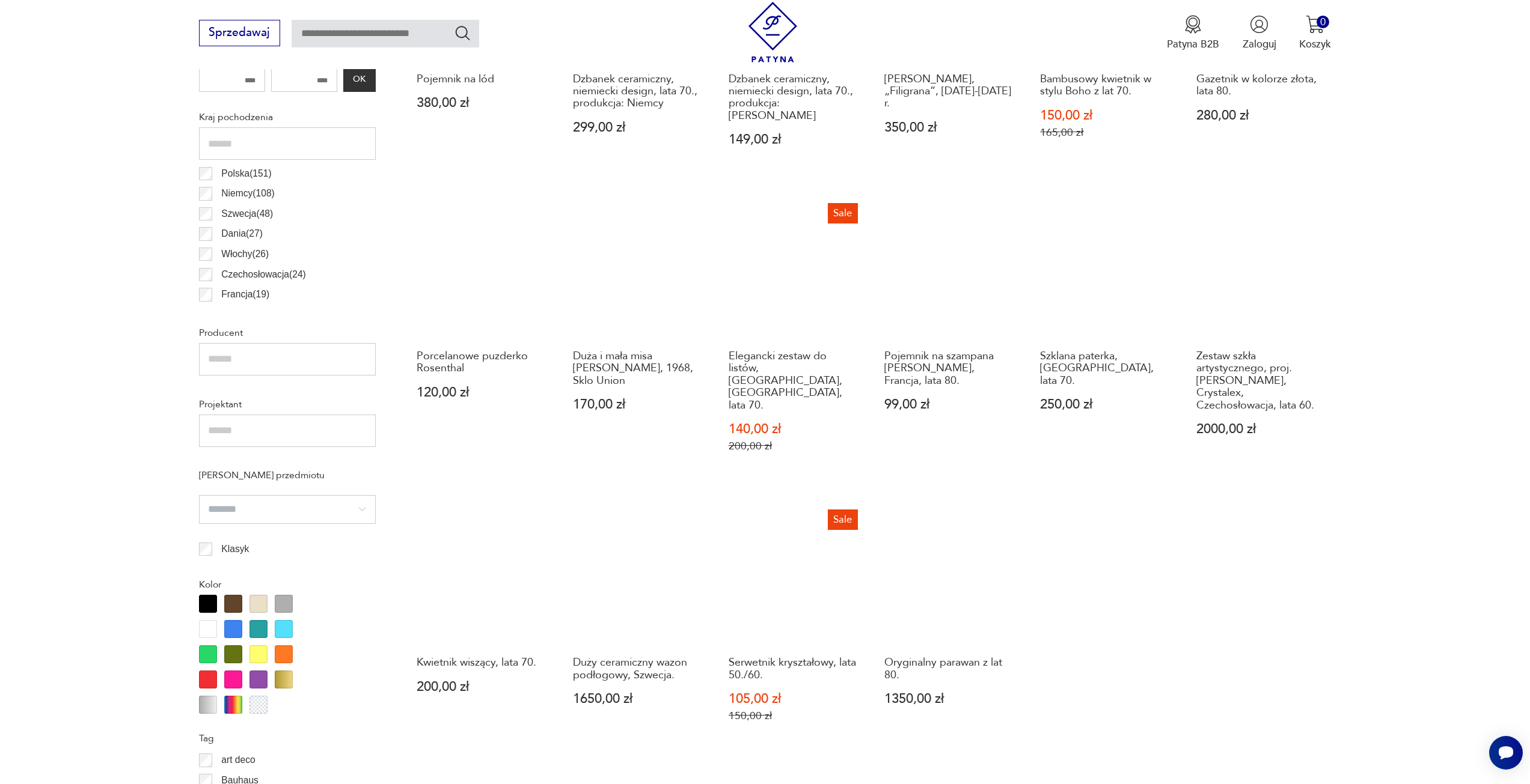
scroll to position [718, 0]
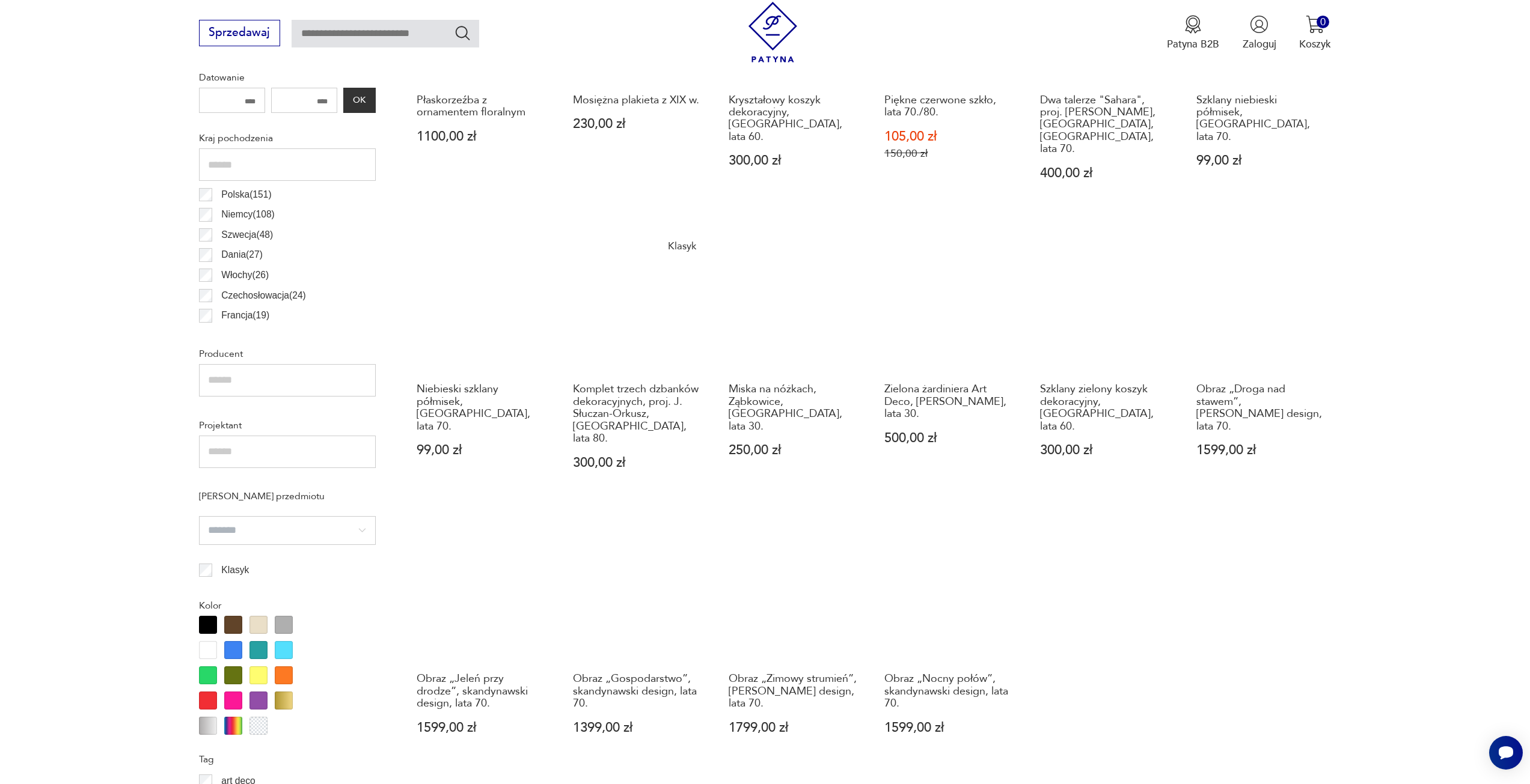
scroll to position [718, 0]
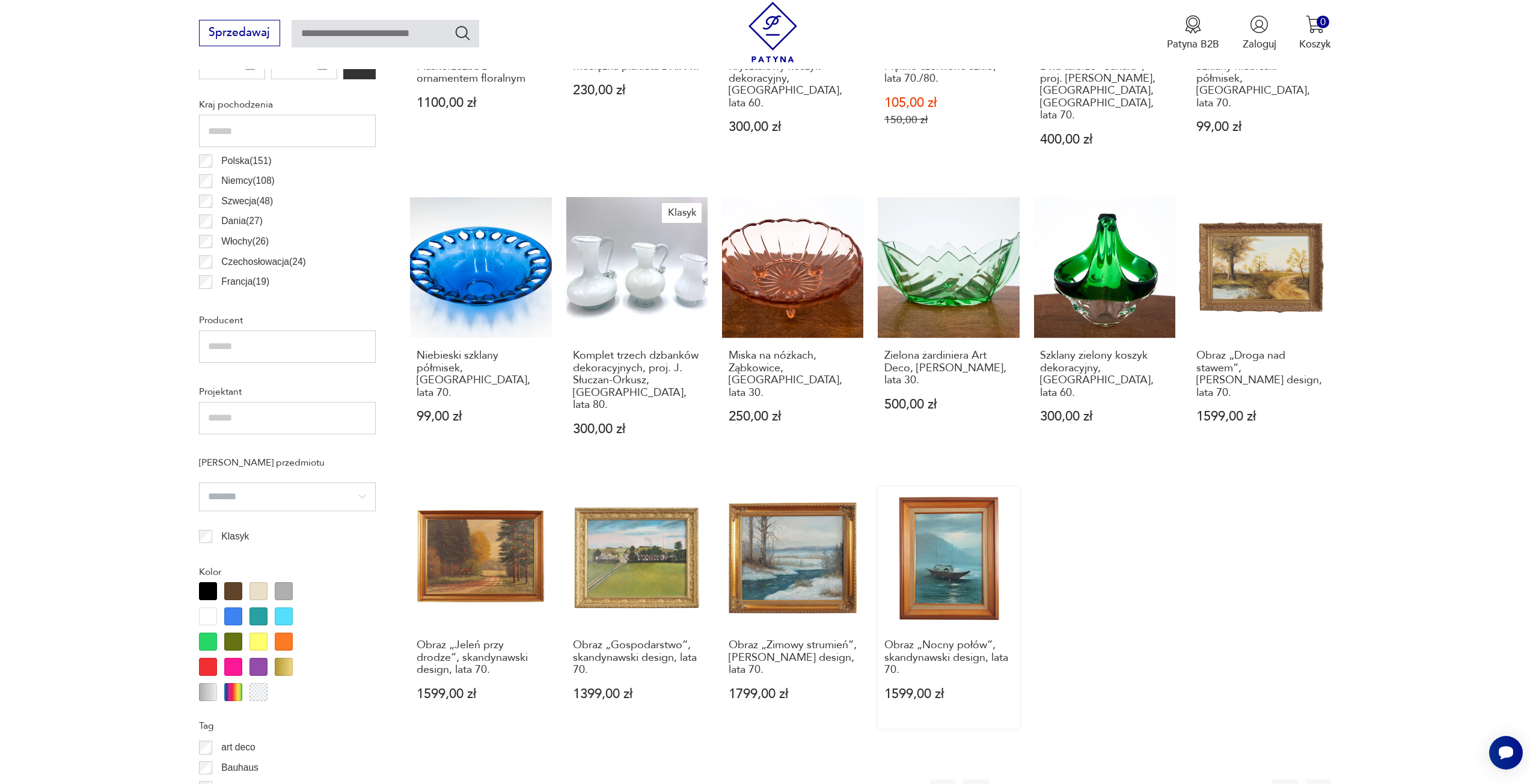
click at [957, 502] on link "Obraz „Nocny połów”, skandynawski design, lata 70. 1599,00 zł" at bounding box center [948, 607] width 141 height 242
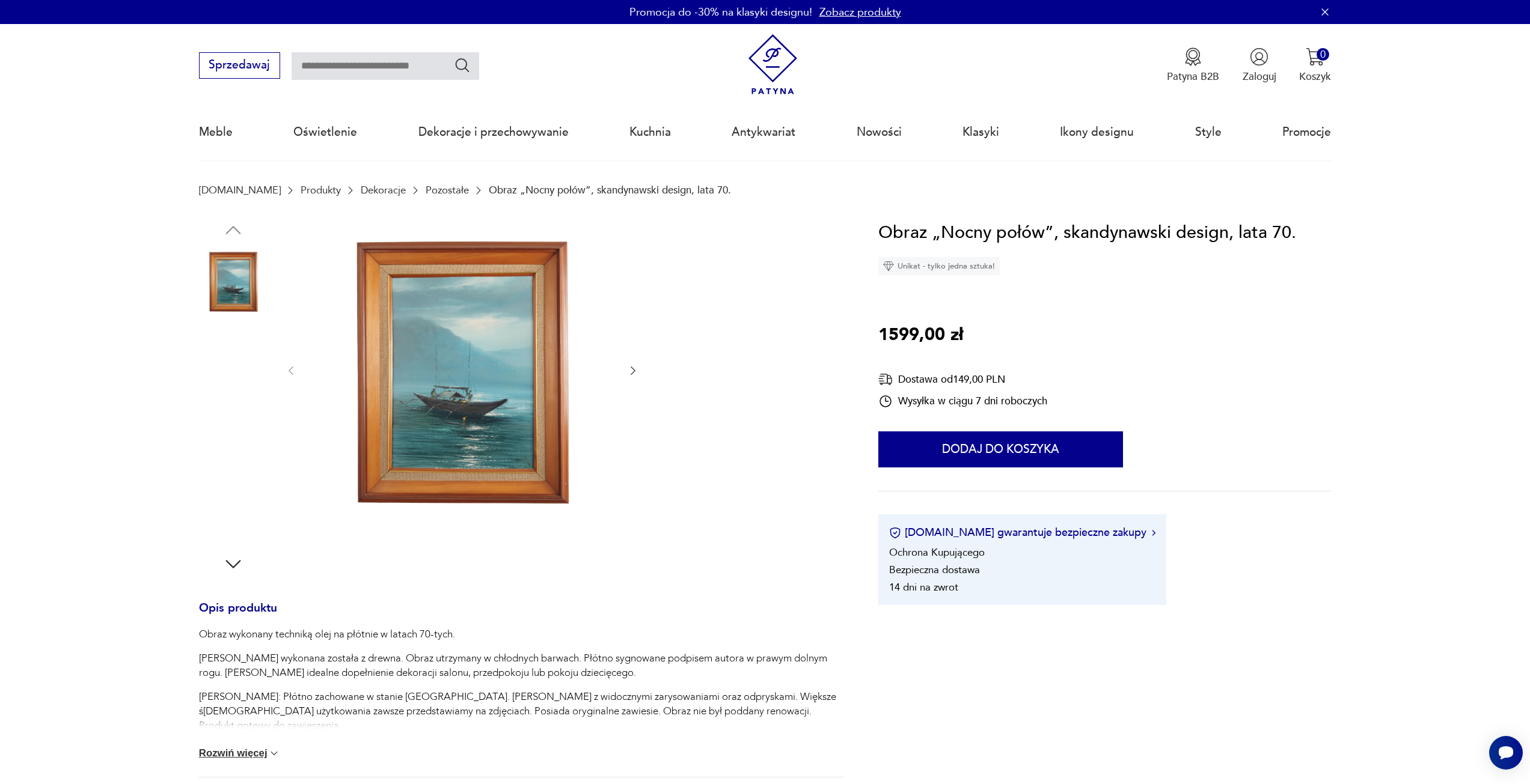
click at [236, 356] on img at bounding box center [233, 357] width 68 height 68
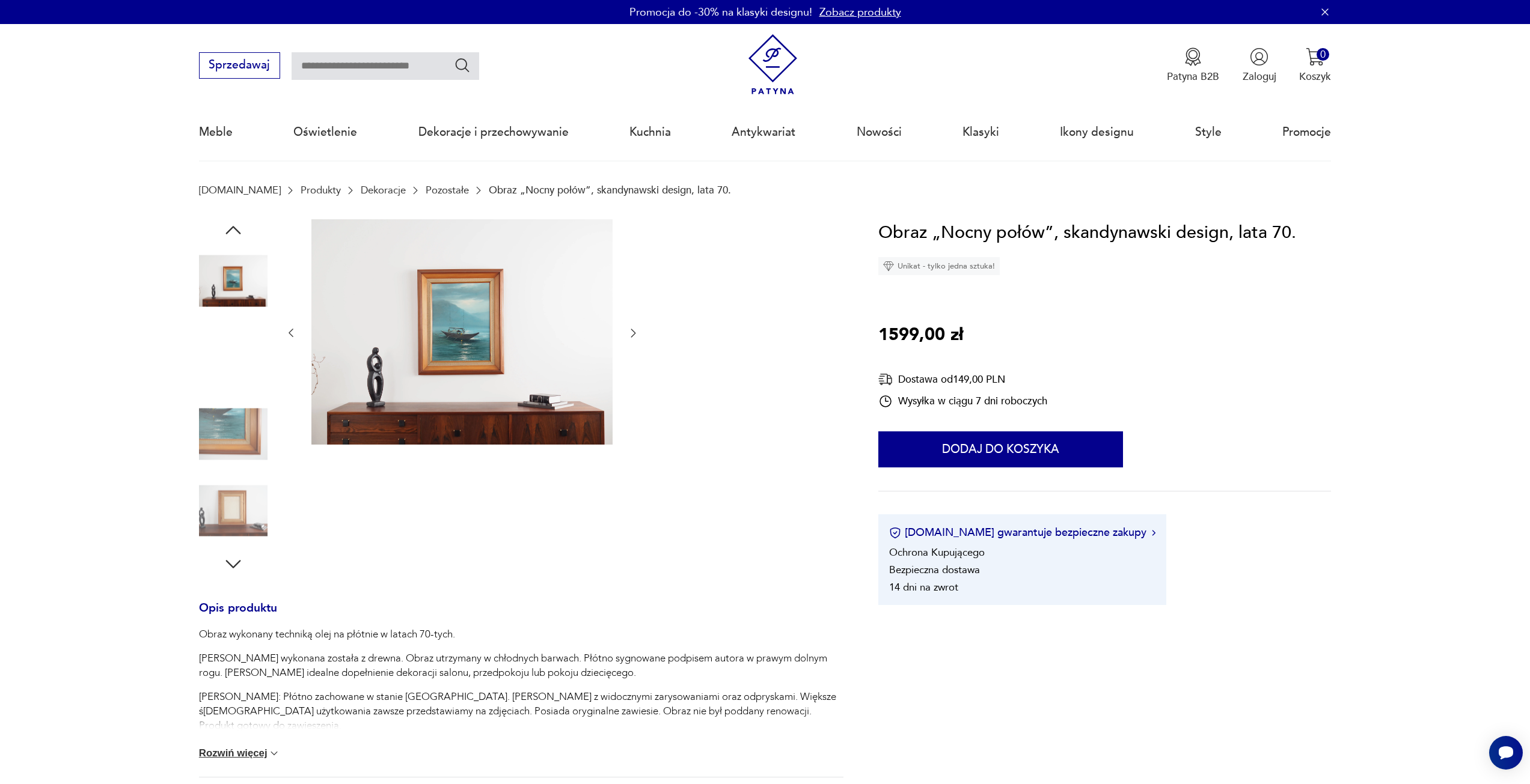
click at [236, 356] on img at bounding box center [233, 357] width 68 height 68
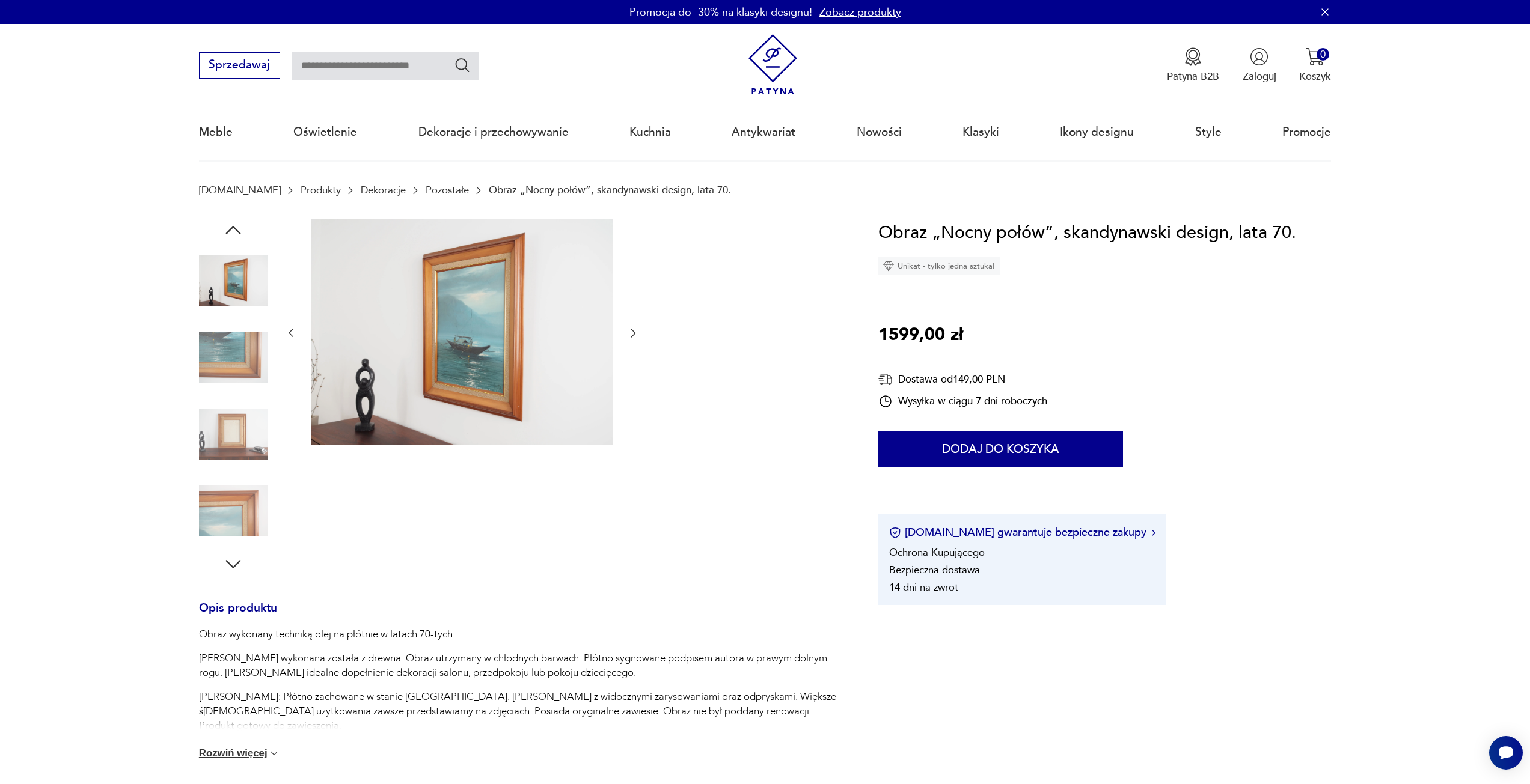
click at [236, 356] on img at bounding box center [233, 357] width 68 height 68
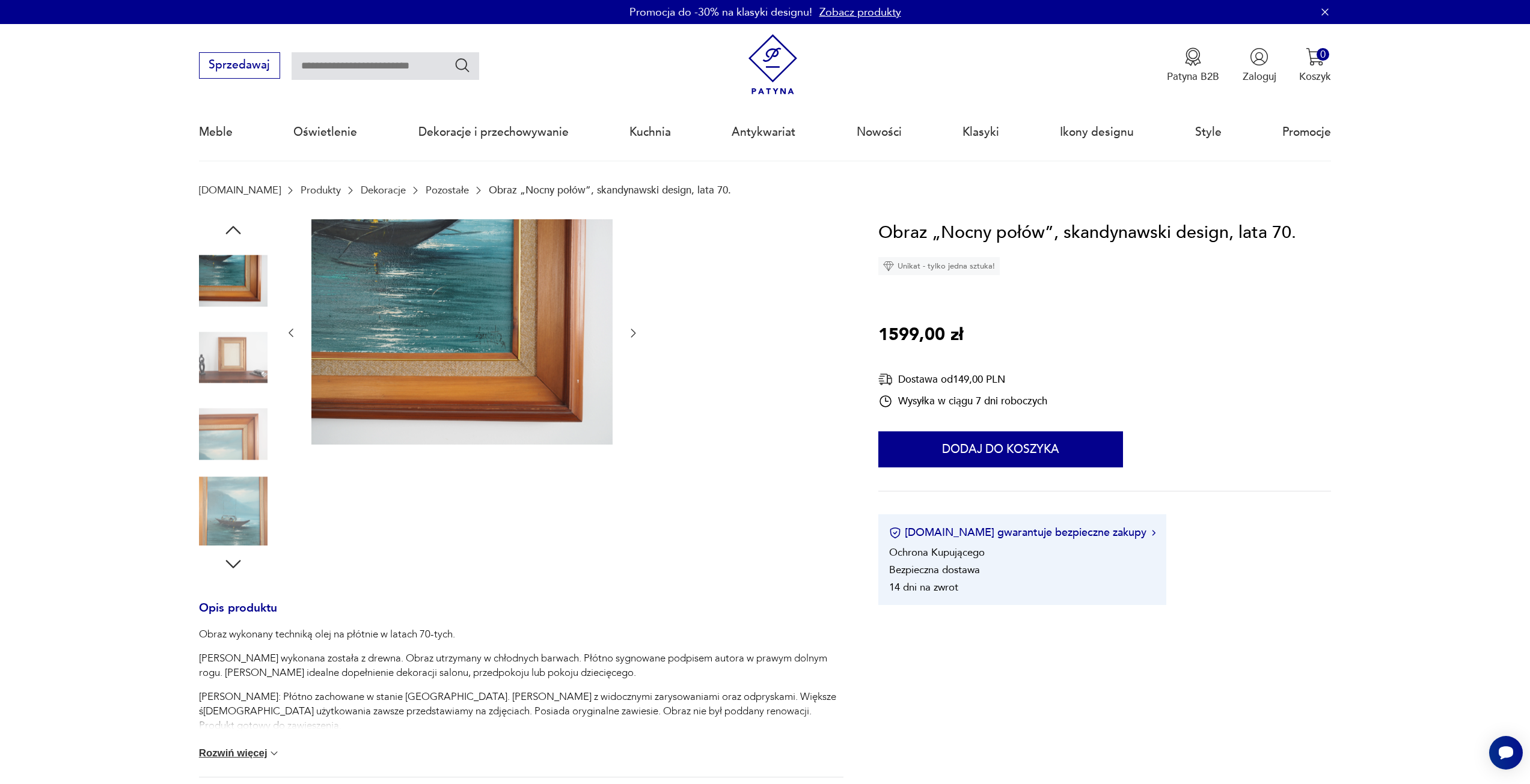
click at [236, 356] on img at bounding box center [233, 357] width 68 height 68
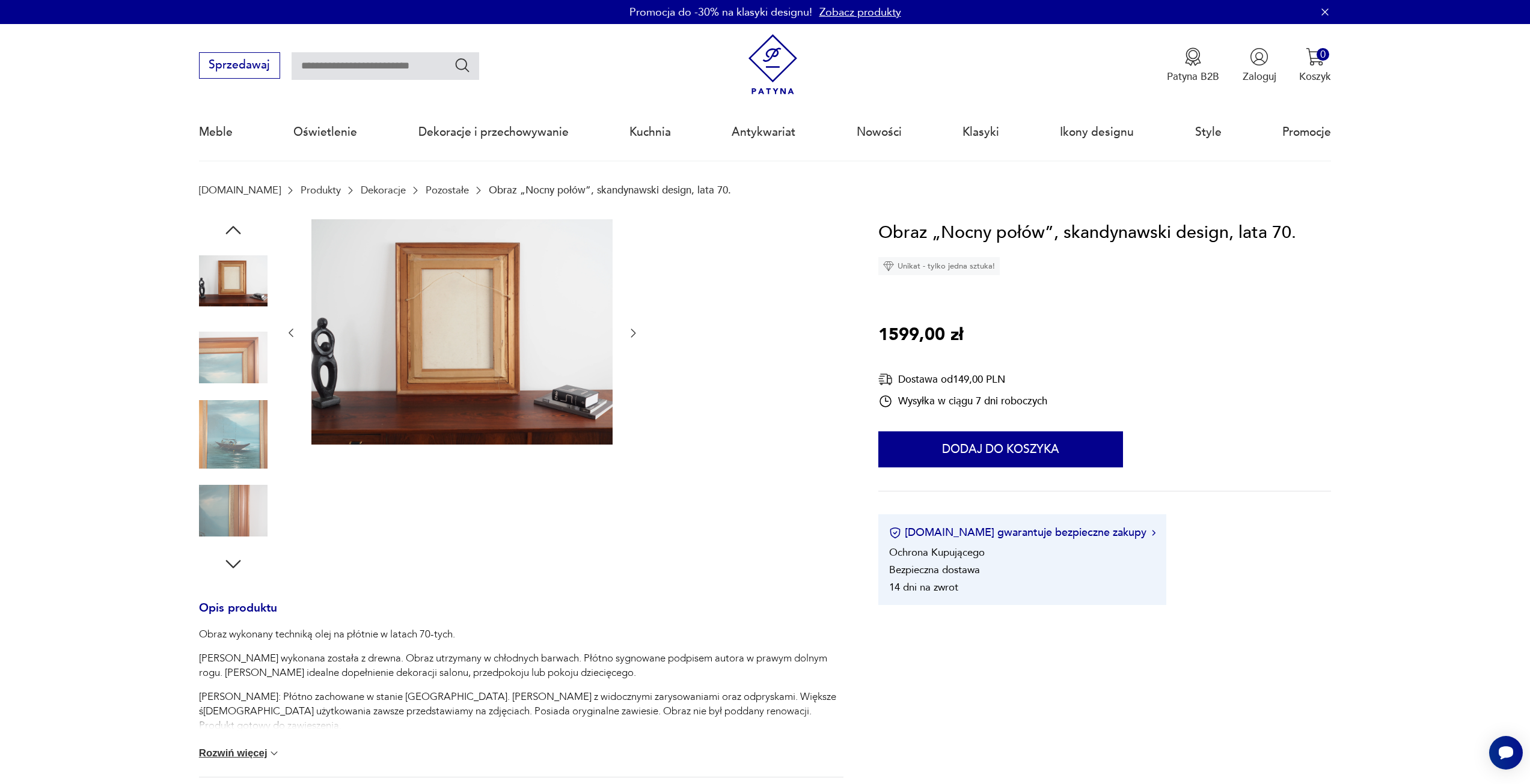
click at [236, 356] on img at bounding box center [233, 357] width 68 height 68
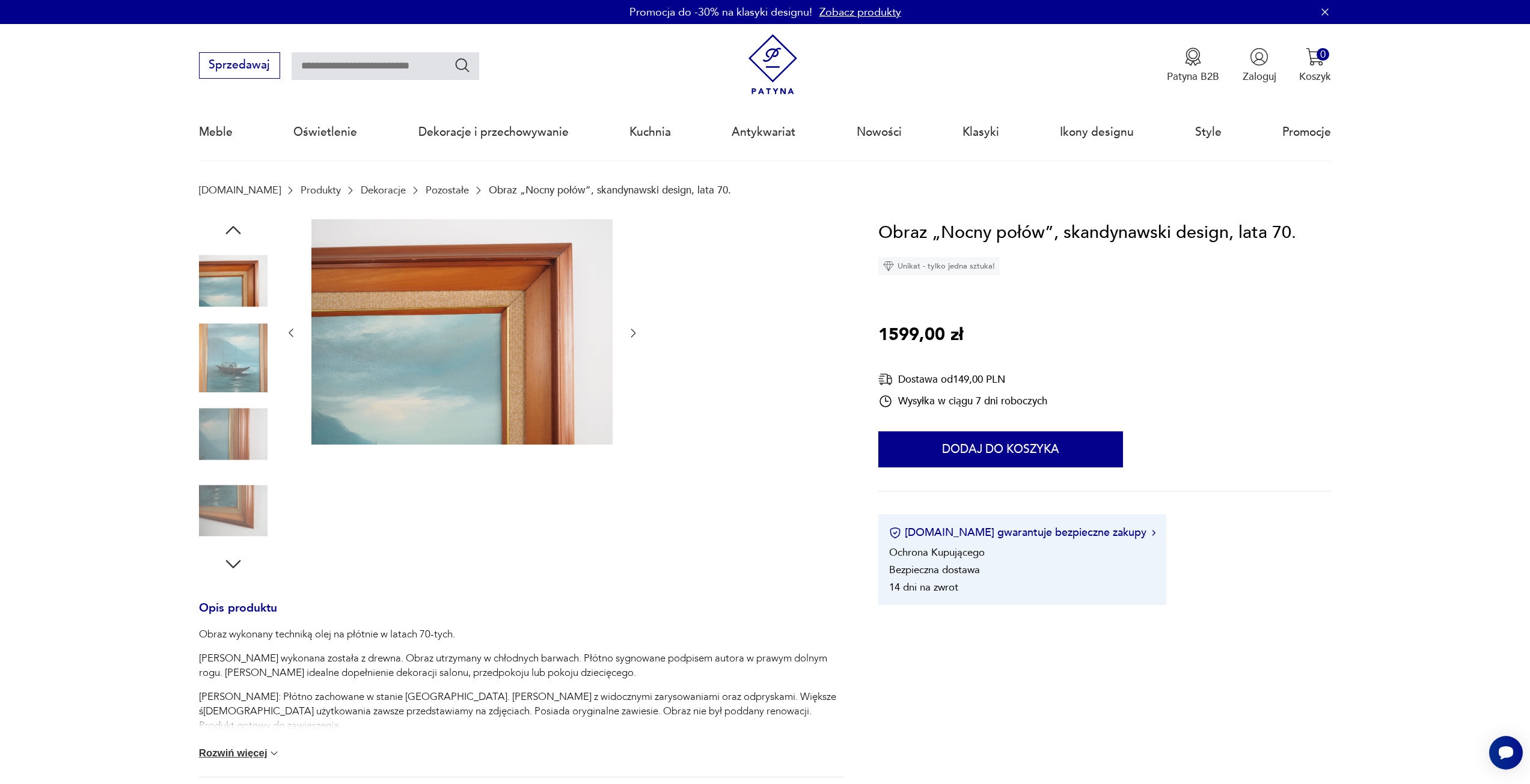
click at [238, 370] on img at bounding box center [233, 357] width 68 height 68
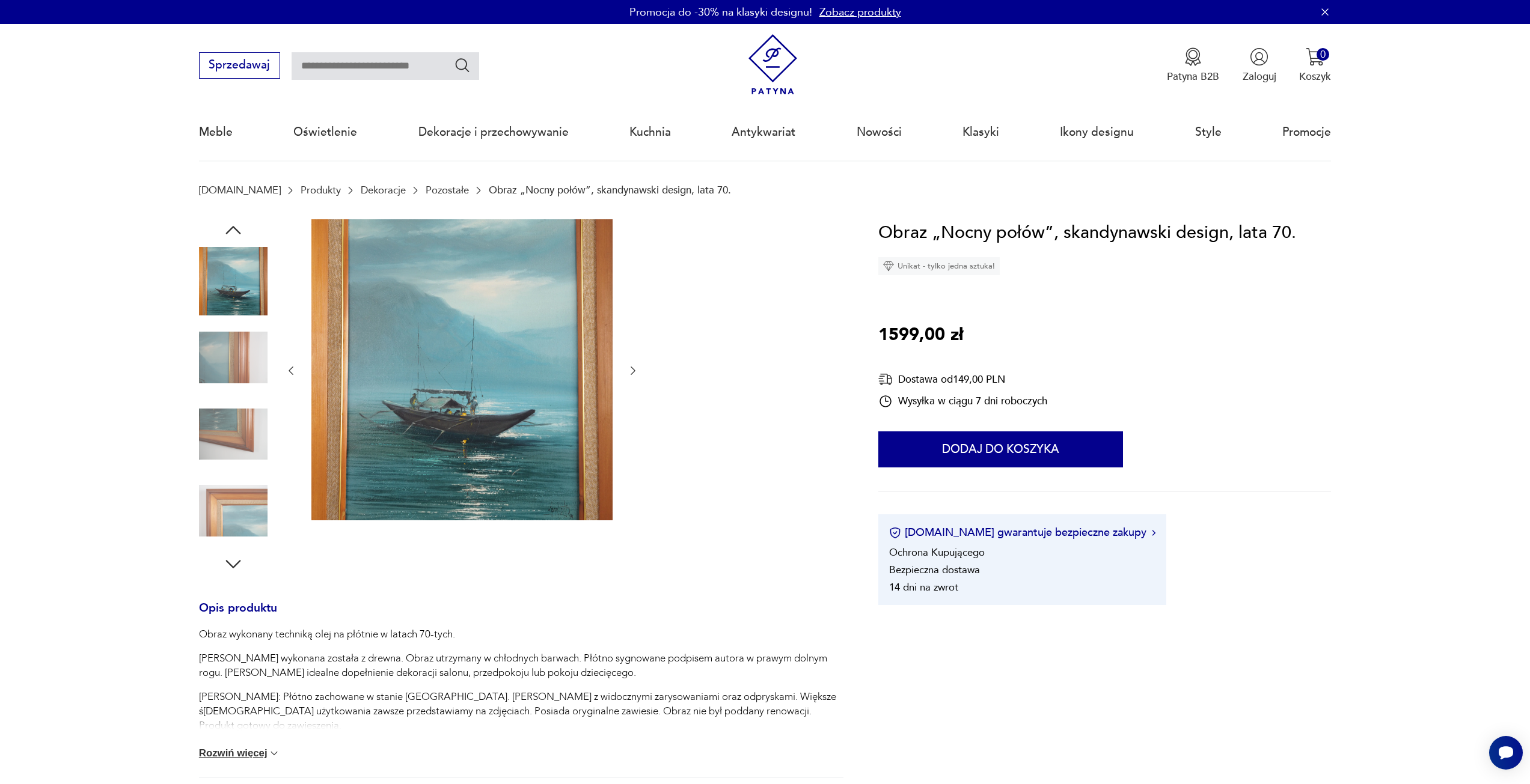
click at [489, 403] on img at bounding box center [463, 370] width 302 height 301
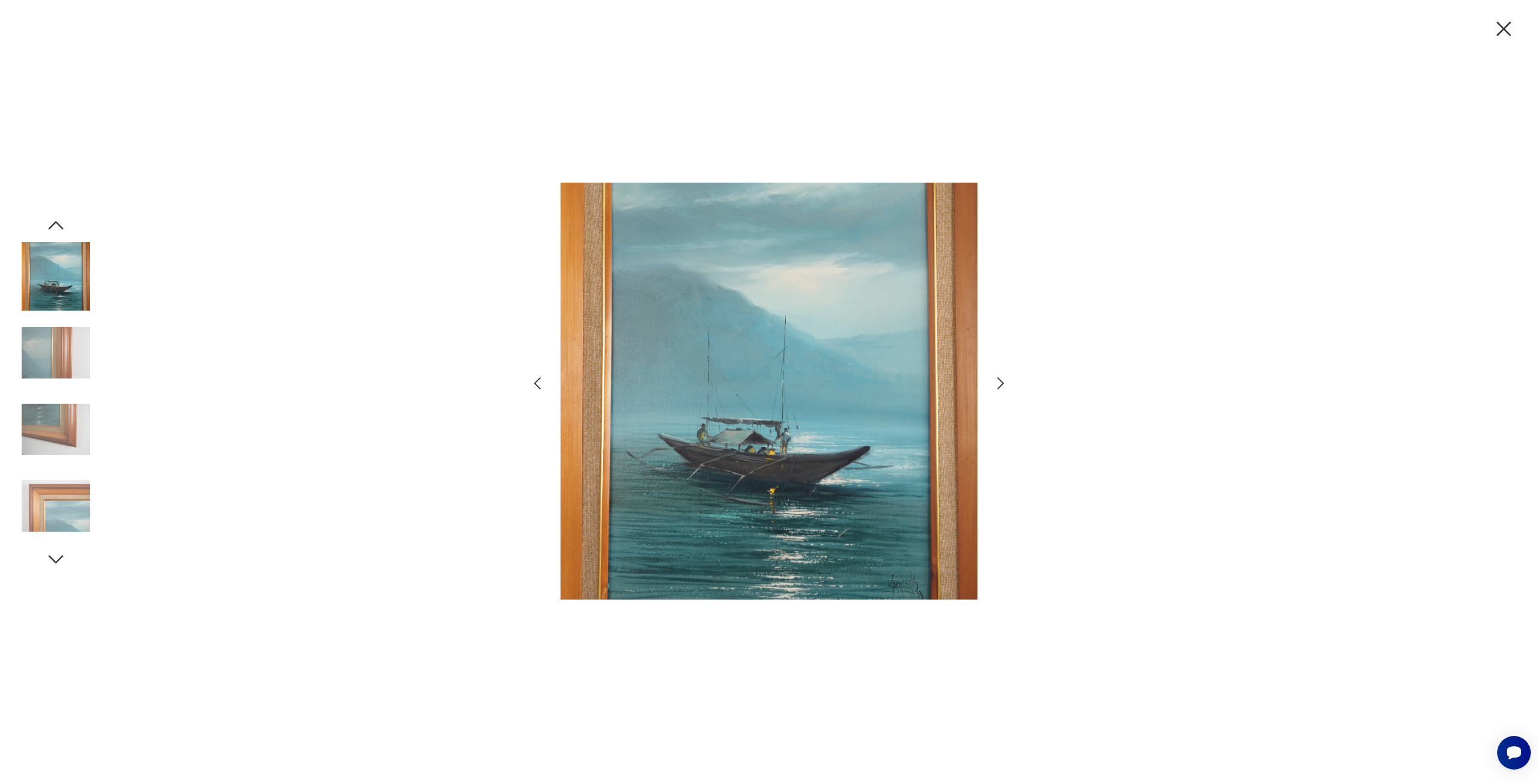
click at [767, 418] on img at bounding box center [769, 391] width 417 height 601
click at [1003, 386] on icon "button" at bounding box center [1000, 383] width 17 height 17
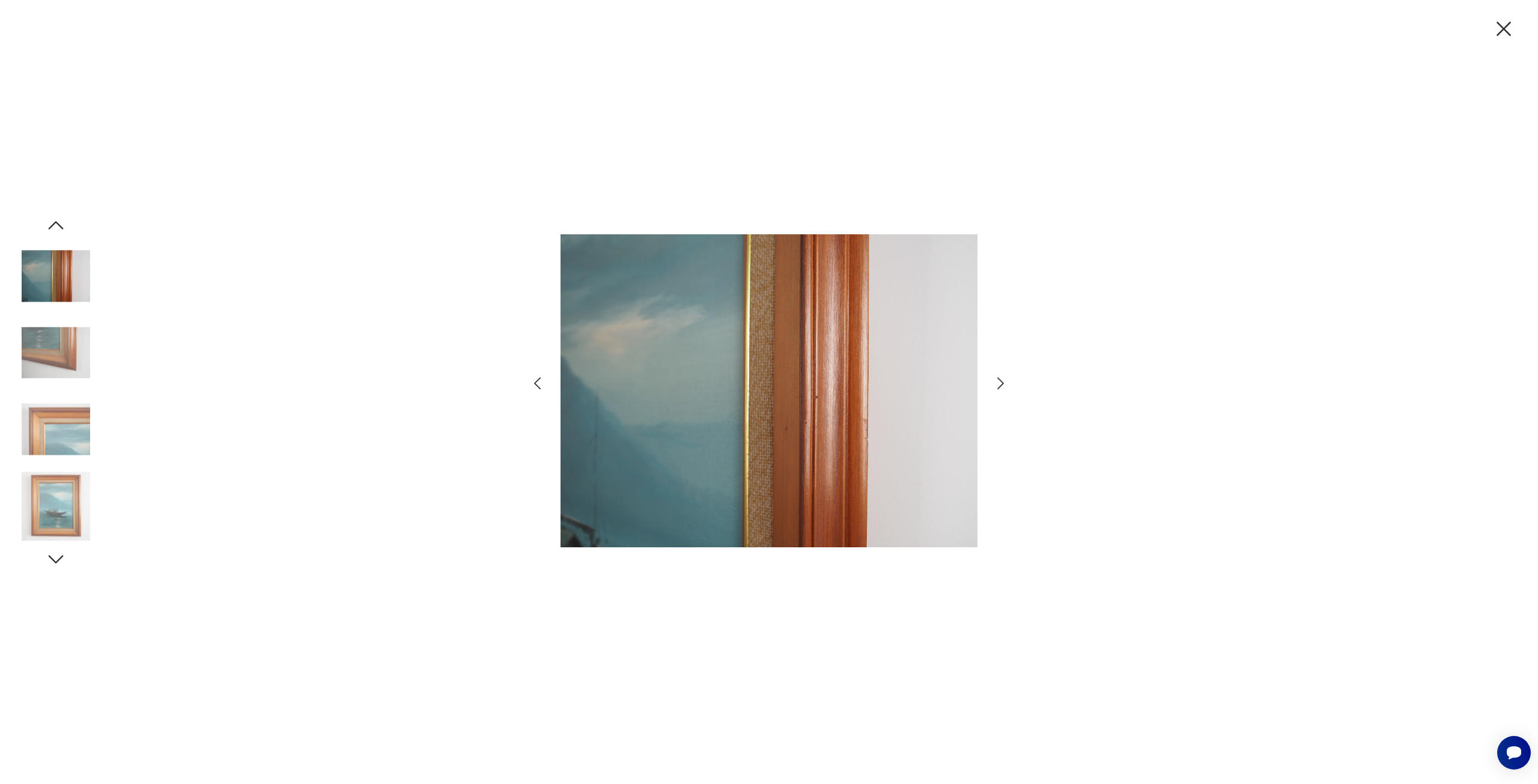
click at [1003, 385] on icon "button" at bounding box center [1000, 383] width 17 height 17
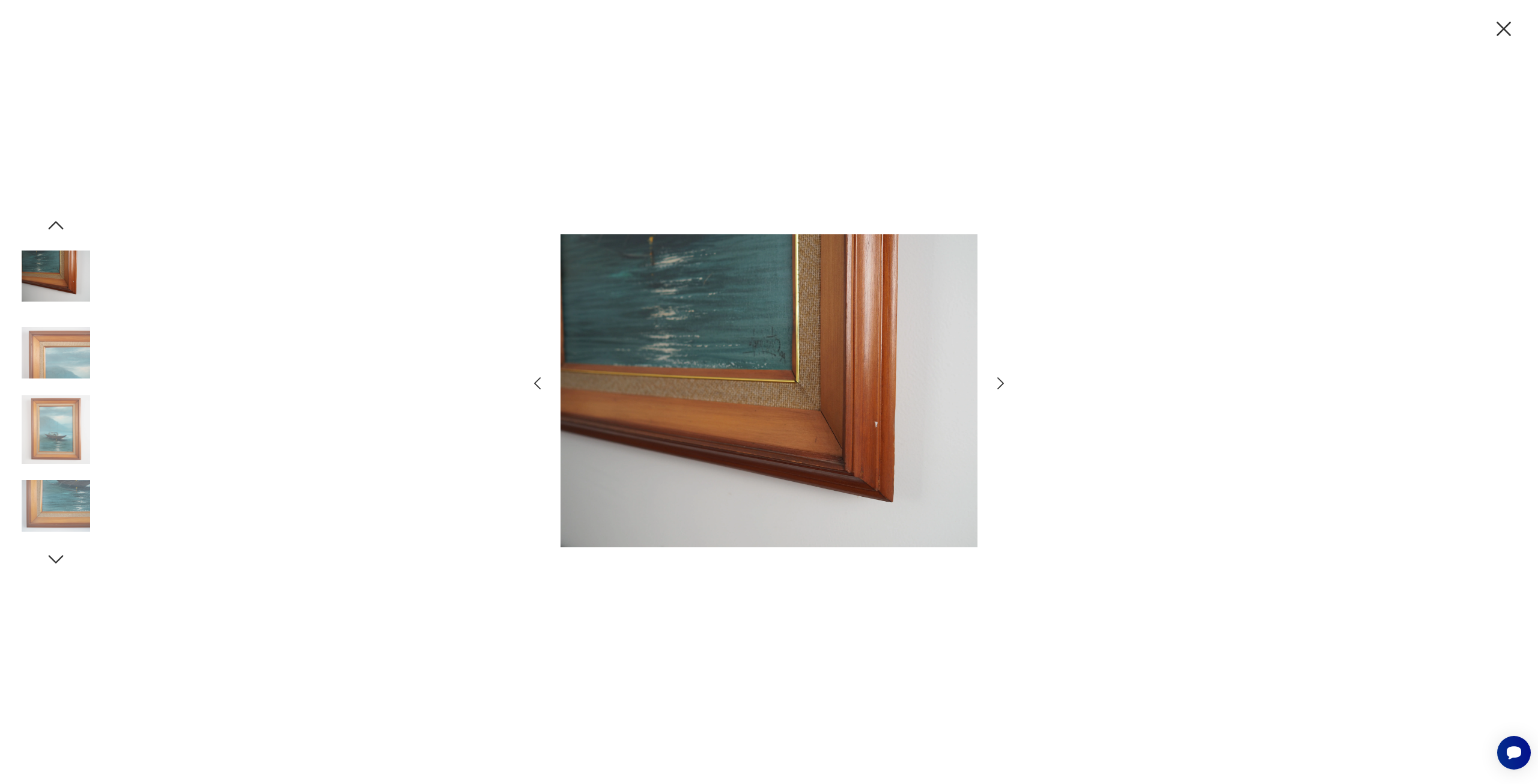
click at [1003, 385] on icon "button" at bounding box center [1000, 383] width 17 height 17
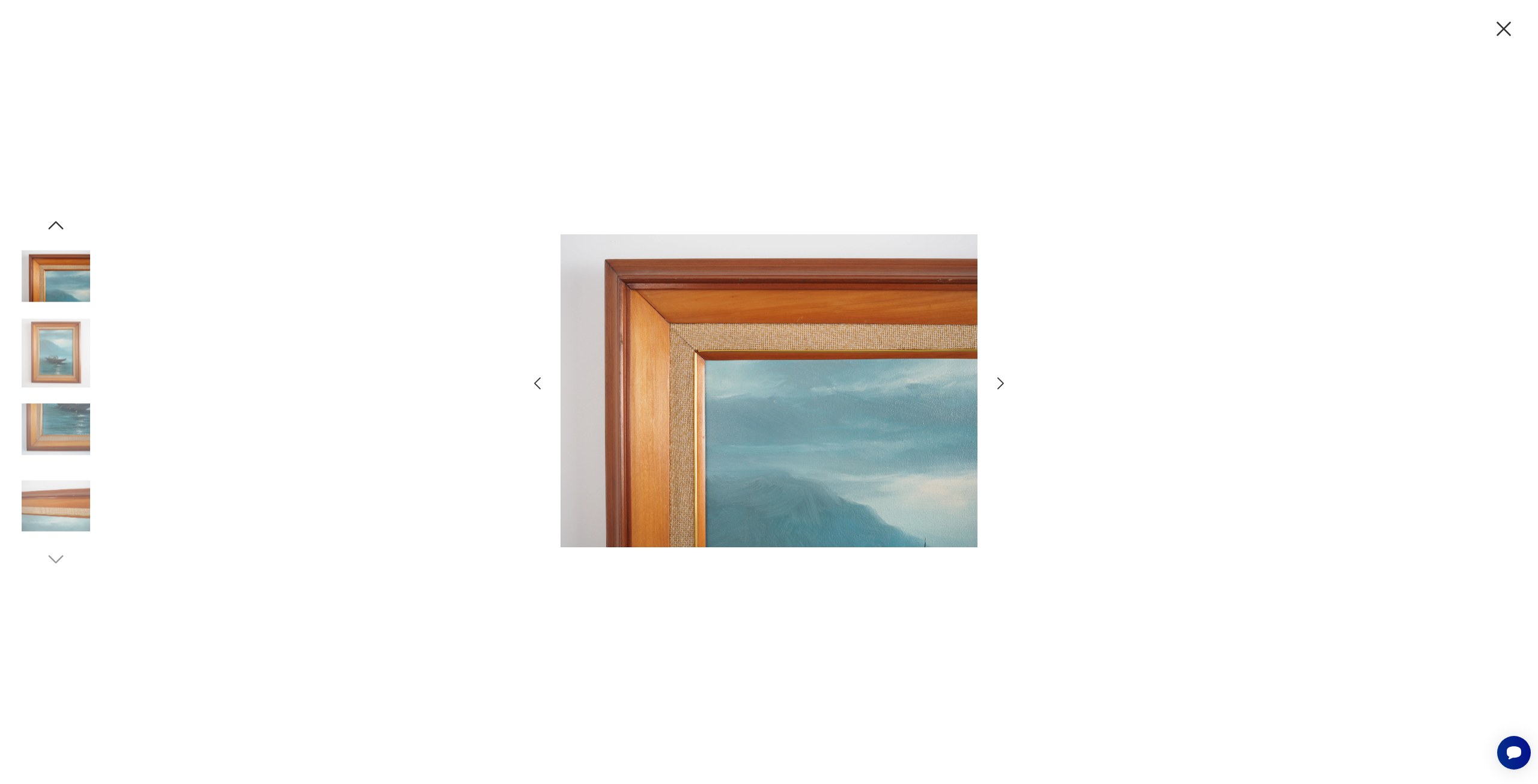
click at [1003, 385] on icon "button" at bounding box center [1000, 383] width 17 height 17
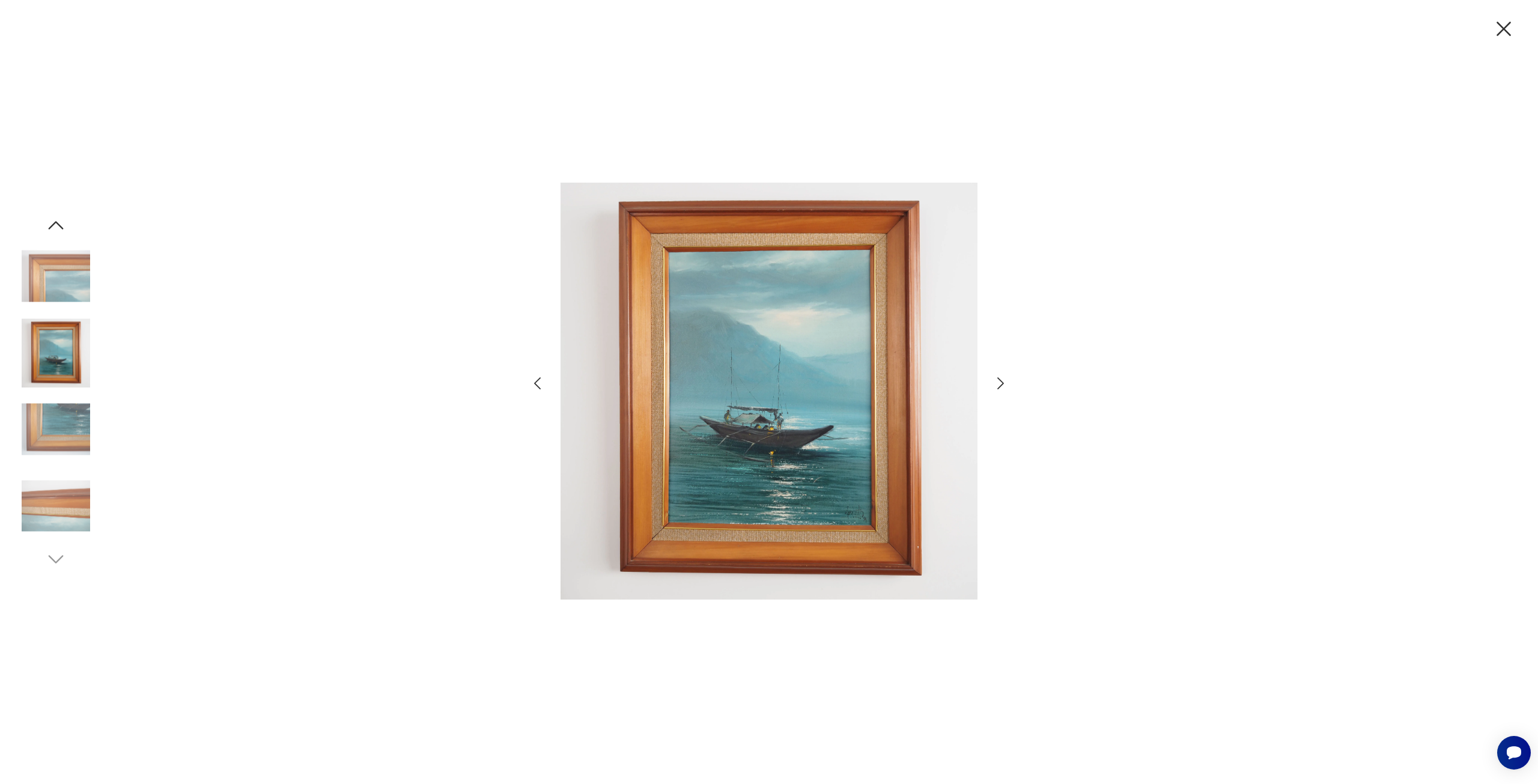
click at [1503, 22] on icon "button" at bounding box center [1504, 29] width 26 height 26
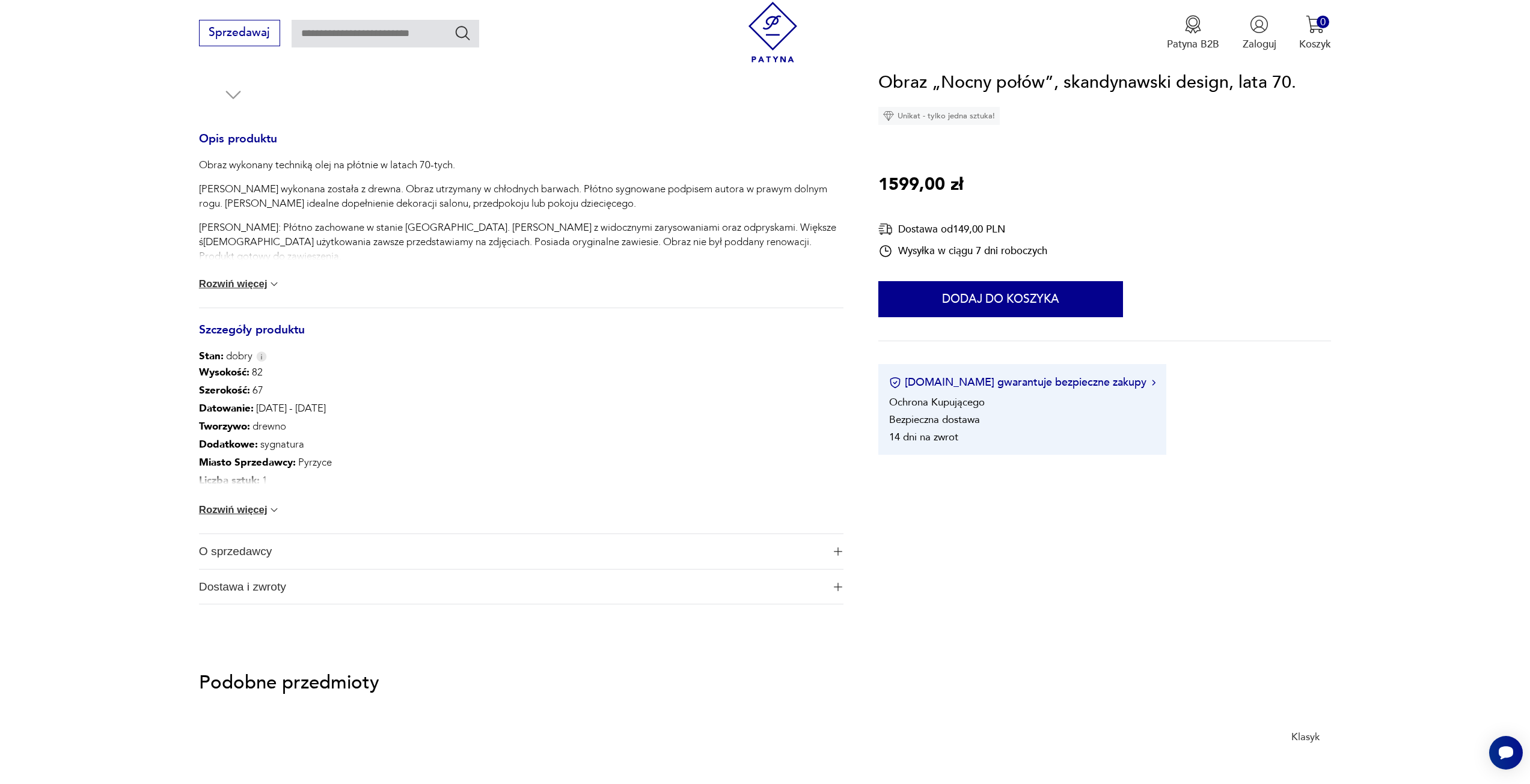
scroll to position [481, 0]
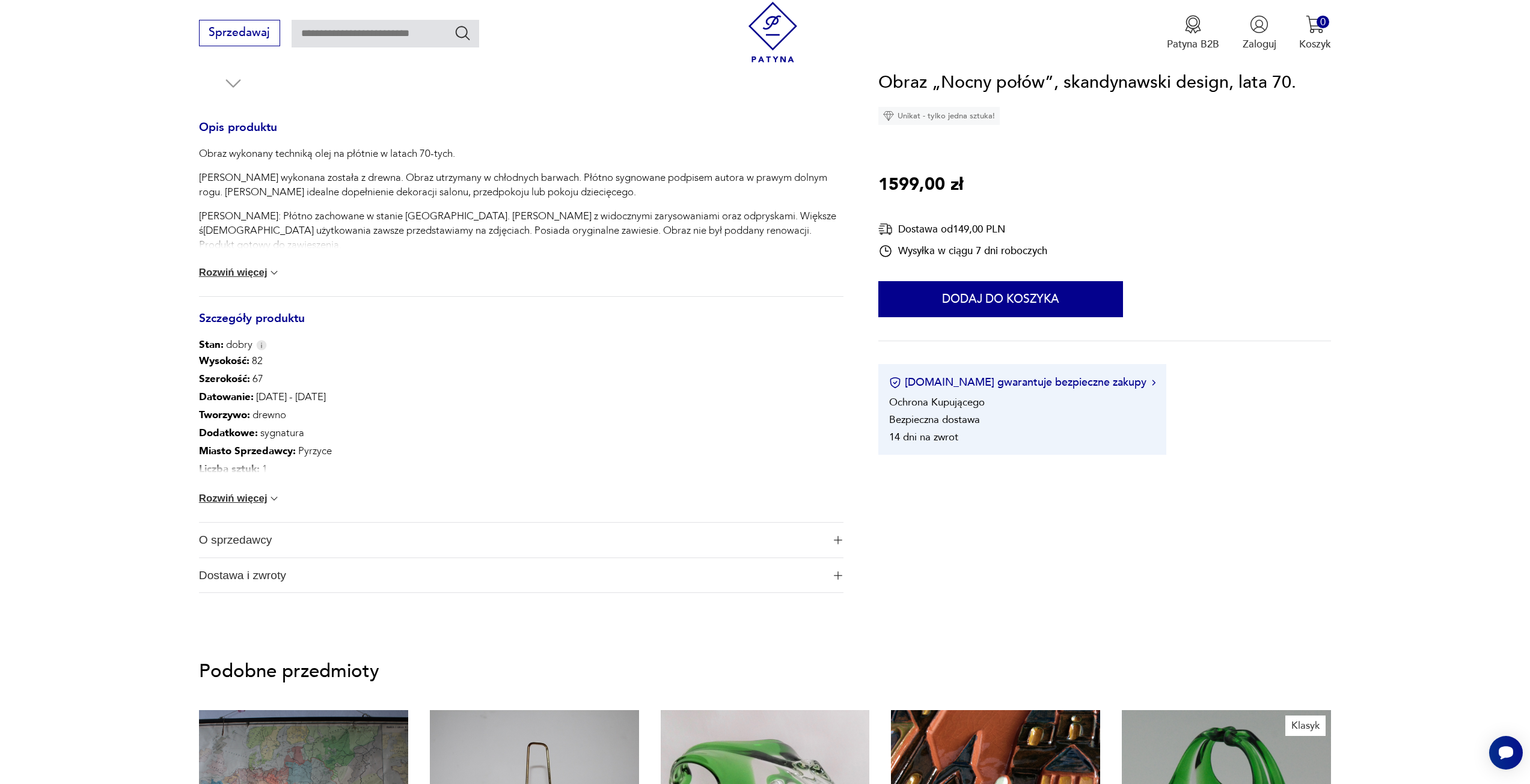
click at [274, 499] on img at bounding box center [274, 499] width 12 height 12
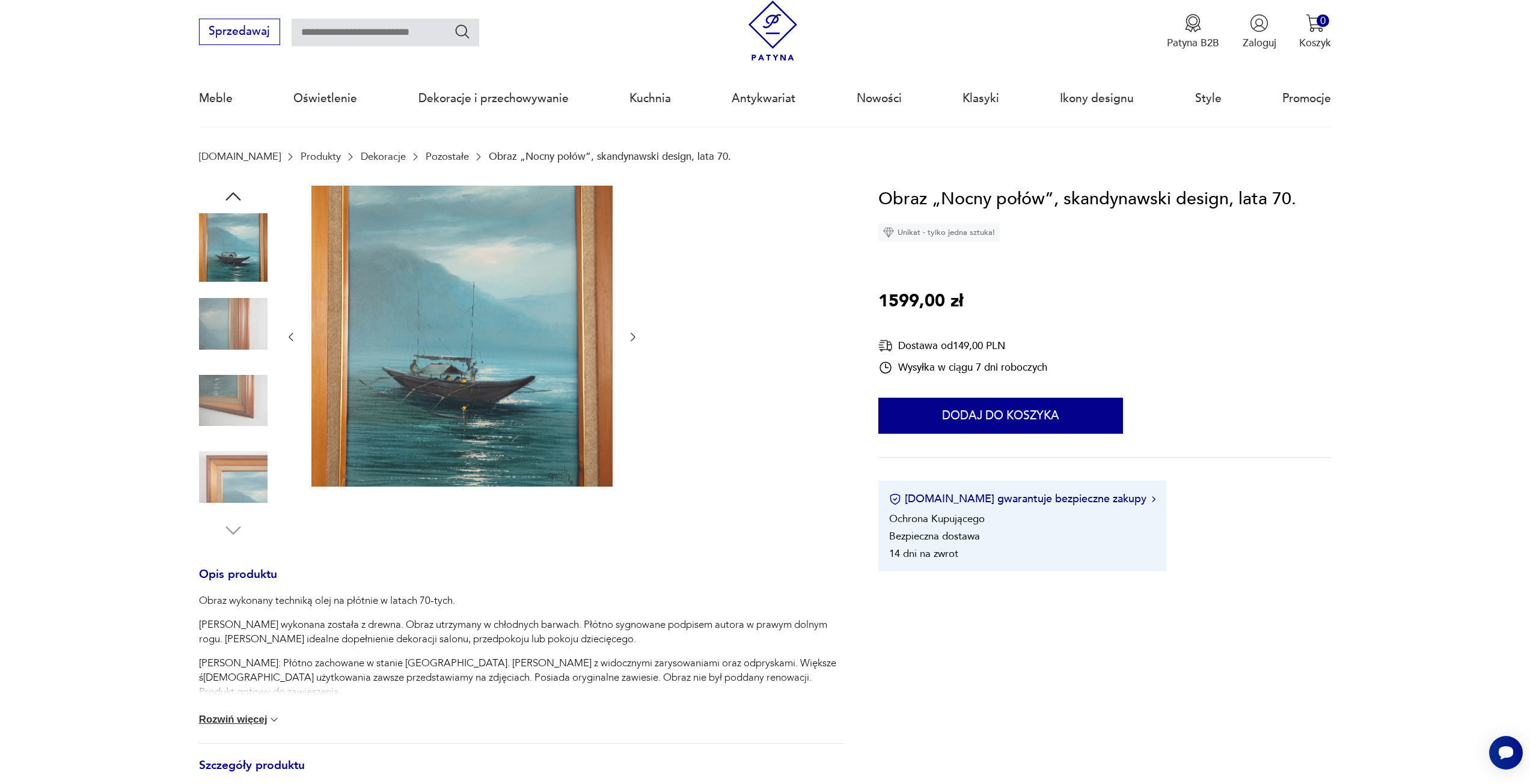
scroll to position [0, 0]
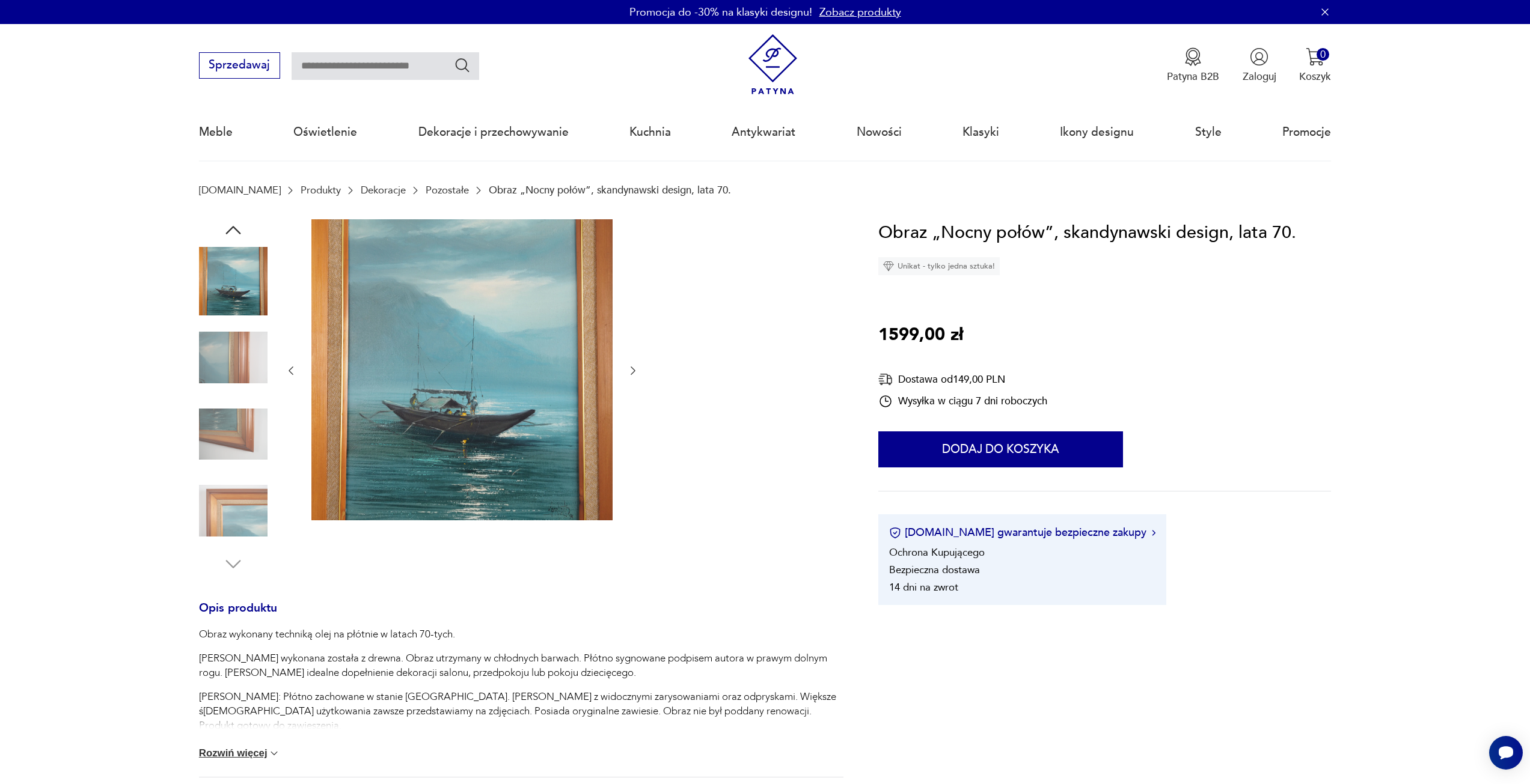
click at [643, 372] on div at bounding box center [521, 397] width 645 height 356
click at [633, 372] on icon "button" at bounding box center [633, 370] width 12 height 12
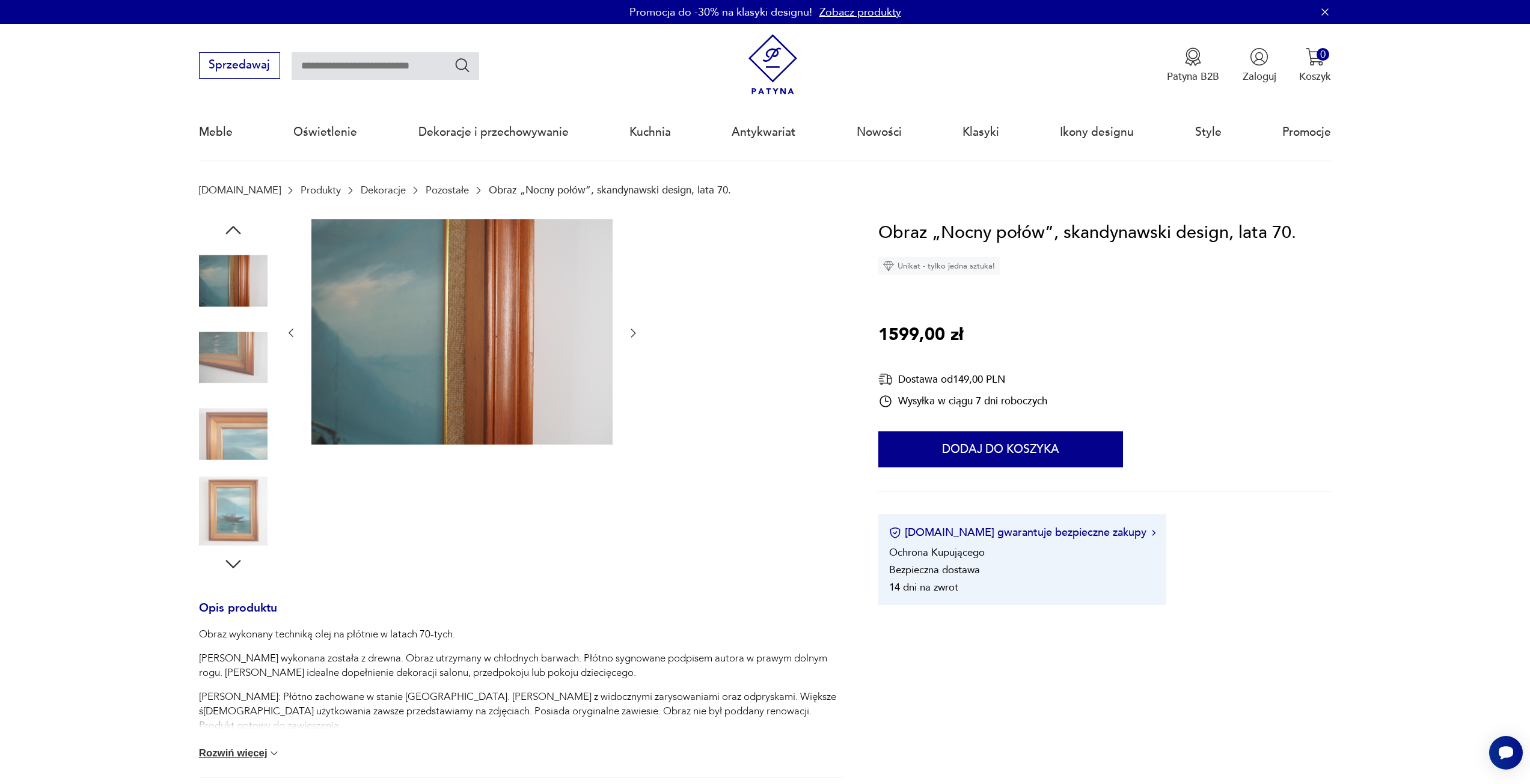
click at [633, 372] on div at bounding box center [462, 334] width 355 height 229
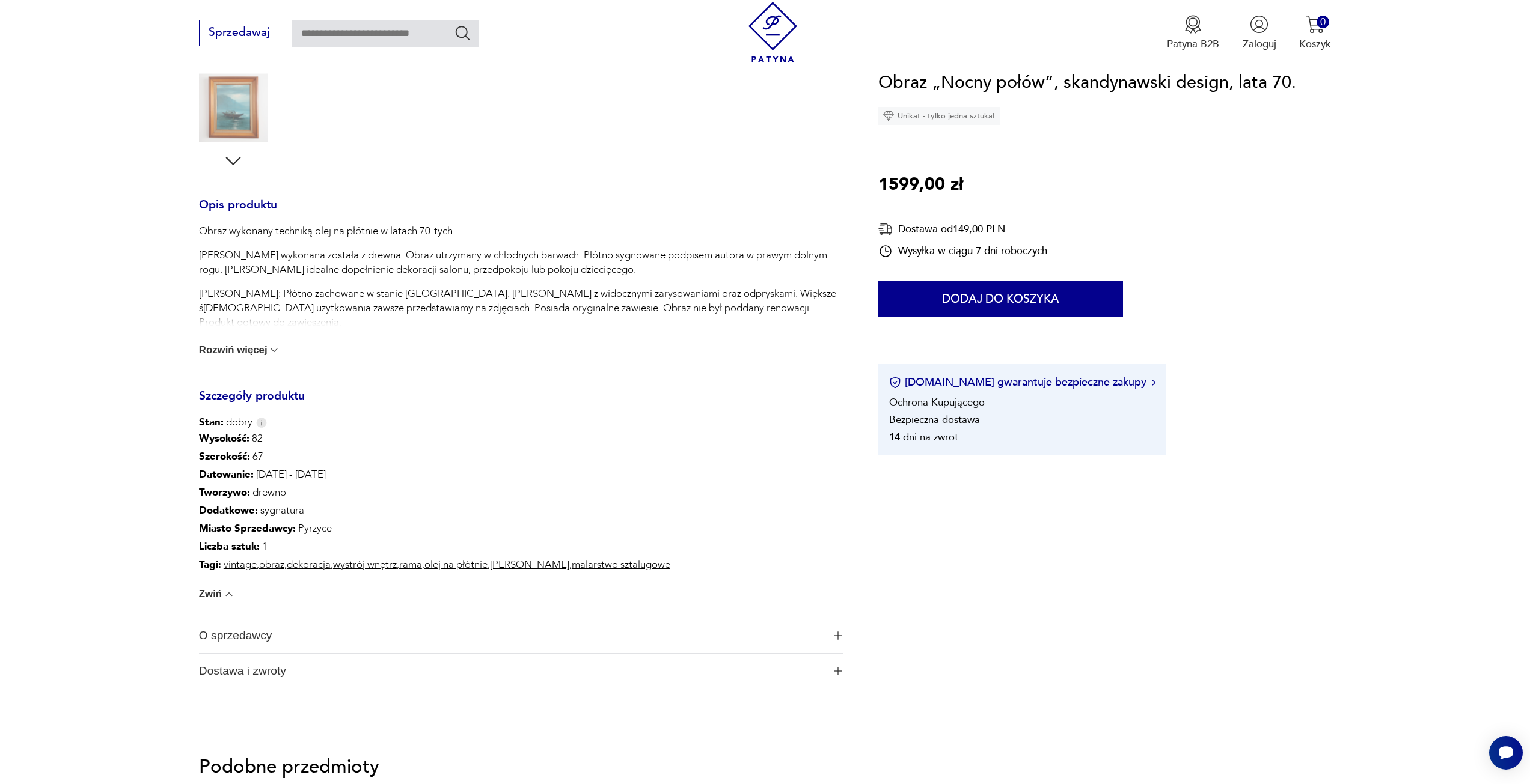
scroll to position [421, 0]
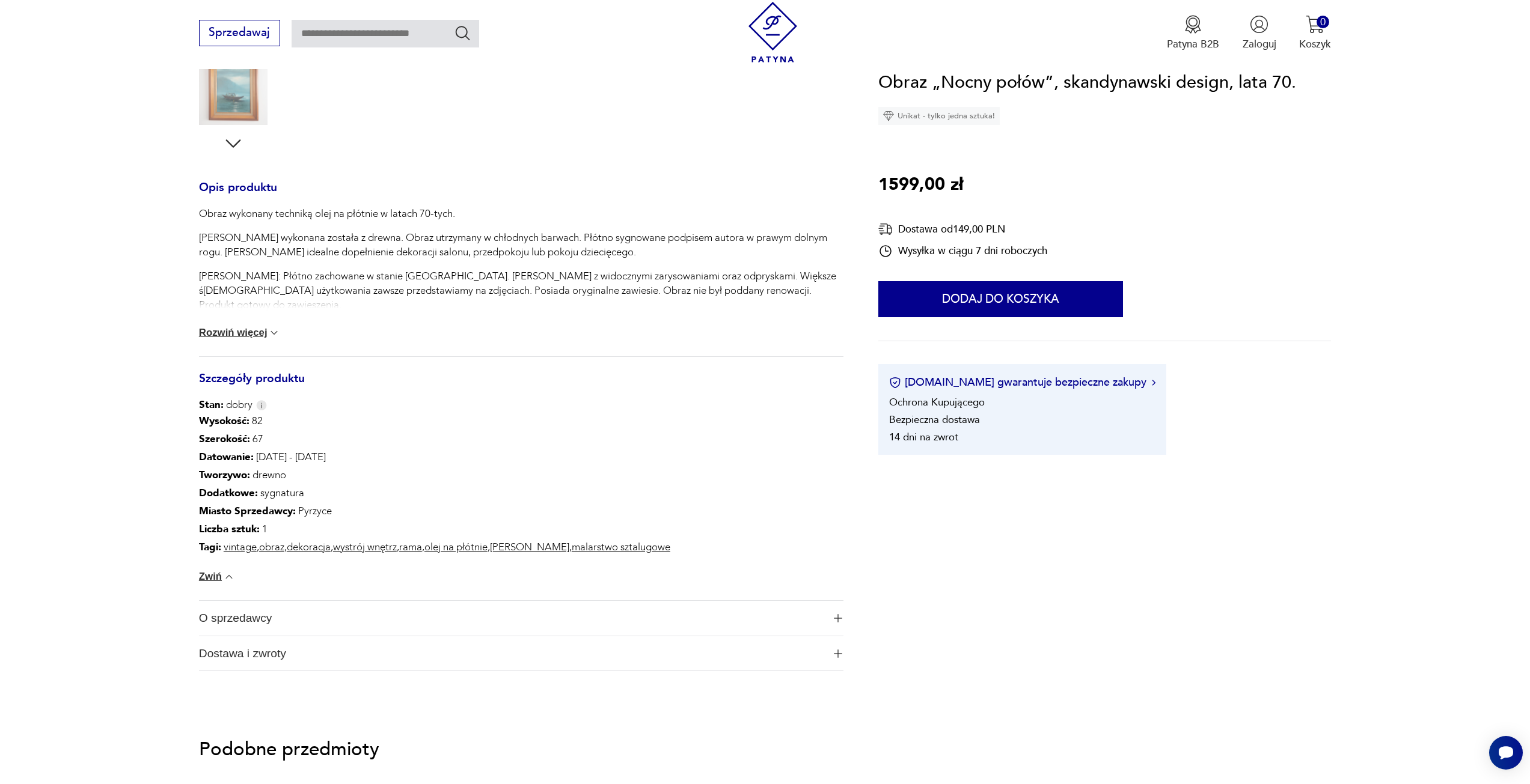
click at [441, 608] on span "O sprzedawcy" at bounding box center [512, 618] width 625 height 35
click at [283, 644] on link "Przetwory Creative Design" at bounding box center [263, 645] width 128 height 11
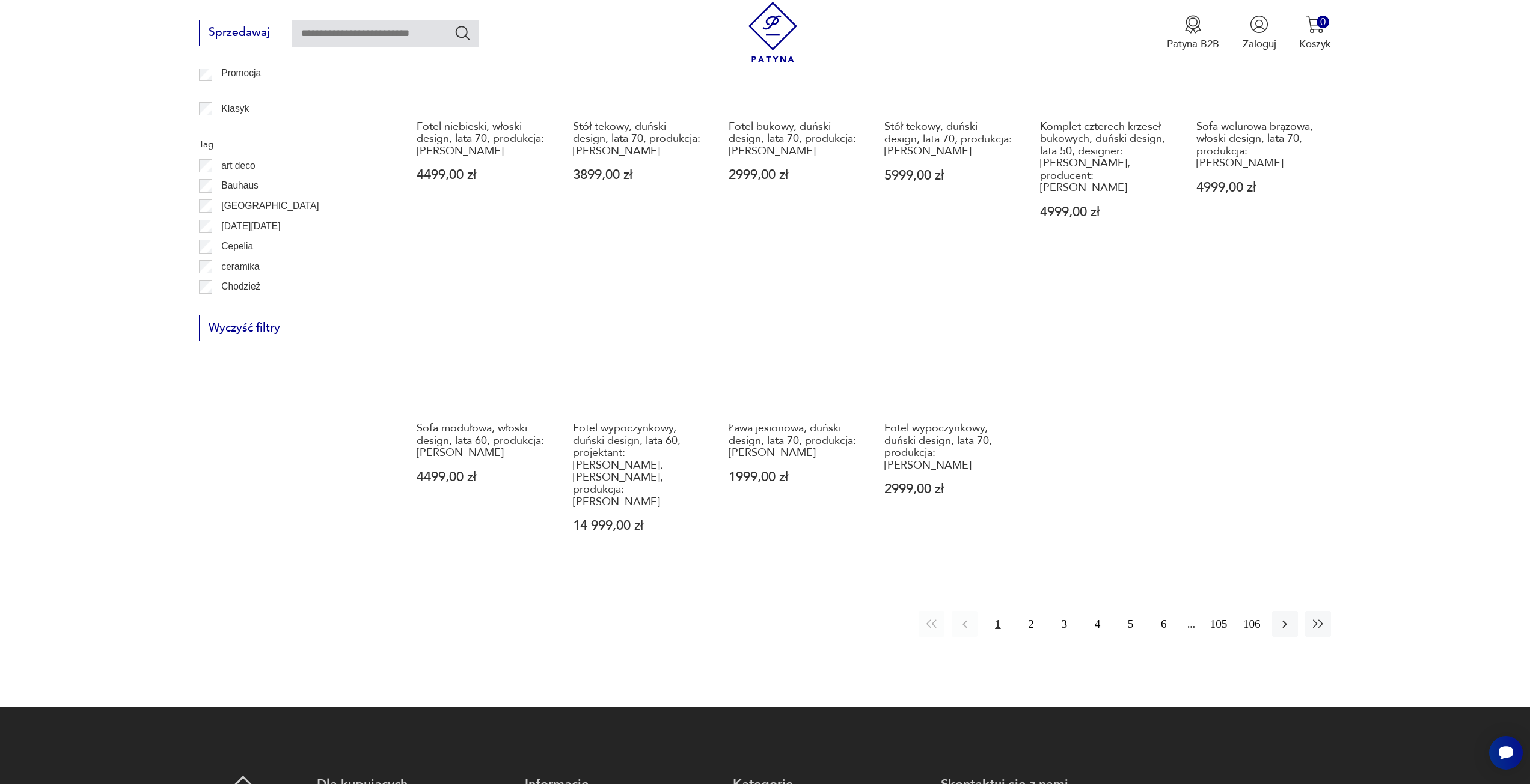
scroll to position [923, 0]
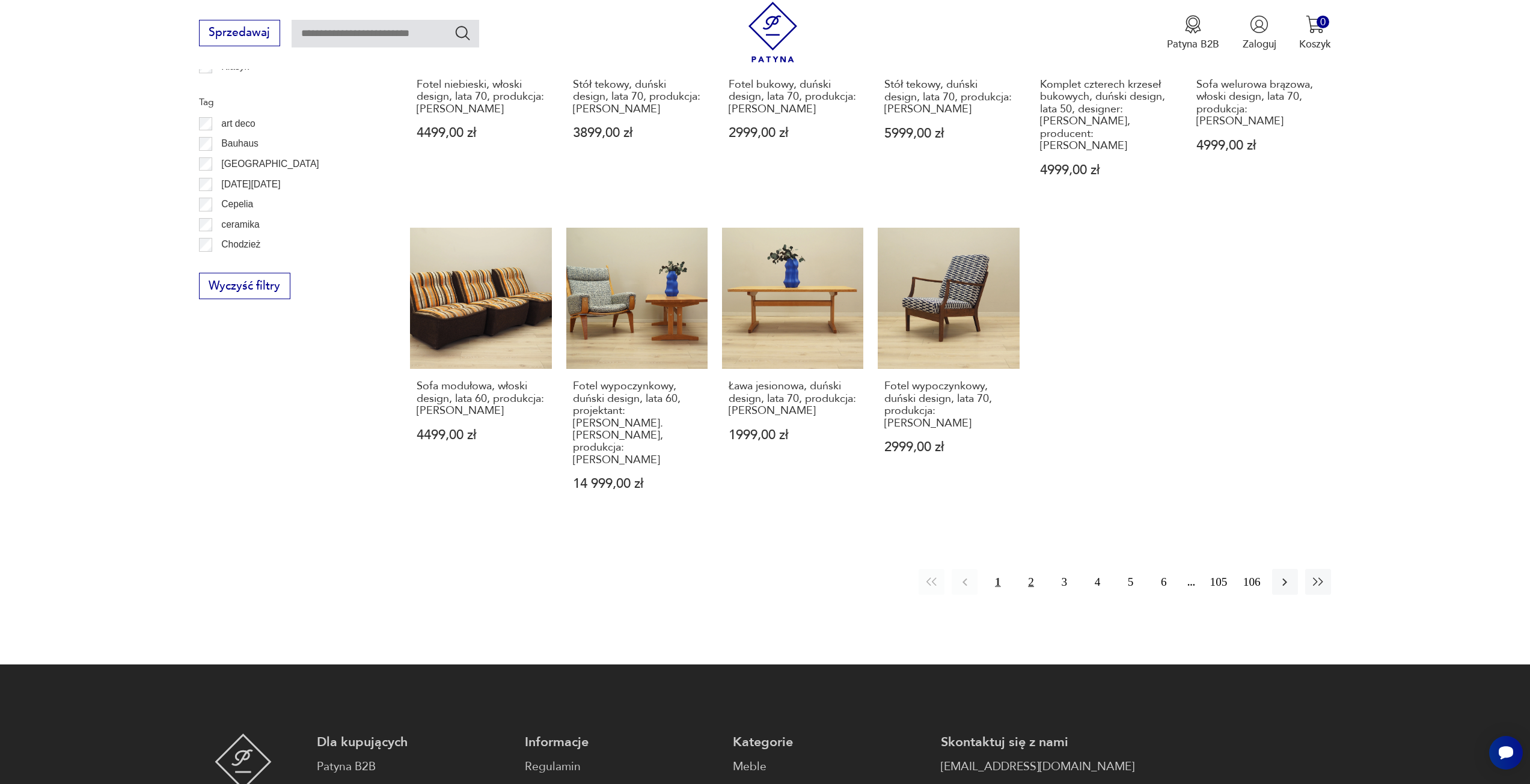
click at [1034, 569] on button "2" at bounding box center [1030, 582] width 26 height 26
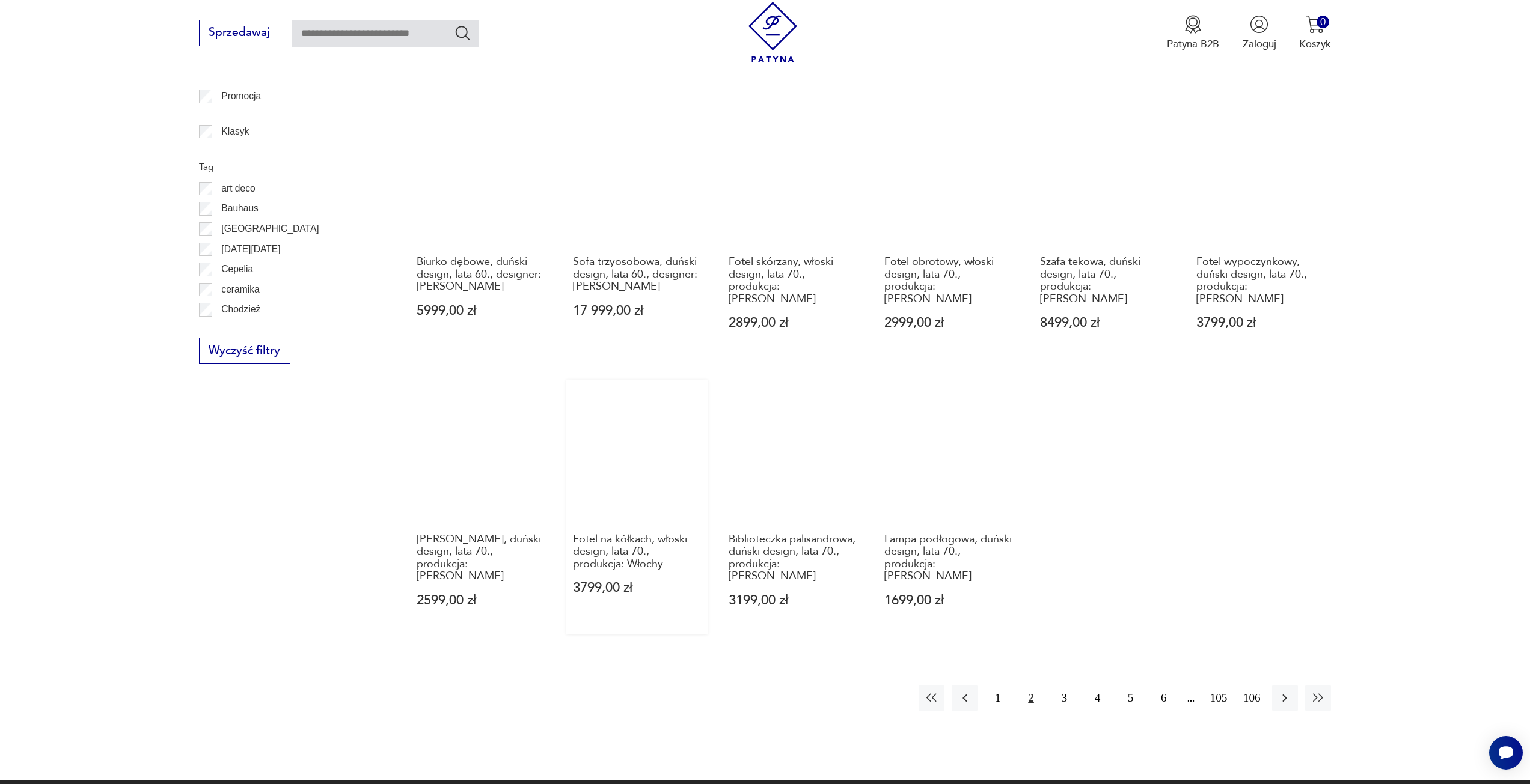
scroll to position [742, 0]
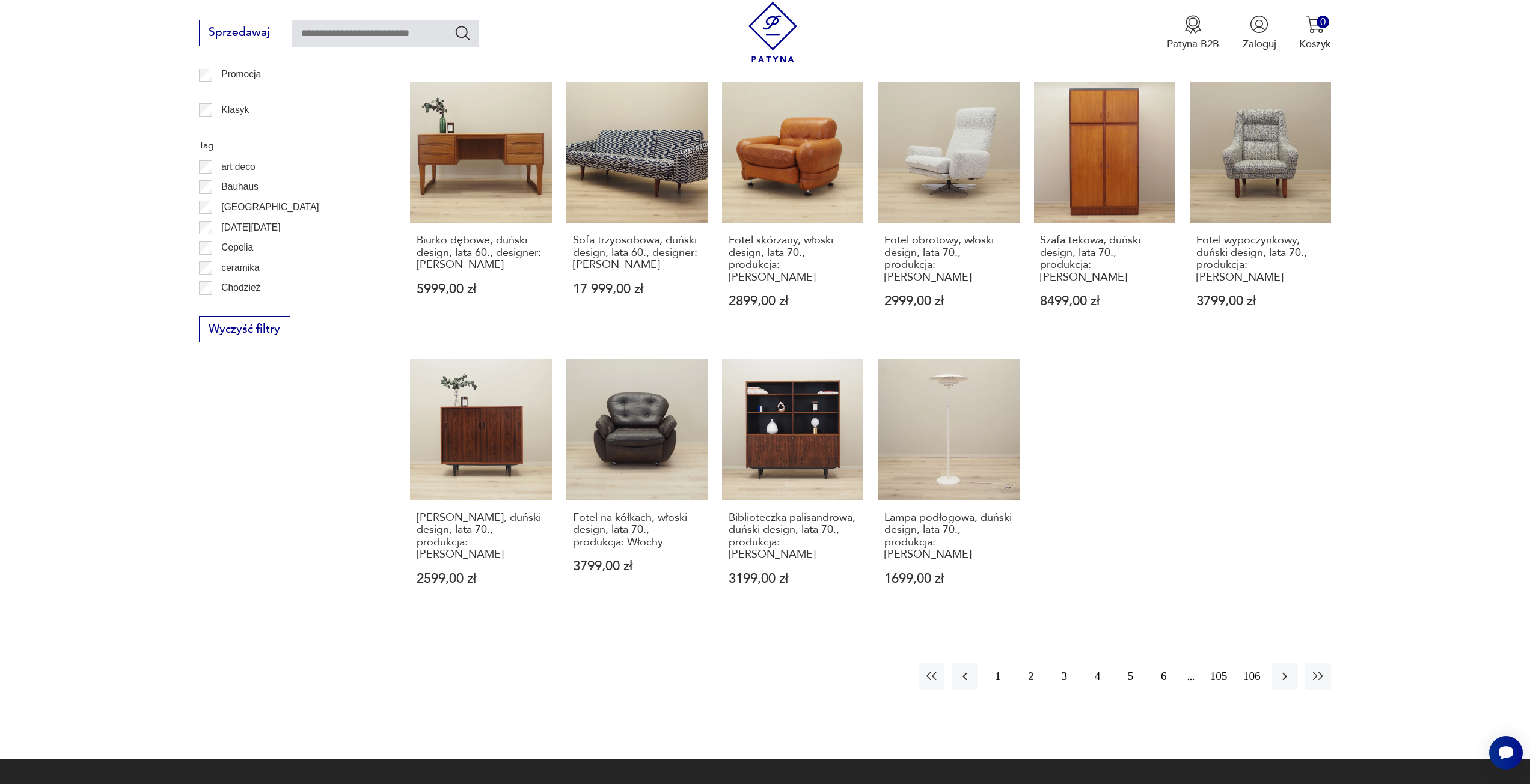
click at [1062, 663] on button "3" at bounding box center [1064, 676] width 26 height 26
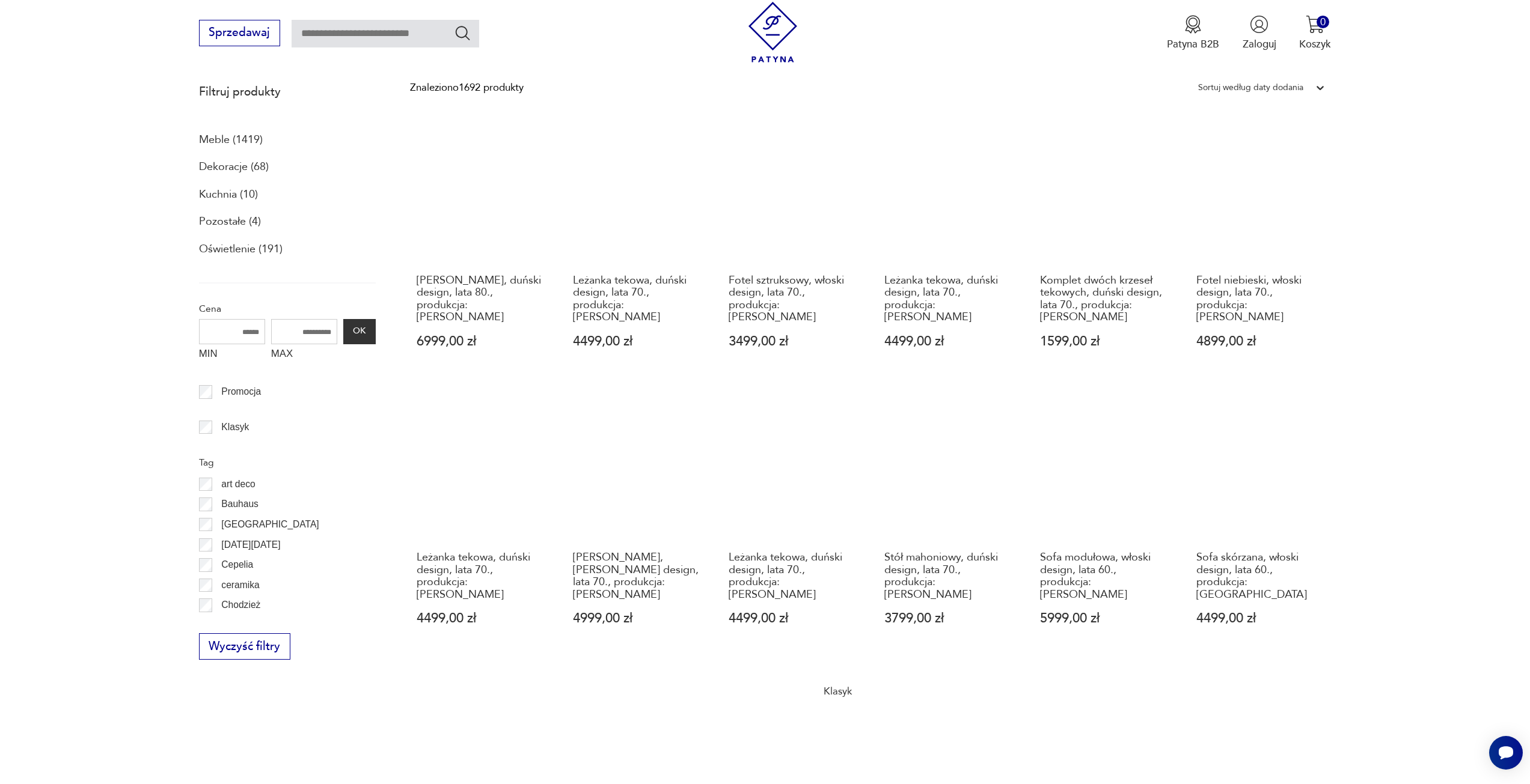
scroll to position [442, 0]
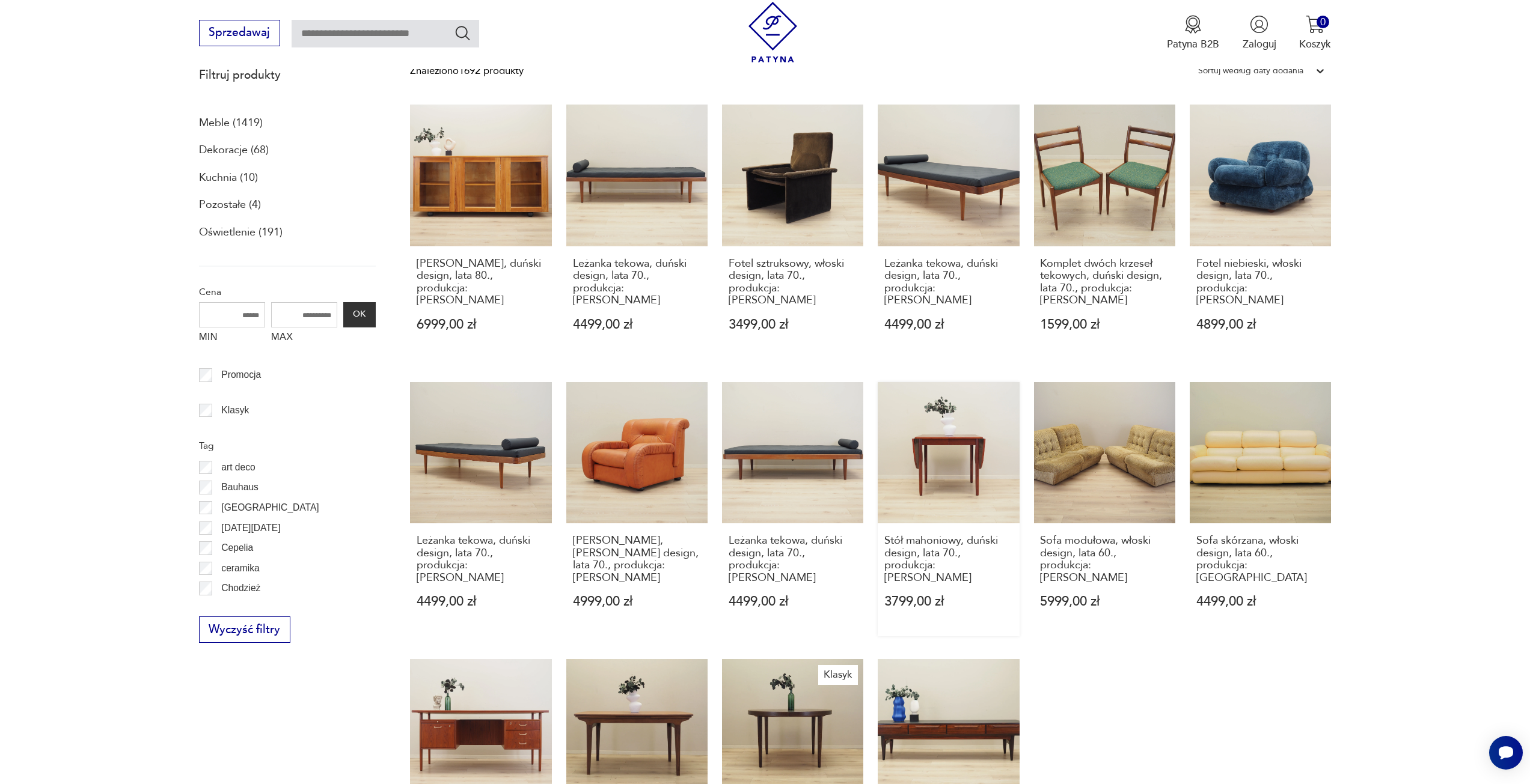
click at [948, 441] on link "Stół mahoniowy, duński design, lata 70., produkcja: Dania 3799,00 zł" at bounding box center [948, 509] width 141 height 254
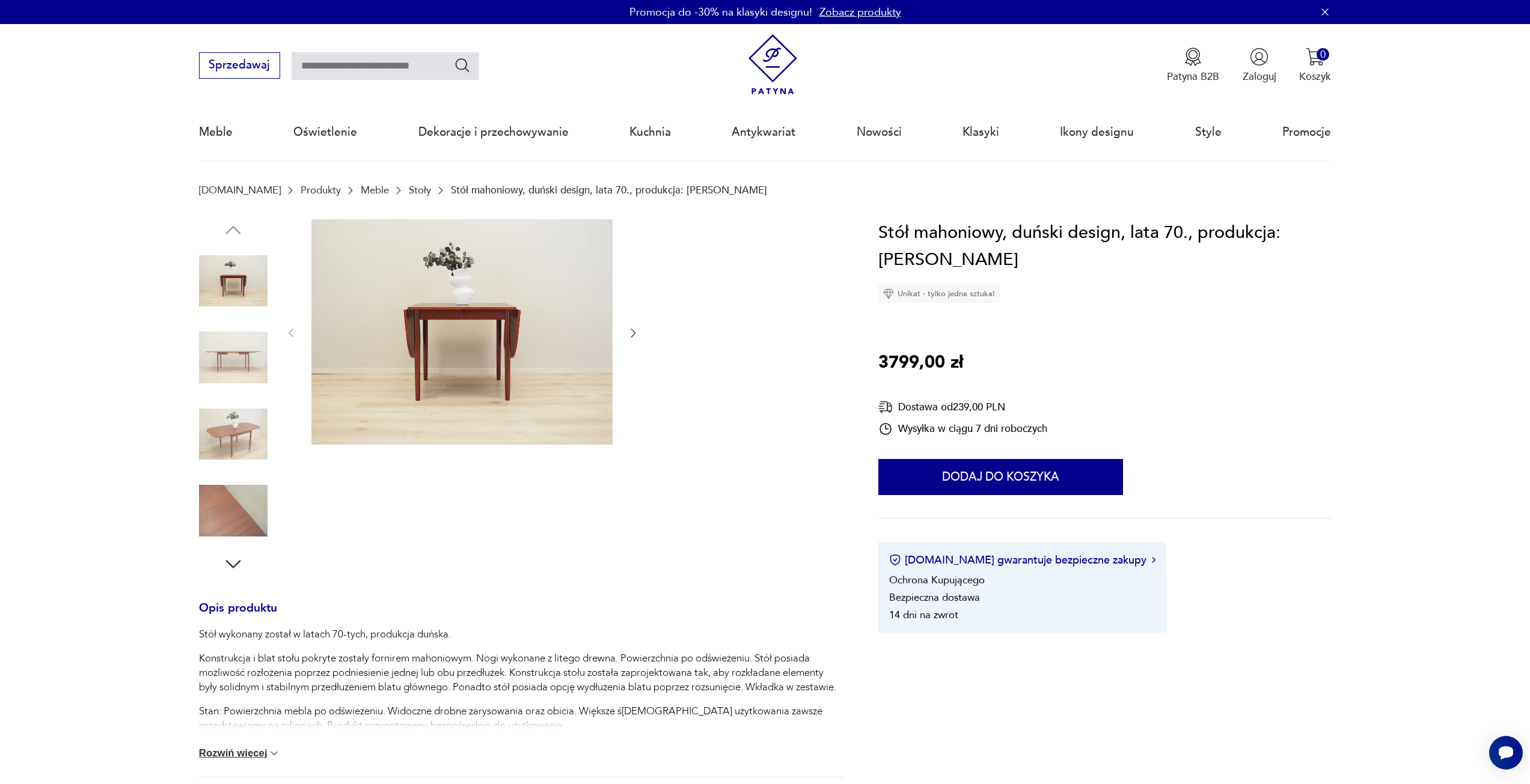
click at [631, 336] on icon "button" at bounding box center [633, 333] width 12 height 12
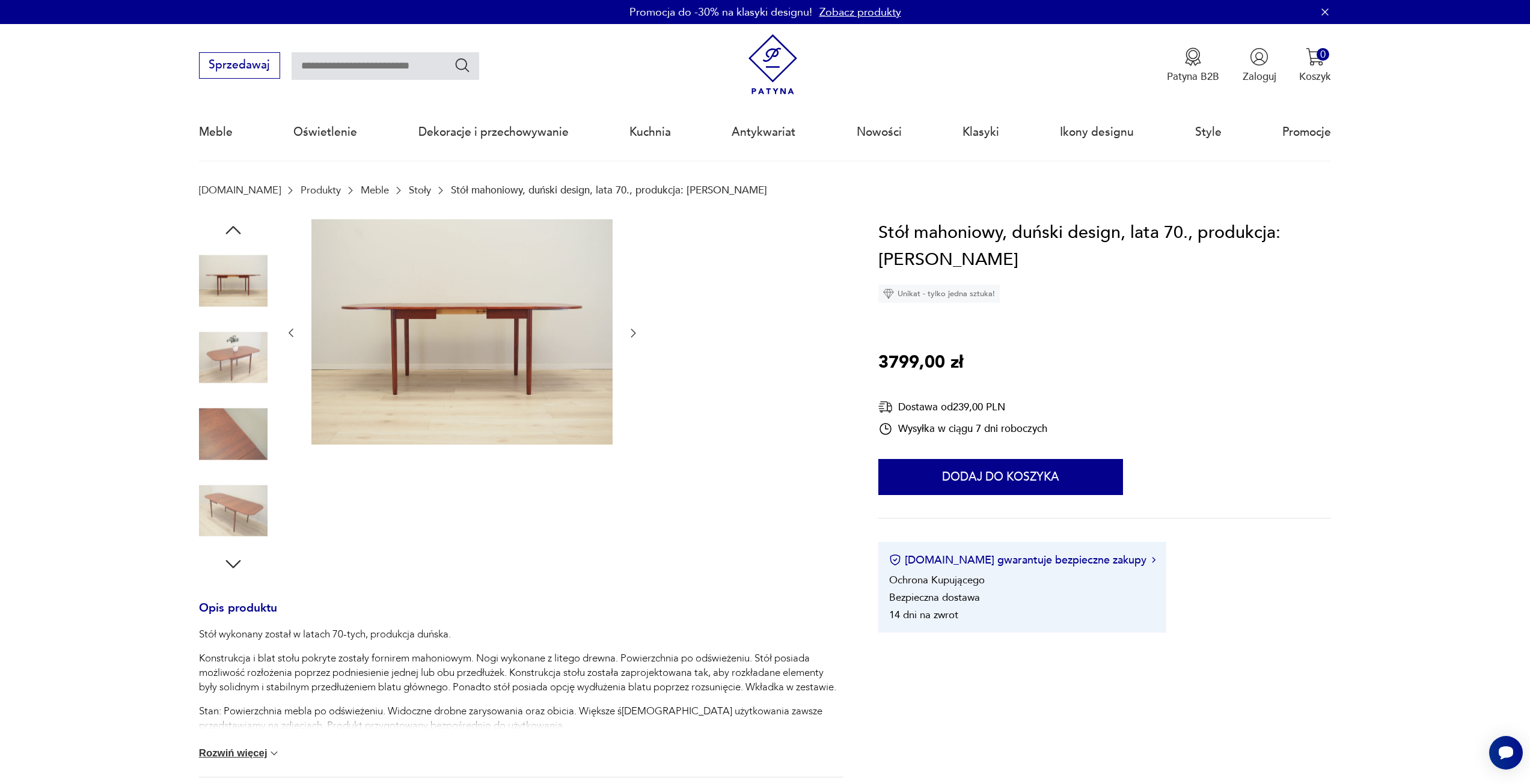
click at [631, 336] on icon "button" at bounding box center [633, 333] width 12 height 12
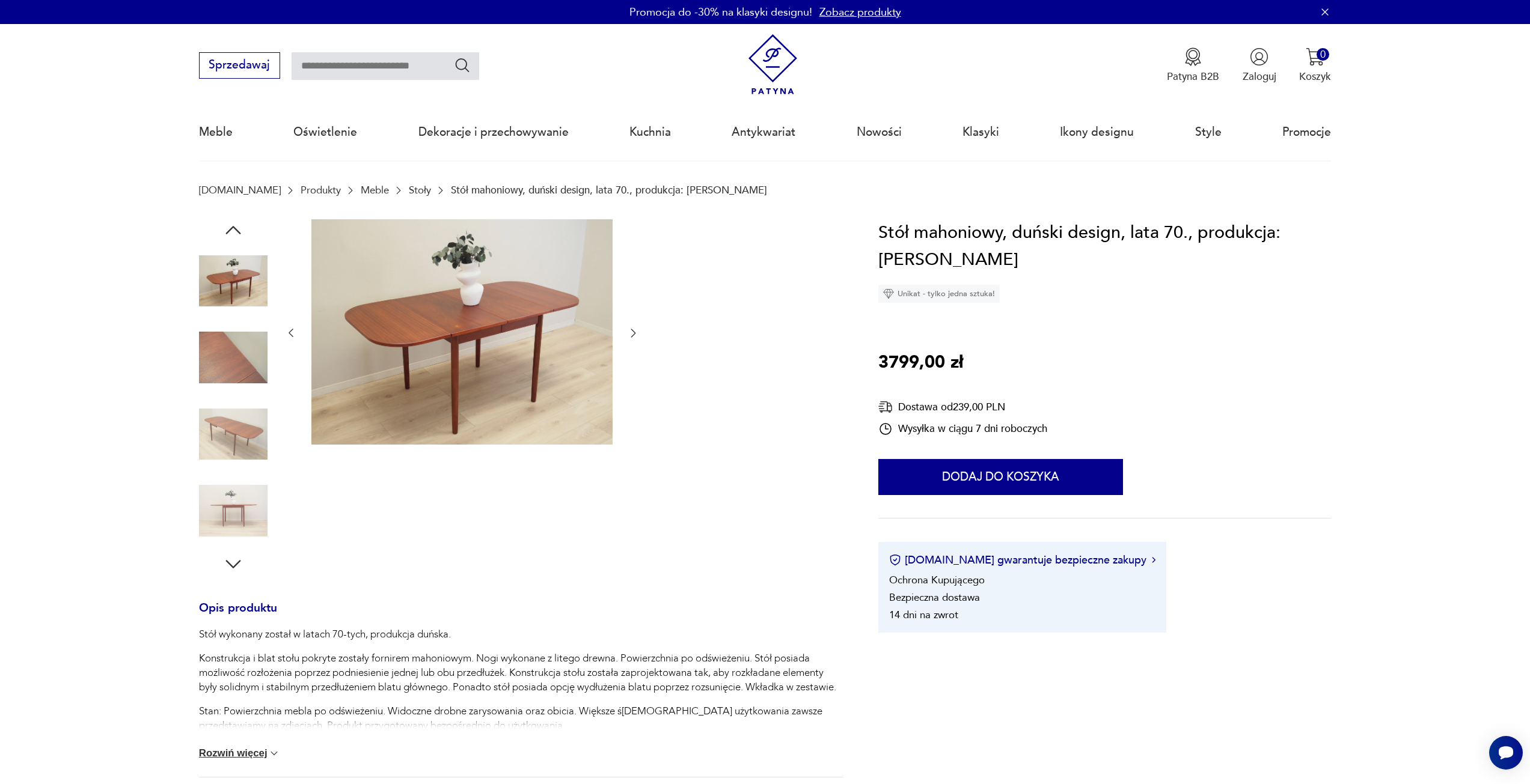
click at [631, 336] on icon "button" at bounding box center [633, 333] width 12 height 12
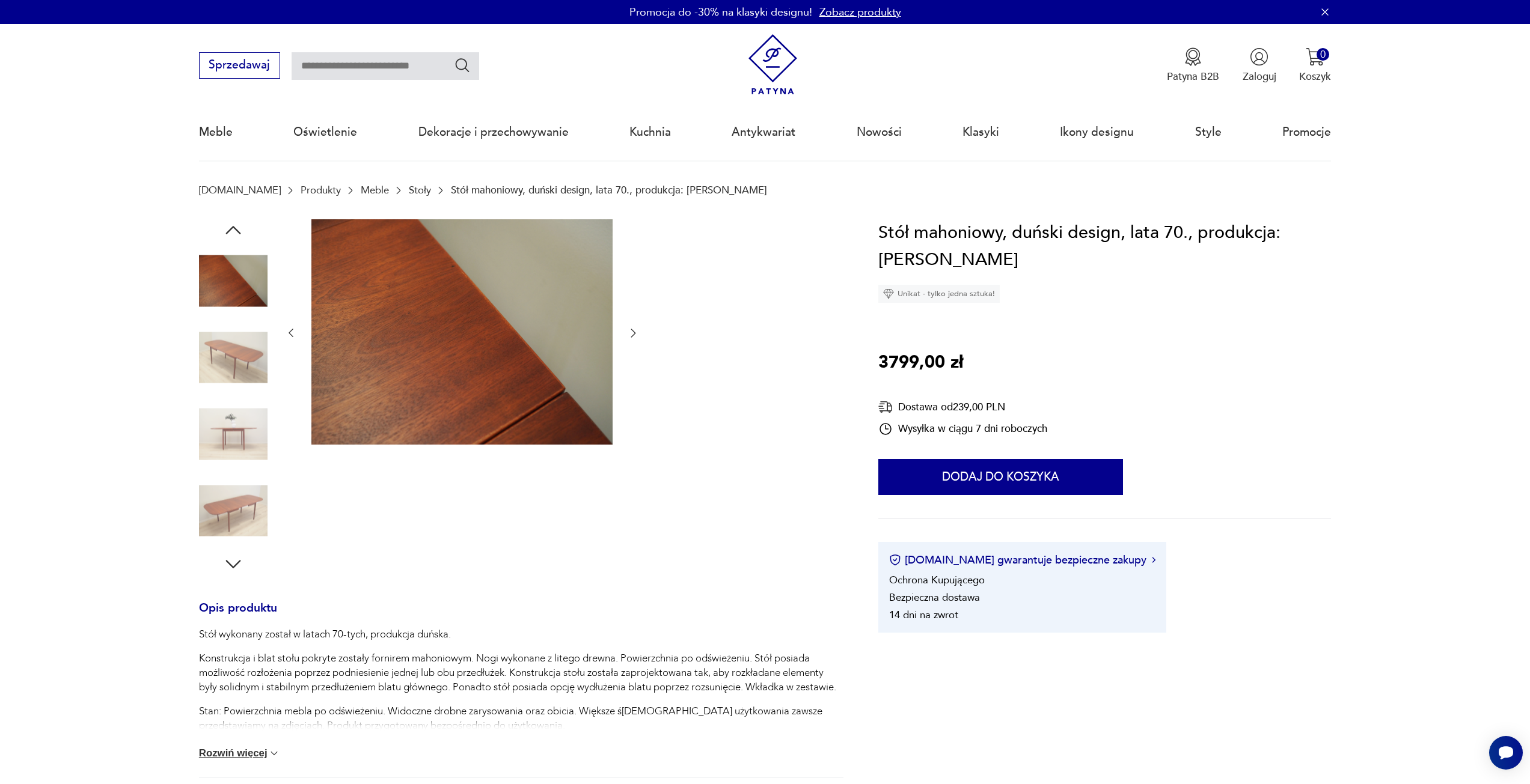
click at [631, 336] on icon "button" at bounding box center [633, 333] width 12 height 12
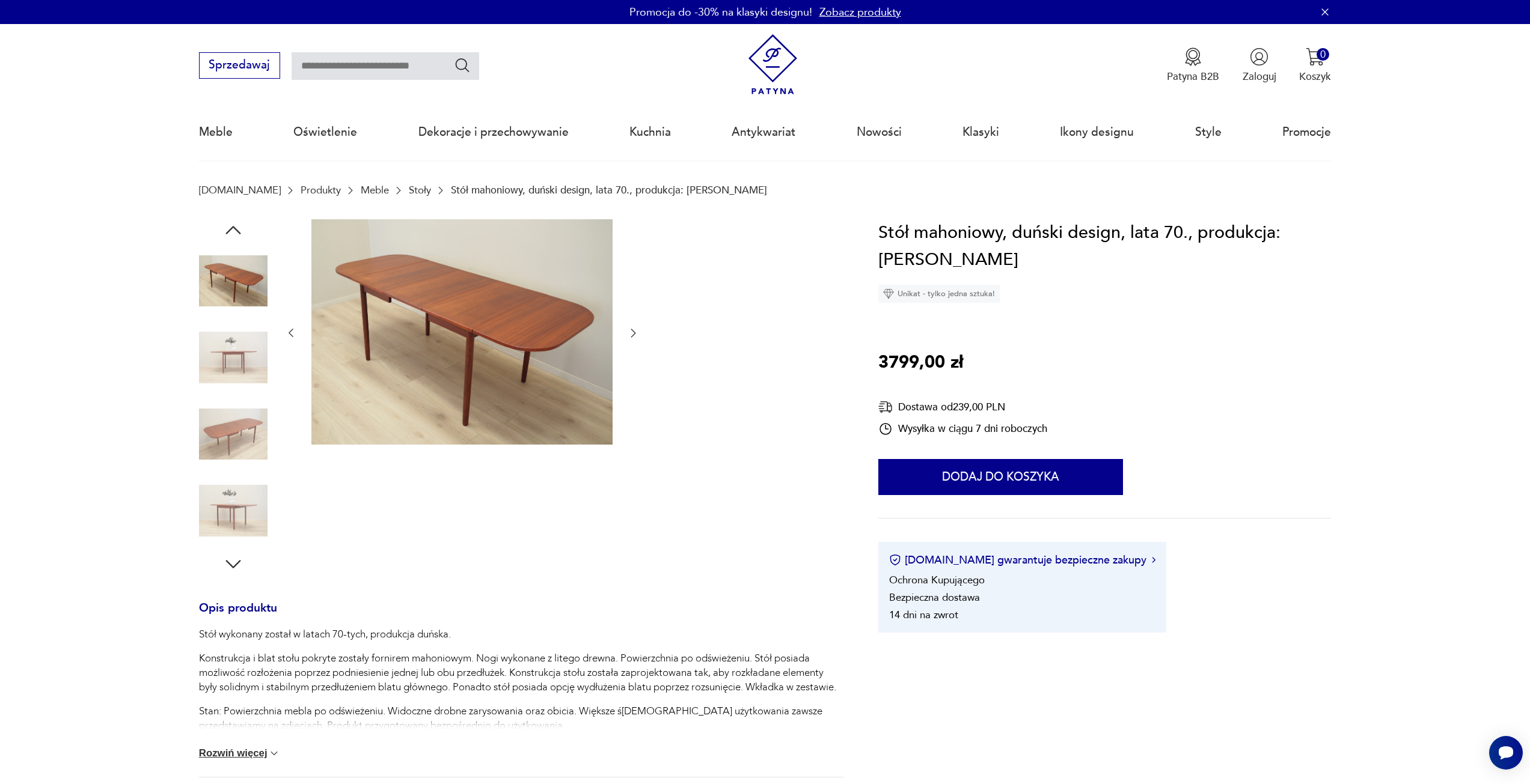
click at [631, 336] on icon "button" at bounding box center [633, 333] width 12 height 12
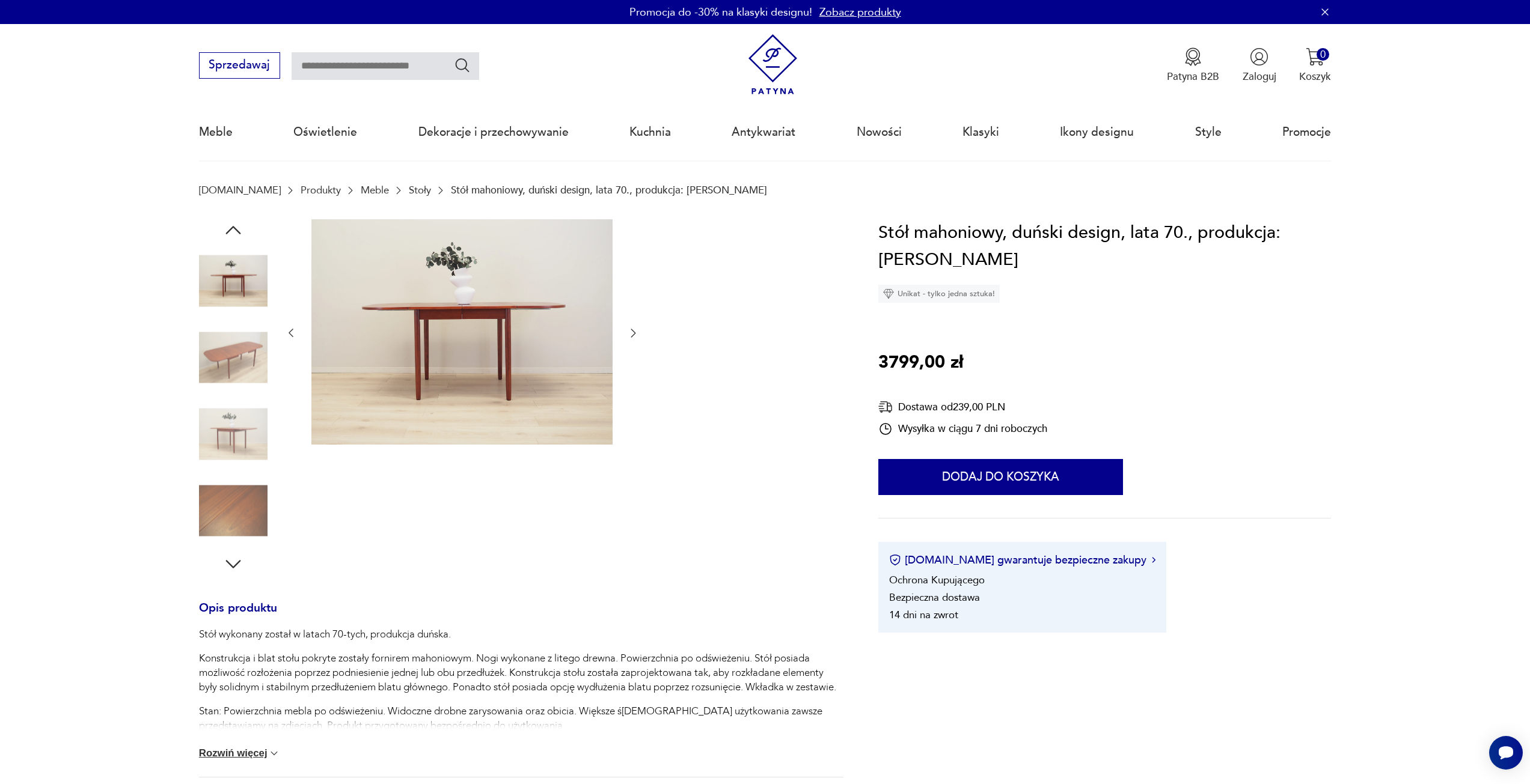
click at [631, 336] on icon "button" at bounding box center [633, 333] width 12 height 12
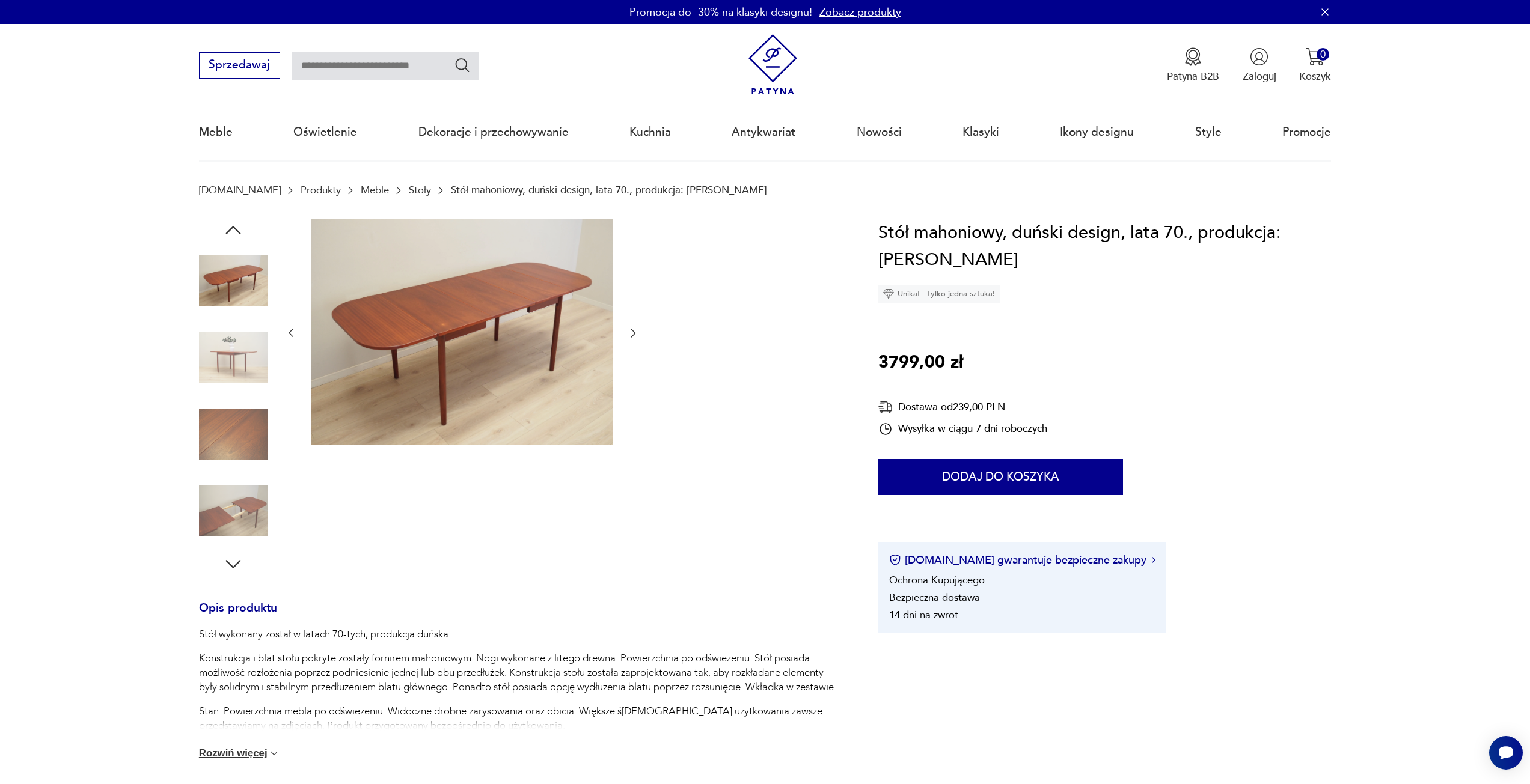
click at [631, 336] on icon "button" at bounding box center [633, 333] width 12 height 12
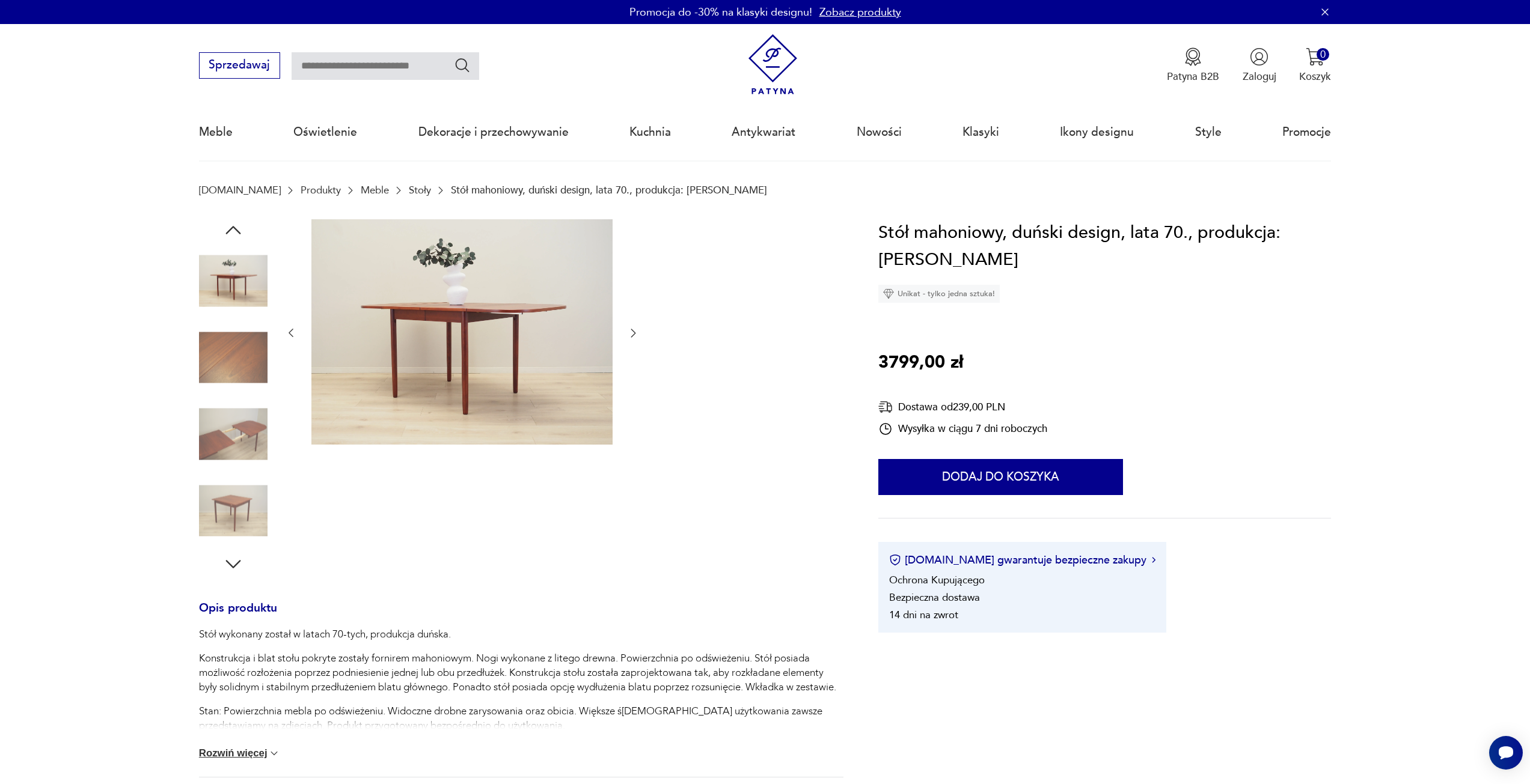
click at [631, 336] on icon "button" at bounding box center [633, 333] width 12 height 12
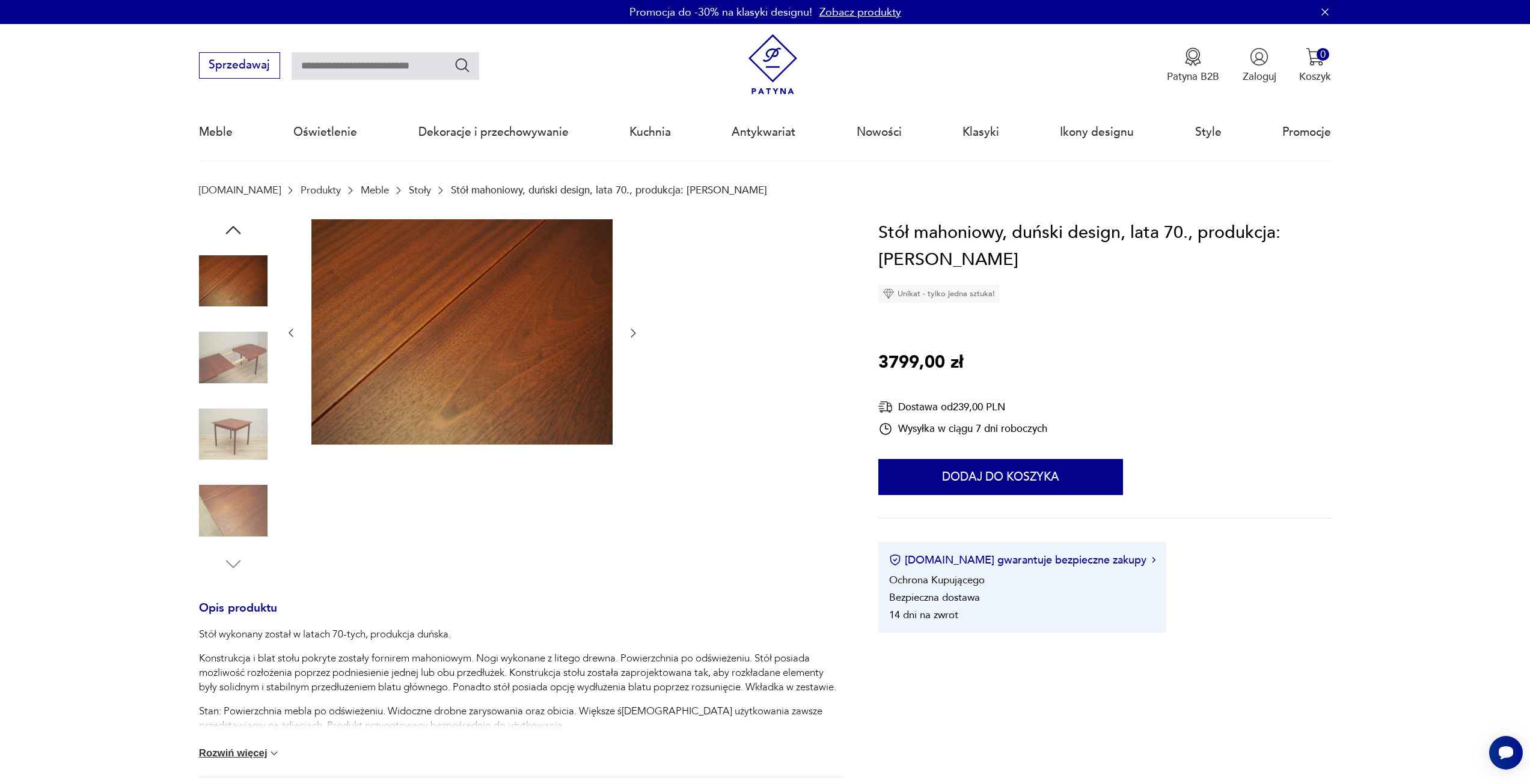
click at [631, 336] on icon "button" at bounding box center [633, 333] width 12 height 12
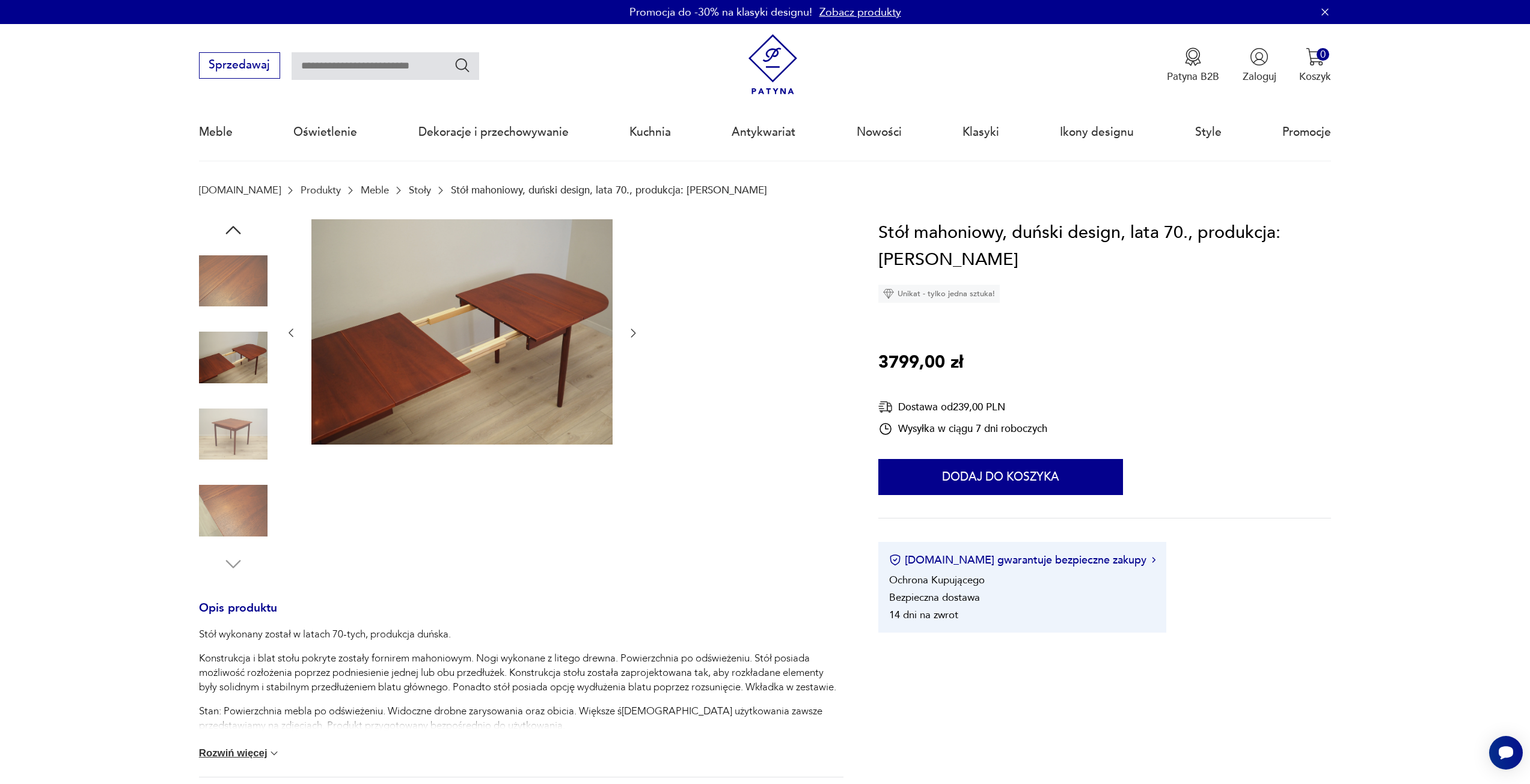
click at [631, 336] on icon "button" at bounding box center [633, 333] width 12 height 12
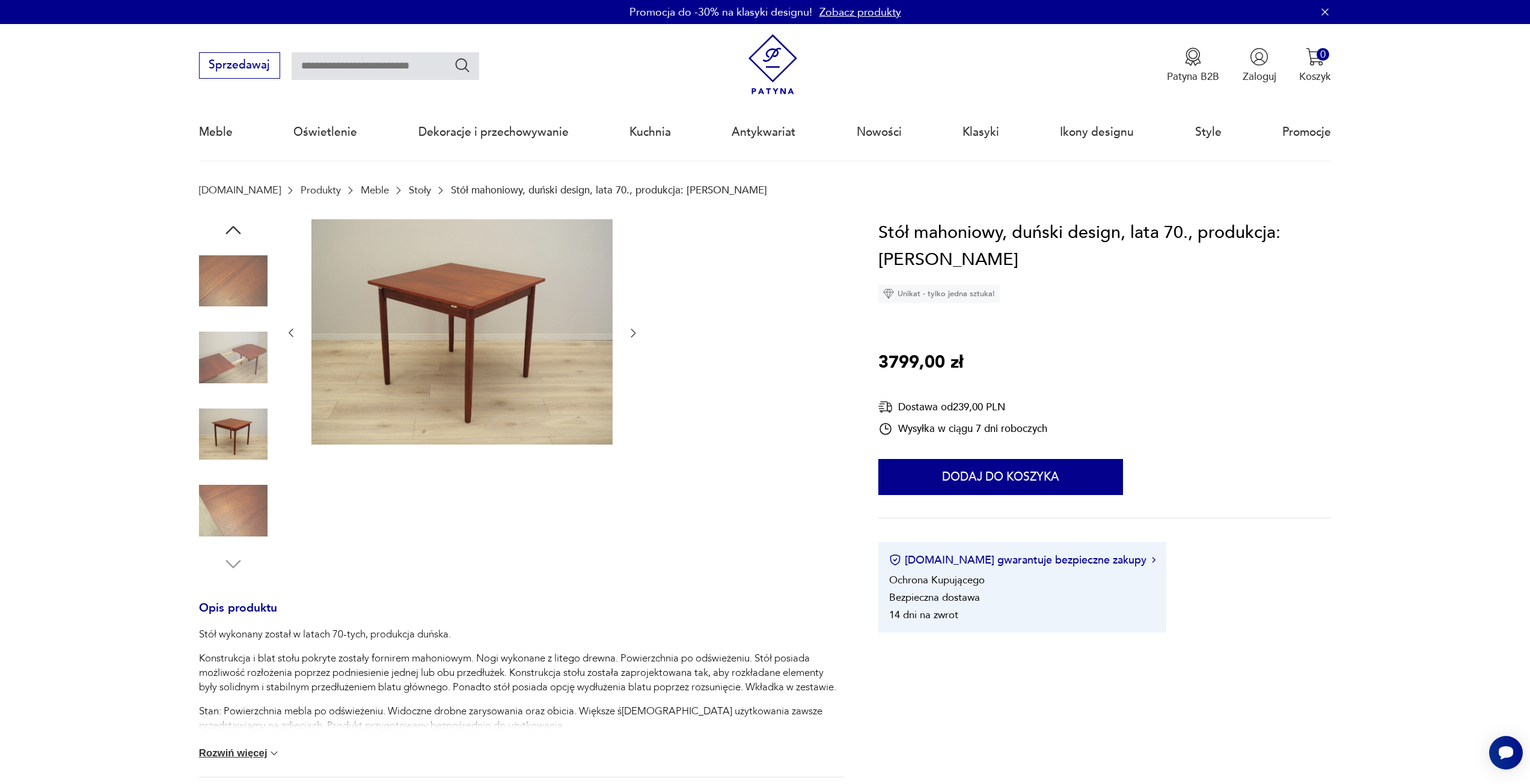
click at [631, 336] on icon "button" at bounding box center [633, 333] width 12 height 12
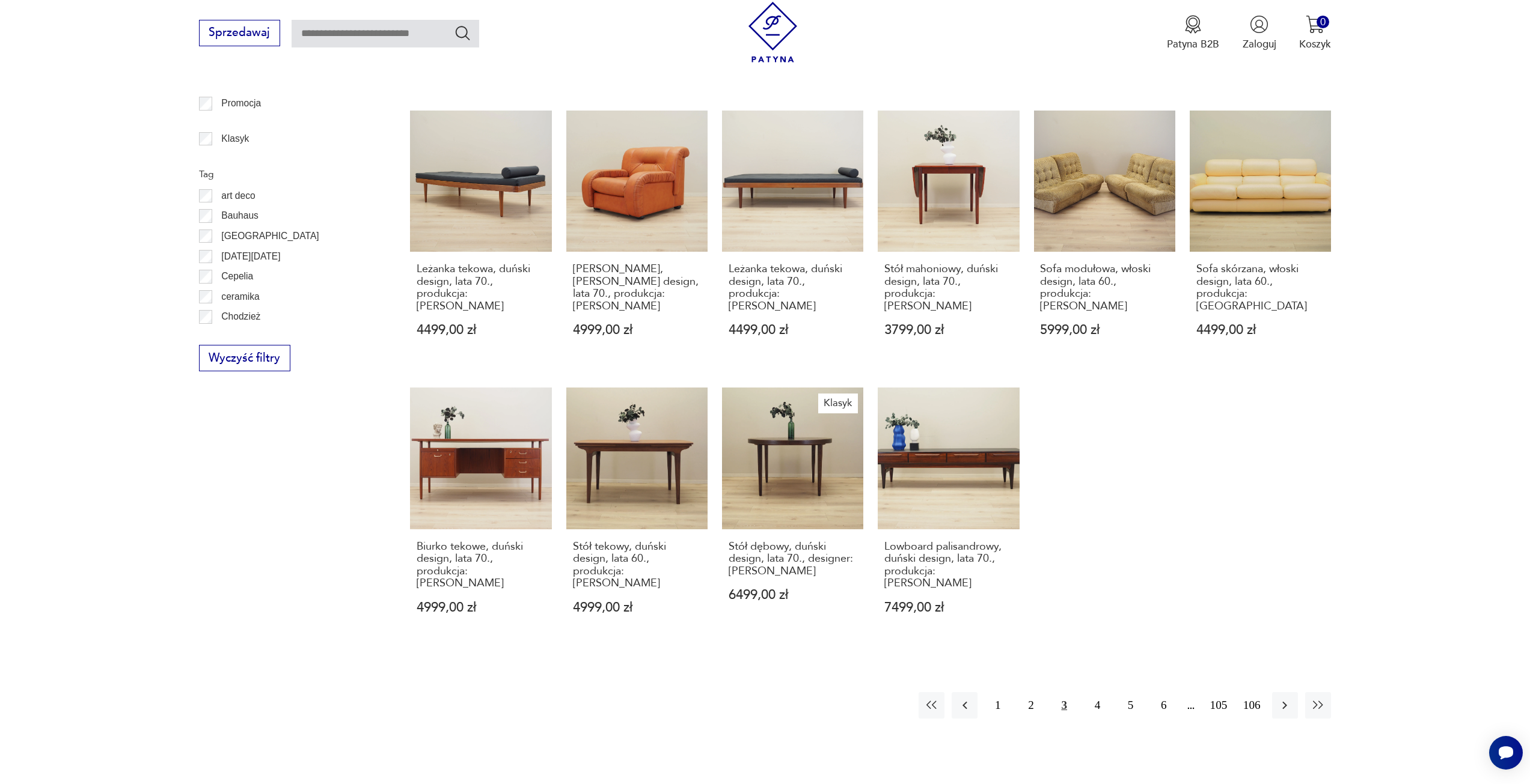
scroll to position [742, 0]
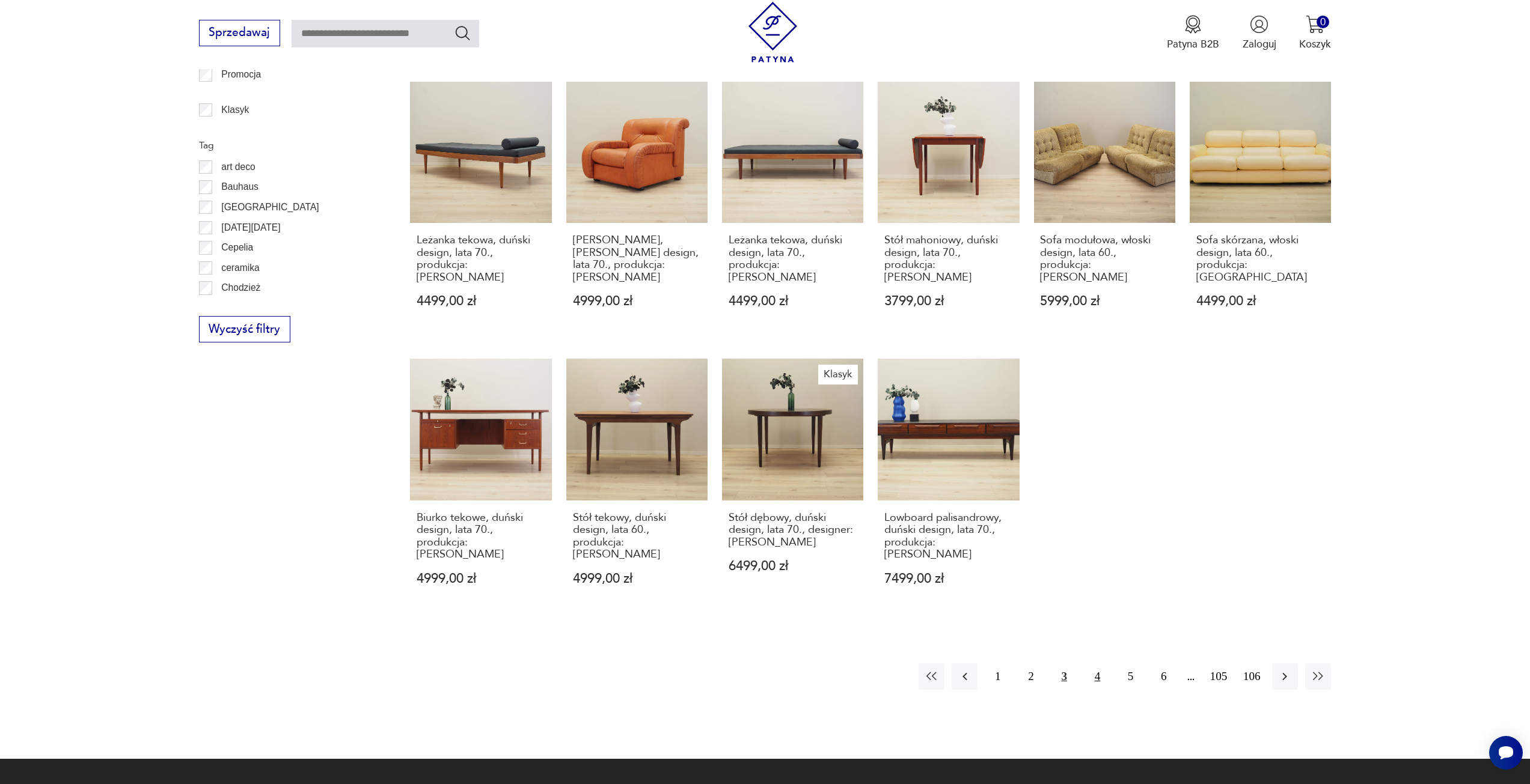
click at [1101, 663] on button "4" at bounding box center [1098, 676] width 26 height 26
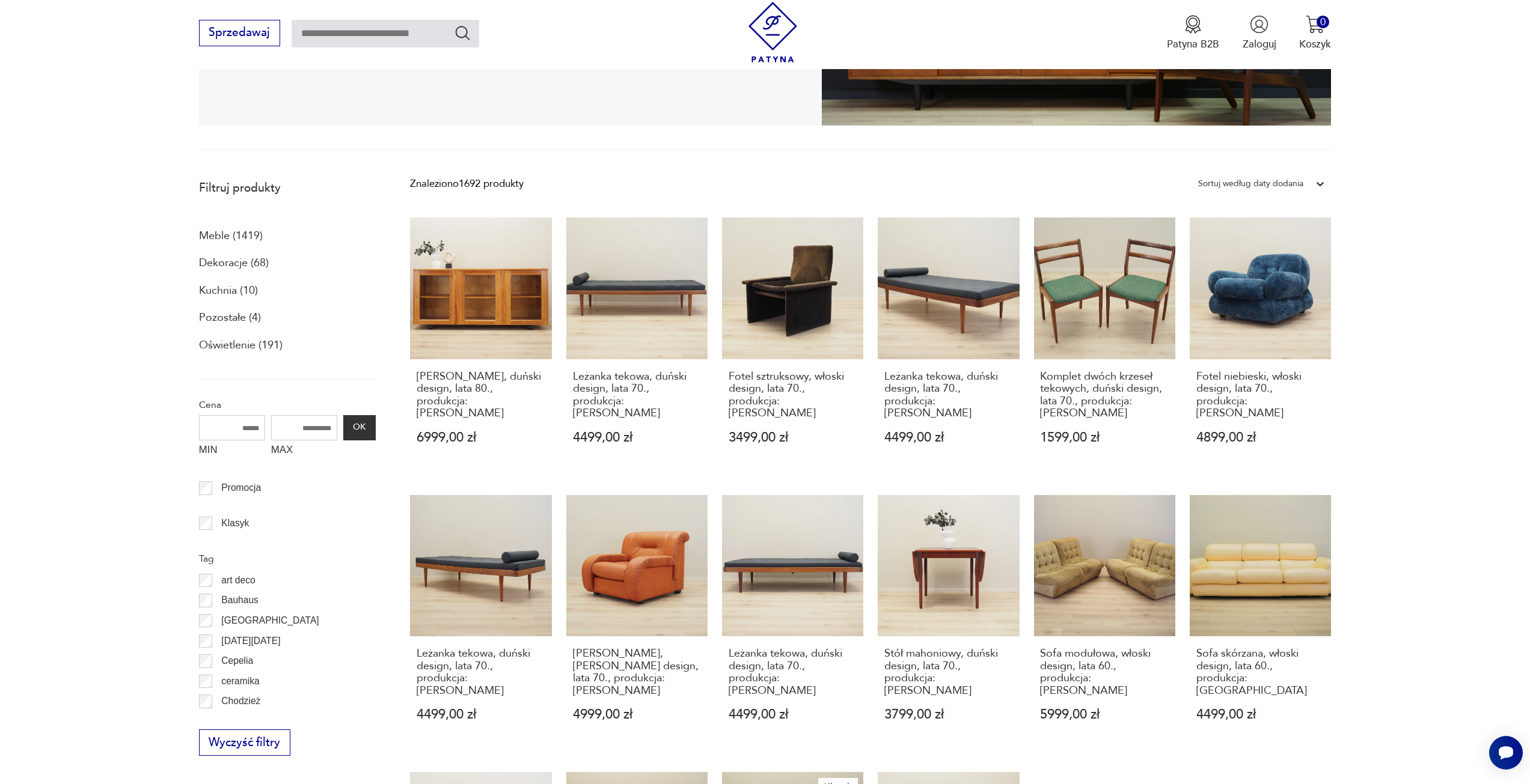
scroll to position [322, 0]
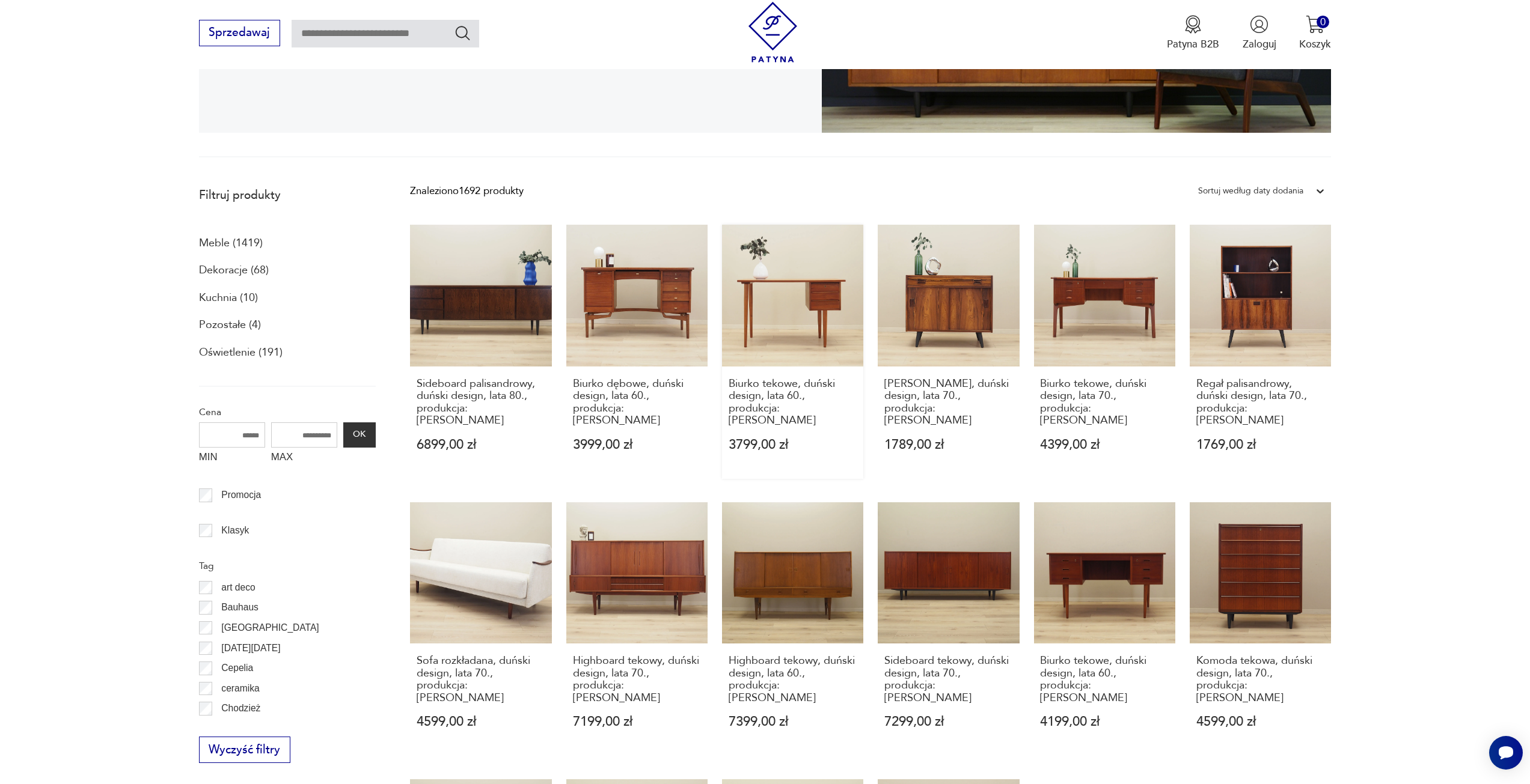
click at [796, 331] on link "Biurko tekowe, duński design, lata 60., produkcja: Dania 3799,00 zł" at bounding box center [792, 352] width 141 height 254
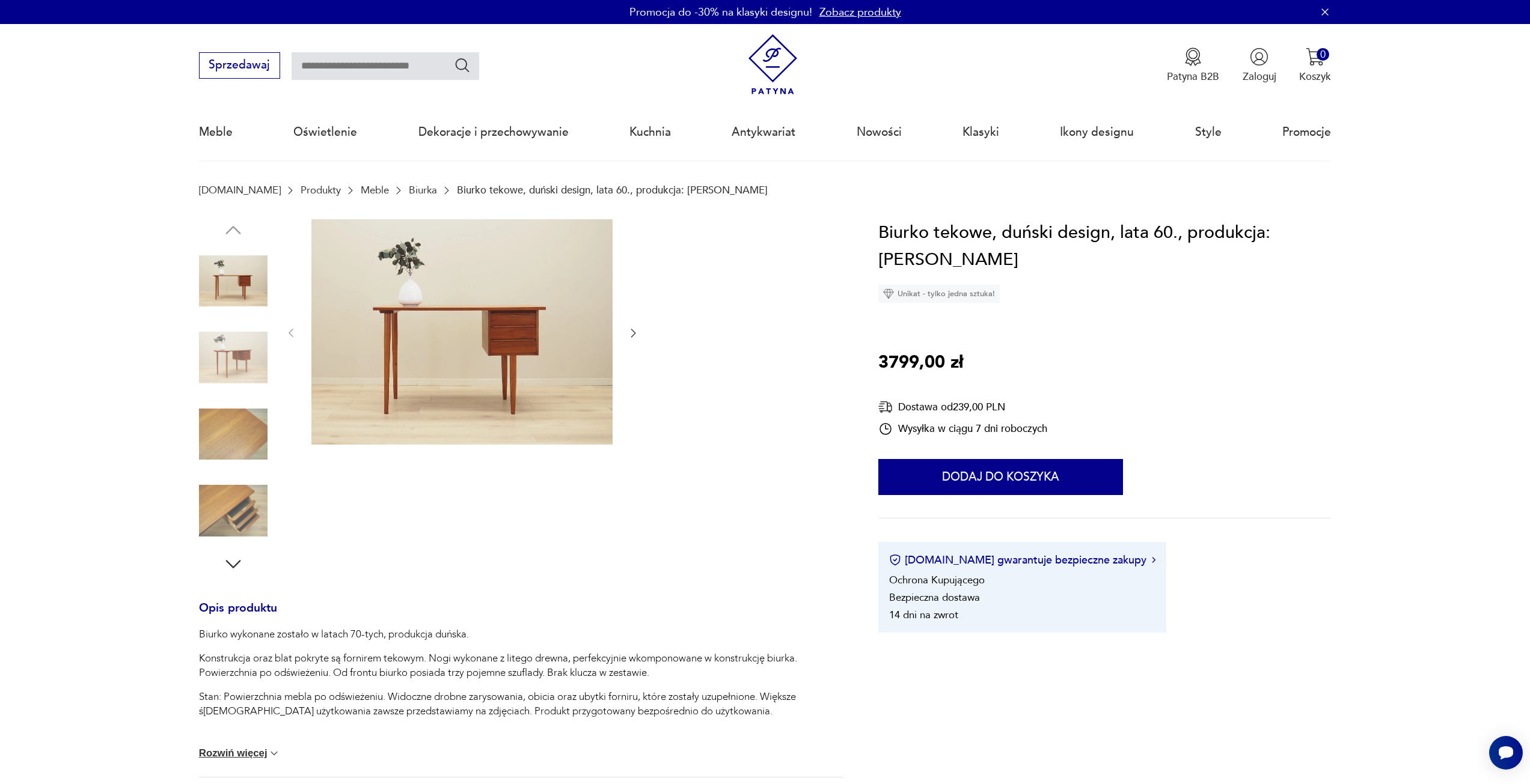
click at [632, 335] on icon "button" at bounding box center [633, 333] width 12 height 12
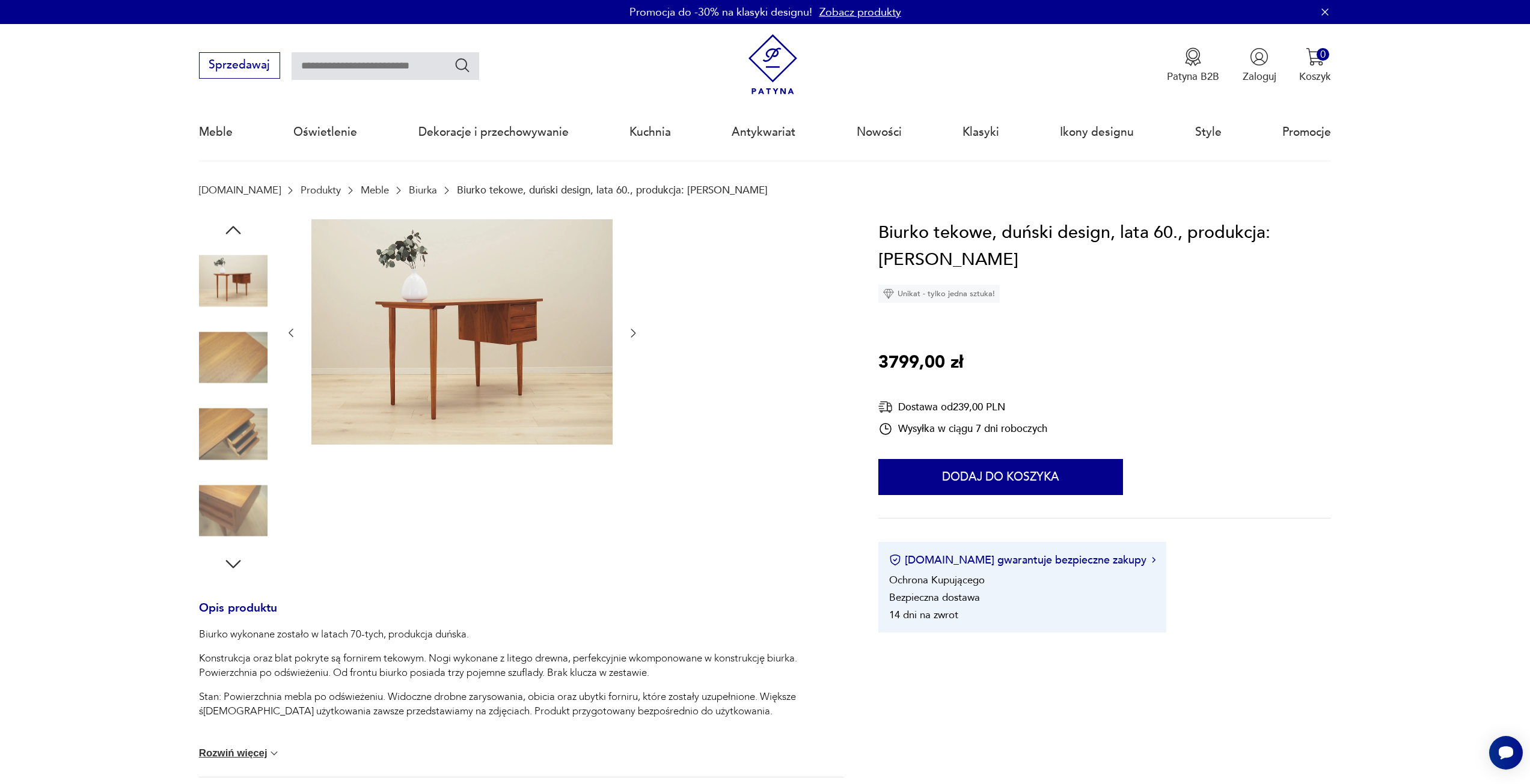
click at [632, 335] on icon "button" at bounding box center [633, 333] width 12 height 12
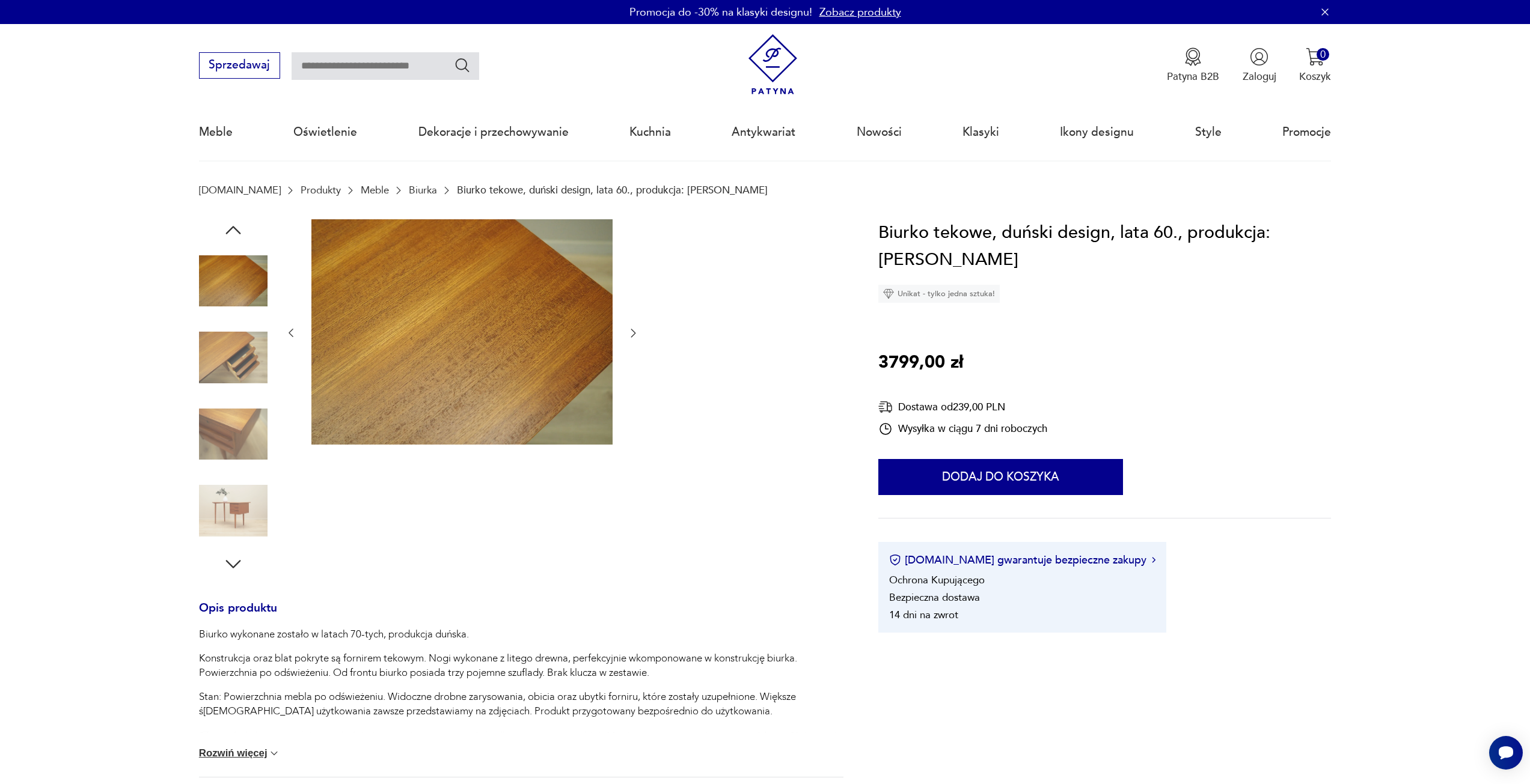
click at [632, 335] on icon "button" at bounding box center [633, 333] width 12 height 12
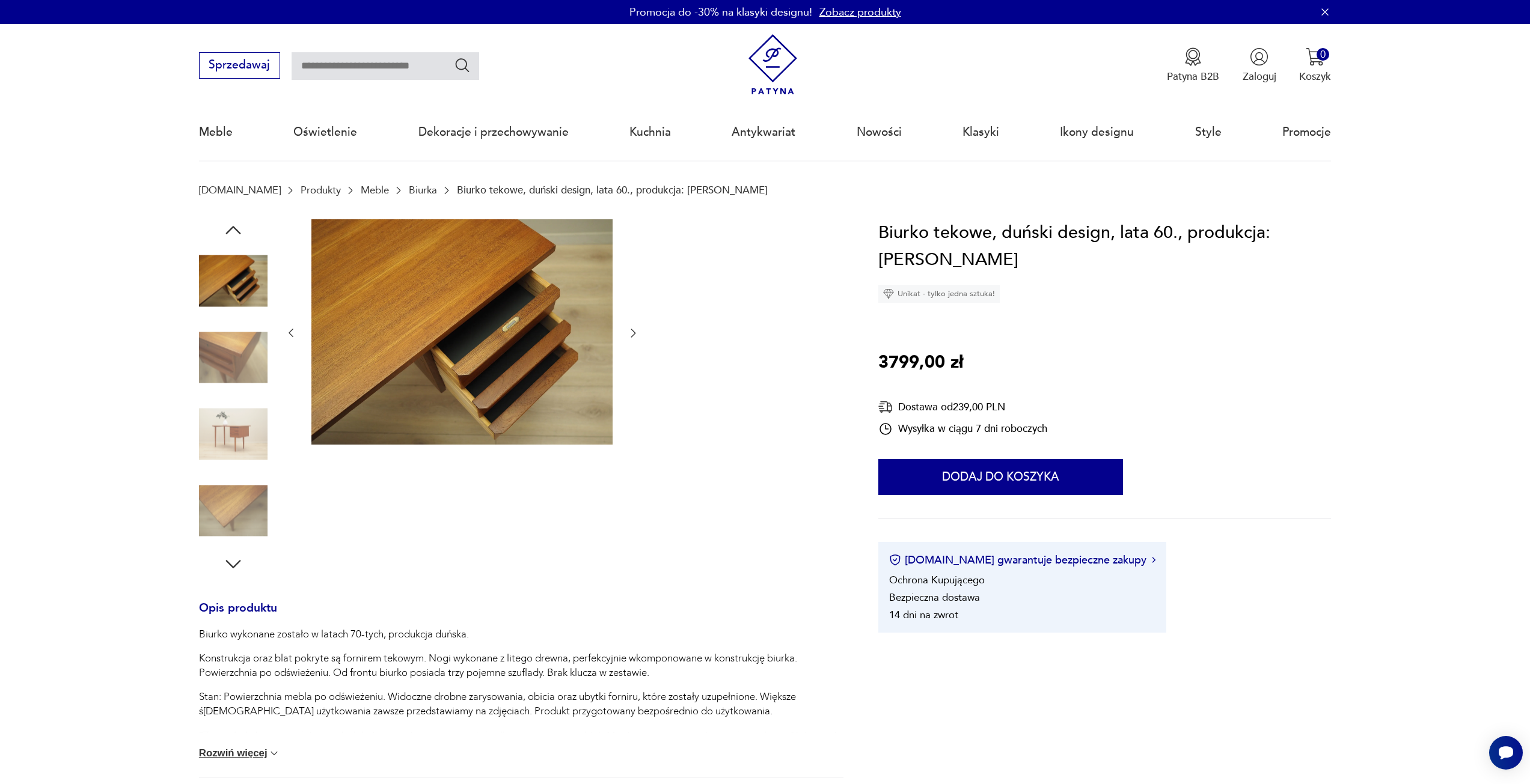
click at [632, 335] on icon "button" at bounding box center [633, 333] width 12 height 12
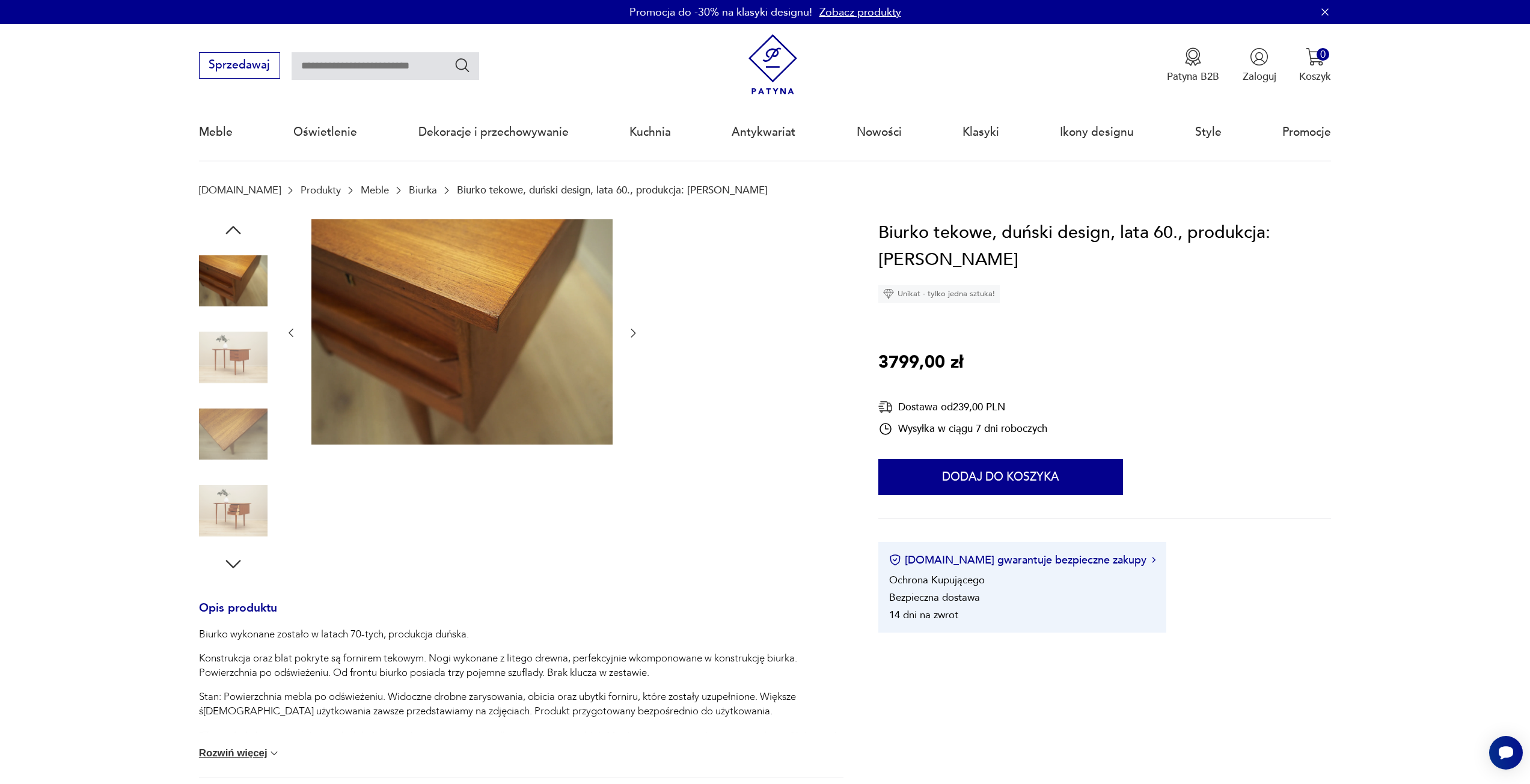
click at [632, 335] on icon "button" at bounding box center [633, 333] width 12 height 12
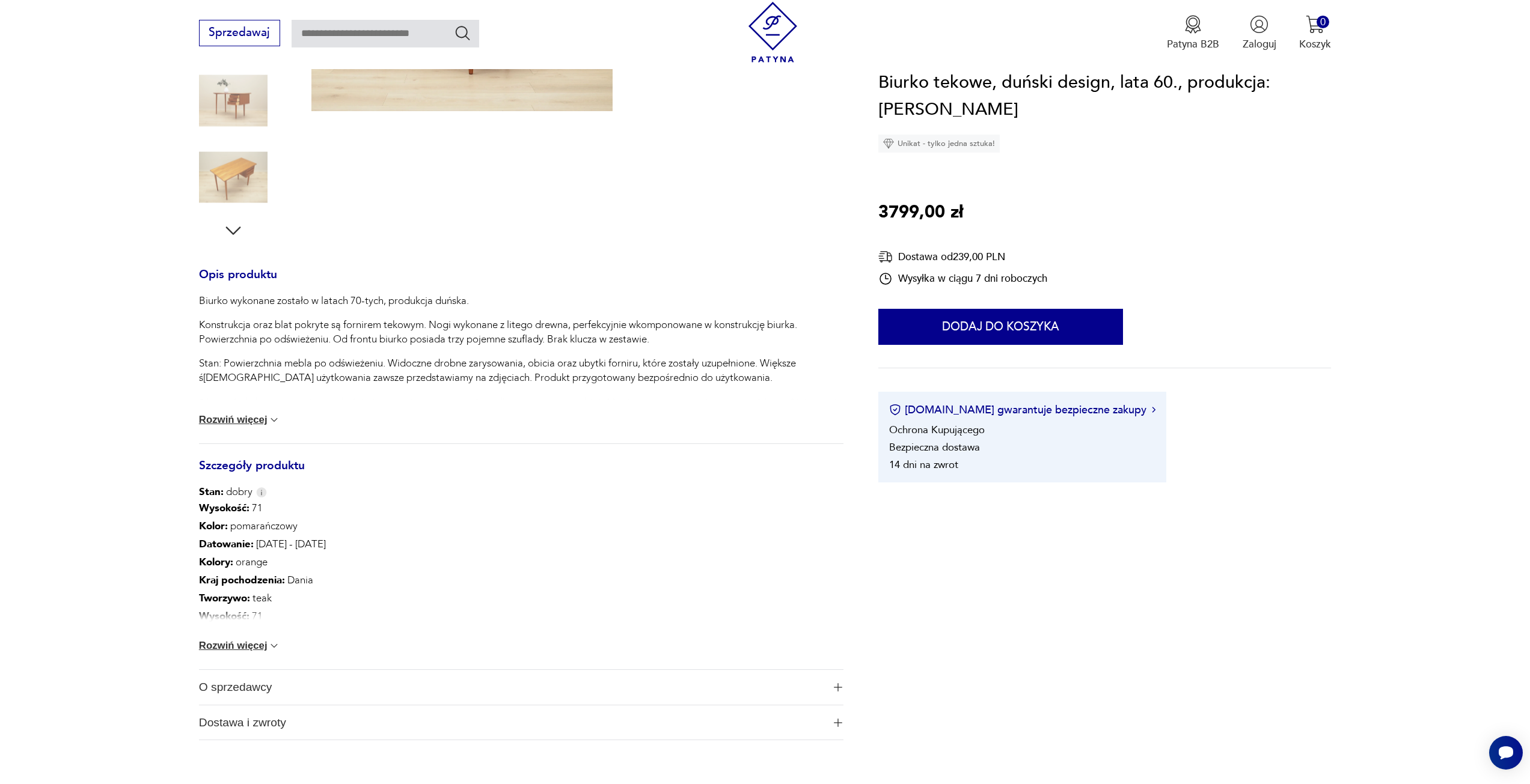
scroll to position [361, 0]
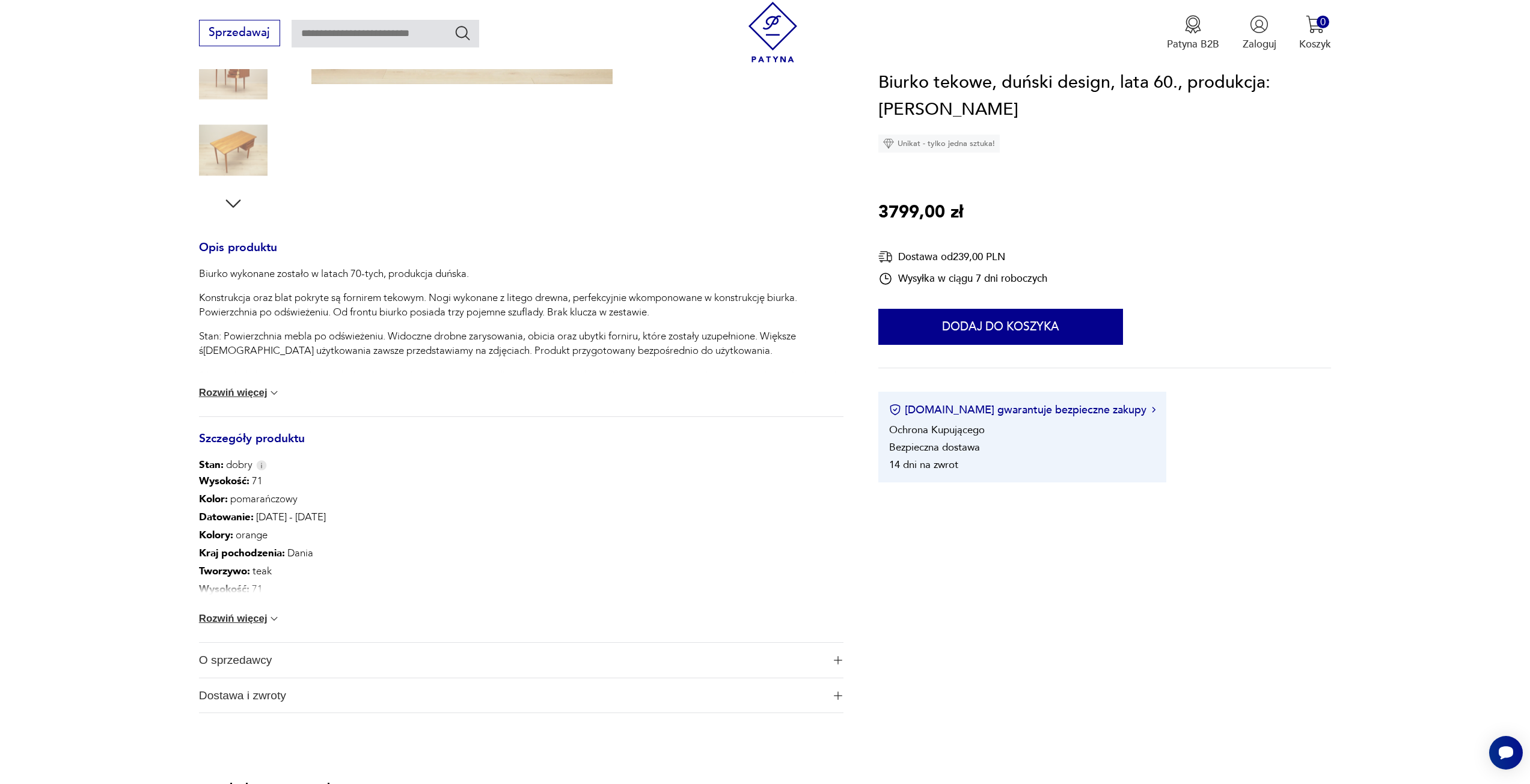
click at [271, 616] on img at bounding box center [274, 619] width 12 height 12
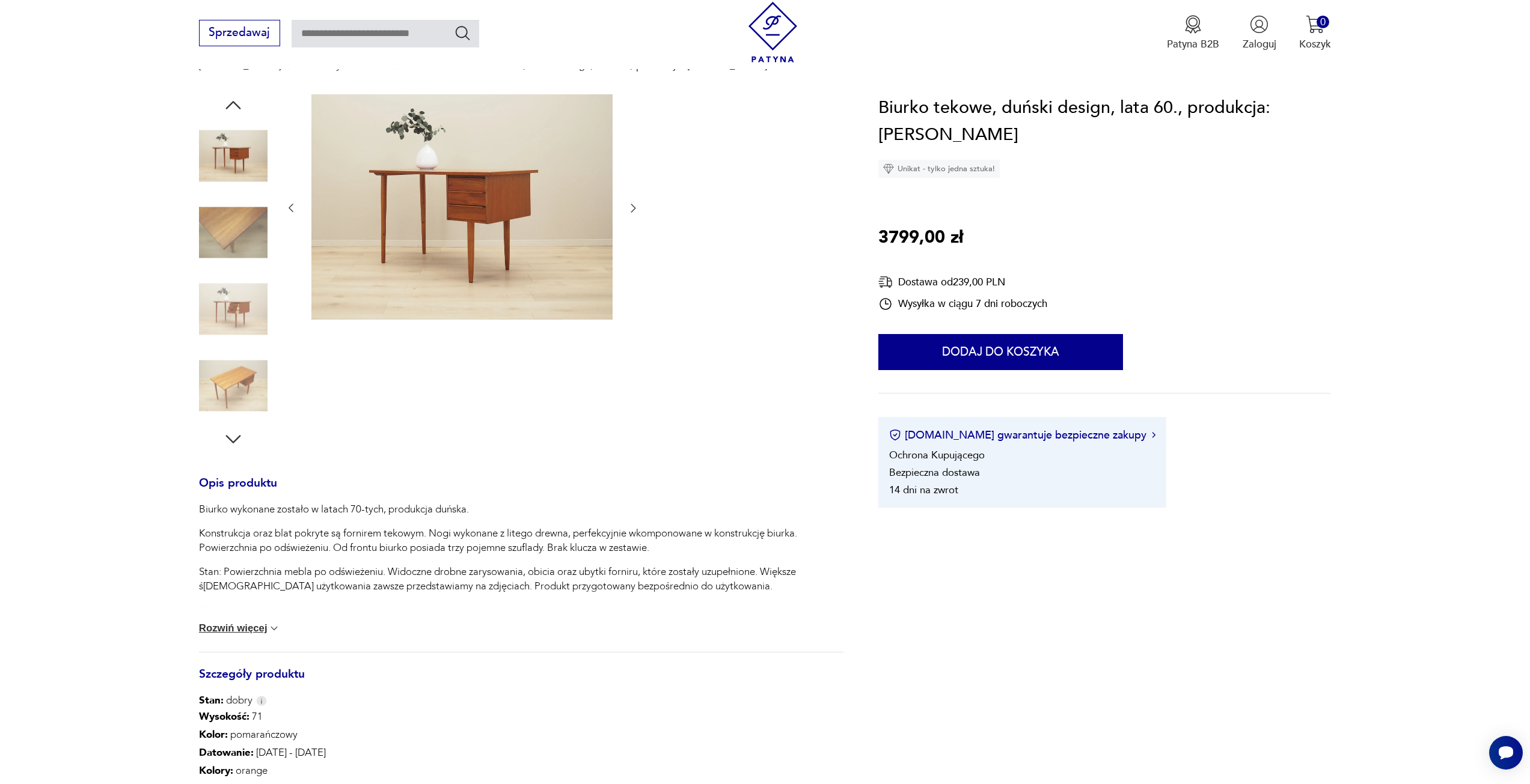
scroll to position [120, 0]
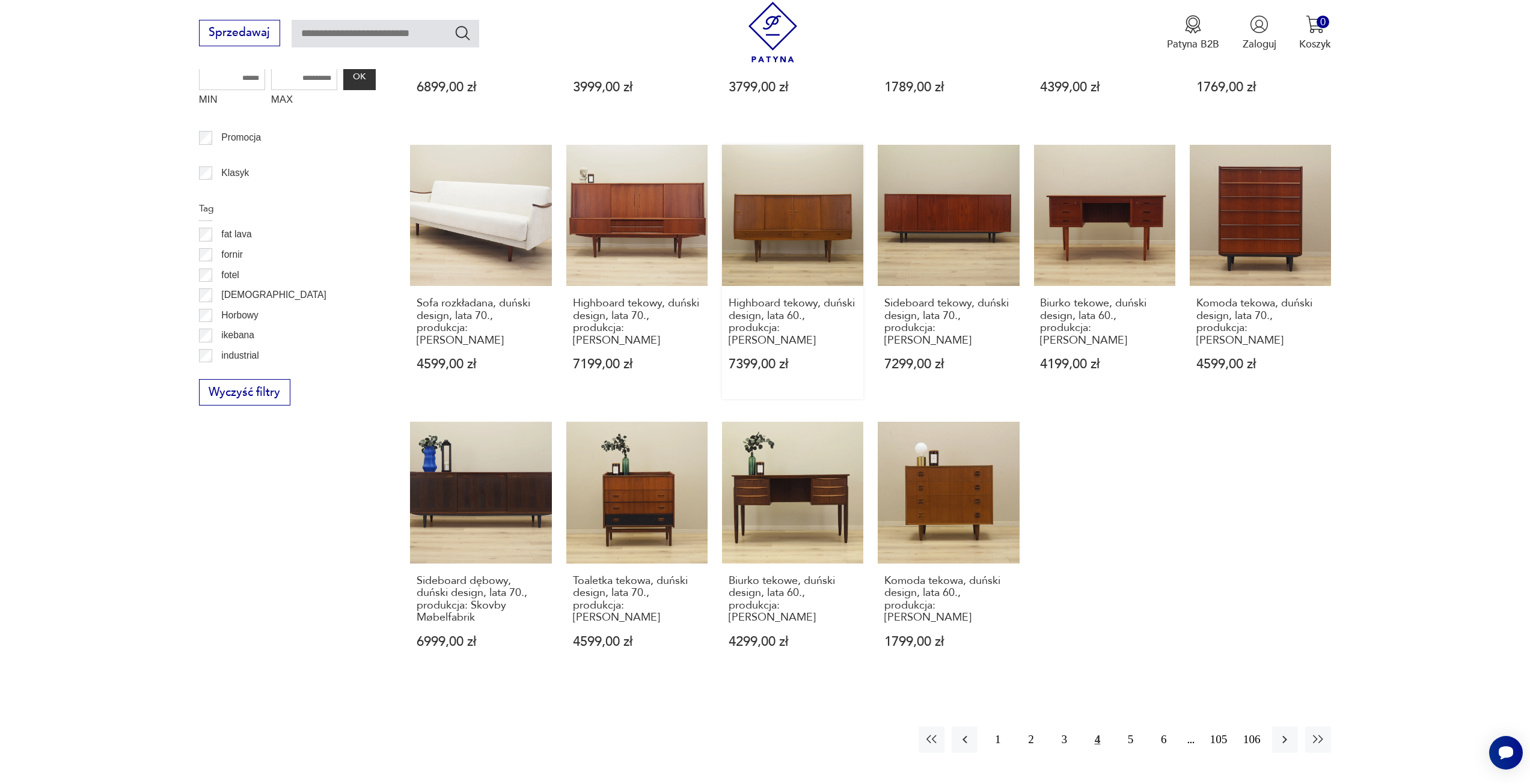
scroll to position [682, 0]
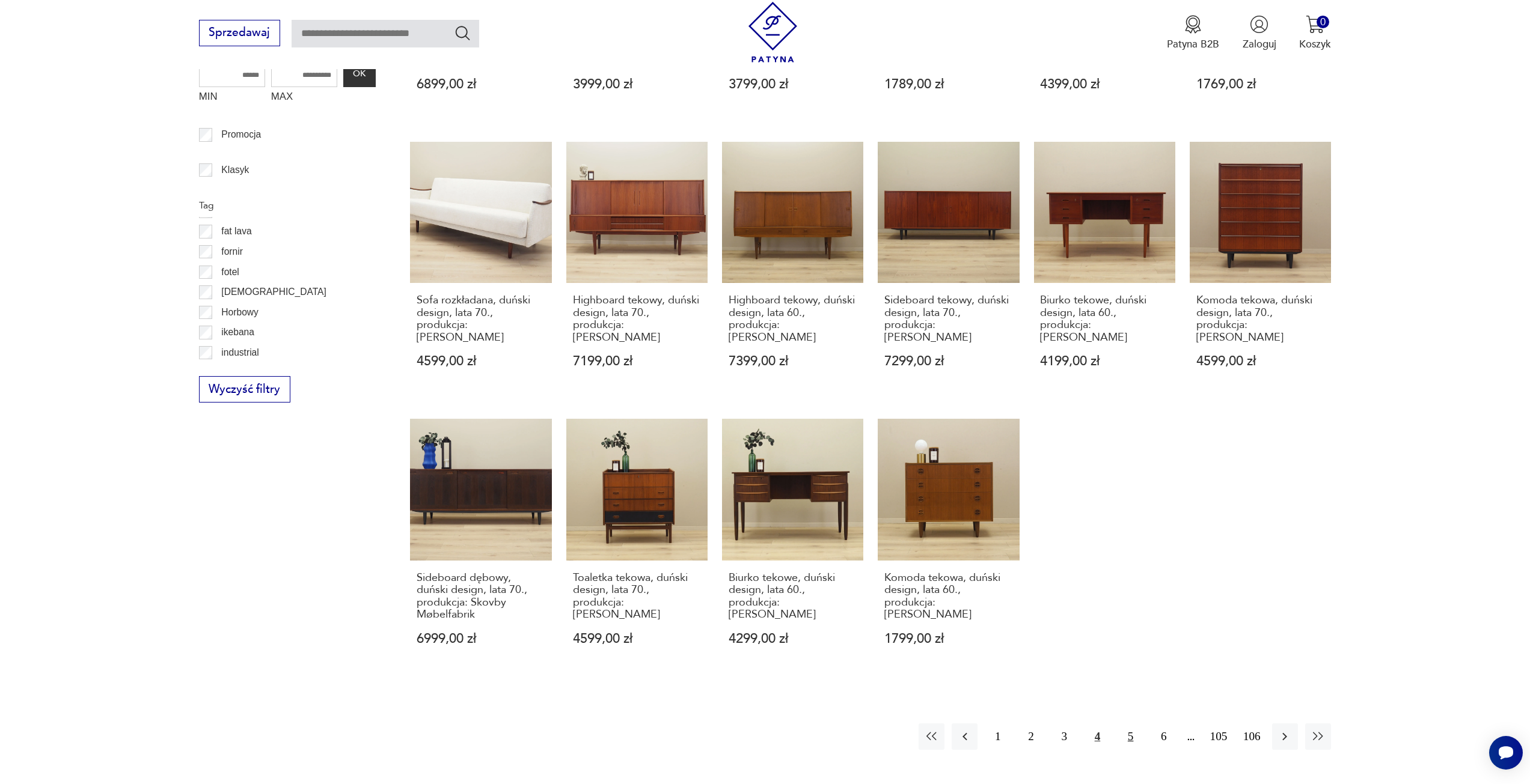
click at [1127, 723] on button "5" at bounding box center [1131, 736] width 26 height 26
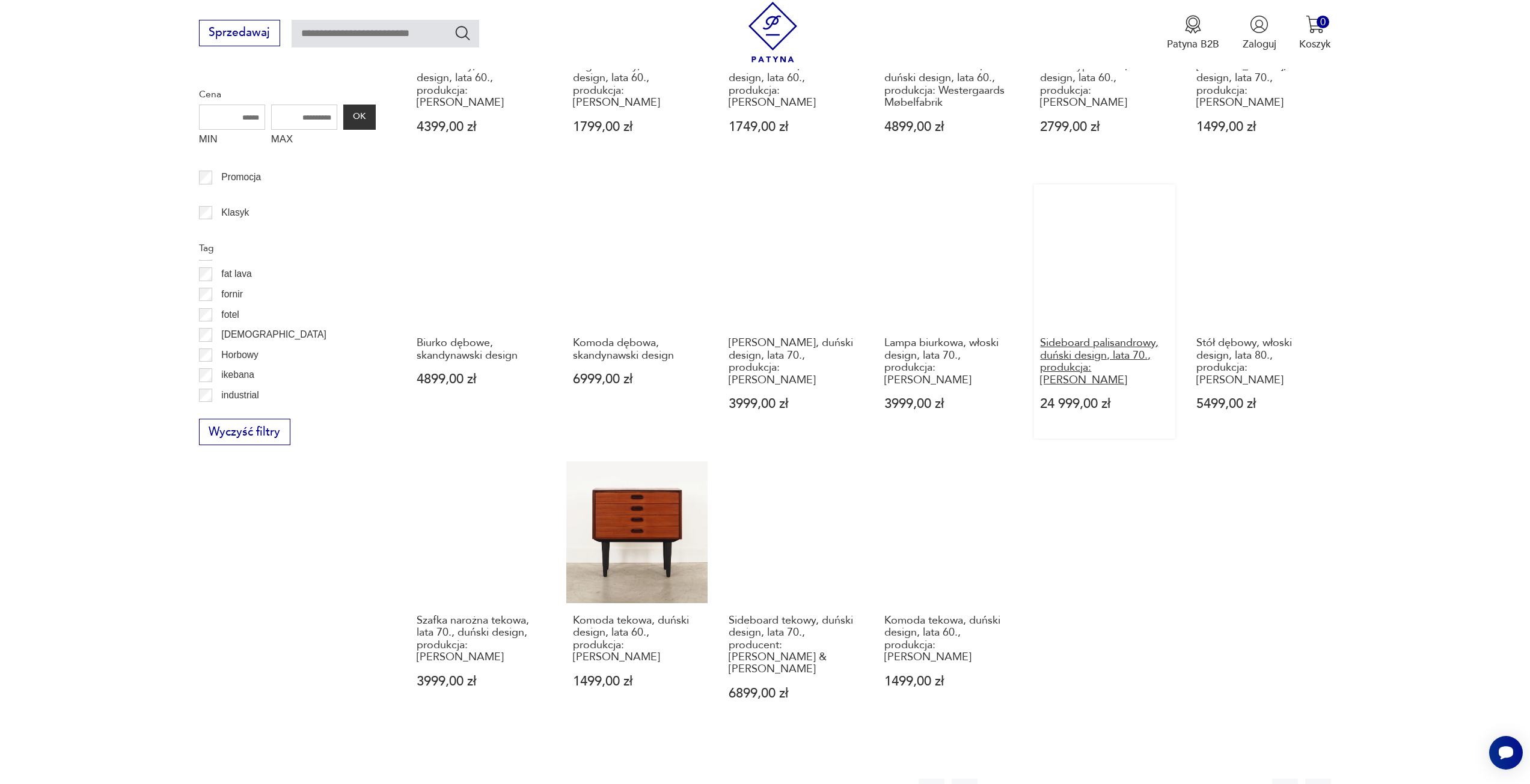
scroll to position [682, 0]
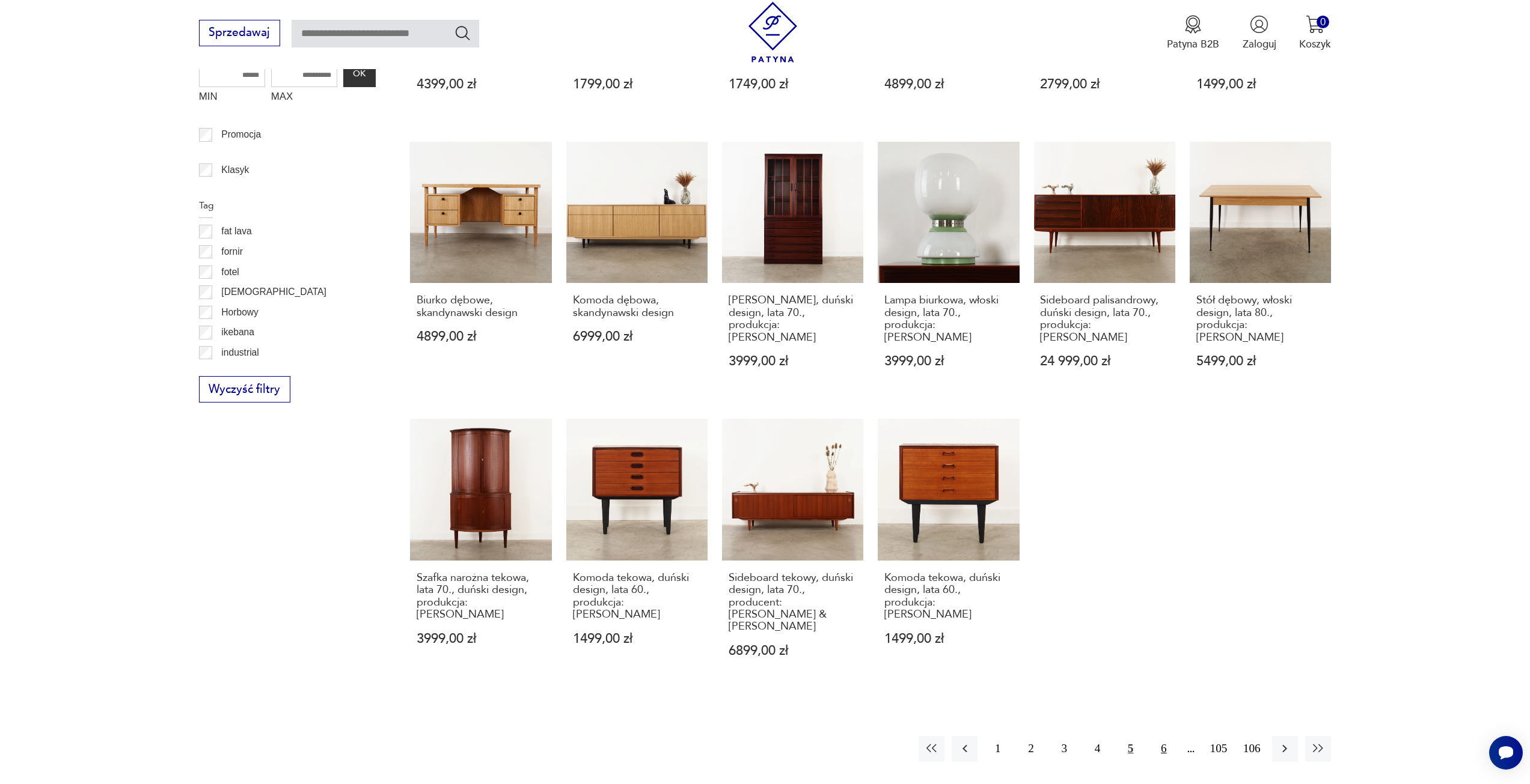
click at [1167, 736] on button "6" at bounding box center [1163, 749] width 26 height 26
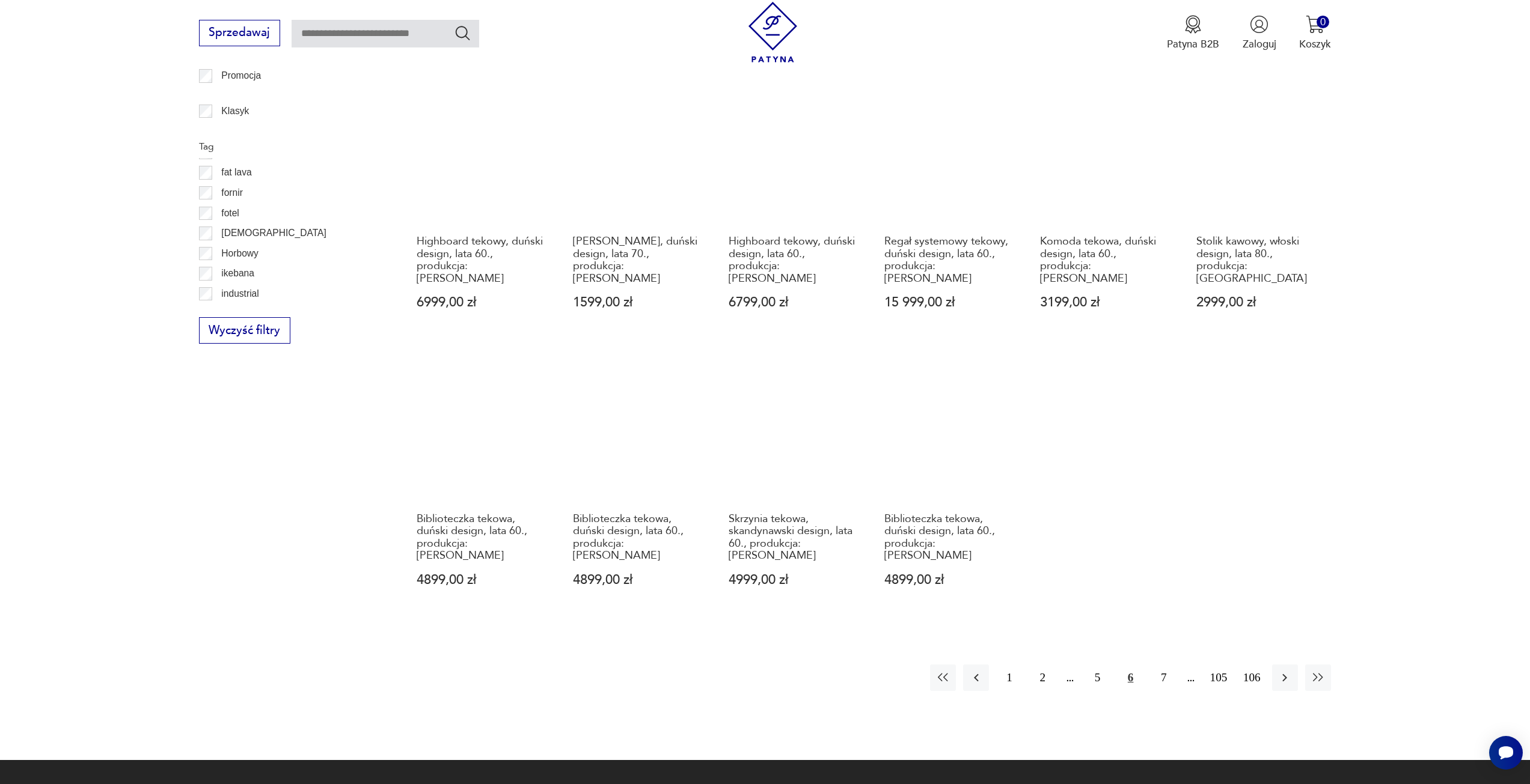
scroll to position [742, 0]
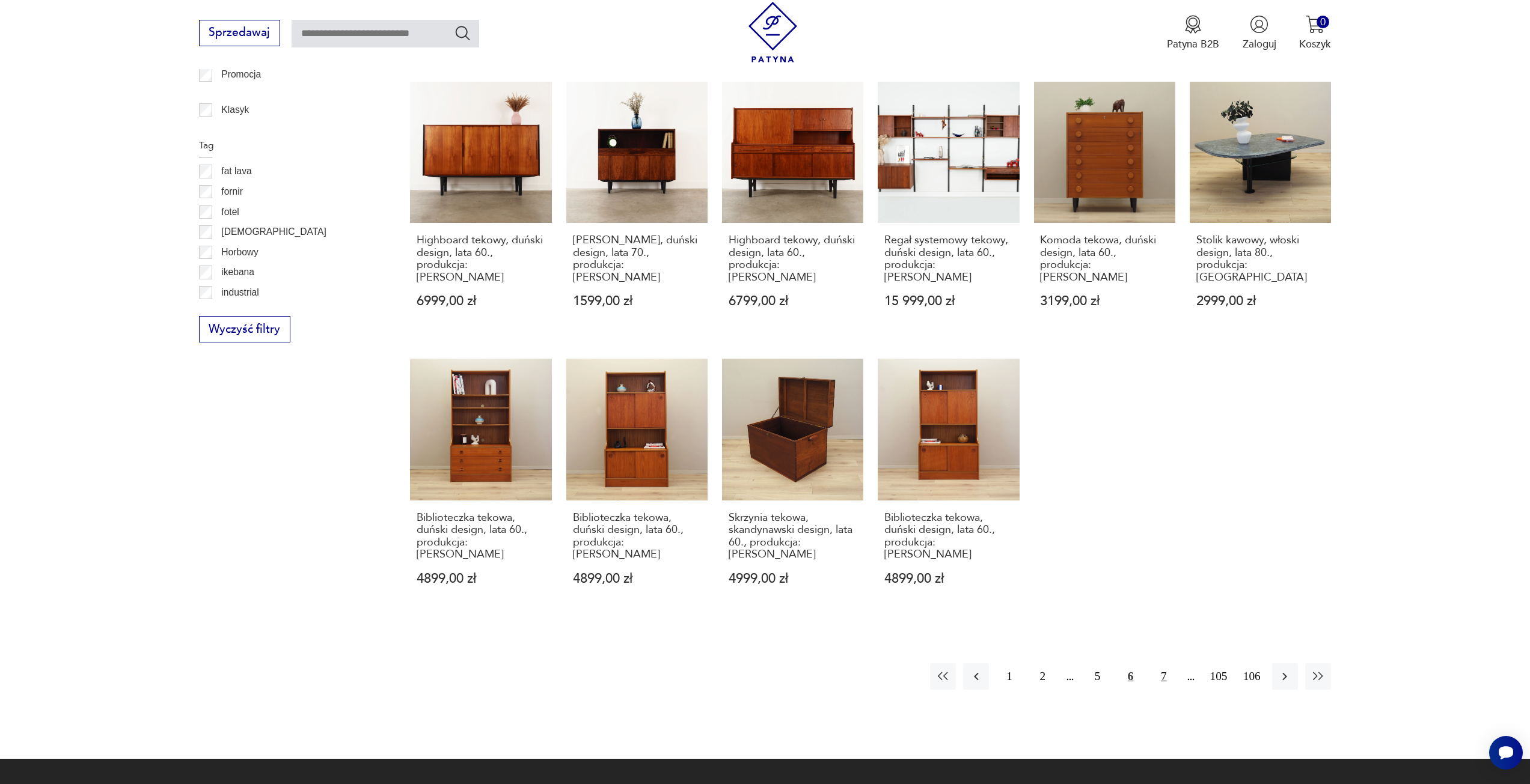
click at [1158, 663] on button "7" at bounding box center [1163, 676] width 26 height 26
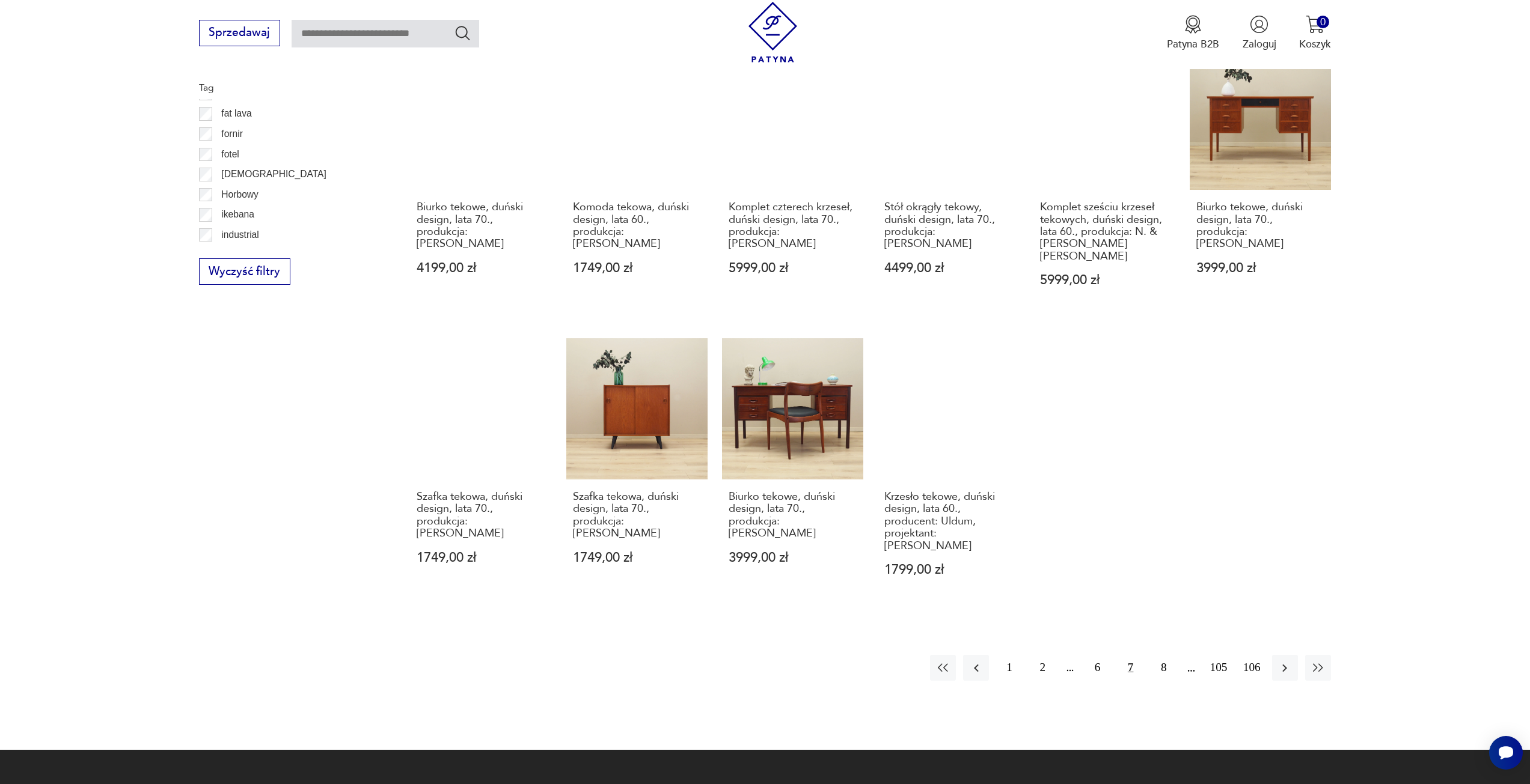
scroll to position [802, 0]
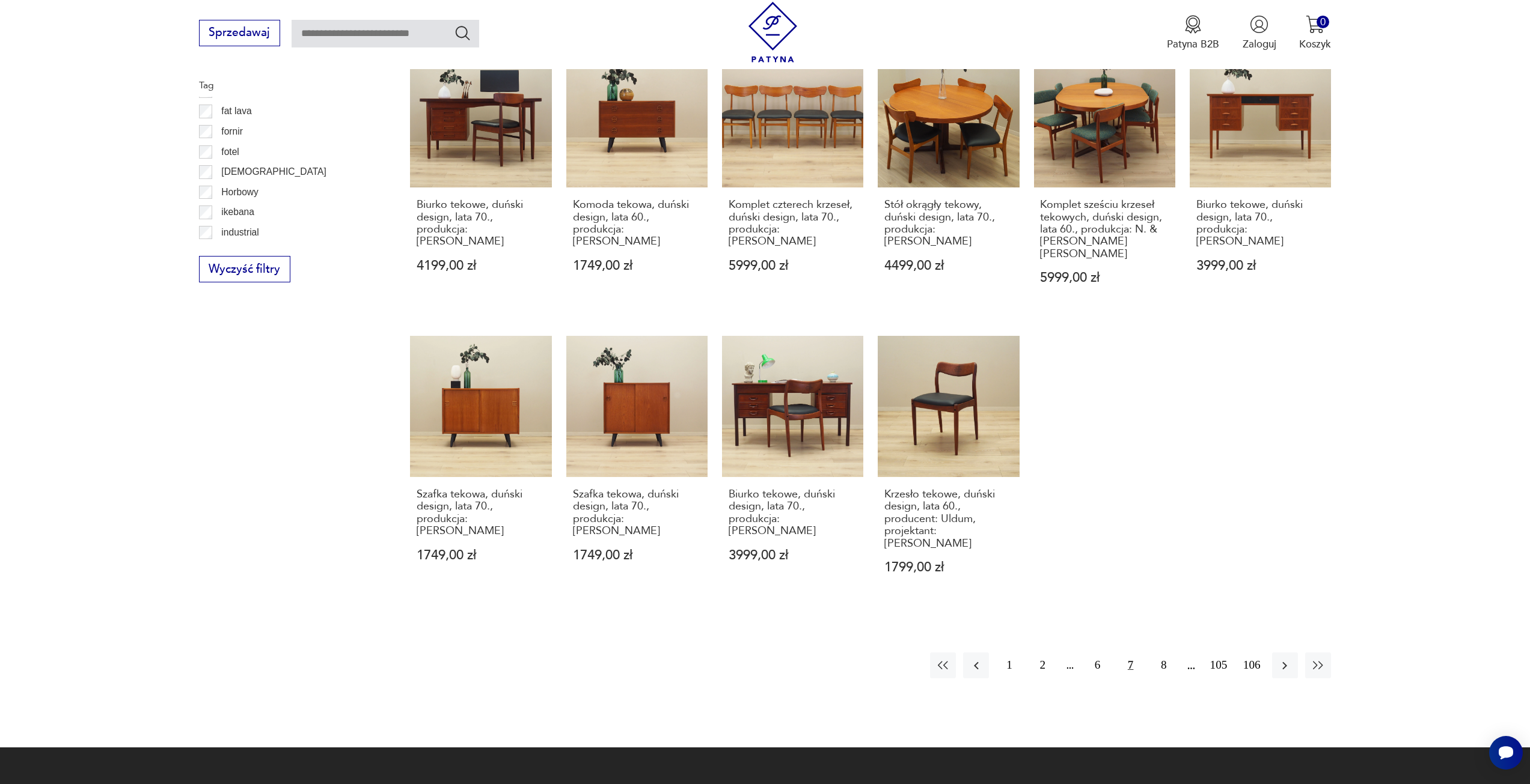
click at [1140, 652] on button "7" at bounding box center [1131, 665] width 26 height 26
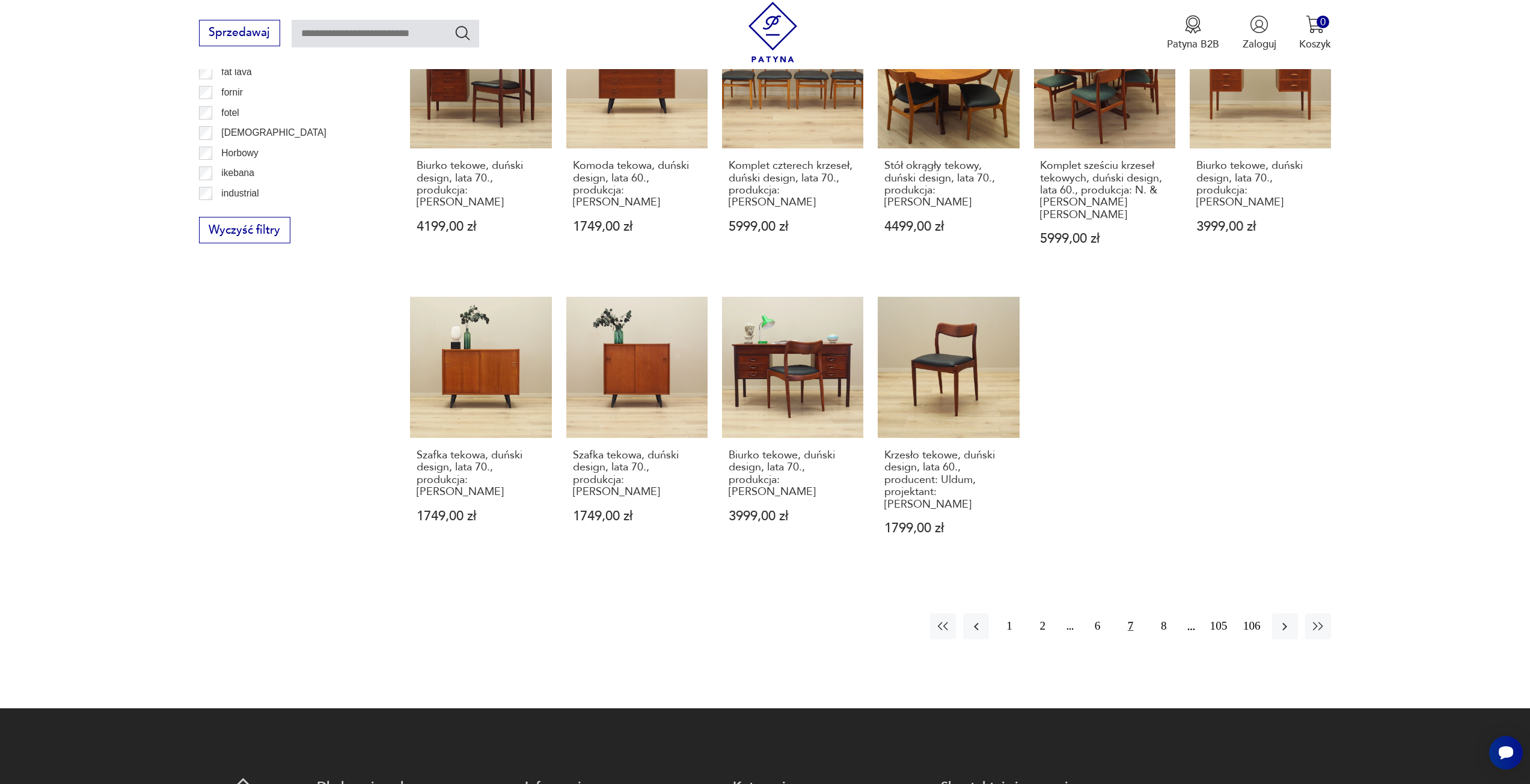
scroll to position [863, 0]
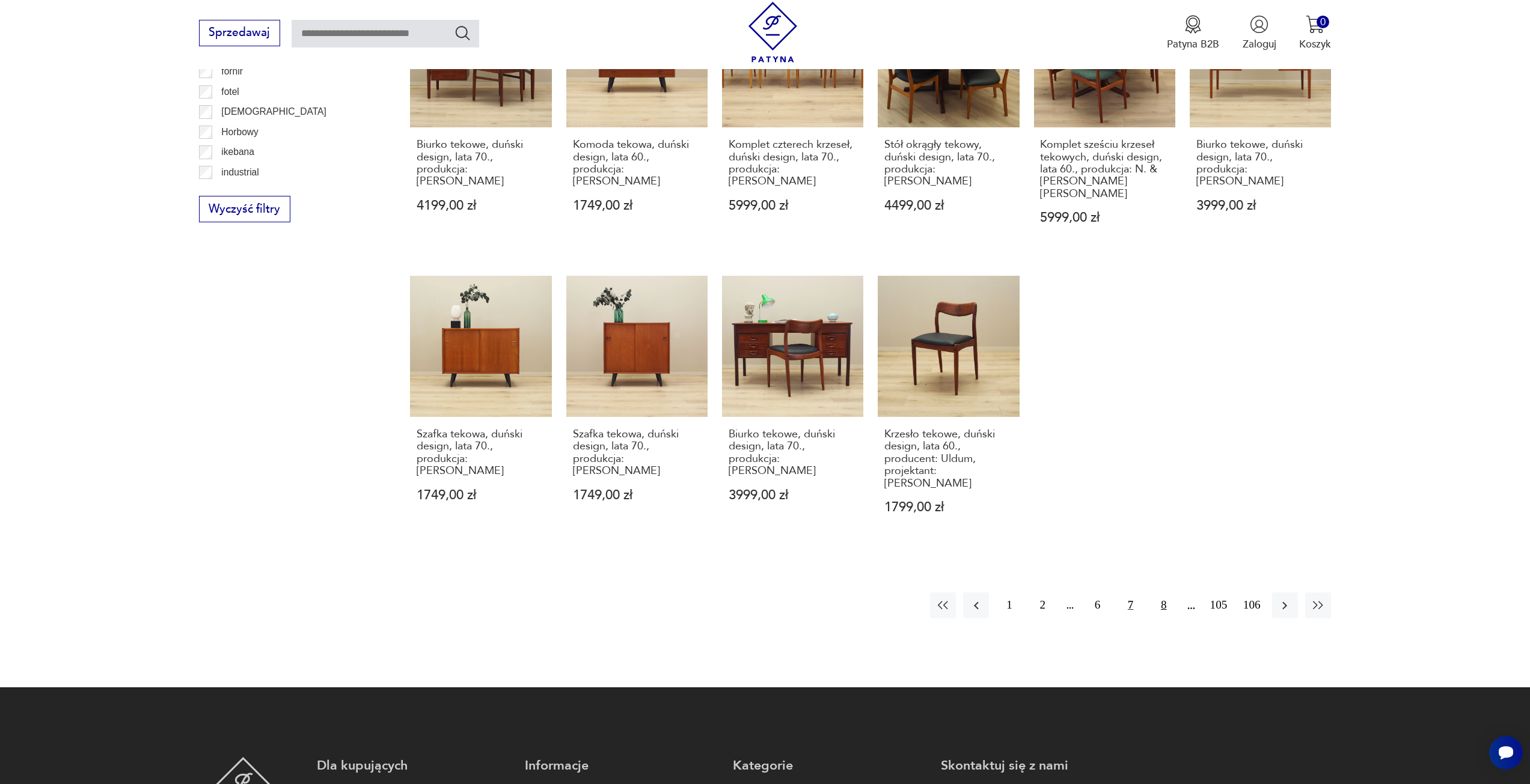
click at [1161, 592] on button "8" at bounding box center [1163, 605] width 26 height 26
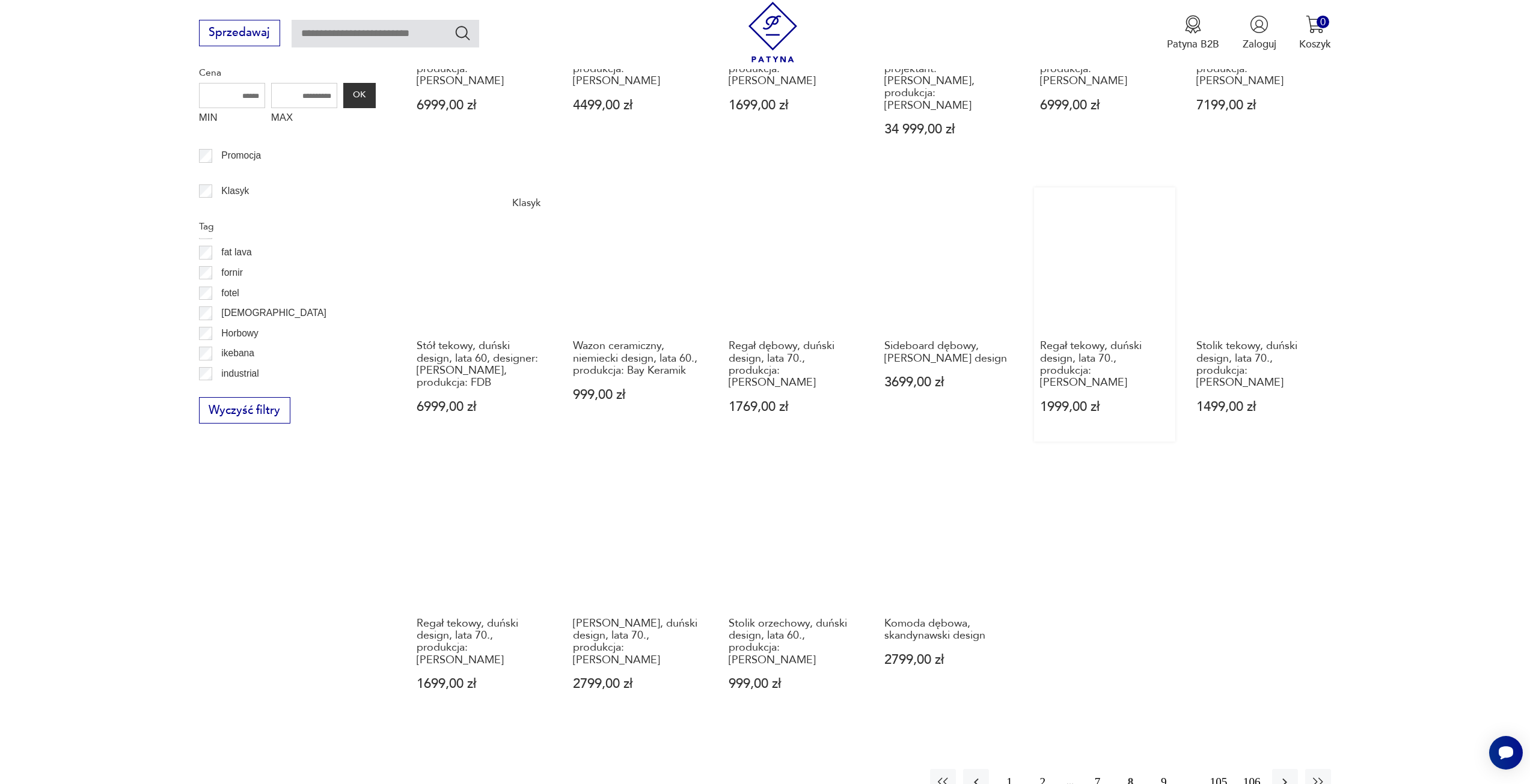
scroll to position [742, 0]
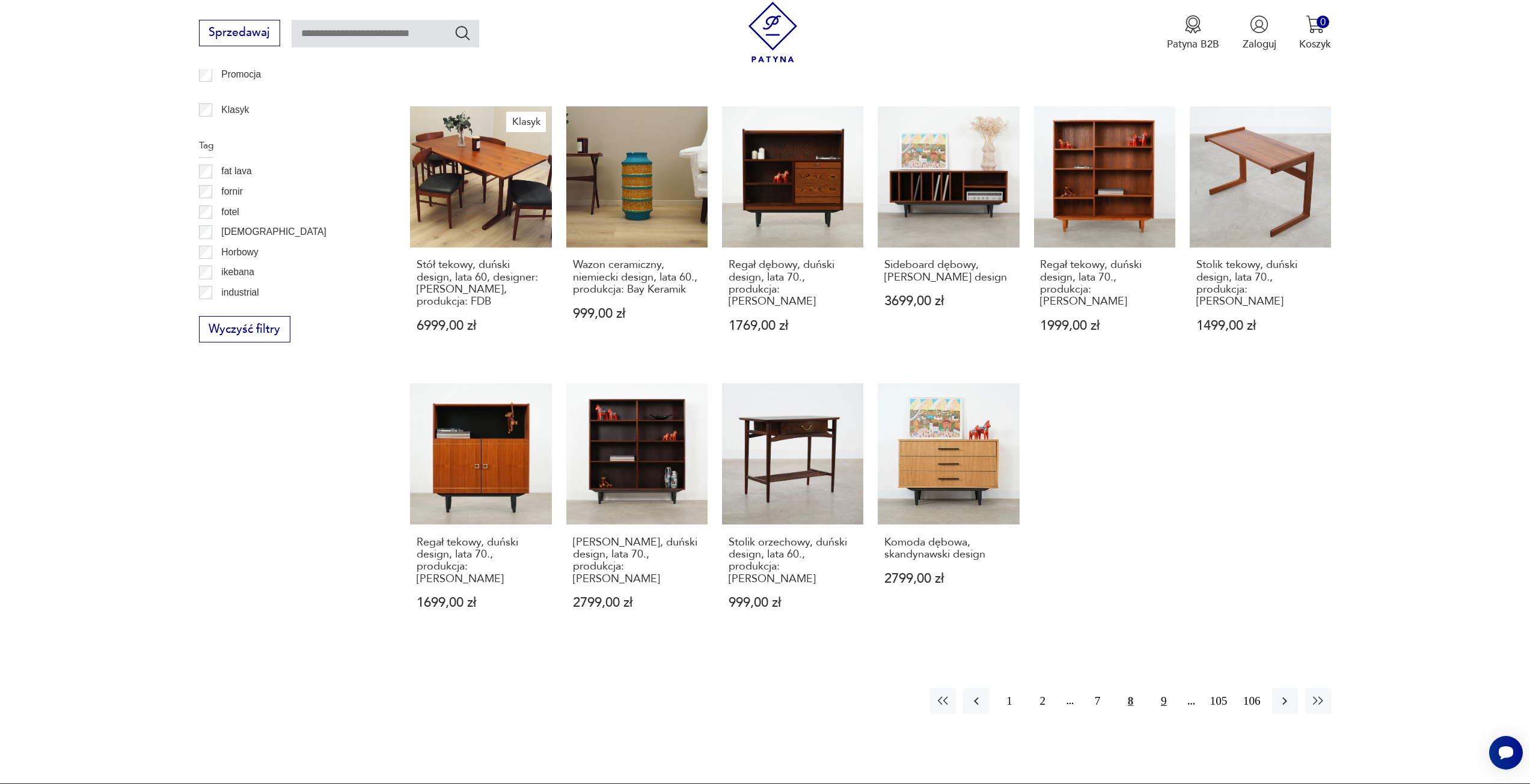
click at [1170, 688] on button "9" at bounding box center [1163, 701] width 26 height 26
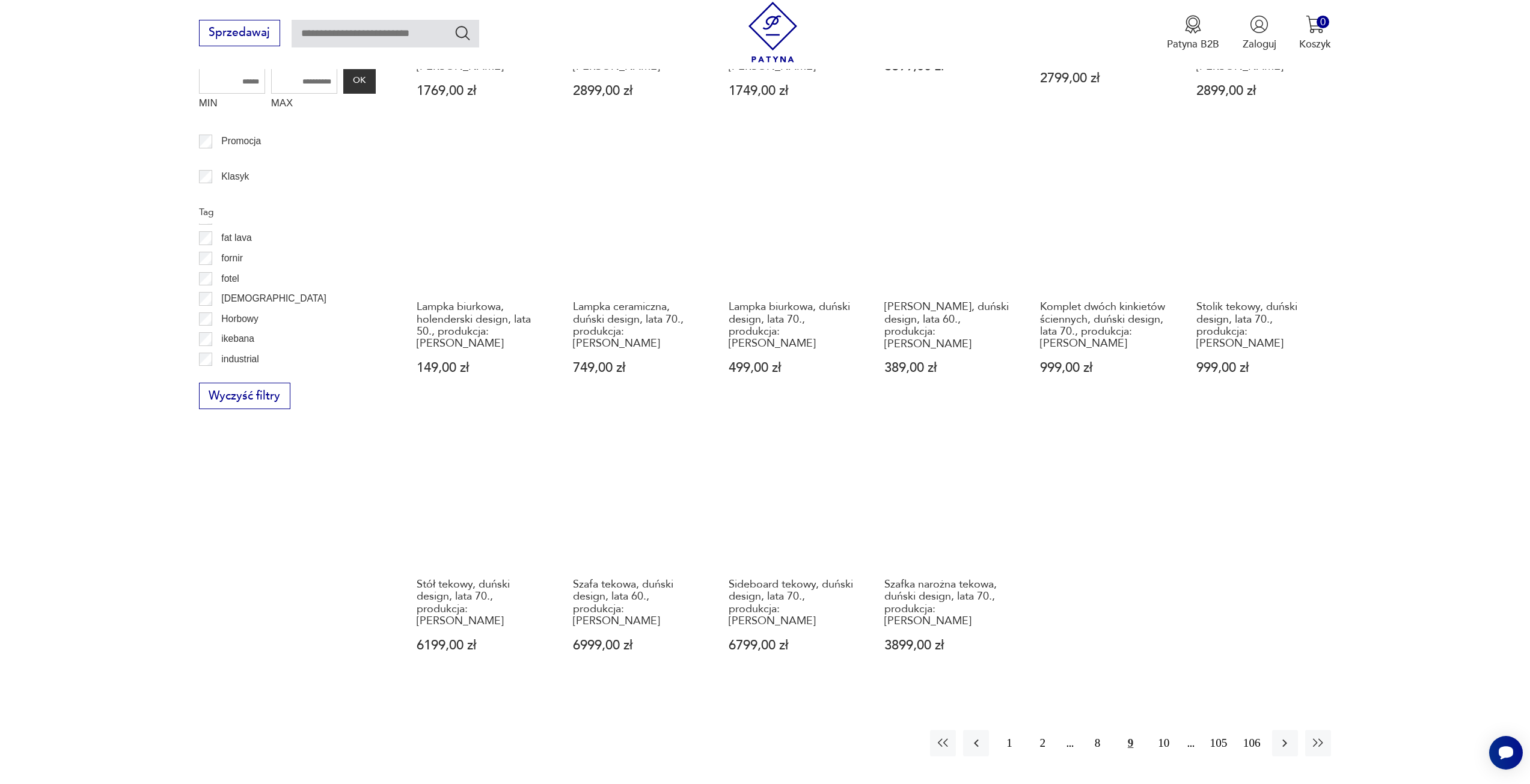
scroll to position [742, 0]
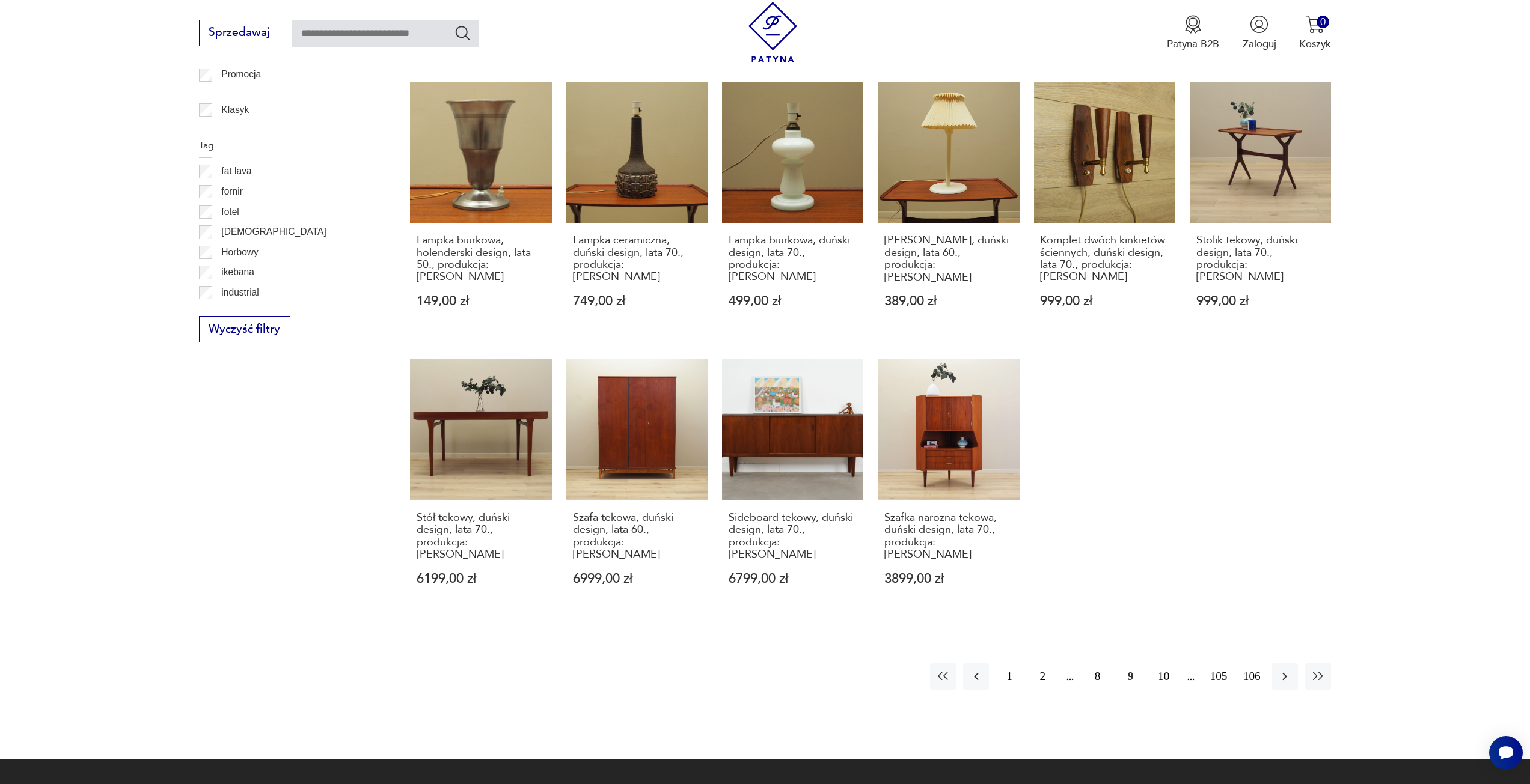
click at [1161, 663] on button "10" at bounding box center [1163, 676] width 26 height 26
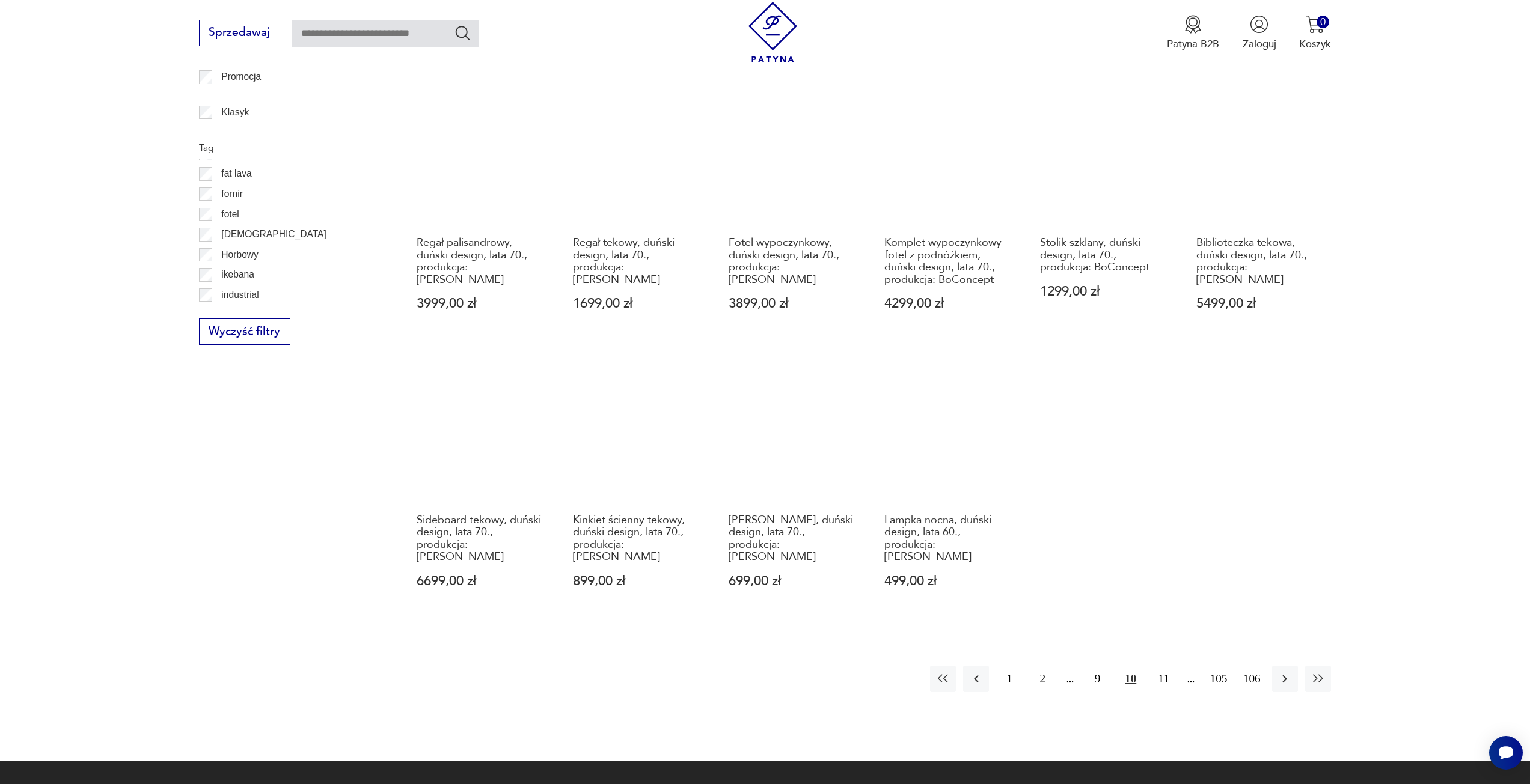
scroll to position [742, 0]
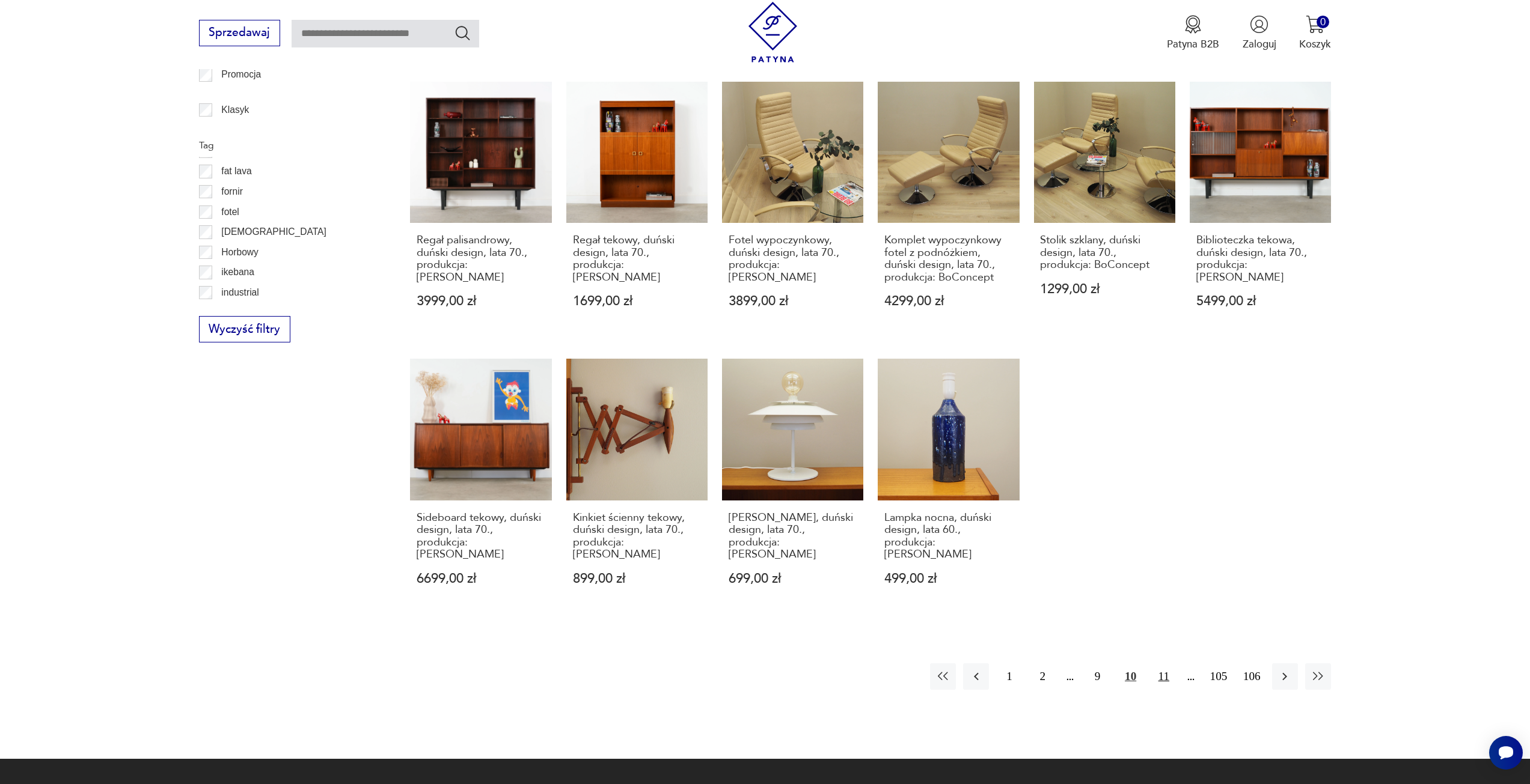
click at [1159, 663] on button "11" at bounding box center [1163, 676] width 26 height 26
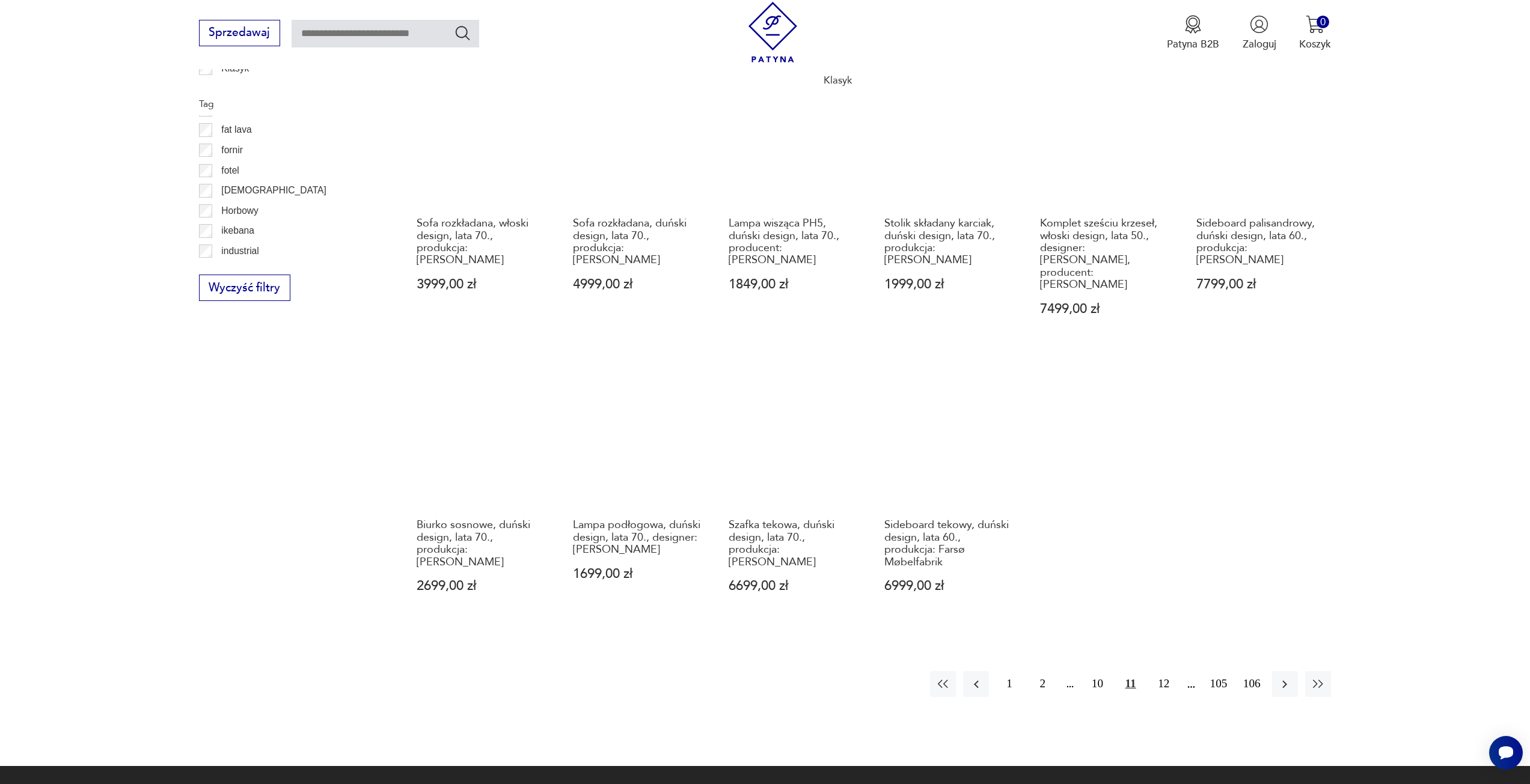
scroll to position [863, 0]
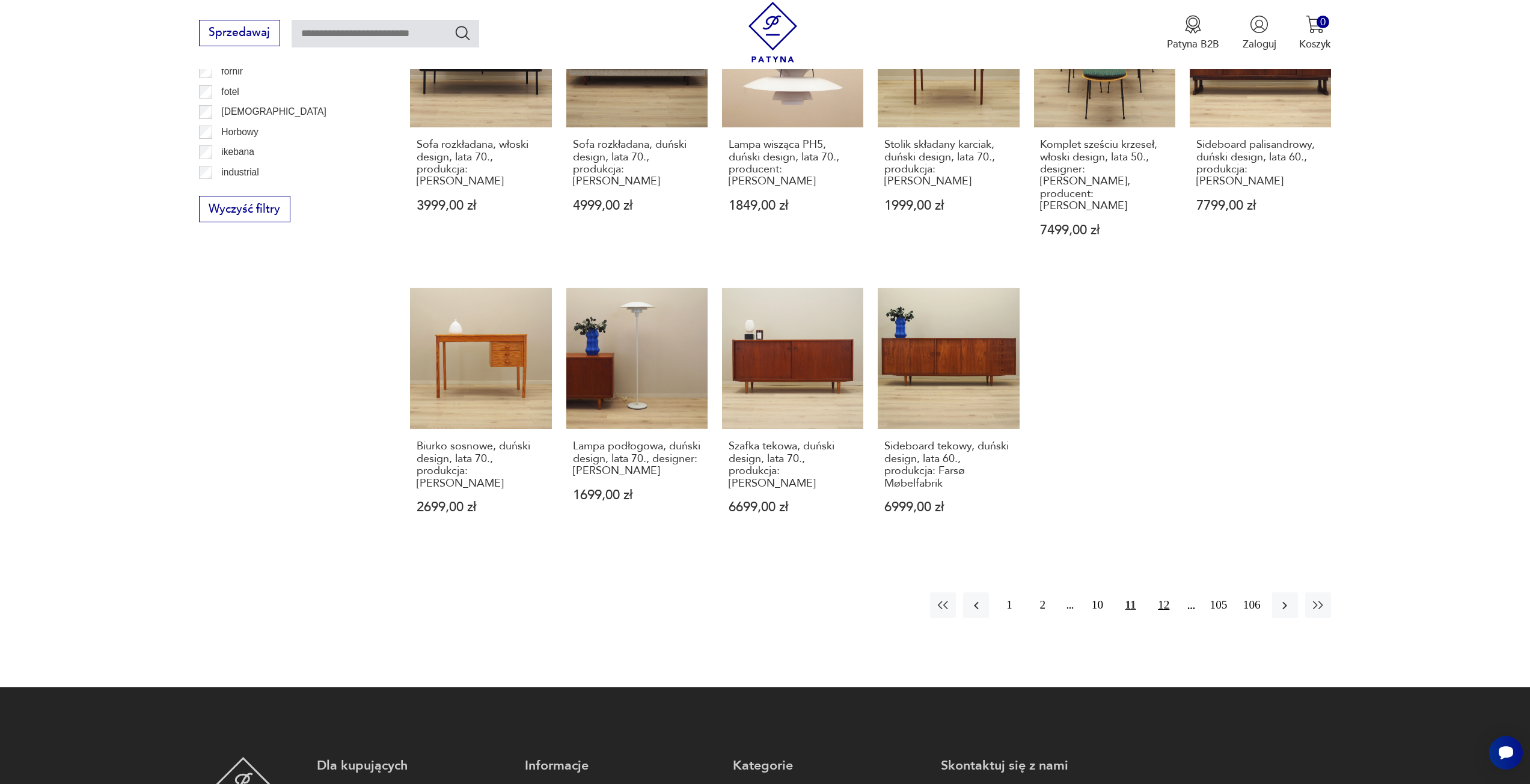
click at [1168, 592] on button "12" at bounding box center [1163, 605] width 26 height 26
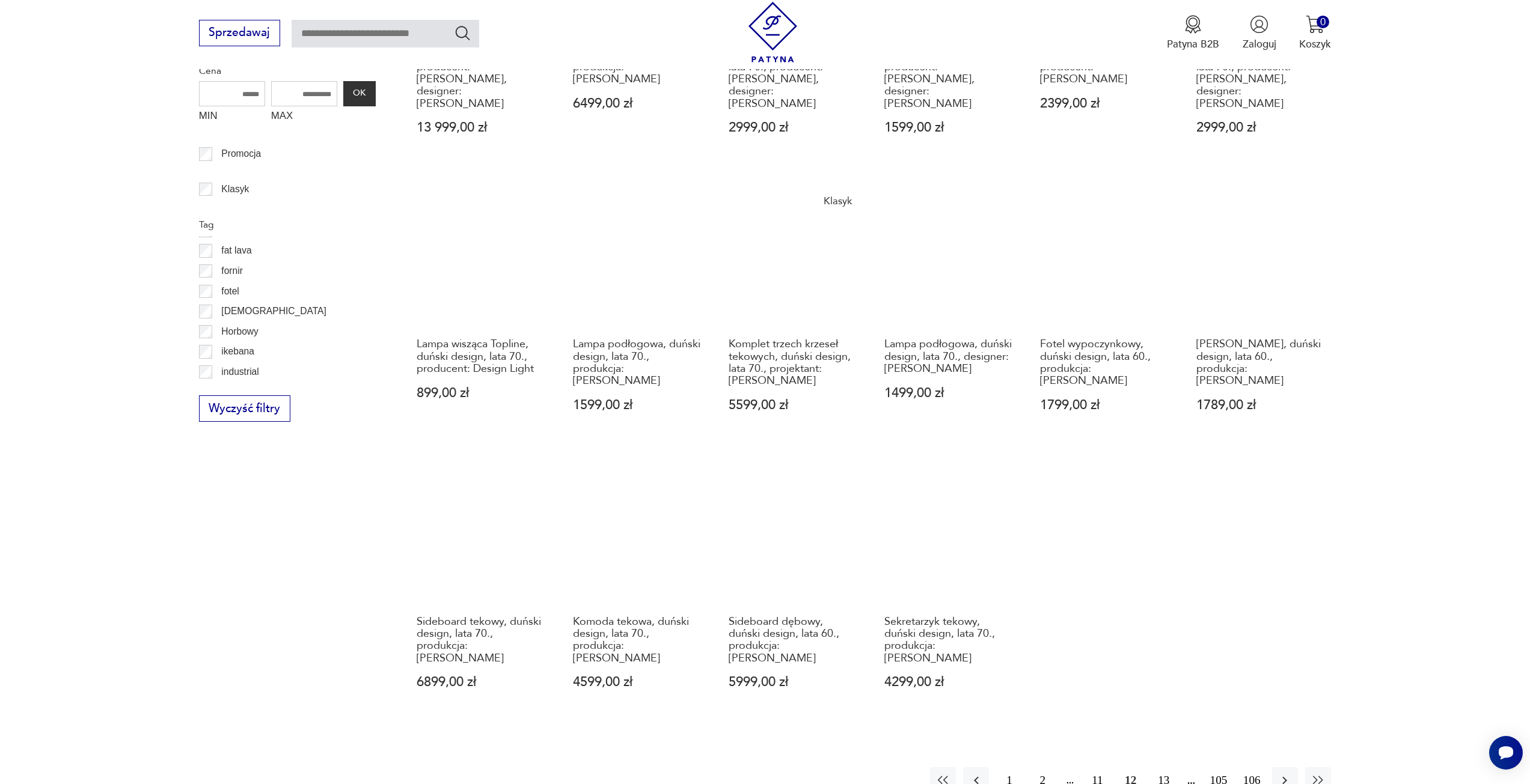
scroll to position [983, 0]
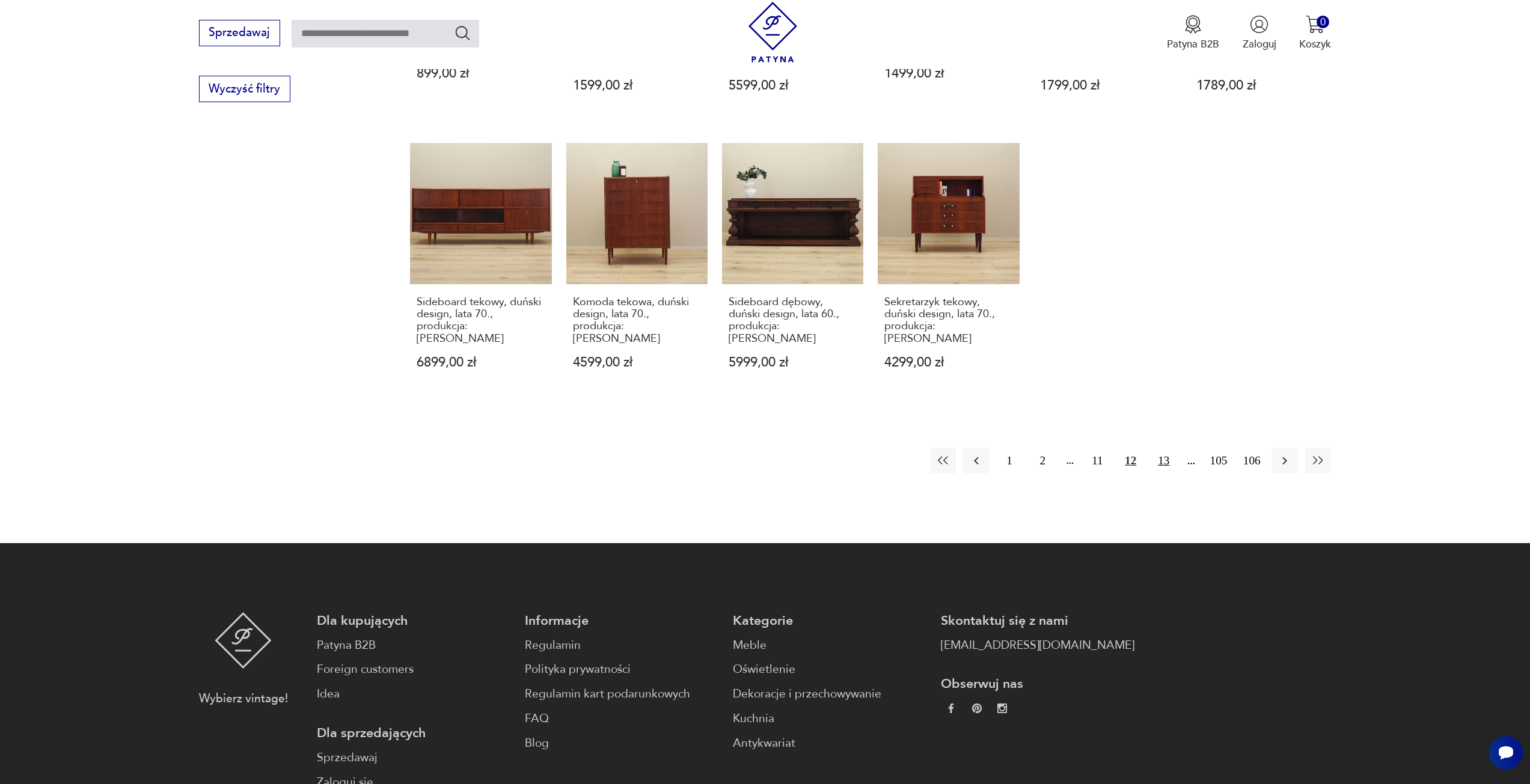
click at [1156, 448] on button "13" at bounding box center [1163, 460] width 26 height 26
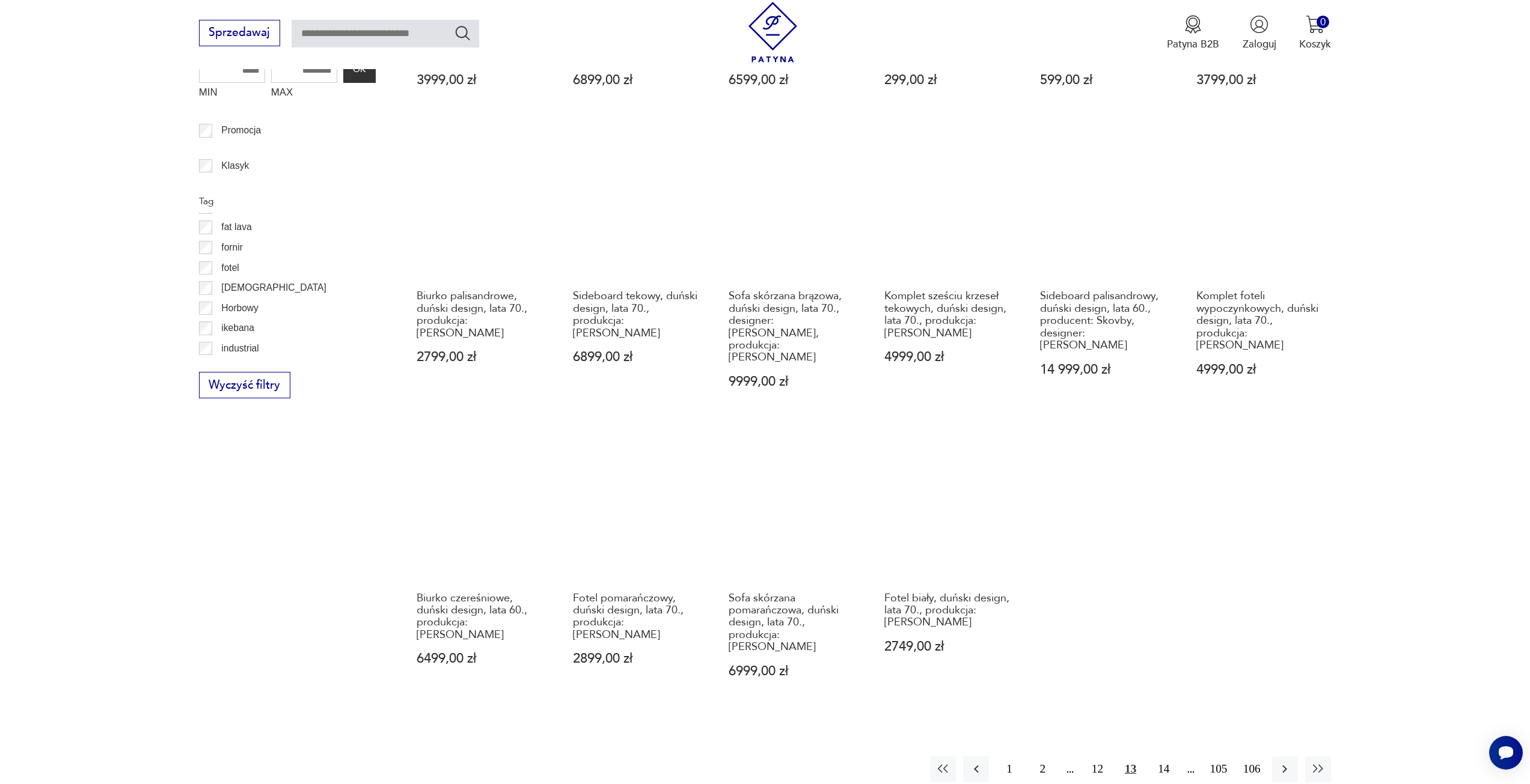
scroll to position [742, 0]
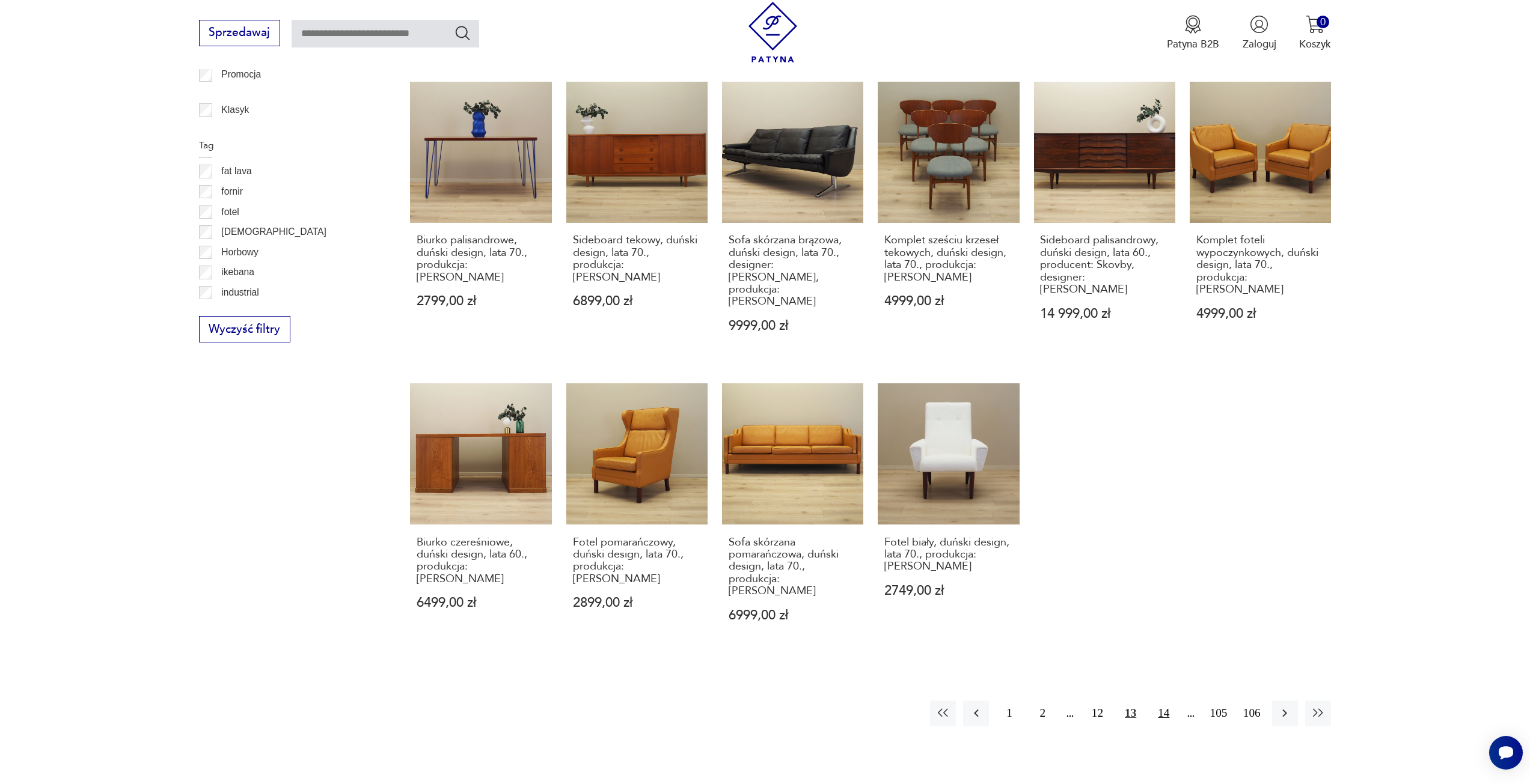
click at [1163, 700] on button "14" at bounding box center [1163, 713] width 26 height 26
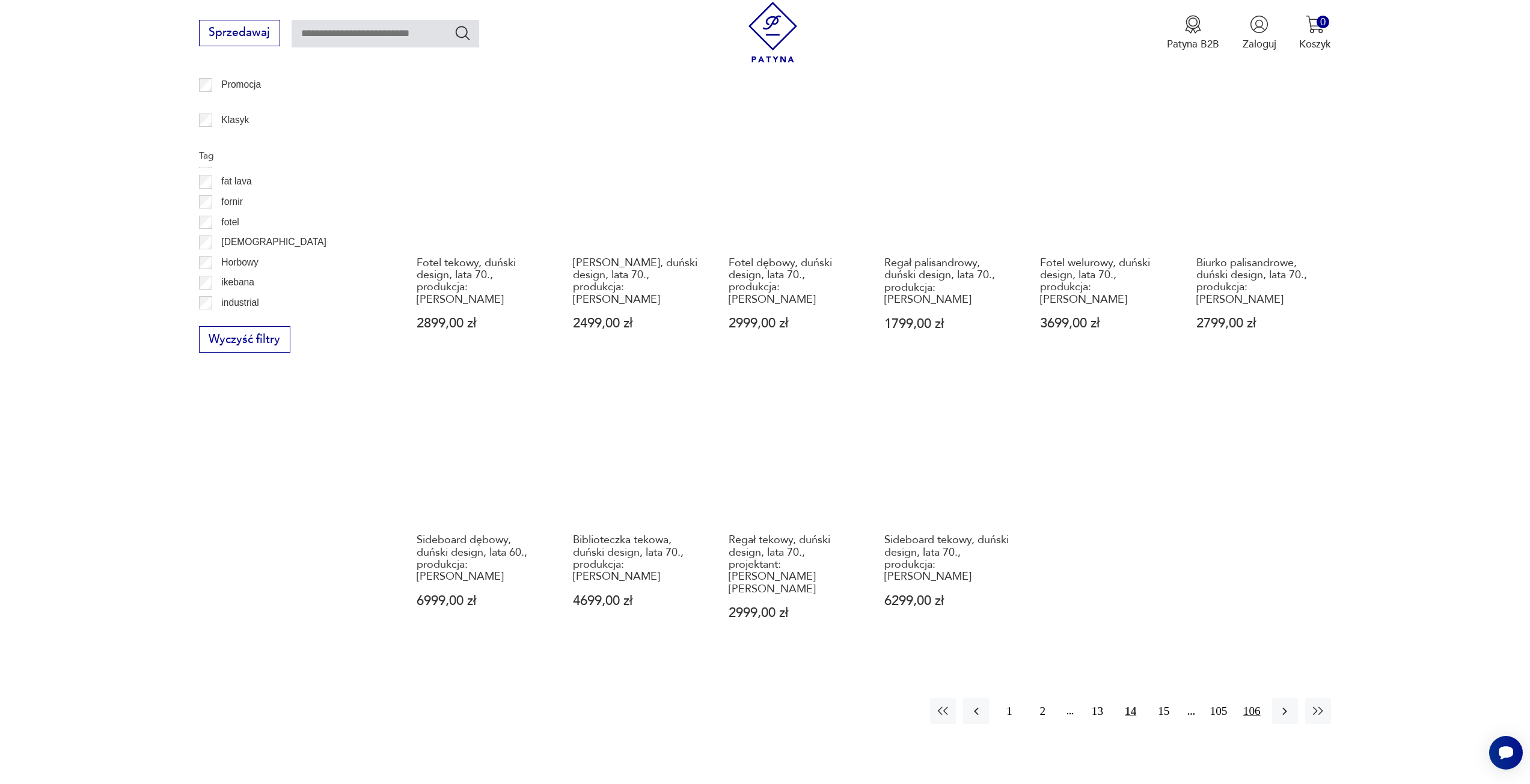
scroll to position [742, 0]
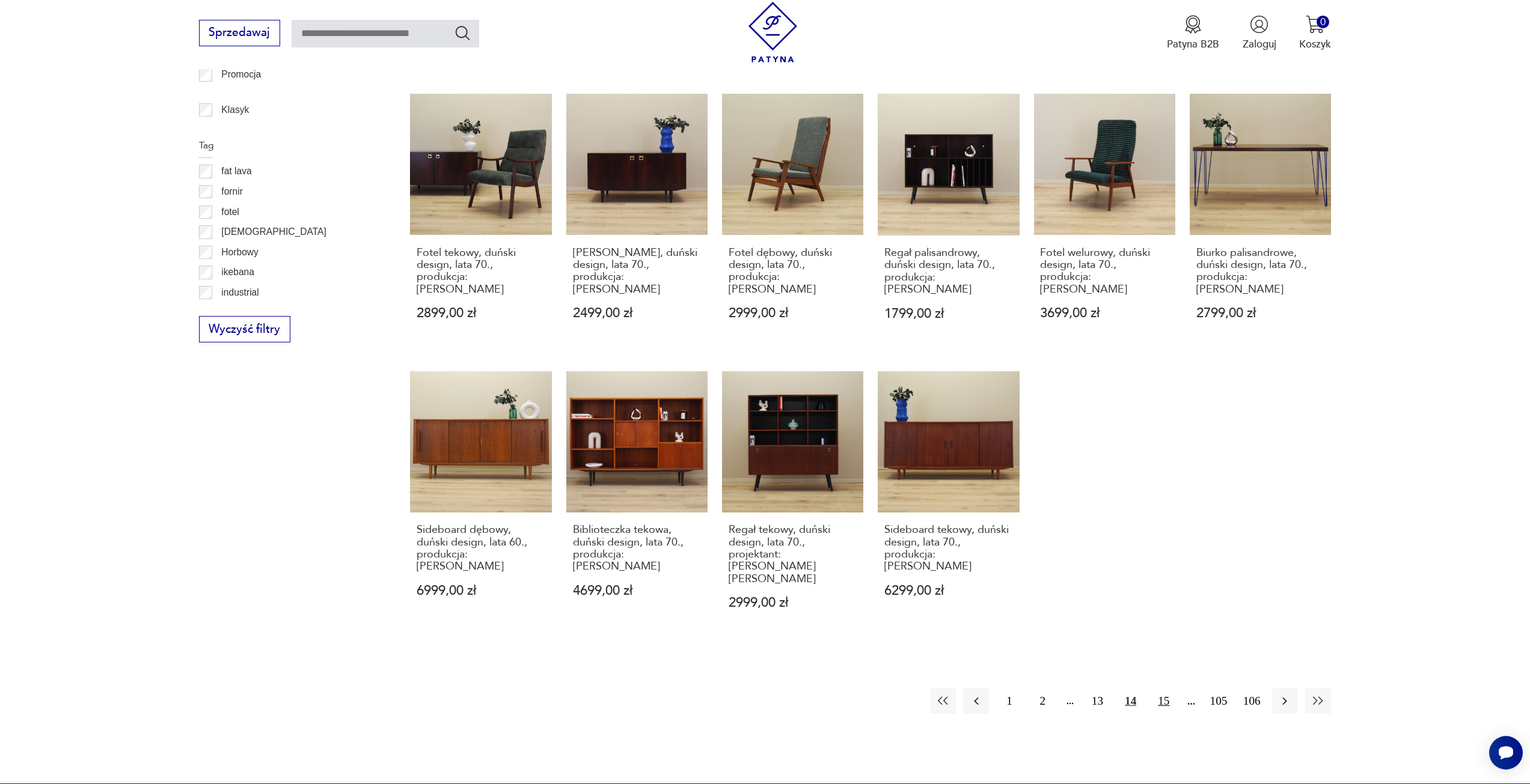
click at [1159, 688] on button "15" at bounding box center [1163, 701] width 26 height 26
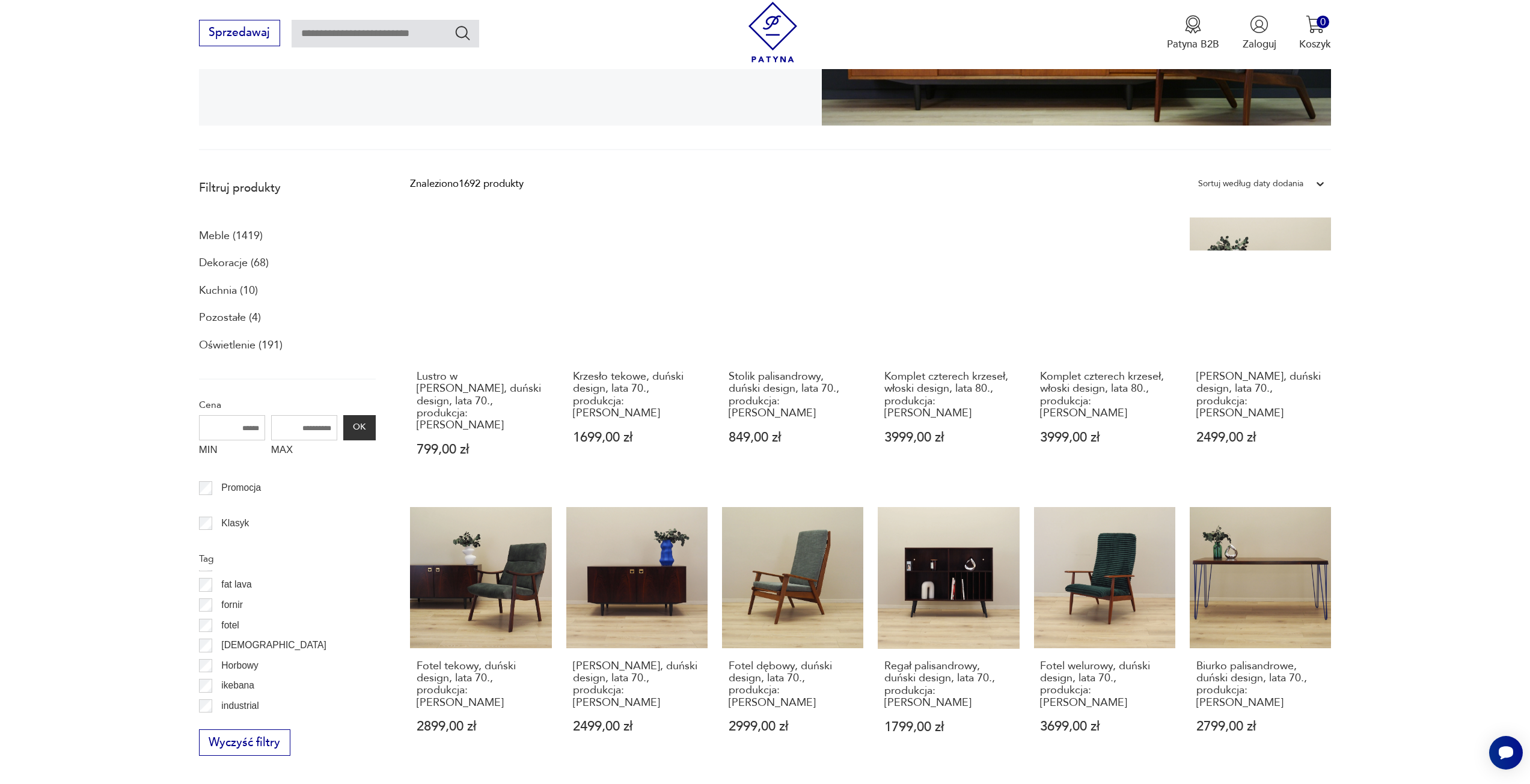
scroll to position [322, 0]
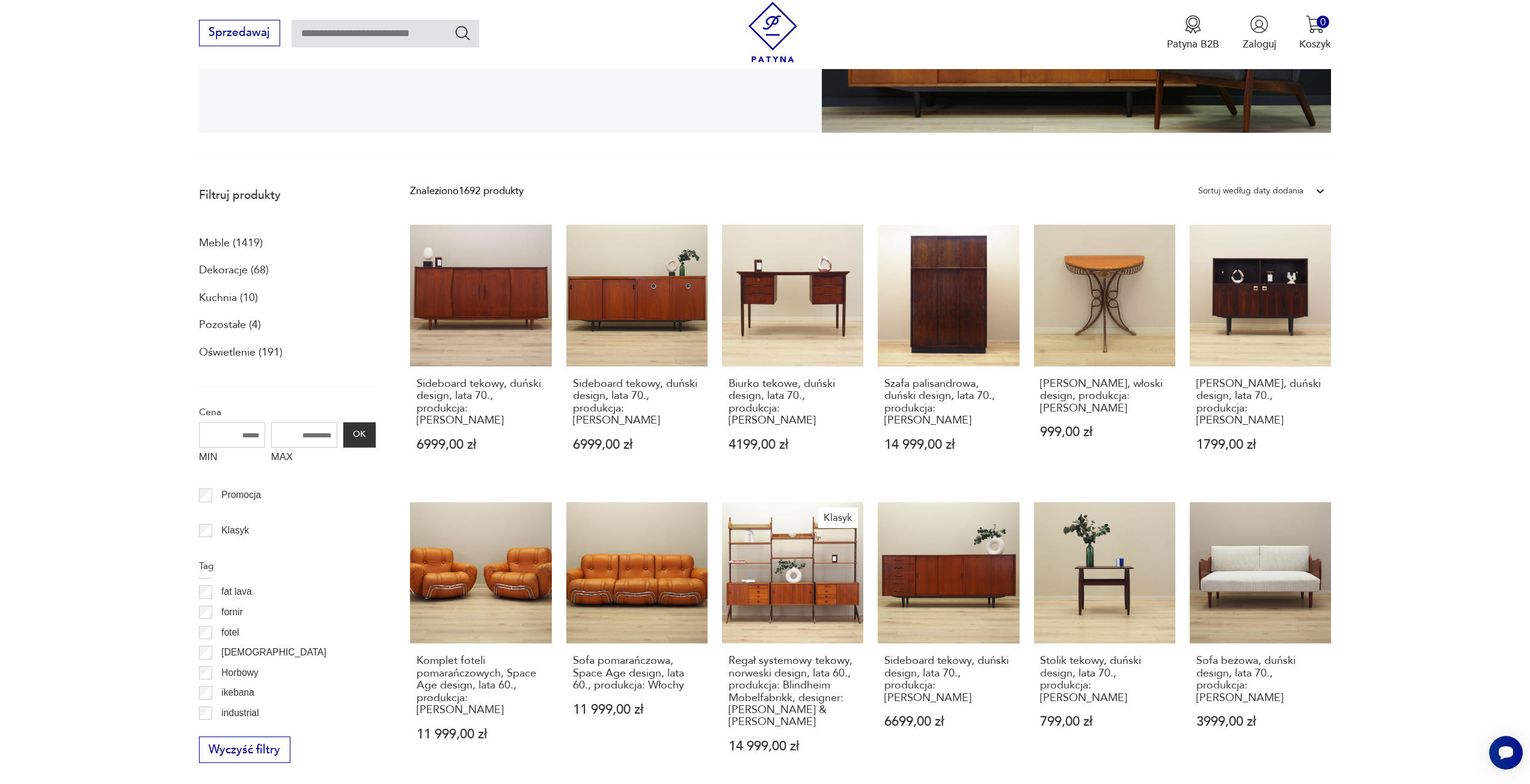
drag, startPoint x: 1310, startPoint y: 658, endPoint x: 1402, endPoint y: 365, distance: 307.1
click at [1402, 365] on section "Filtruj produkty Meble (1419) Dekoracje (68) Kuchnia (10) Pozostałe (4) Oświetl…" at bounding box center [765, 704] width 1530 height 1048
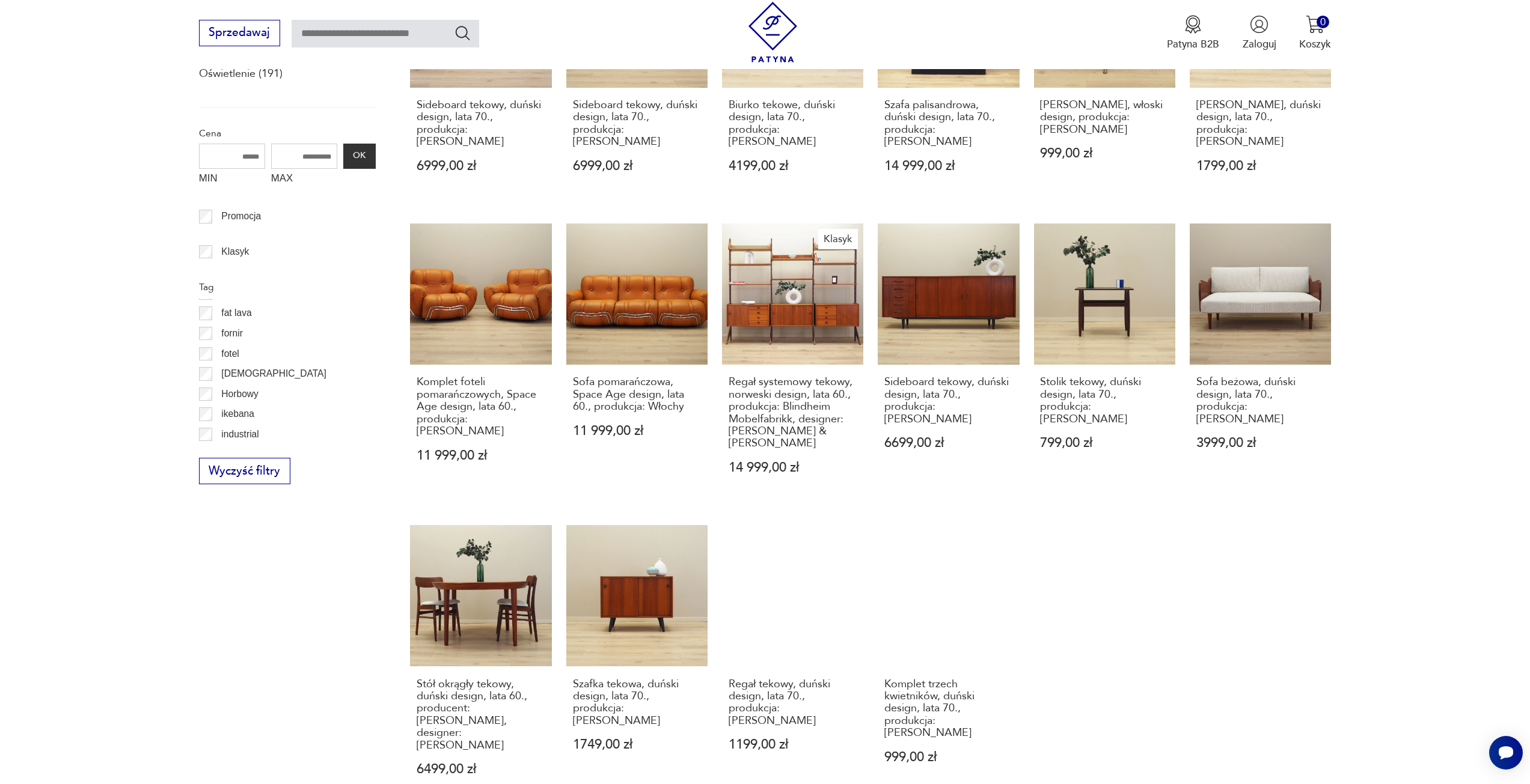
scroll to position [622, 0]
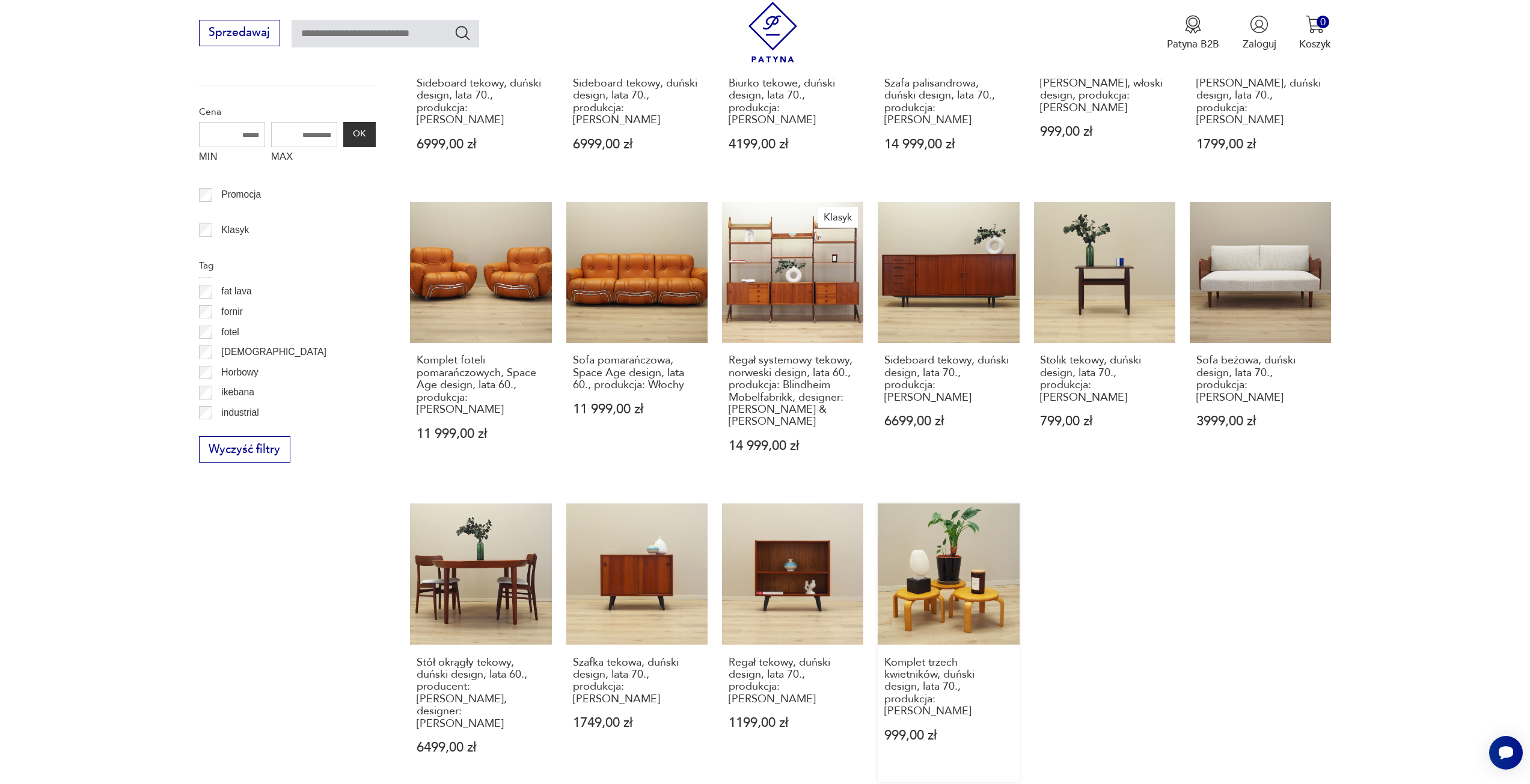
click at [960, 545] on link "Komplet trzech kwietników, duński design, lata 70., produkcja: Dania 999,00 zł" at bounding box center [948, 643] width 141 height 279
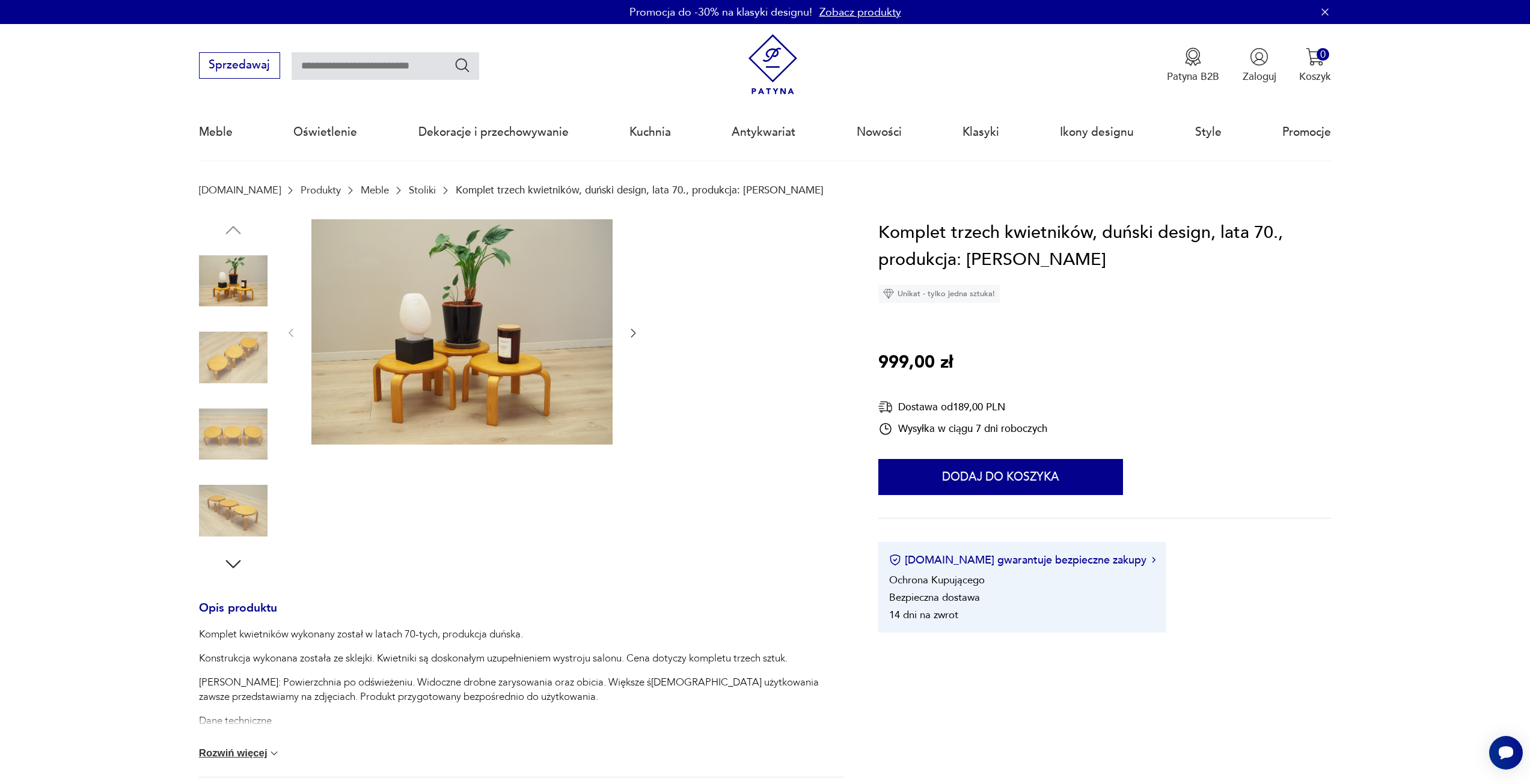
click at [636, 336] on icon "button" at bounding box center [633, 333] width 12 height 12
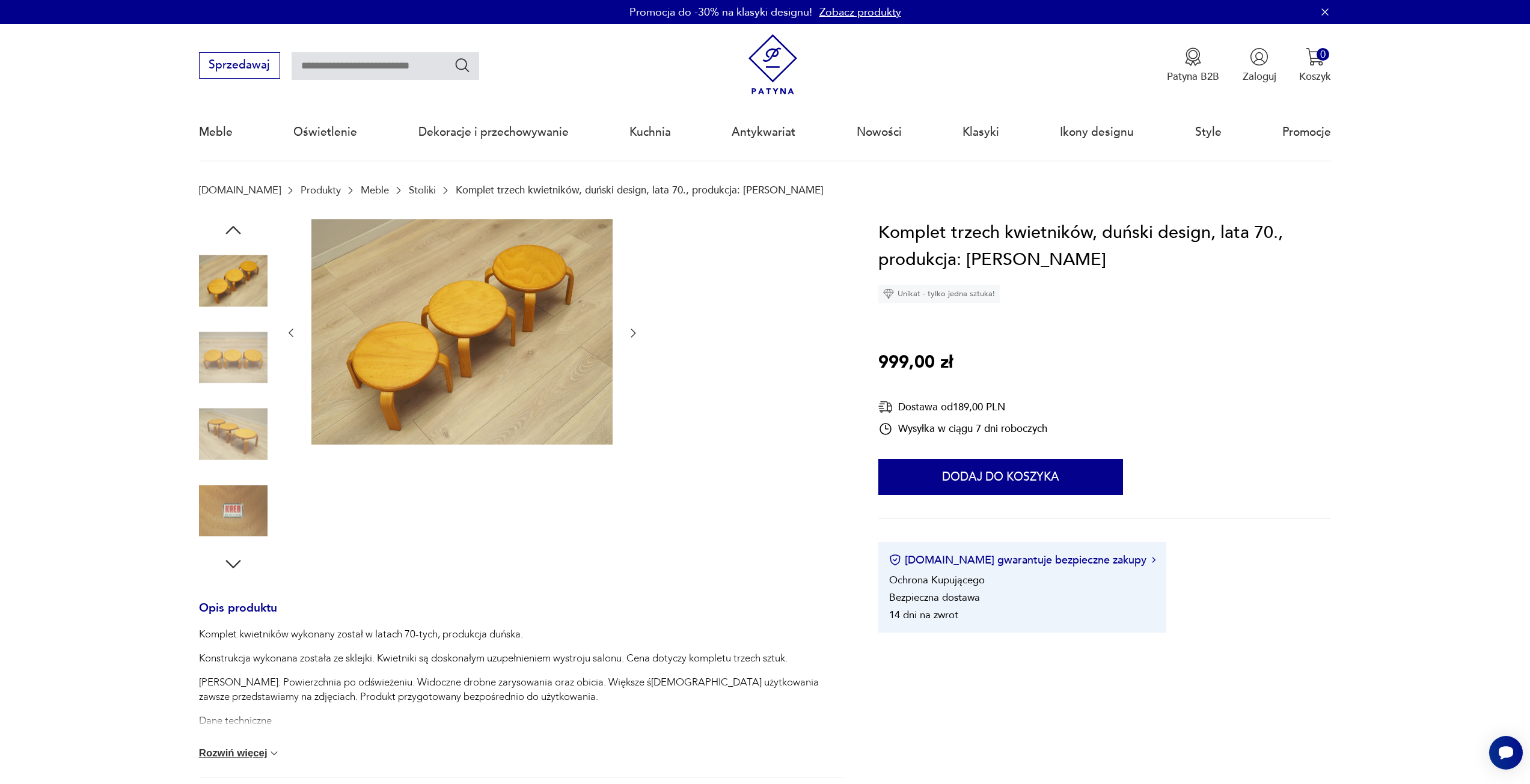
click at [636, 336] on icon "button" at bounding box center [633, 333] width 12 height 12
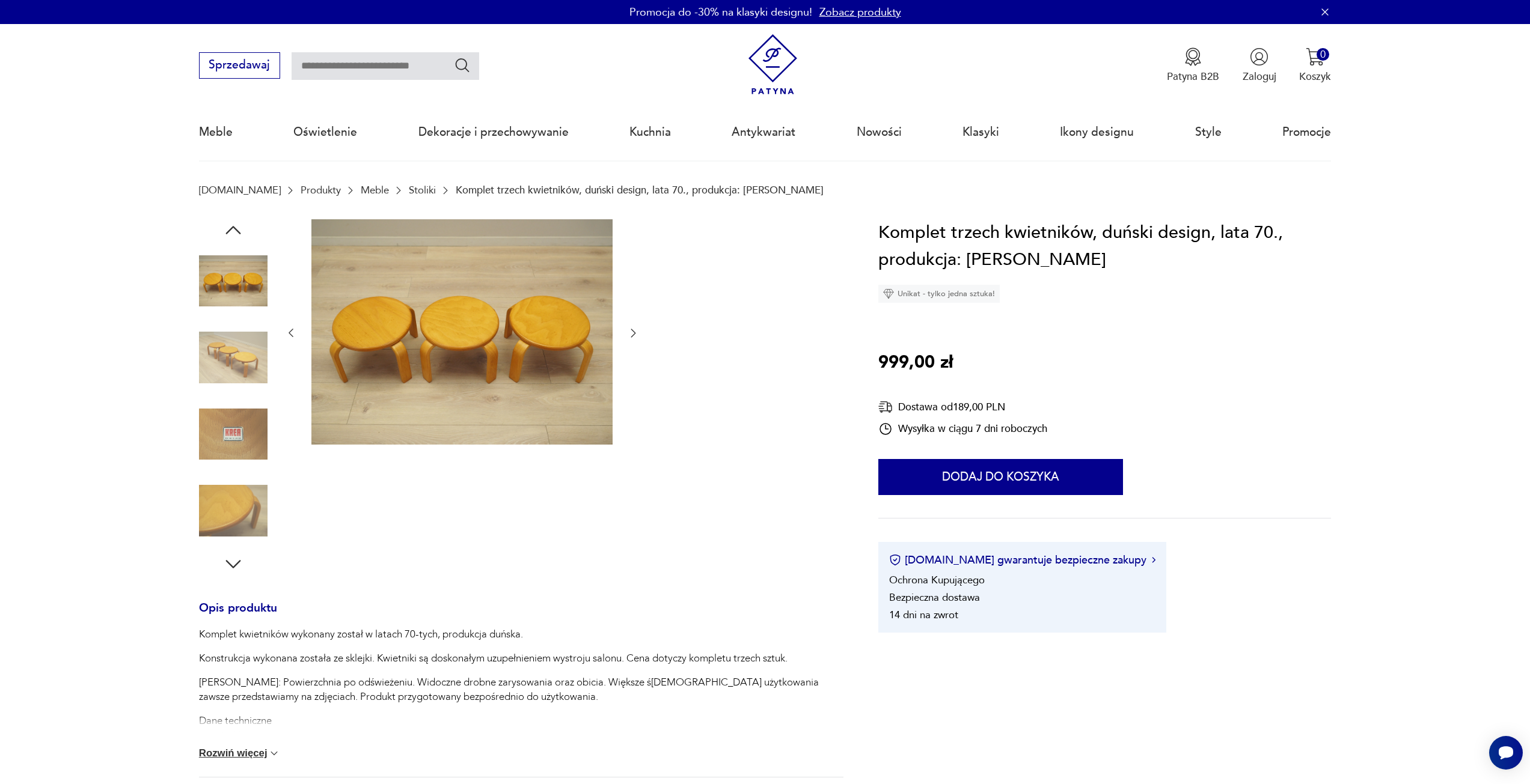
click at [636, 336] on icon "button" at bounding box center [633, 333] width 12 height 12
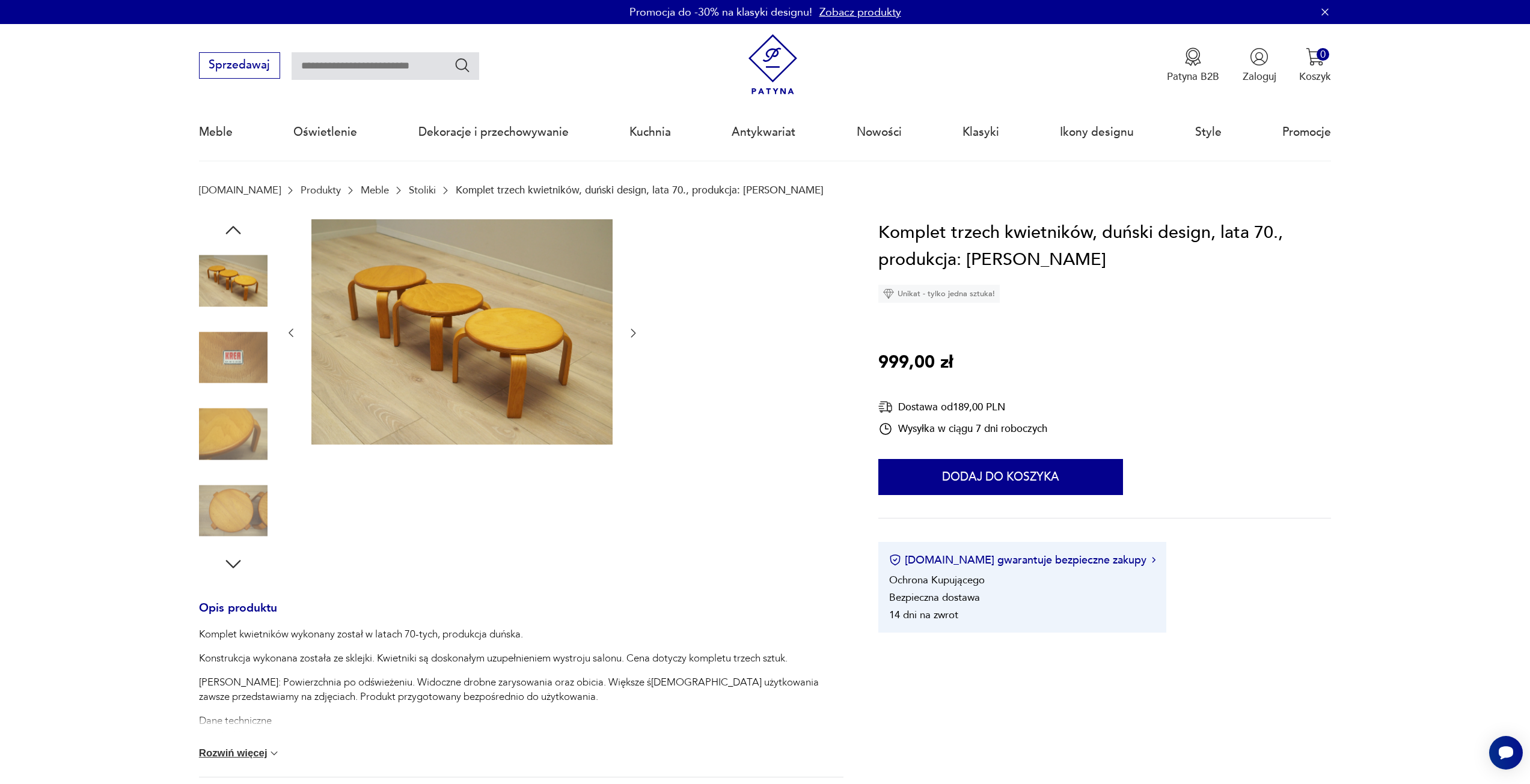
click at [636, 336] on icon "button" at bounding box center [633, 333] width 12 height 12
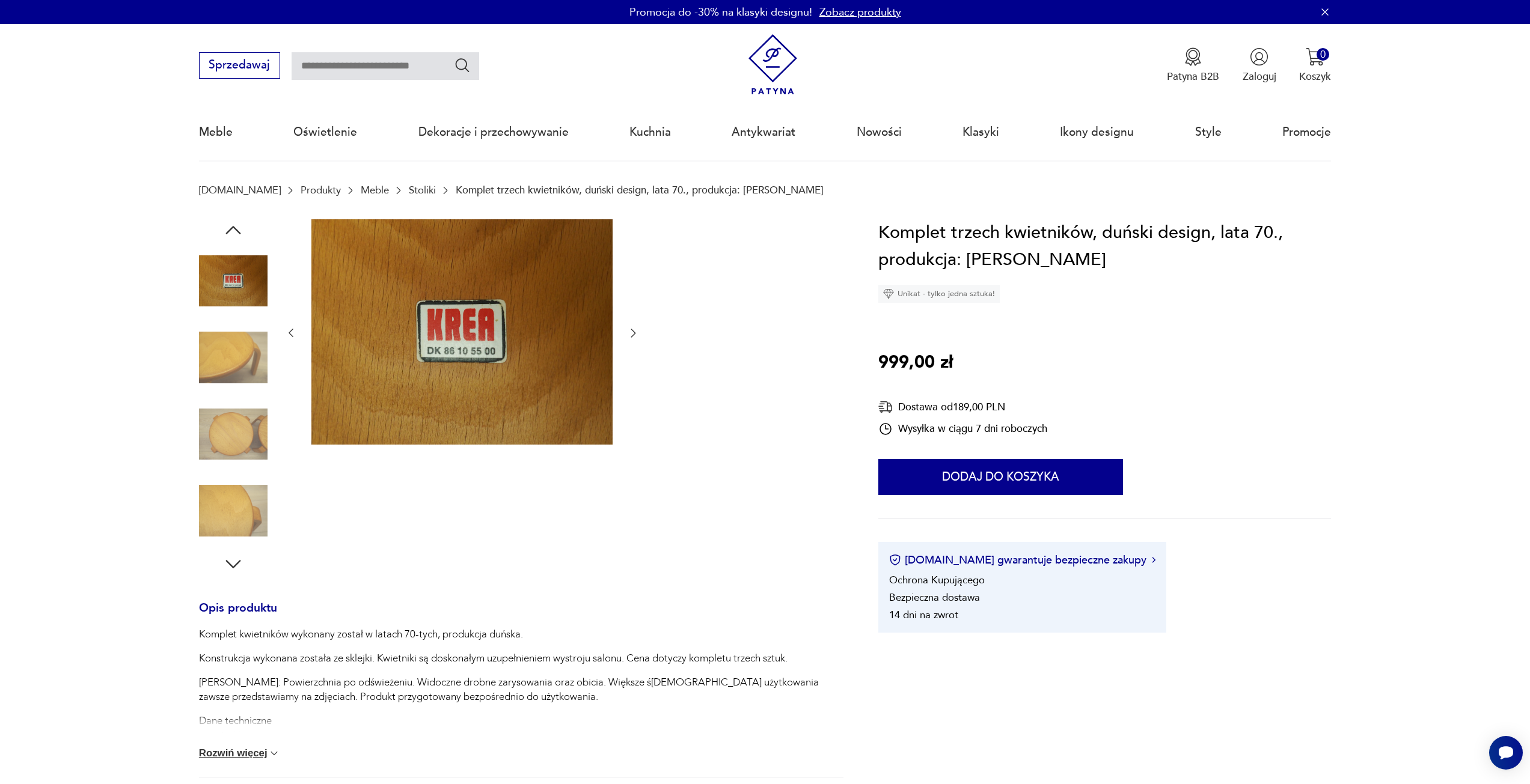
click at [636, 336] on icon "button" at bounding box center [633, 333] width 12 height 12
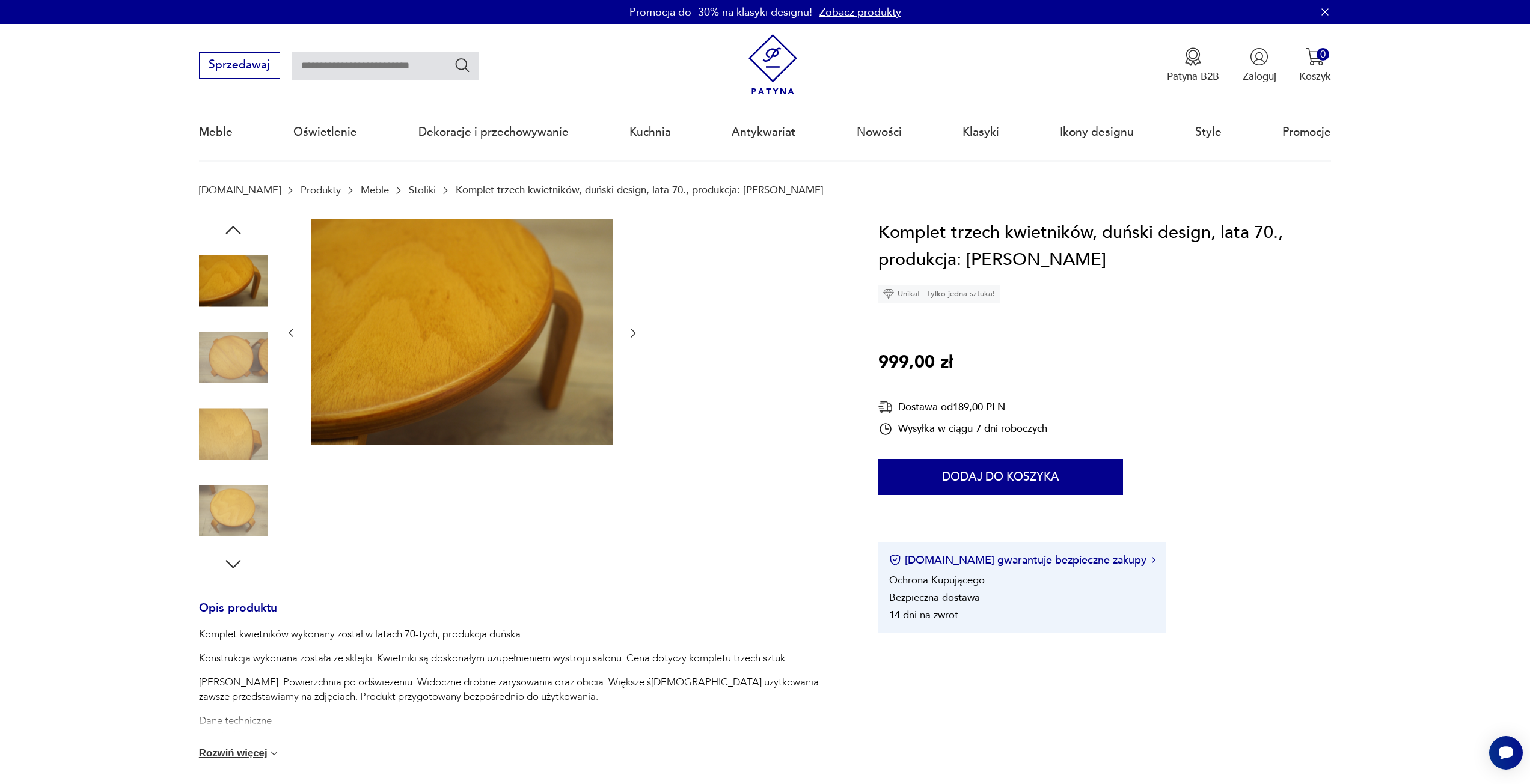
click at [636, 336] on icon "button" at bounding box center [633, 333] width 12 height 12
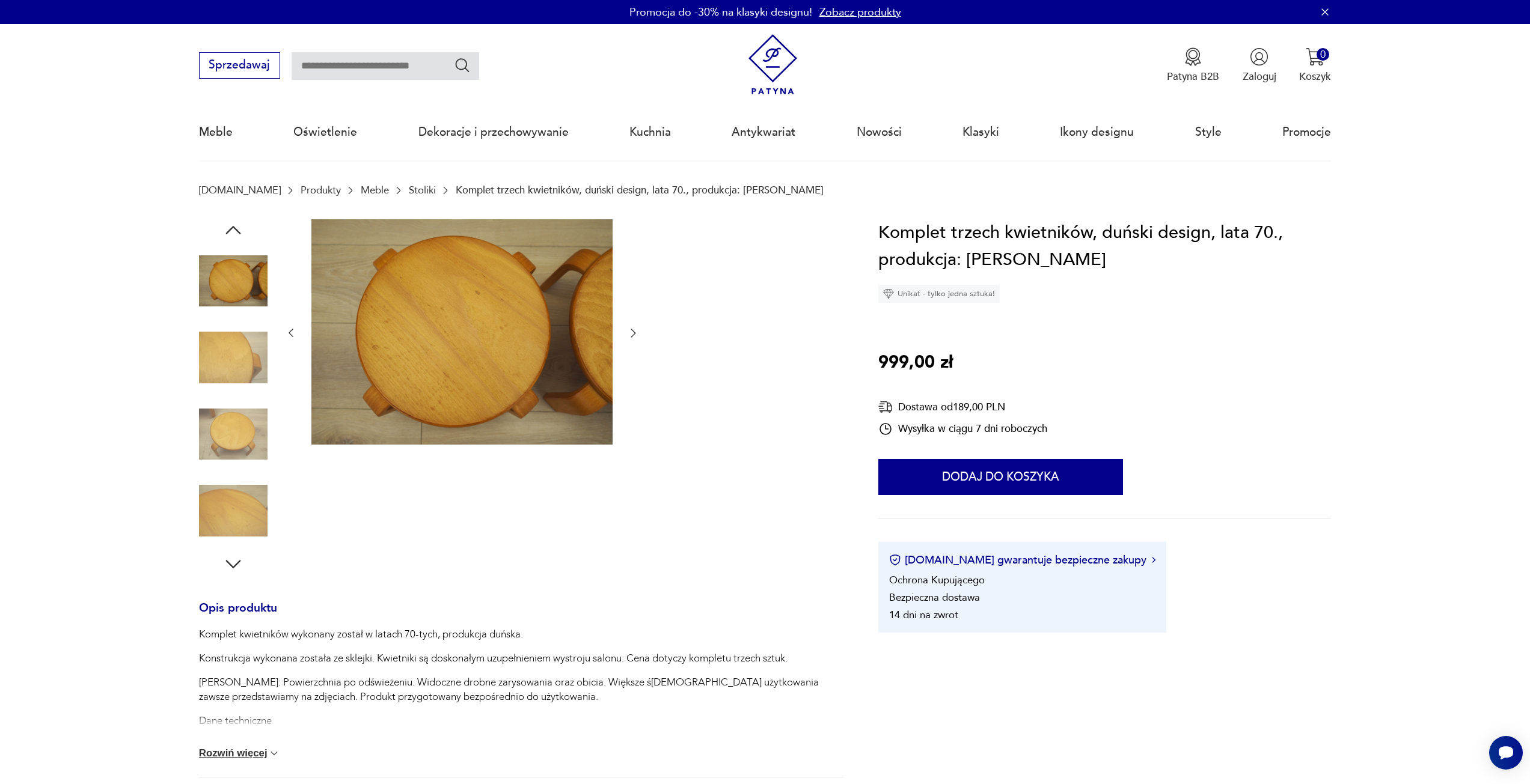
click at [636, 336] on icon "button" at bounding box center [633, 333] width 12 height 12
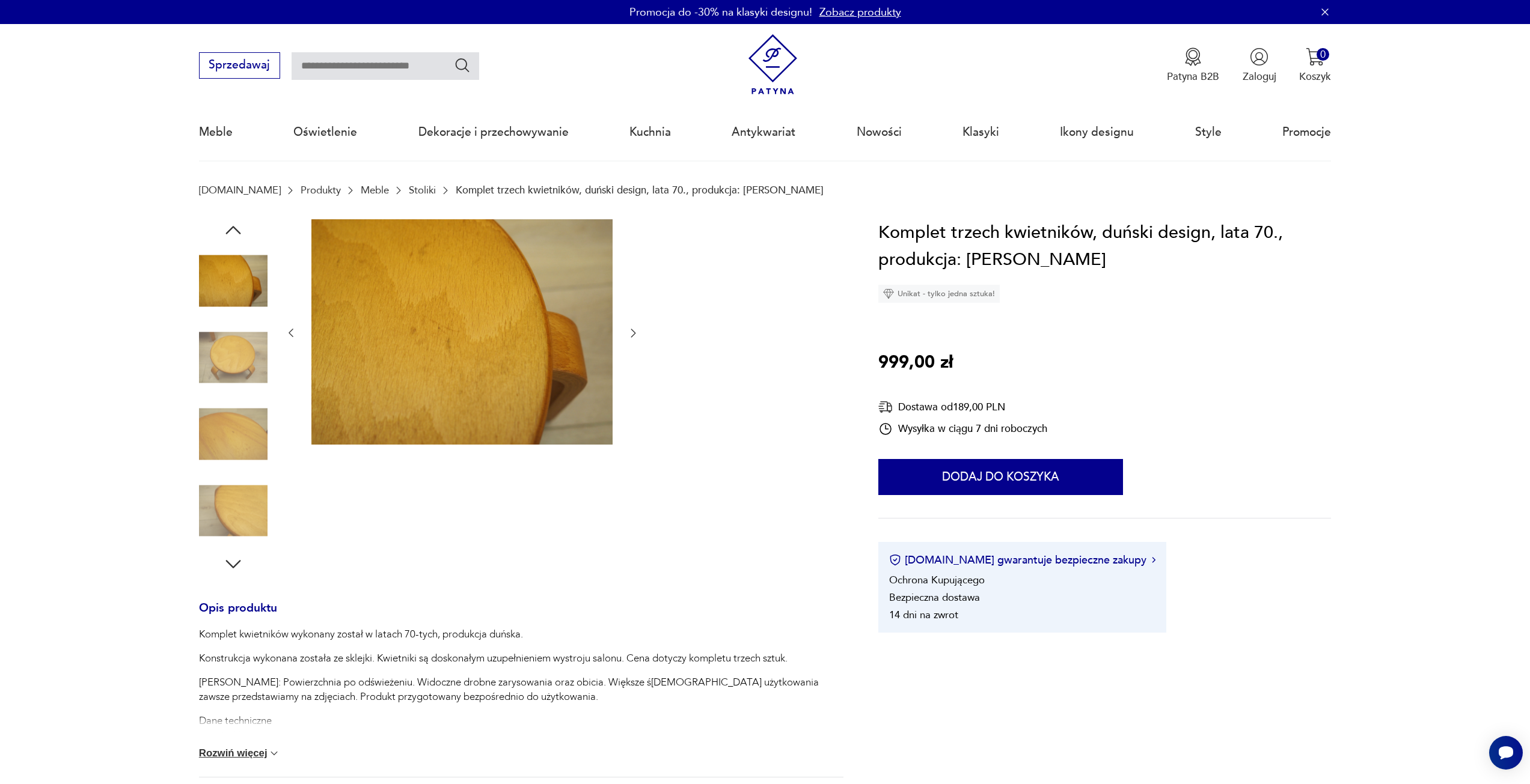
click at [636, 336] on icon "button" at bounding box center [633, 333] width 12 height 12
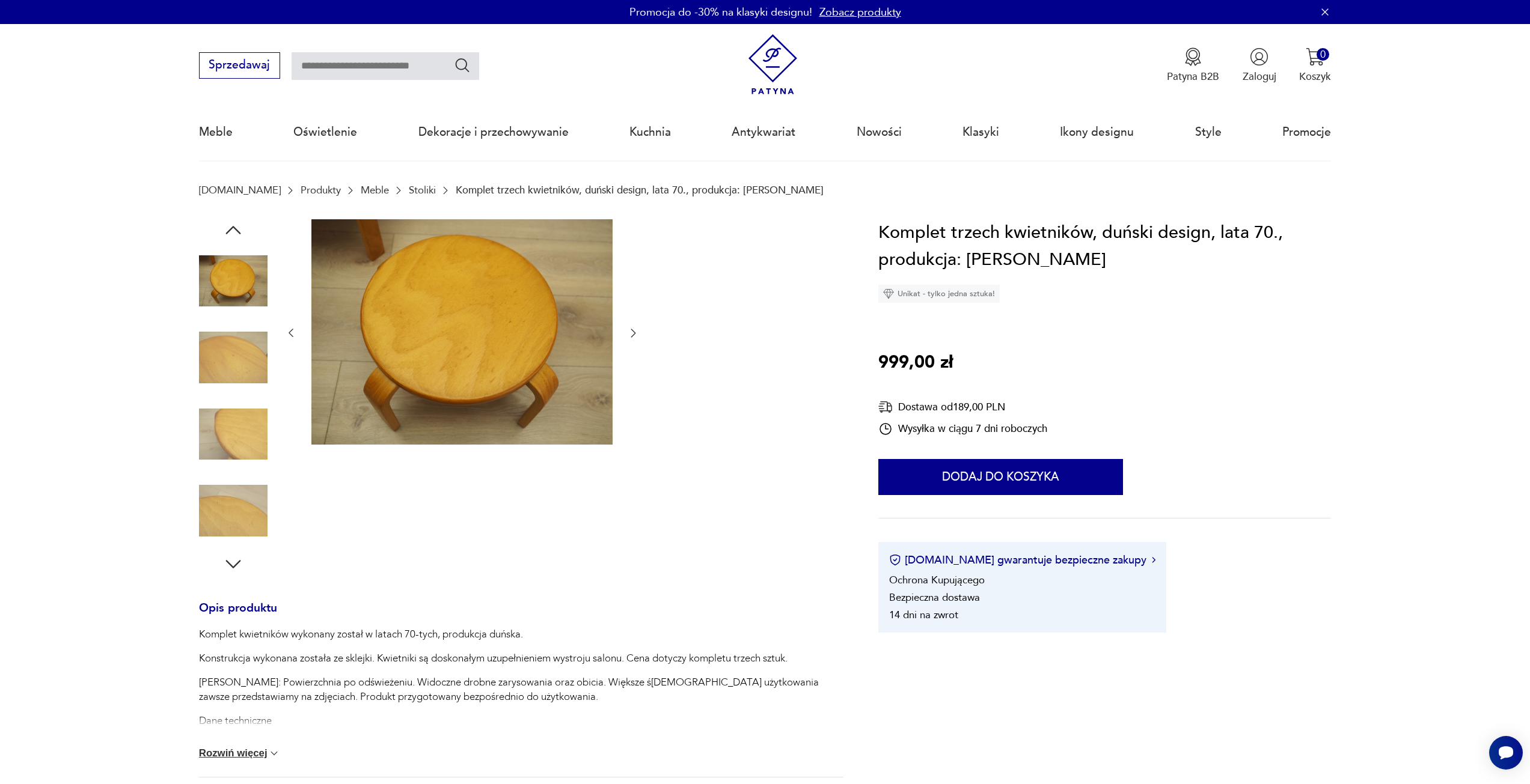
click at [636, 336] on icon "button" at bounding box center [633, 333] width 12 height 12
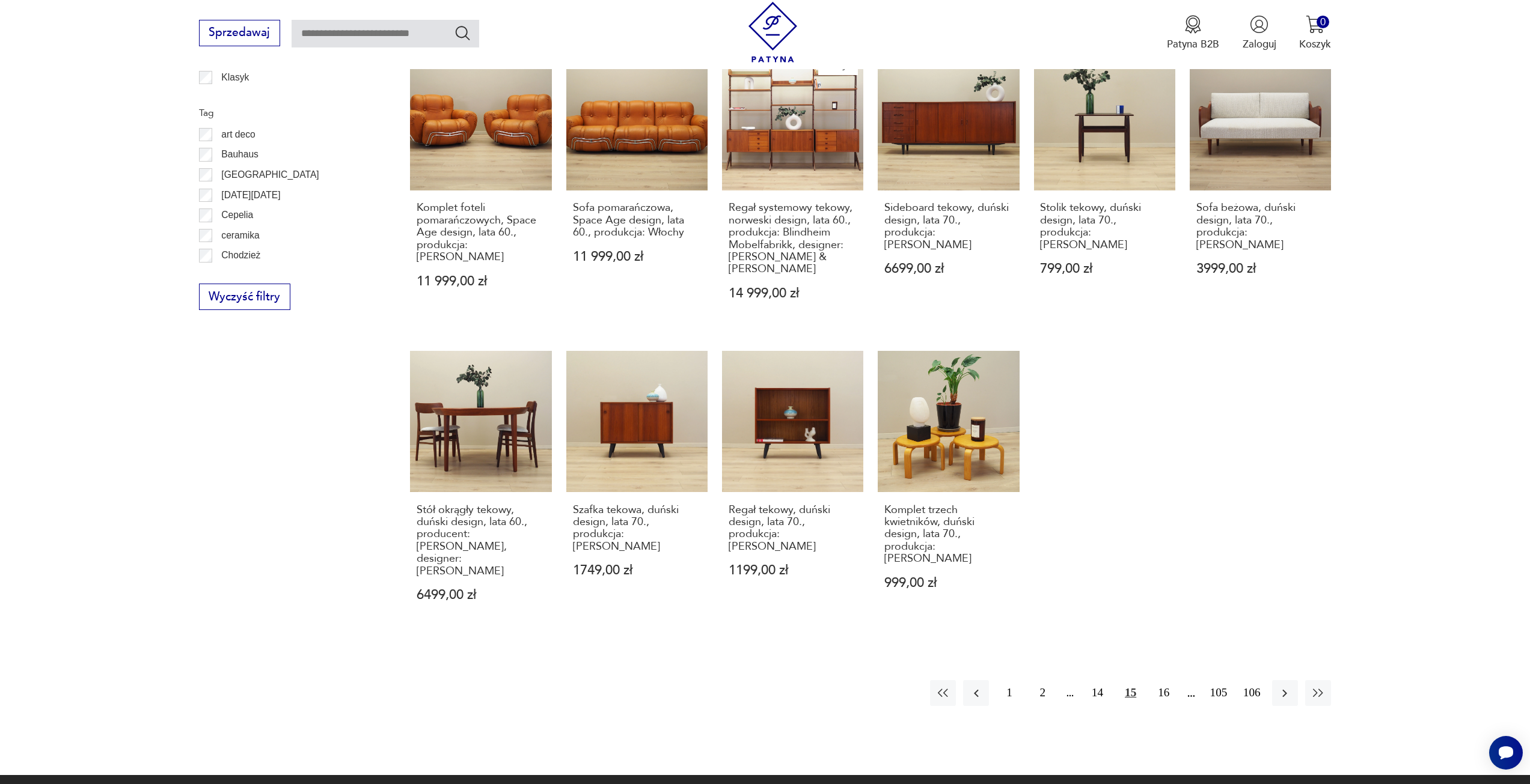
scroll to position [863, 0]
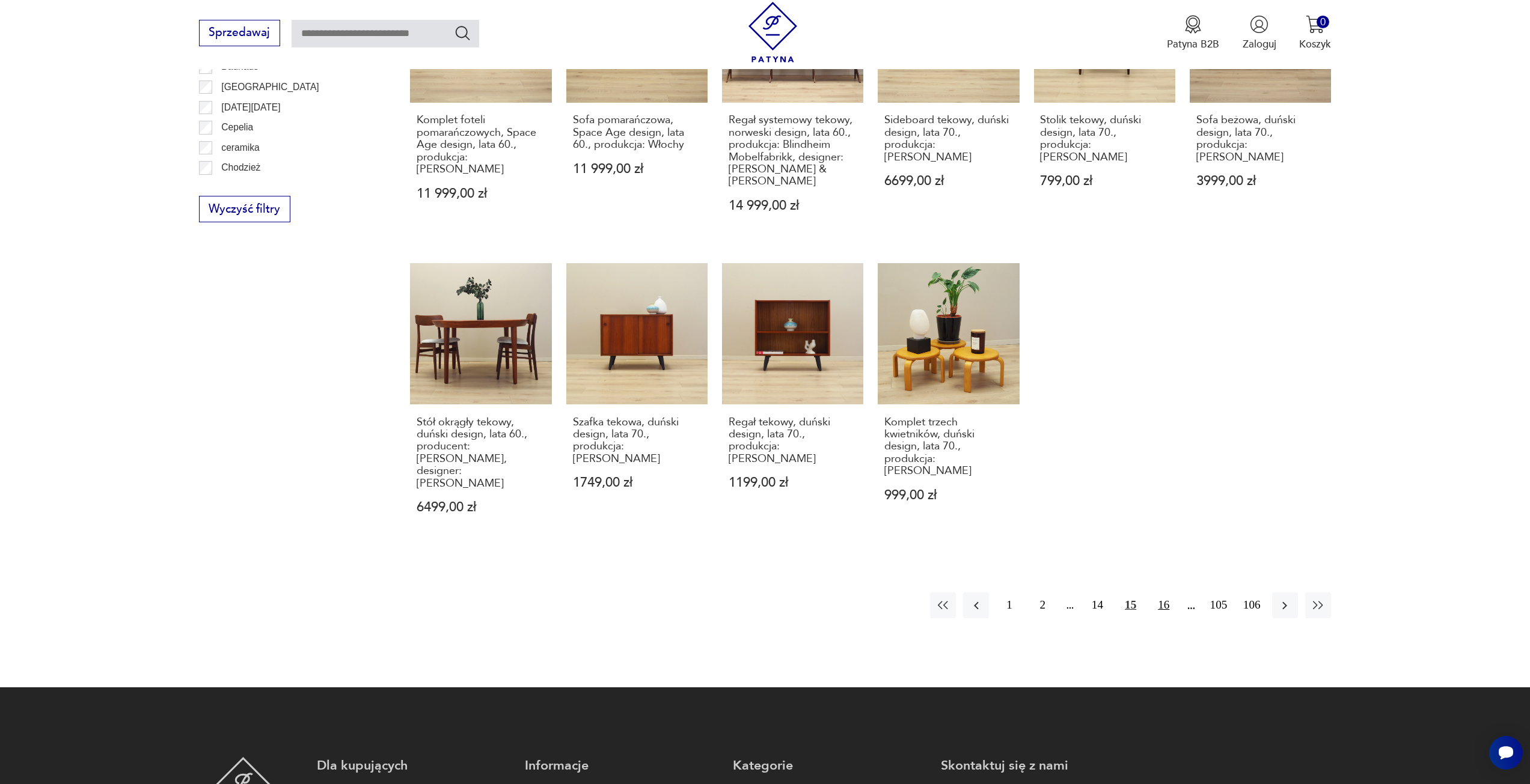
click at [1168, 592] on button "16" at bounding box center [1163, 605] width 26 height 26
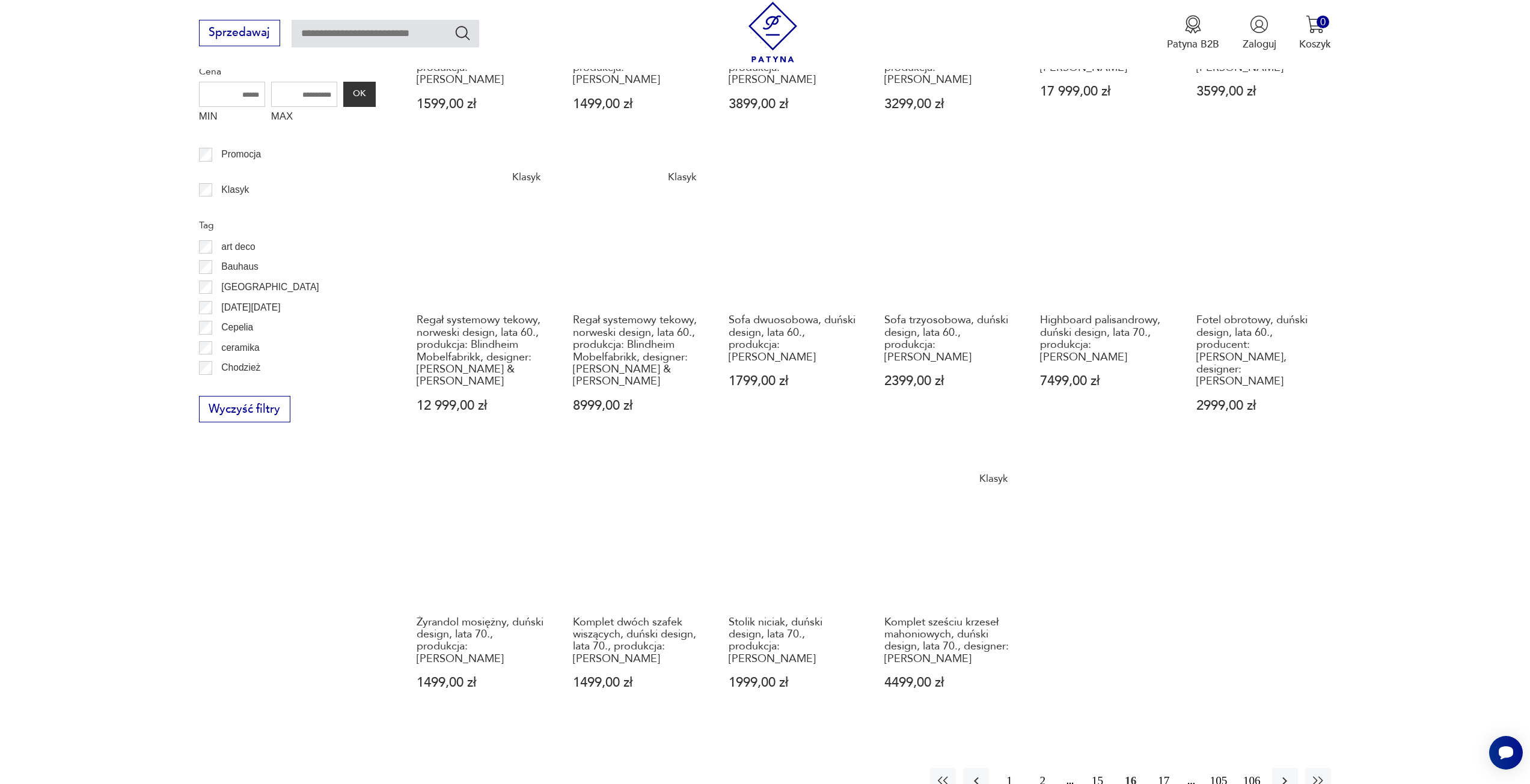
scroll to position [802, 0]
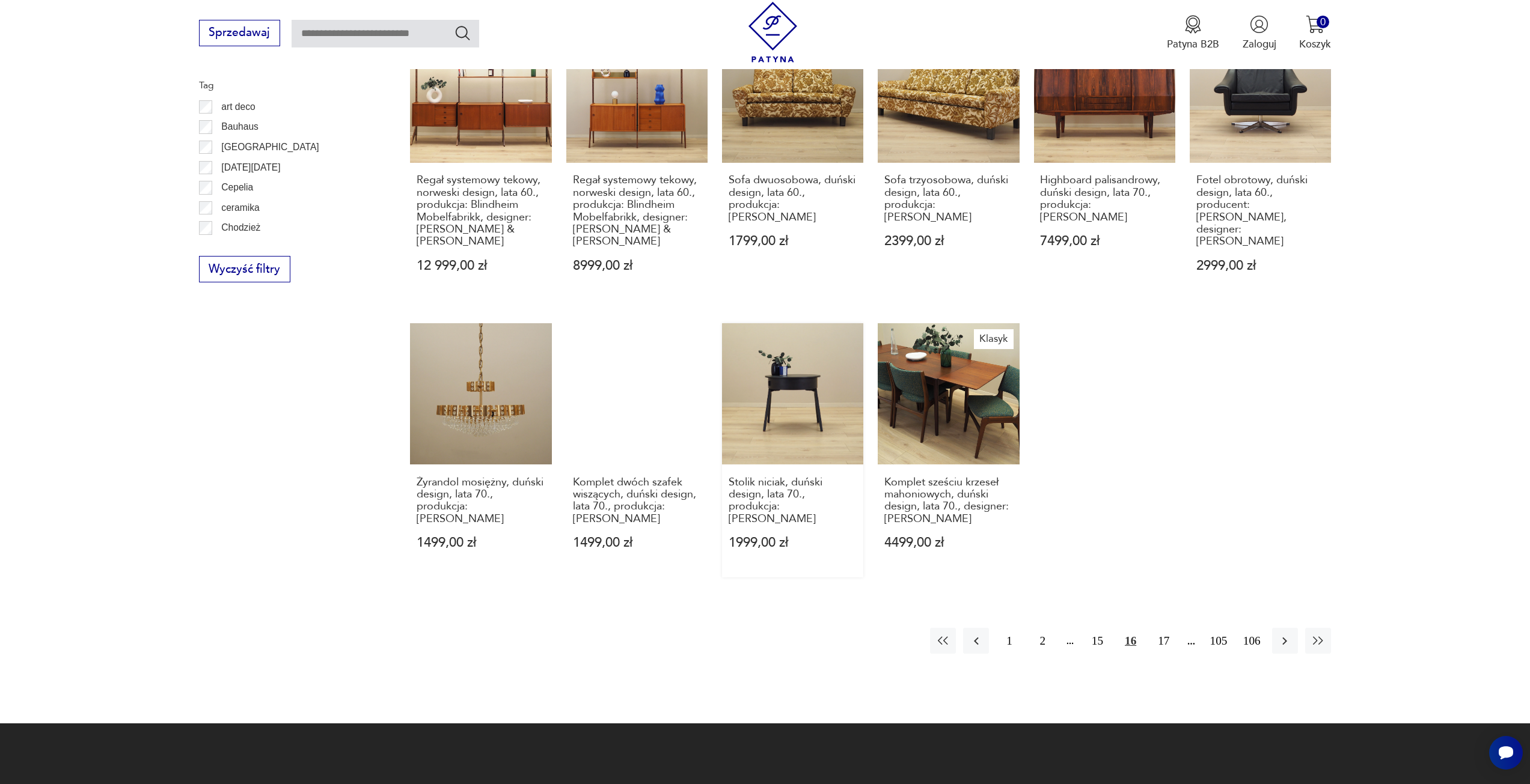
click at [769, 389] on link "Stolik niciak, duński design, lata 70., produkcja: Dania 1999,00 zł" at bounding box center [792, 450] width 141 height 254
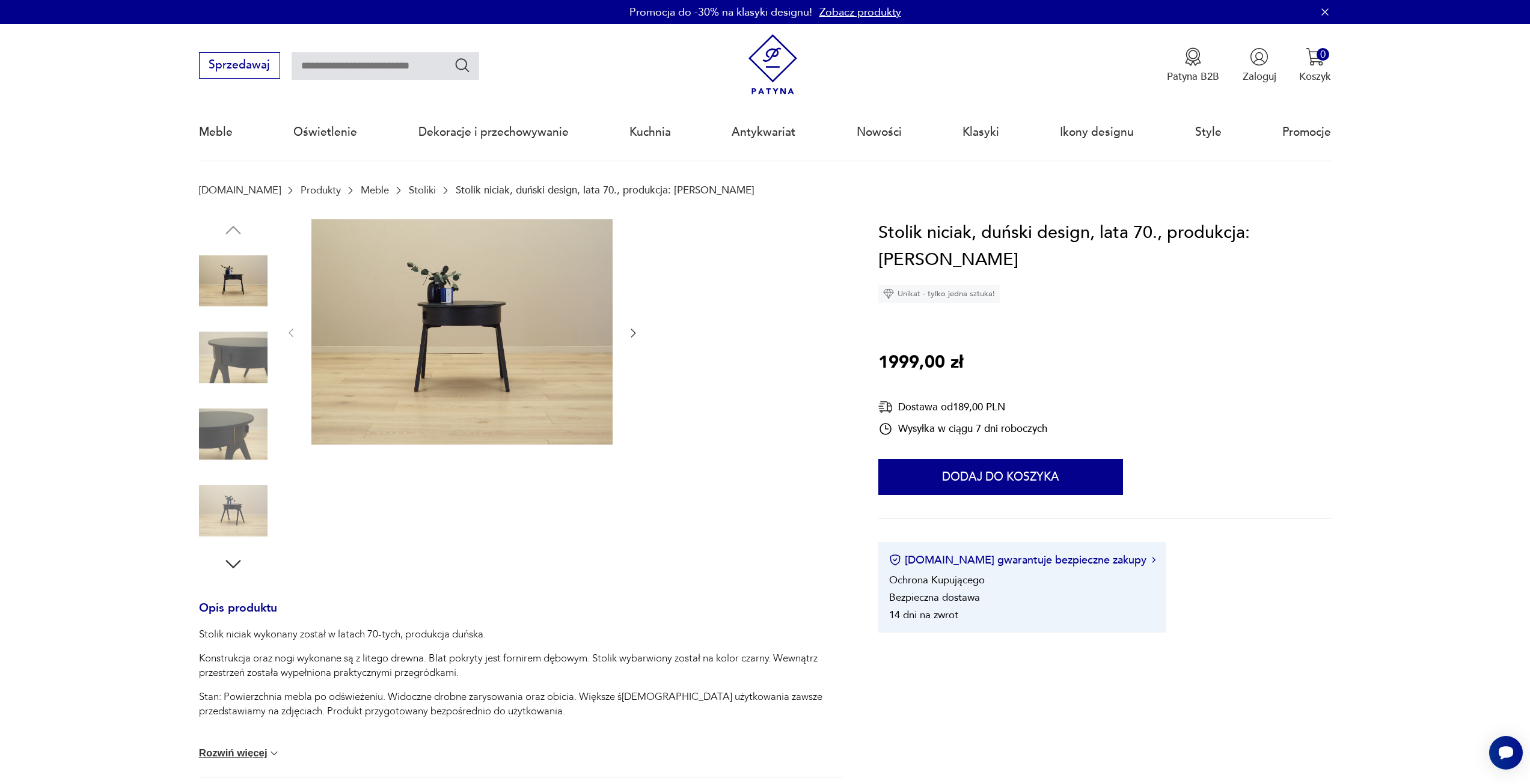
click at [629, 334] on icon "button" at bounding box center [633, 333] width 12 height 12
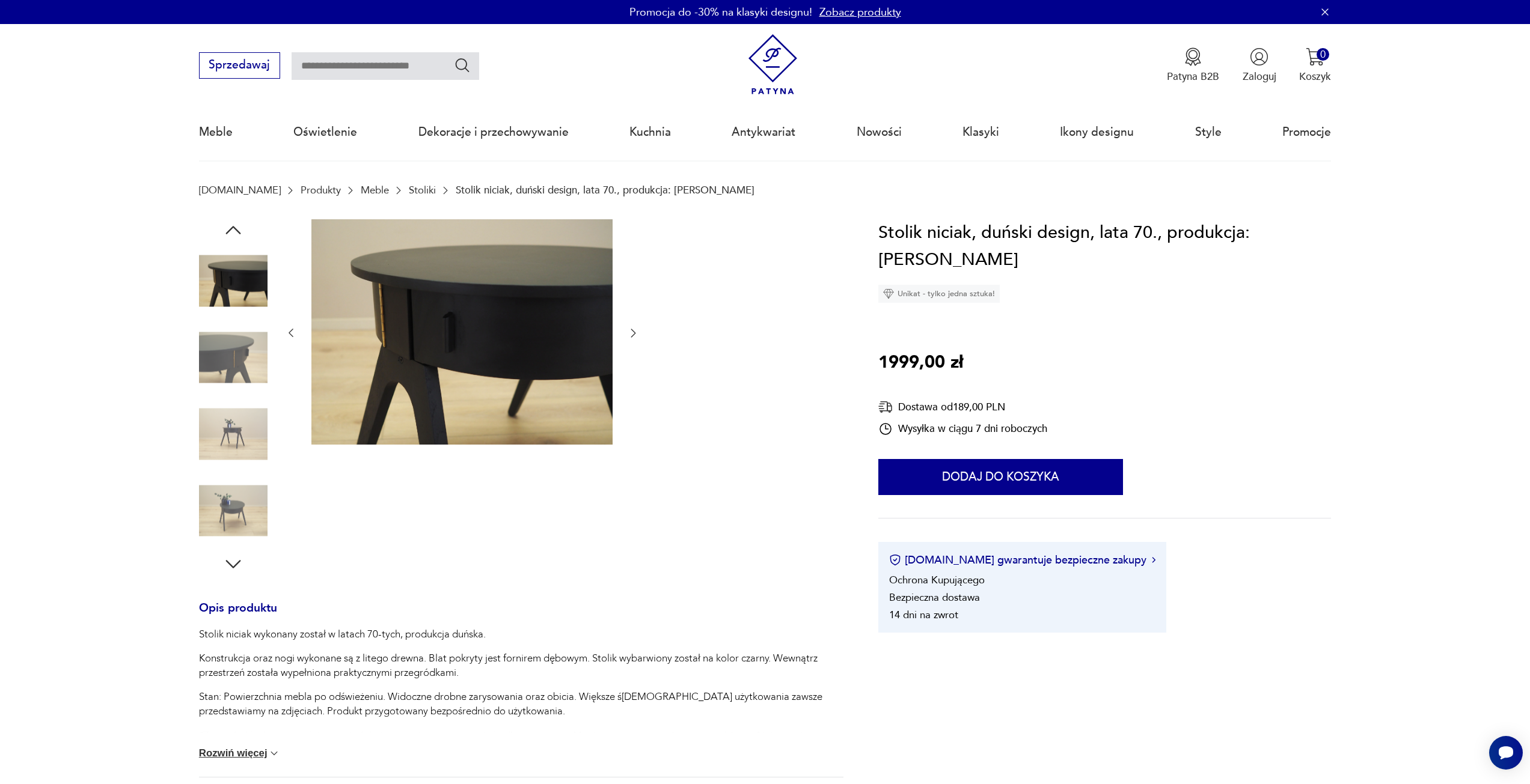
click at [629, 334] on icon "button" at bounding box center [633, 333] width 12 height 12
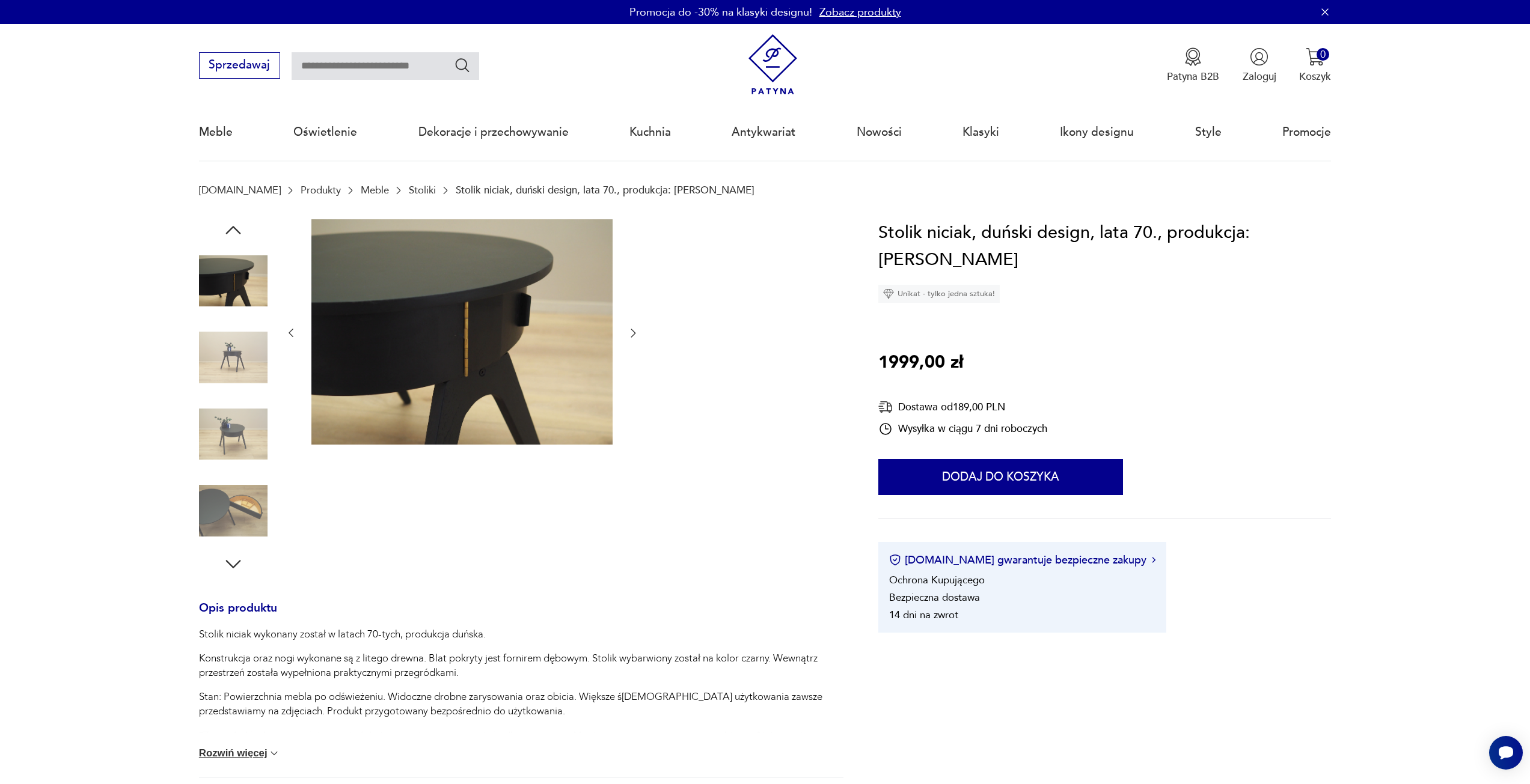
click at [629, 334] on icon "button" at bounding box center [633, 333] width 12 height 12
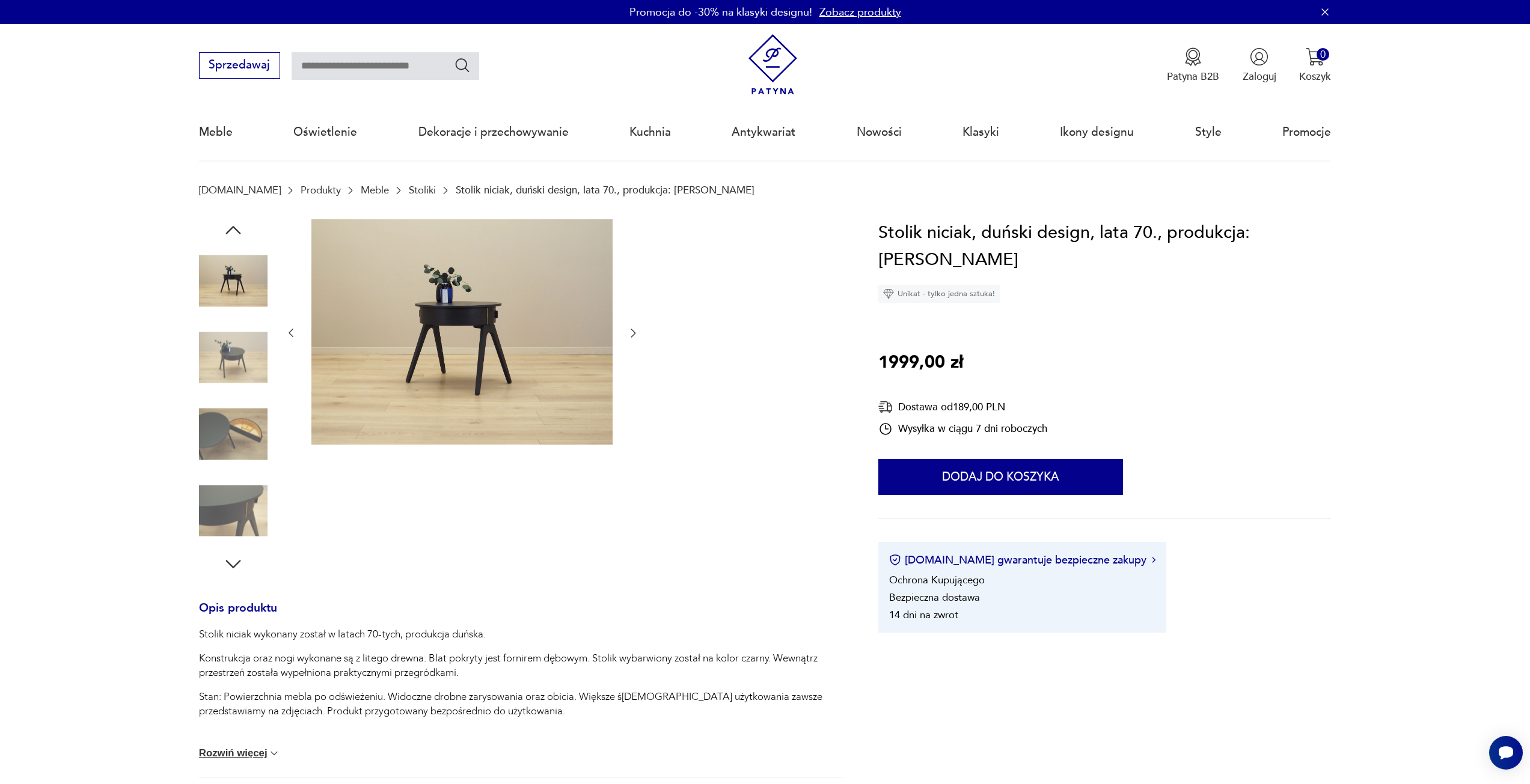
click at [629, 334] on icon "button" at bounding box center [633, 333] width 12 height 12
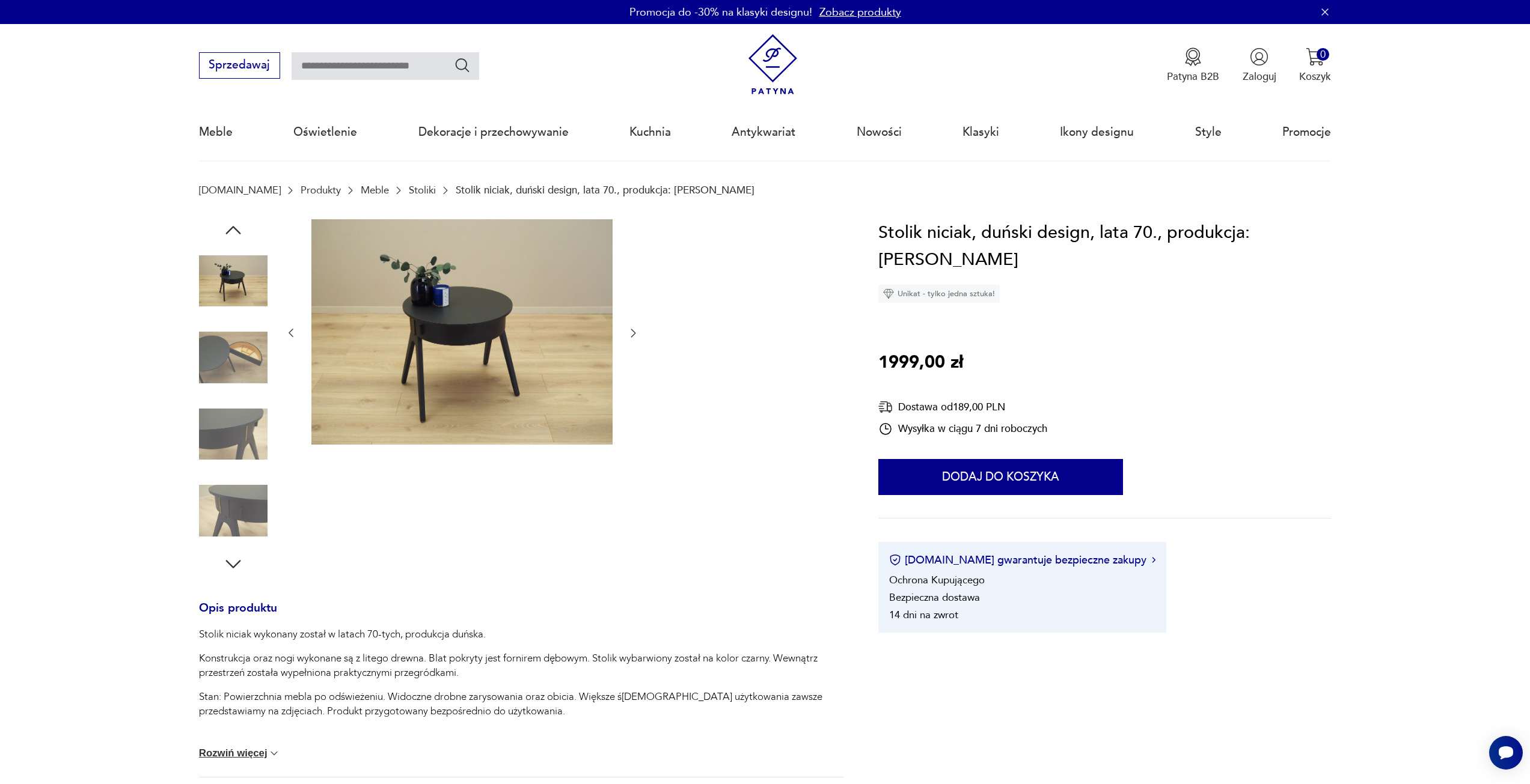
click at [629, 334] on icon "button" at bounding box center [633, 333] width 12 height 12
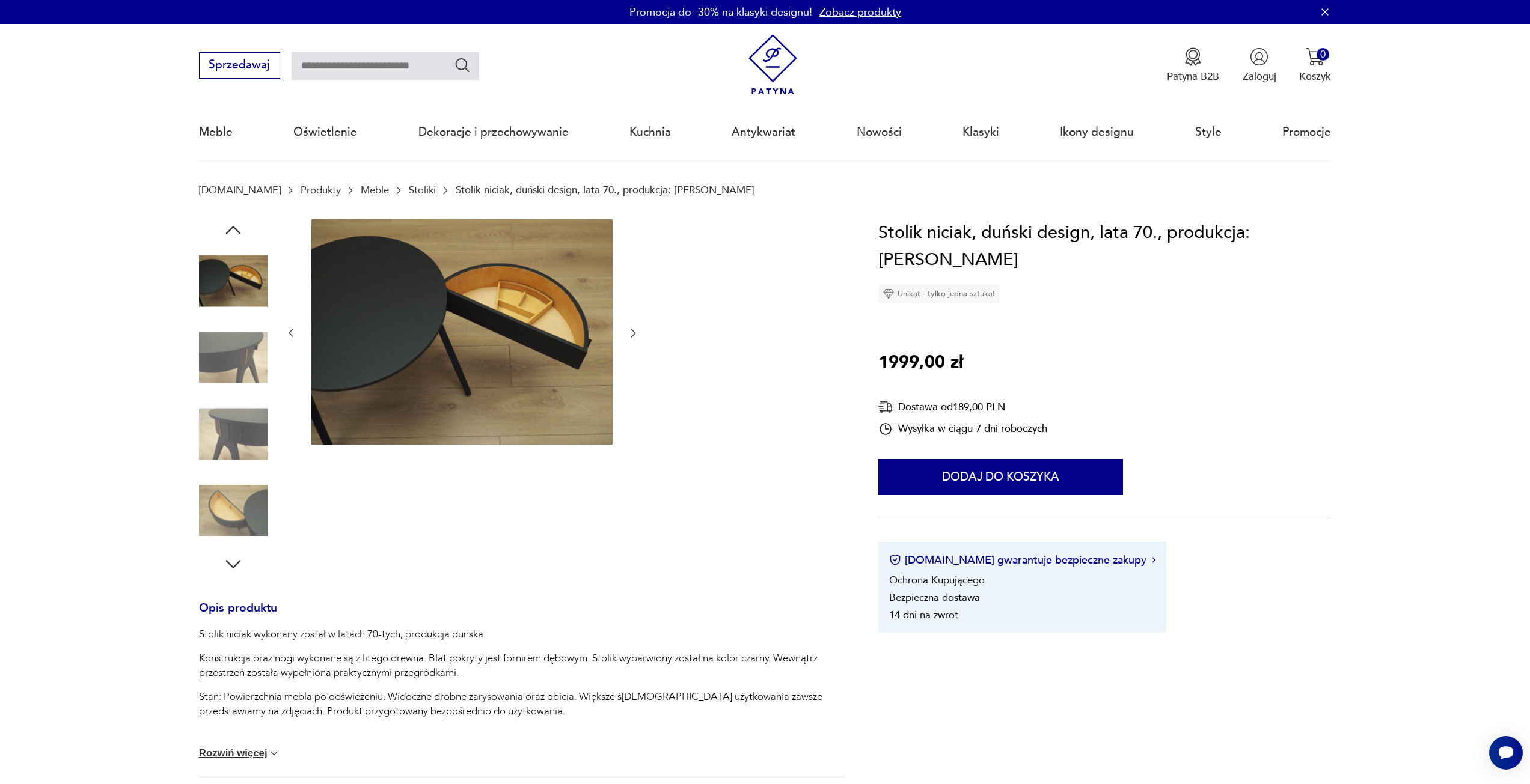
click at [629, 334] on icon "button" at bounding box center [633, 333] width 12 height 12
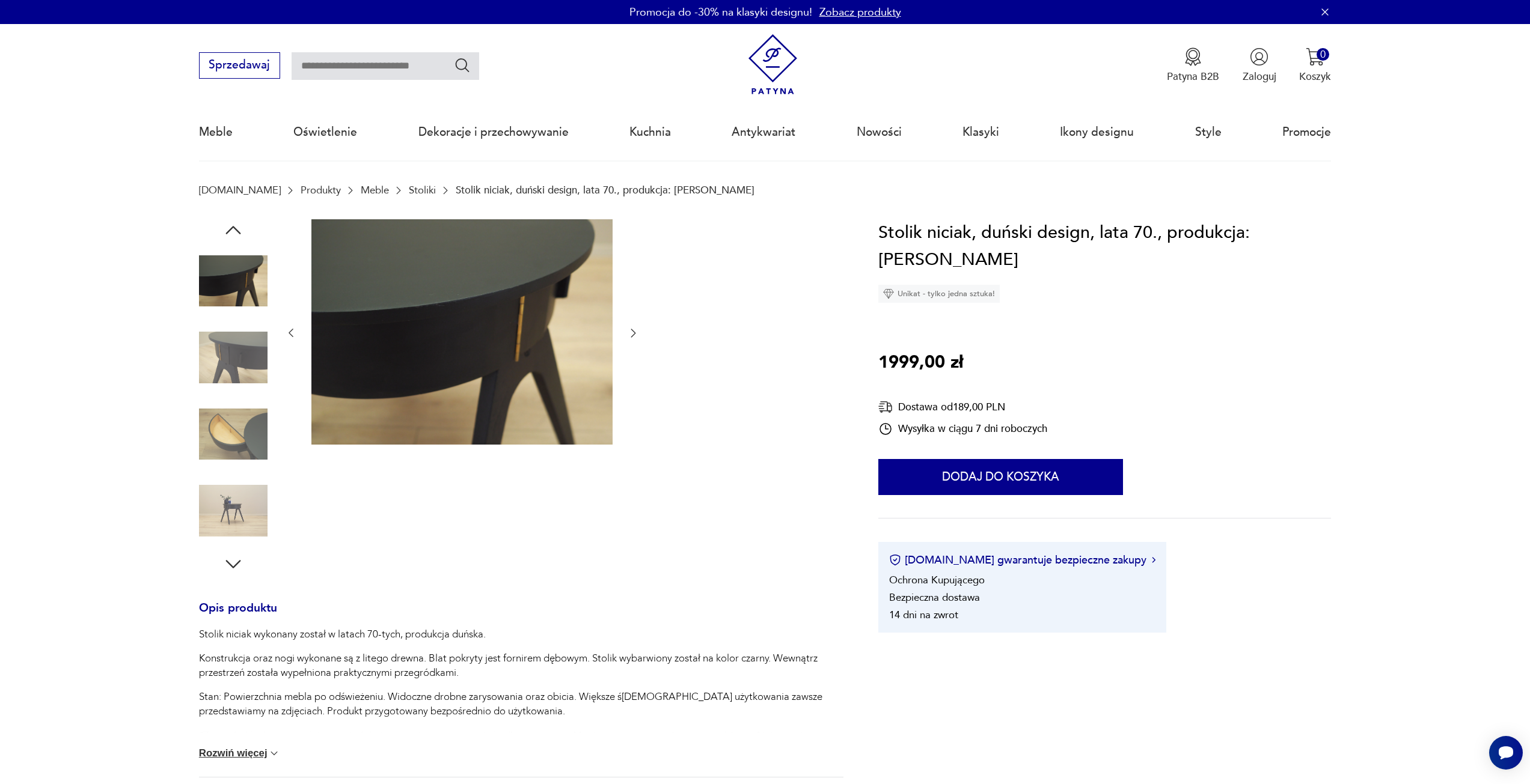
click at [629, 334] on icon "button" at bounding box center [633, 333] width 12 height 12
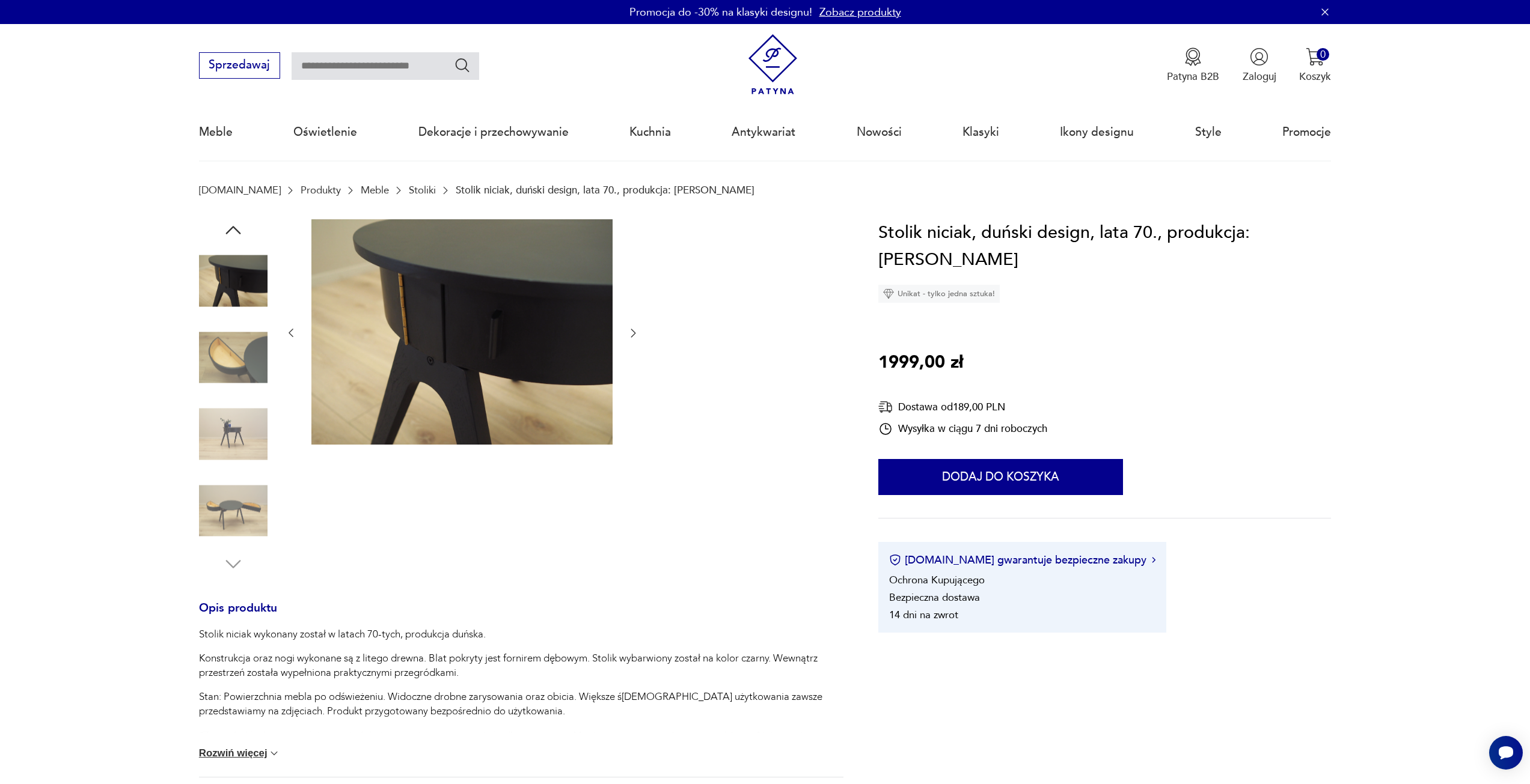
click at [629, 334] on icon "button" at bounding box center [633, 333] width 12 height 12
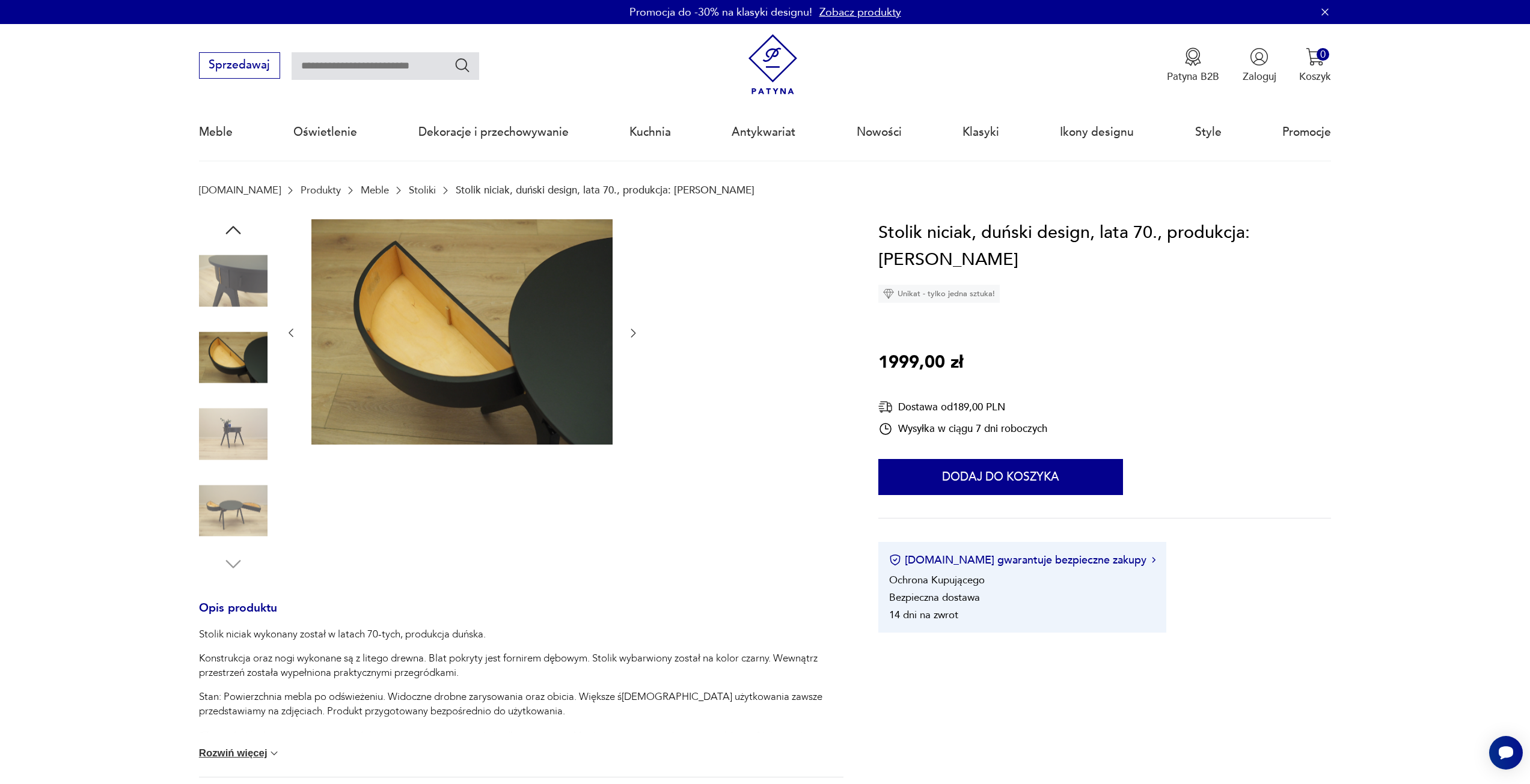
click at [629, 334] on icon "button" at bounding box center [633, 333] width 12 height 12
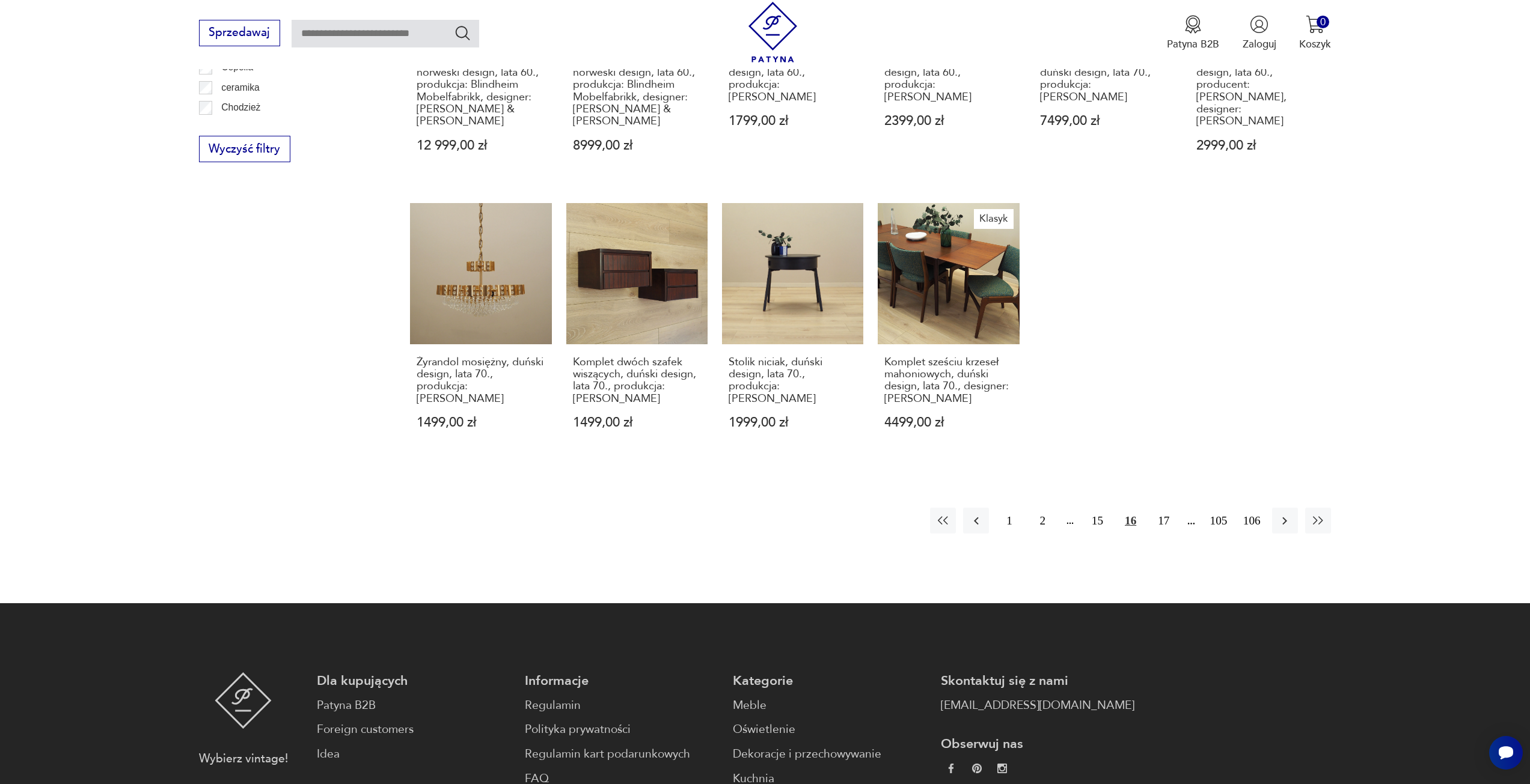
scroll to position [971, 0]
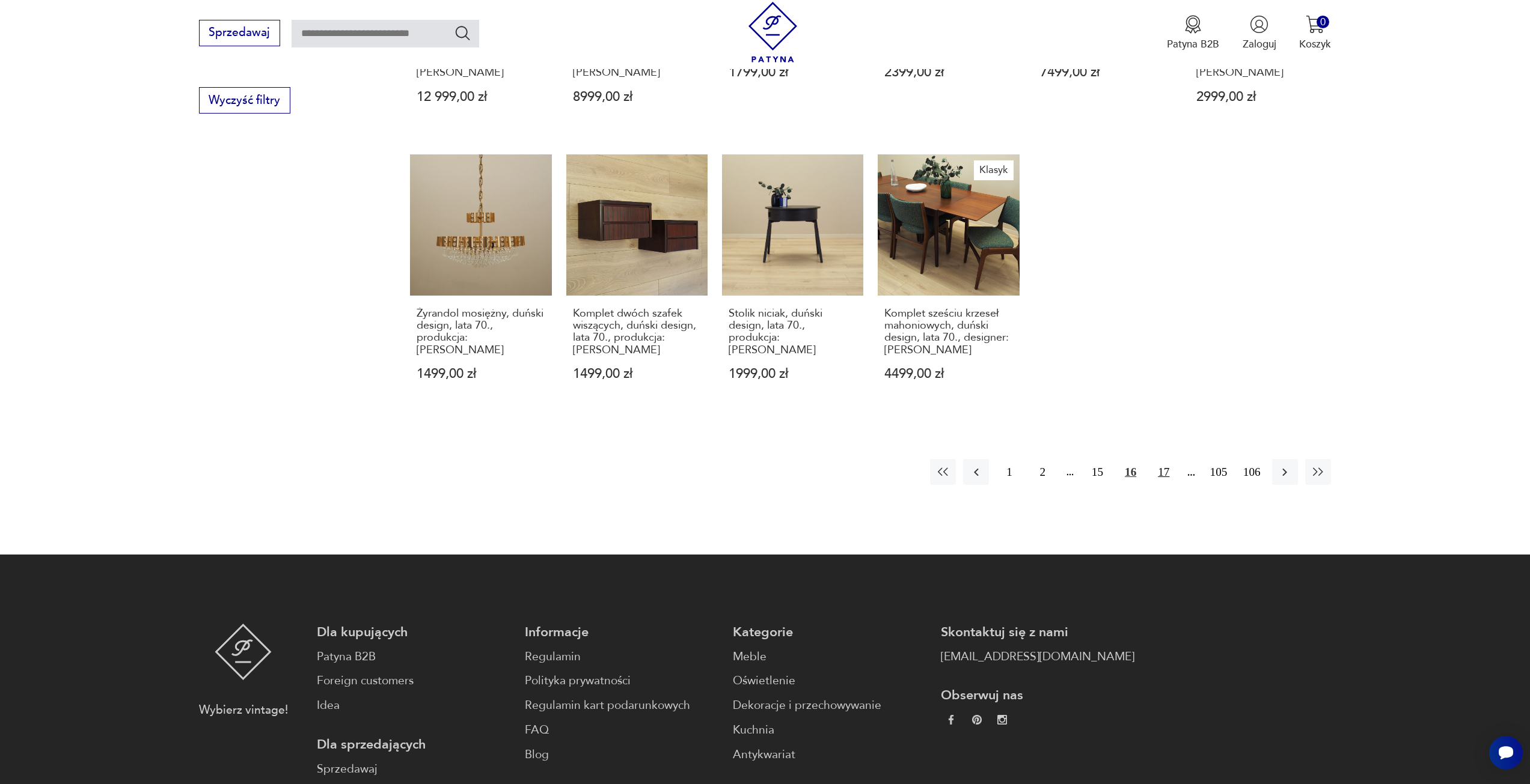
click at [1159, 459] on button "17" at bounding box center [1163, 472] width 26 height 26
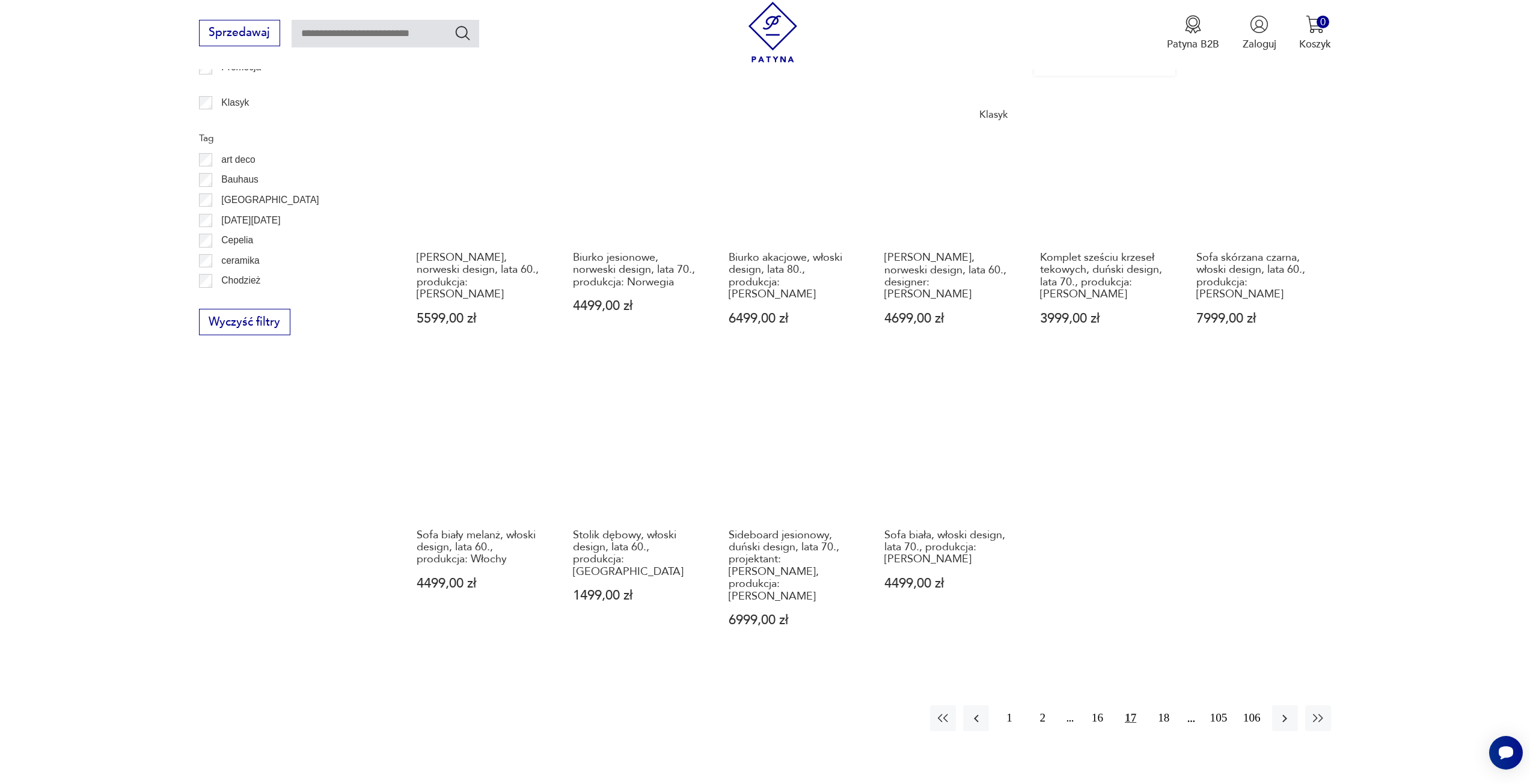
scroll to position [802, 0]
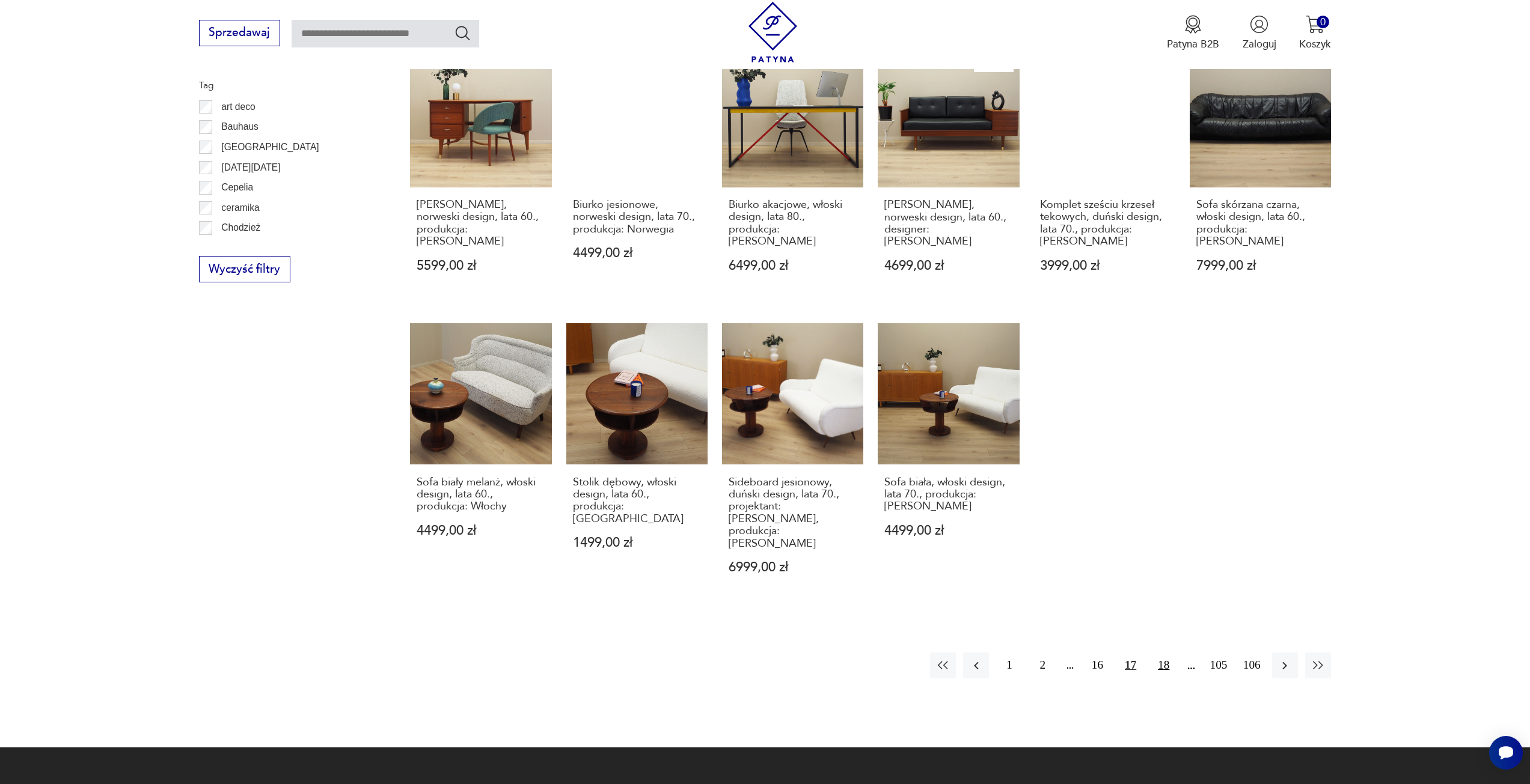
click at [1160, 652] on button "18" at bounding box center [1163, 665] width 26 height 26
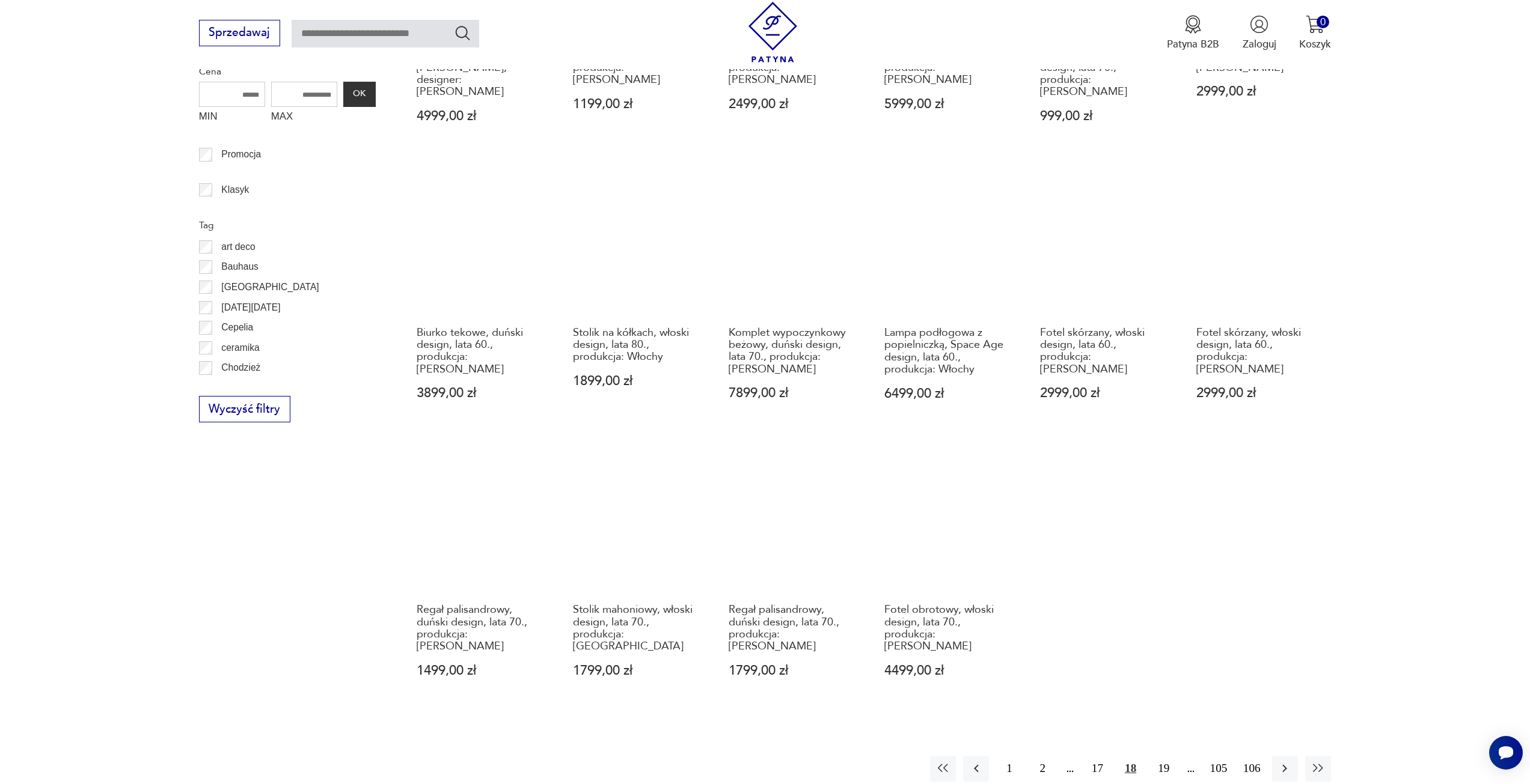
scroll to position [682, 0]
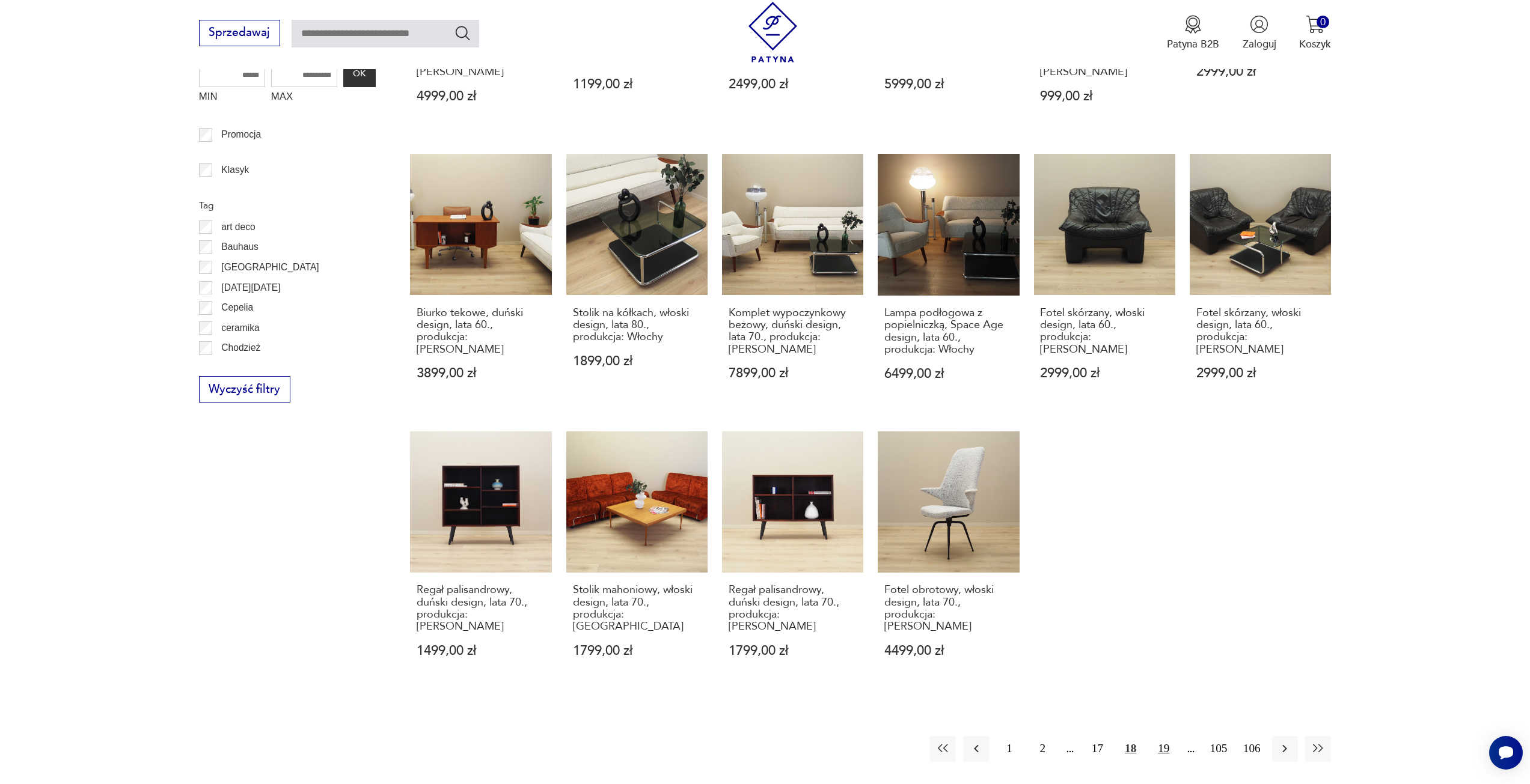
click at [1169, 736] on button "19" at bounding box center [1163, 749] width 26 height 26
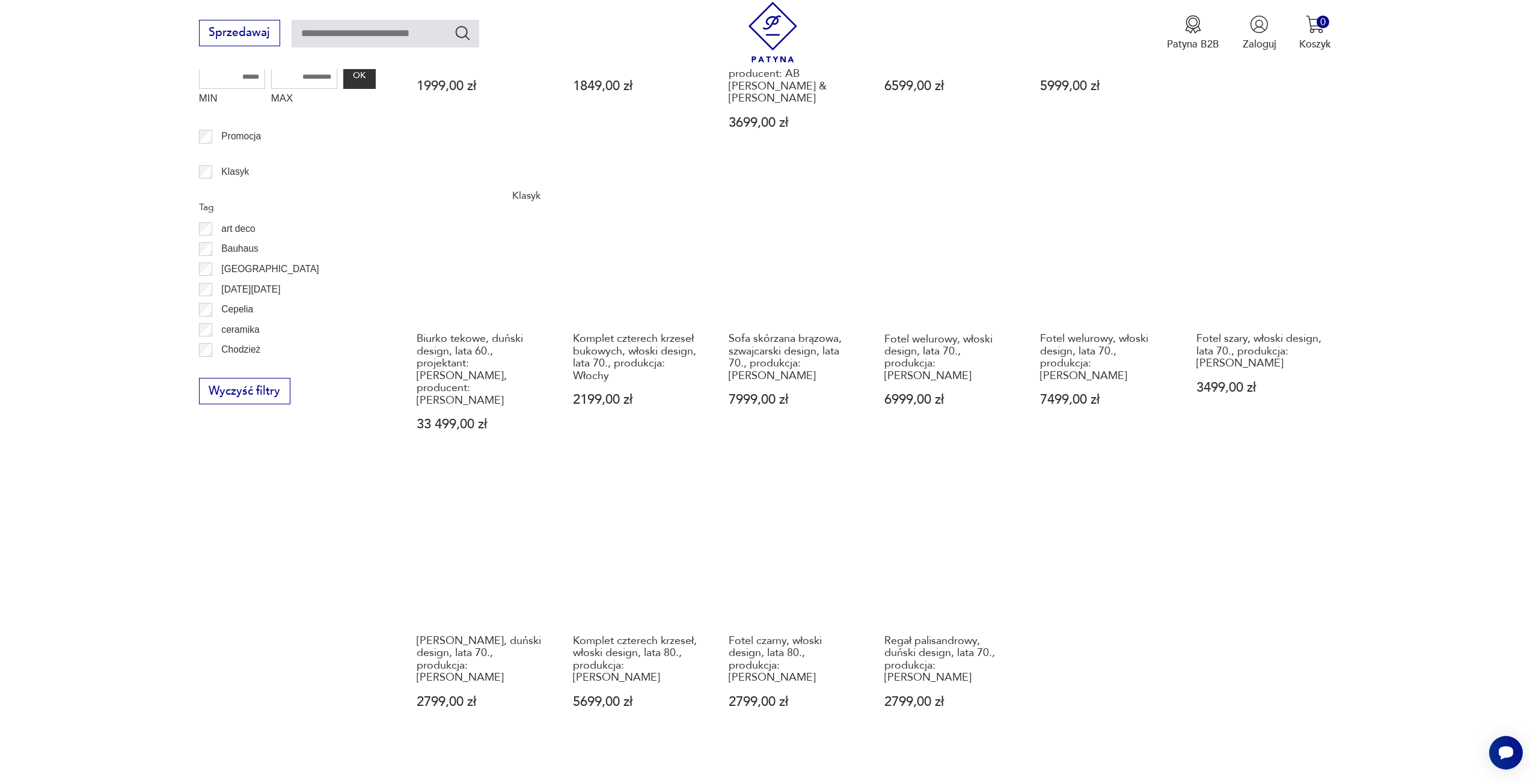
scroll to position [682, 0]
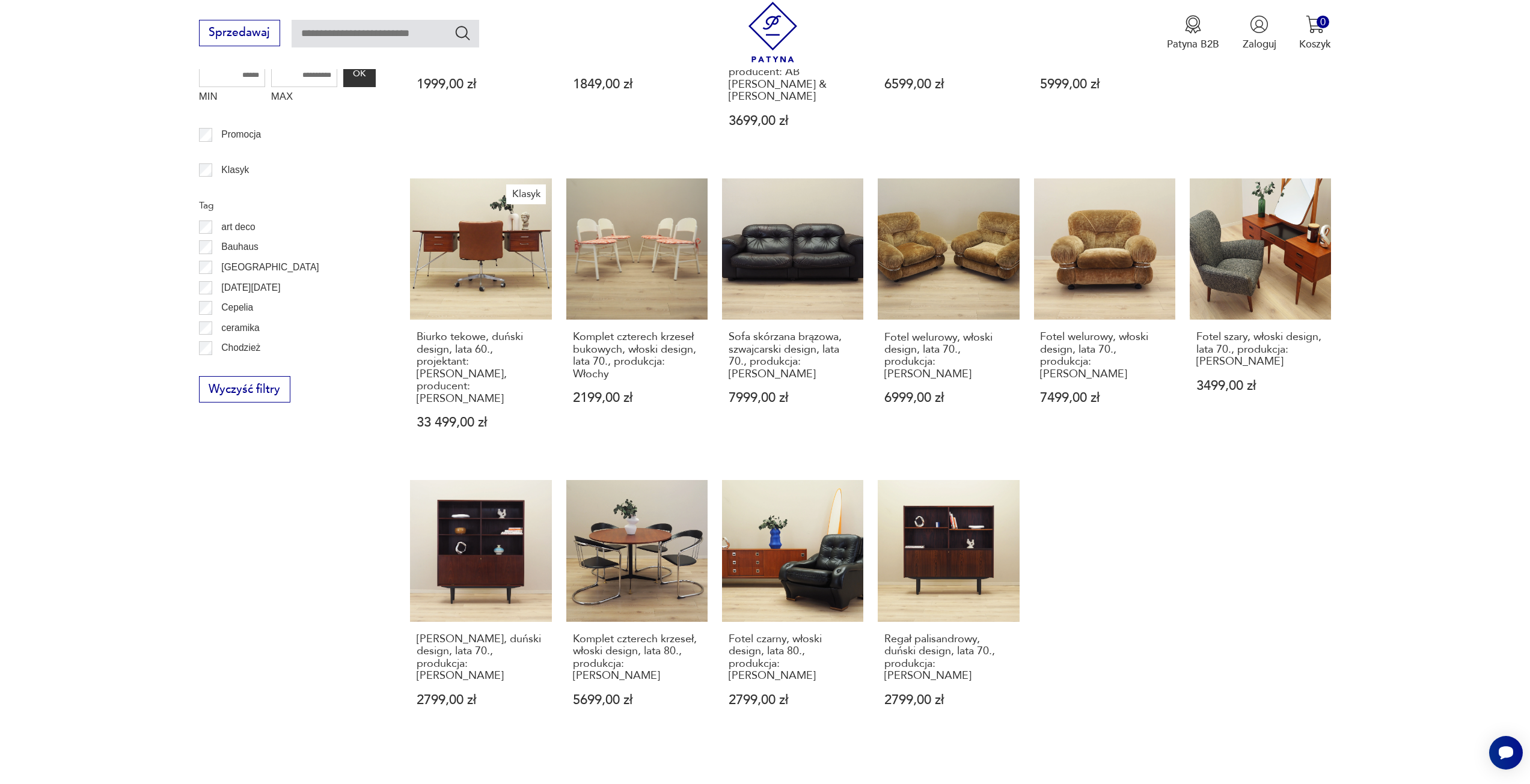
click at [1163, 783] on button "20" at bounding box center [1163, 797] width 26 height 26
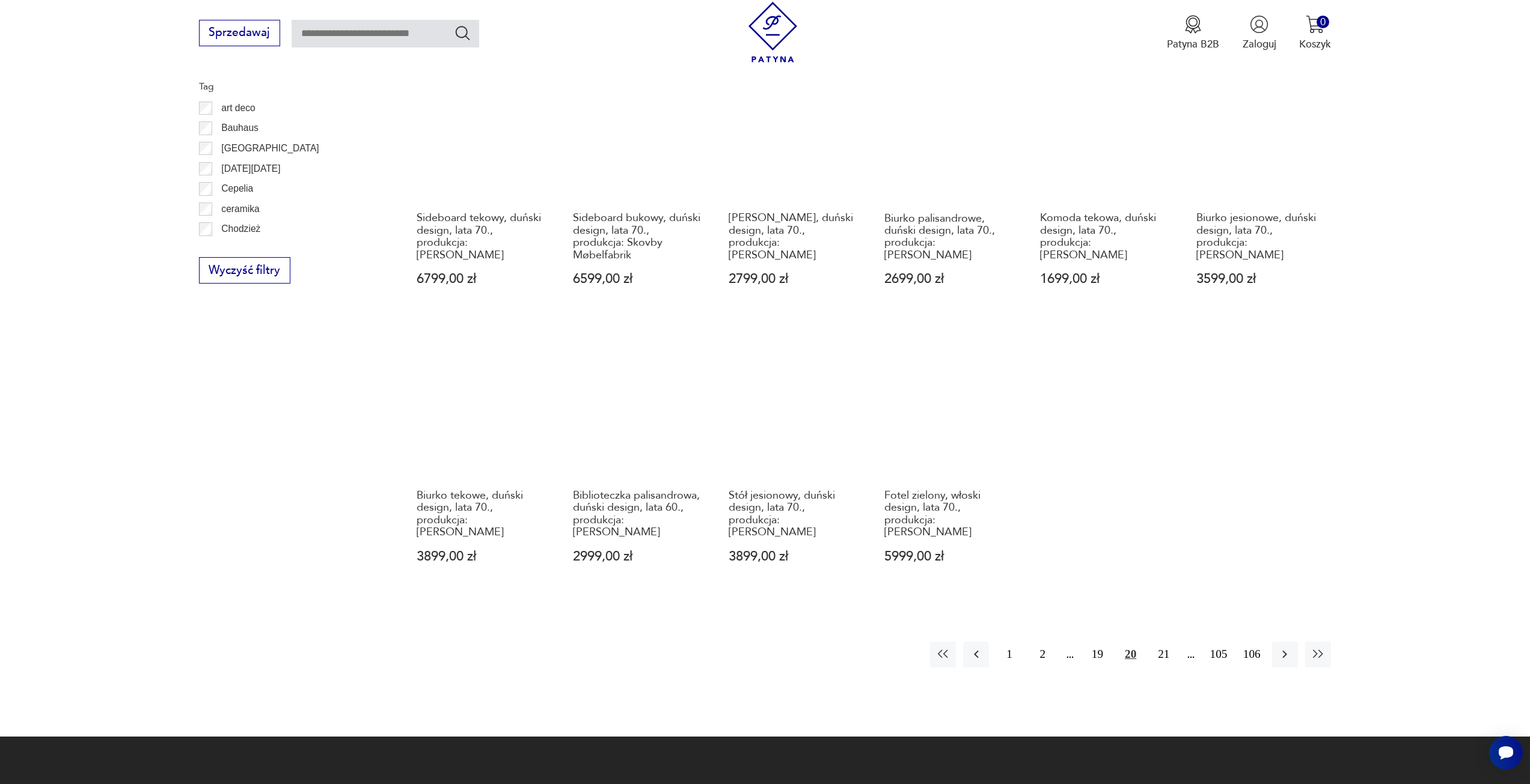
scroll to position [802, 0]
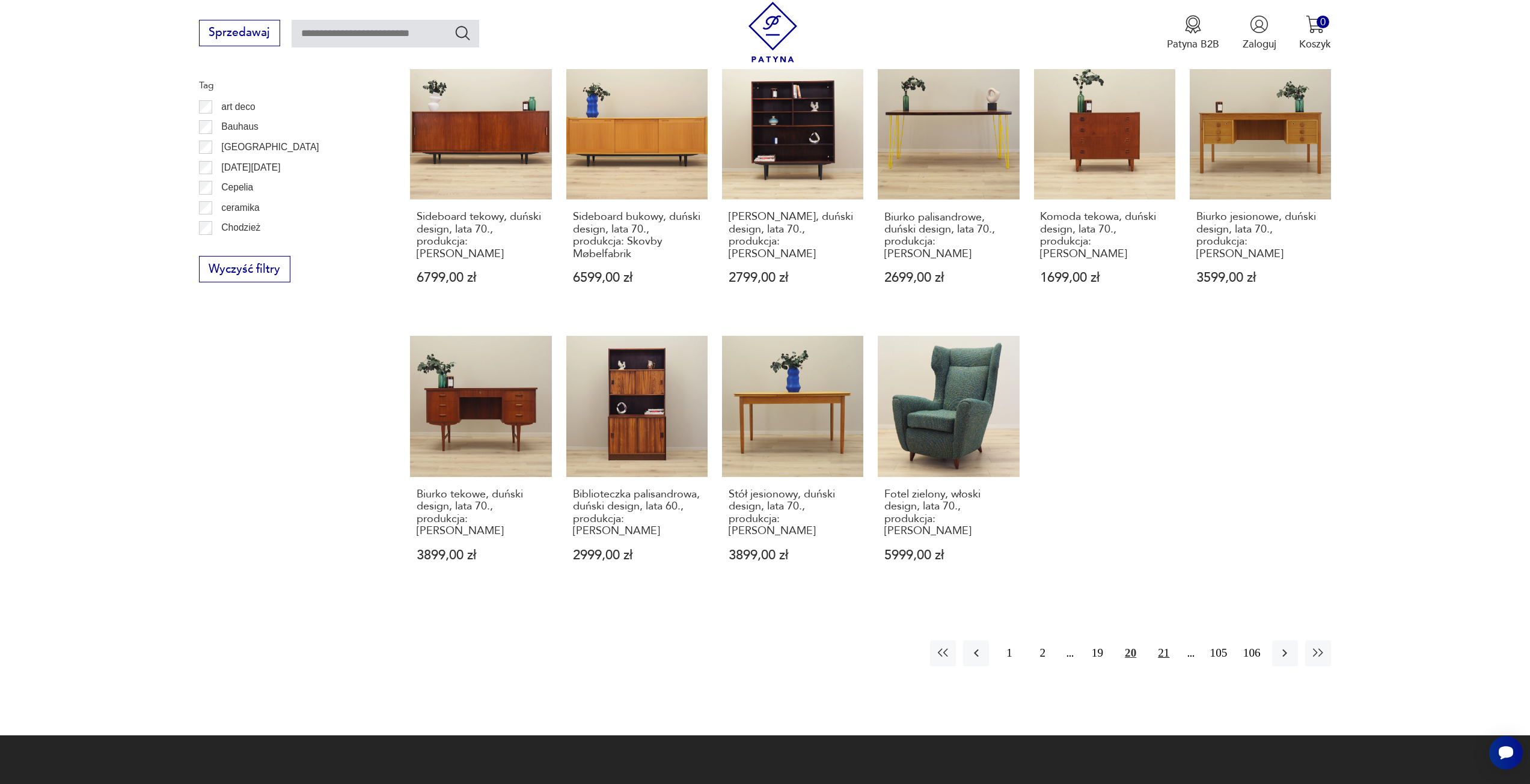
click at [1164, 640] on button "21" at bounding box center [1163, 653] width 26 height 26
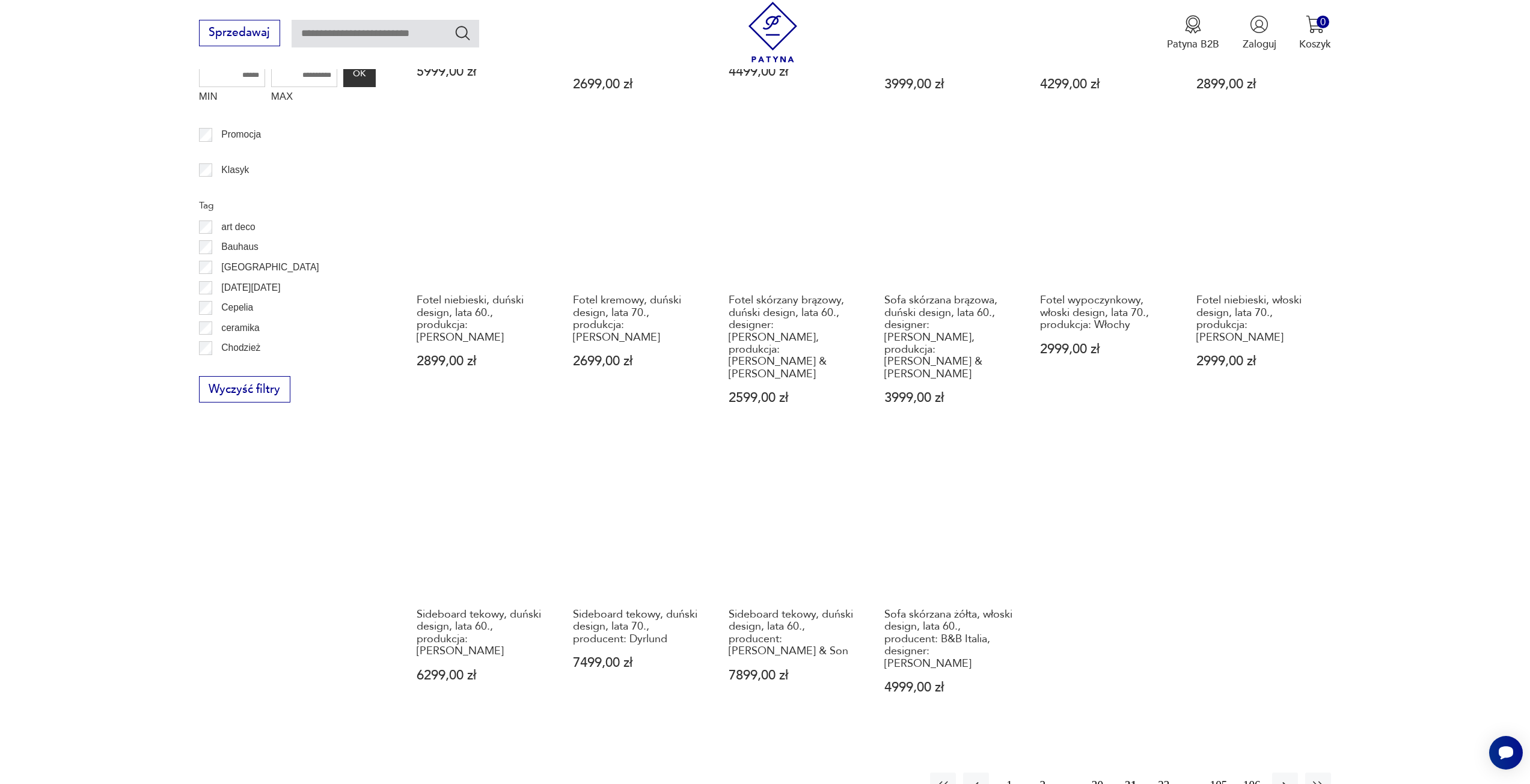
scroll to position [742, 0]
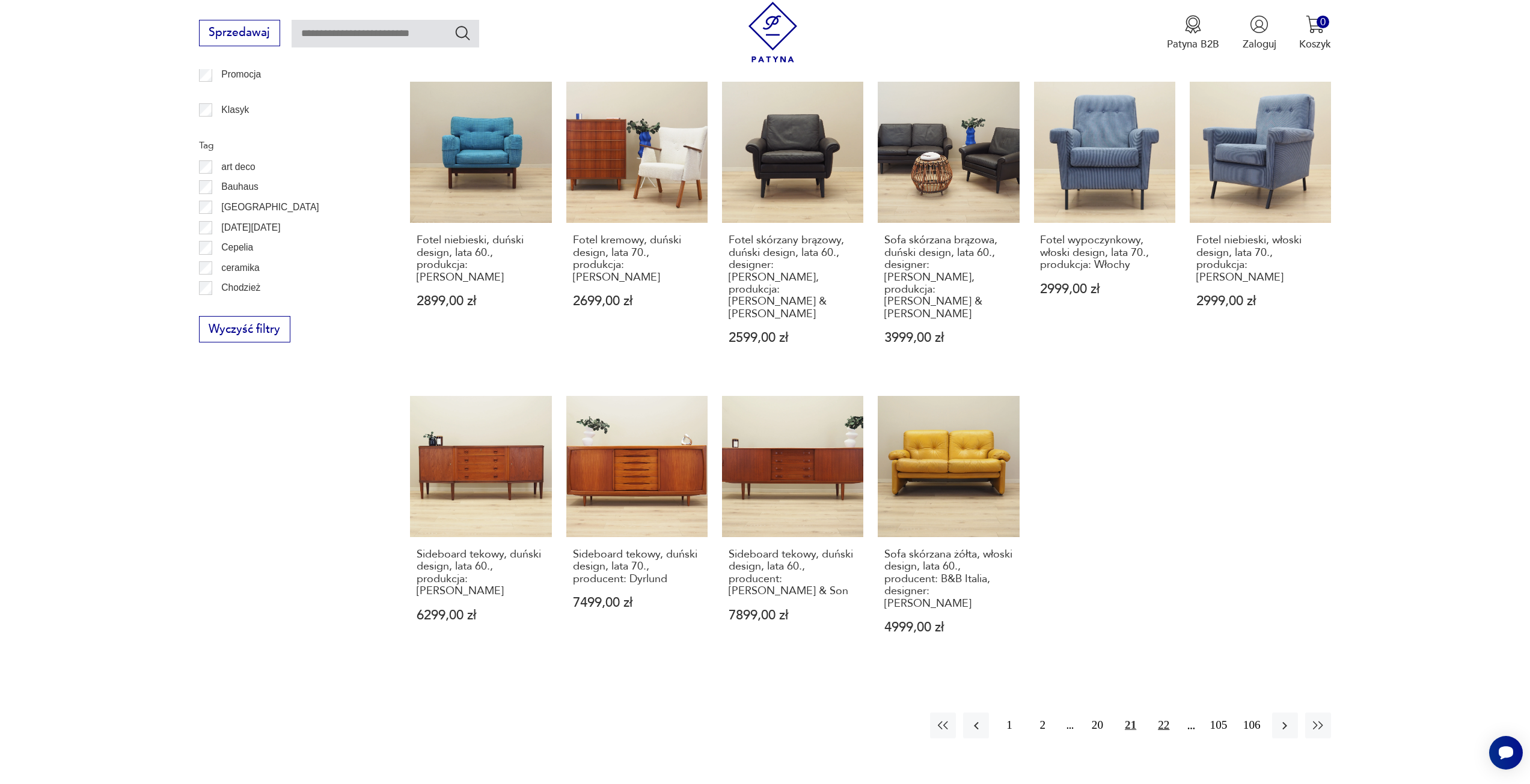
click at [1161, 712] on button "22" at bounding box center [1163, 725] width 26 height 26
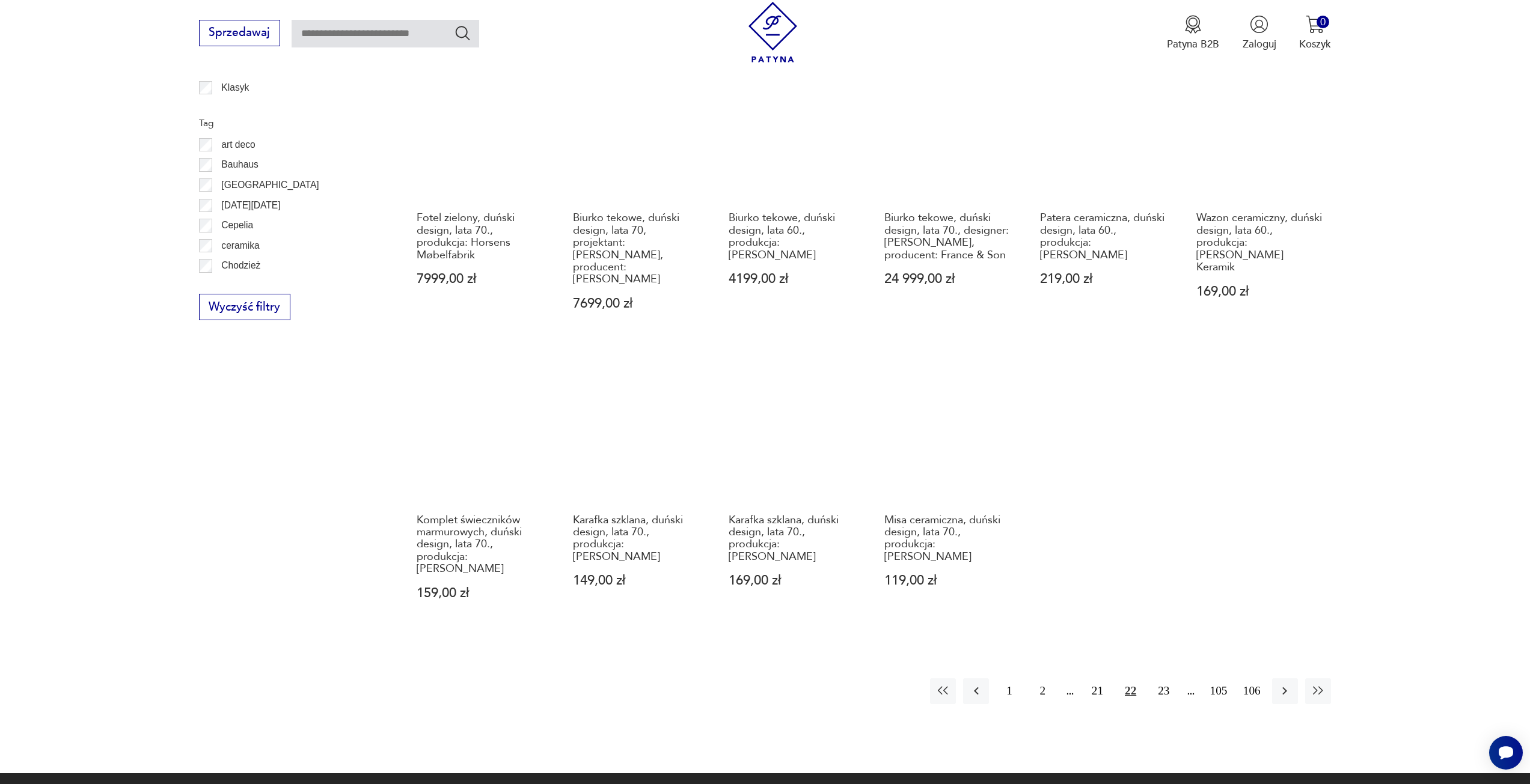
scroll to position [923, 0]
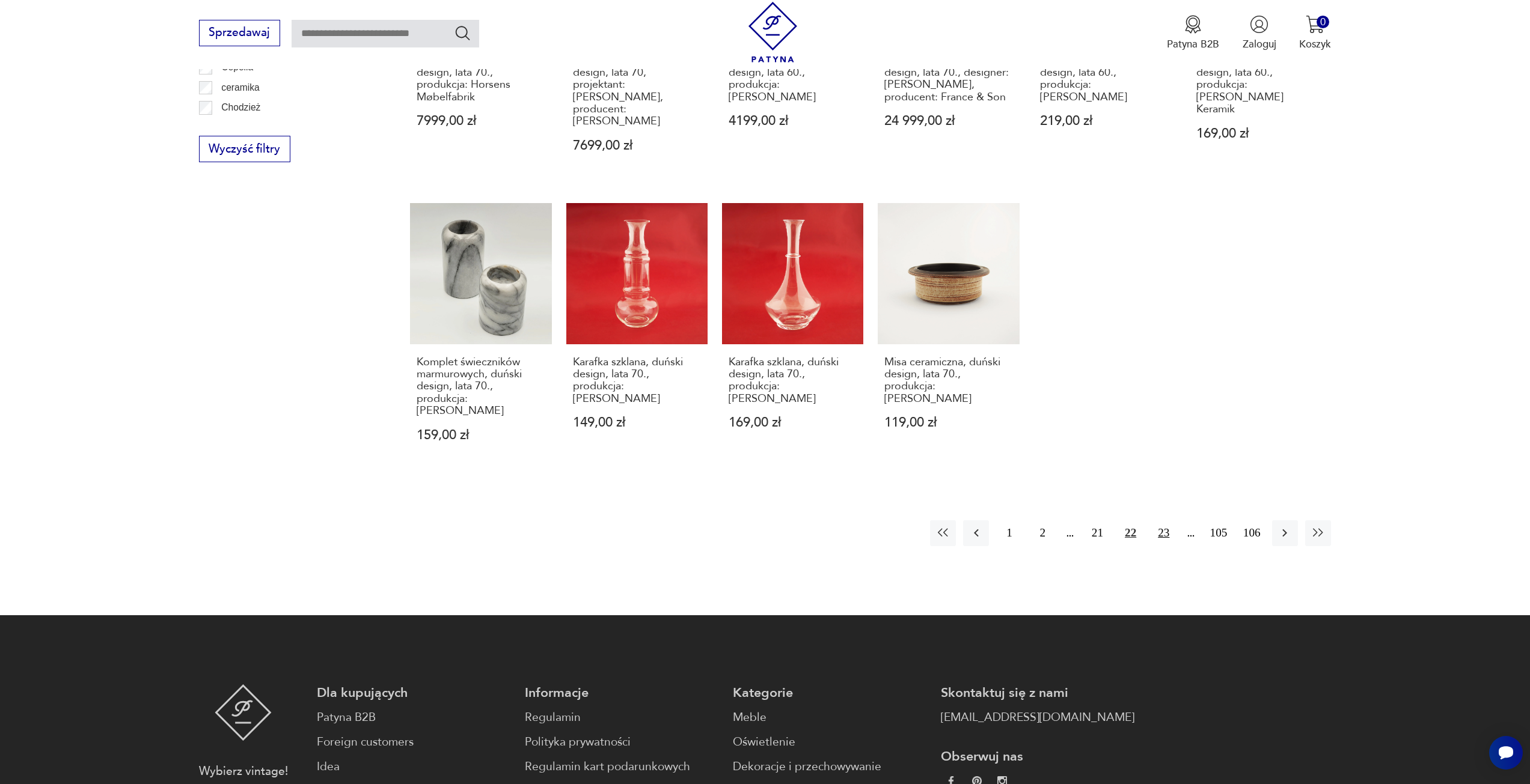
click at [1167, 520] on button "23" at bounding box center [1163, 533] width 26 height 26
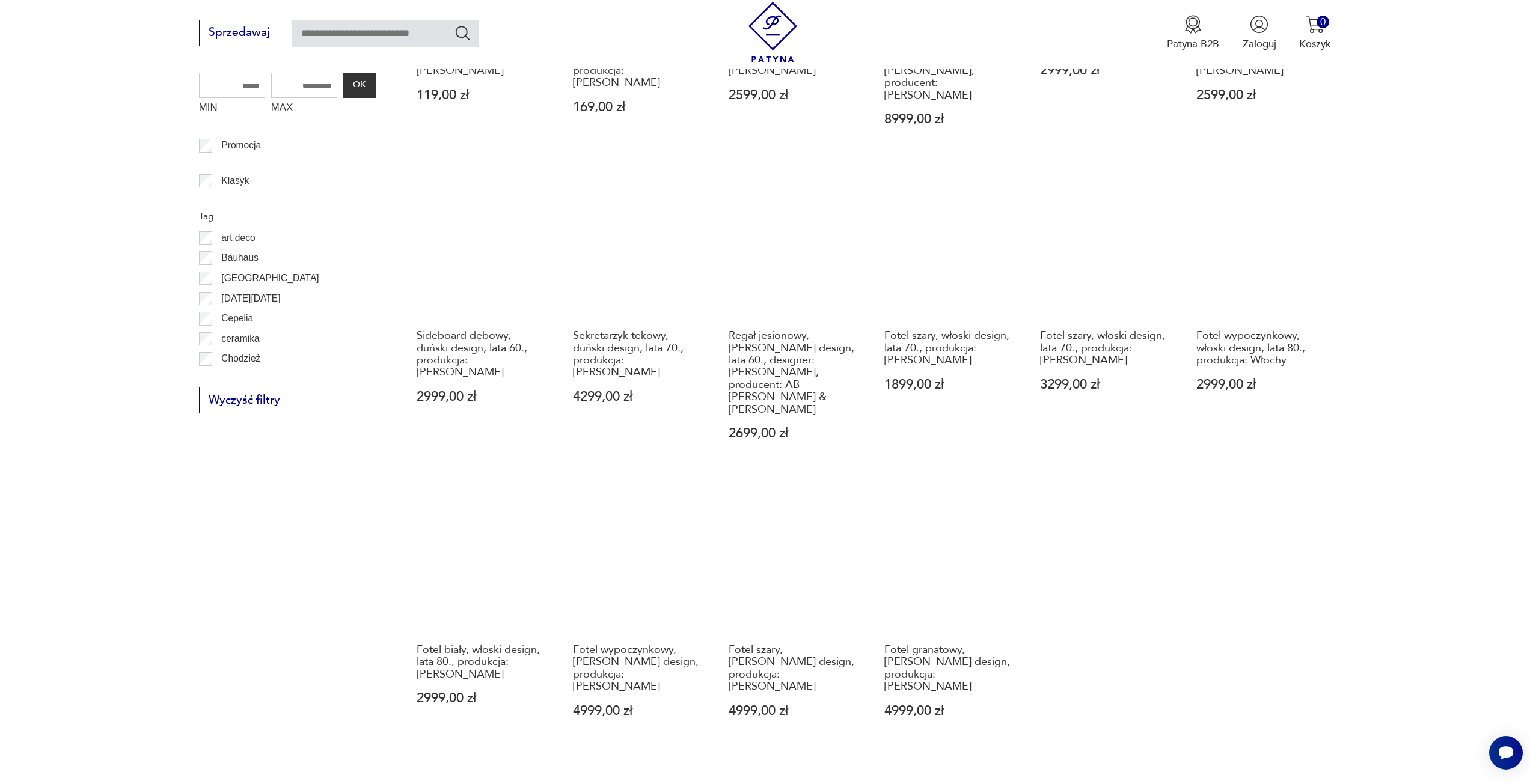
scroll to position [682, 0]
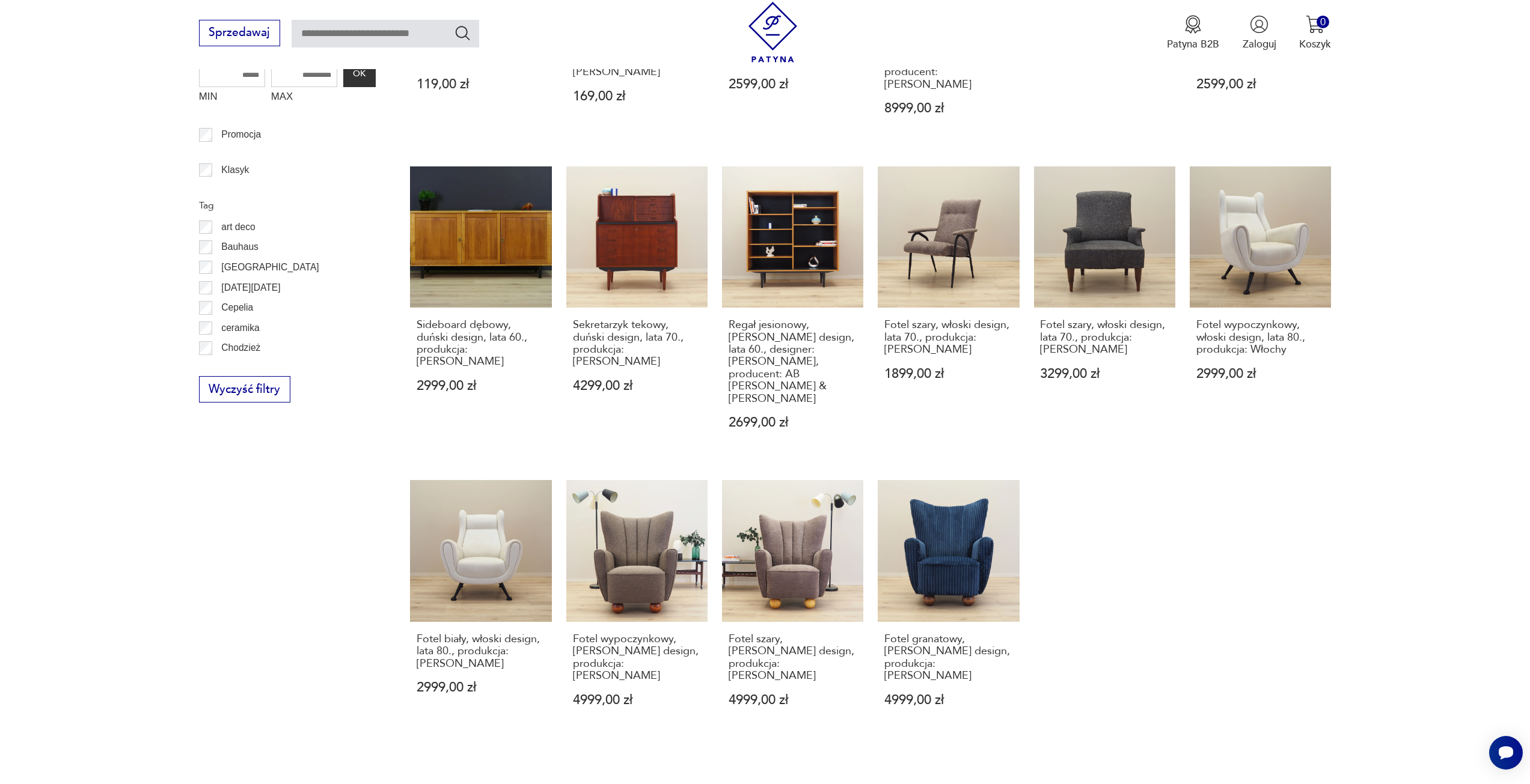
click at [1166, 783] on button "24" at bounding box center [1163, 797] width 26 height 26
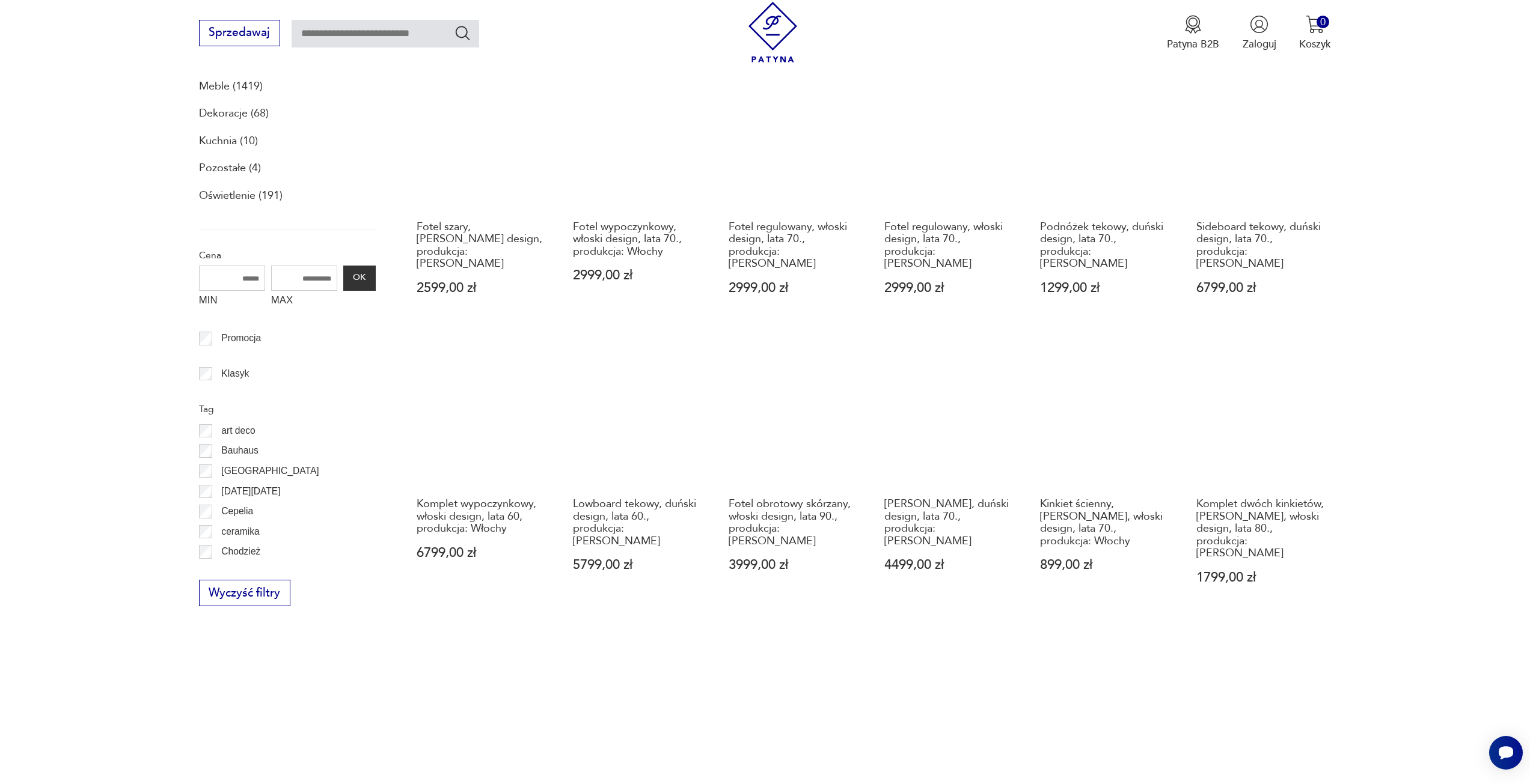
scroll to position [682, 0]
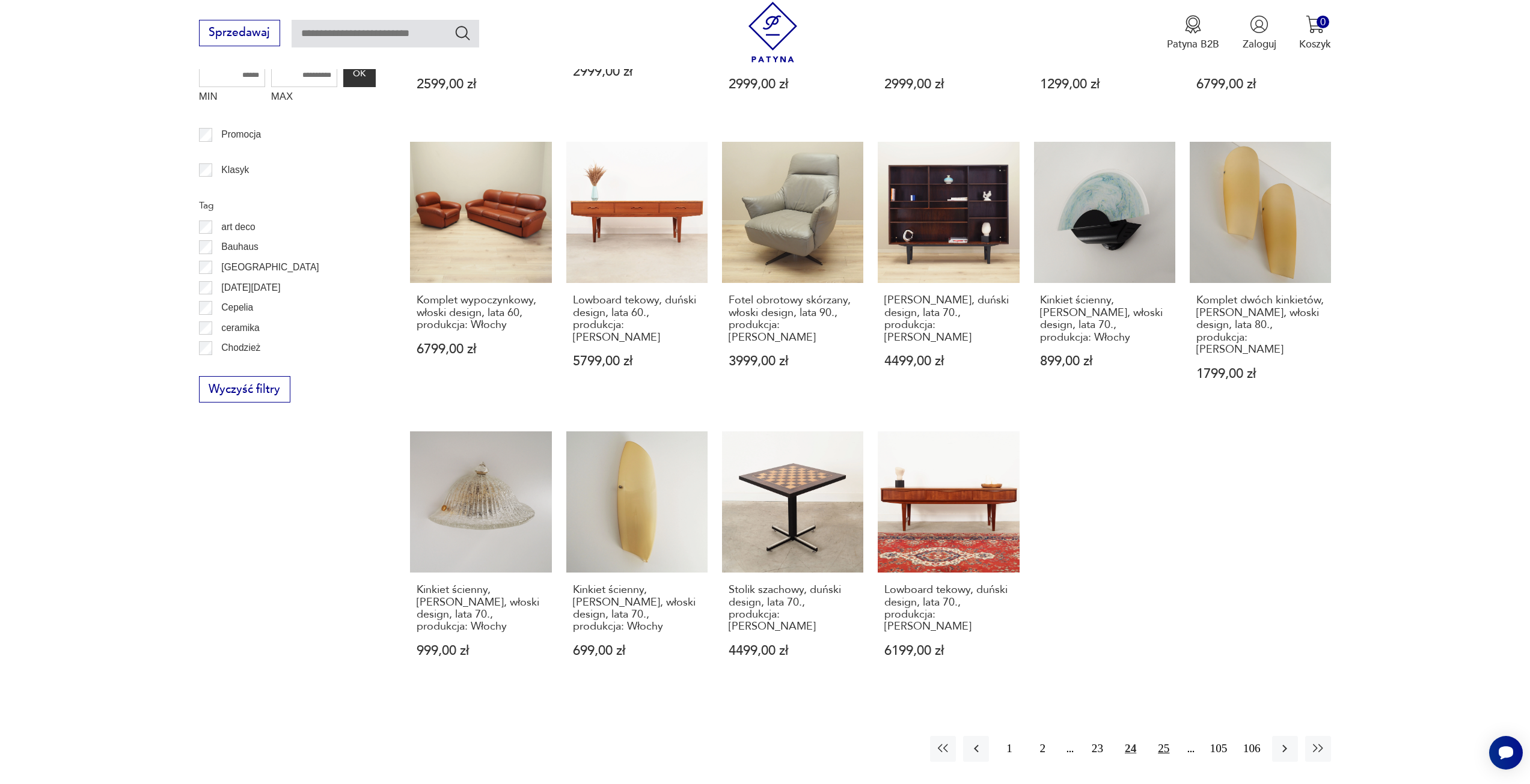
click at [1167, 736] on button "25" at bounding box center [1163, 749] width 26 height 26
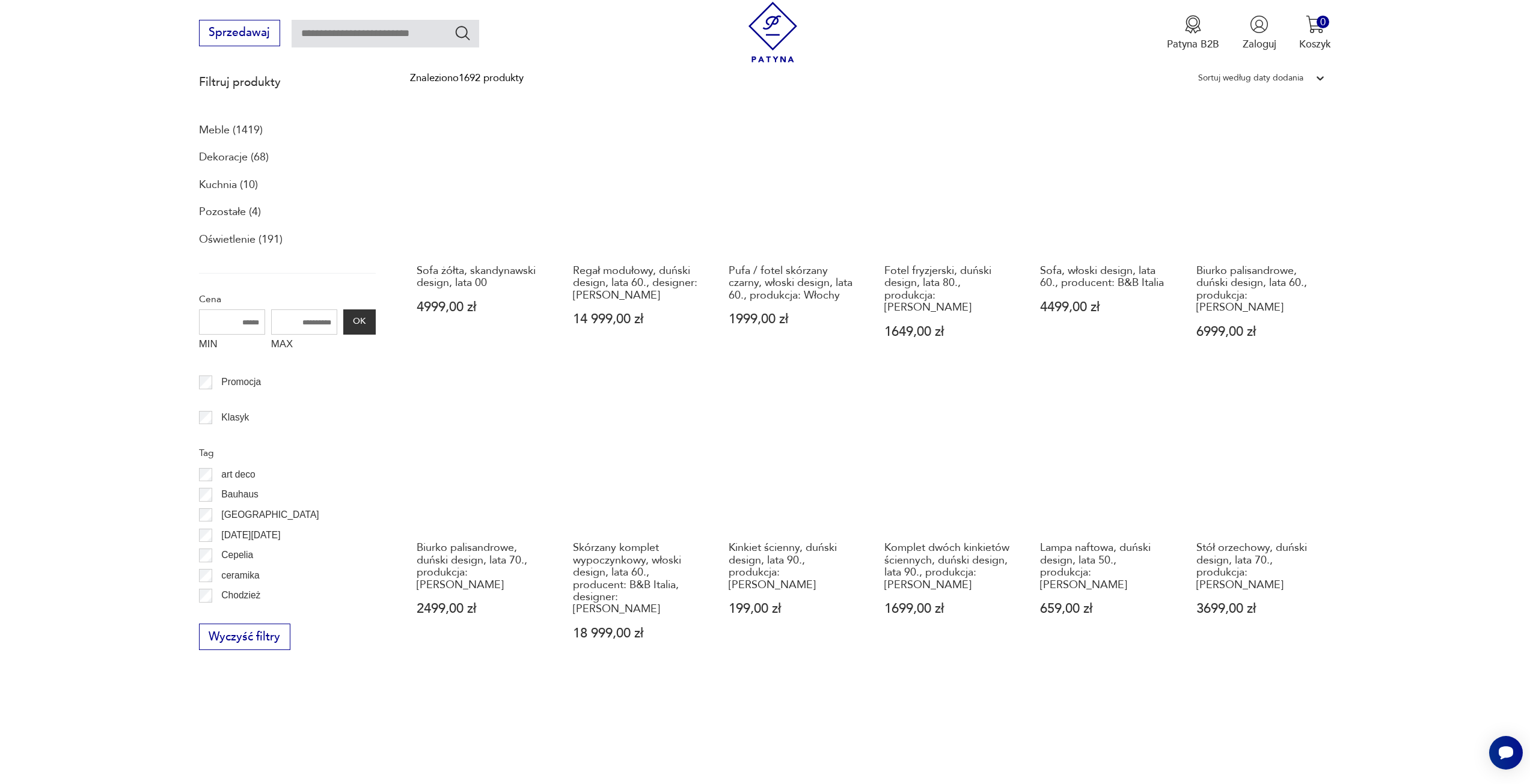
scroll to position [742, 0]
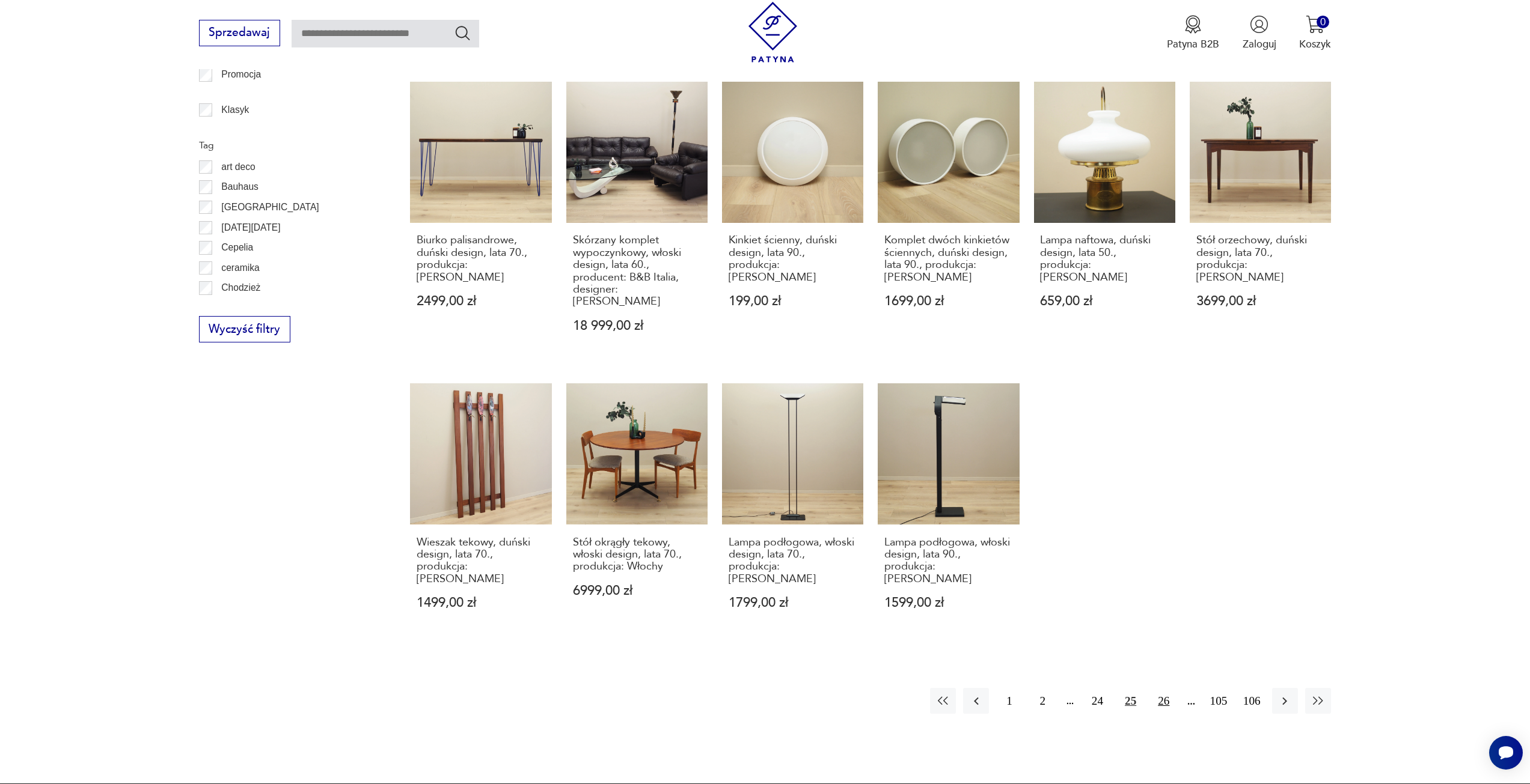
click at [1158, 688] on button "26" at bounding box center [1163, 701] width 26 height 26
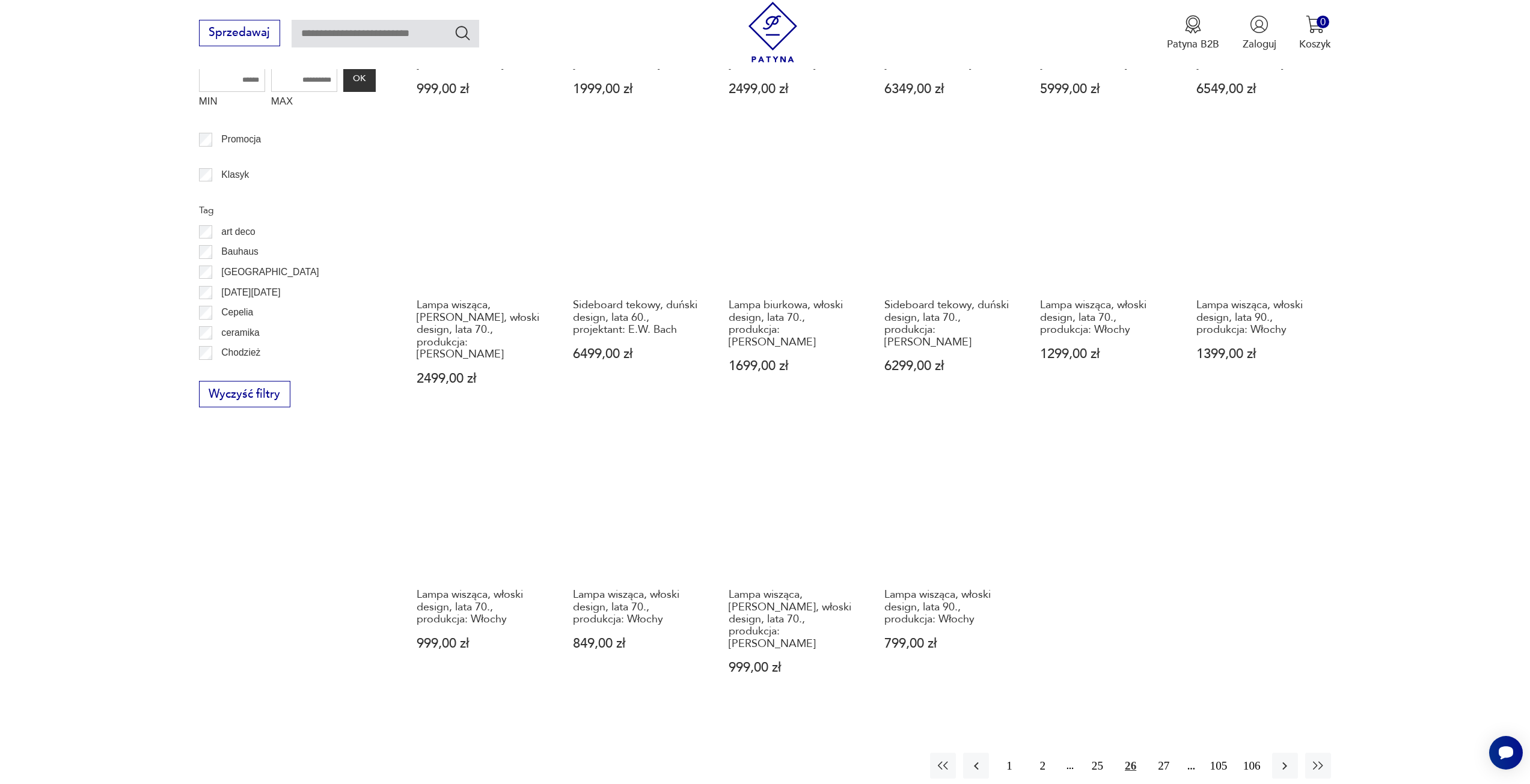
scroll to position [682, 0]
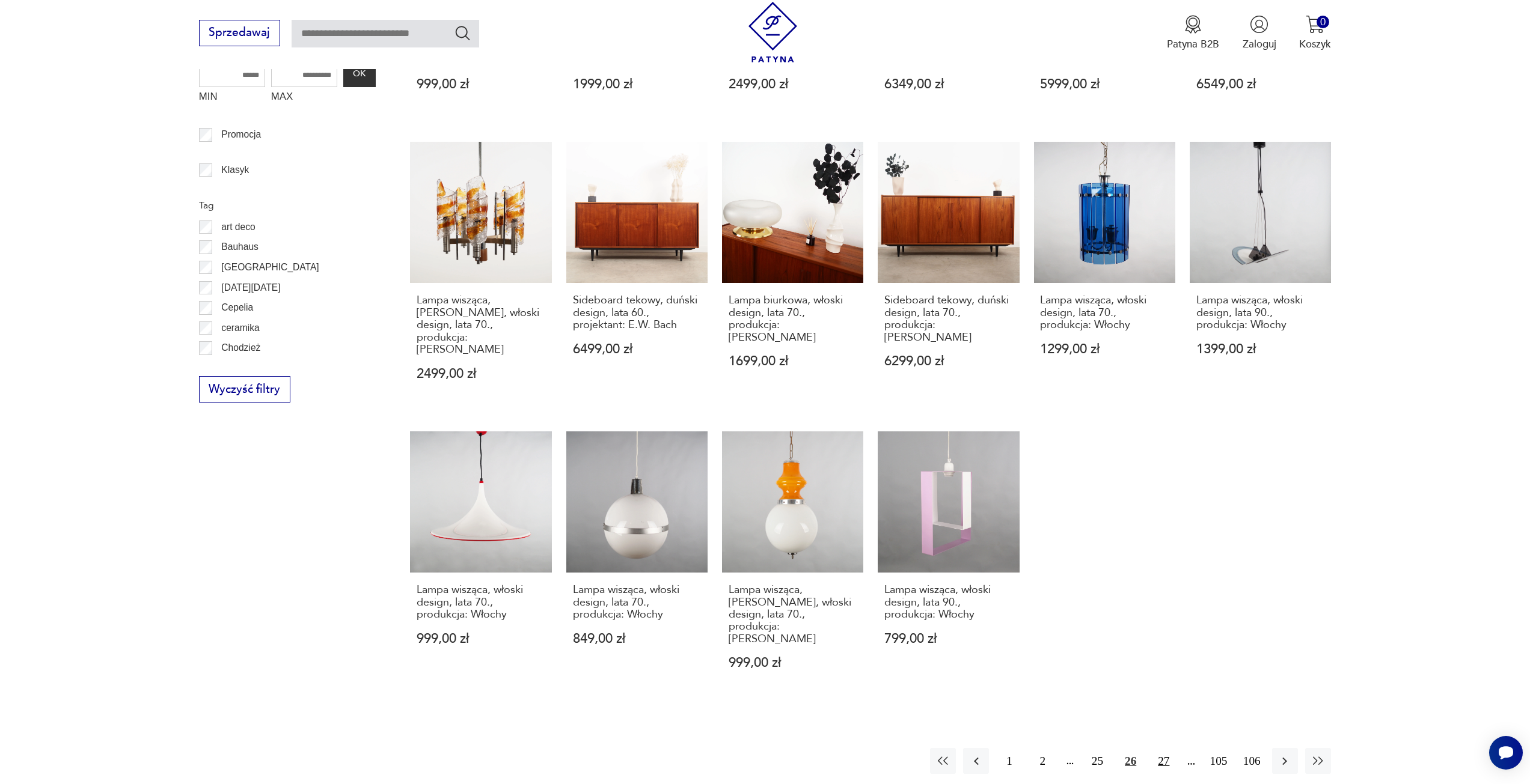
click at [1163, 748] on button "27" at bounding box center [1163, 761] width 26 height 26
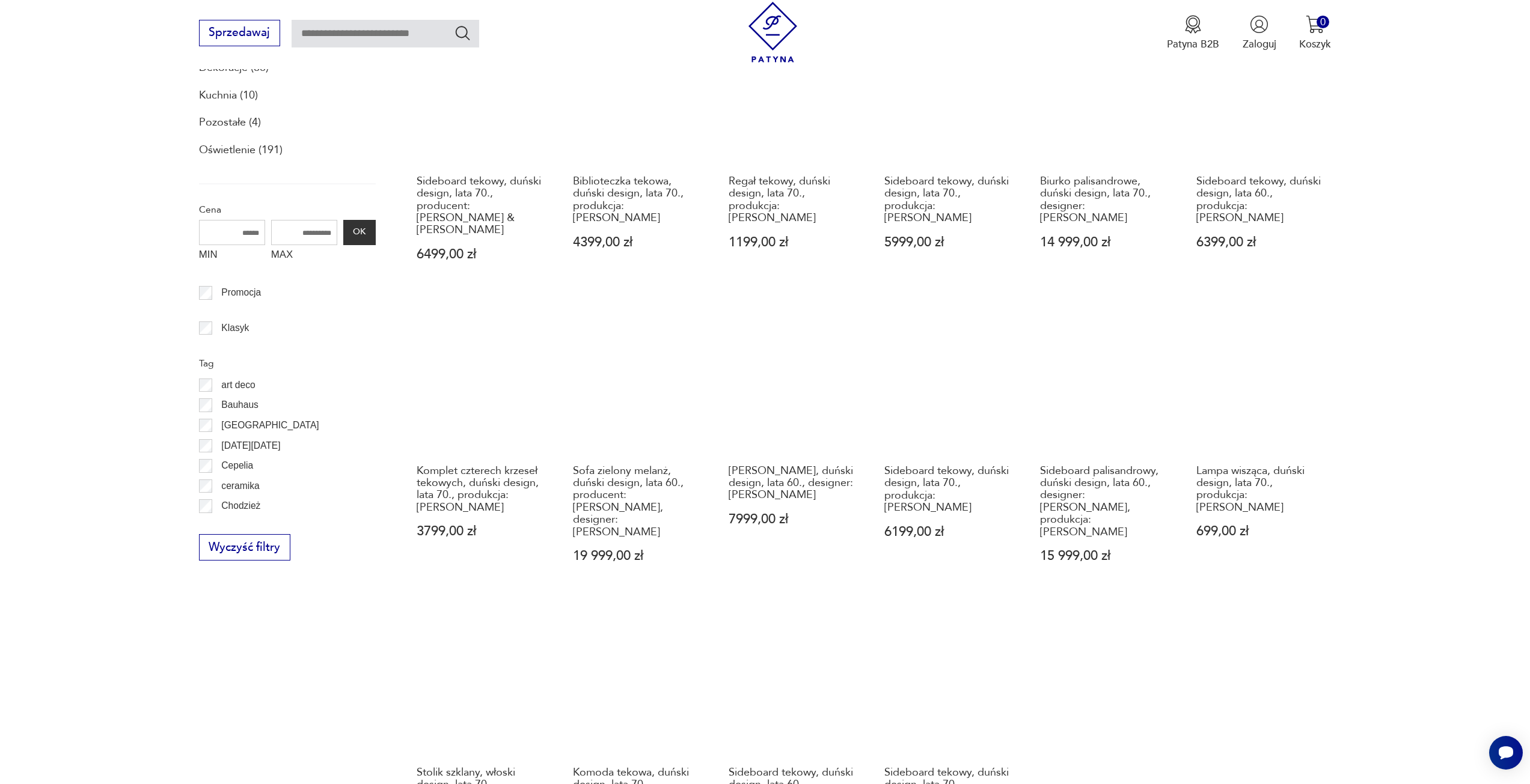
scroll to position [682, 0]
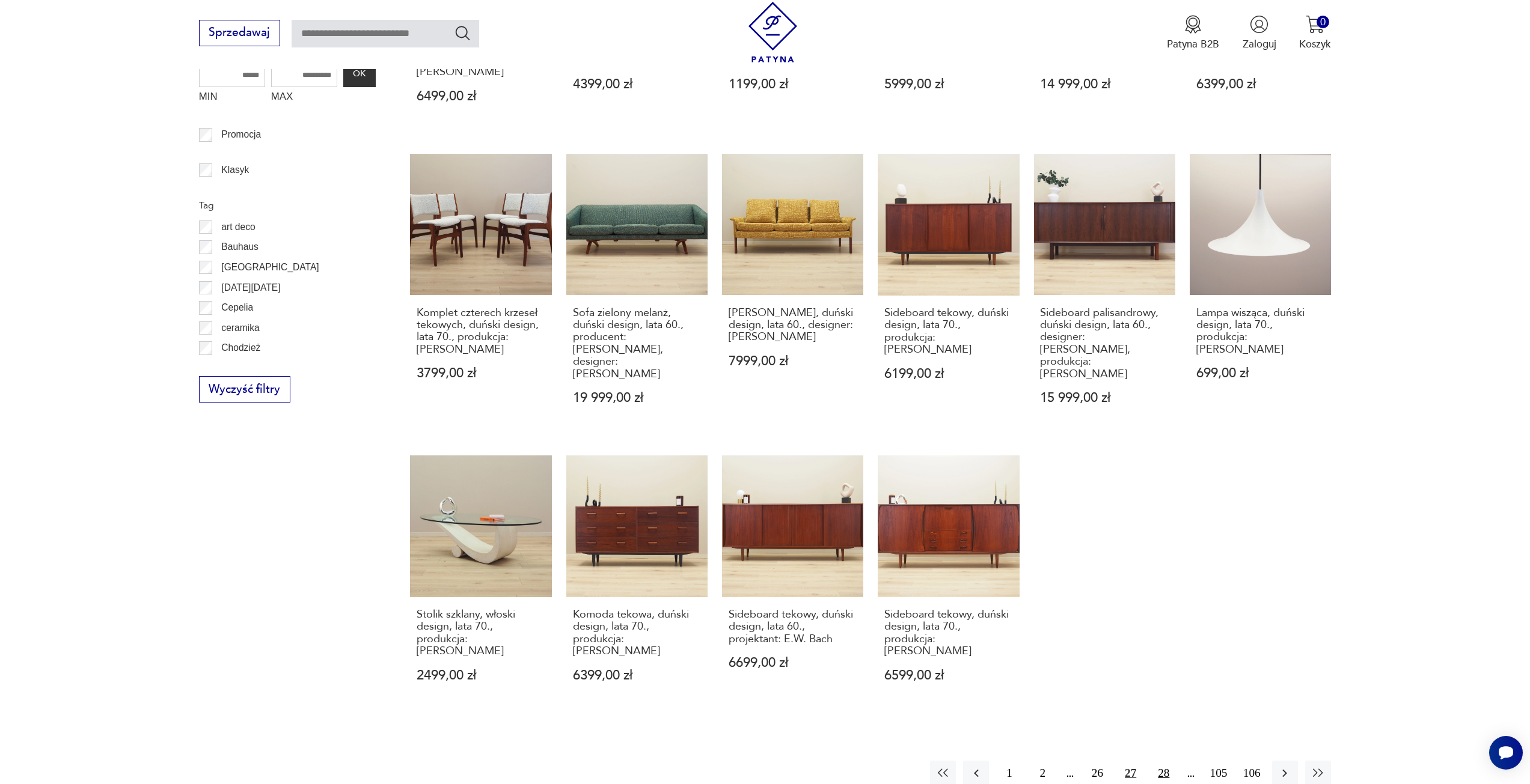
click at [1163, 761] on button "28" at bounding box center [1163, 774] width 26 height 26
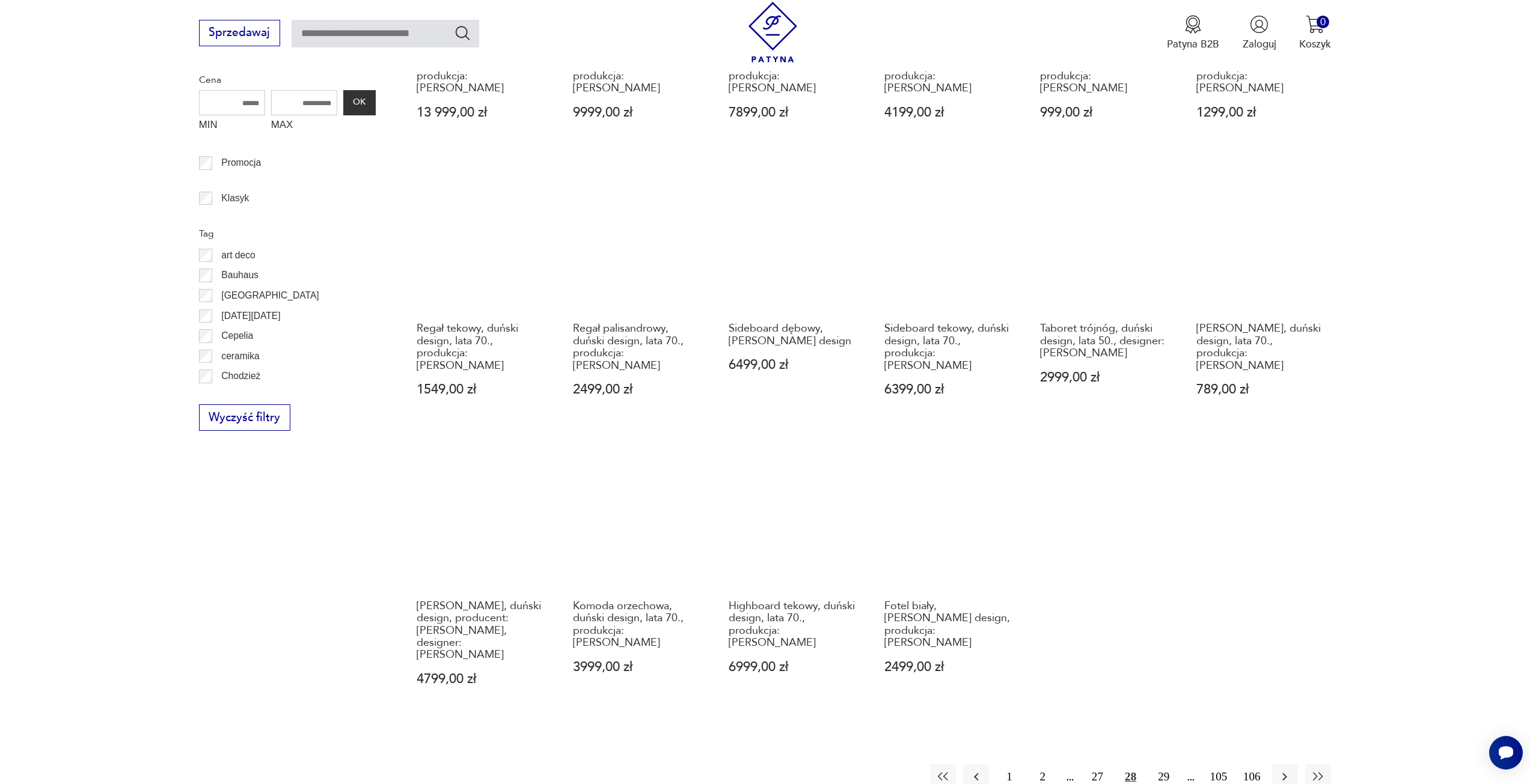
scroll to position [682, 0]
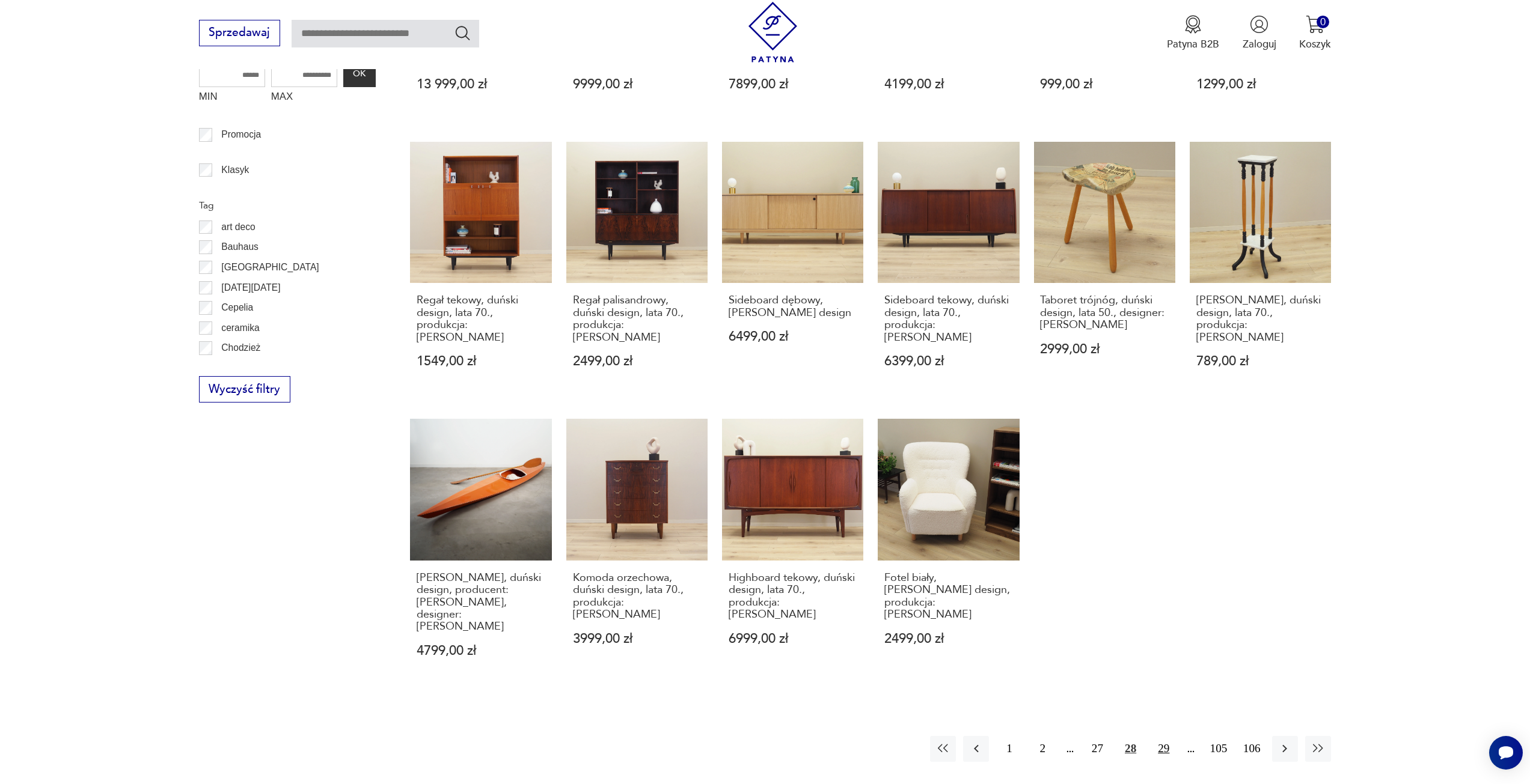
click at [1165, 736] on button "29" at bounding box center [1163, 749] width 26 height 26
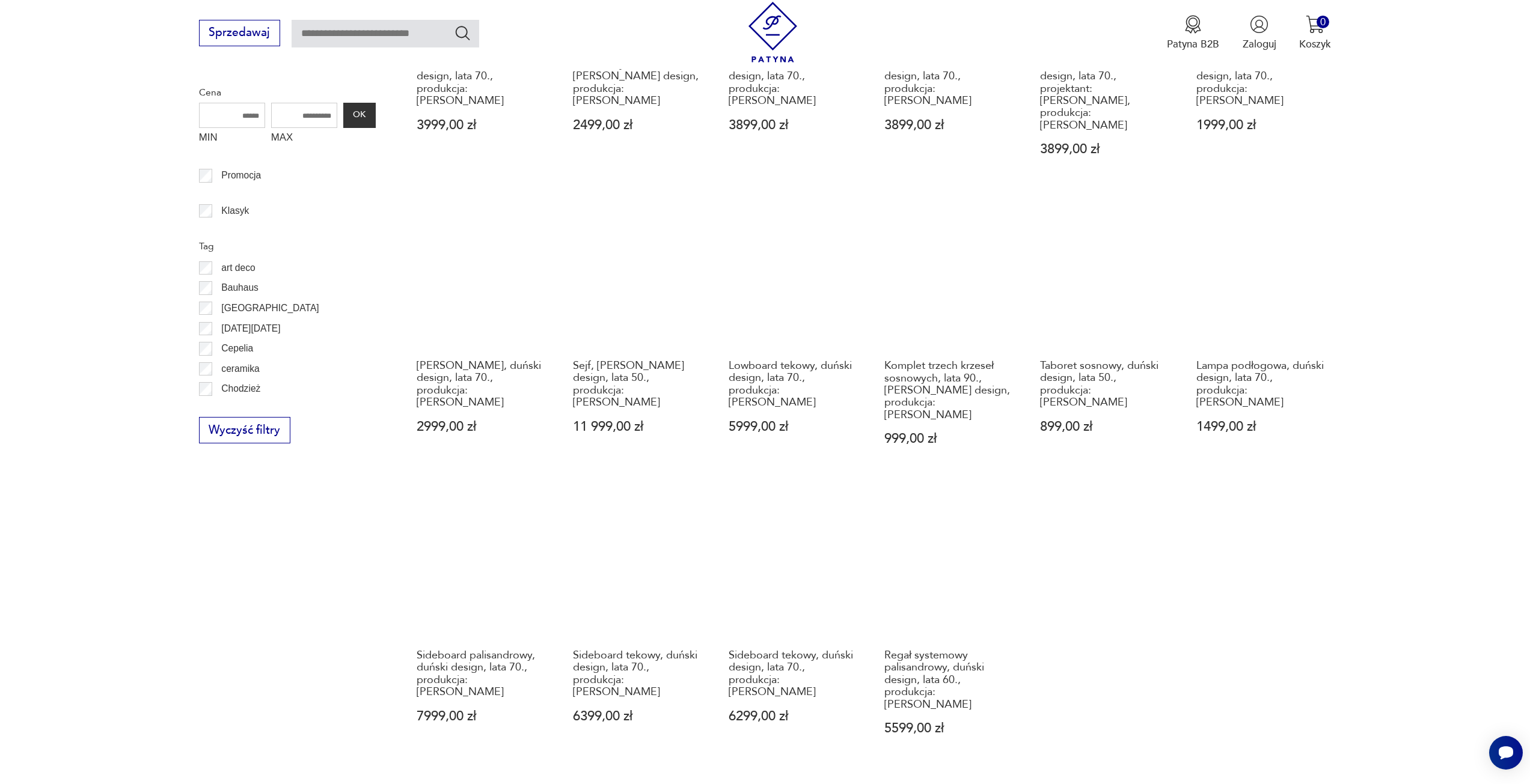
scroll to position [682, 0]
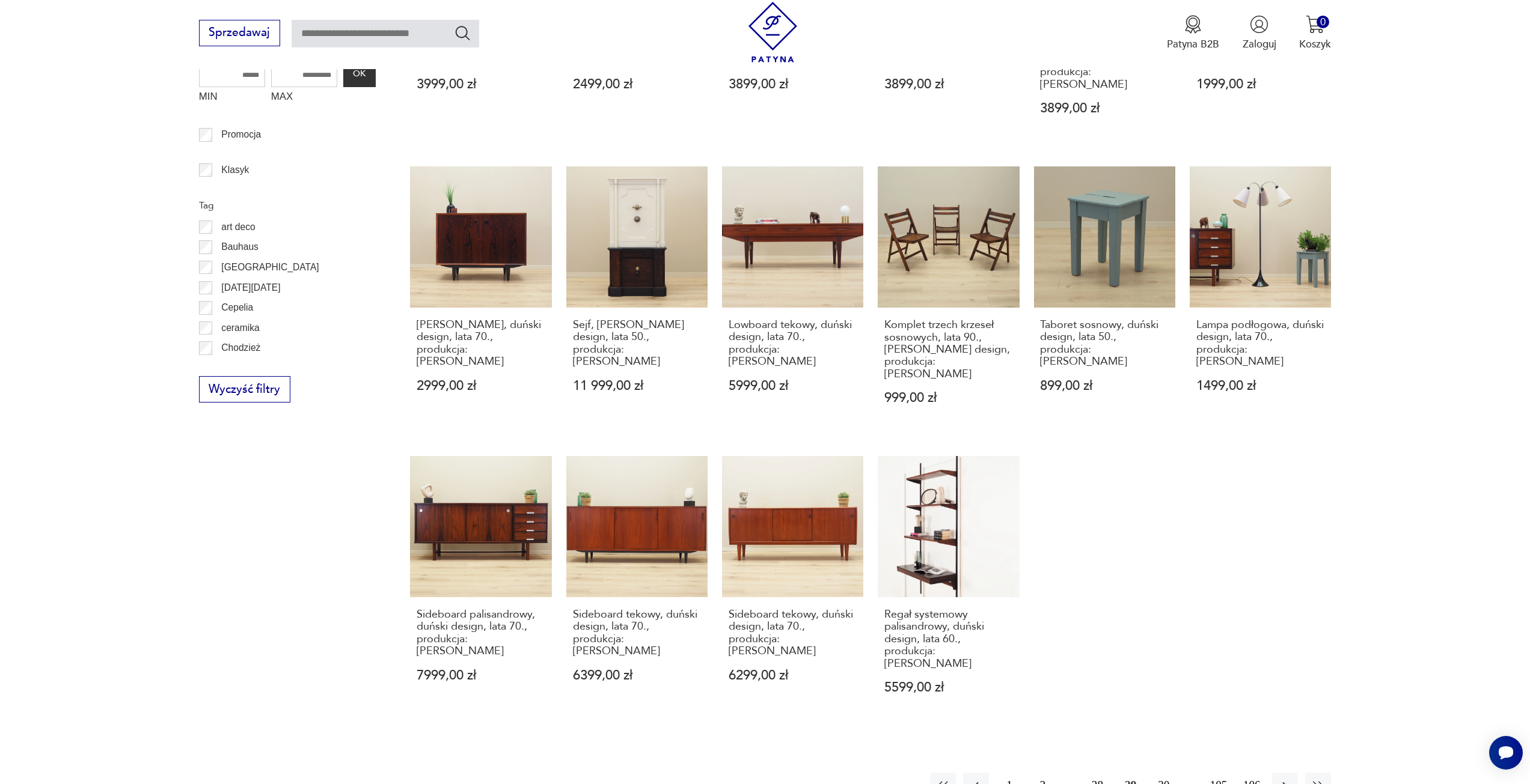
click at [1161, 773] on button "30" at bounding box center [1163, 785] width 26 height 26
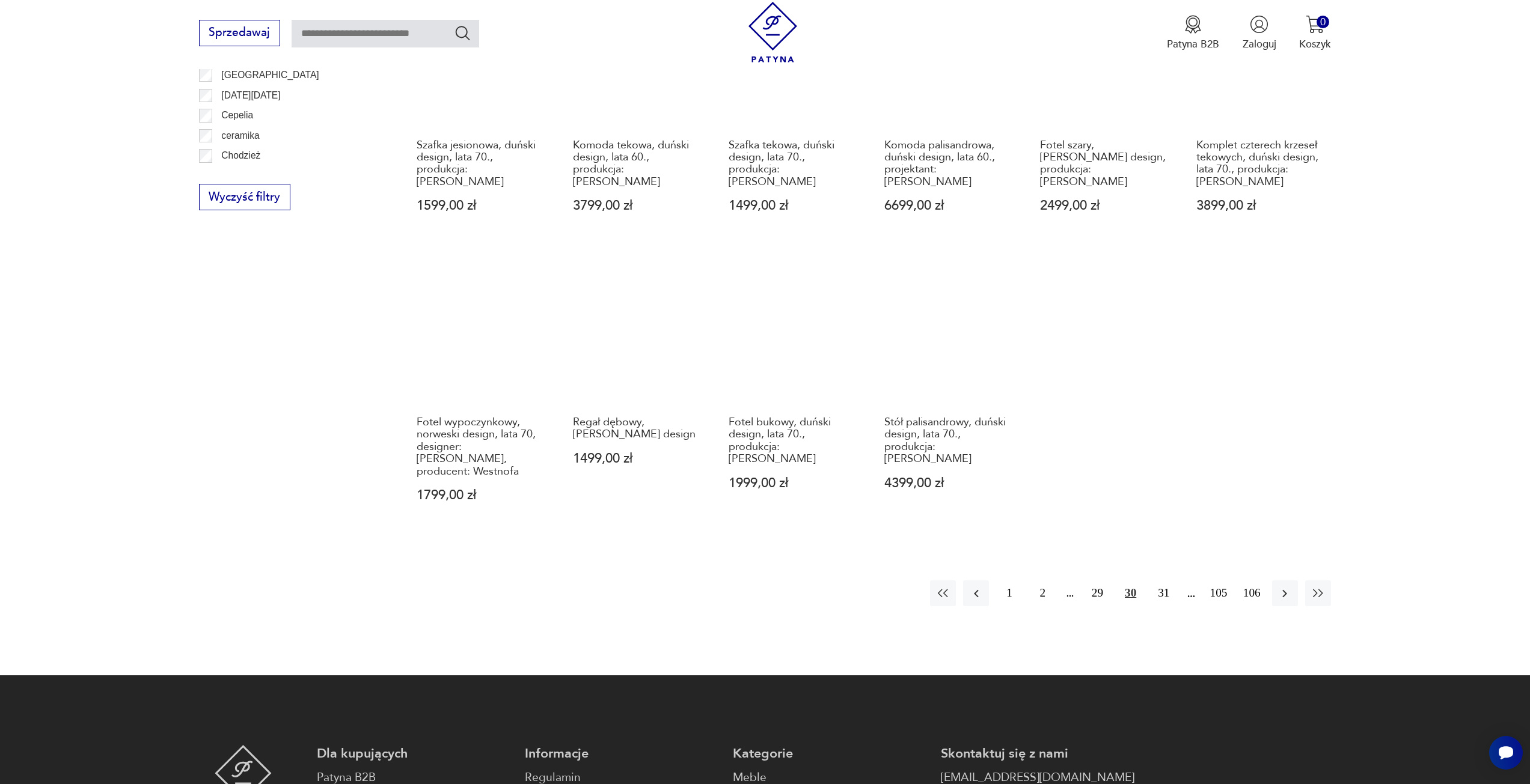
scroll to position [983, 0]
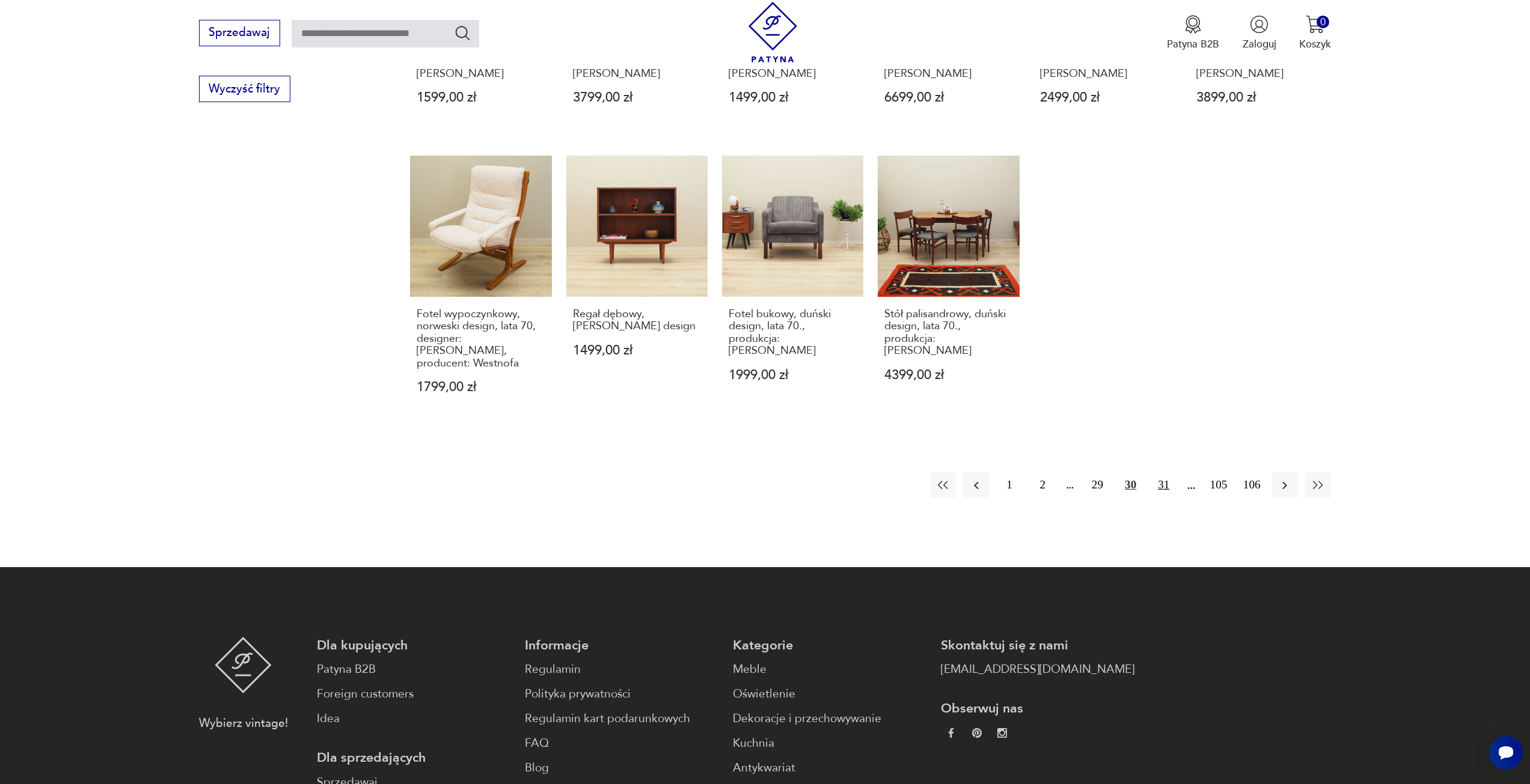
click at [1159, 472] on button "31" at bounding box center [1163, 485] width 26 height 26
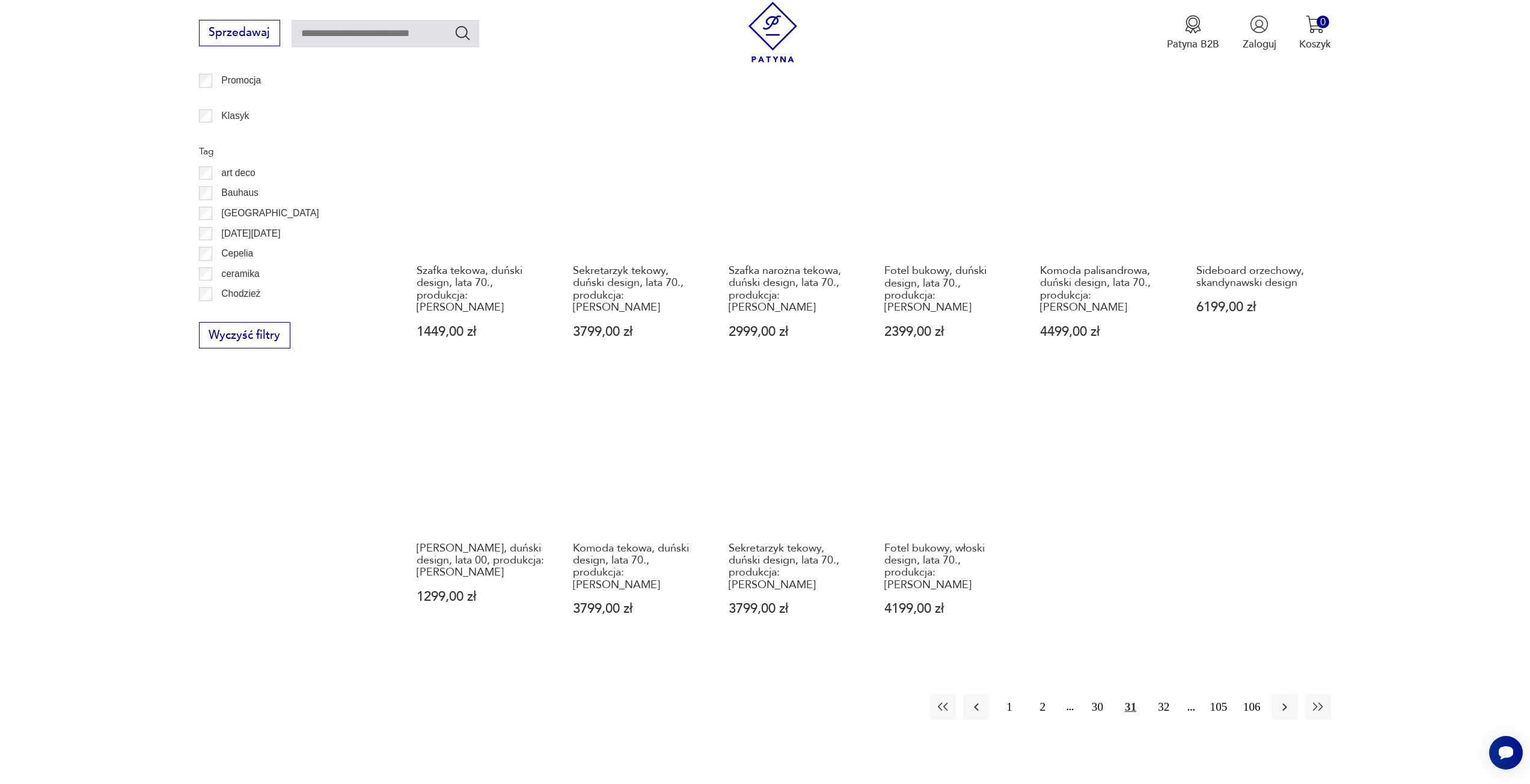
scroll to position [742, 0]
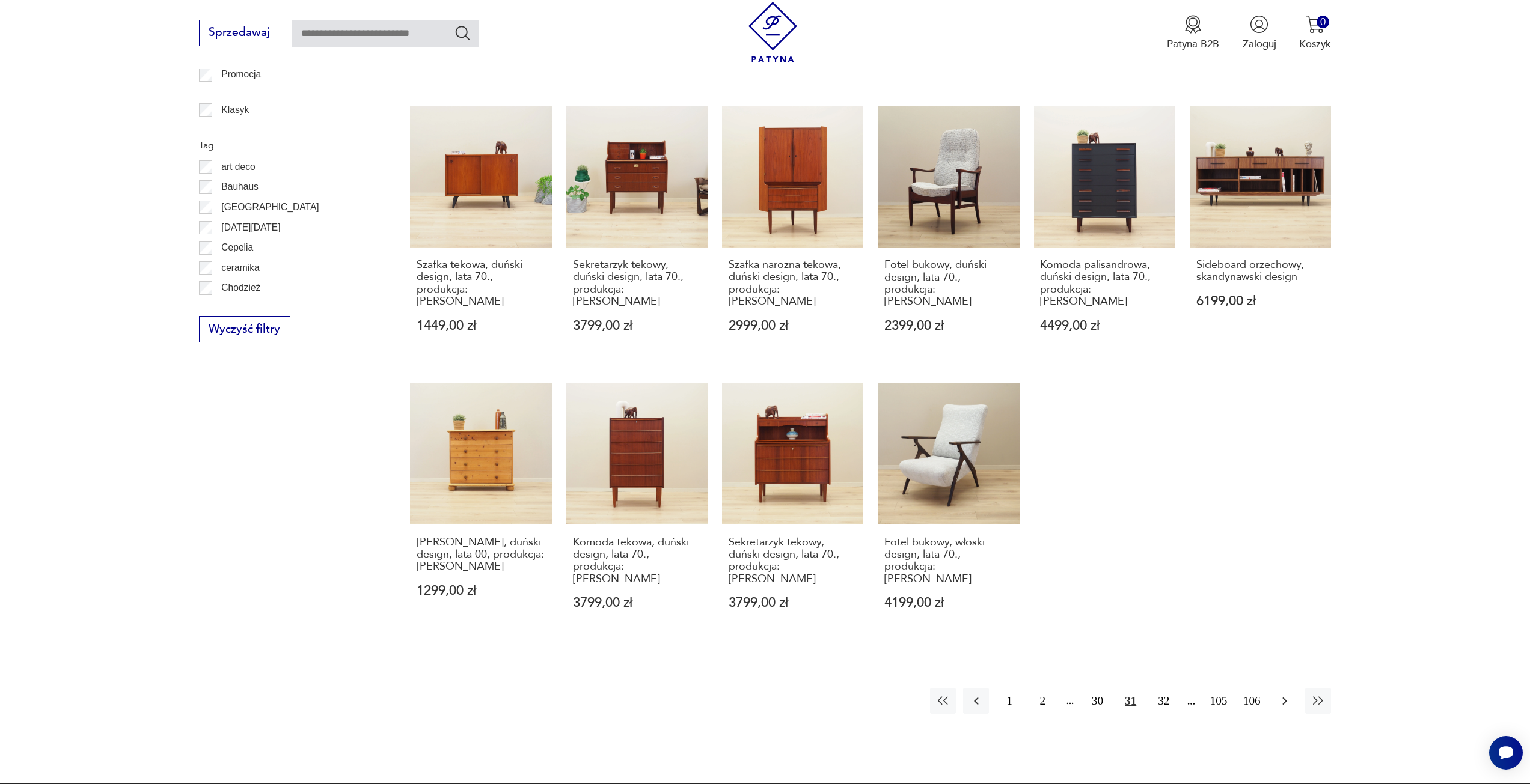
click at [1289, 694] on icon "button" at bounding box center [1285, 701] width 15 height 15
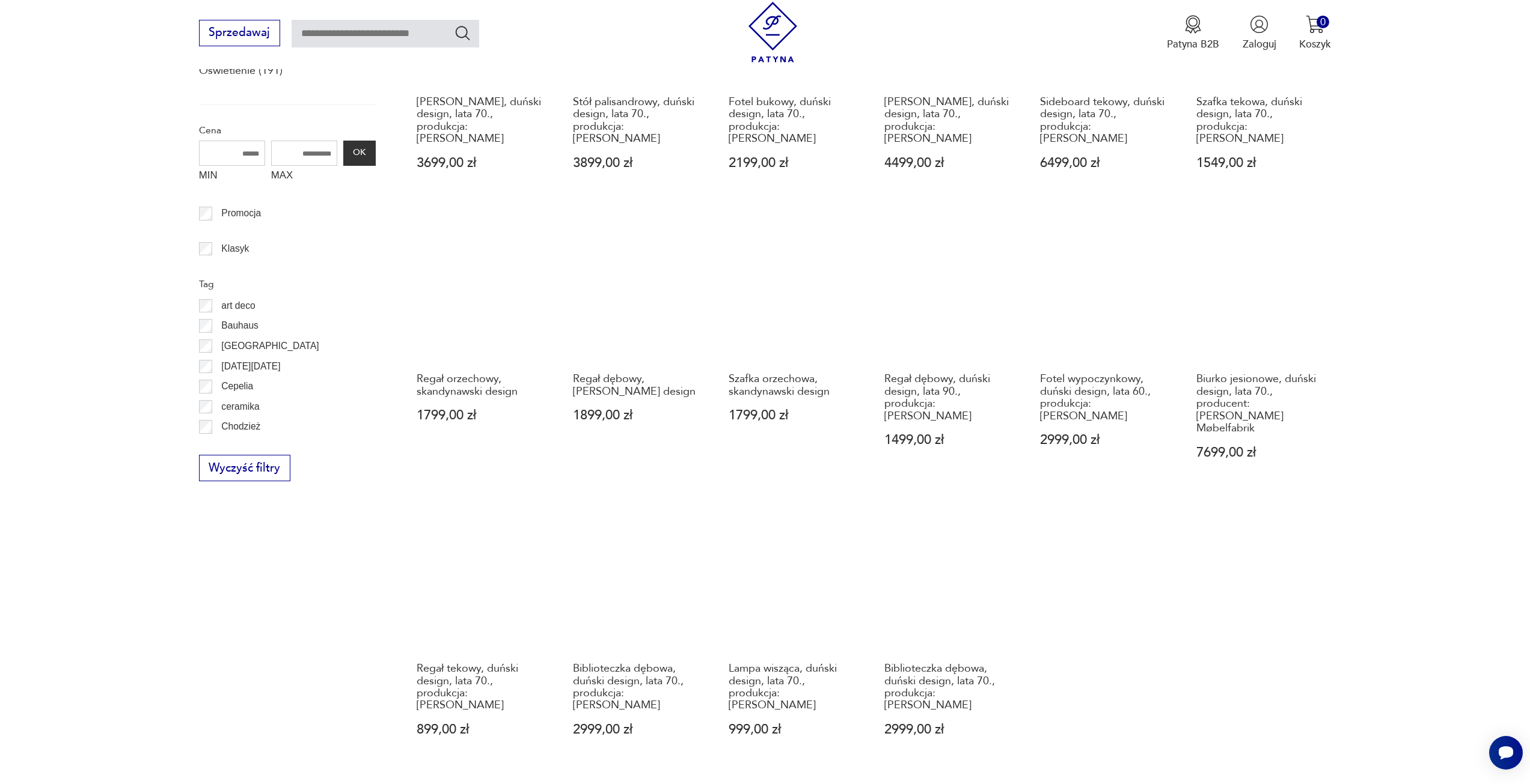
scroll to position [742, 0]
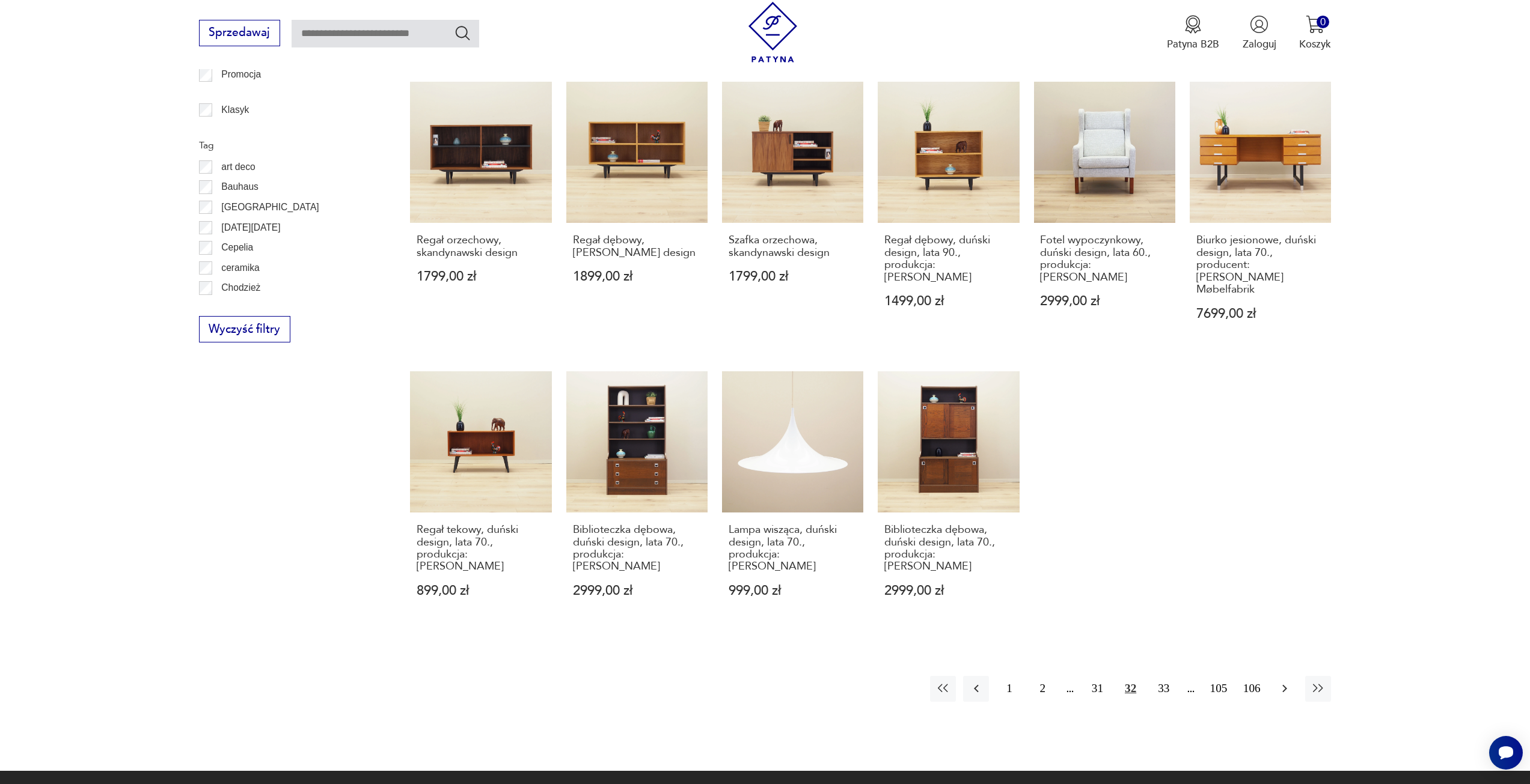
click at [1287, 681] on icon "button" at bounding box center [1285, 688] width 15 height 15
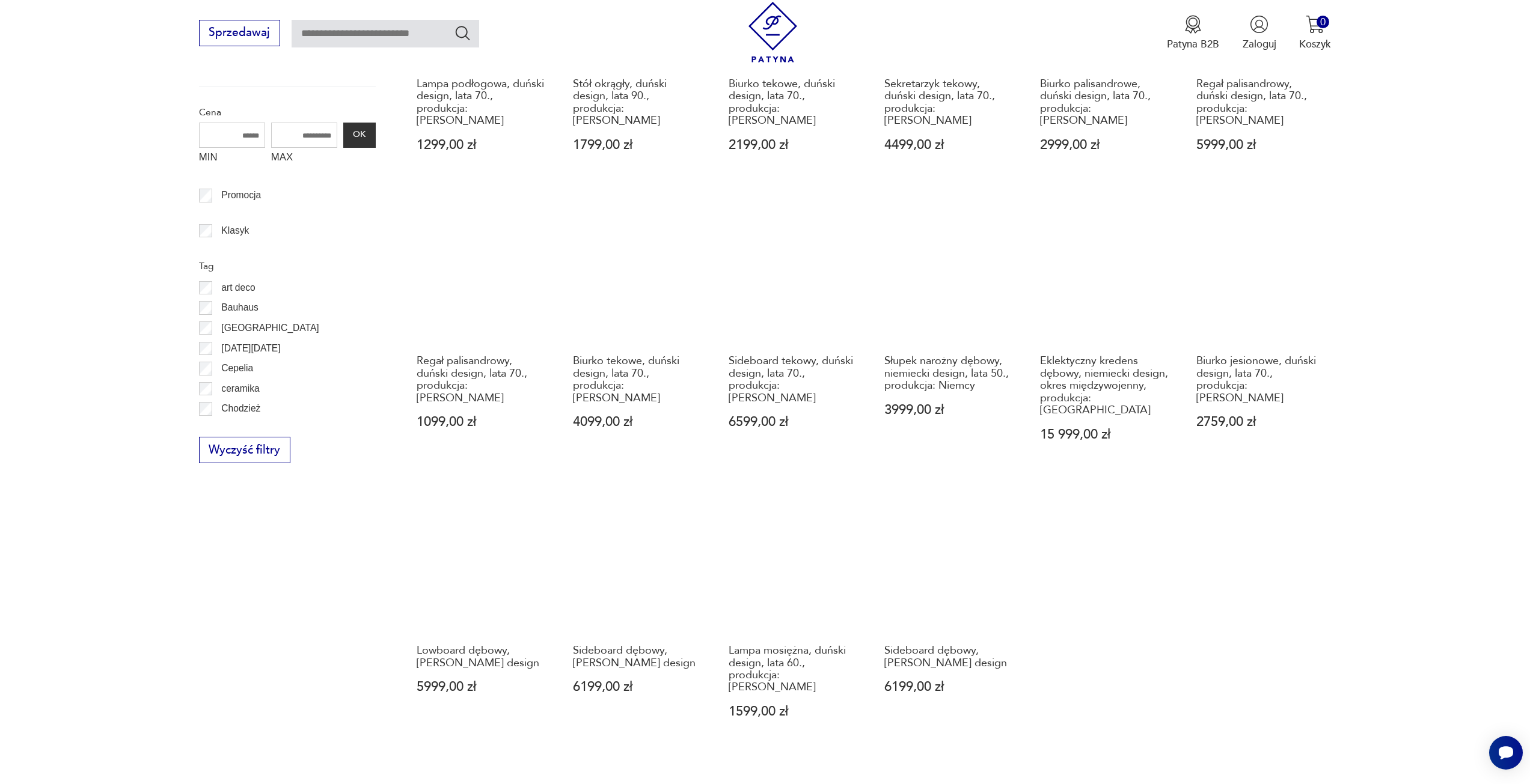
scroll to position [622, 0]
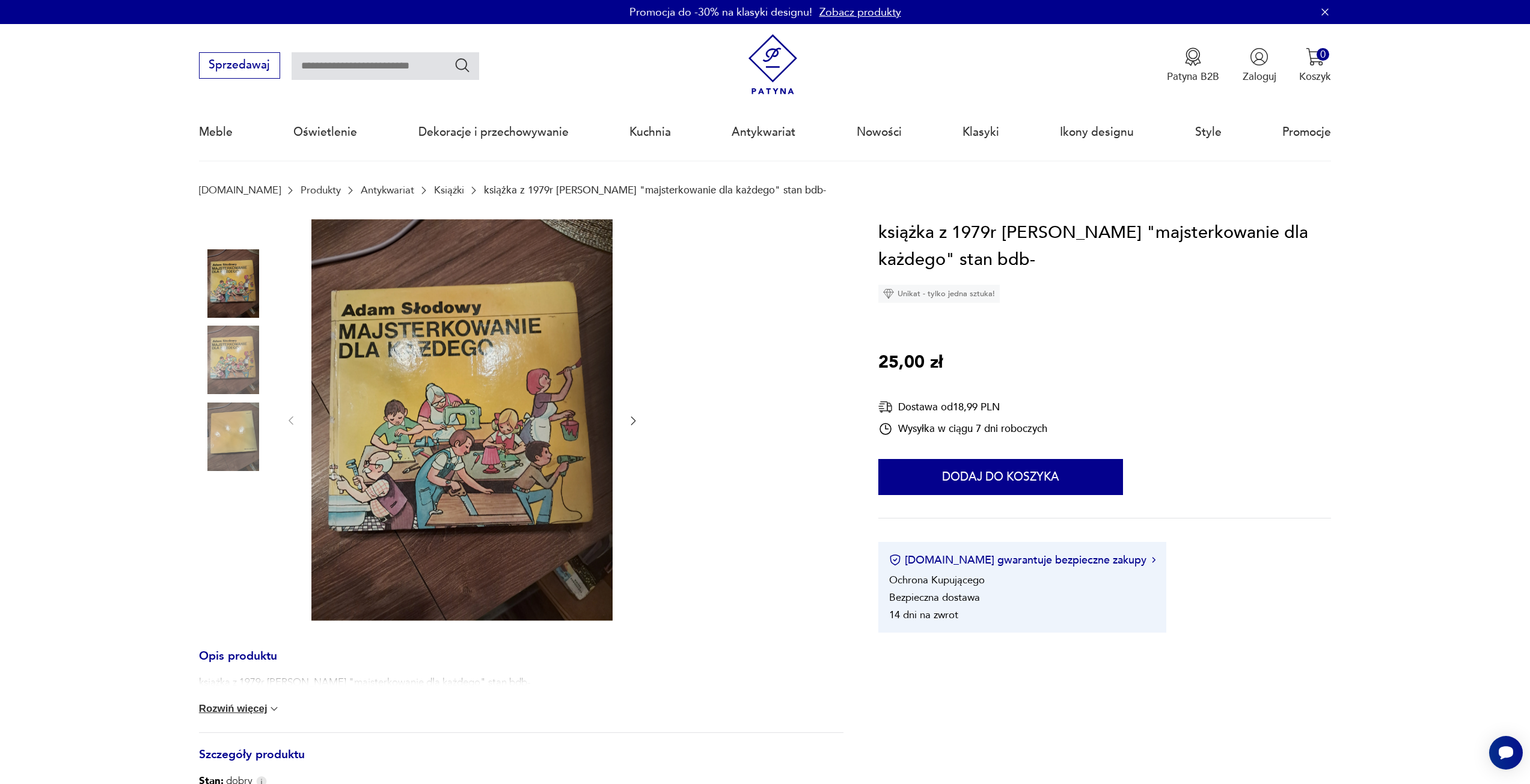
click at [632, 420] on icon "button" at bounding box center [633, 420] width 12 height 12
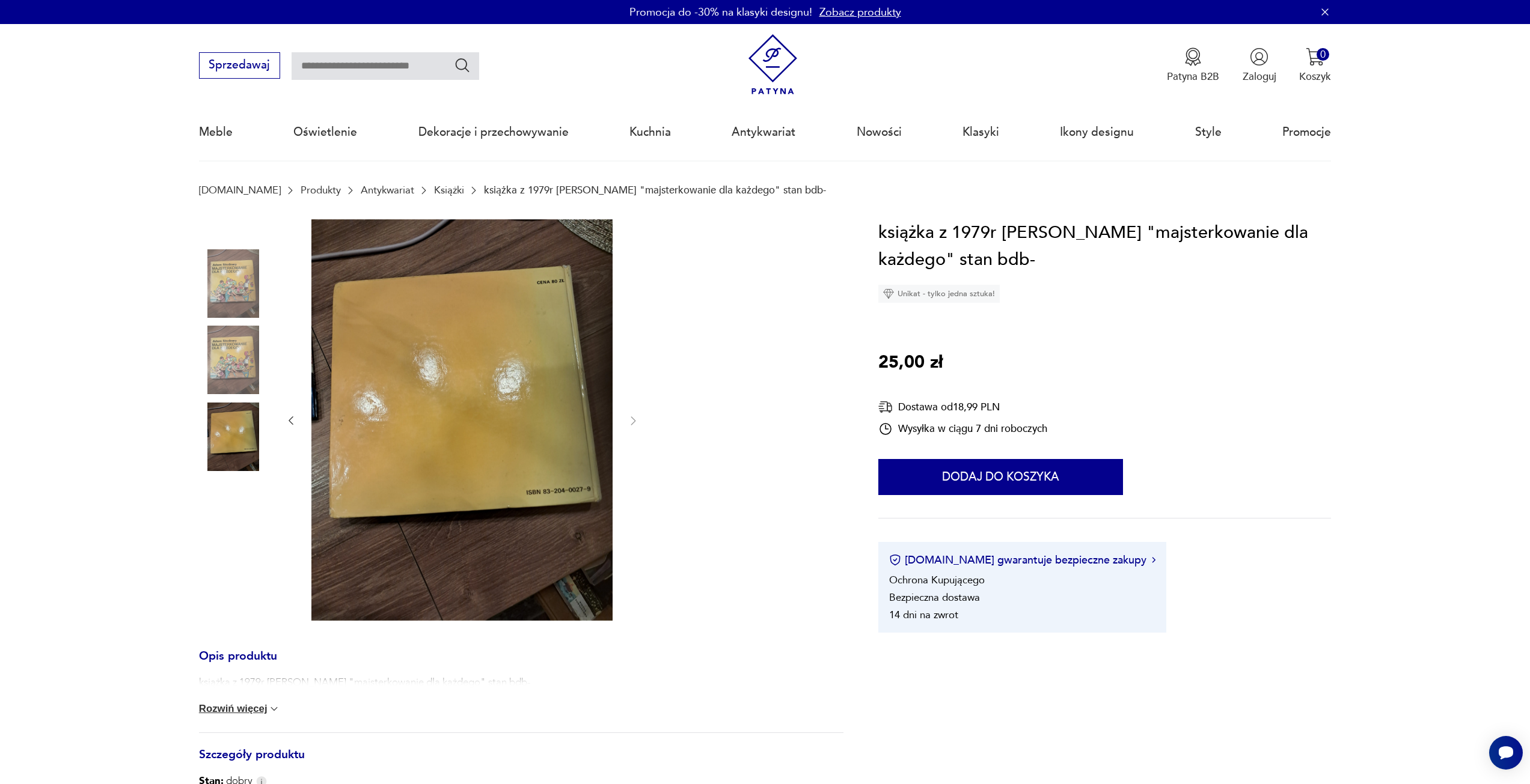
click at [237, 273] on img at bounding box center [233, 283] width 68 height 68
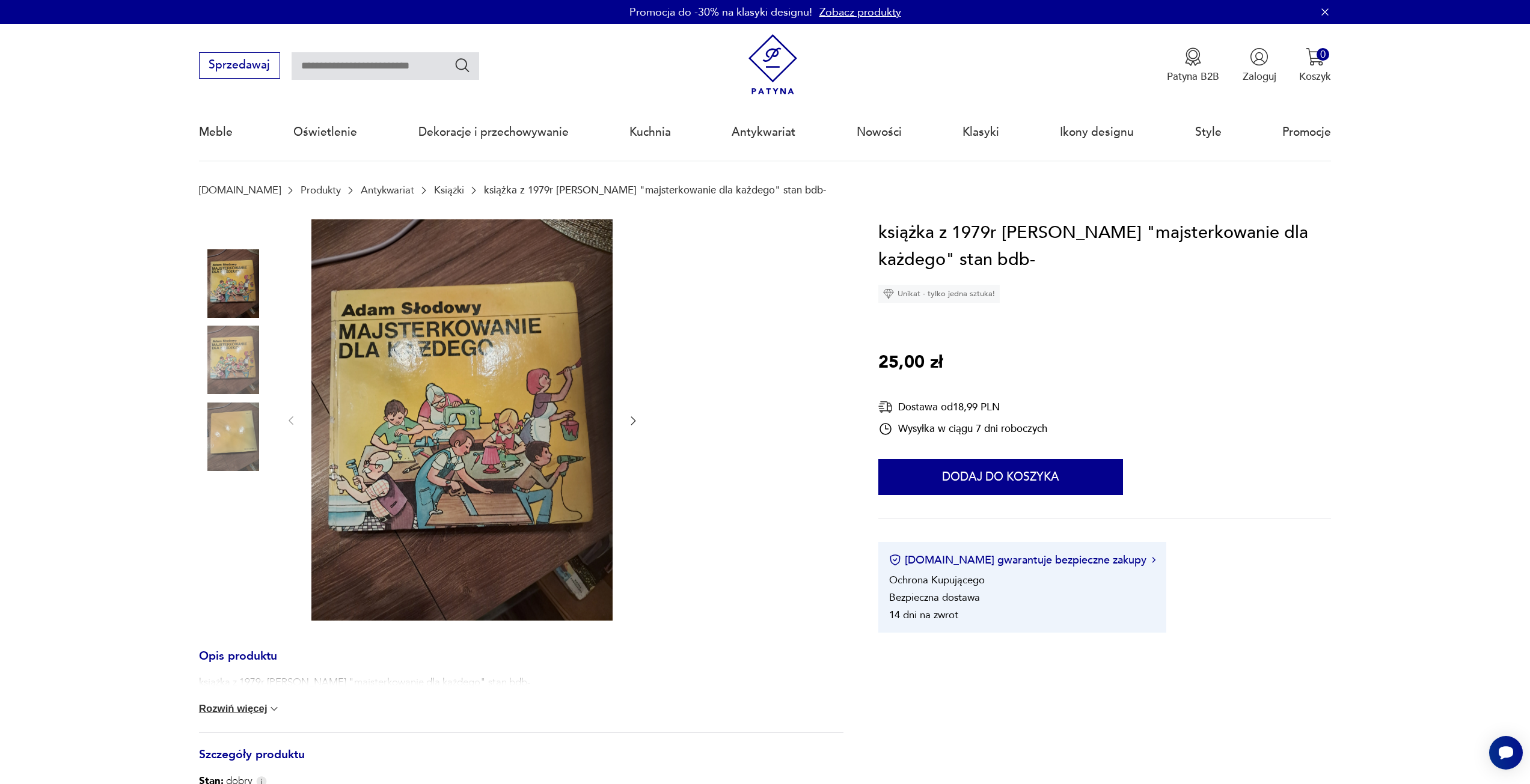
click at [226, 343] on img at bounding box center [233, 359] width 68 height 68
click at [241, 428] on img at bounding box center [233, 437] width 68 height 68
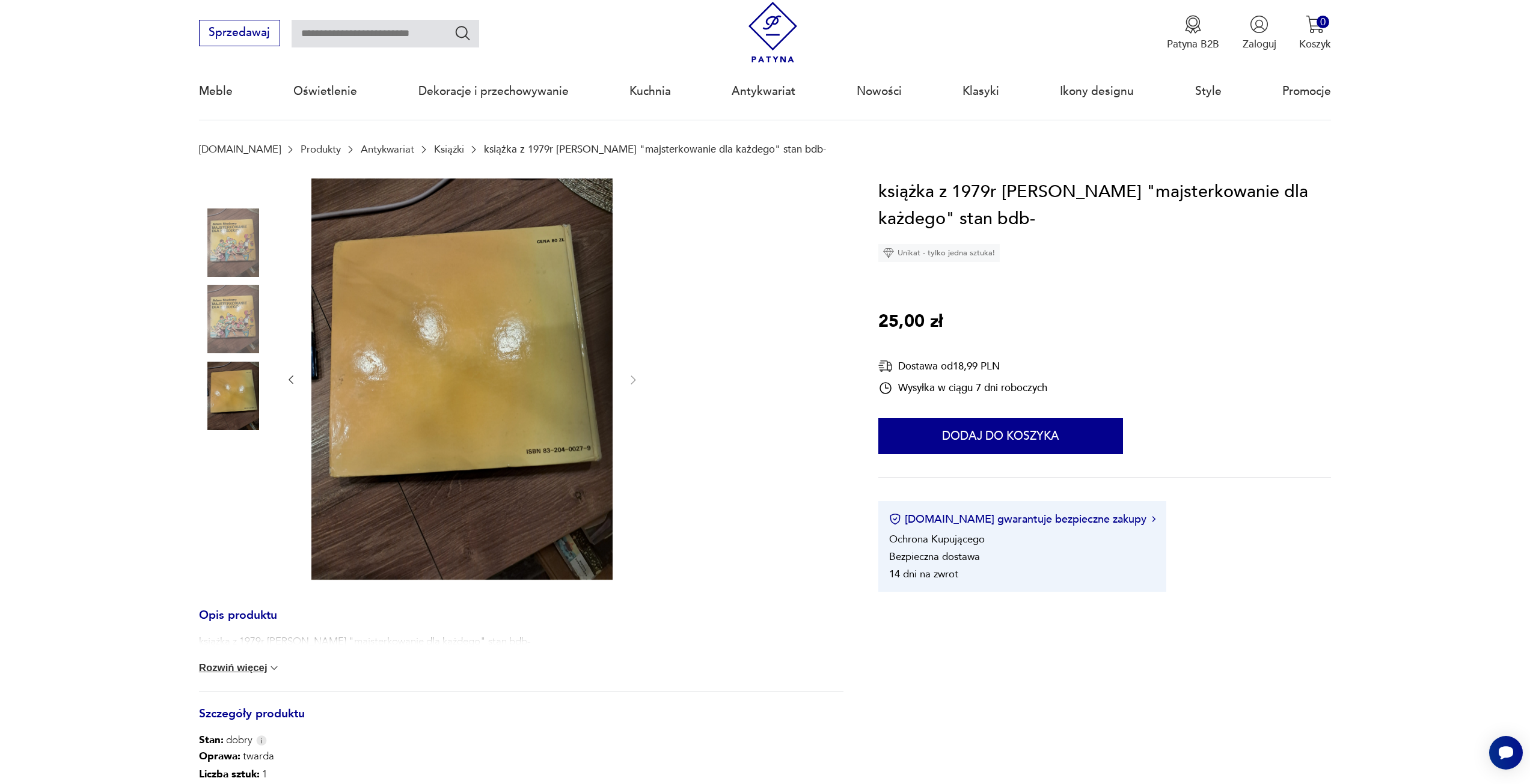
scroll to position [421, 0]
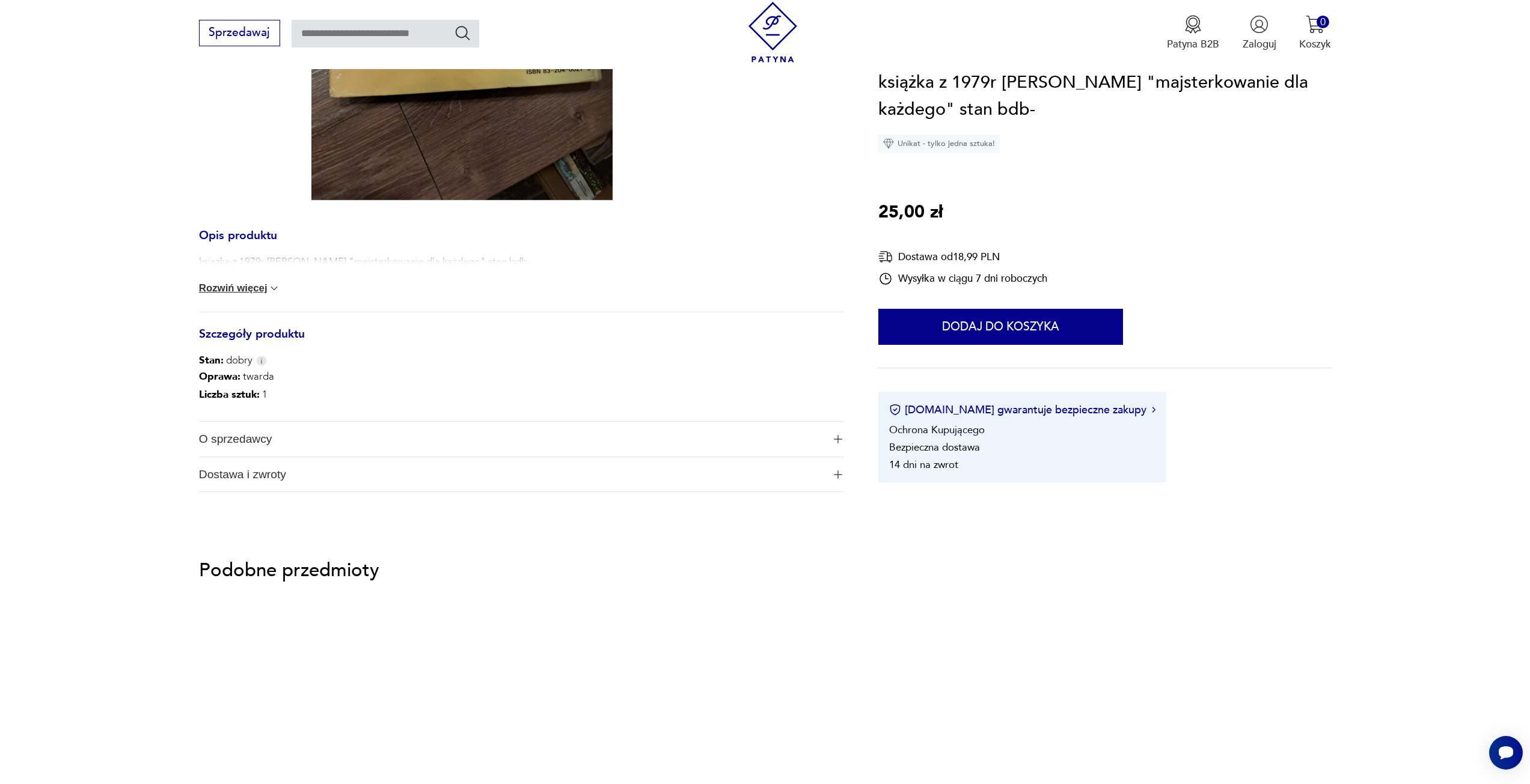
click at [255, 294] on button "Rozwiń więcej" at bounding box center [240, 288] width 82 height 12
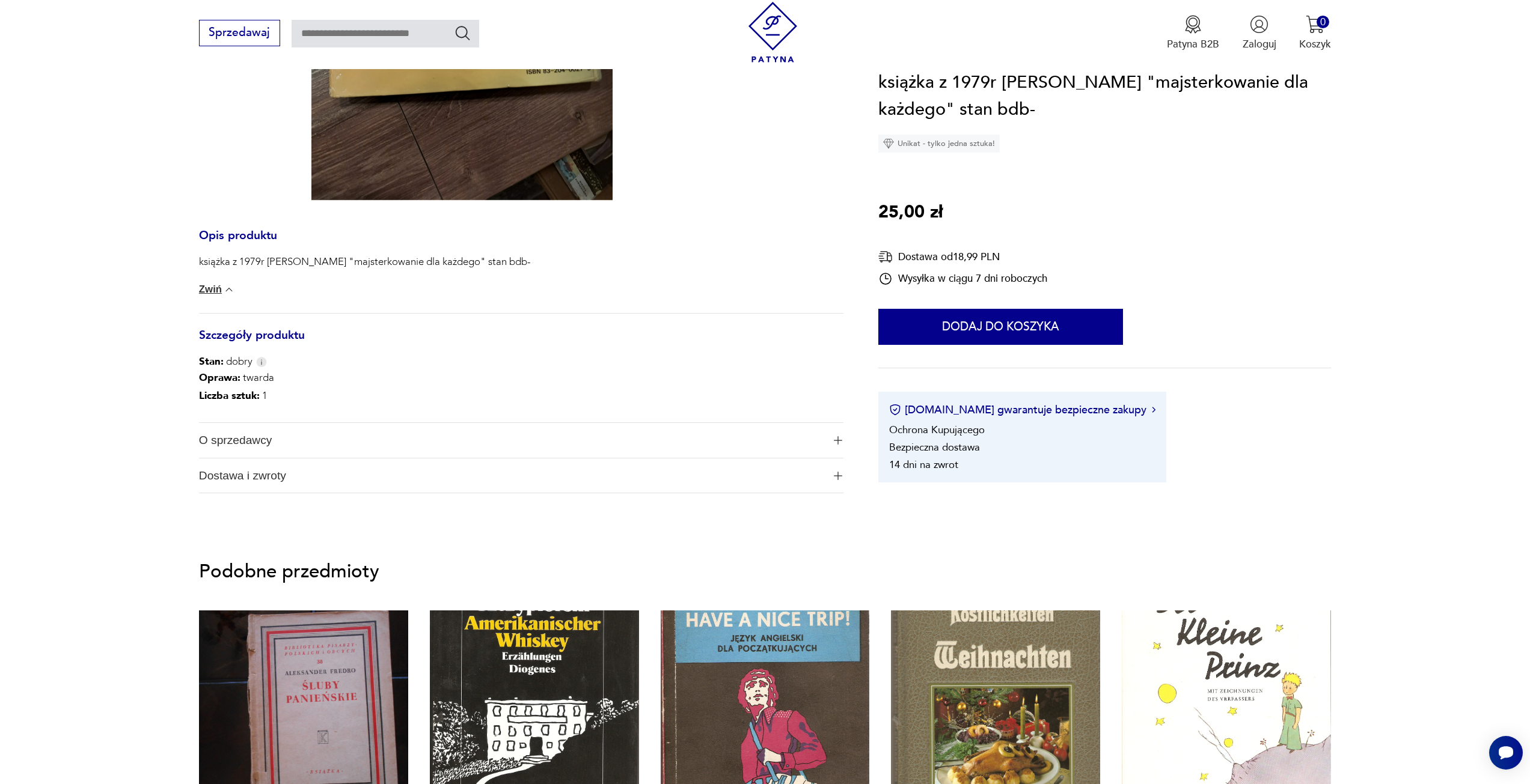
click at [252, 437] on span "O sprzedawcy" at bounding box center [512, 441] width 625 height 35
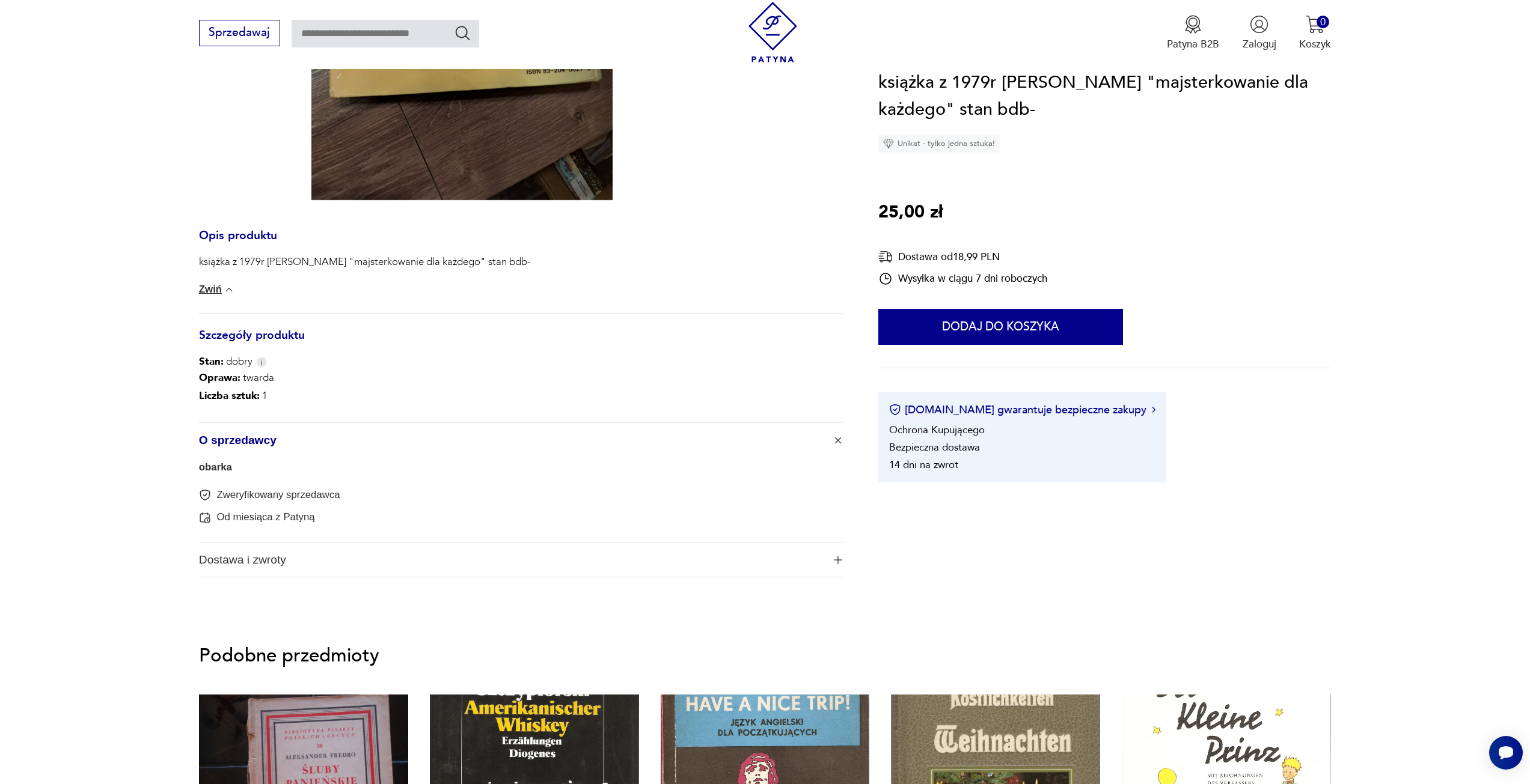
click at [216, 470] on link "obarka" at bounding box center [216, 467] width 33 height 11
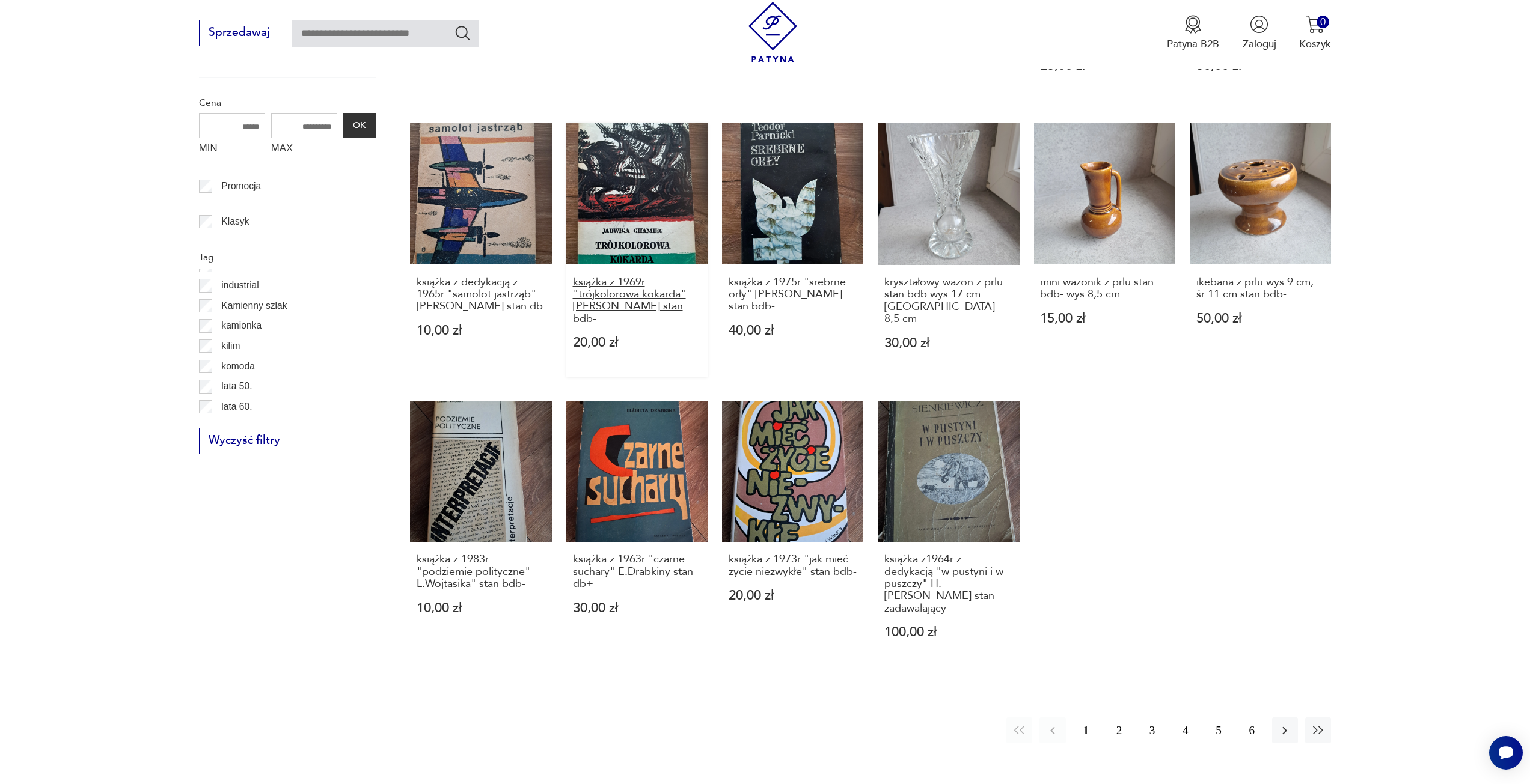
scroll to position [802, 0]
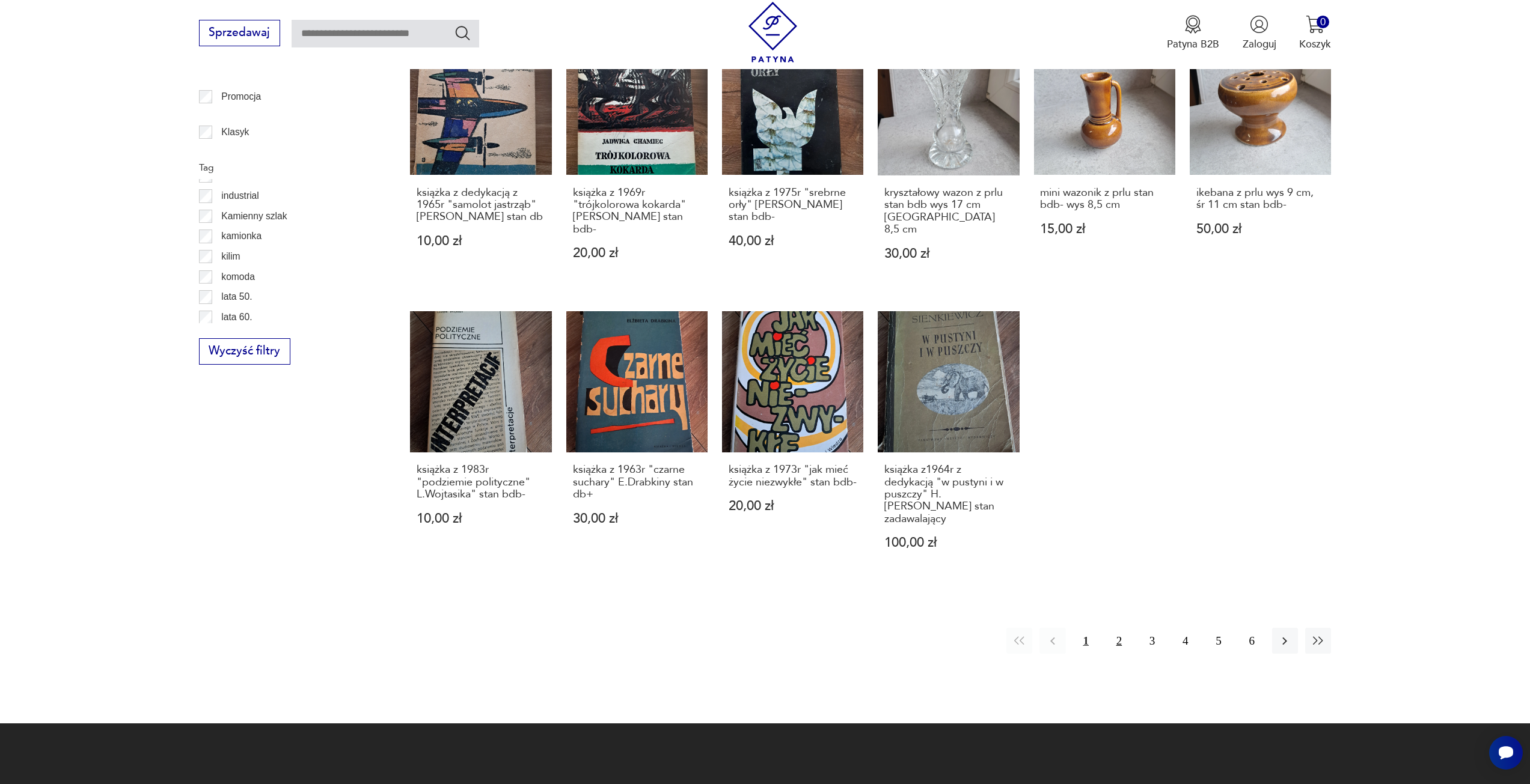
click at [1121, 631] on button "2" at bounding box center [1119, 641] width 26 height 26
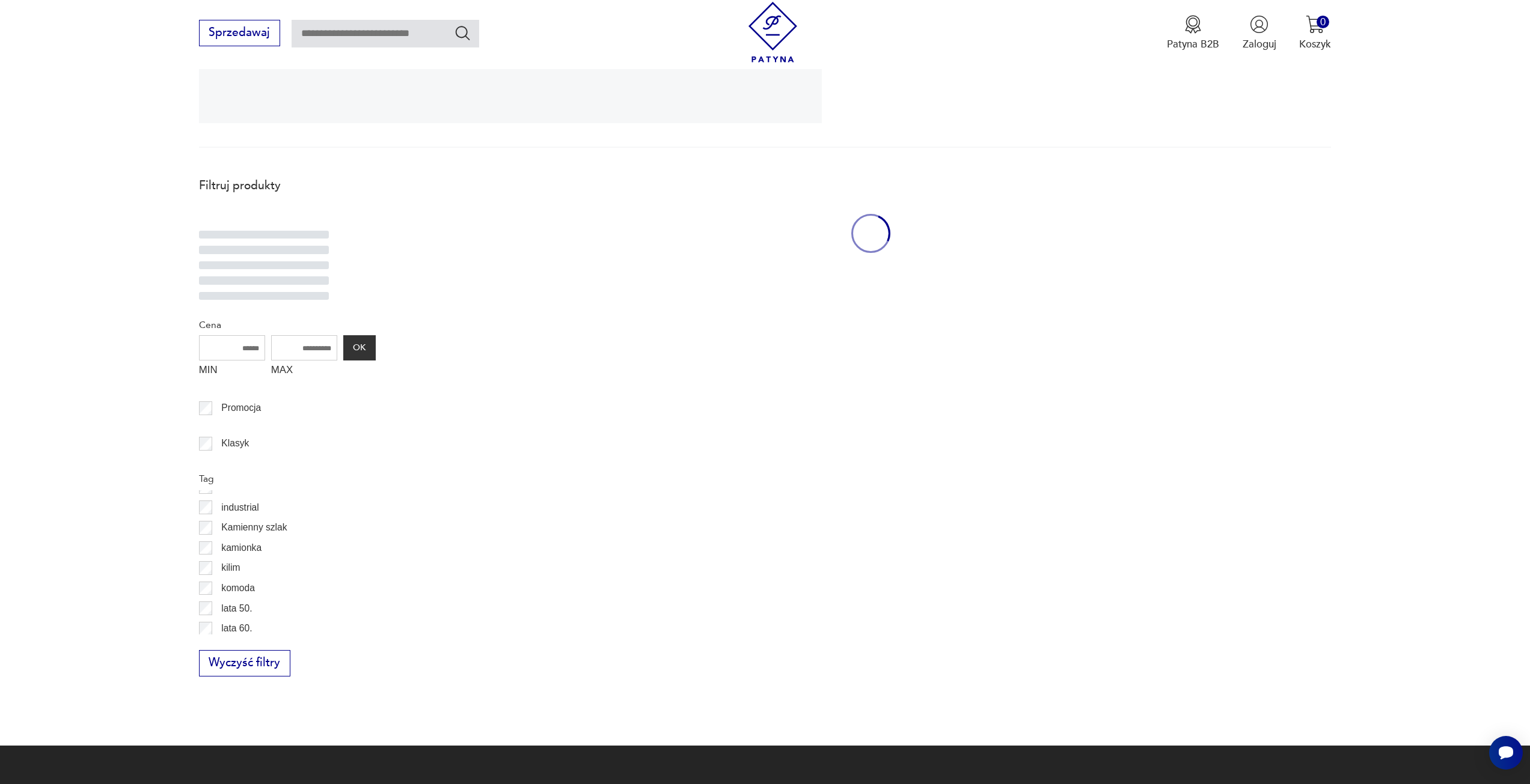
scroll to position [322, 0]
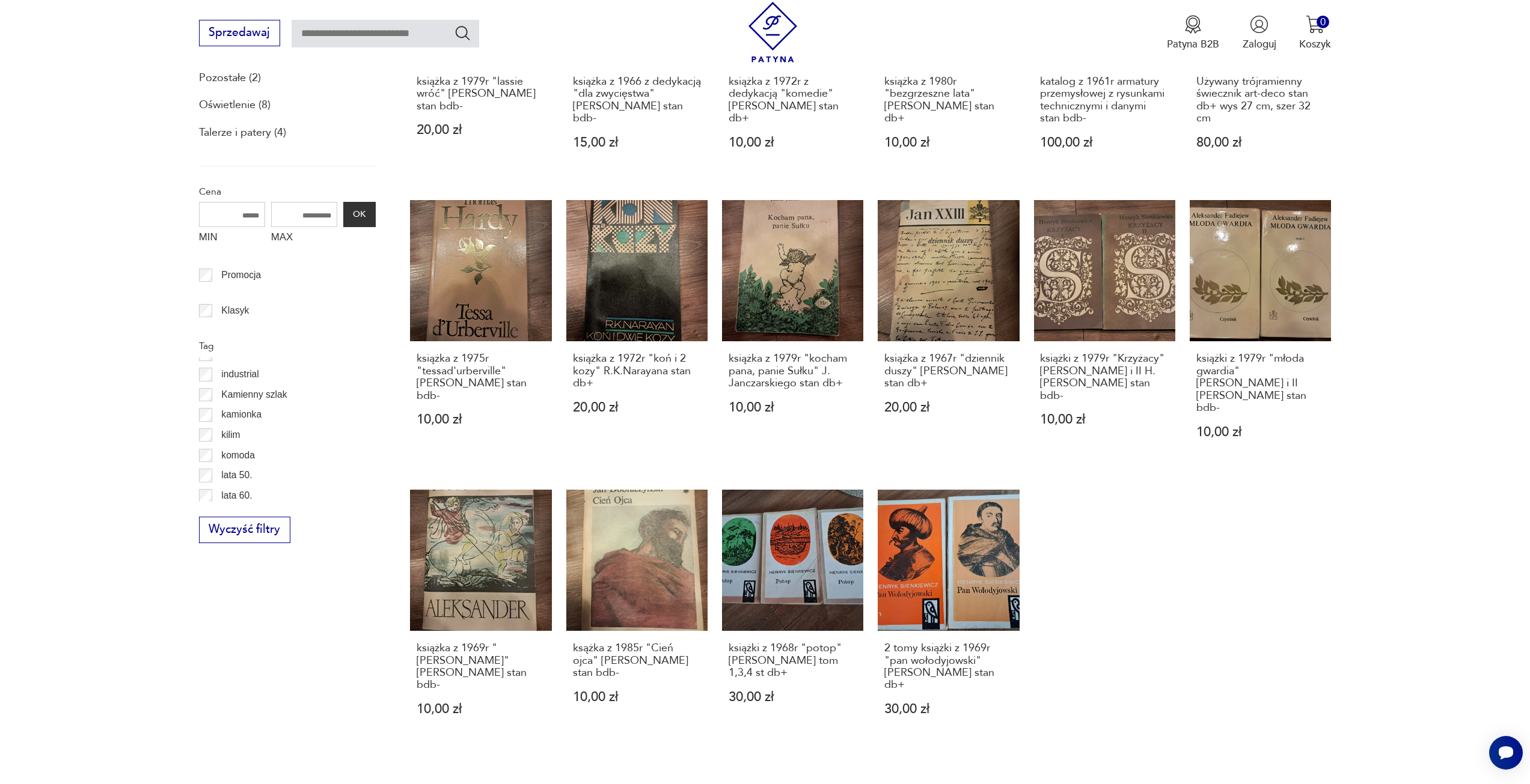
scroll to position [742, 0]
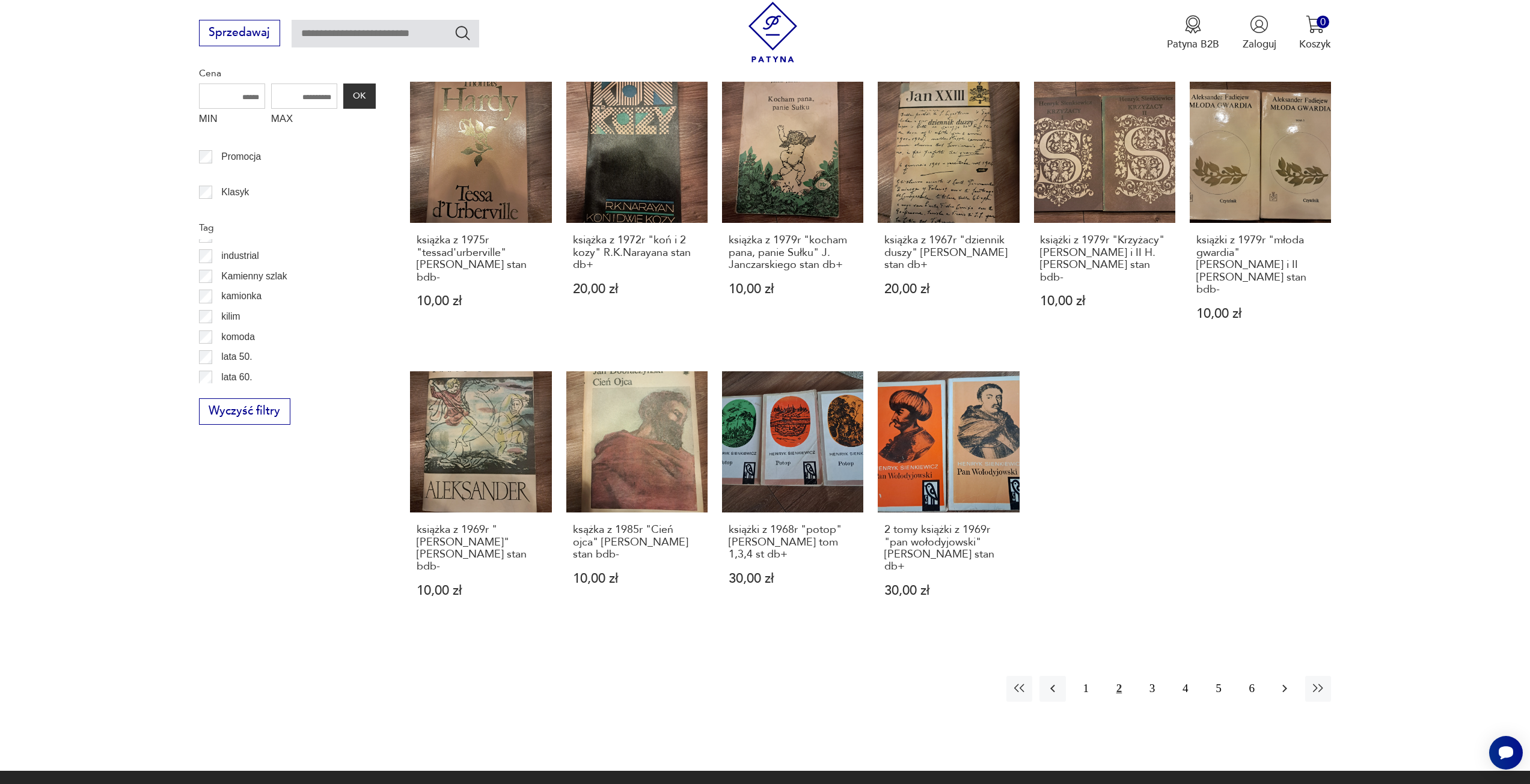
click at [1282, 681] on icon "button" at bounding box center [1285, 688] width 15 height 15
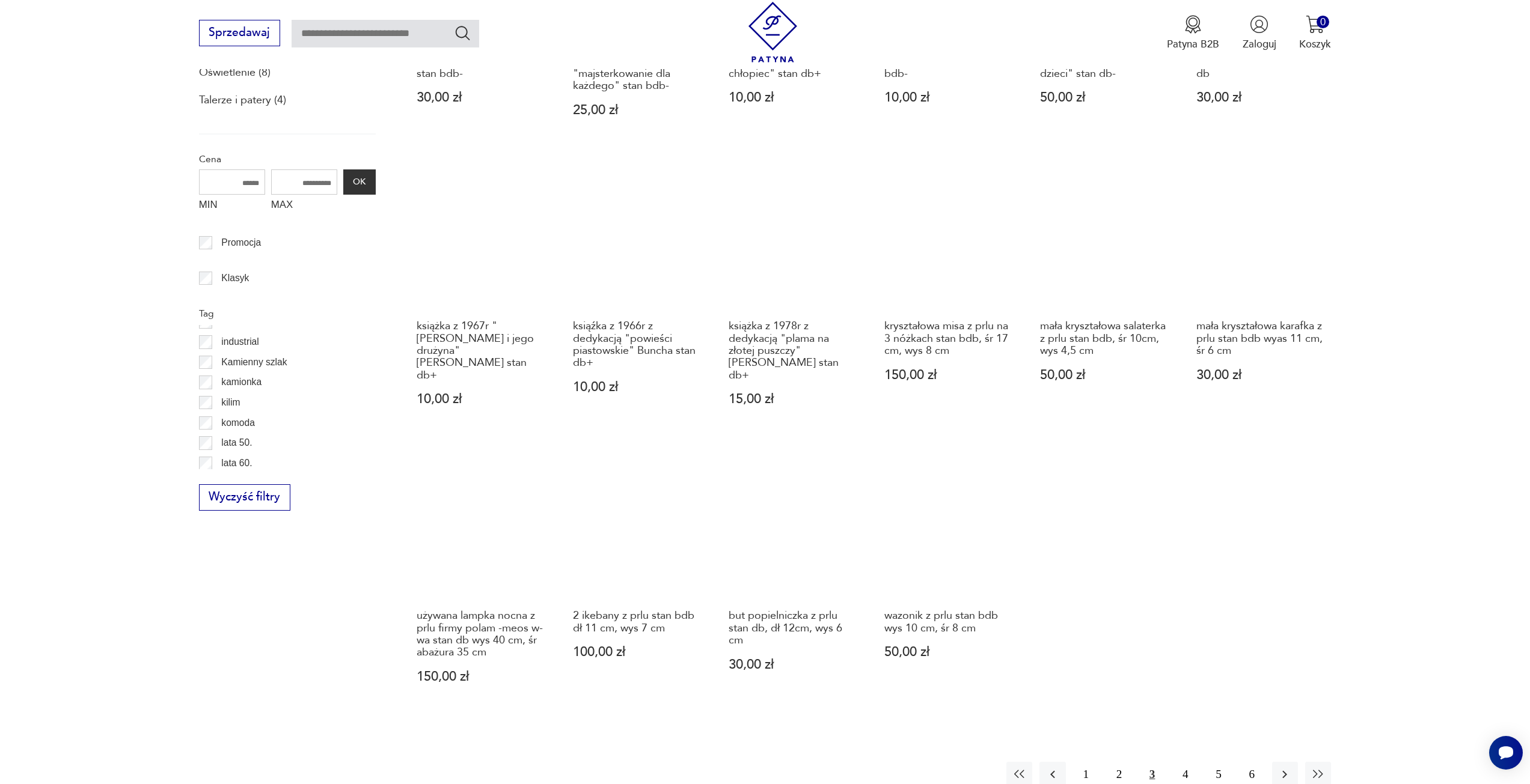
scroll to position [682, 0]
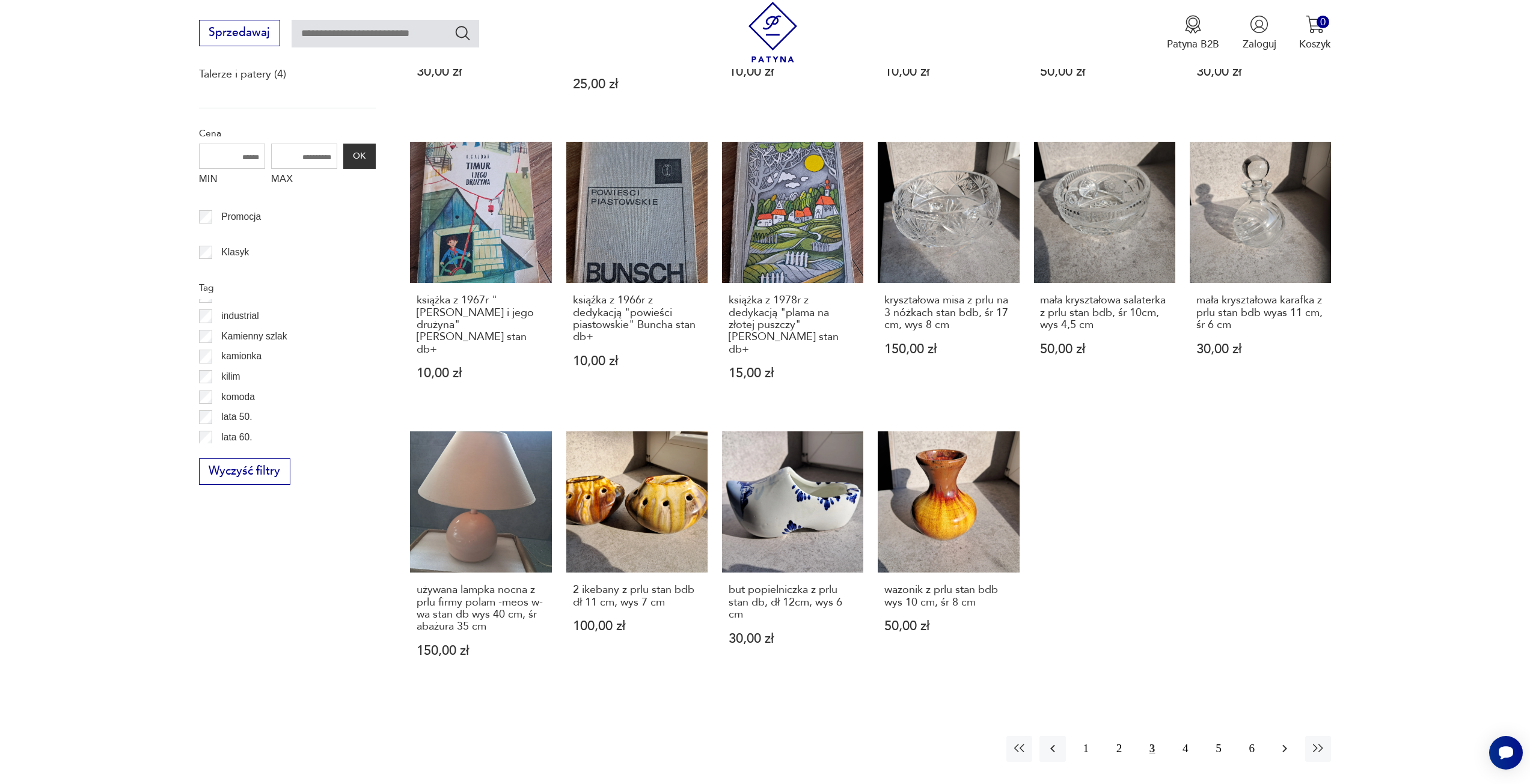
click at [1290, 741] on icon "button" at bounding box center [1285, 748] width 15 height 15
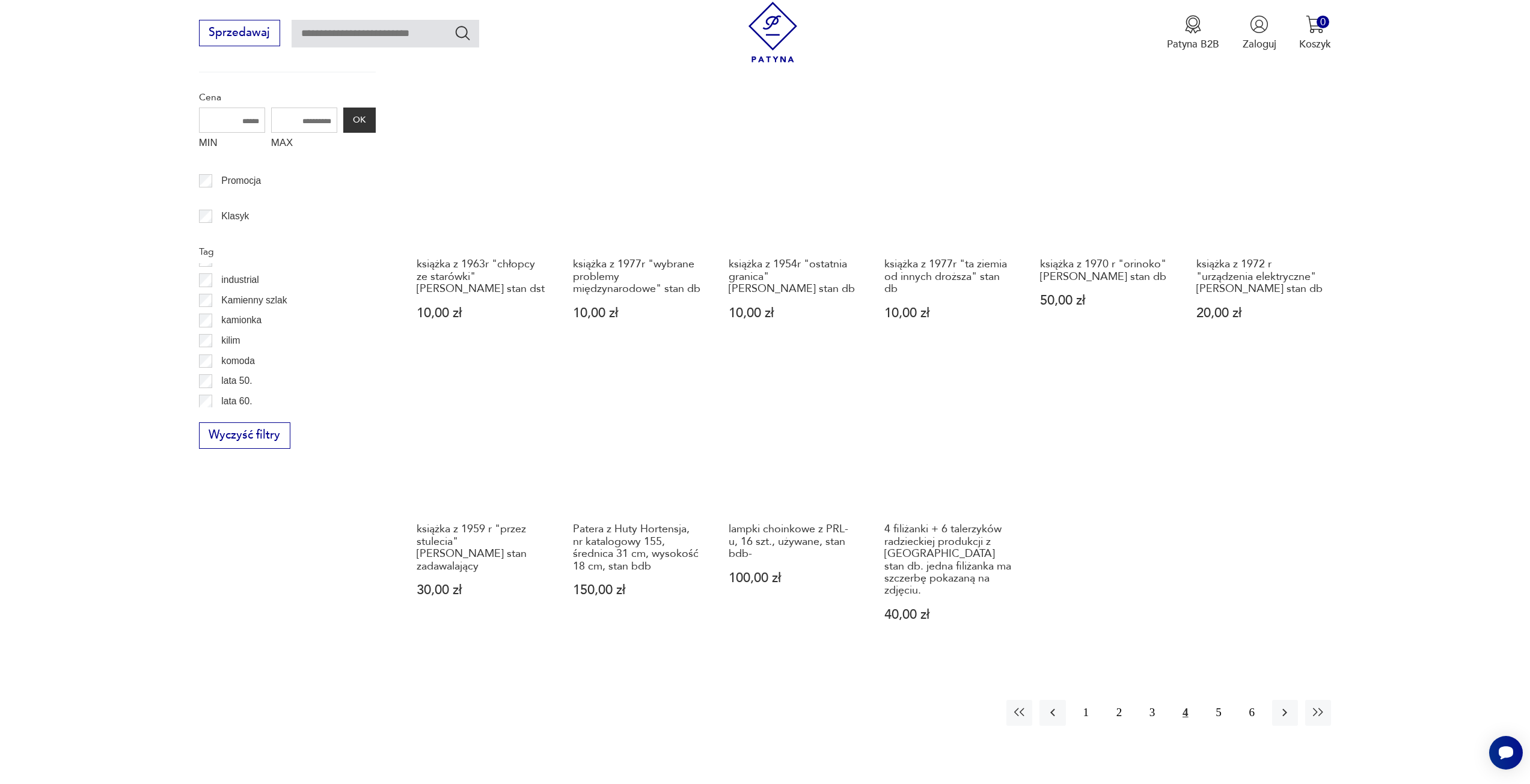
scroll to position [802, 0]
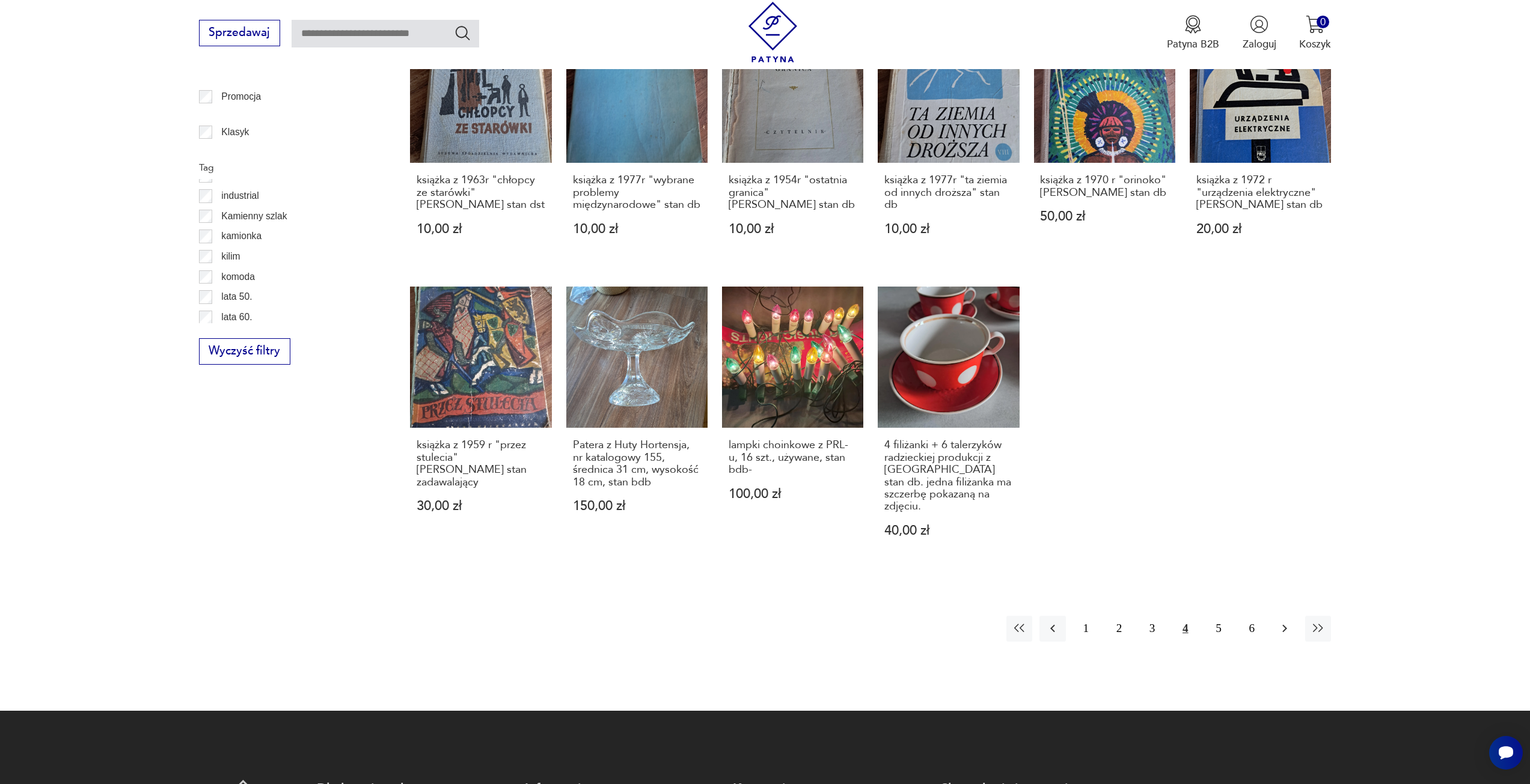
click at [1284, 625] on icon "button" at bounding box center [1285, 629] width 5 height 8
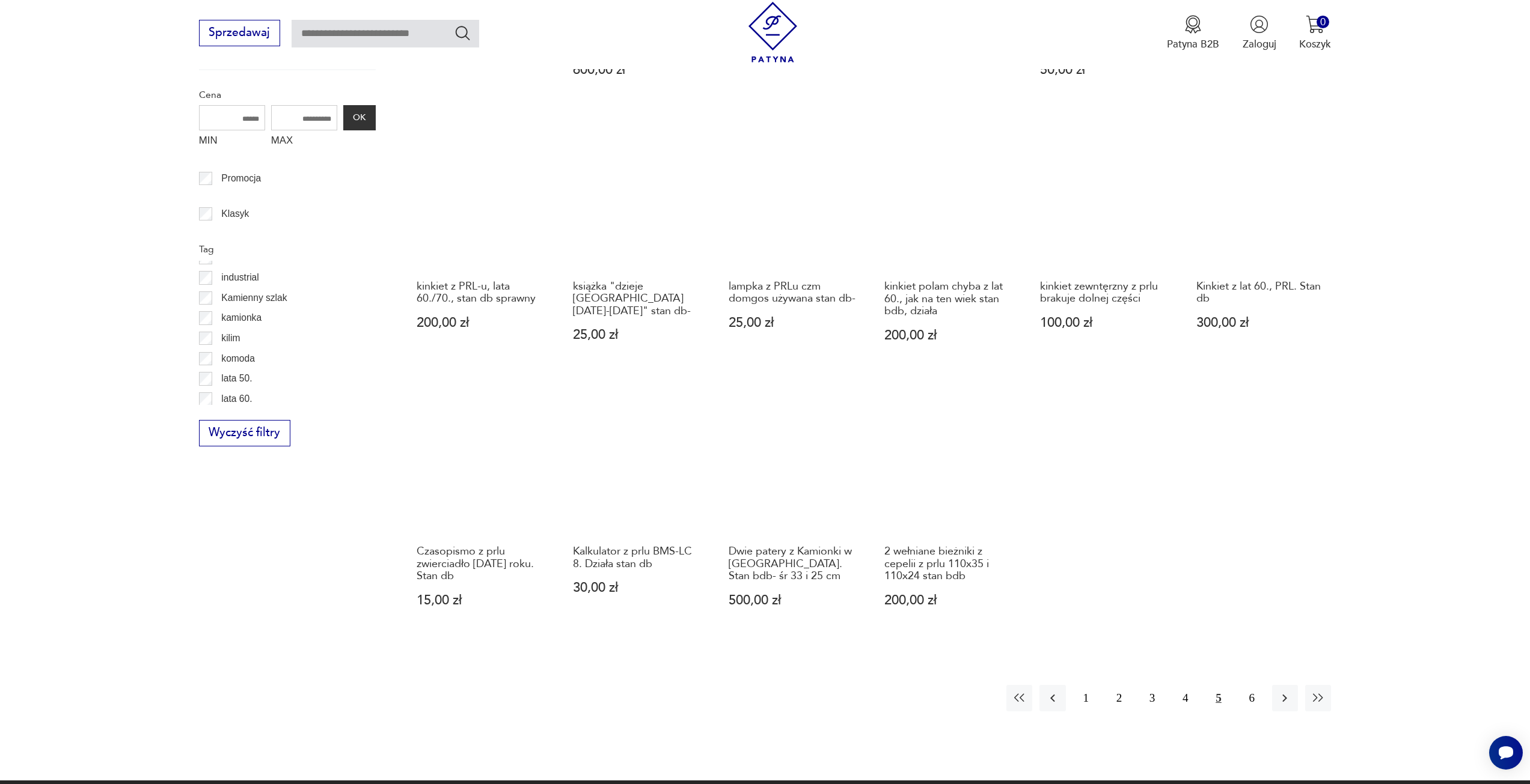
scroll to position [742, 0]
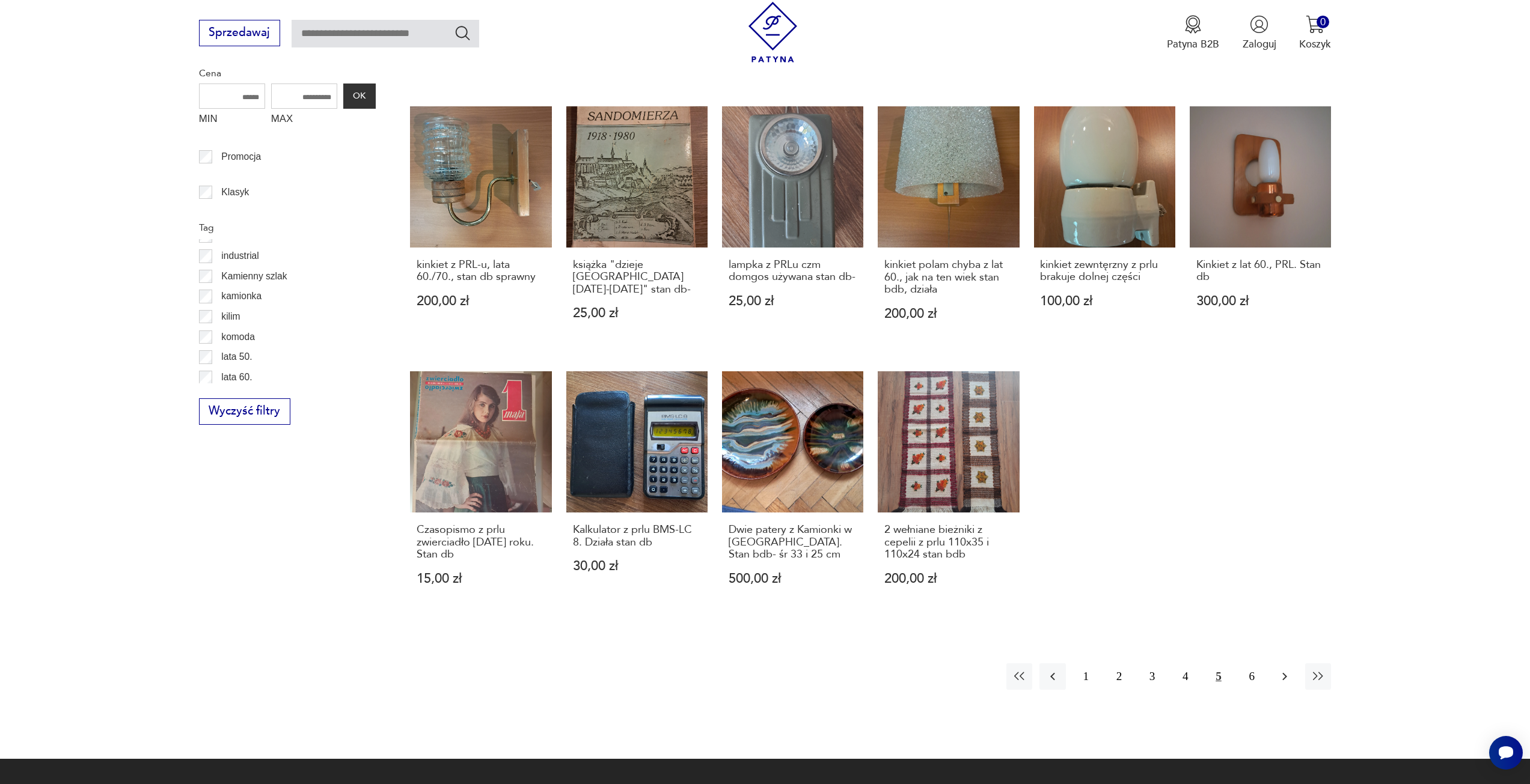
click at [1285, 673] on icon "button" at bounding box center [1285, 677] width 5 height 8
